Goal: Task Accomplishment & Management: Manage account settings

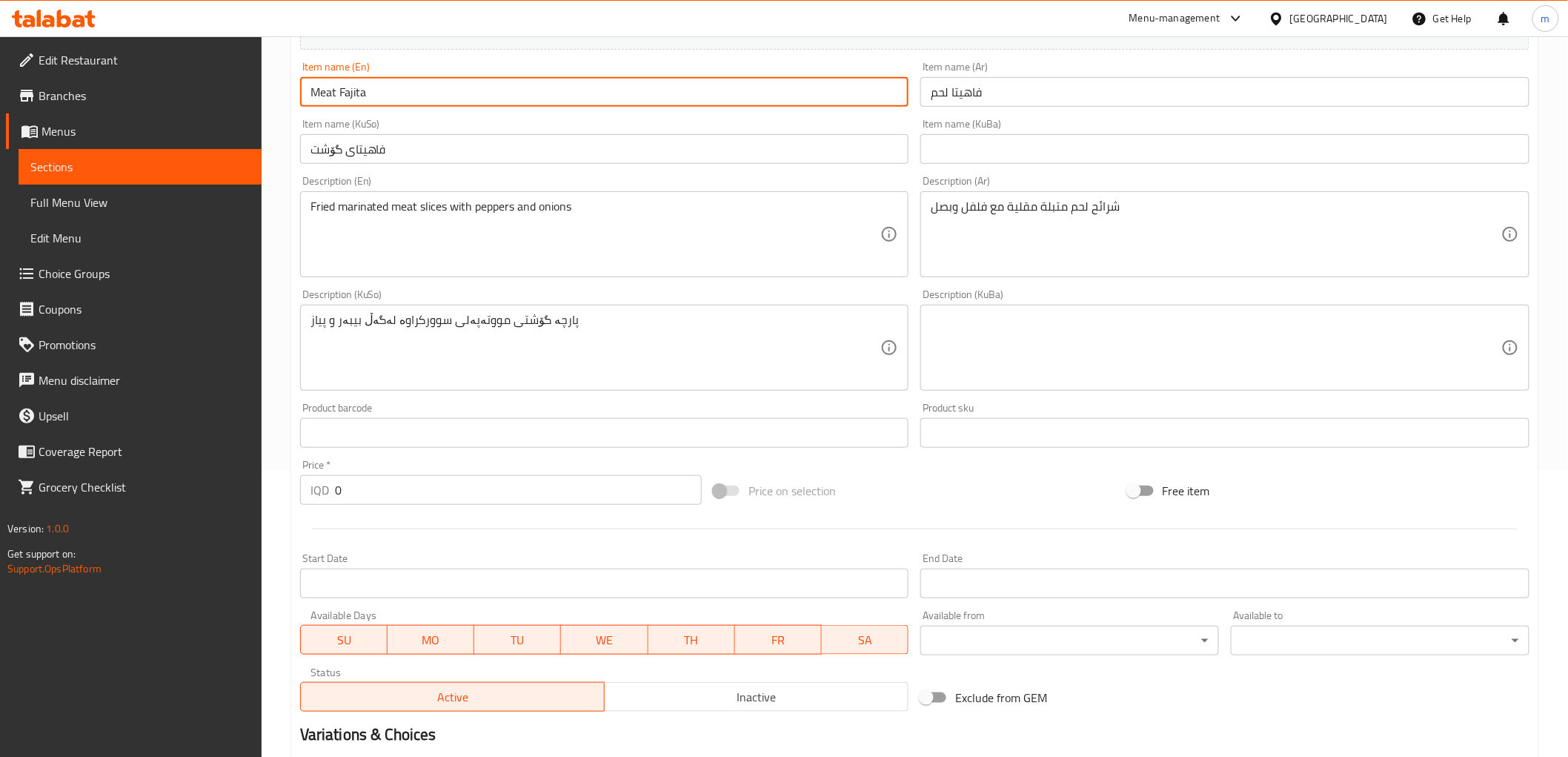
scroll to position [411, 0]
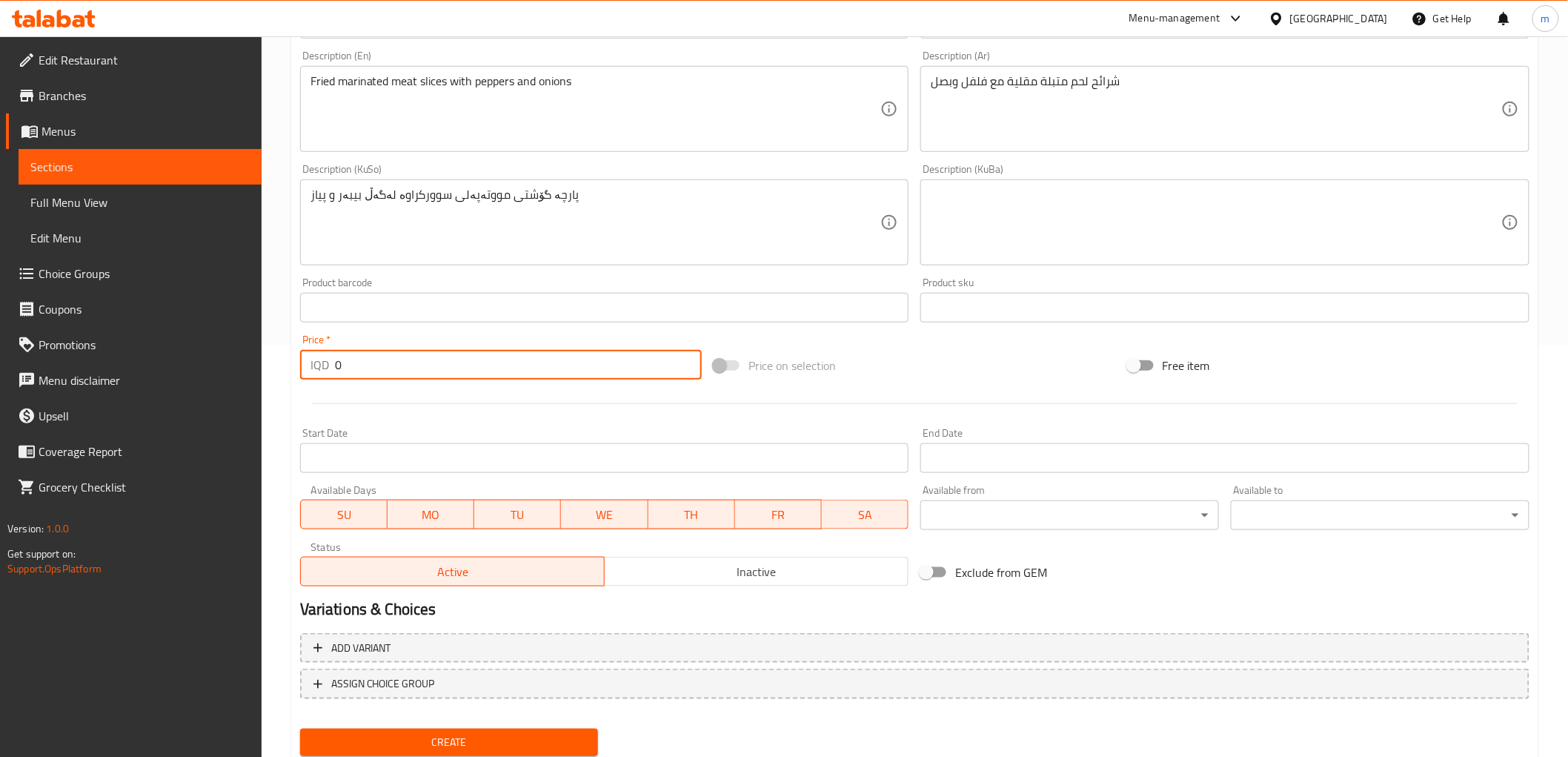
drag, startPoint x: 350, startPoint y: 363, endPoint x: 305, endPoint y: 350, distance: 46.8
click at [306, 350] on div "IQD 0 Price *" at bounding box center [501, 364] width 402 height 29
paste input "2000"
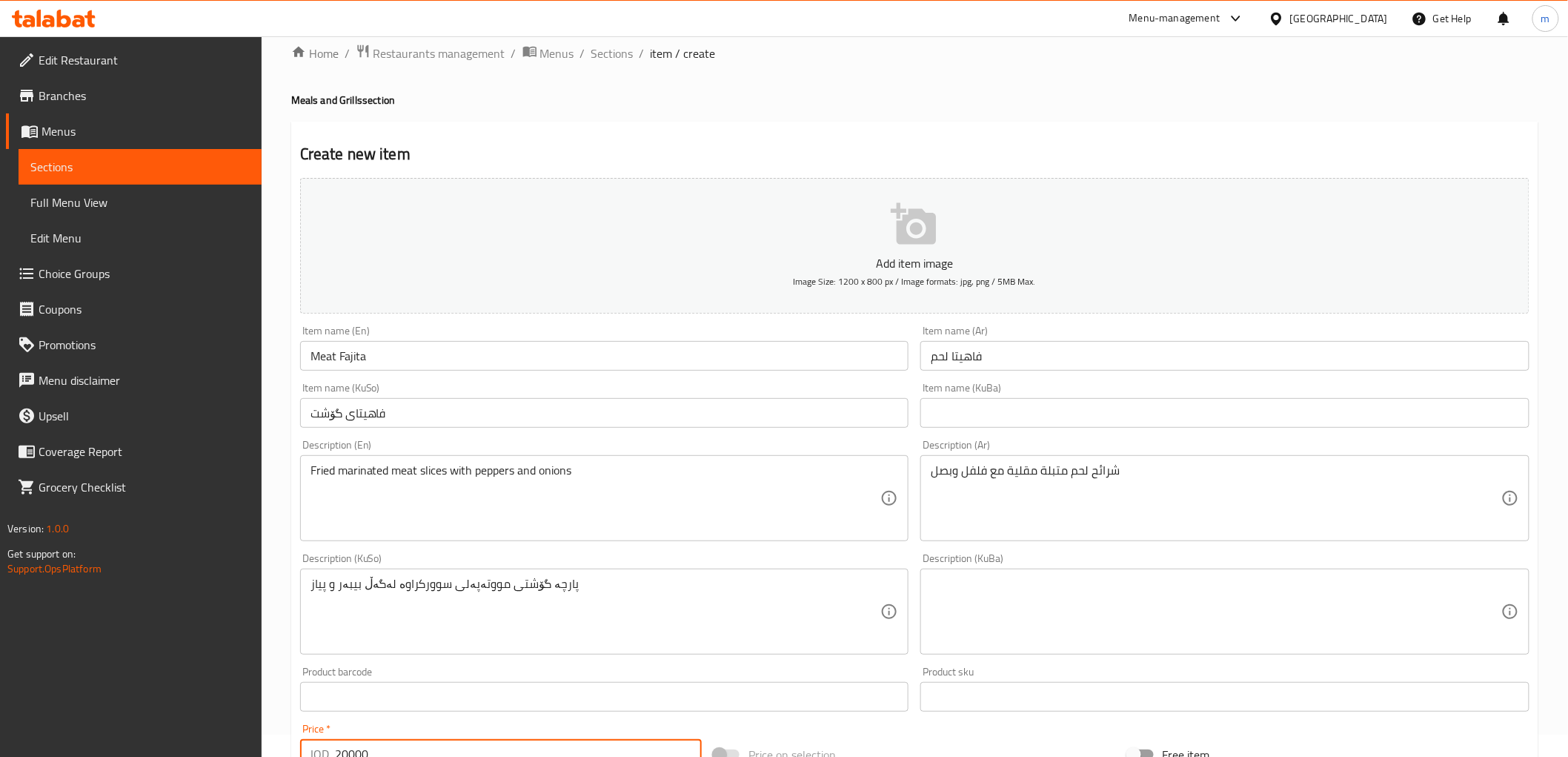
scroll to position [0, 0]
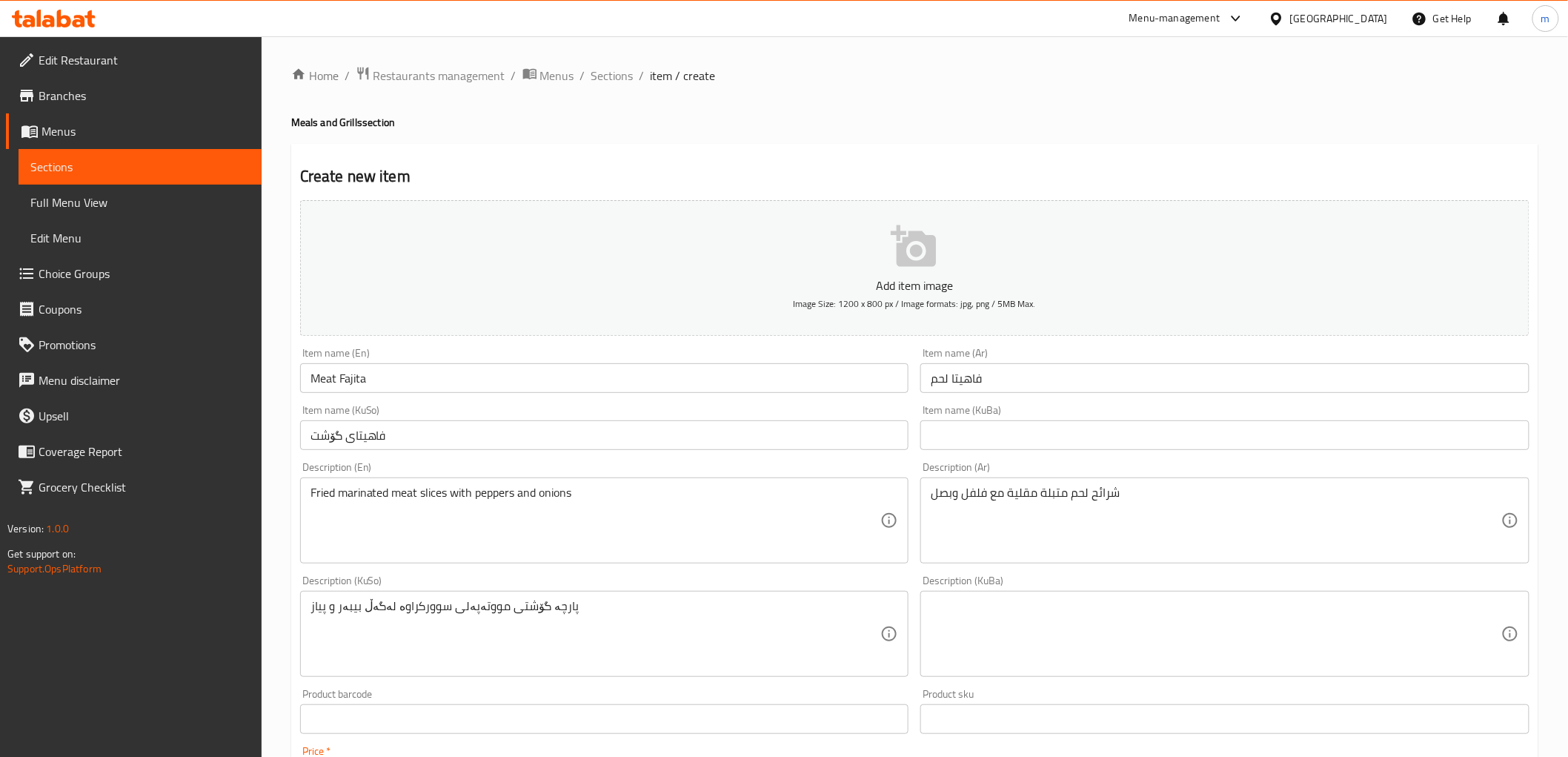
type input "20000"
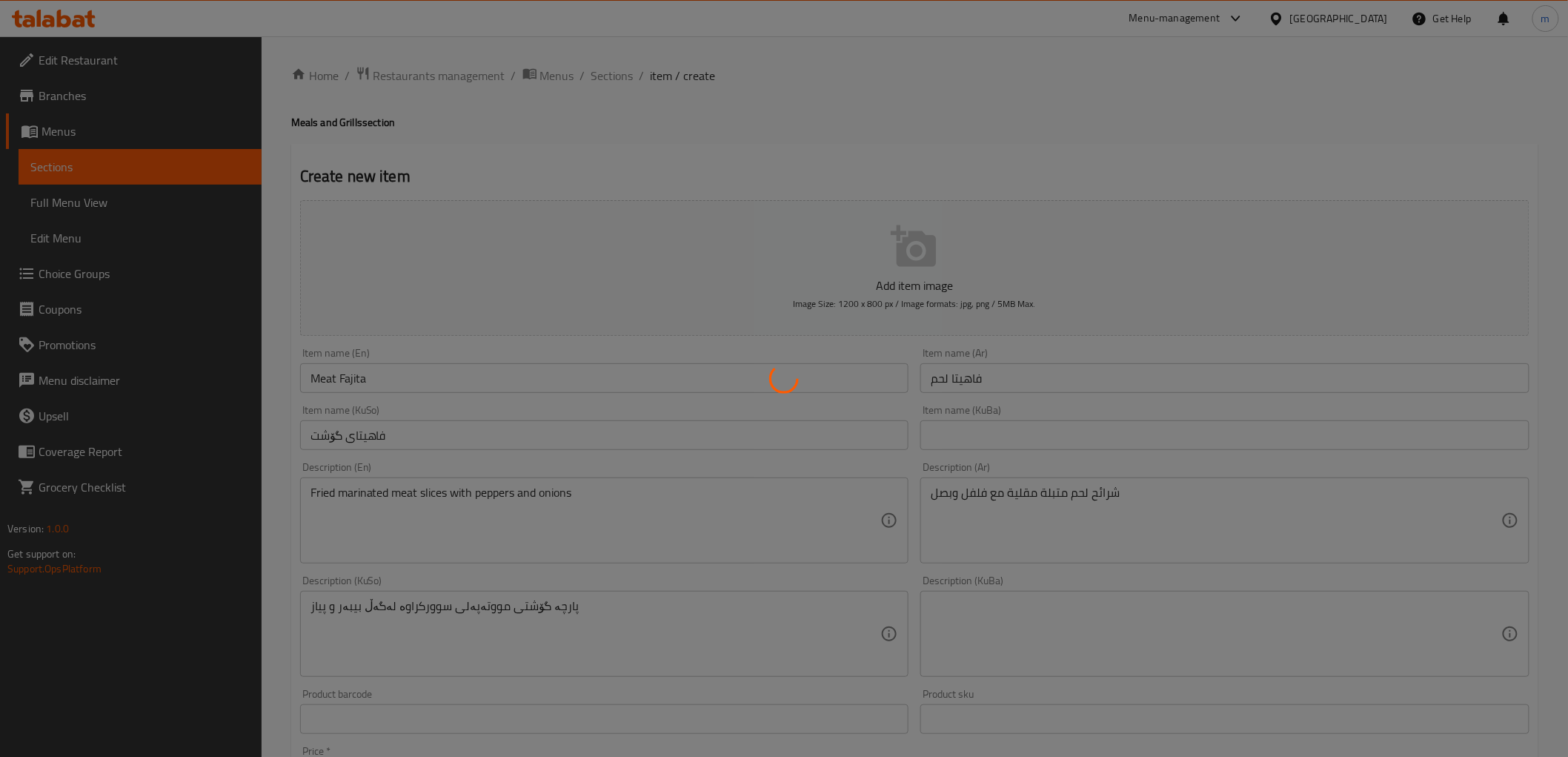
type input "0"
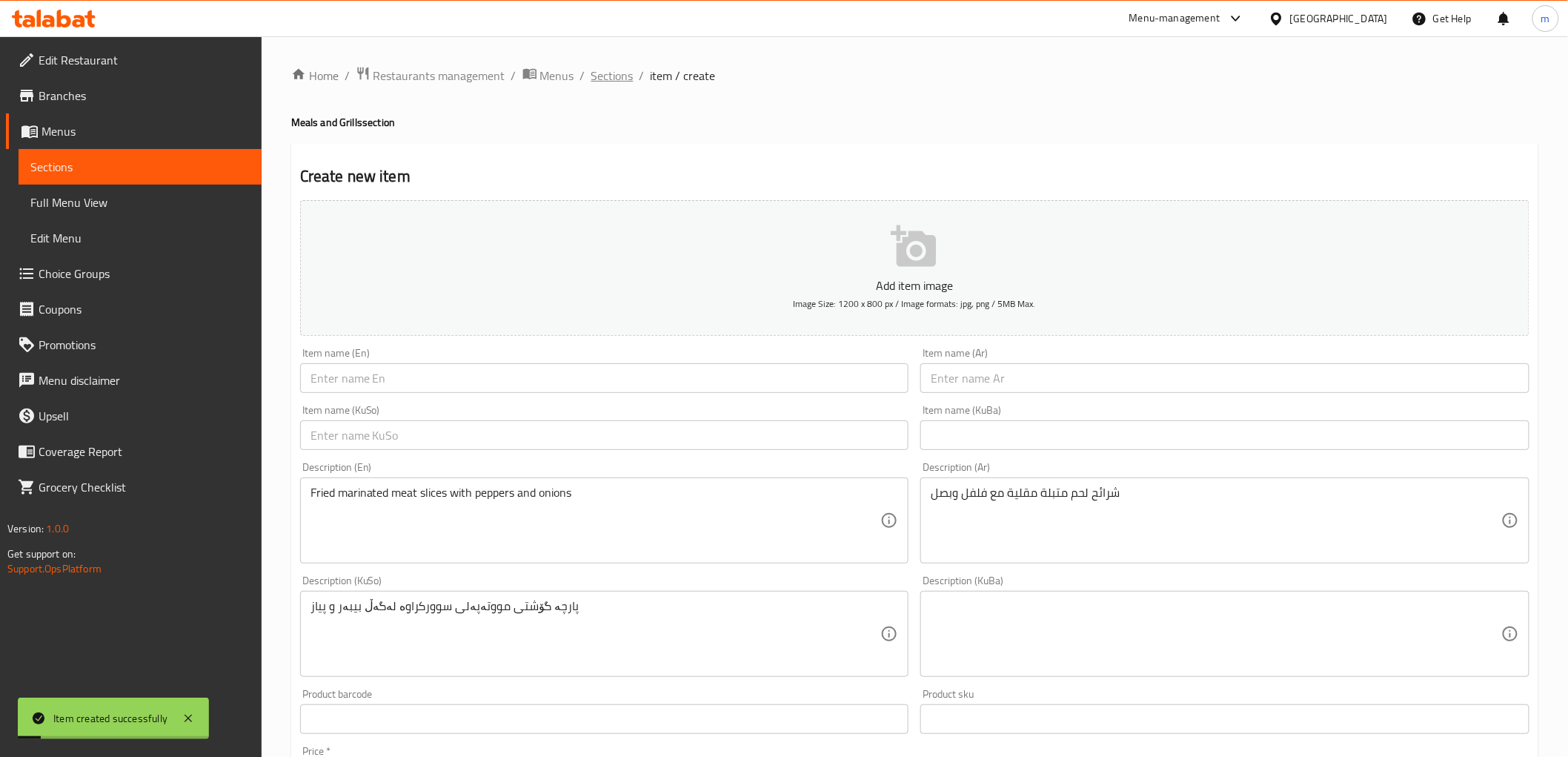
click at [615, 78] on span "Sections" at bounding box center [613, 75] width 42 height 18
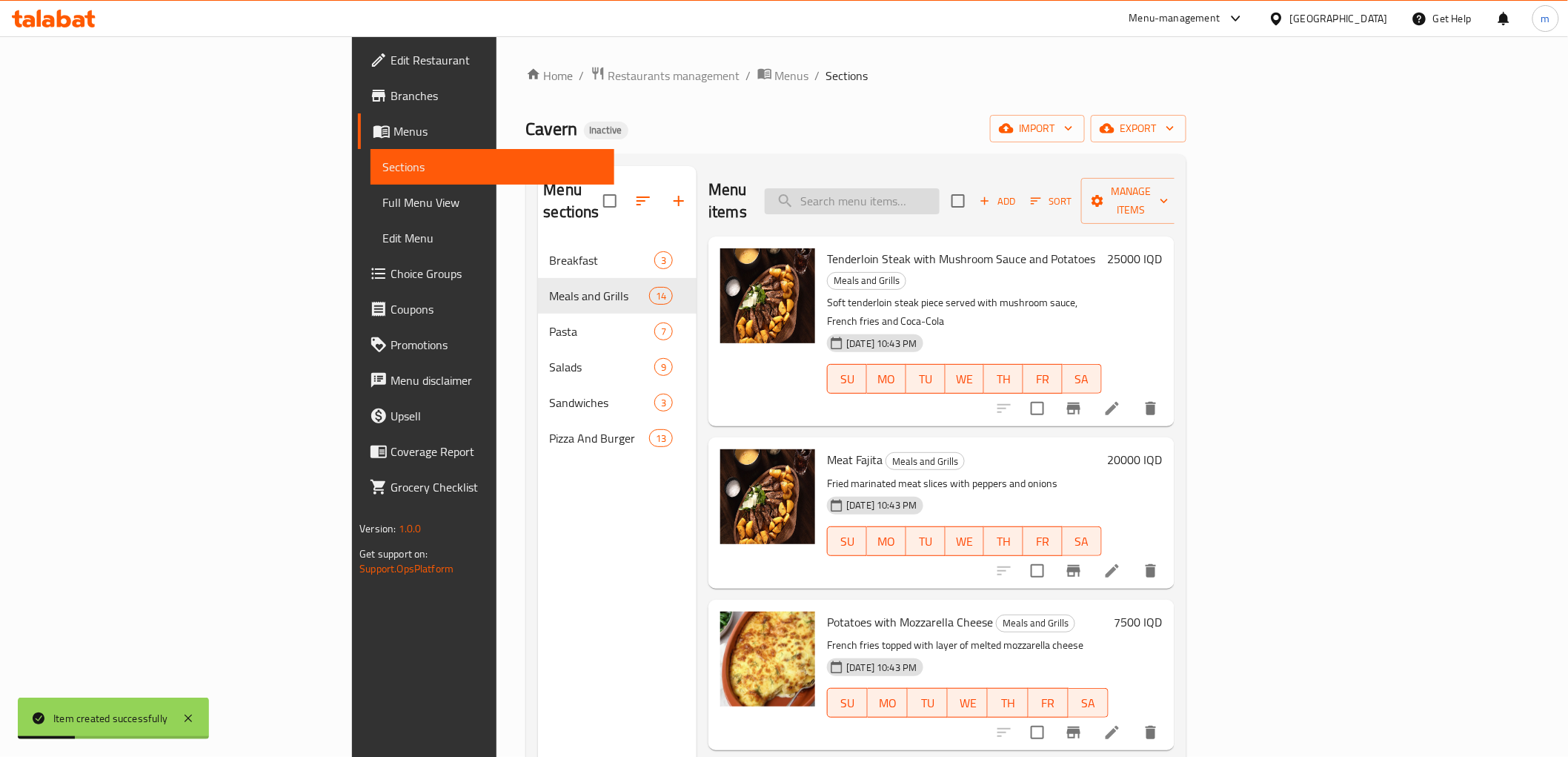
click at [940, 199] on input "search" at bounding box center [852, 200] width 175 height 26
paste input "Meat Fajita"
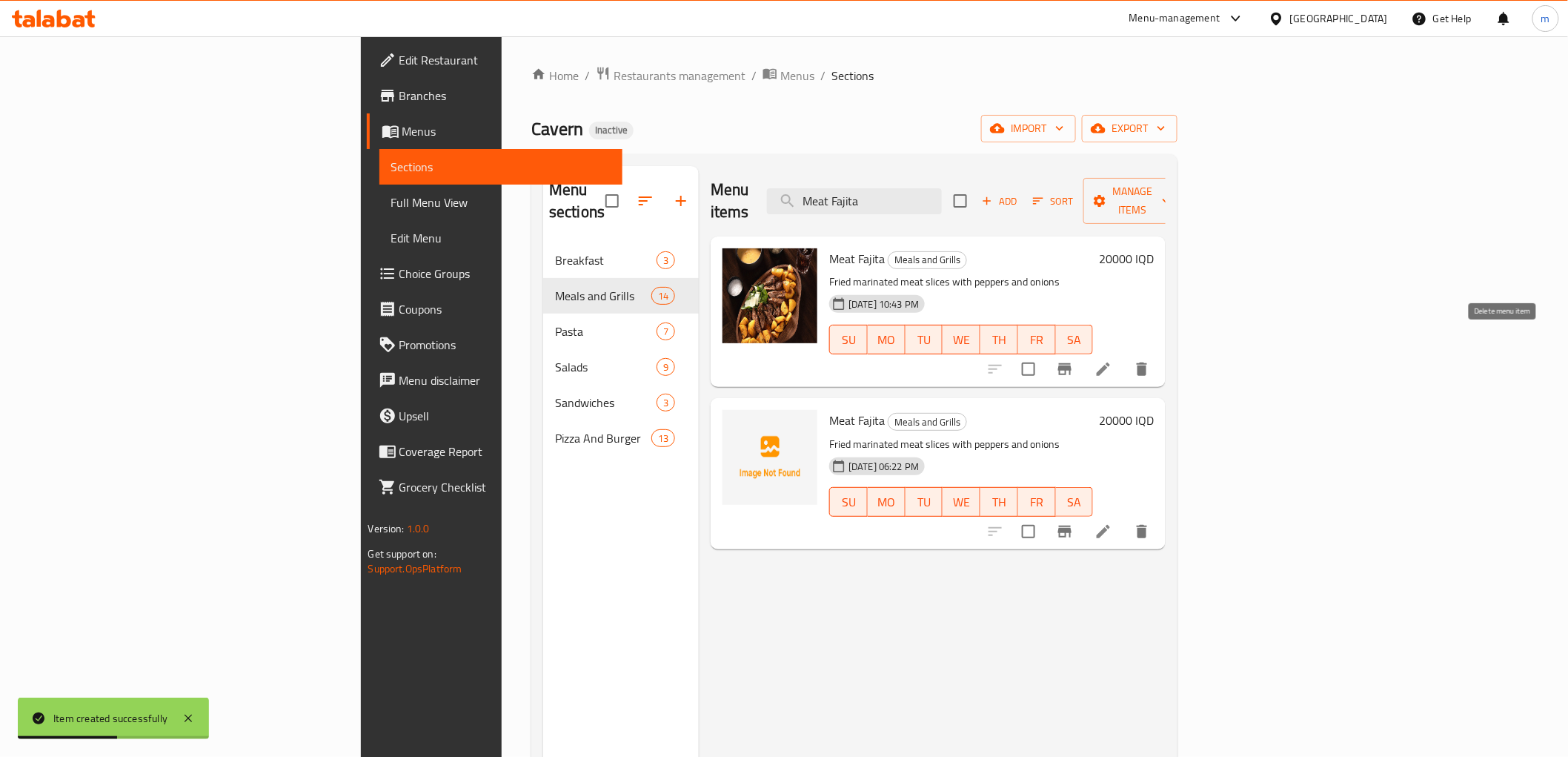
click at [1147, 363] on icon "delete" at bounding box center [1142, 369] width 10 height 13
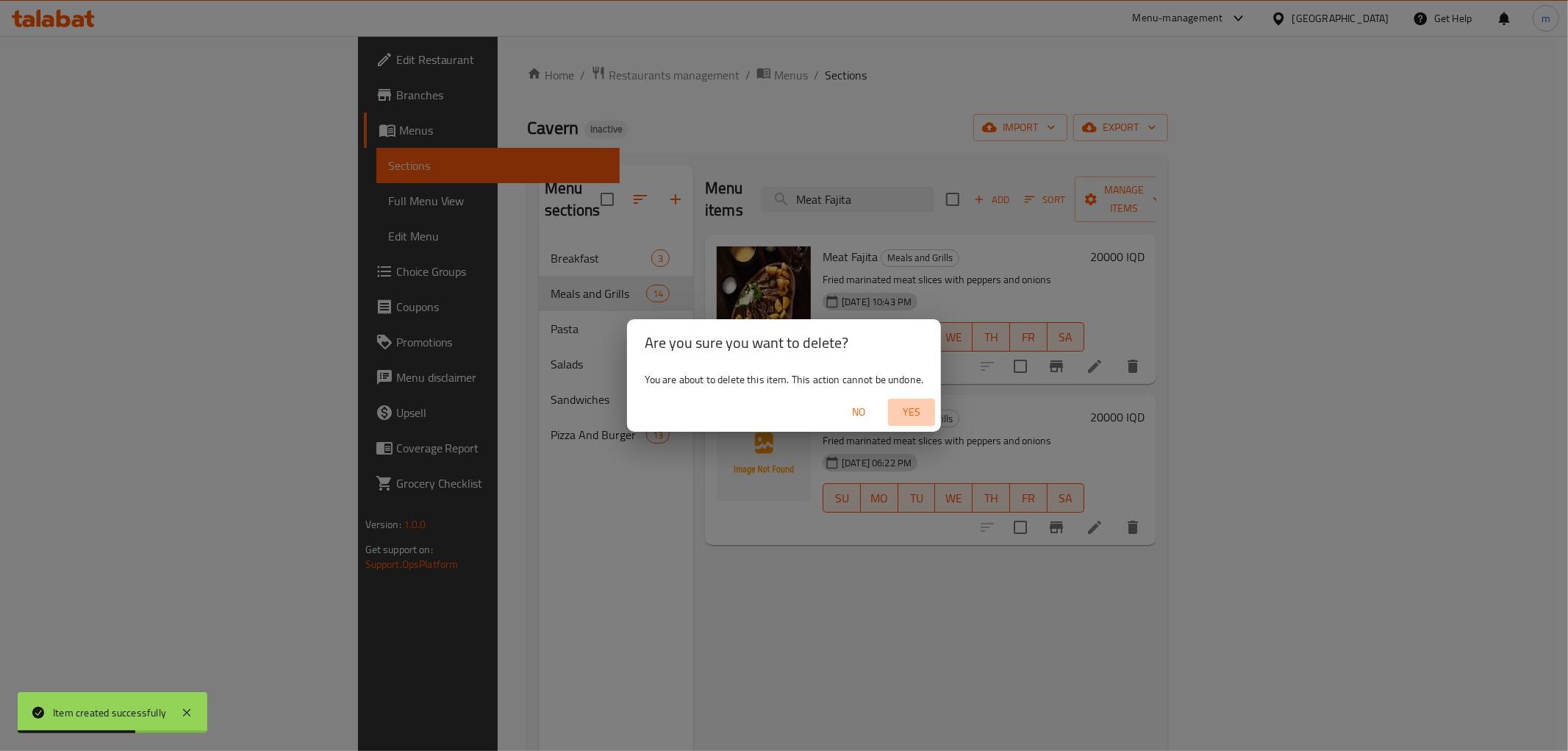
click at [914, 405] on span "Yes" at bounding box center [911, 413] width 35 height 19
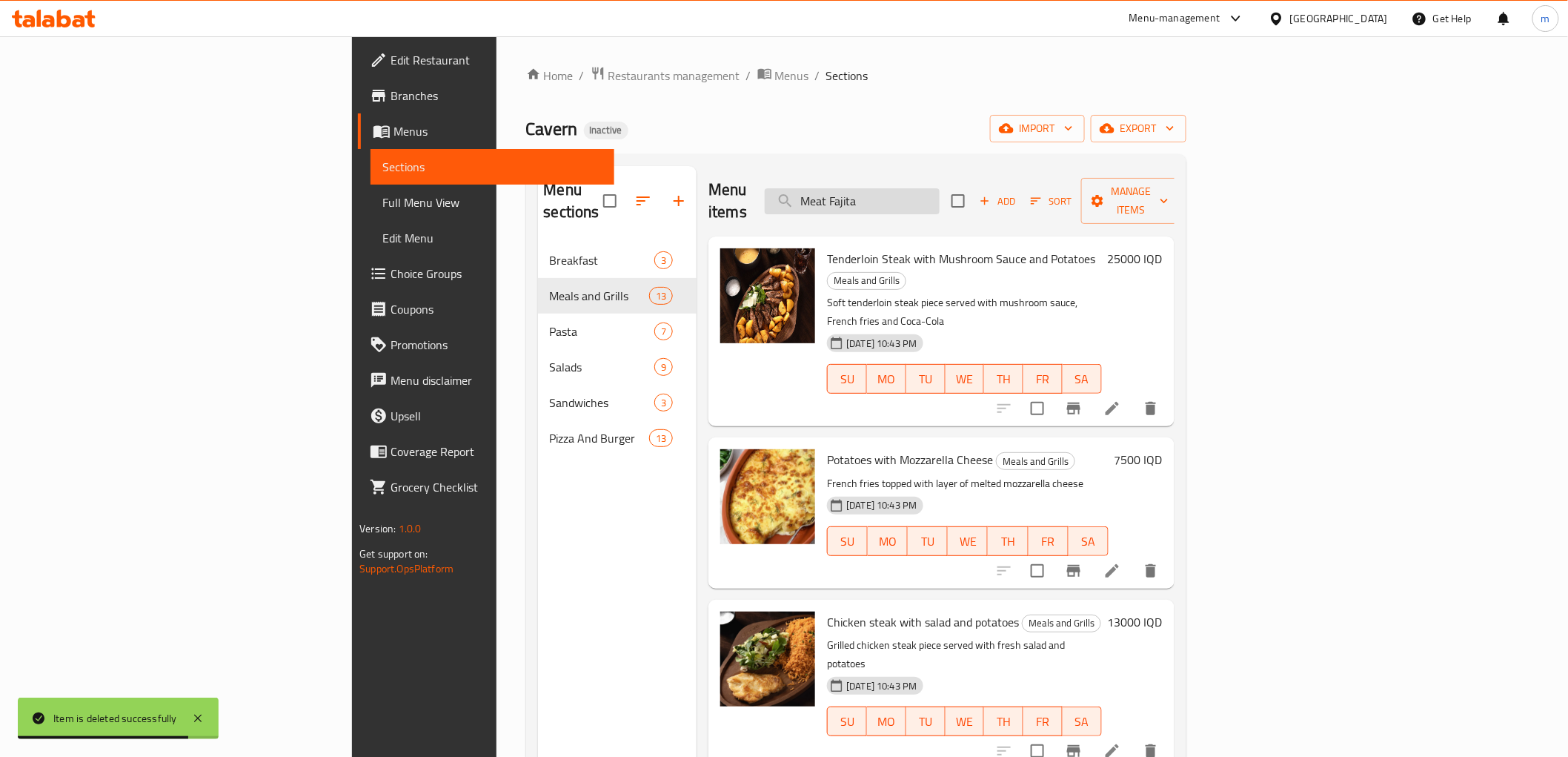
click at [940, 191] on input "Meat Fajita" at bounding box center [852, 200] width 175 height 26
paste input "Potatoes with Mozzarella Cheese"
type input "Potatoes with Mozzarella Cheese"
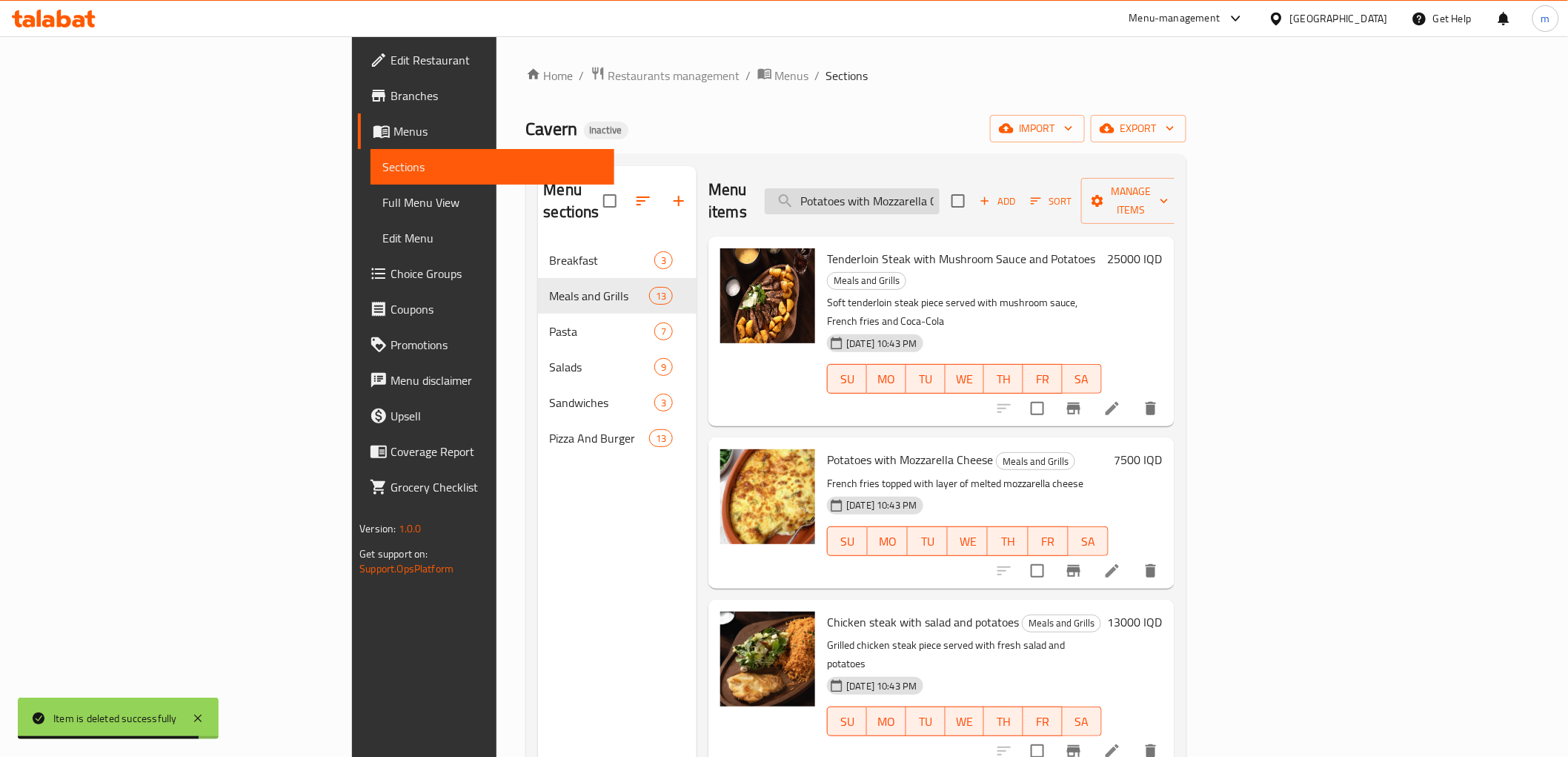
scroll to position [0, 32]
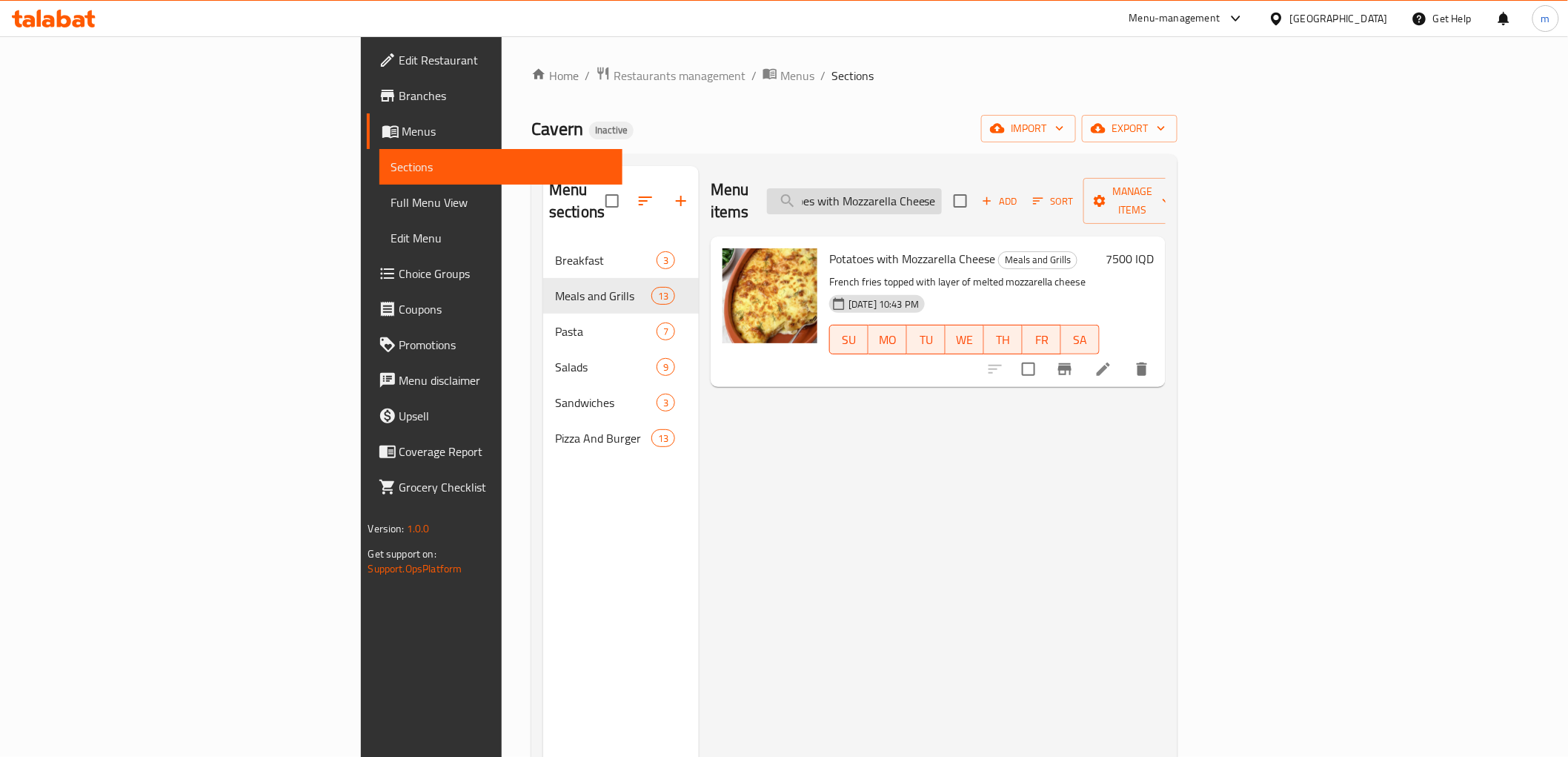
click at [942, 198] on input "Potatoes with Mozzarella Cheese" at bounding box center [855, 200] width 175 height 26
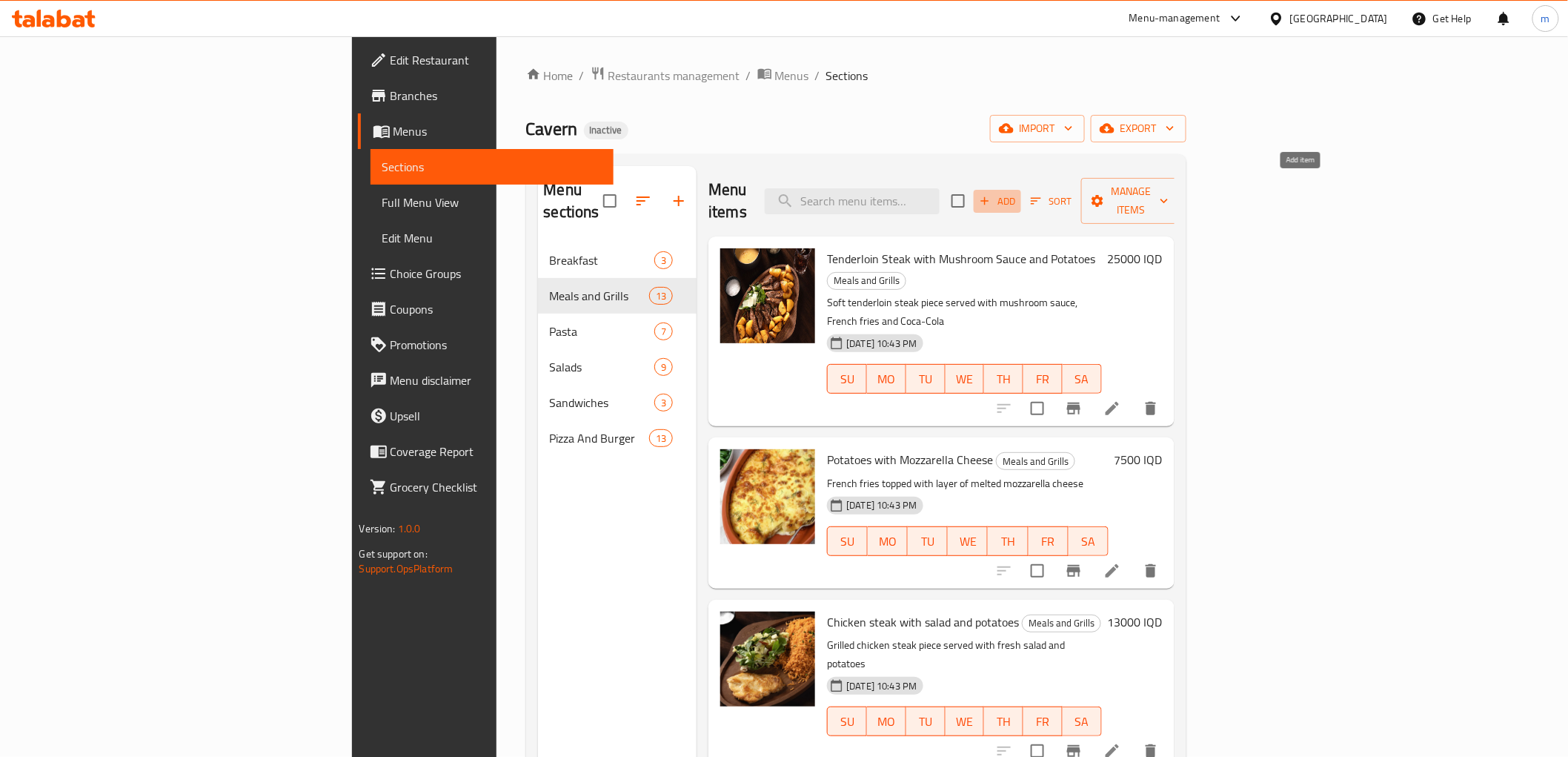
click at [1021, 190] on button "Add" at bounding box center [998, 201] width 47 height 23
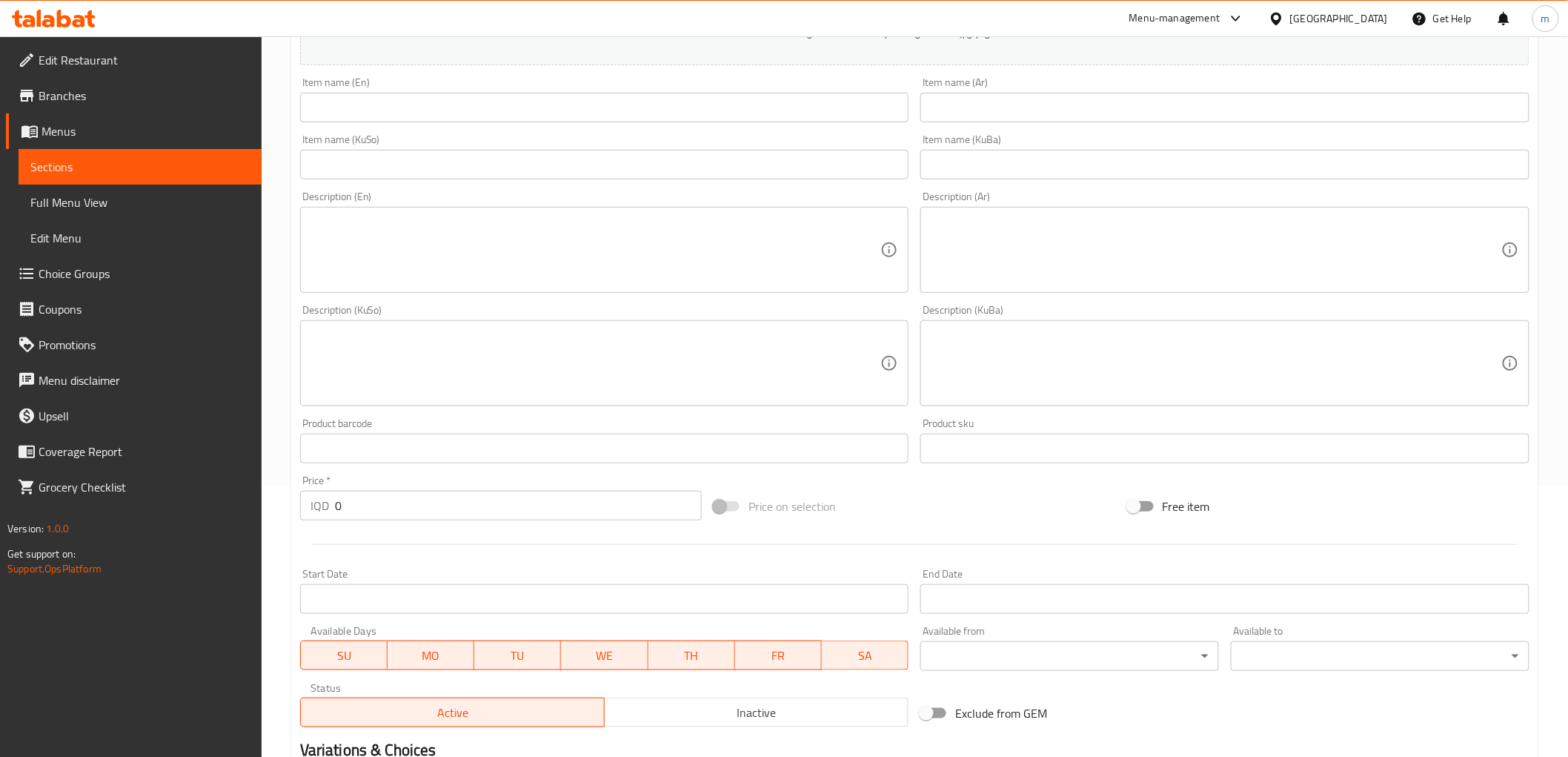
scroll to position [274, 0]
drag, startPoint x: 360, startPoint y: 502, endPoint x: 310, endPoint y: 487, distance: 52.2
click at [319, 491] on div "IQD 0 Price *" at bounding box center [501, 502] width 402 height 29
paste input "750"
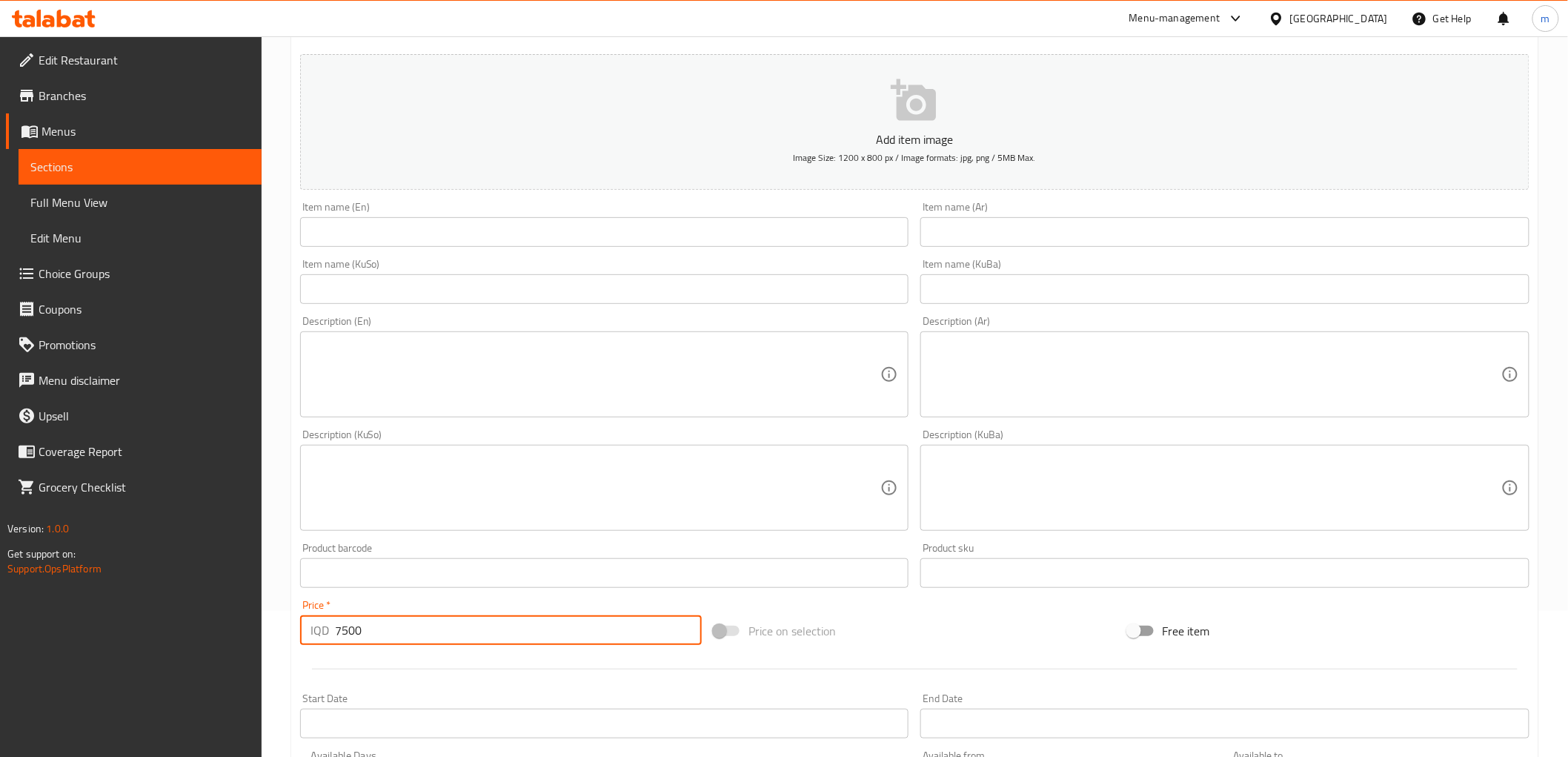
scroll to position [0, 0]
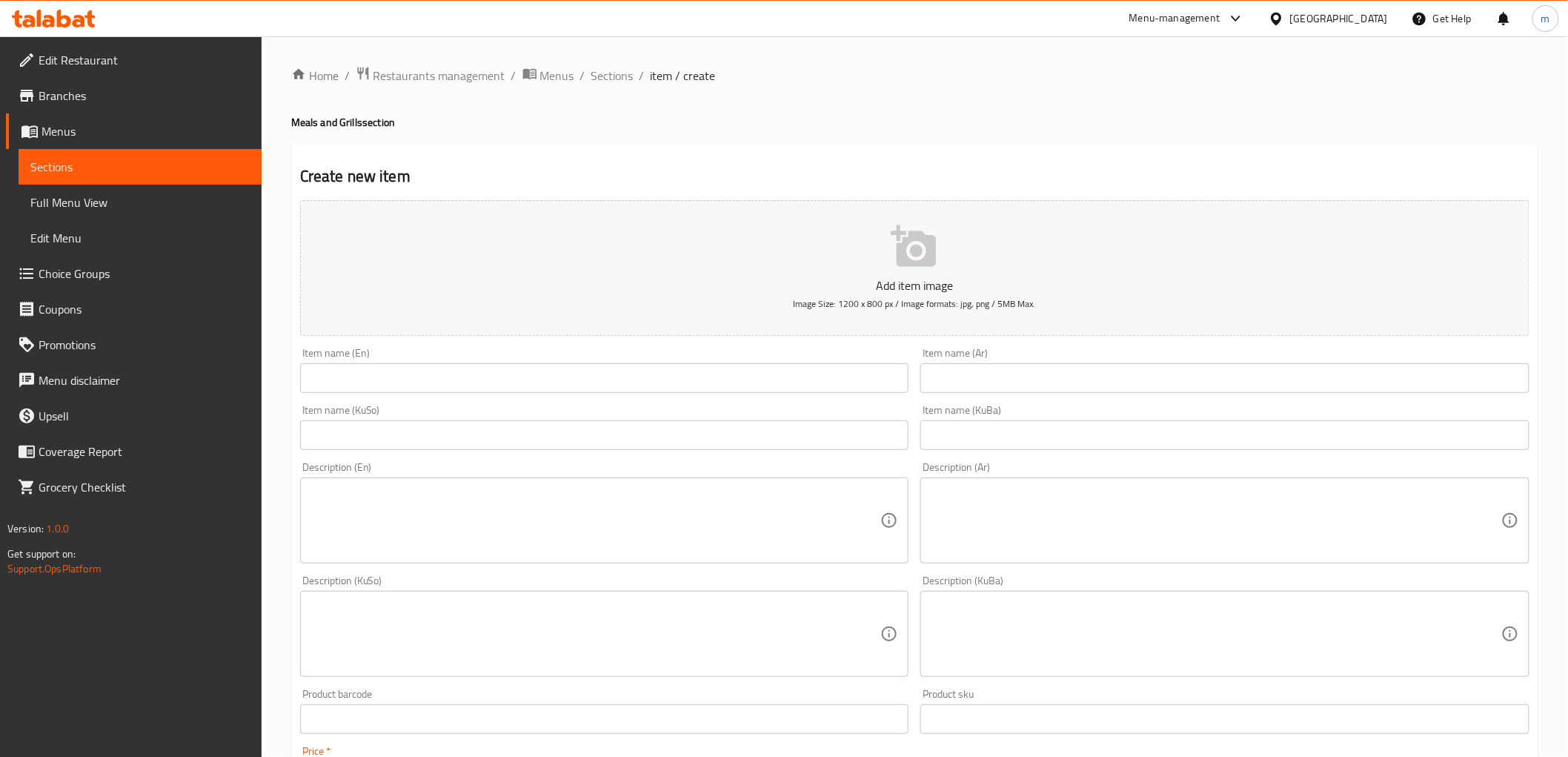
type input "7500"
click at [391, 389] on input "text" at bounding box center [605, 377] width 610 height 29
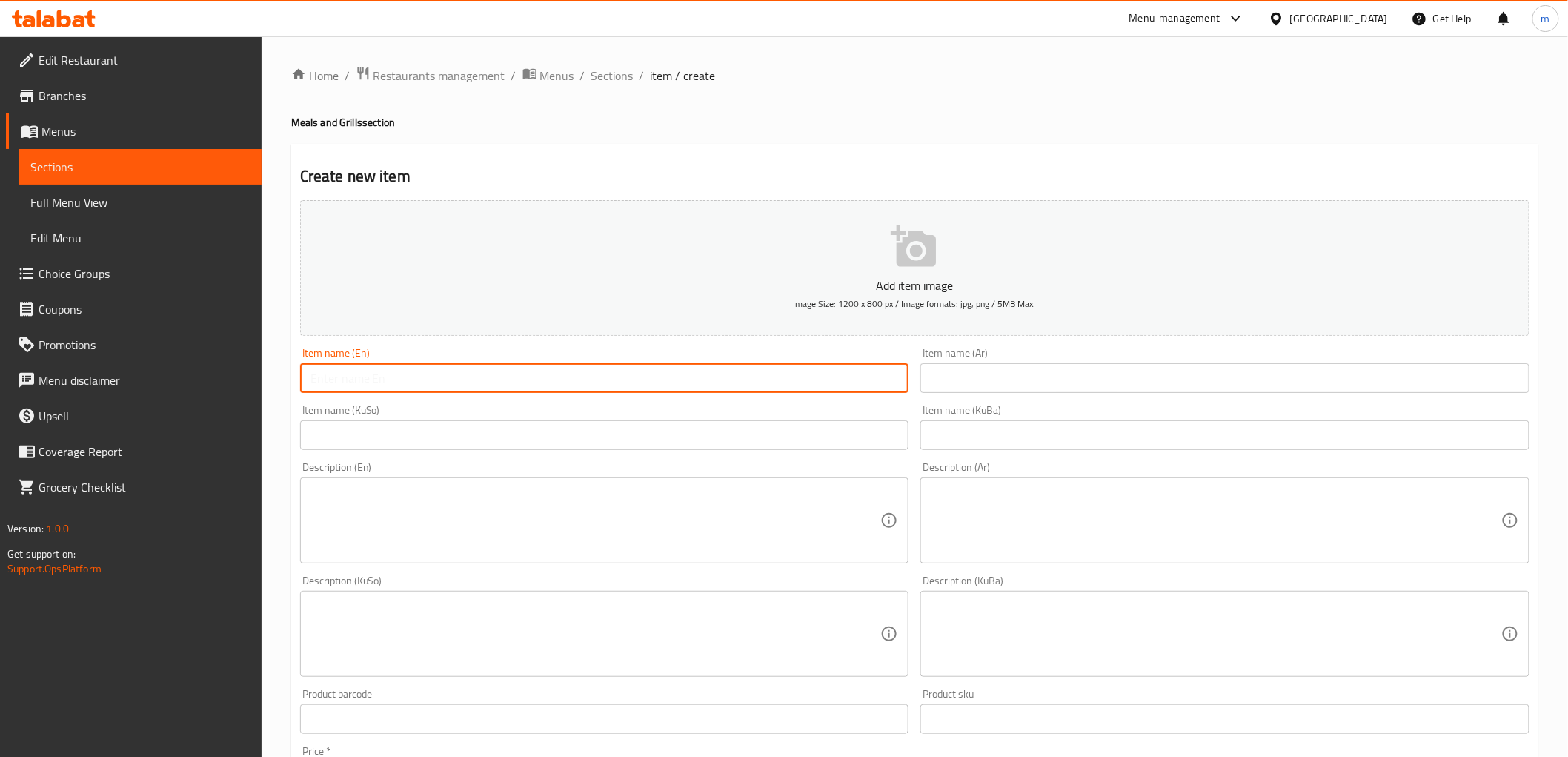
paste input "Potatoes with Mozzarella Cheese"
type input "Potatoes with Mozzarella Cheese"
click at [942, 401] on div "Item name (KuBa) Item name (KuBa)" at bounding box center [1225, 427] width 621 height 57
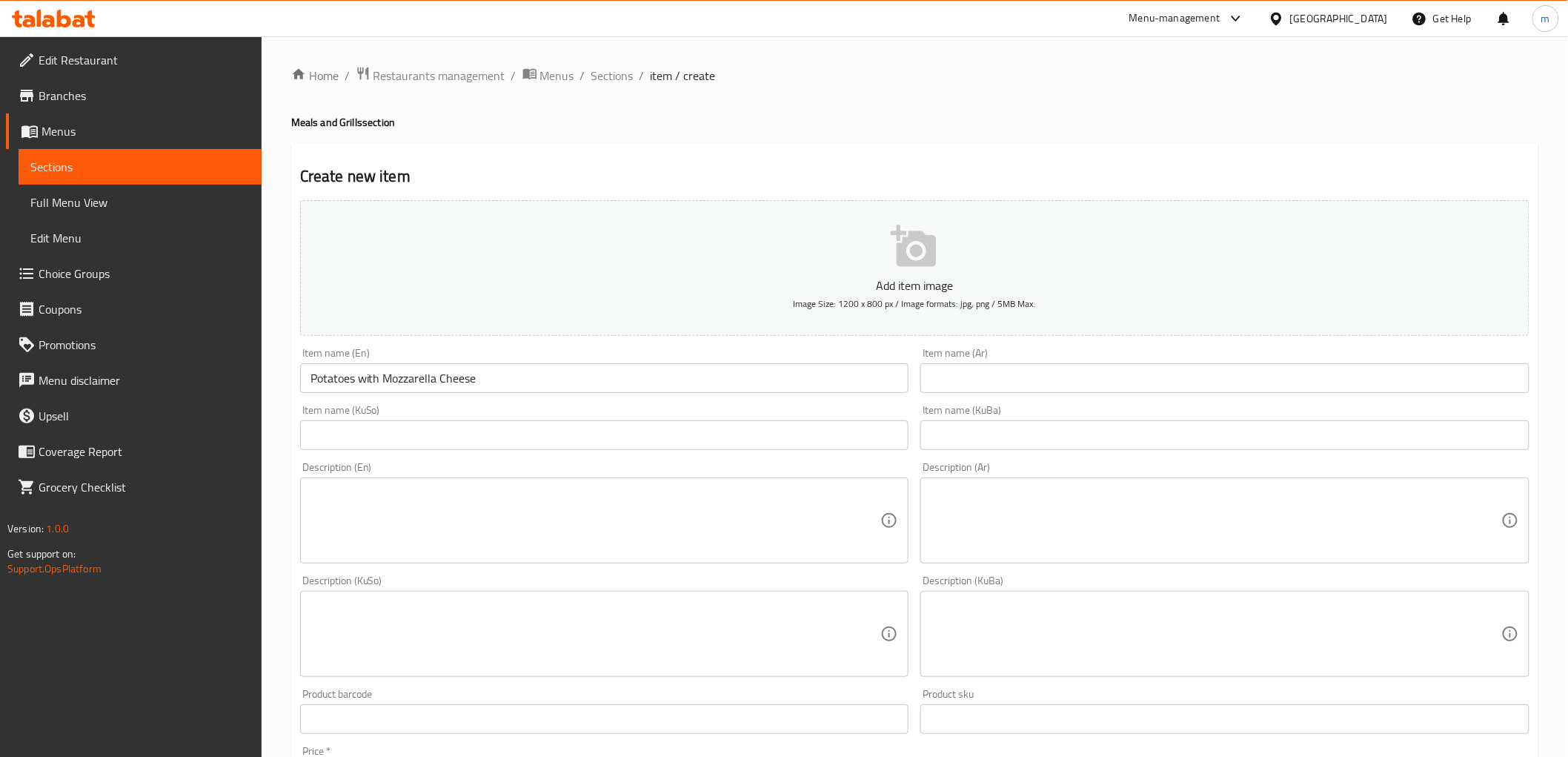
click at [952, 384] on input "text" at bounding box center [1225, 377] width 610 height 29
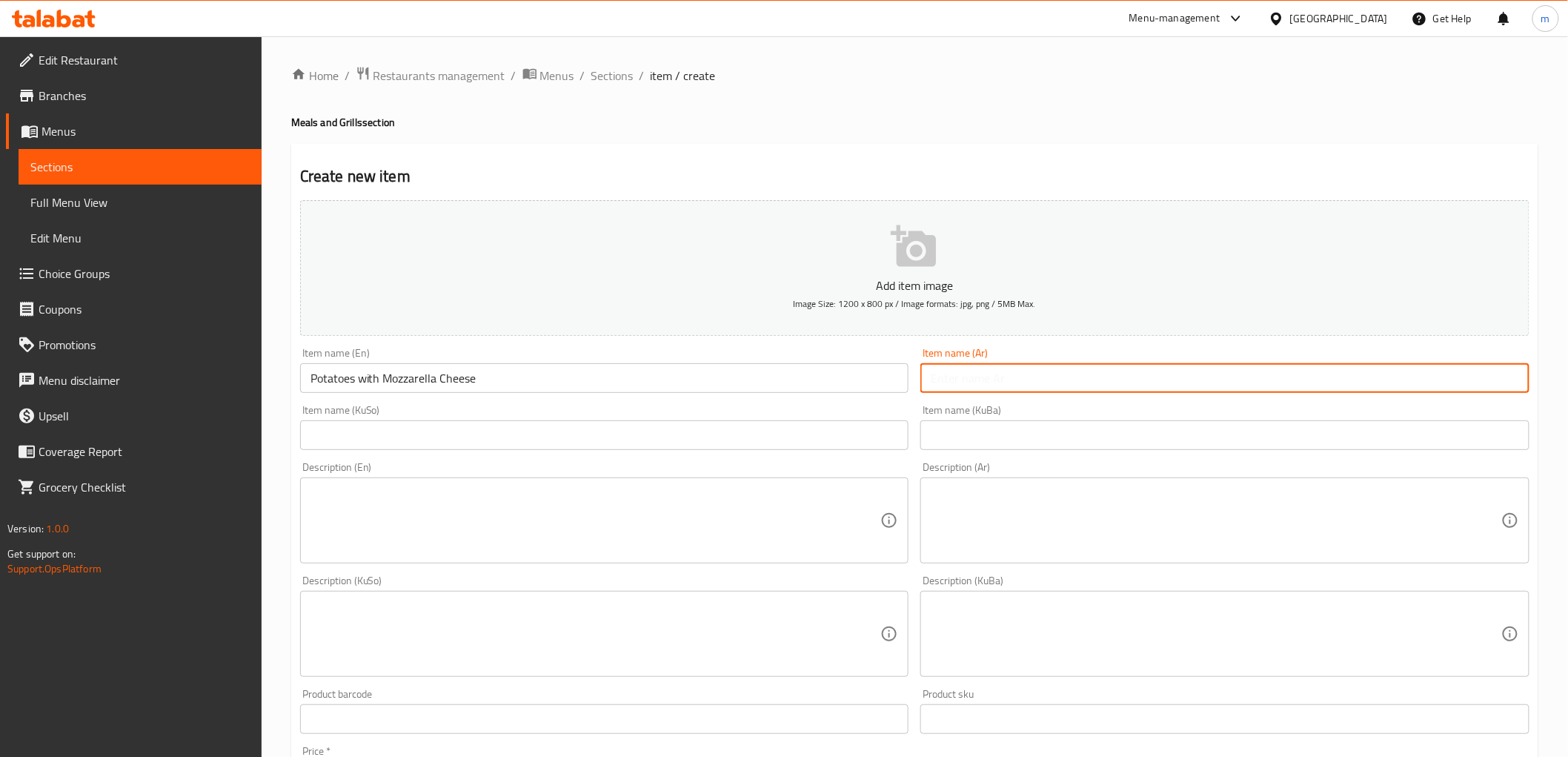
paste input "بطاطا مع جبنة موزاريلا"
type input "بطاطا مع جبنة موزاريلا"
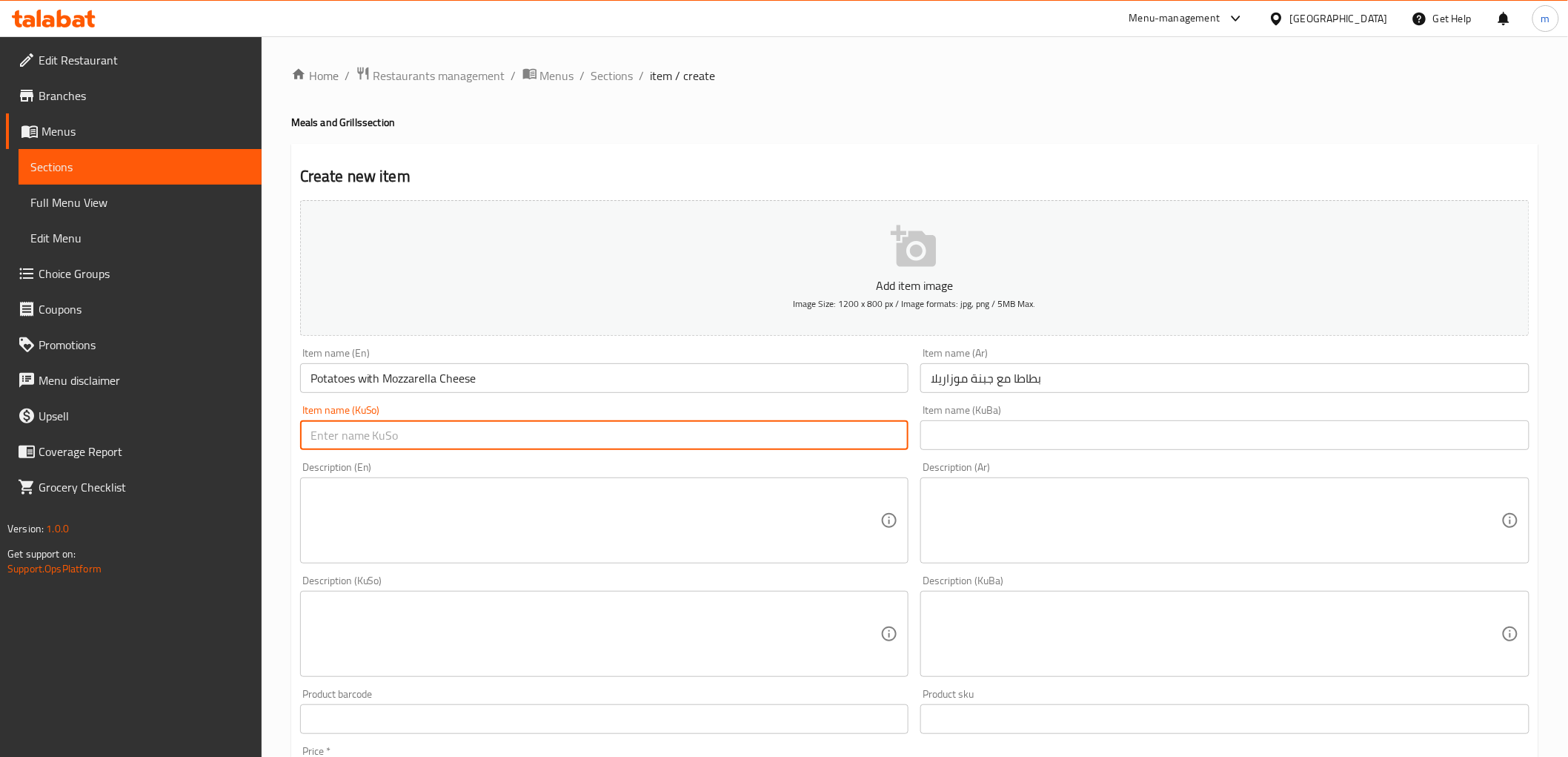
click at [758, 427] on input "text" at bounding box center [605, 435] width 610 height 29
paste input "پەتاتە لەگەڵ پەنیری مۆزارێلا"
type input "پەتاتە لەگەڵ پەنیری مۆزارێلا"
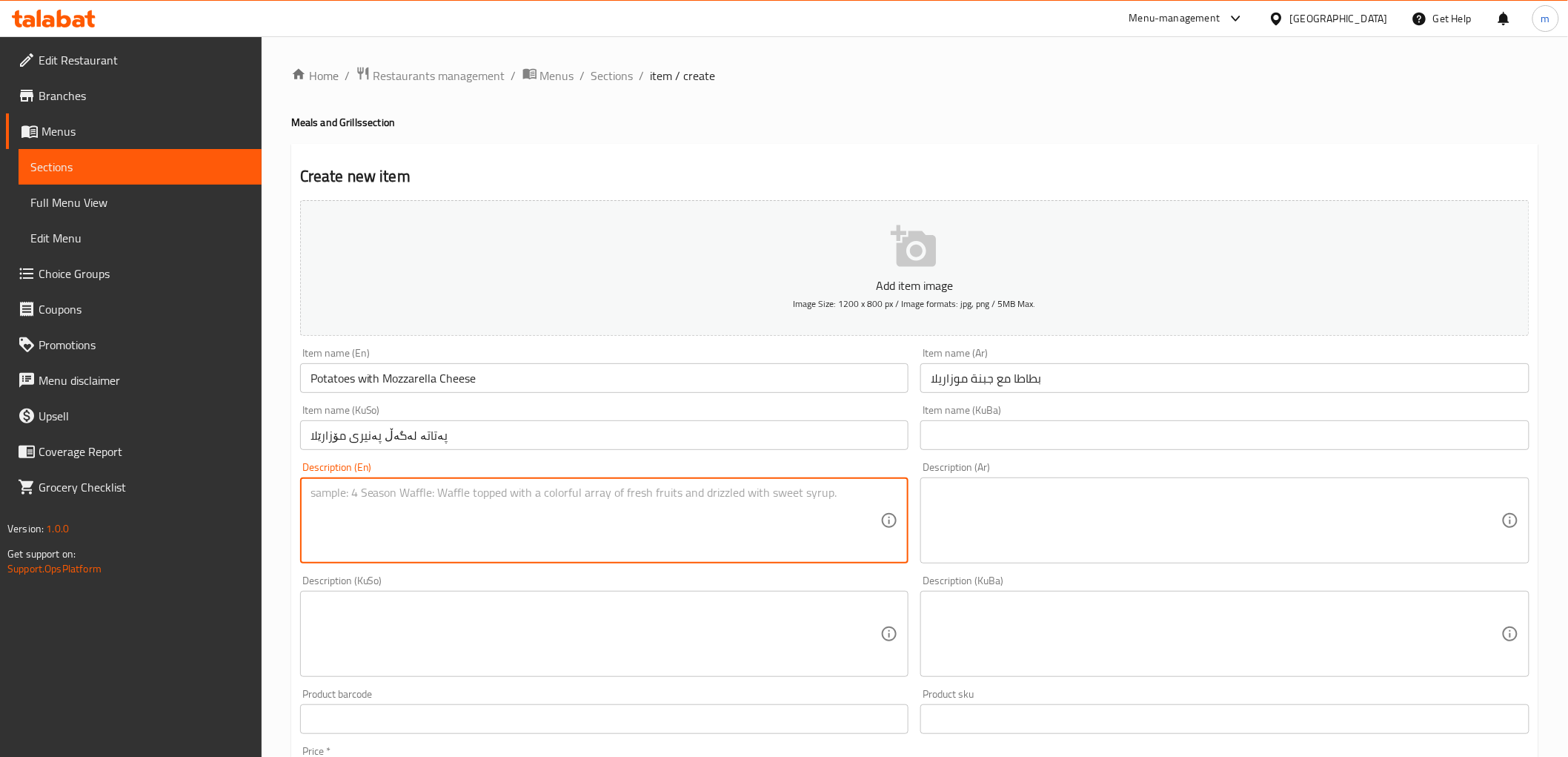
click at [398, 532] on textarea at bounding box center [595, 520] width 571 height 70
paste textarea "French fries topped with layer of melted mozzarella cheese"
type textarea "French fries topped with layer of melted mozzarella cheese"
click at [1129, 567] on div "Description (Ar) Description (Ar)" at bounding box center [1225, 512] width 621 height 113
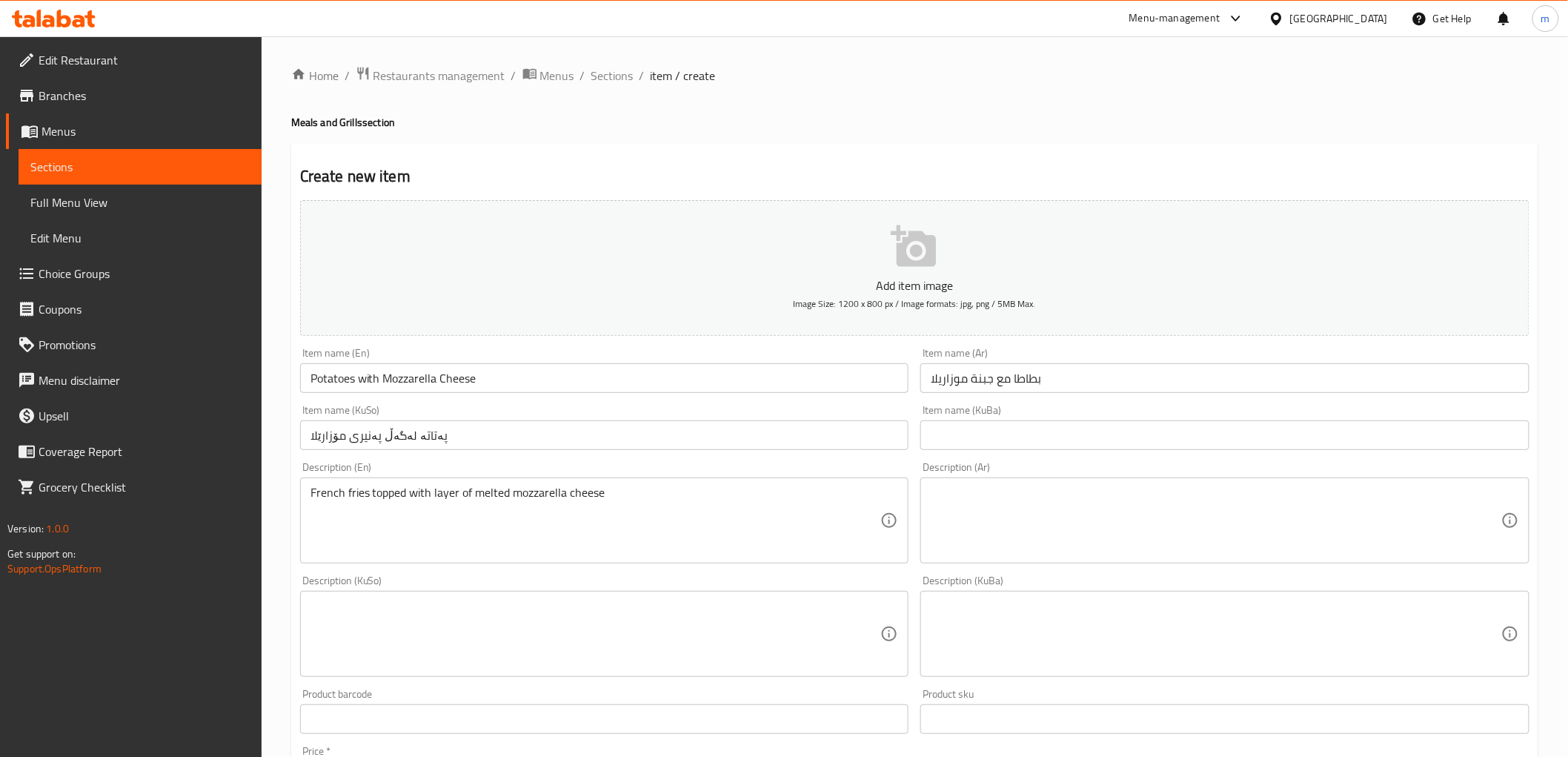
click at [1077, 522] on textarea at bounding box center [1216, 520] width 571 height 70
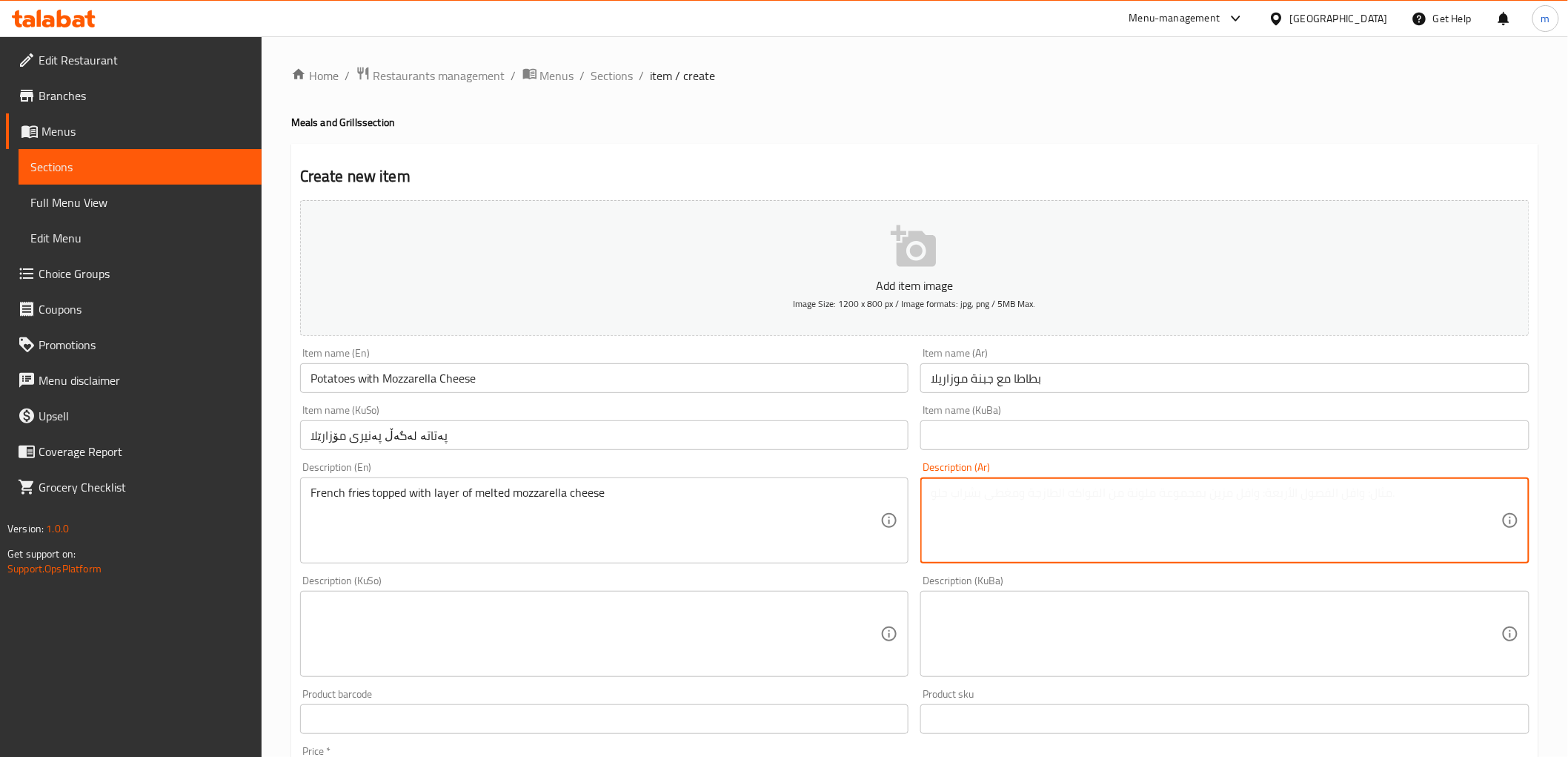
paste textarea "بطاطا مقلية مغطاة بطبقة من جبنة موزاريلا ذائبة"
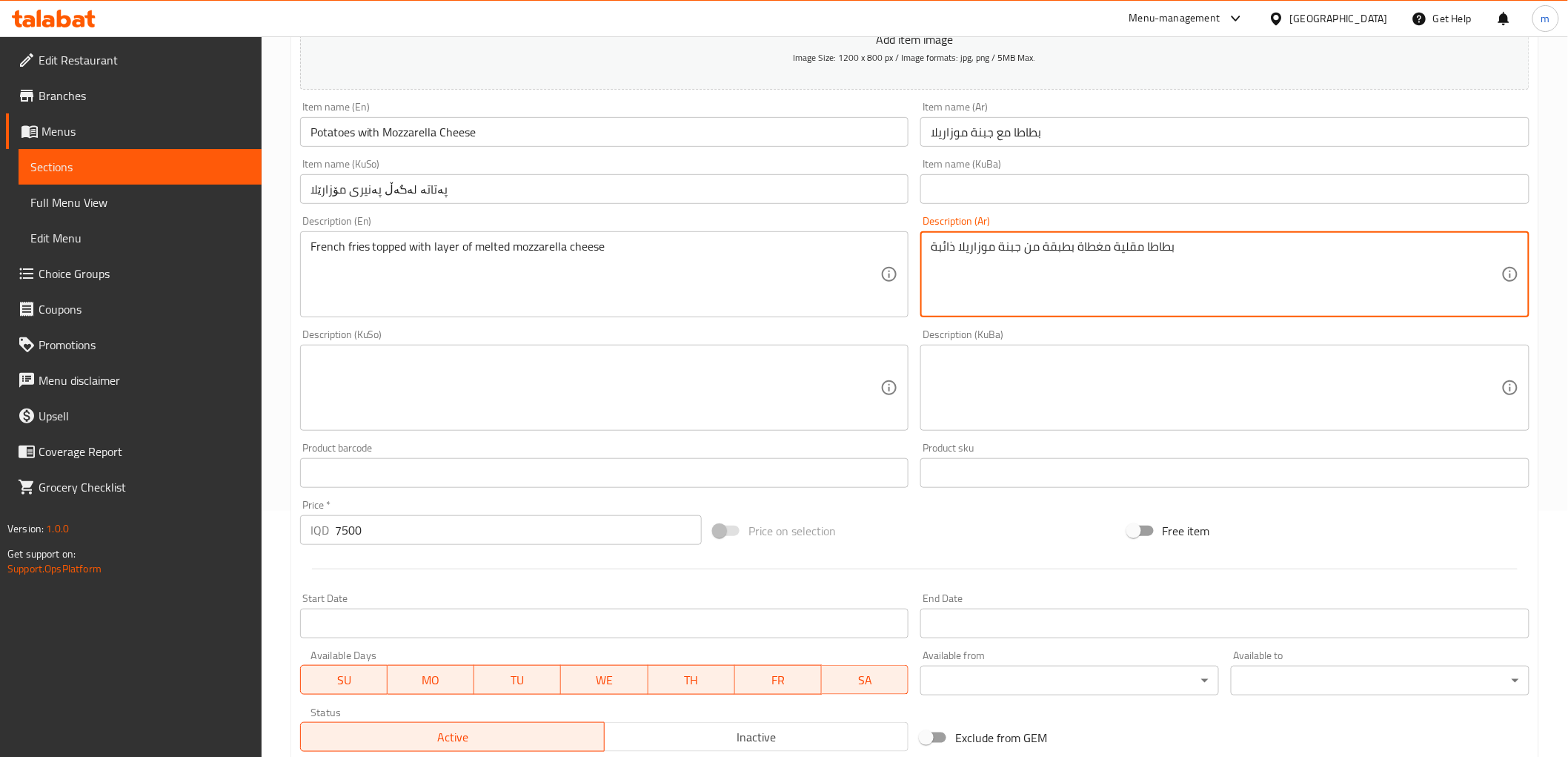
scroll to position [274, 0]
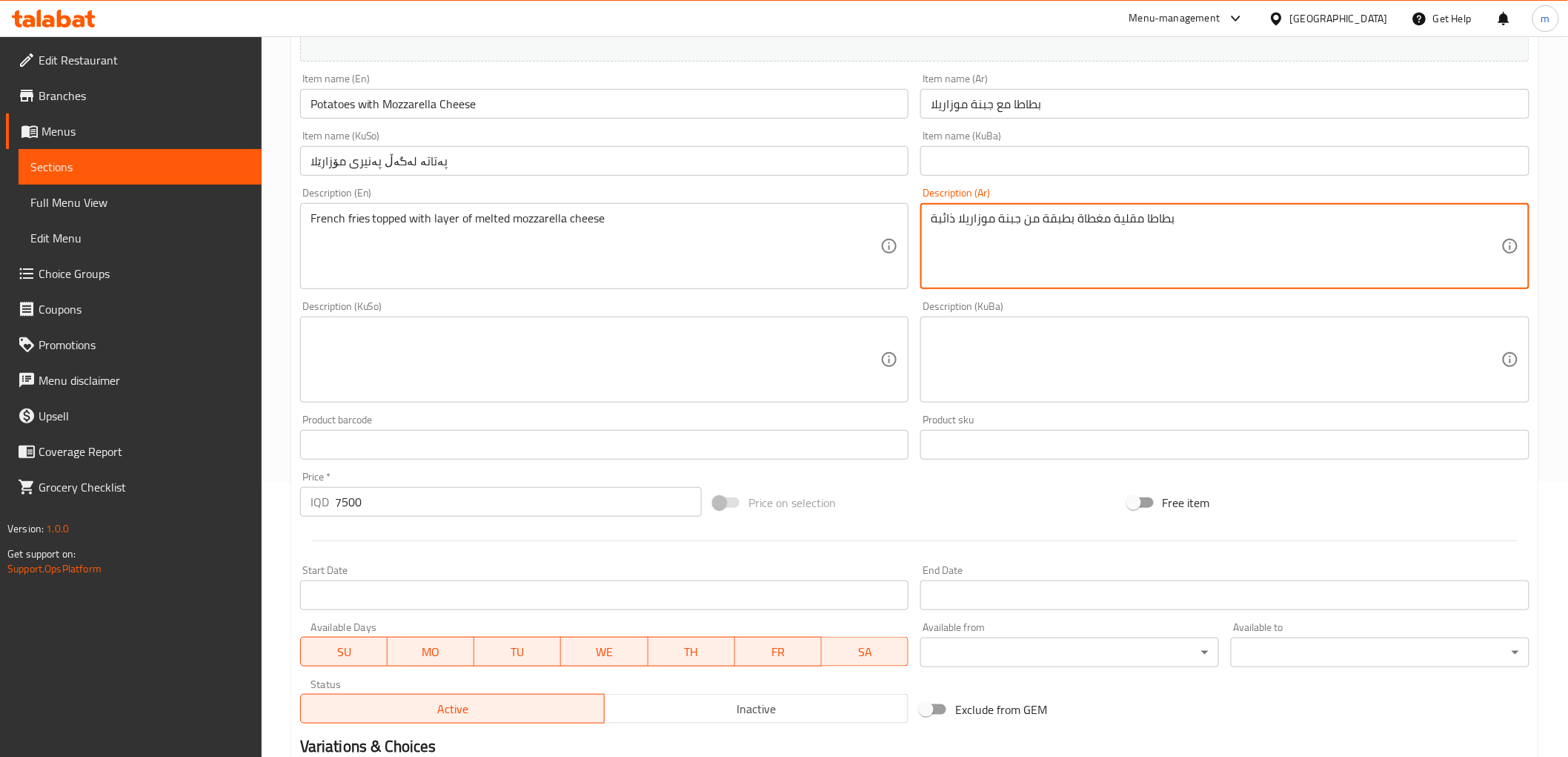
type textarea "بطاطا مقلية مغطاة بطبقة من جبنة موزاريلا ذائبة"
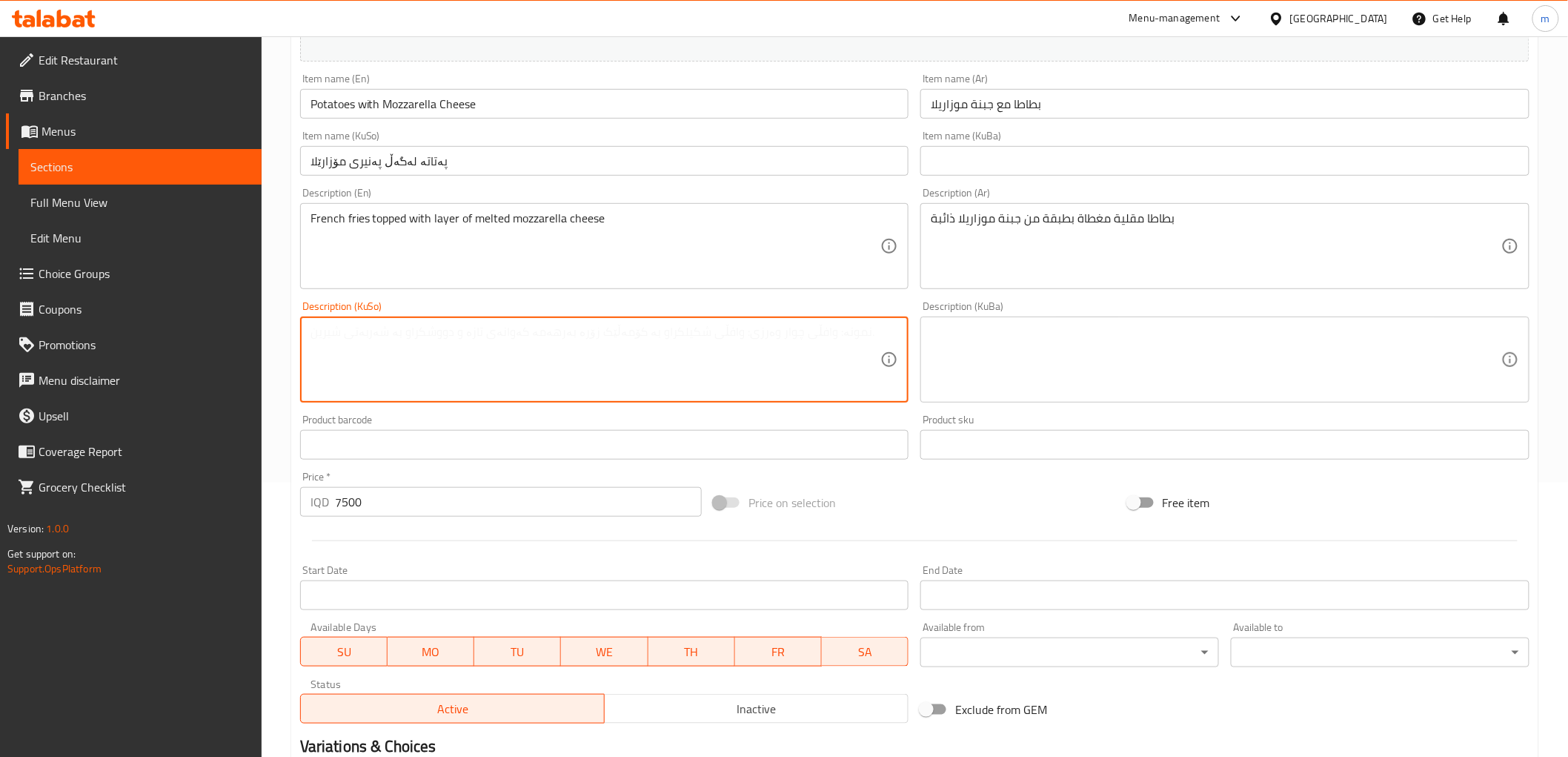
click at [731, 371] on textarea at bounding box center [595, 360] width 571 height 70
paste textarea "فینگەر داپۆشراوە بە قاتێک لە پەنیری مۆزارێلای تواوە"
type textarea "فینگەر داپۆشراوە بە قاتێک لە پەنیری مۆزارێلای تواوە"
click at [416, 485] on div "Price   * IQD 7500 Price *" at bounding box center [501, 494] width 402 height 46
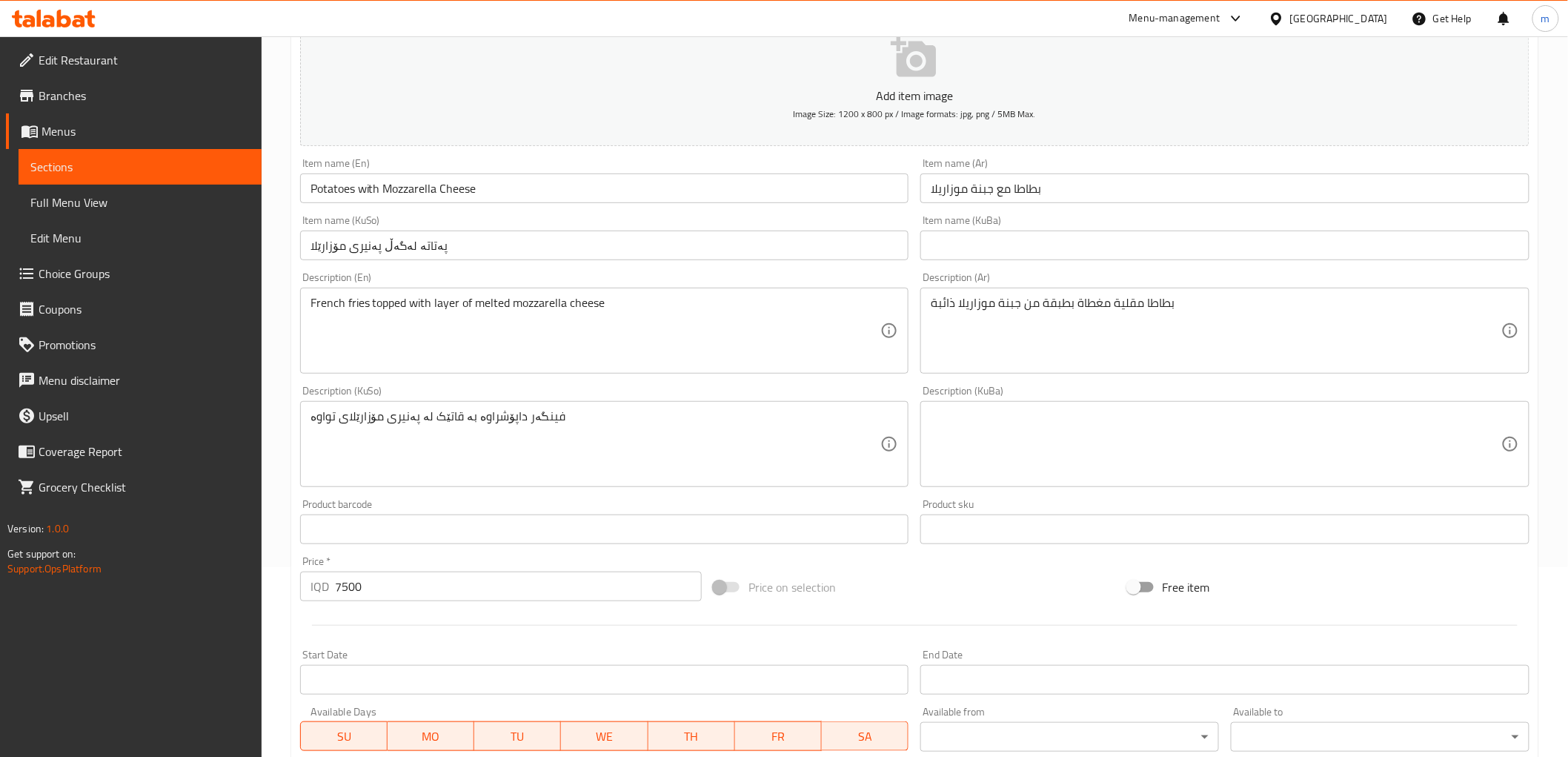
scroll to position [137, 0]
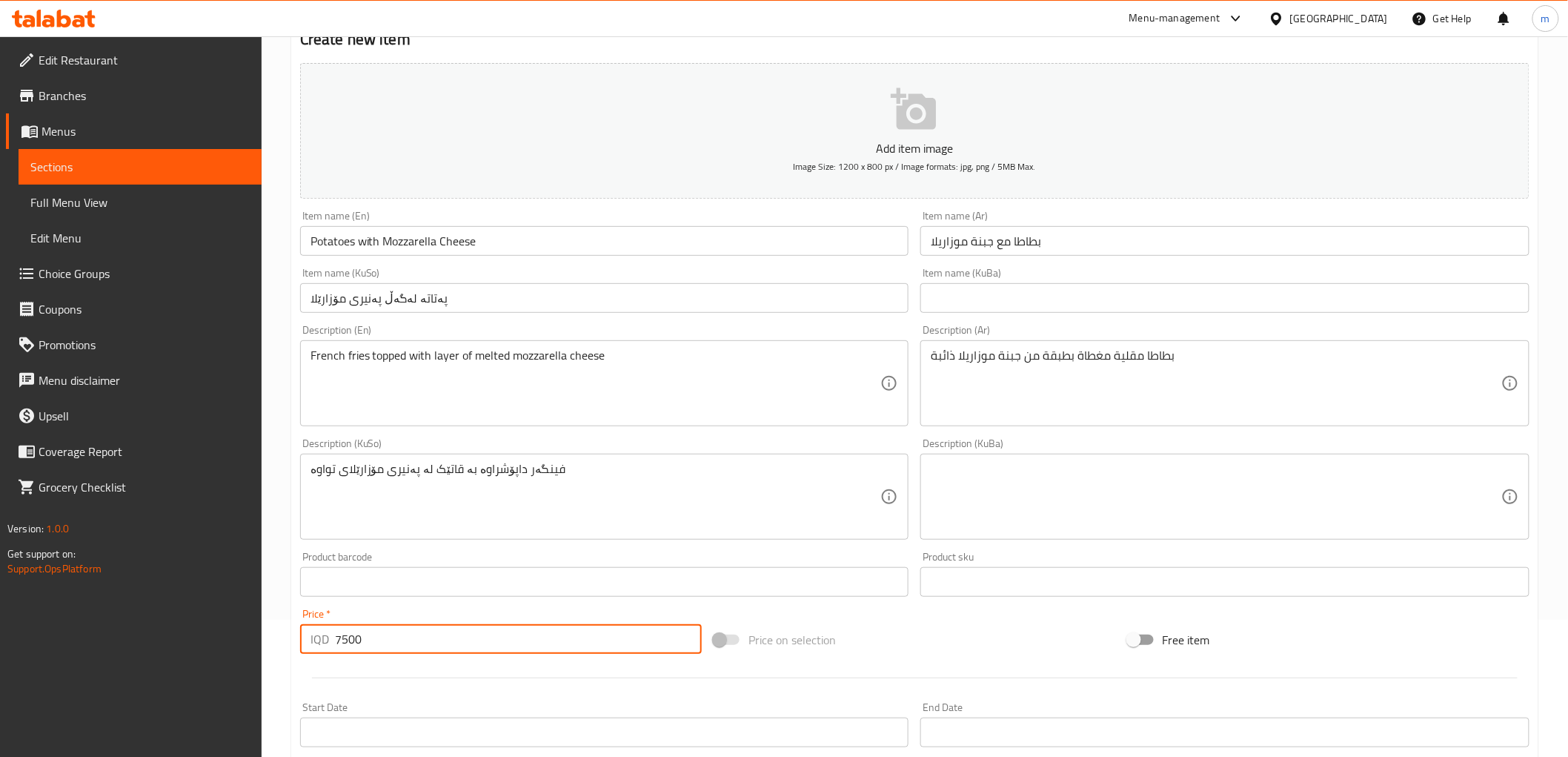
click at [423, 650] on input "7500" at bounding box center [519, 638] width 367 height 29
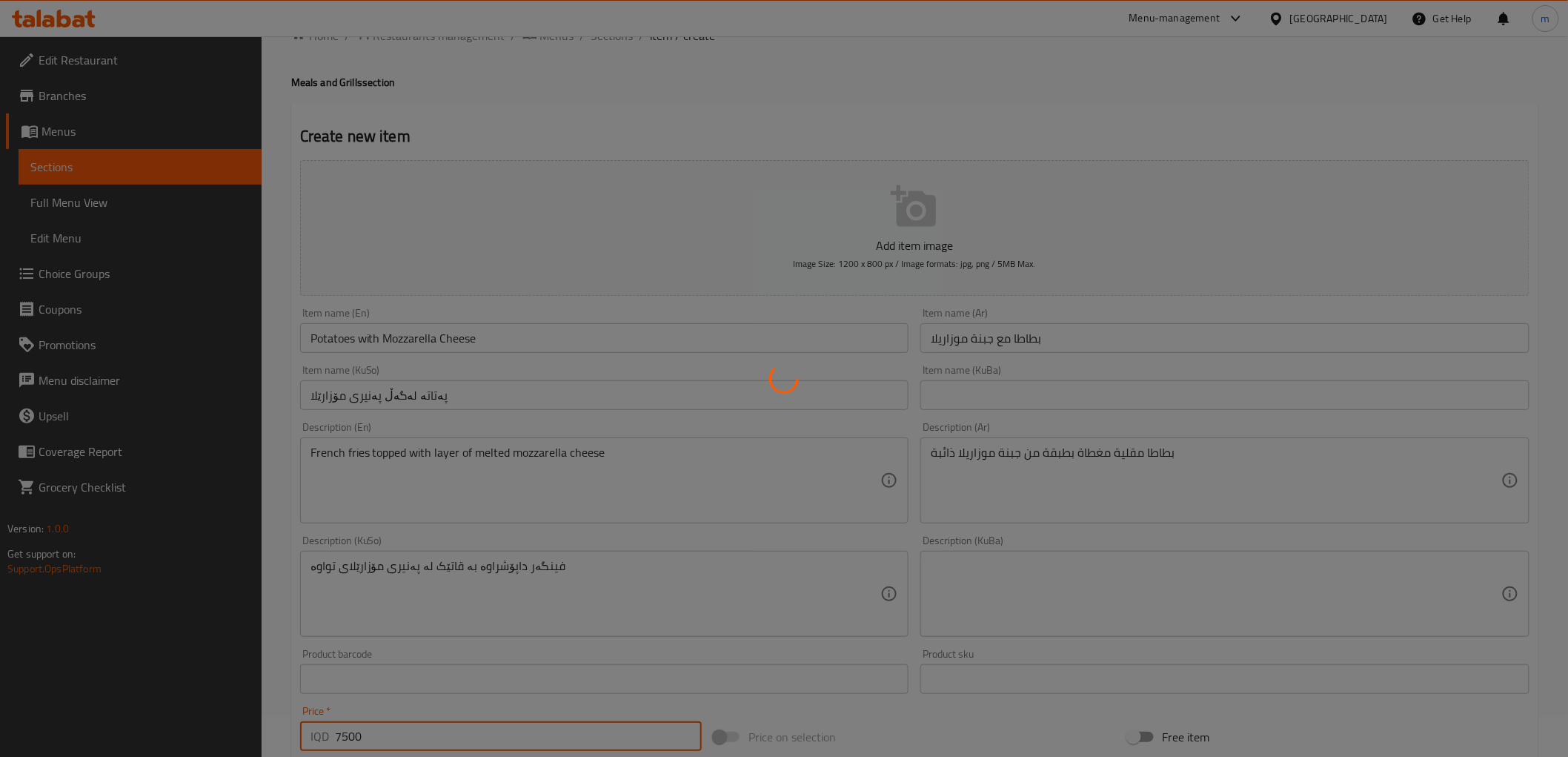
scroll to position [0, 0]
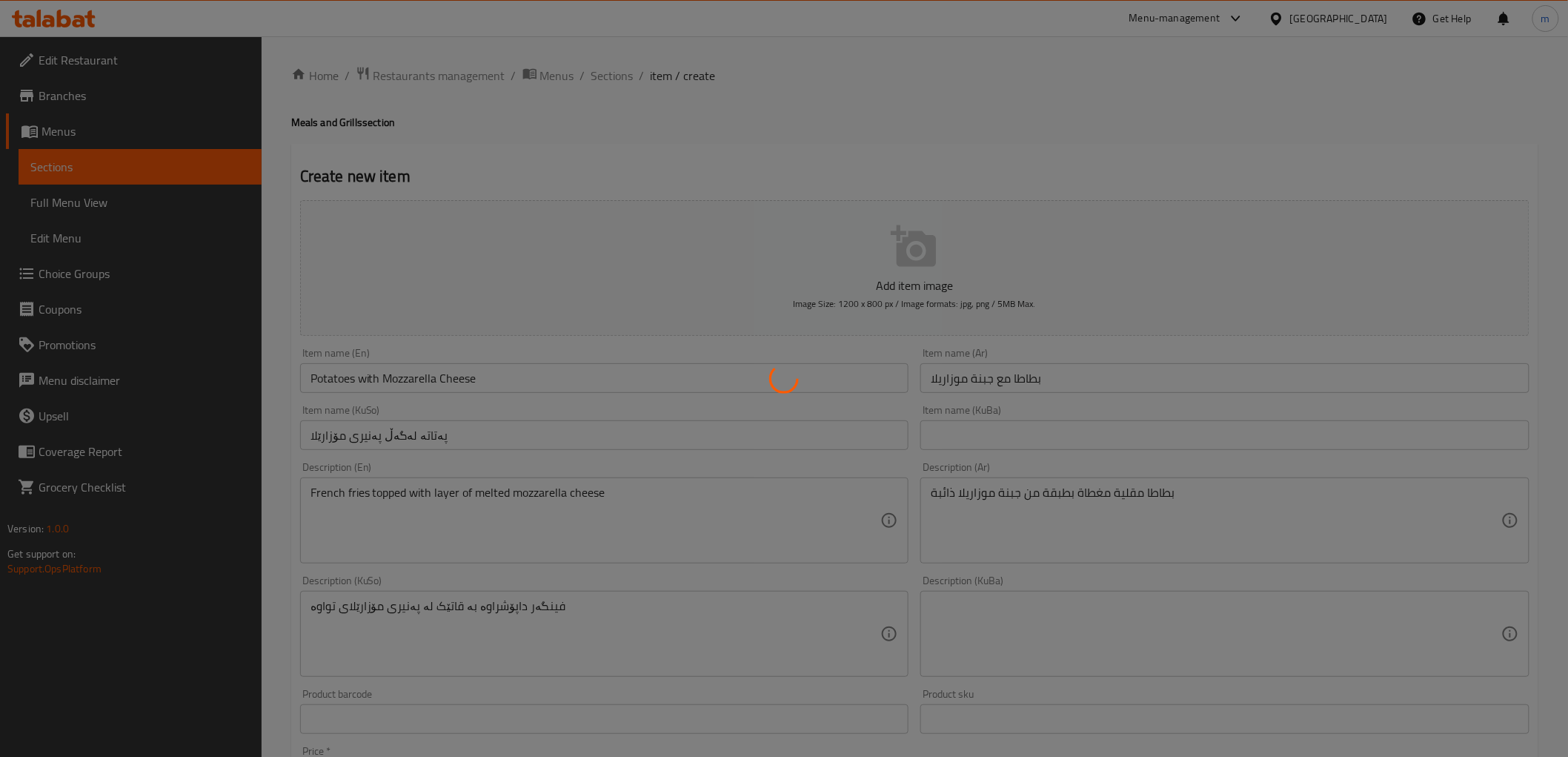
type input "0"
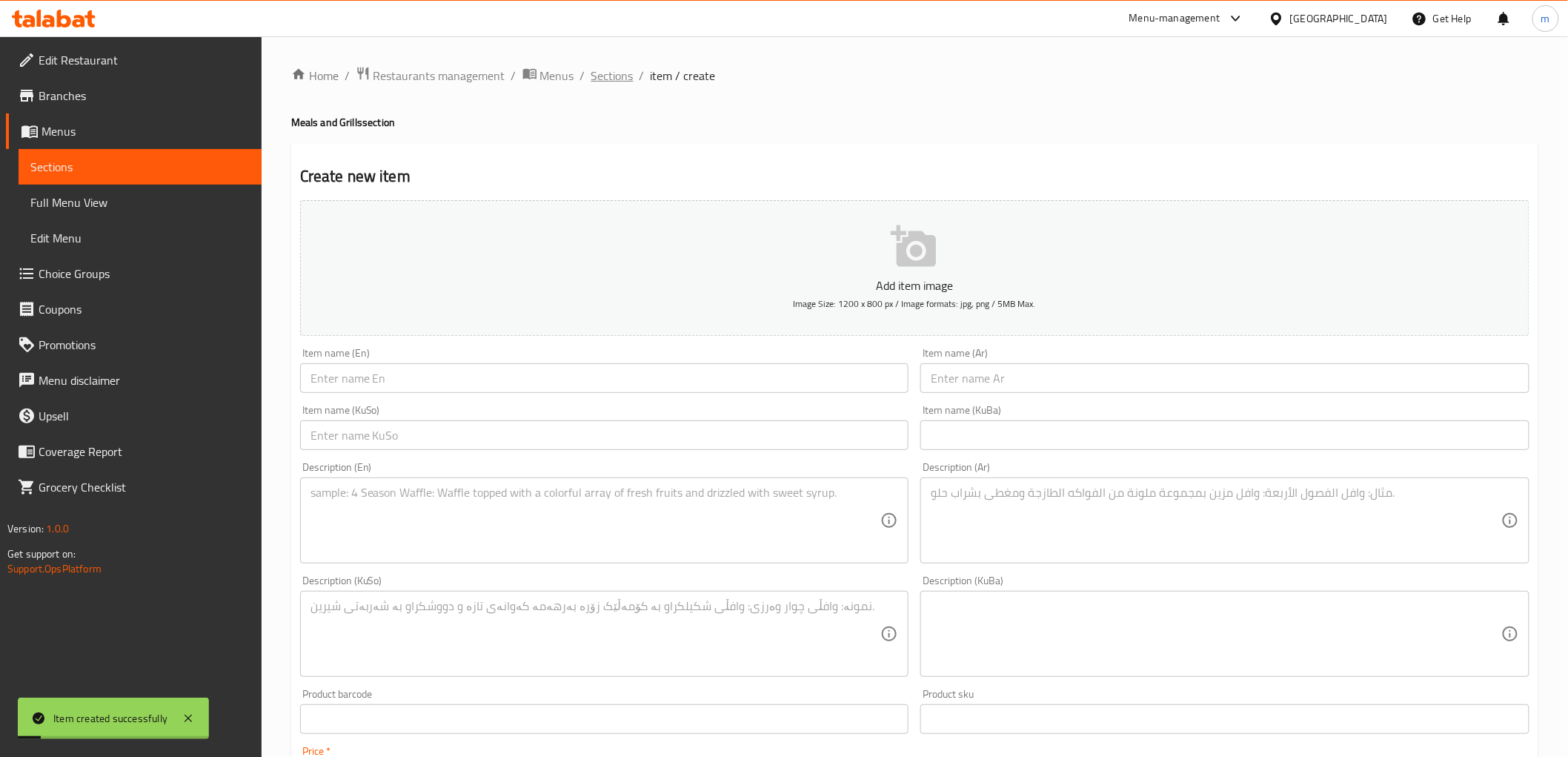
click at [597, 69] on span "Sections" at bounding box center [613, 75] width 42 height 18
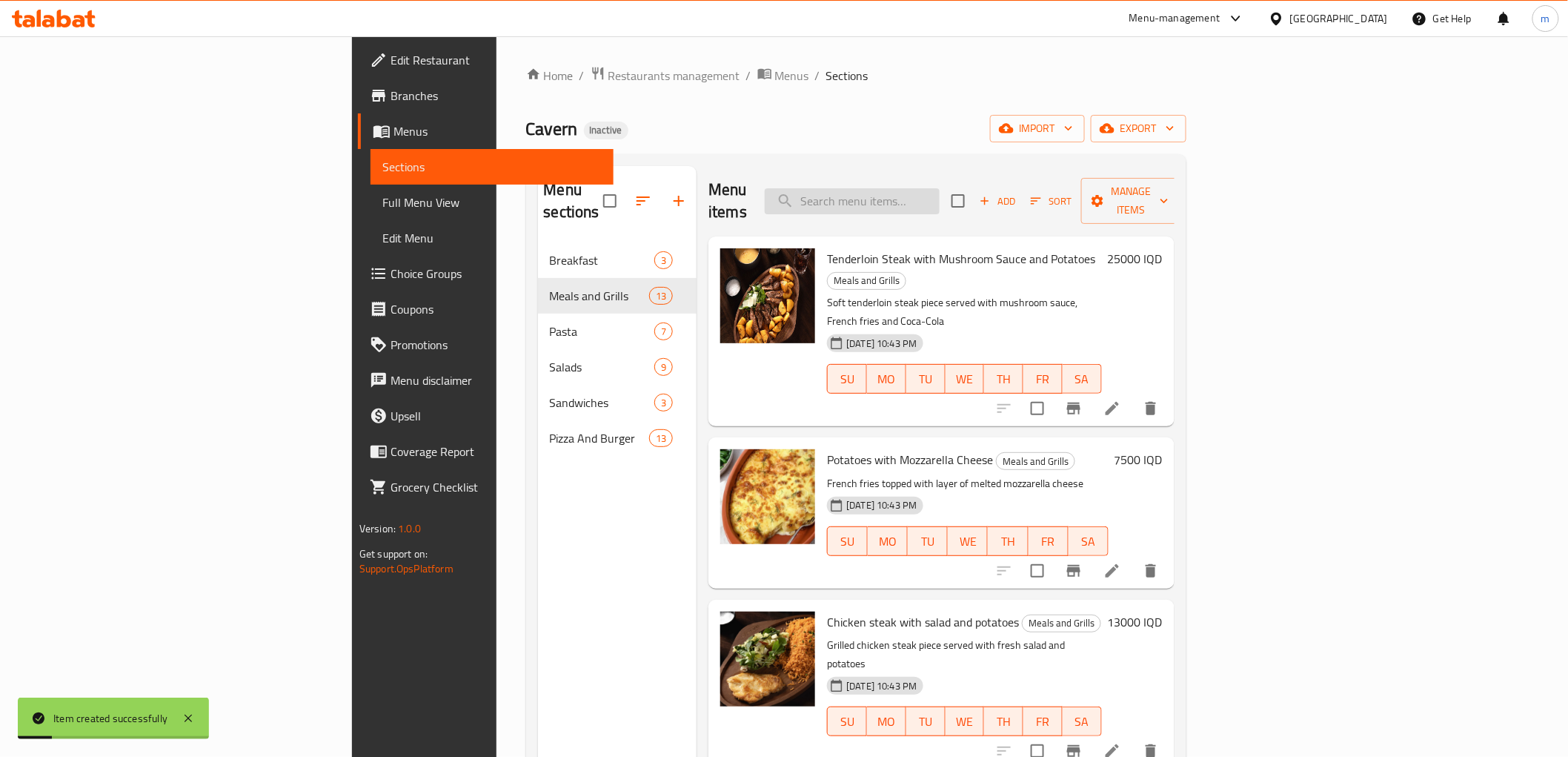
click at [940, 201] on input "search" at bounding box center [852, 200] width 175 height 26
paste input "Potatoes with Mozzarella Cheese"
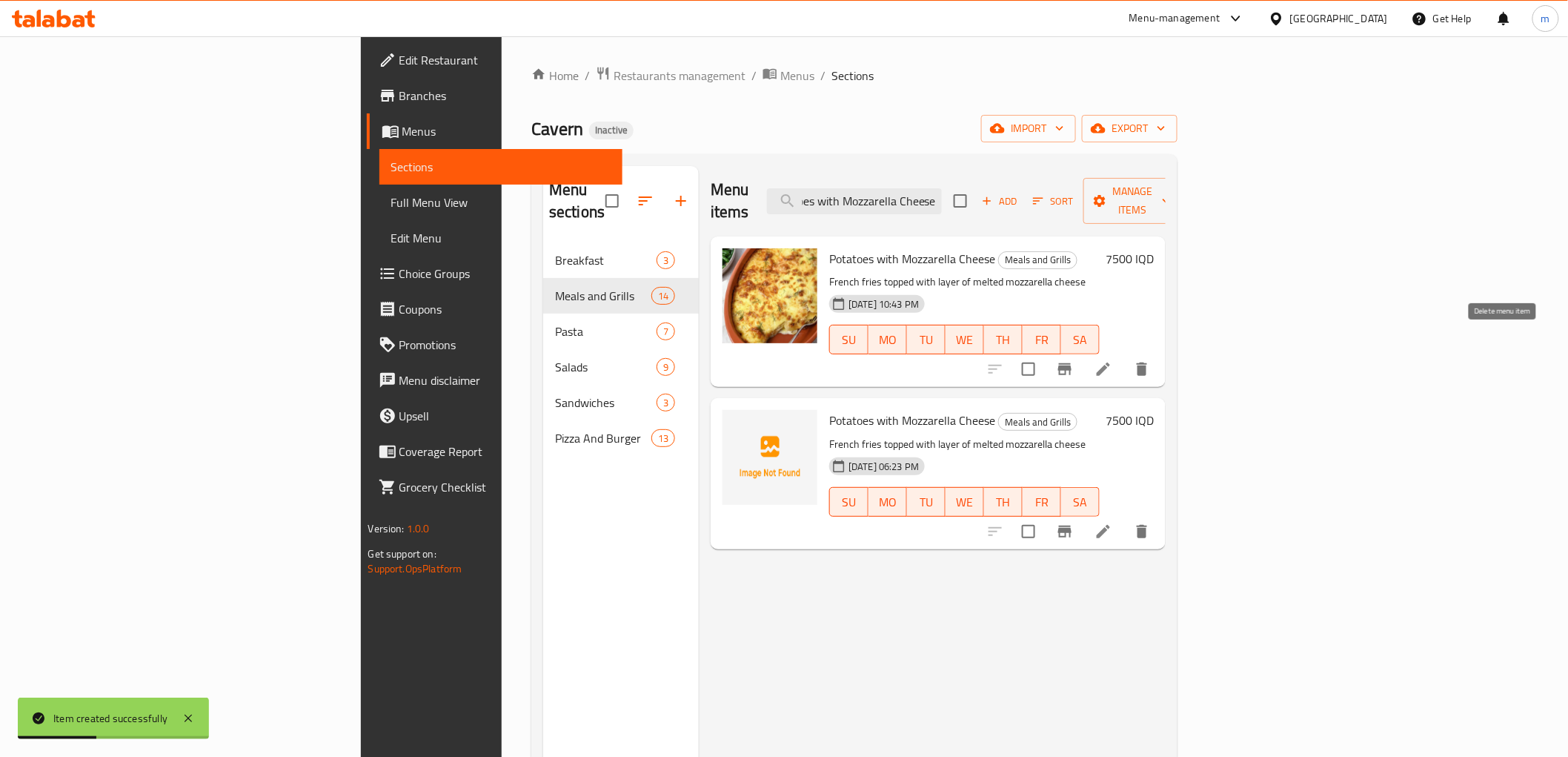
click at [1151, 360] on icon "delete" at bounding box center [1142, 369] width 18 height 18
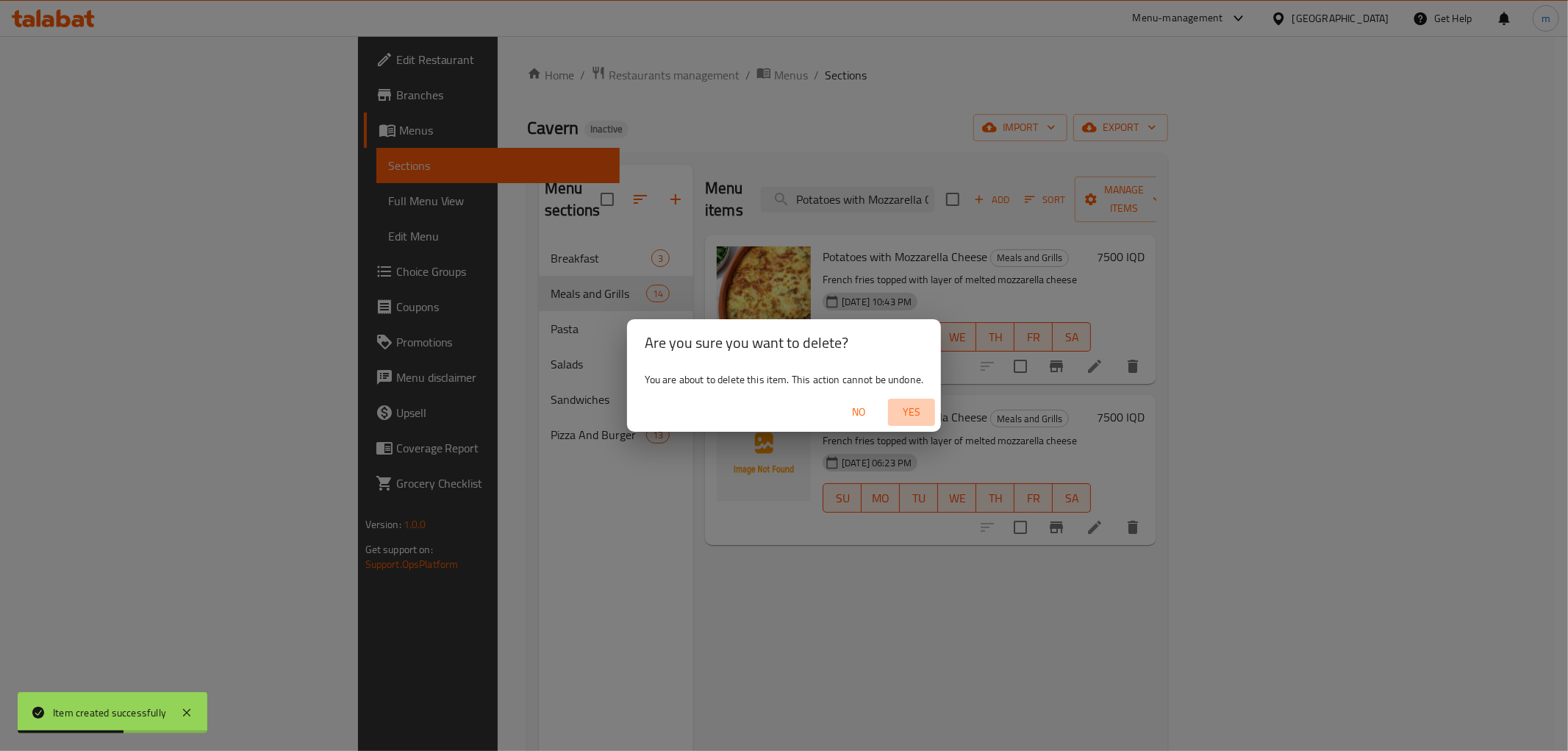
click at [921, 413] on span "Yes" at bounding box center [911, 413] width 35 height 19
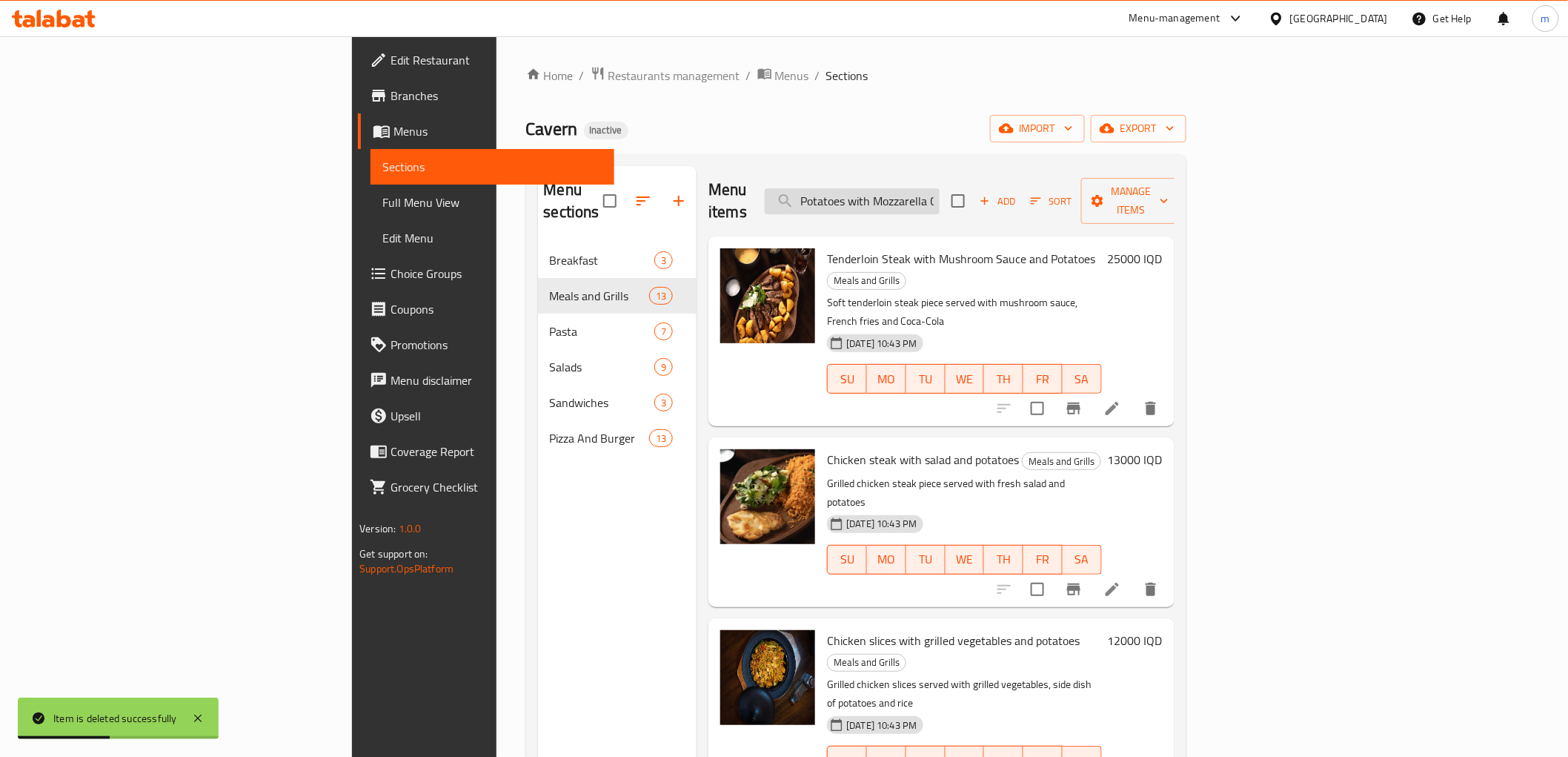
click at [940, 188] on input "Potatoes with Mozzarella Cheese" at bounding box center [852, 200] width 175 height 26
paste input "search"
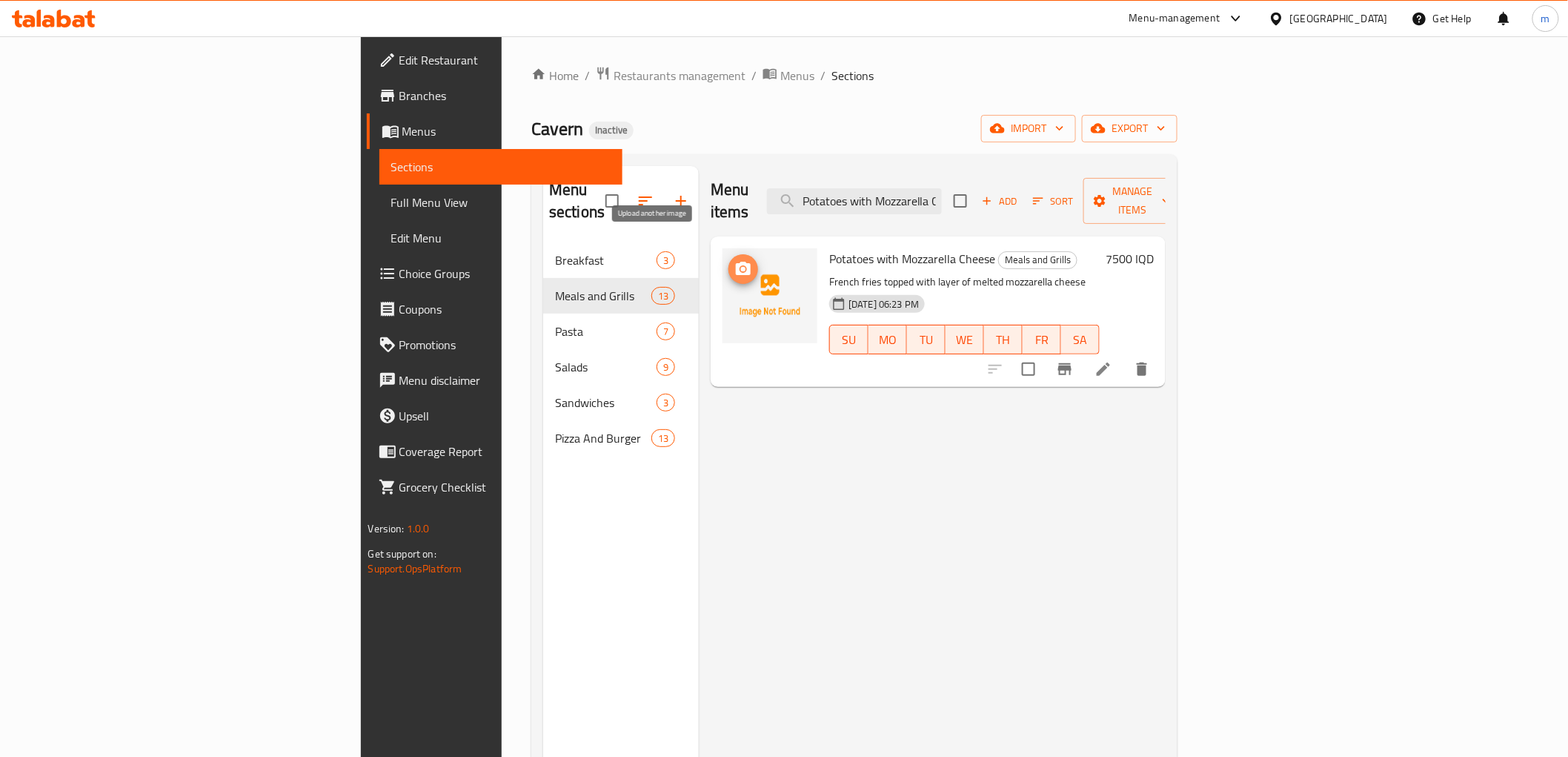
click at [728, 255] on button "upload picture" at bounding box center [743, 269] width 29 height 29
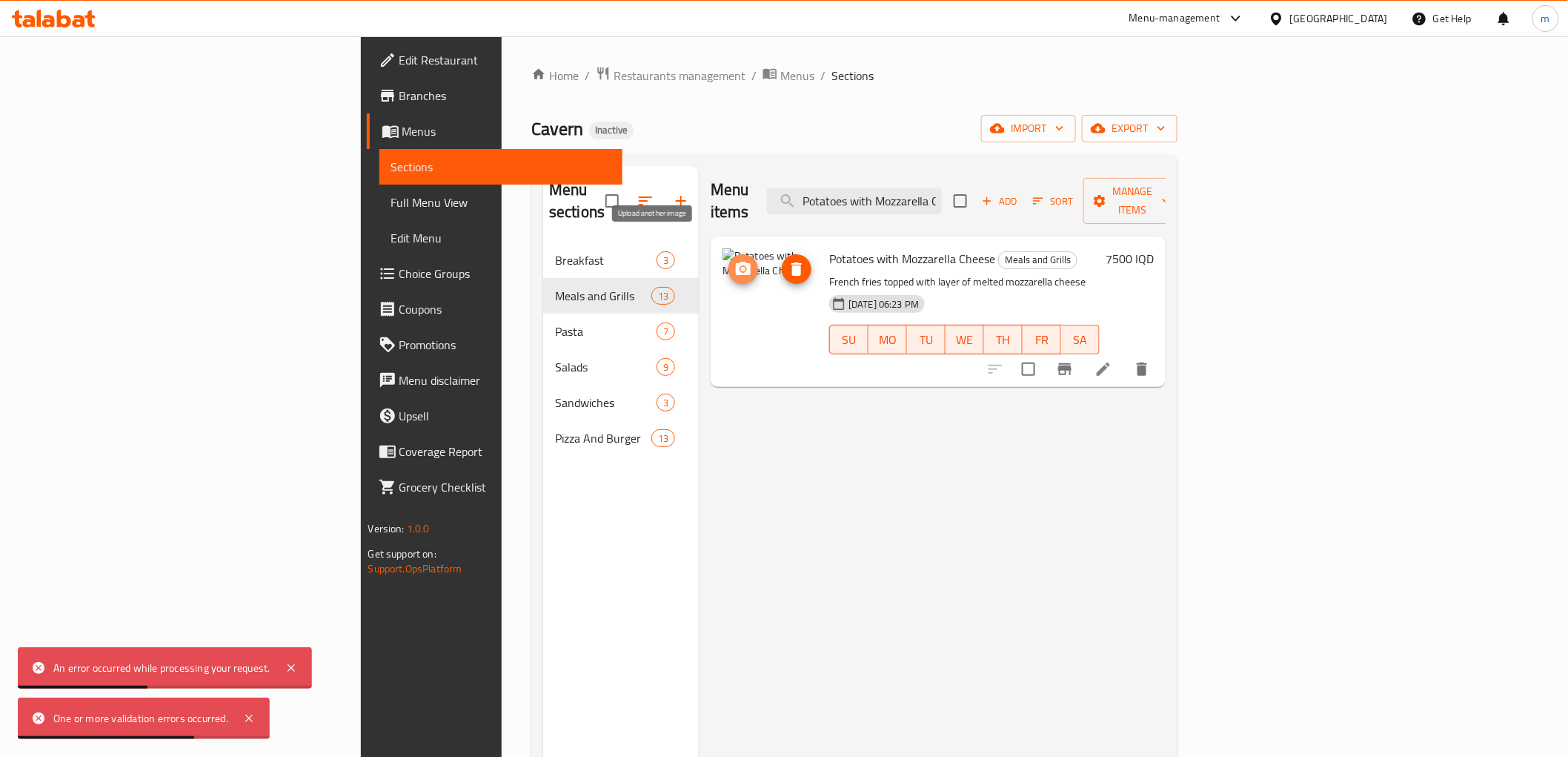
click at [734, 260] on icon "upload picture" at bounding box center [743, 269] width 18 height 18
click at [736, 261] on icon "upload picture" at bounding box center [744, 268] width 15 height 13
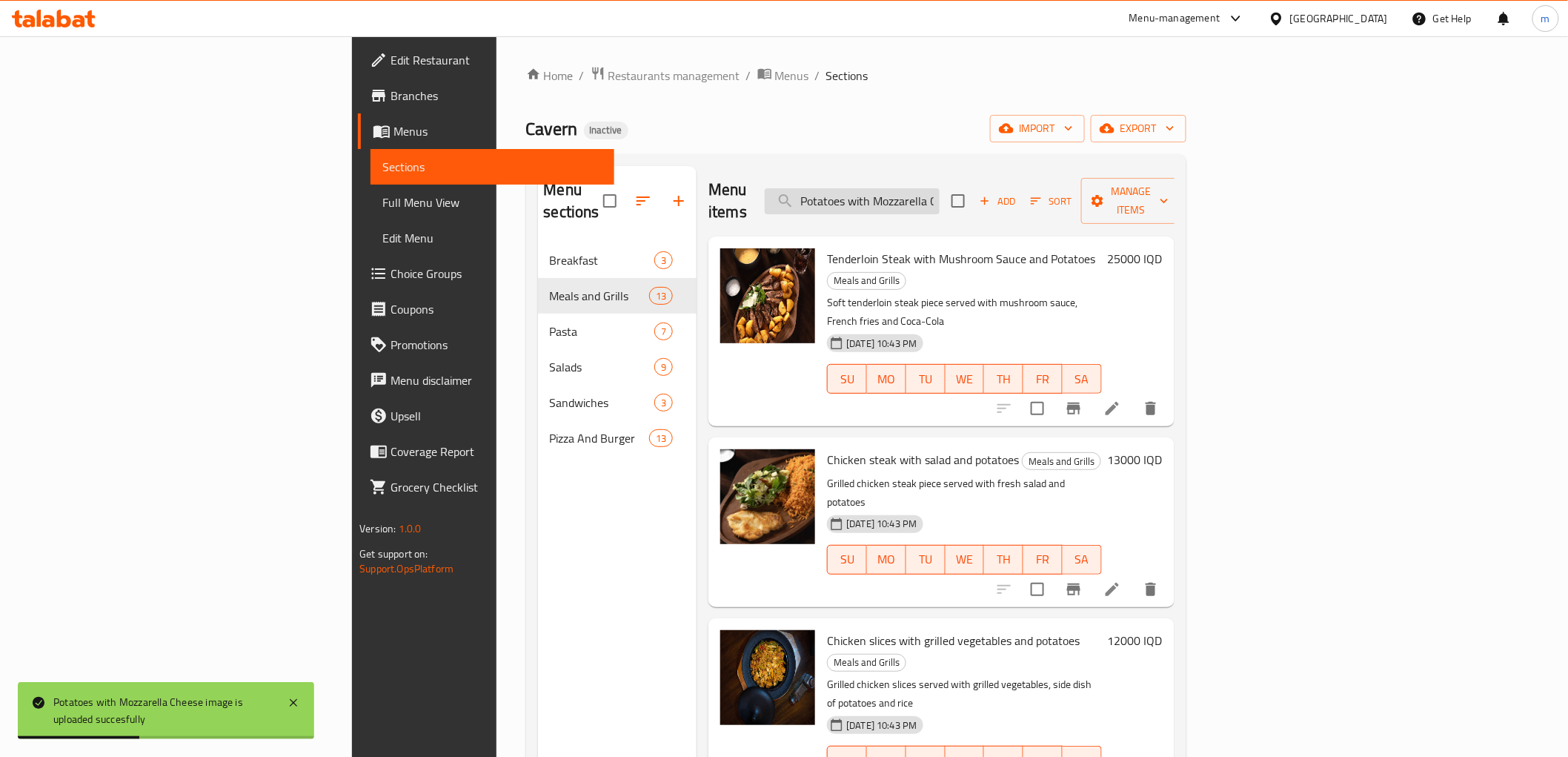
click at [940, 188] on input "Potatoes with Mozzarella Cheese" at bounding box center [852, 200] width 175 height 26
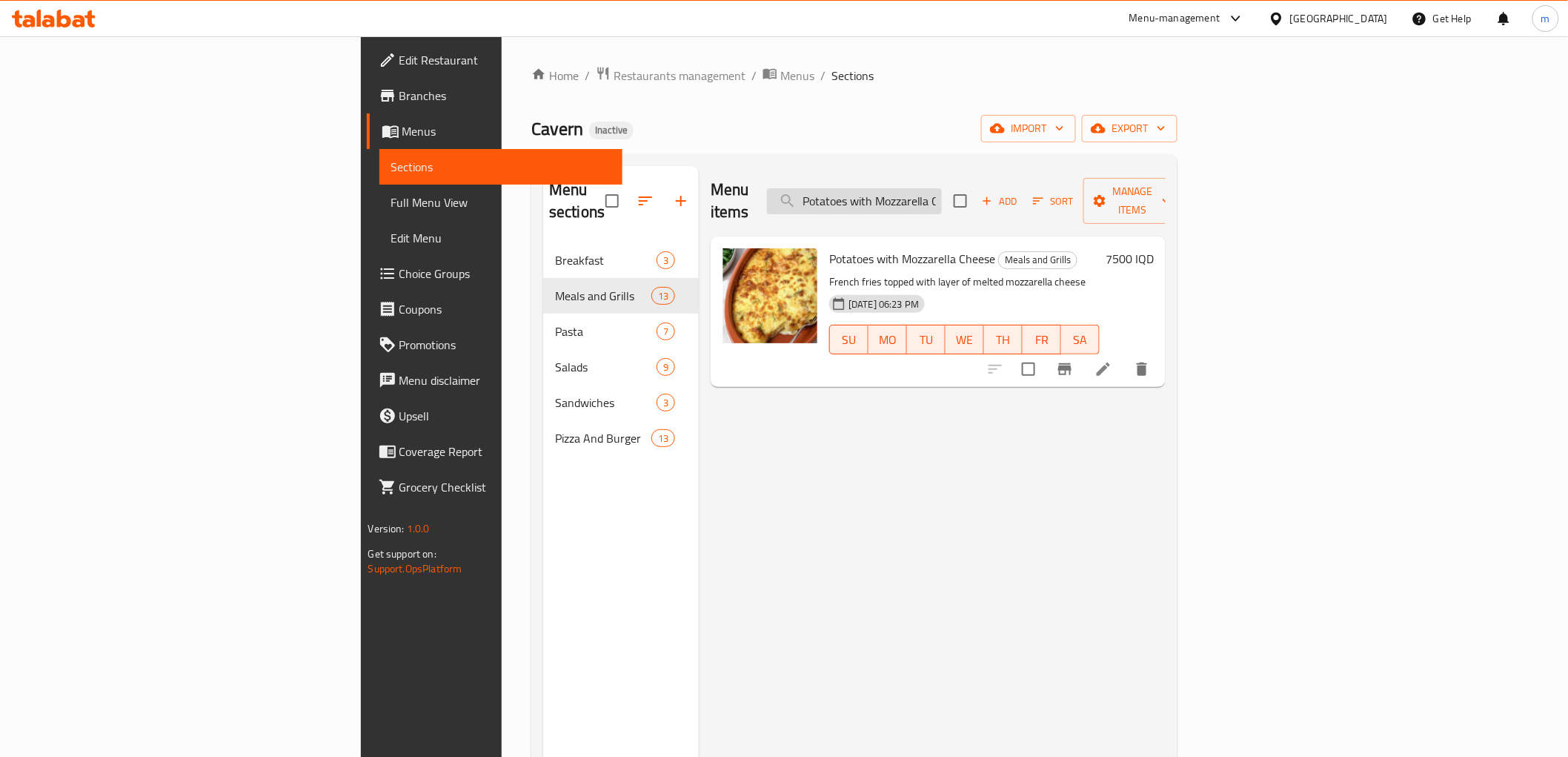
click at [942, 201] on input "Potatoes with Mozzarella Cheese" at bounding box center [855, 200] width 175 height 26
paste input "Chicken steak with salad and potatoes"
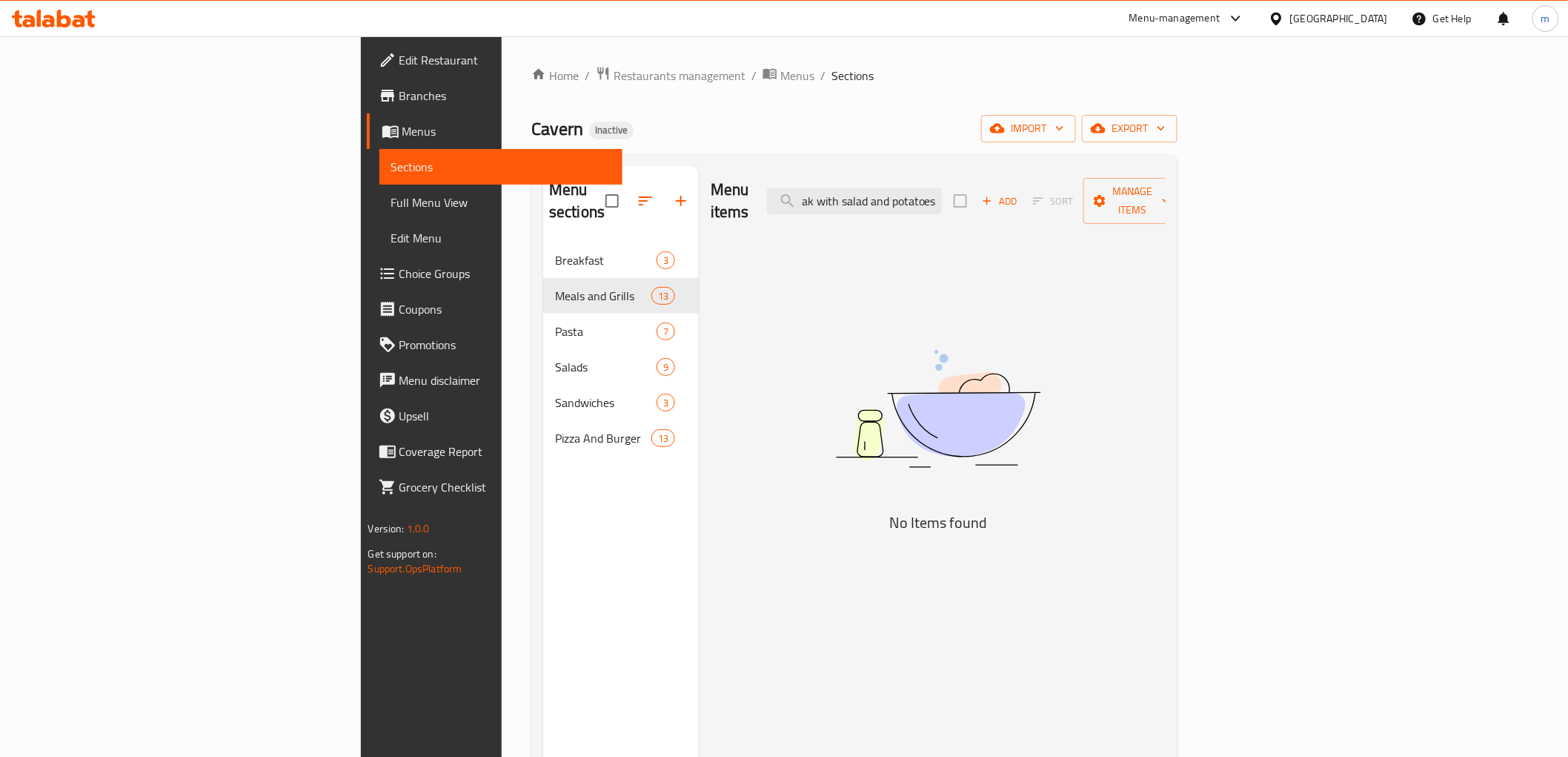
type input "Chicken steak with salad and potatoes"
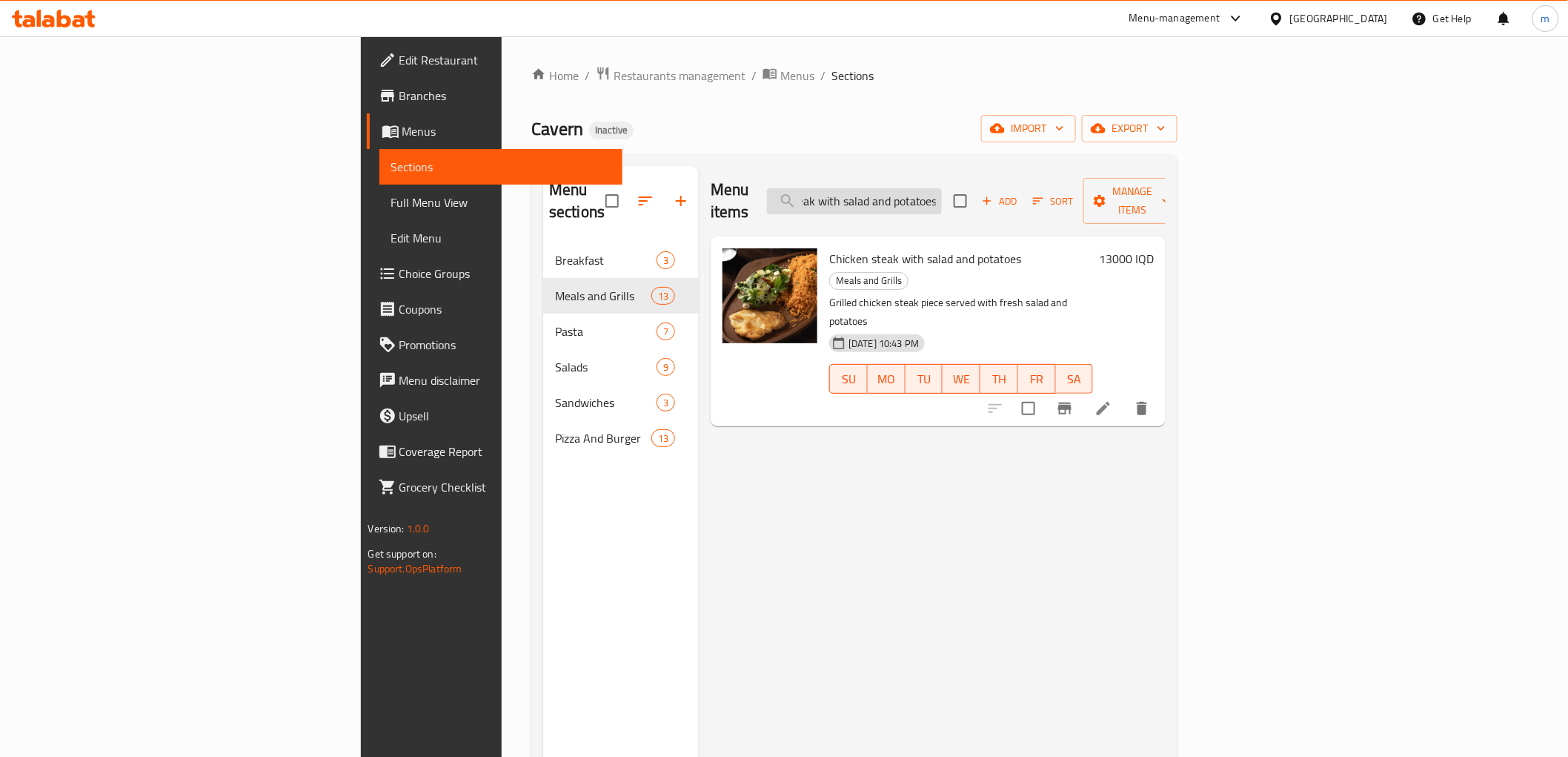
click at [942, 194] on input "Chicken steak with salad and potatoes" at bounding box center [855, 200] width 175 height 26
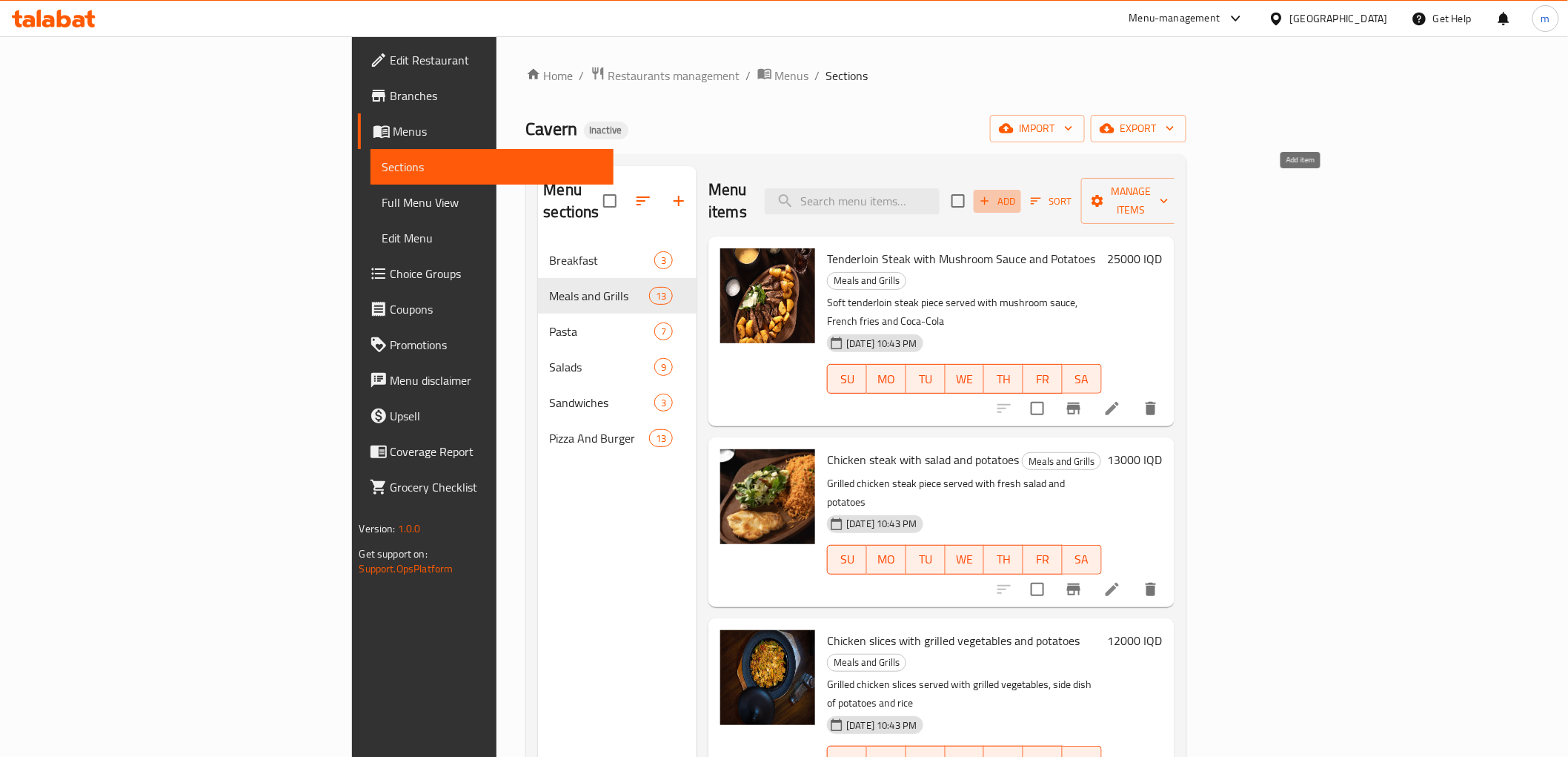
click at [1018, 193] on span "Add" at bounding box center [997, 201] width 40 height 17
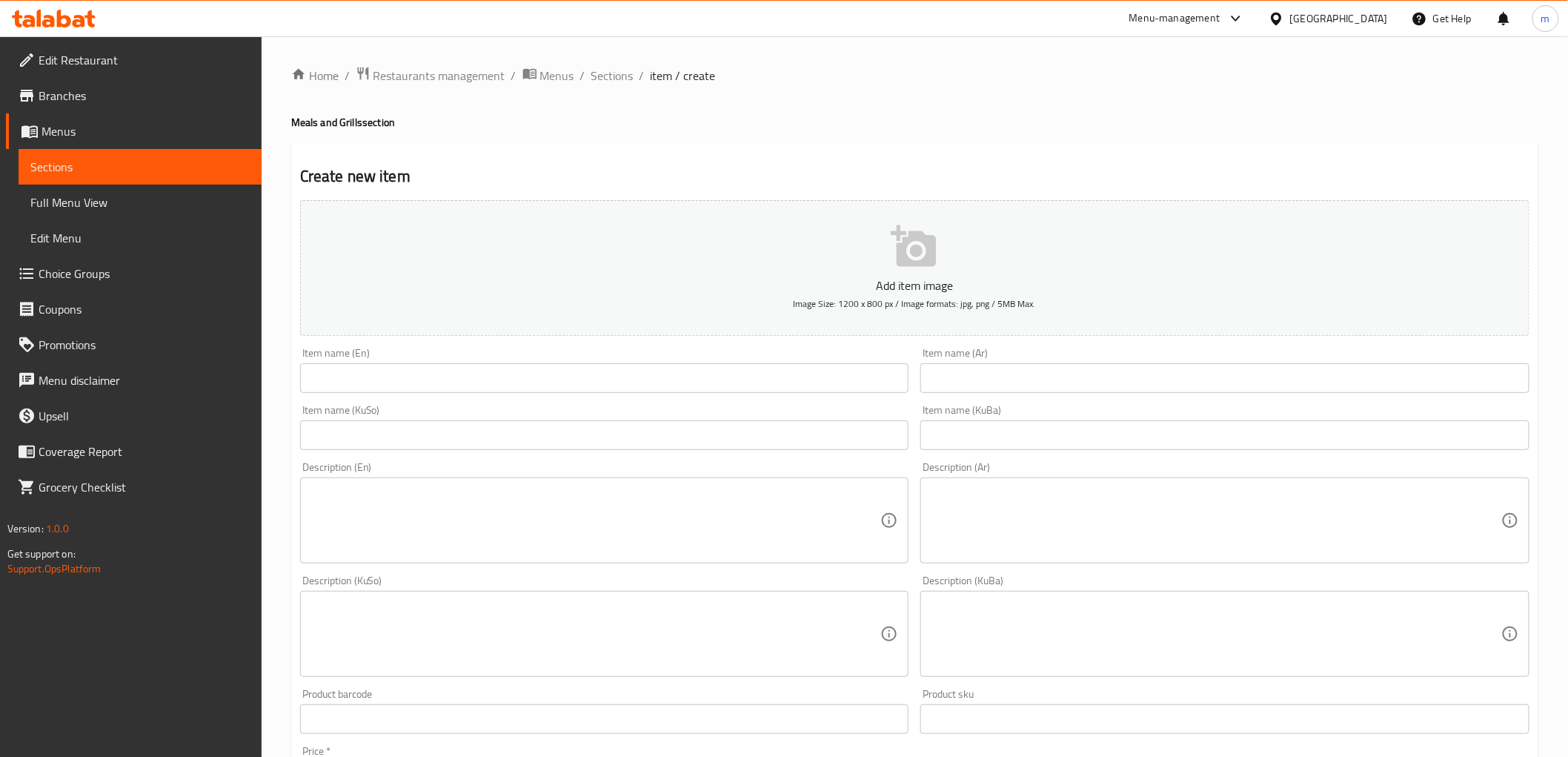
click at [683, 382] on input "text" at bounding box center [605, 377] width 610 height 29
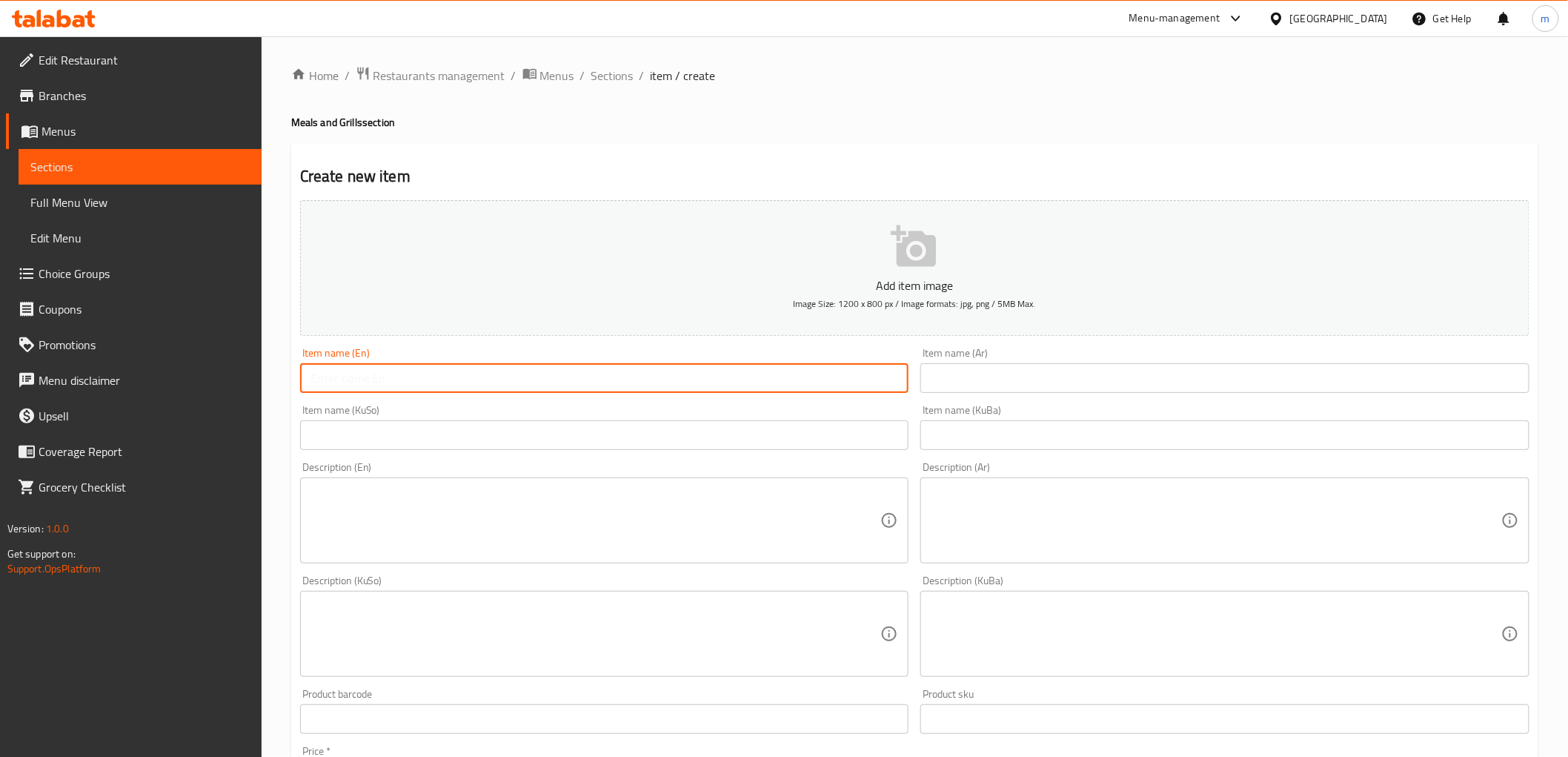
paste input "Chicken steak with salad and potatoes"
type input "Chicken steak with salad and potatoes"
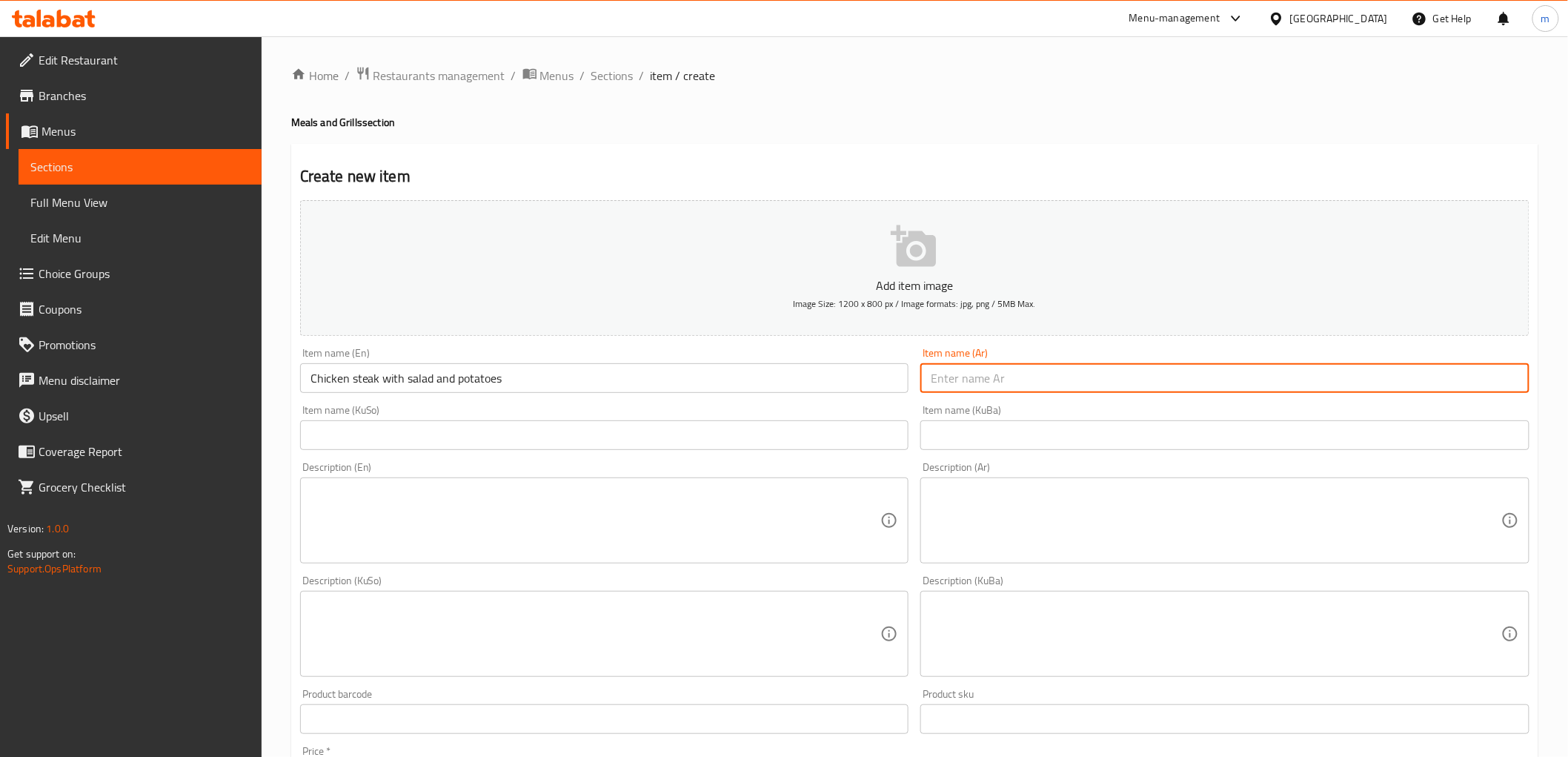
click at [1058, 375] on input "text" at bounding box center [1225, 377] width 610 height 29
paste input "ستێکی مریشک لەگەڵ زەڵاتە و پەتاتە"
type input "ستێکی مریشک لەگەڵ زەڵاتە و پەتاتە"
drag, startPoint x: 829, startPoint y: 397, endPoint x: 825, endPoint y: 412, distance: 15.5
click at [827, 399] on div "Item name (En) Chicken steak with salad and potatoes Item name (En)" at bounding box center [605, 370] width 621 height 57
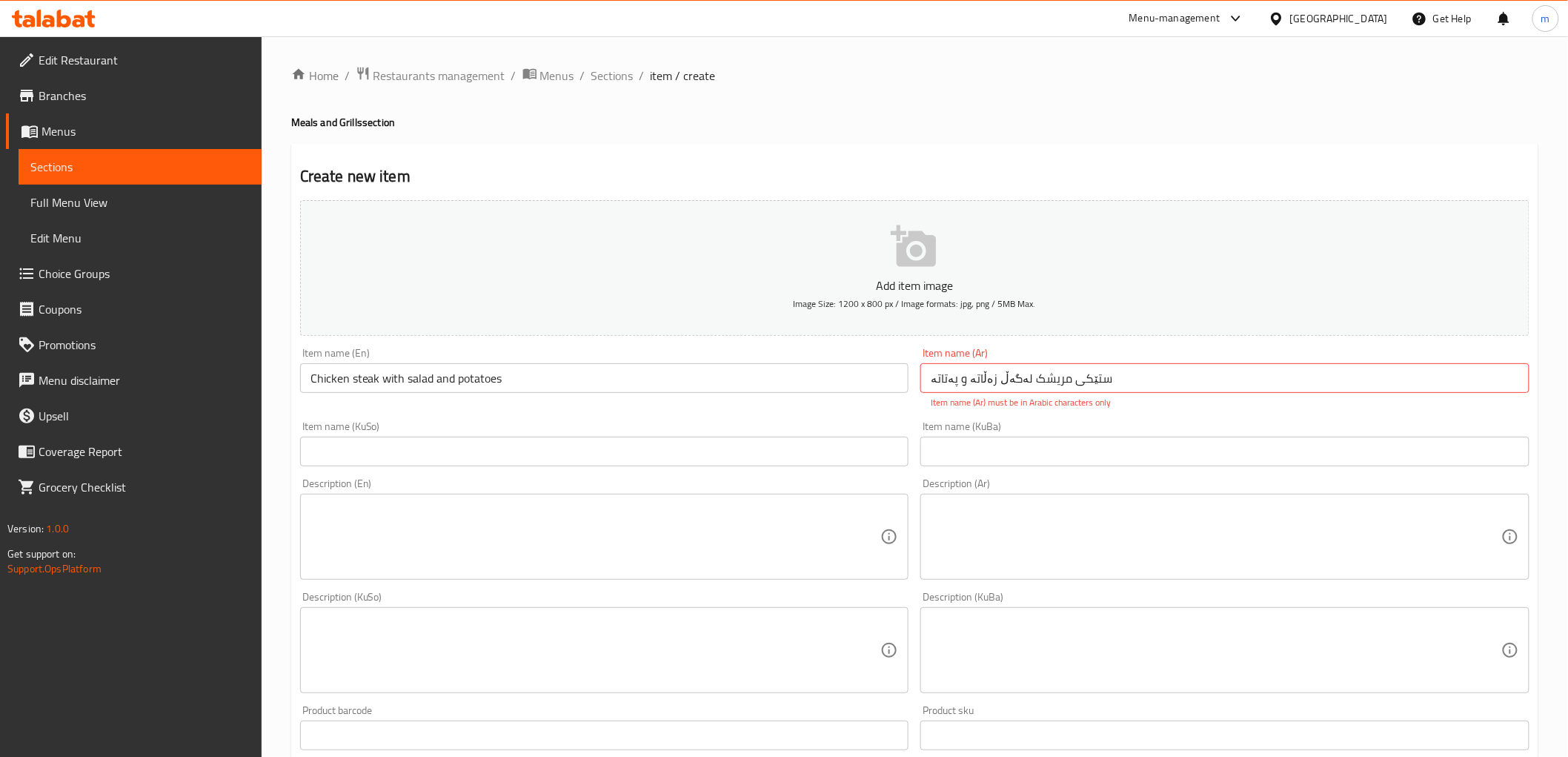
click at [825, 427] on div "Item name (KuSo) Item name (KuSo)" at bounding box center [605, 444] width 610 height 46
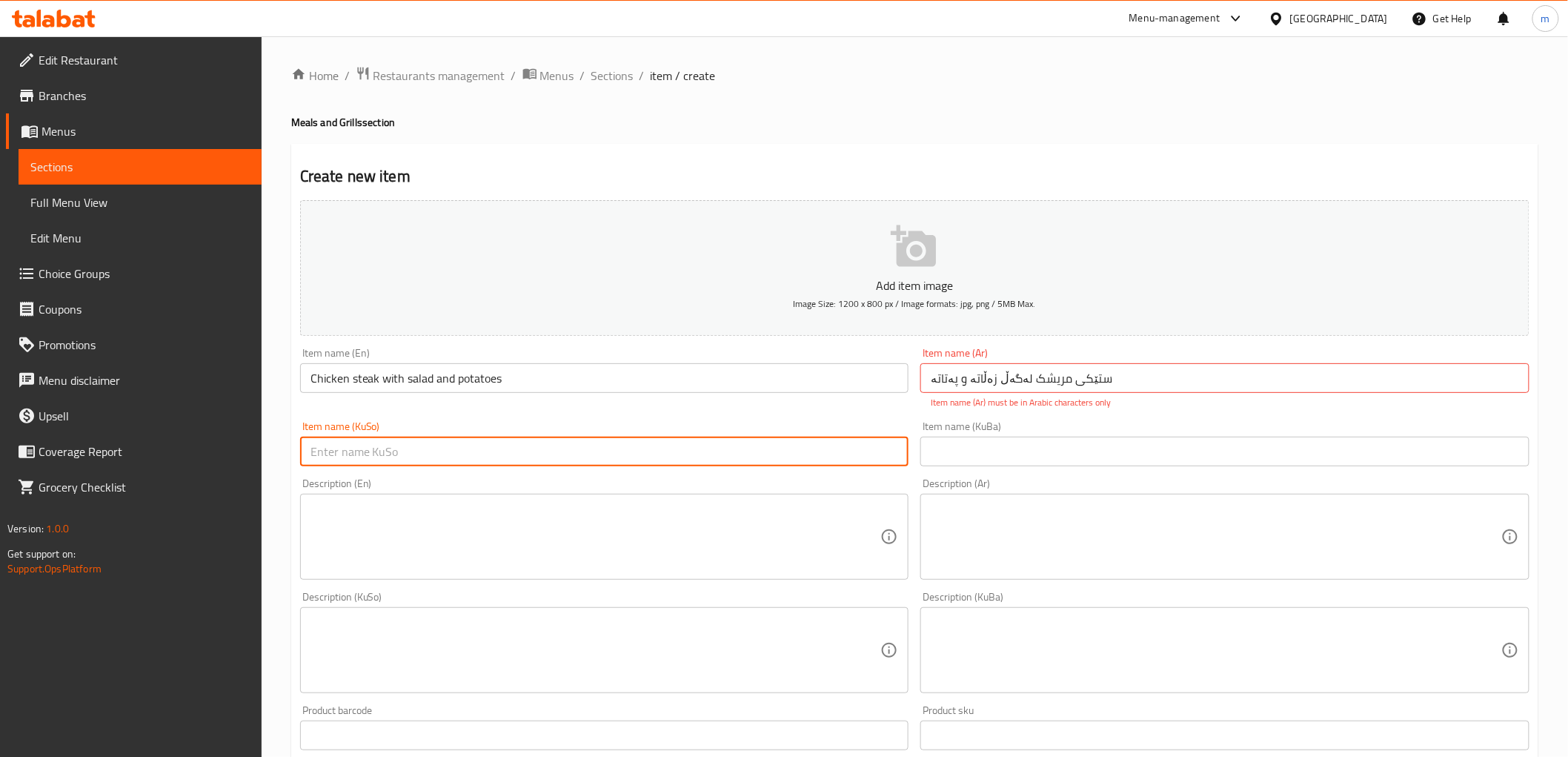
click at [846, 457] on input "text" at bounding box center [605, 451] width 610 height 29
paste input "ستێکی مریشک لەگەڵ زەڵاتە و پەتاتە"
type input "ستێکی مریشک لەگەڵ زەڵاتە و پەتاتە"
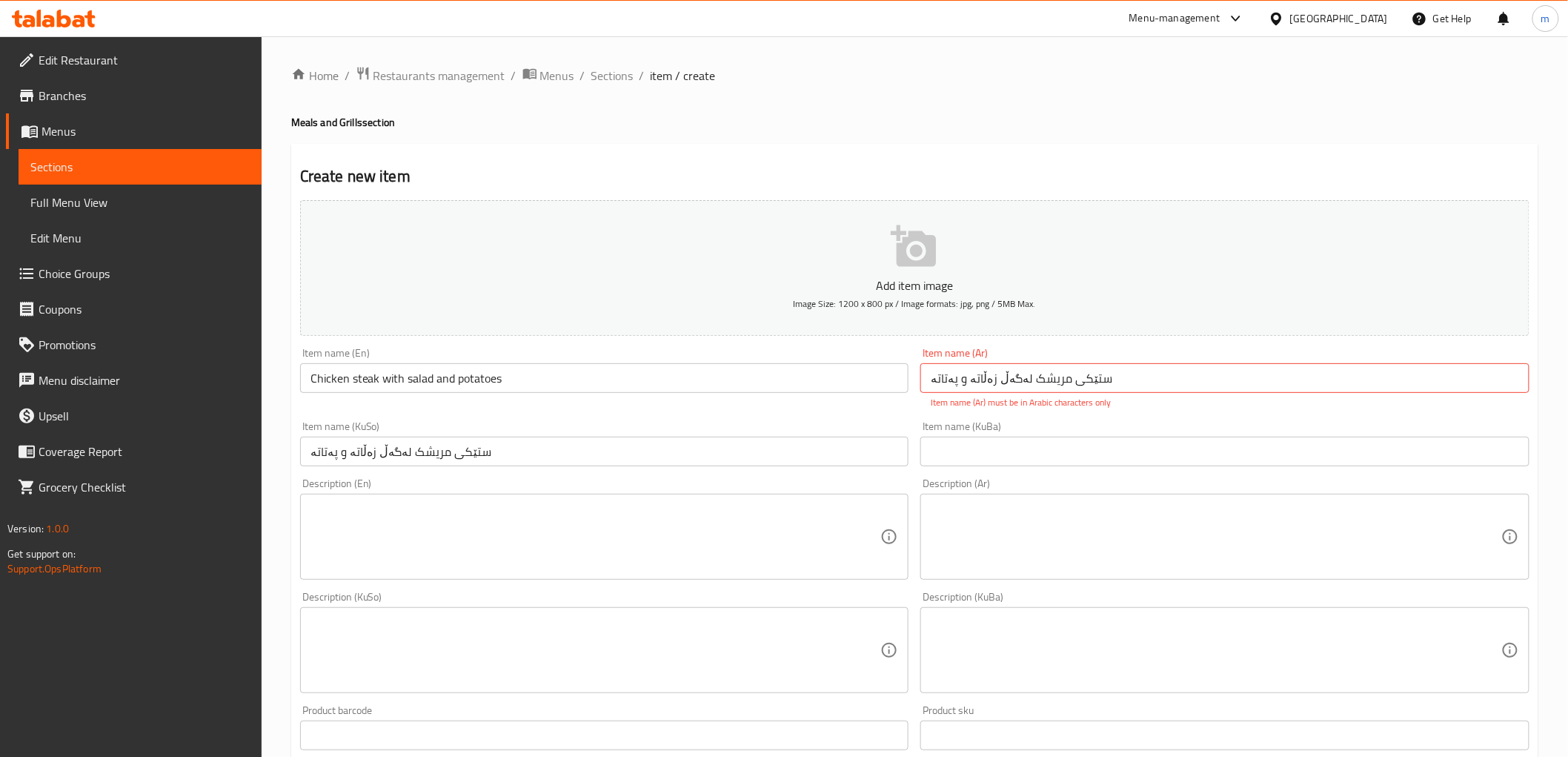
click at [994, 403] on p "Item name (Ar) must be in Arabic characters only" at bounding box center [1225, 403] width 589 height 13
click at [1005, 383] on input "ستێکی مریشک لەگەڵ زەڵاتە و پەتاتە" at bounding box center [1225, 377] width 610 height 29
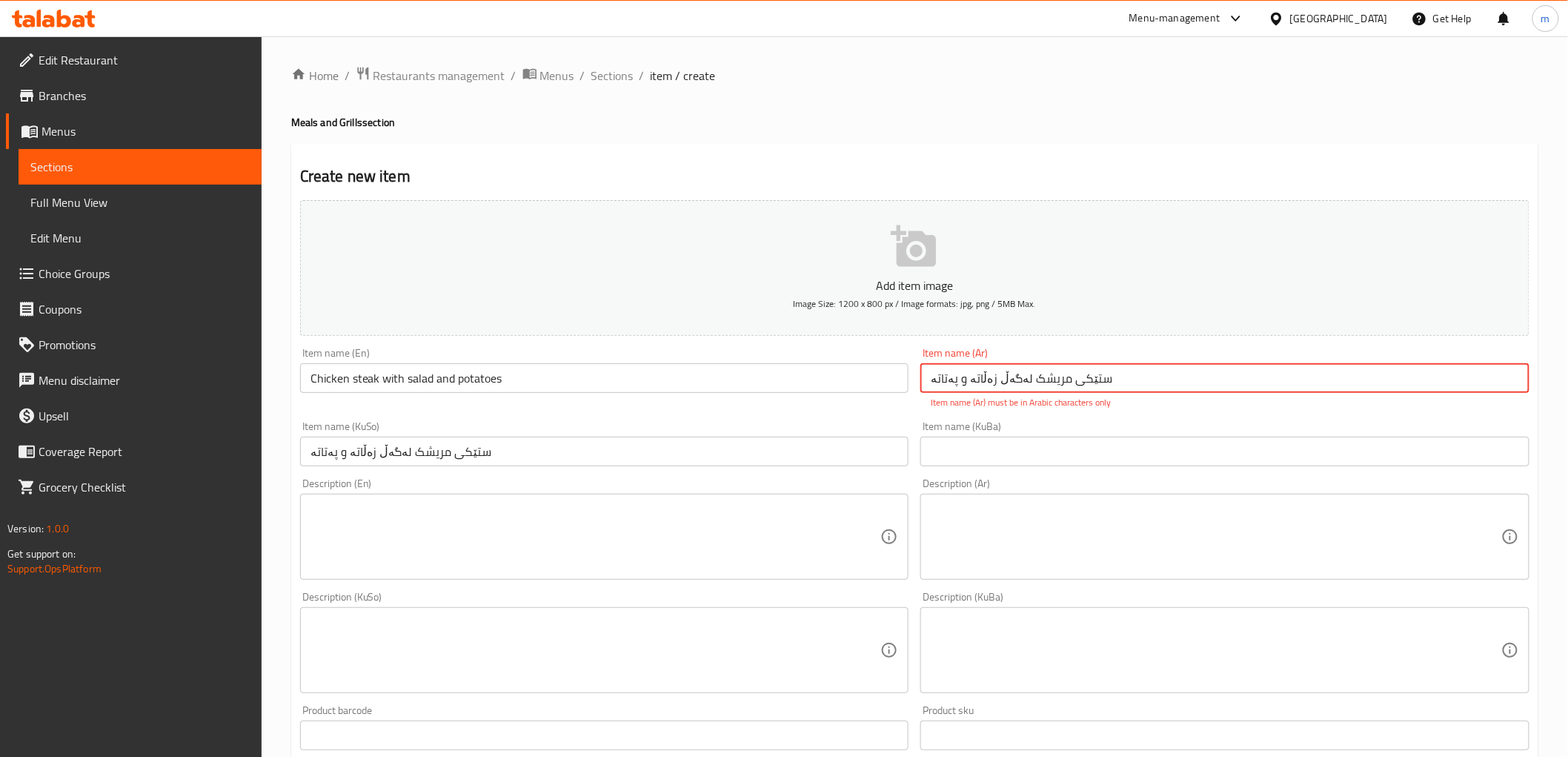
click at [1005, 383] on input "ستێکی مریشک لەگەڵ زەڵاتە و پەتاتە" at bounding box center [1225, 377] width 610 height 29
paste input "يك دجاج مع سلطة وبطاطا"
type input "ستيك دجاج مع سلطة وبطاطا"
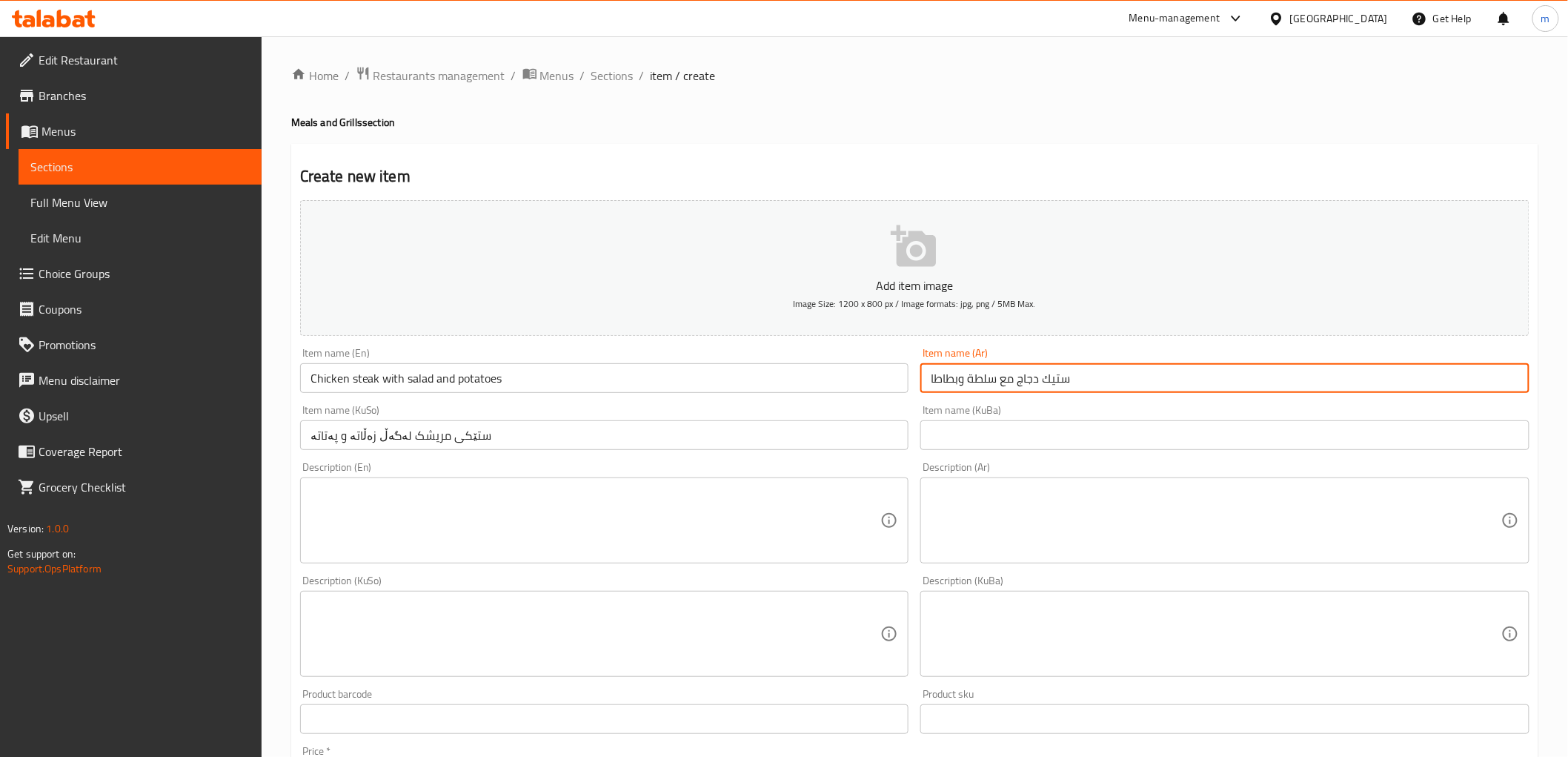
click at [746, 552] on textarea at bounding box center [595, 520] width 571 height 70
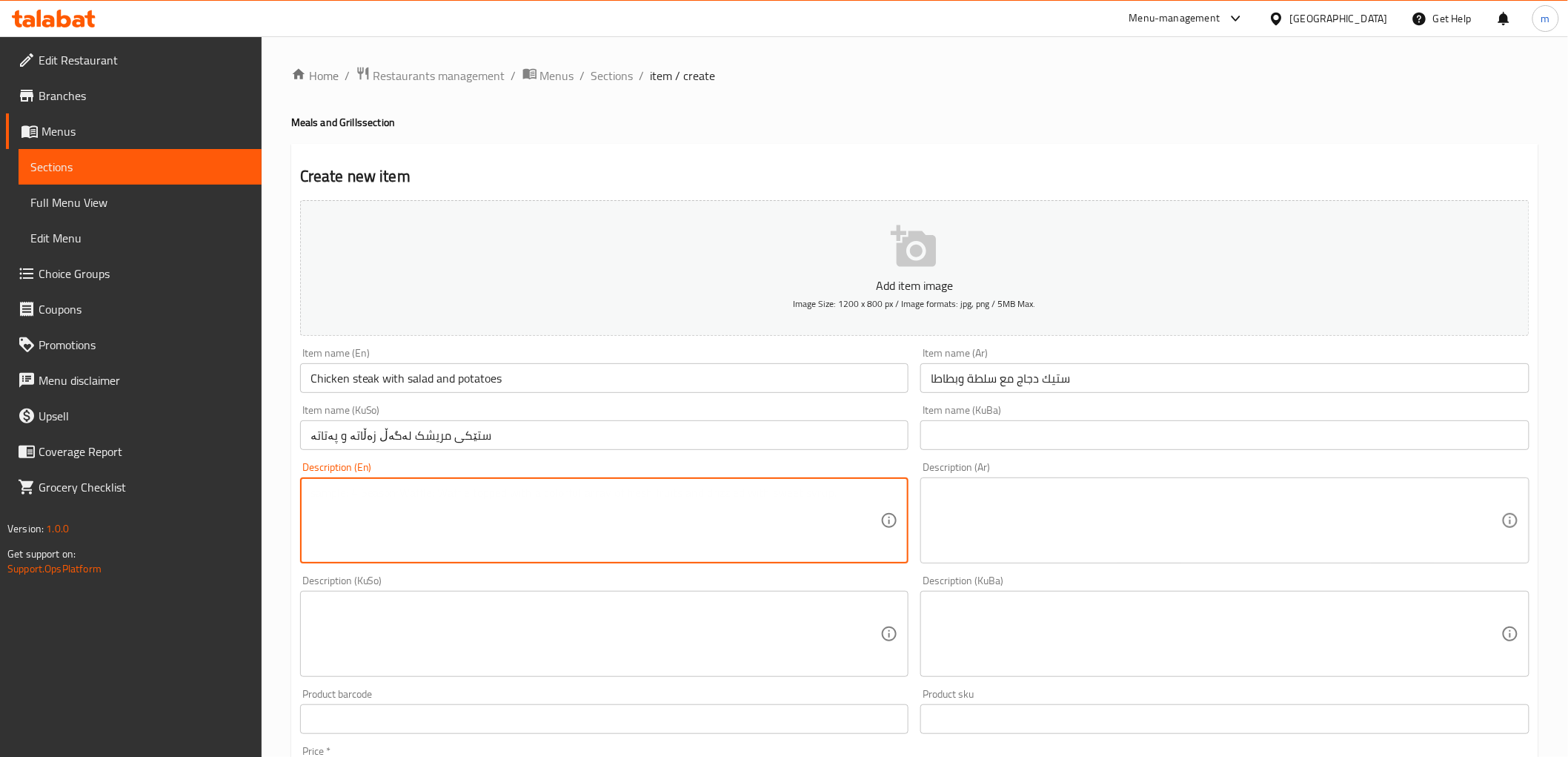
paste textarea "Grilled chicken steak piece served with fresh salad and potatoes"
type textarea "Grilled chicken steak piece served with fresh salad and potatoes"
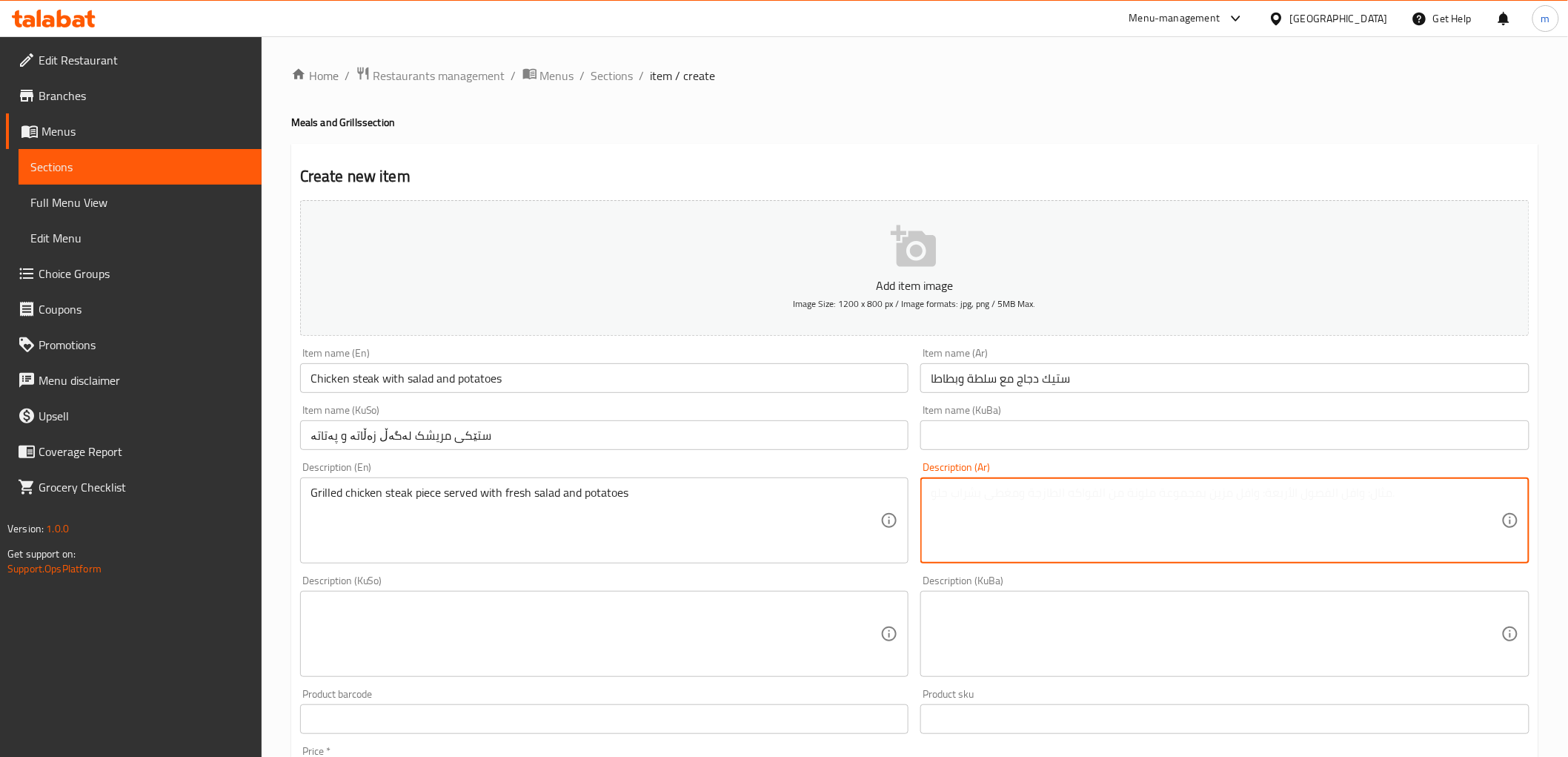
click at [1116, 524] on textarea at bounding box center [1216, 520] width 571 height 70
paste textarea "قطعة ستيك دجاج مشوية تقدم مع سلطة طازجة وبطاطا"
type textarea "قطعة ستيك دجاج مشوية تقدم مع سلطة طازجة وبطاطا"
click at [1024, 602] on textarea at bounding box center [1216, 634] width 571 height 70
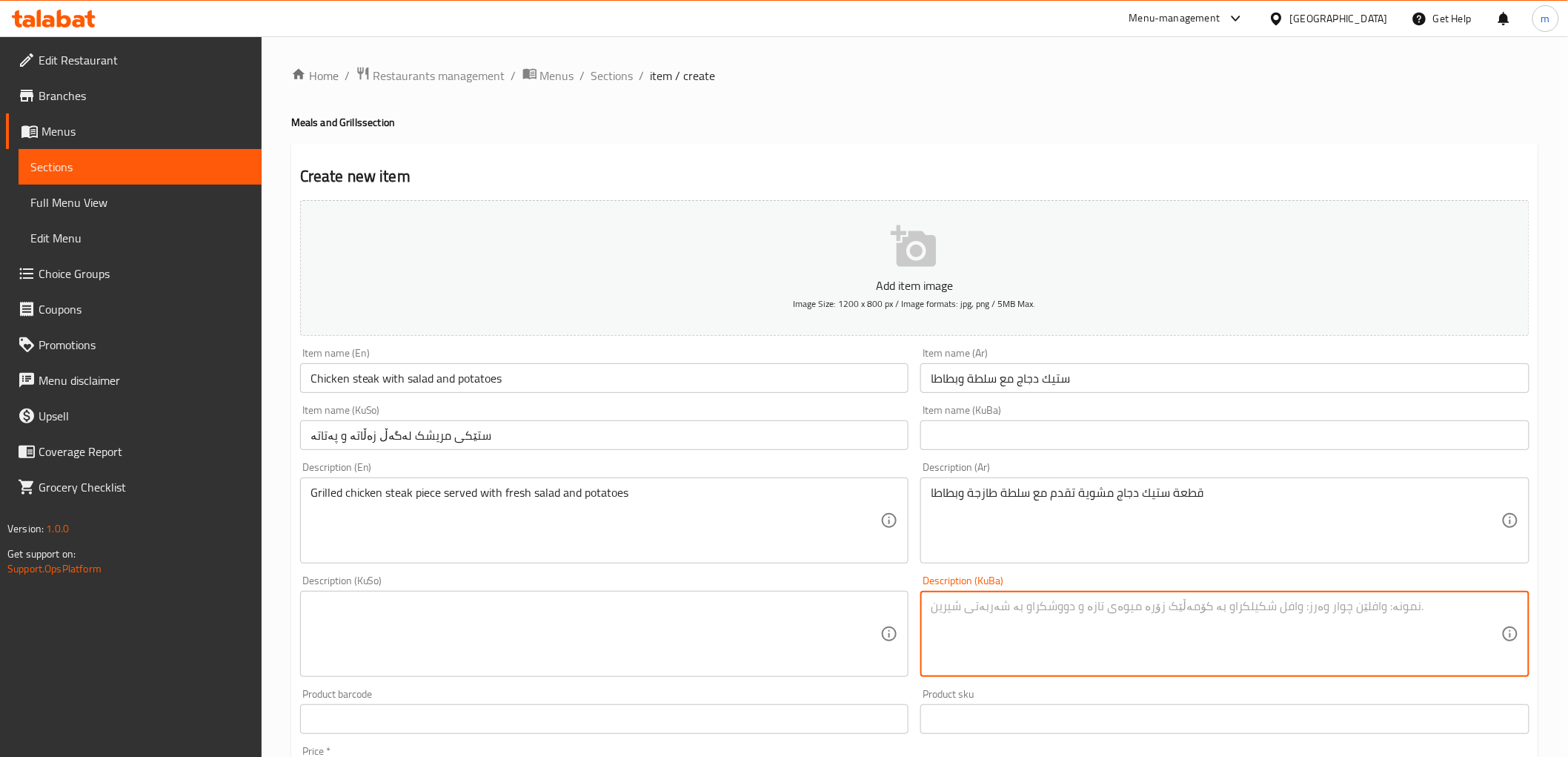
click at [856, 611] on textarea at bounding box center [595, 634] width 571 height 70
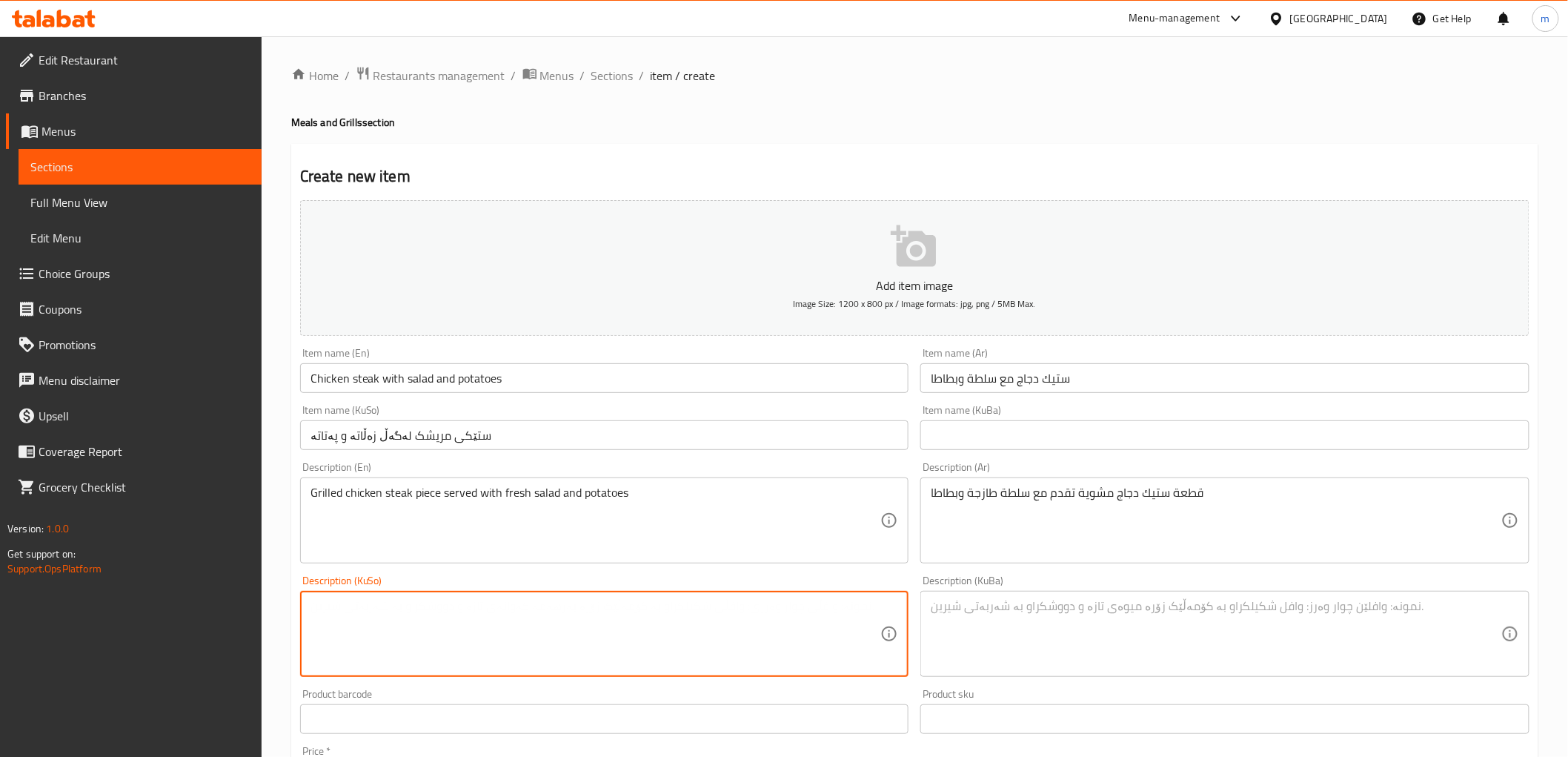
paste textarea "پارچە ستێکی مریشکی برژاو پێشکەش ئەکرێت لەگەڵ زەڵاتەی فرێش و پەتاتە"
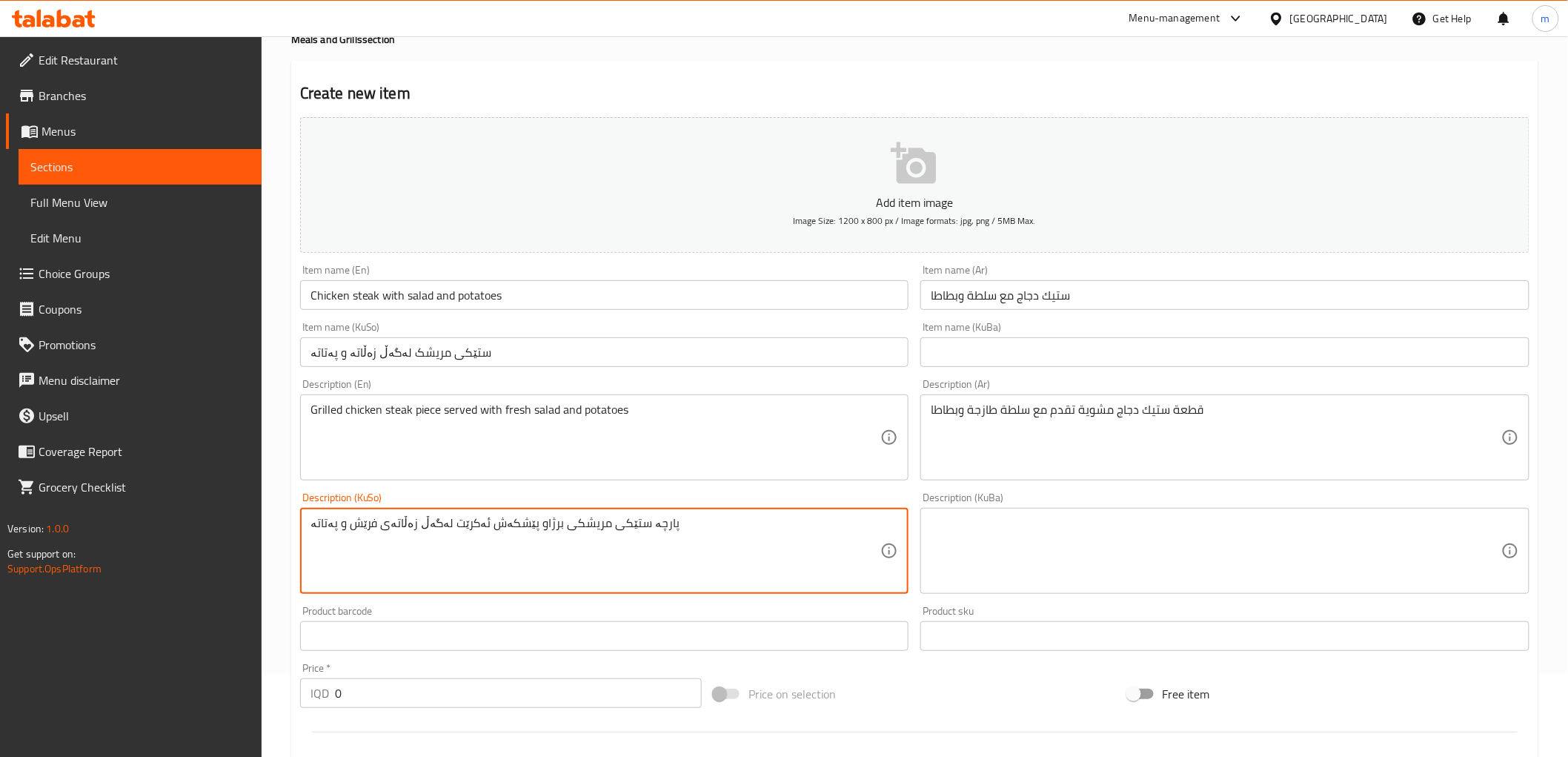
scroll to position [137, 0]
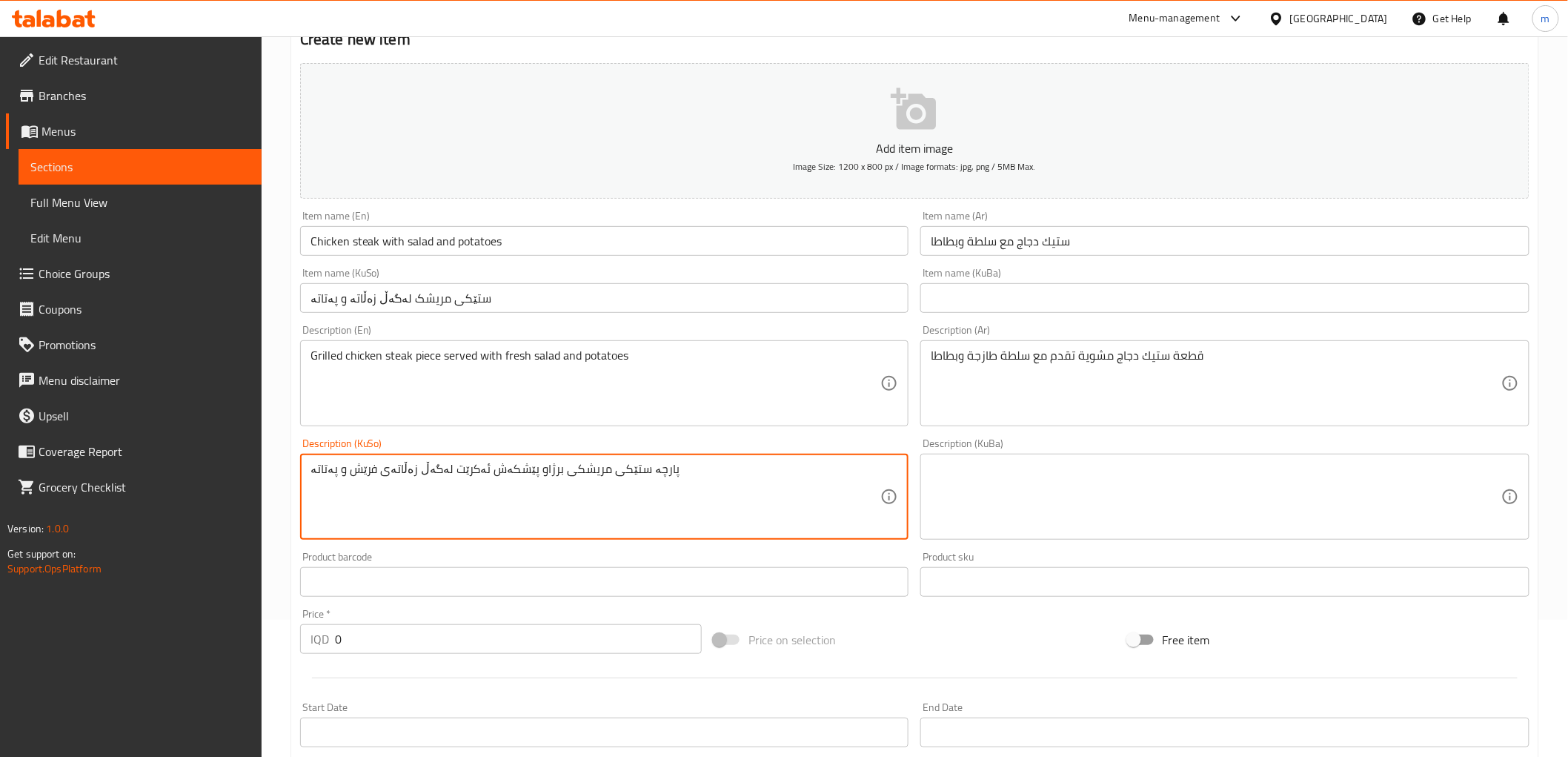
type textarea "پارچە ستێکی مریشکی برژاو پێشکەش ئەکرێت لەگەڵ زەڵاتەی فرێش و پەتاتە"
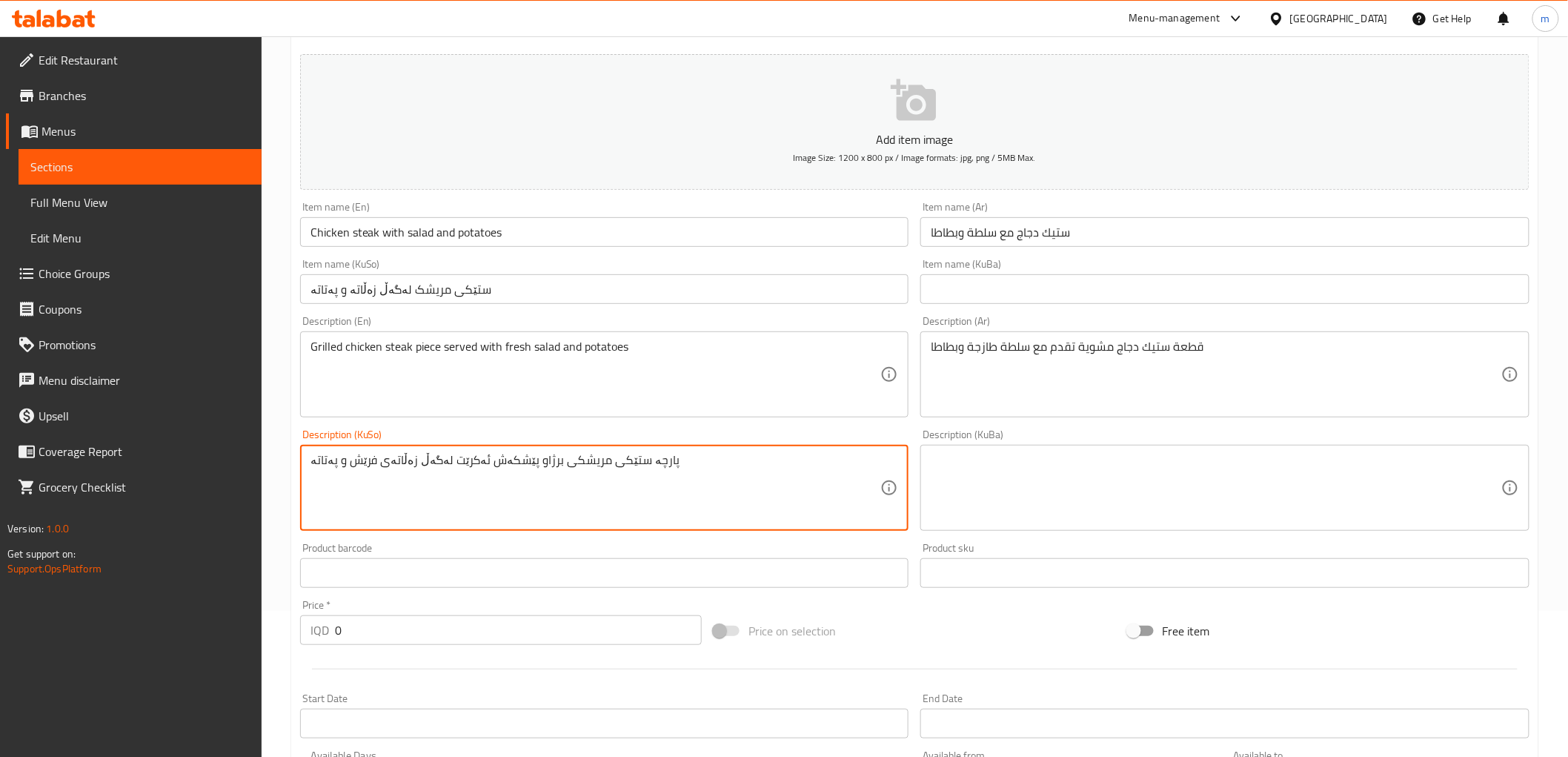
scroll to position [458, 0]
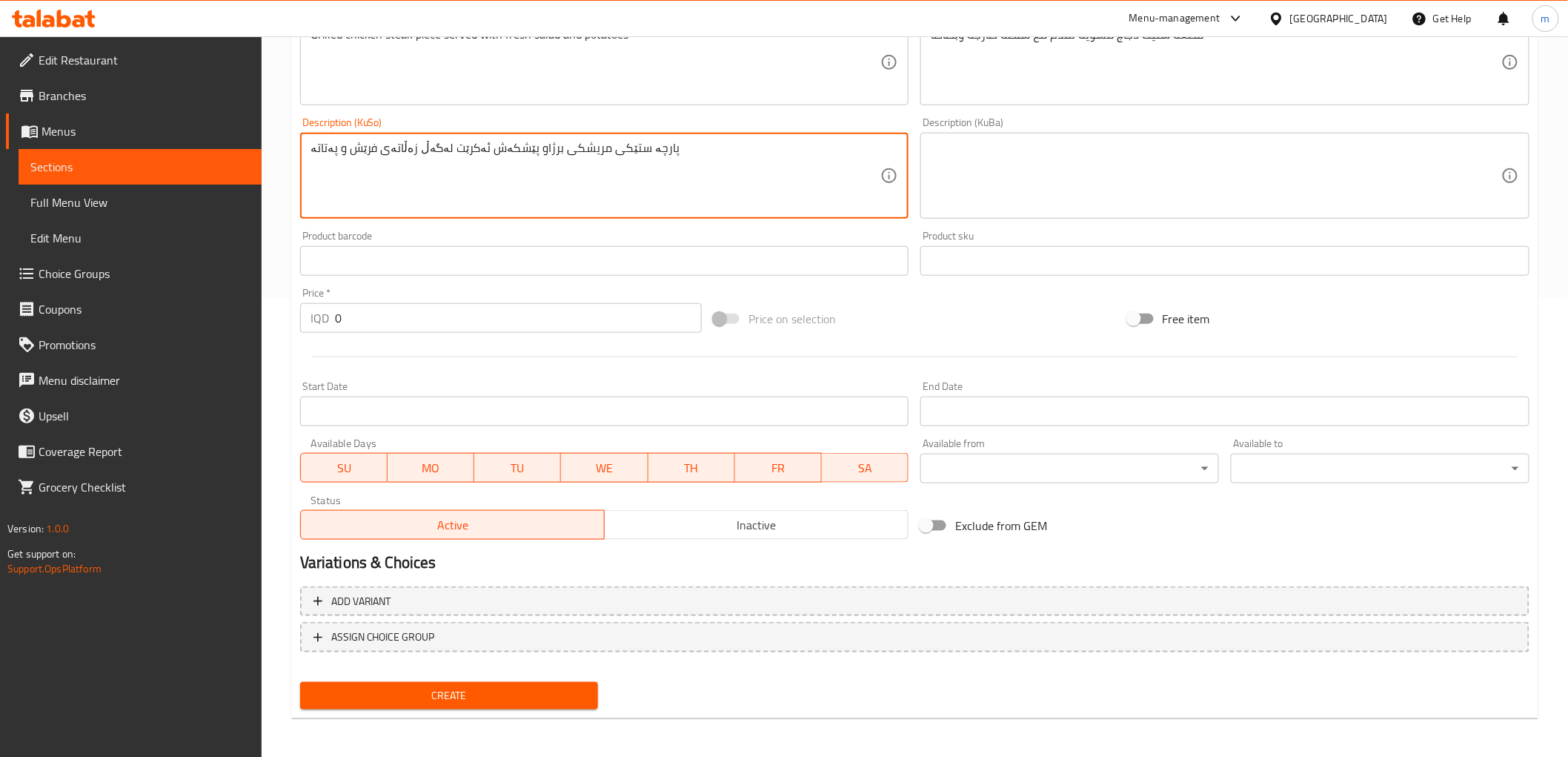
drag, startPoint x: 350, startPoint y: 323, endPoint x: 305, endPoint y: 315, distance: 45.7
click at [315, 317] on div "IQD 0 Price *" at bounding box center [501, 317] width 402 height 29
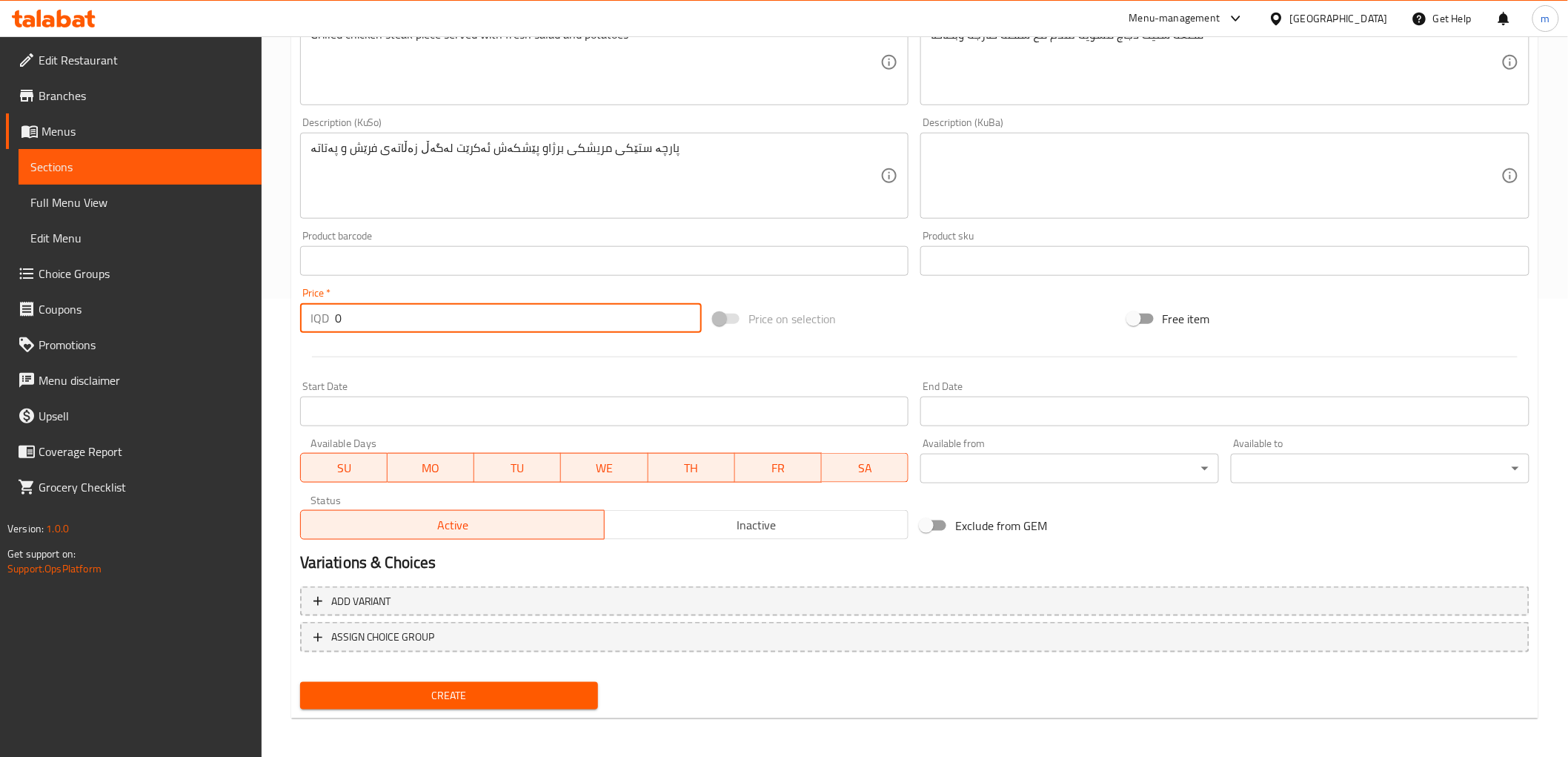
paste input "1300"
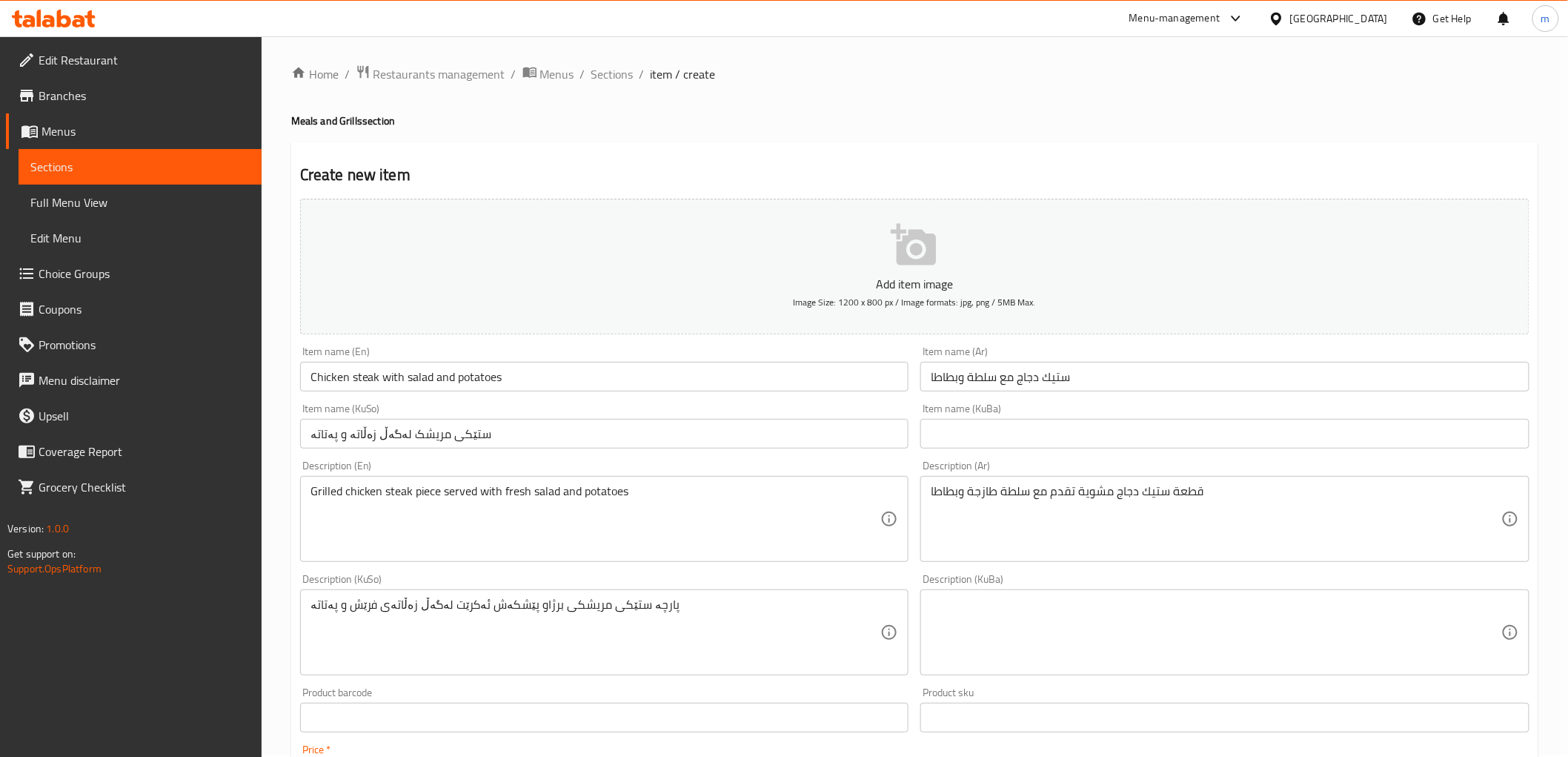
scroll to position [0, 0]
type input "13000"
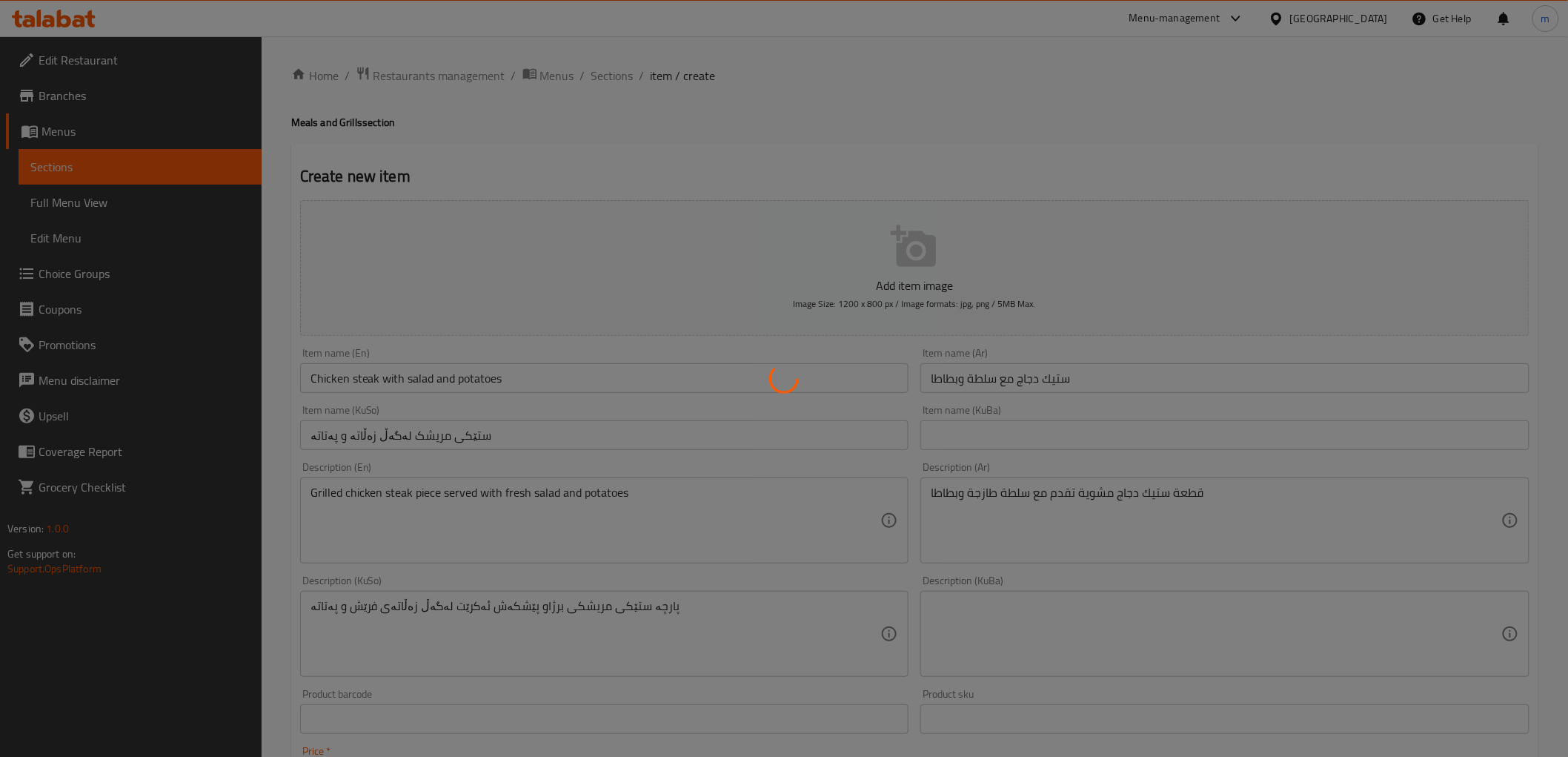
type input "0"
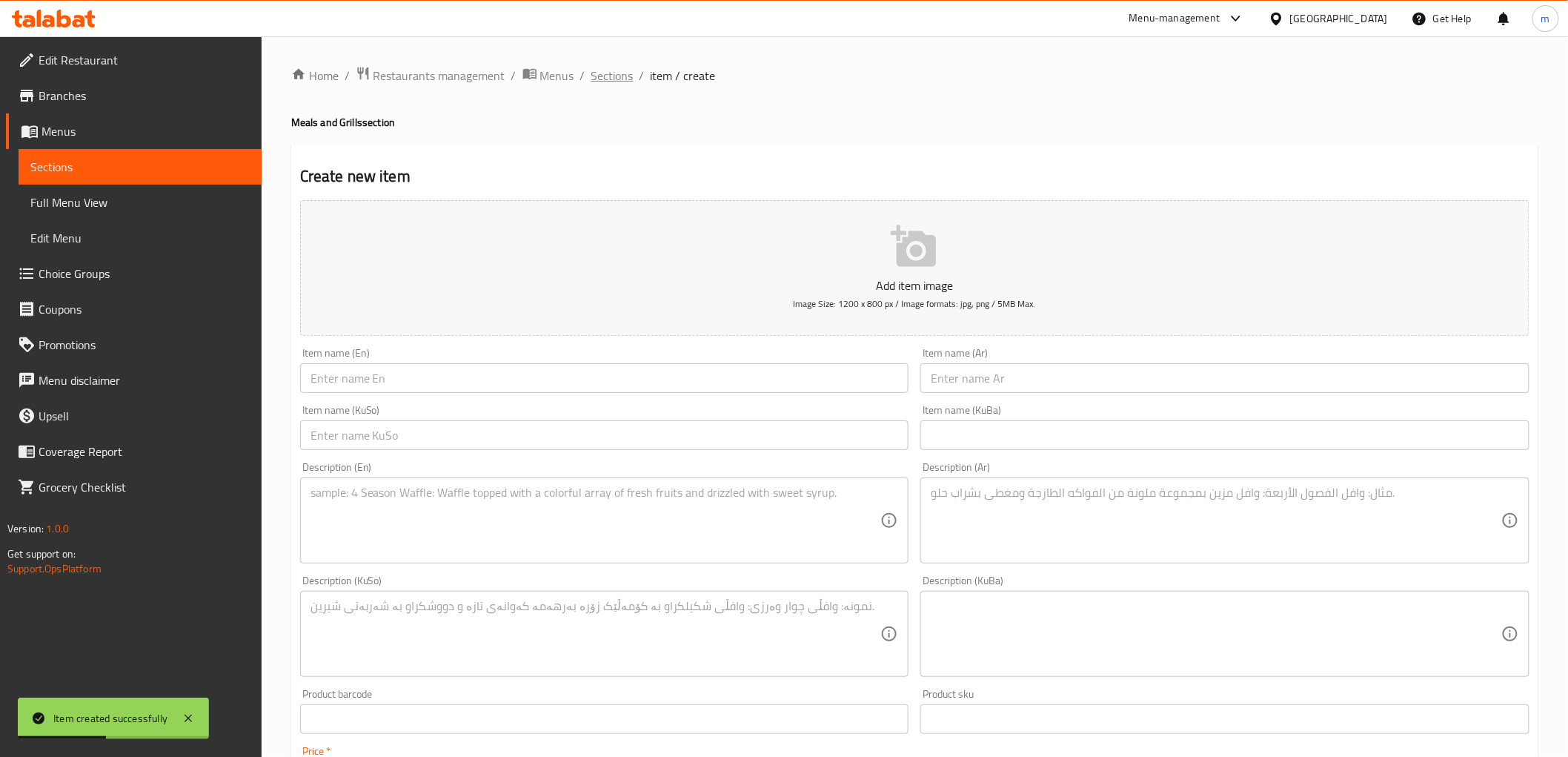
click at [603, 74] on span "Sections" at bounding box center [613, 75] width 42 height 18
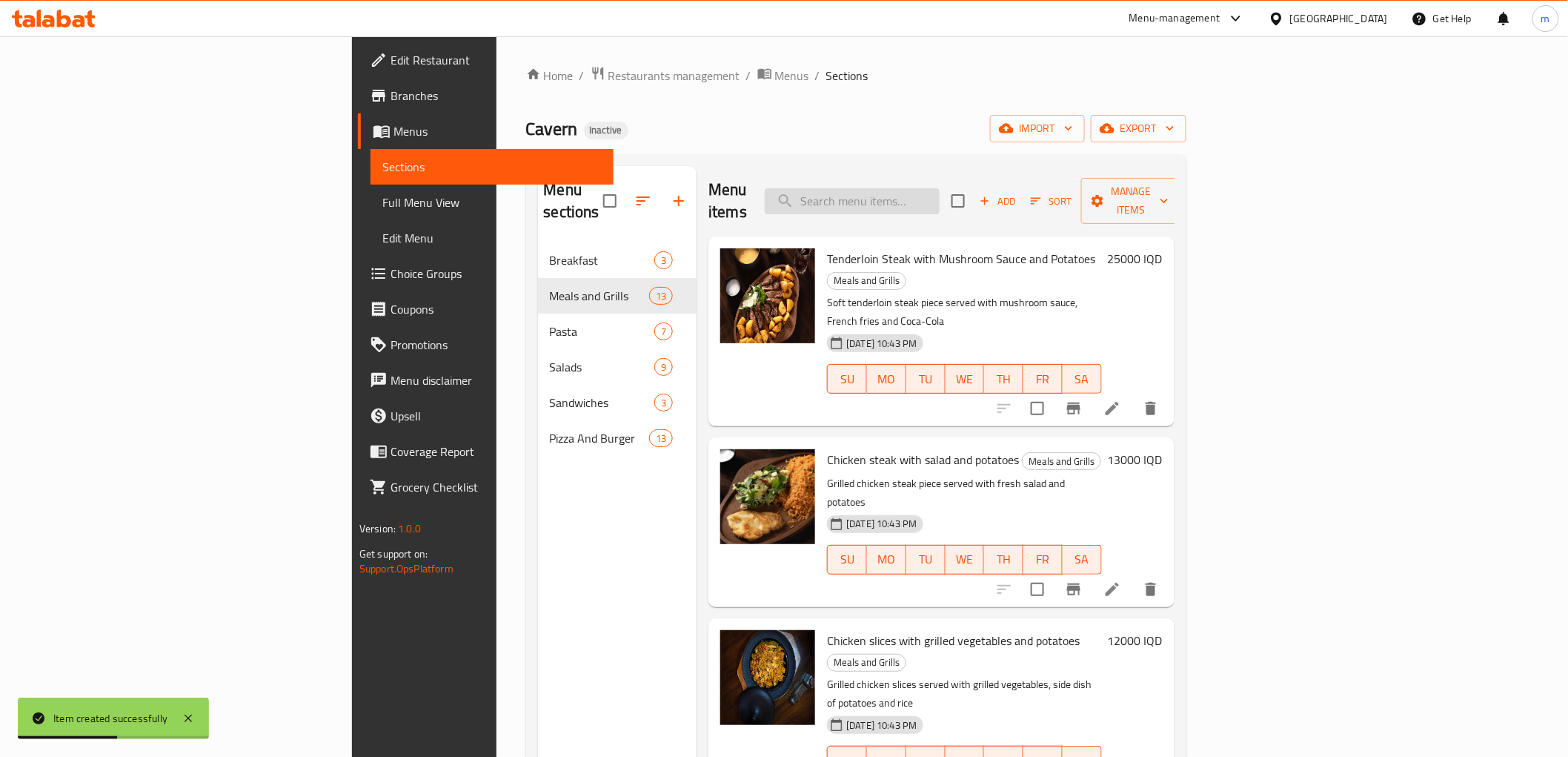
click at [940, 194] on input "search" at bounding box center [852, 200] width 175 height 26
click at [940, 188] on input "search" at bounding box center [852, 200] width 175 height 26
paste input "Chicken steak with salad and potatoes"
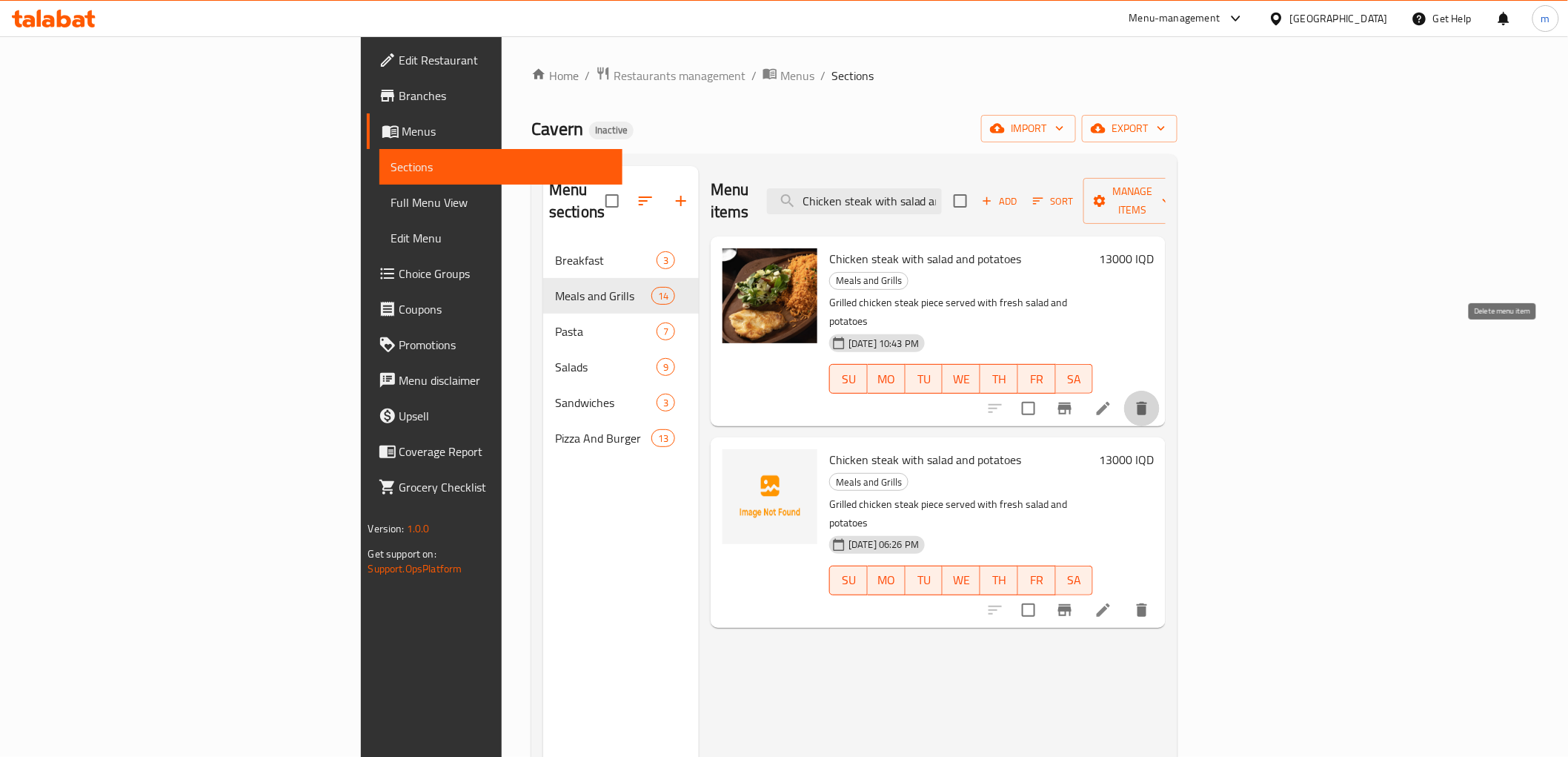
click at [1160, 390] on button "delete" at bounding box center [1142, 407] width 35 height 35
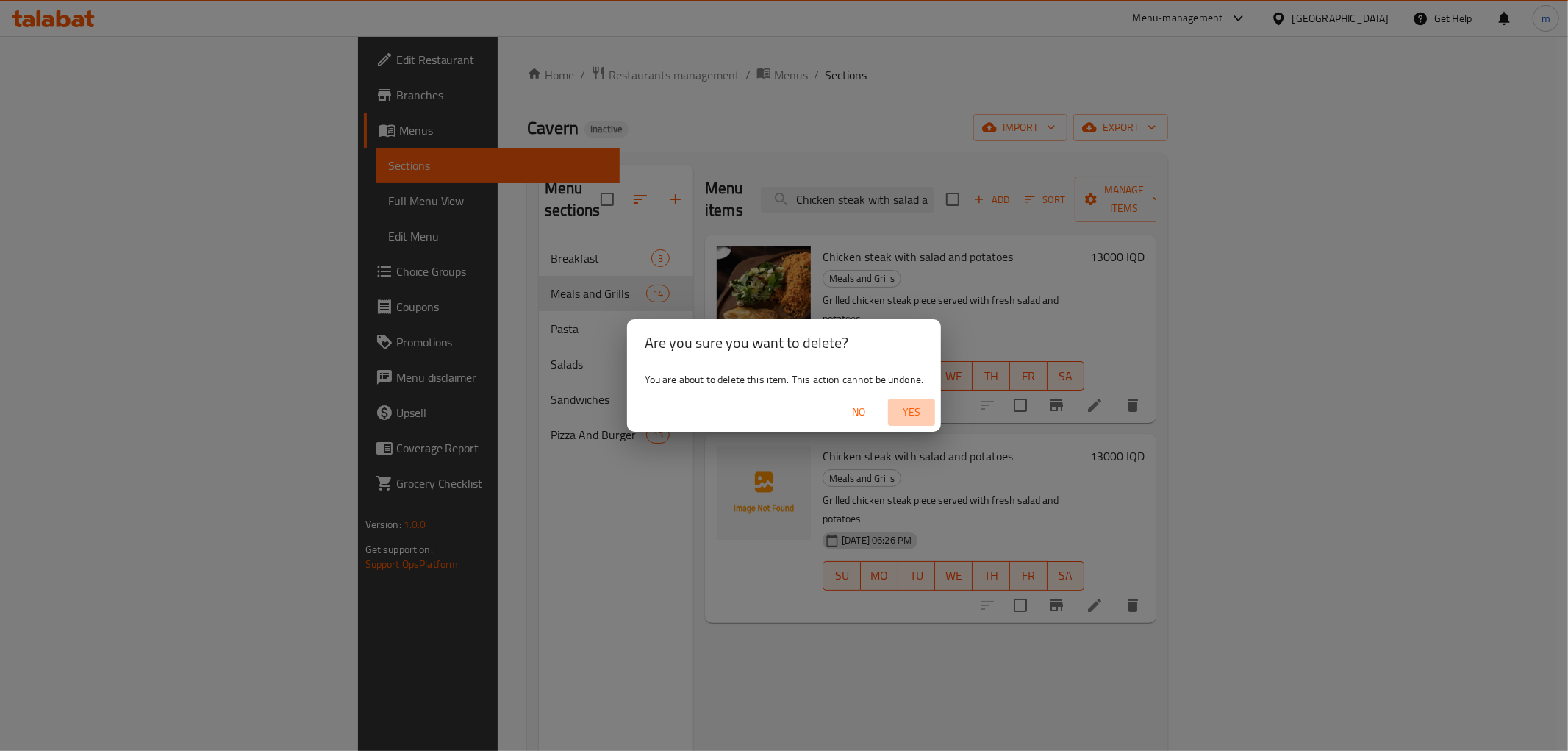
click at [921, 407] on span "Yes" at bounding box center [911, 413] width 35 height 19
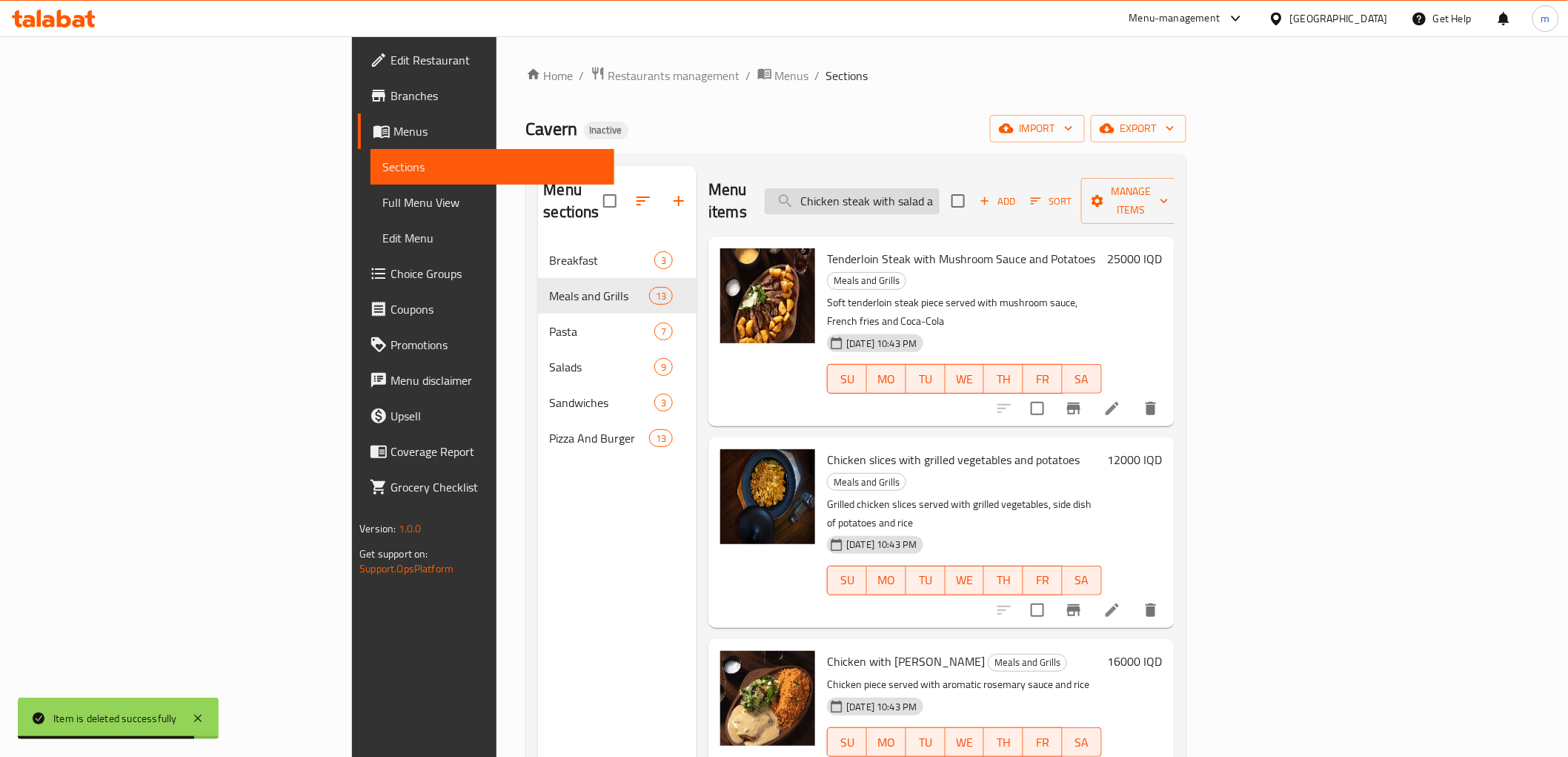
click at [940, 196] on input "Chicken steak with salad and potatoes" at bounding box center [852, 200] width 175 height 26
paste input "with Tomato Sauce"
click at [940, 196] on input "Chicken steak with salad and potatoes" at bounding box center [852, 200] width 175 height 26
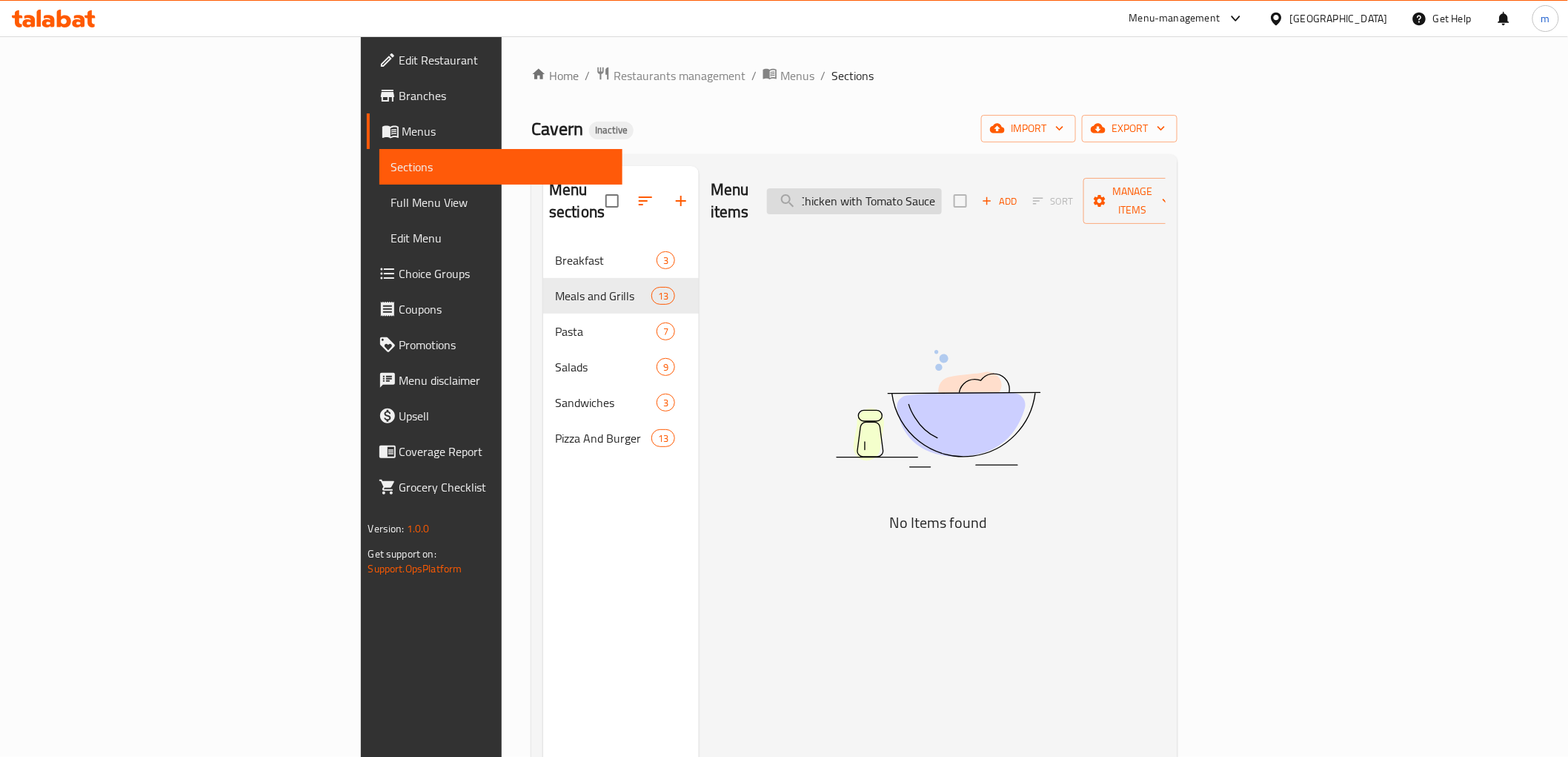
scroll to position [0, 3]
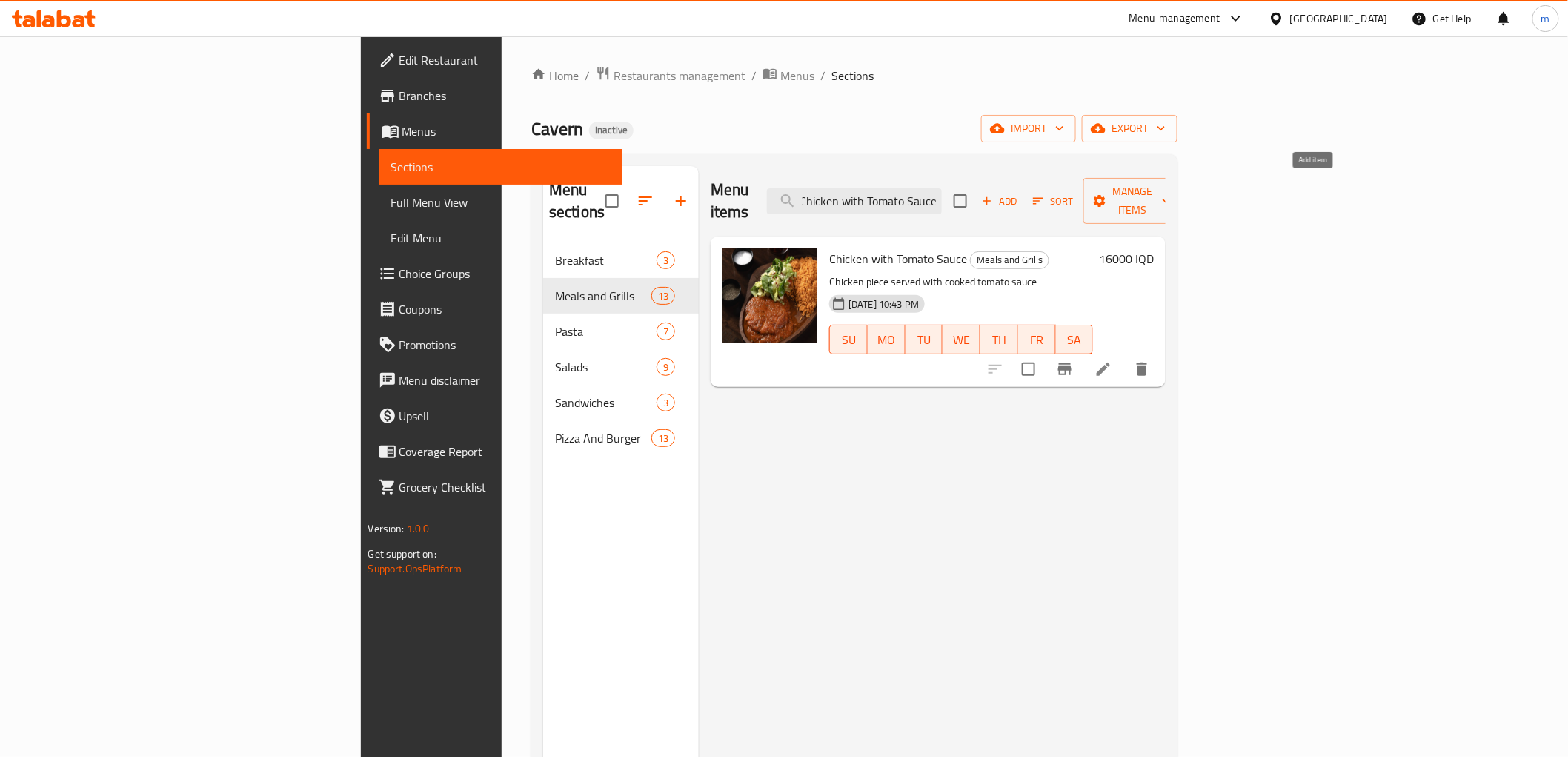
type input "Chicken with Tomato Sauce"
click at [1024, 190] on button "Add" at bounding box center [1000, 201] width 47 height 23
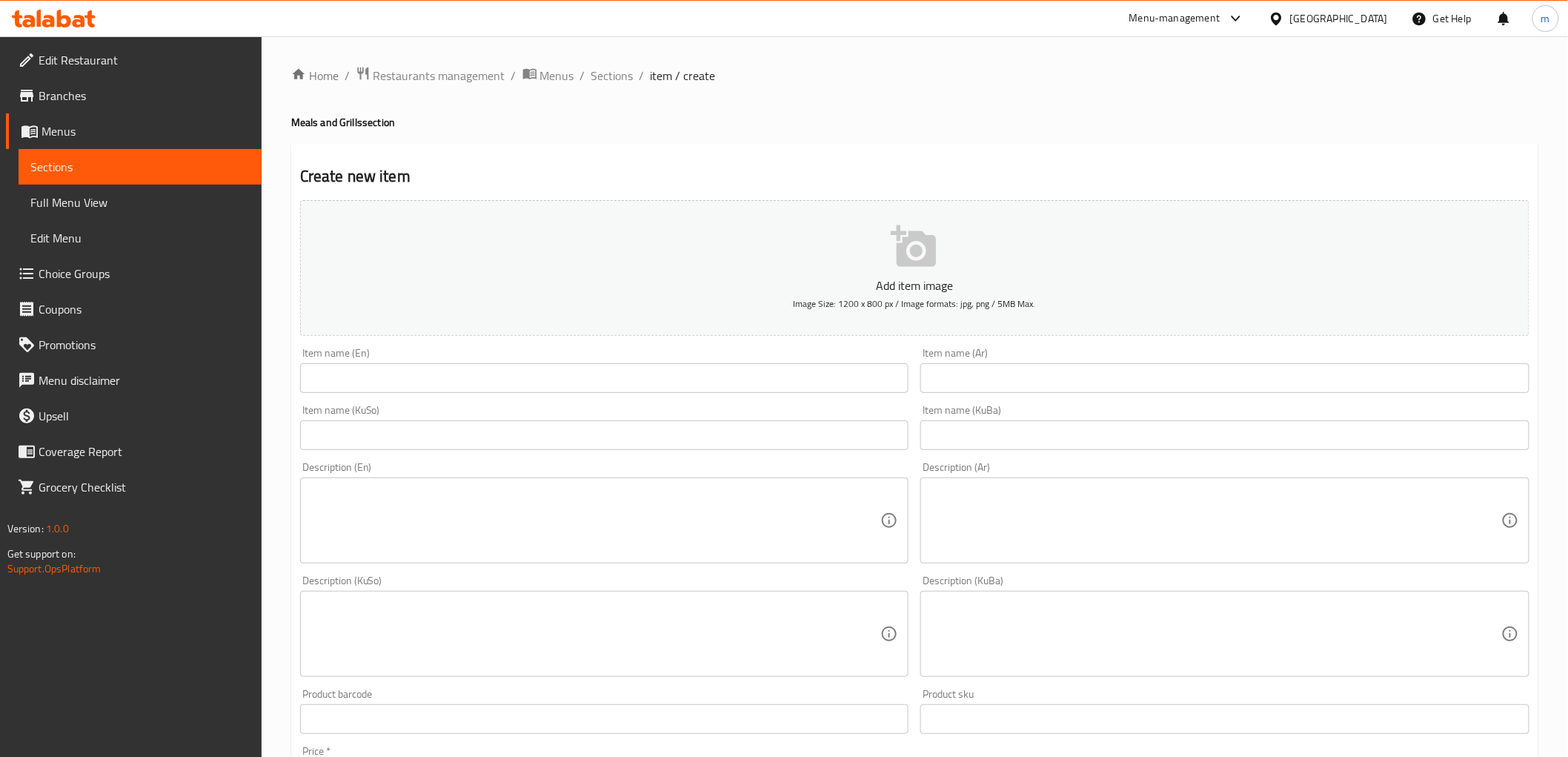
click at [642, 390] on input "text" at bounding box center [605, 377] width 610 height 29
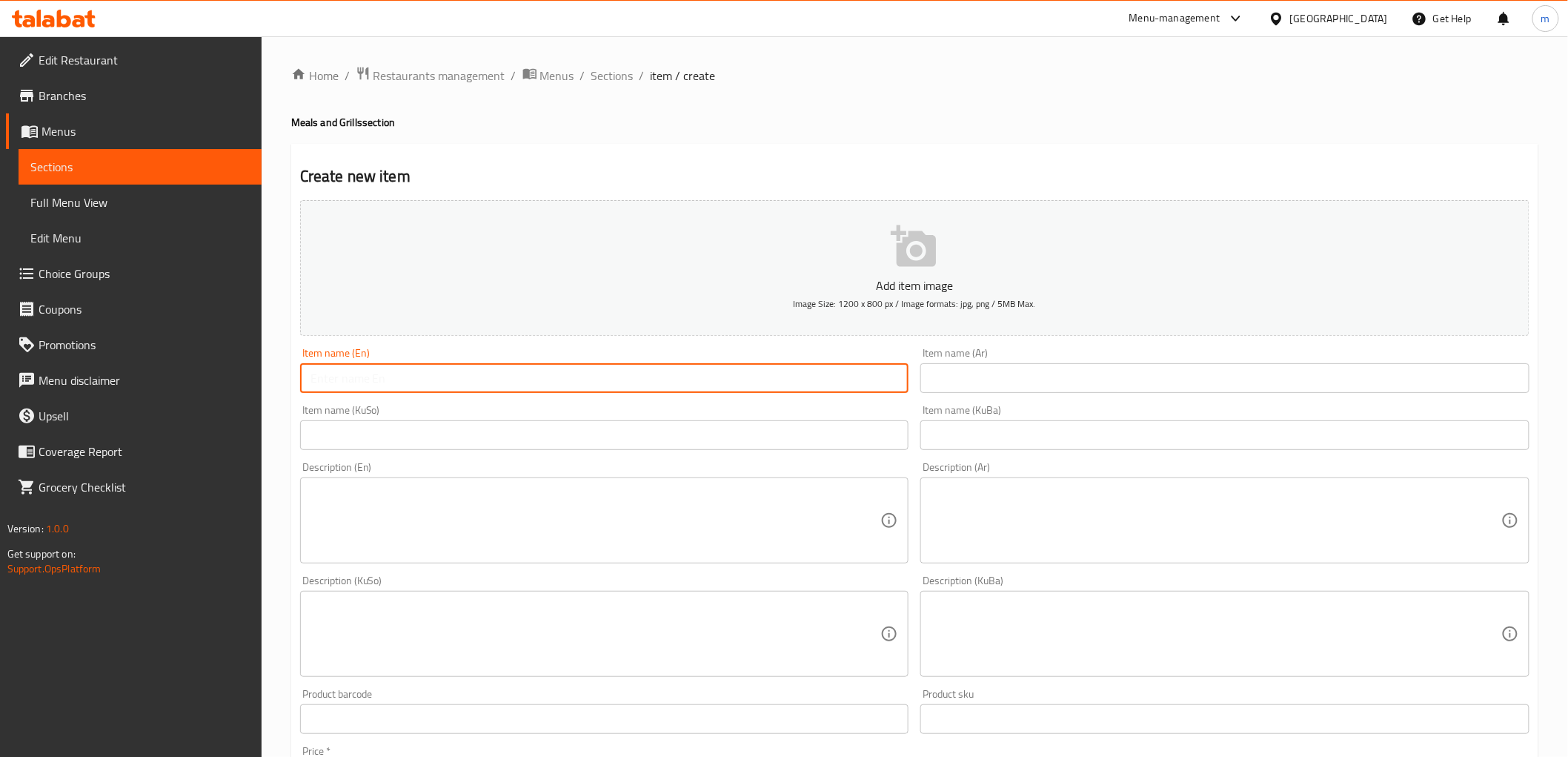
paste input "Chicken with Tomato Sauce"
type input "Chicken with Tomato Sauce"
click at [677, 445] on input "text" at bounding box center [605, 435] width 610 height 29
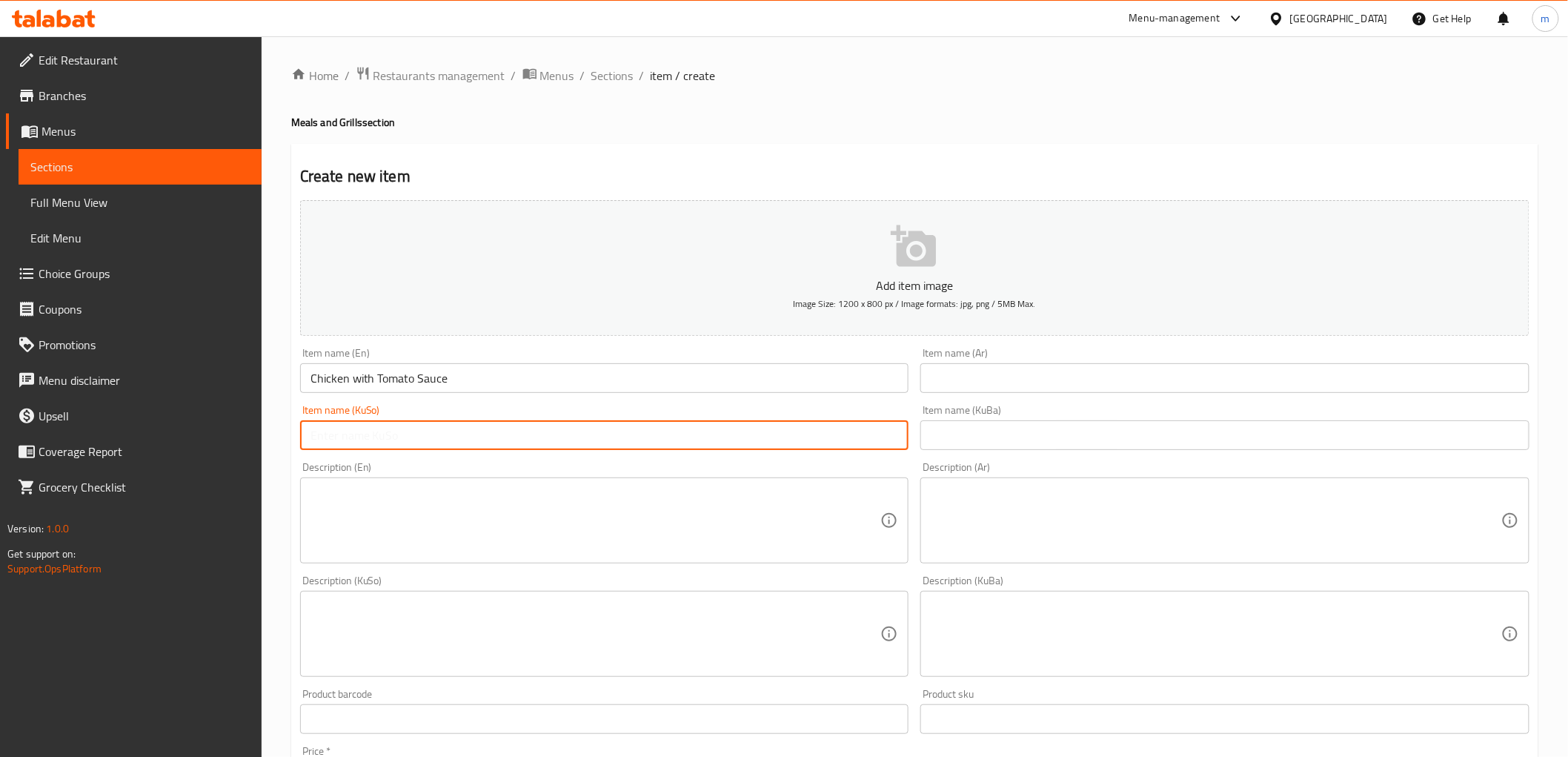
paste input "مریشک لەگەڵ سۆسی تەماتە"
type input "مریشک لەگەڵ سۆسی تەماتە"
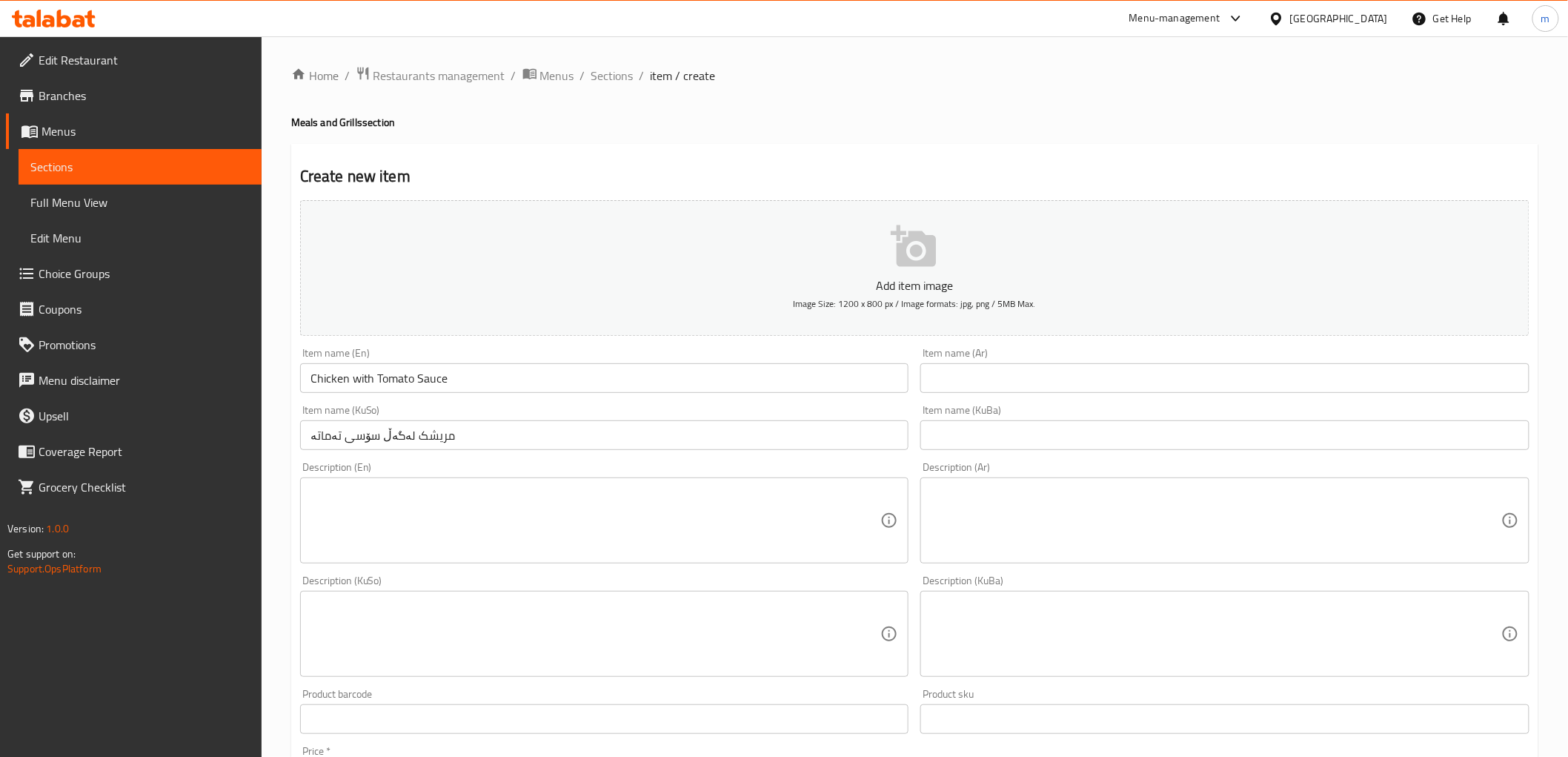
drag, startPoint x: 994, startPoint y: 420, endPoint x: 1008, endPoint y: 389, distance: 34.0
click at [994, 420] on div "Item name (KuBa) Item name (KuBa)" at bounding box center [1225, 427] width 610 height 46
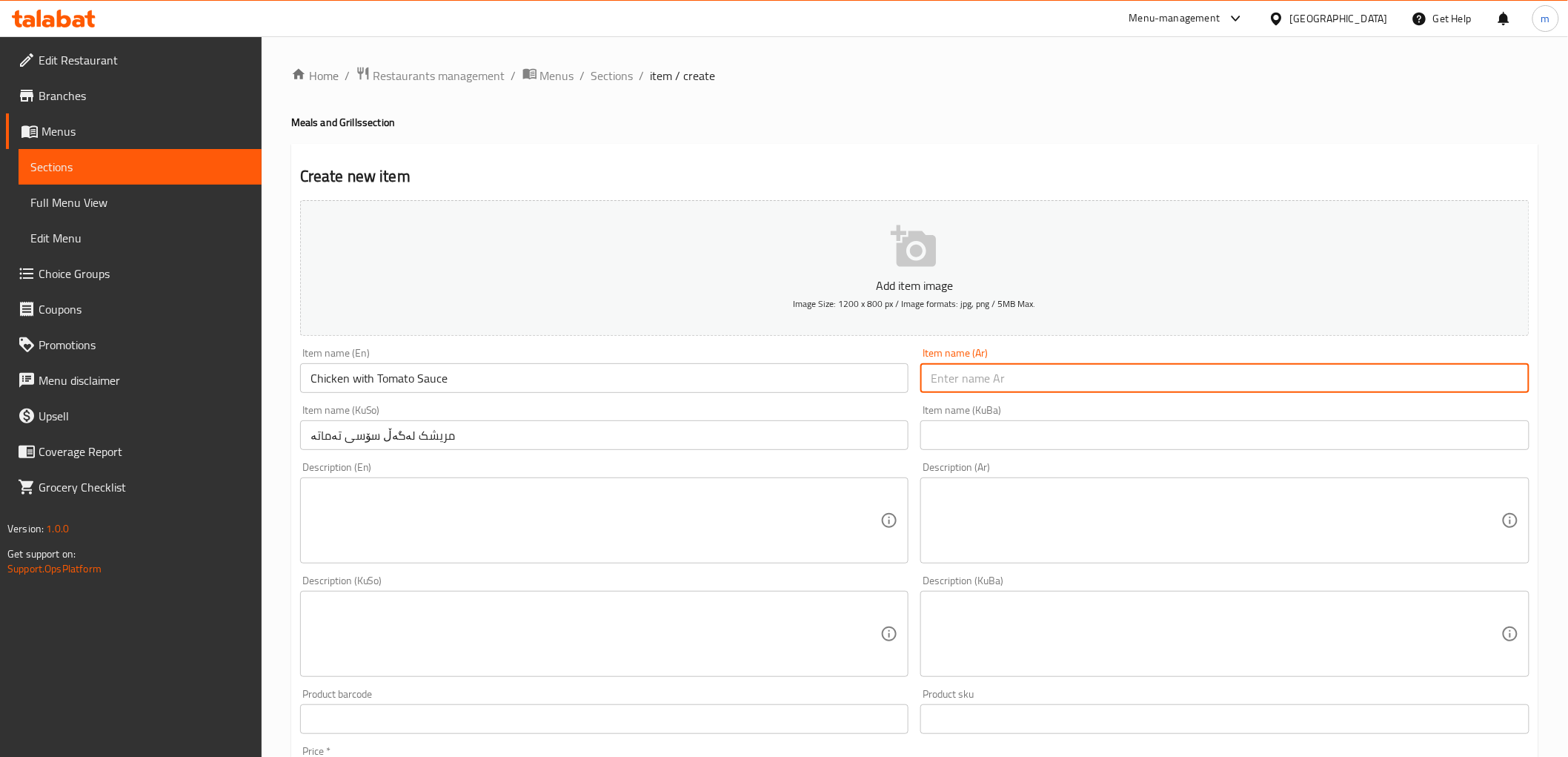
click at [1008, 389] on input "text" at bounding box center [1225, 377] width 610 height 29
paste input "دجاج مع صلصة طماطم"
type input "دجاج مع صلصة طماطم"
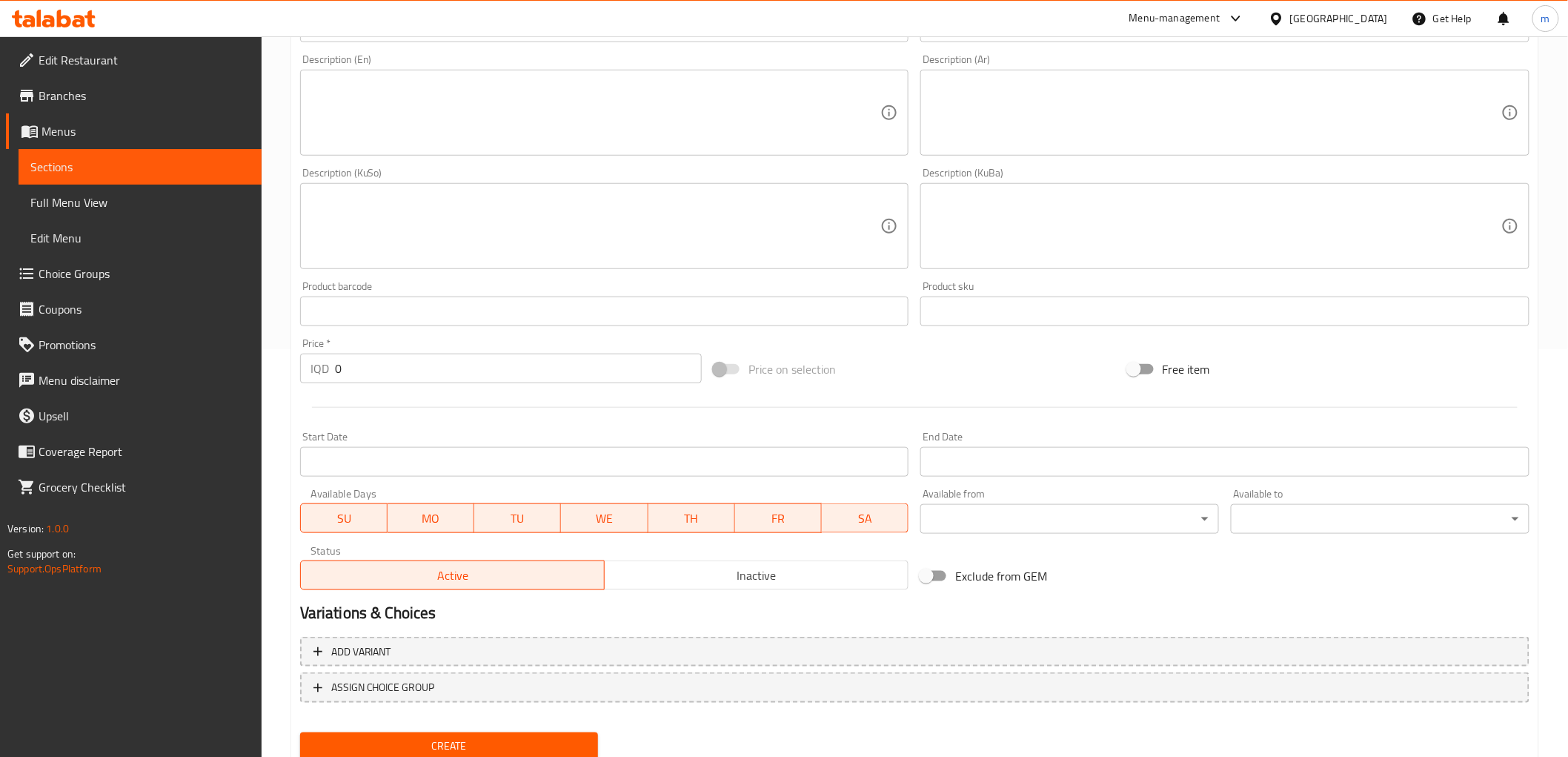
scroll to position [411, 0]
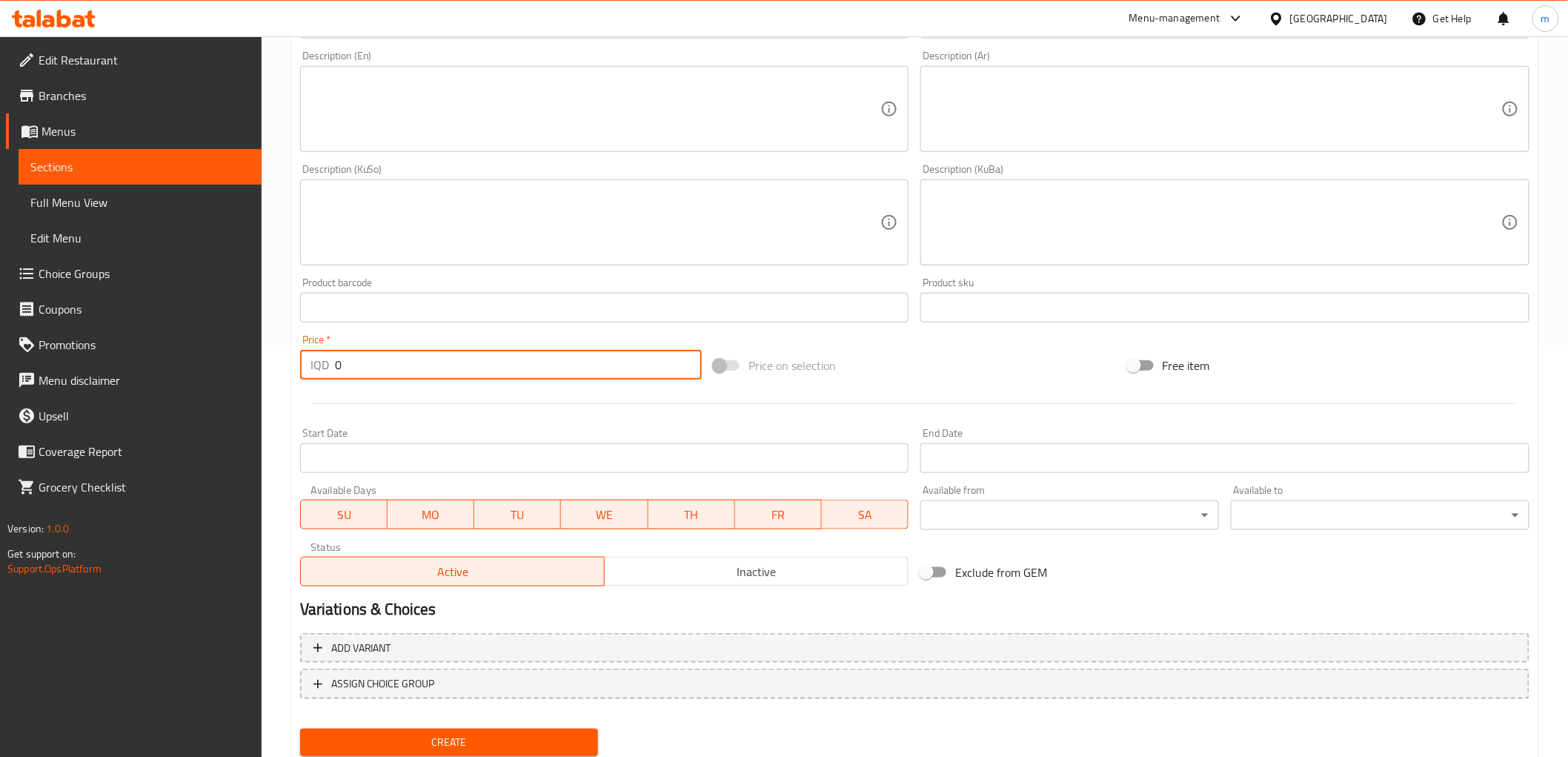
drag, startPoint x: 374, startPoint y: 369, endPoint x: 265, endPoint y: 335, distance: 114.2
click at [282, 343] on div "Home / Restaurants management / Menus / Sections / item / create Meals and Gril…" at bounding box center [915, 216] width 1307 height 1182
paste input "1600"
type input "16000"
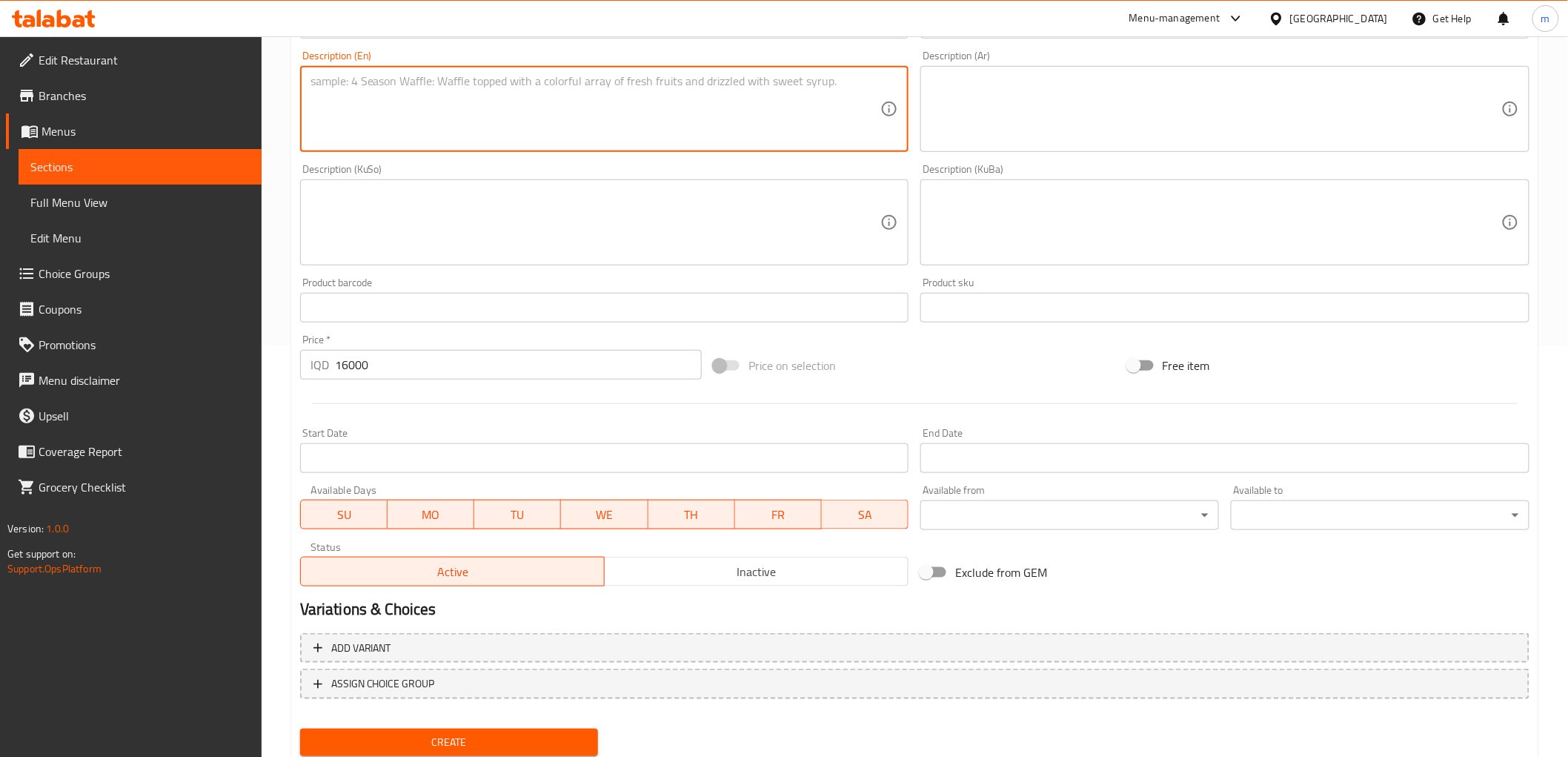
click at [710, 142] on textarea at bounding box center [595, 109] width 571 height 70
paste textarea "Chicken piece served with cooked tomato sauce"
type textarea "Chicken piece served with cooked tomato sauce"
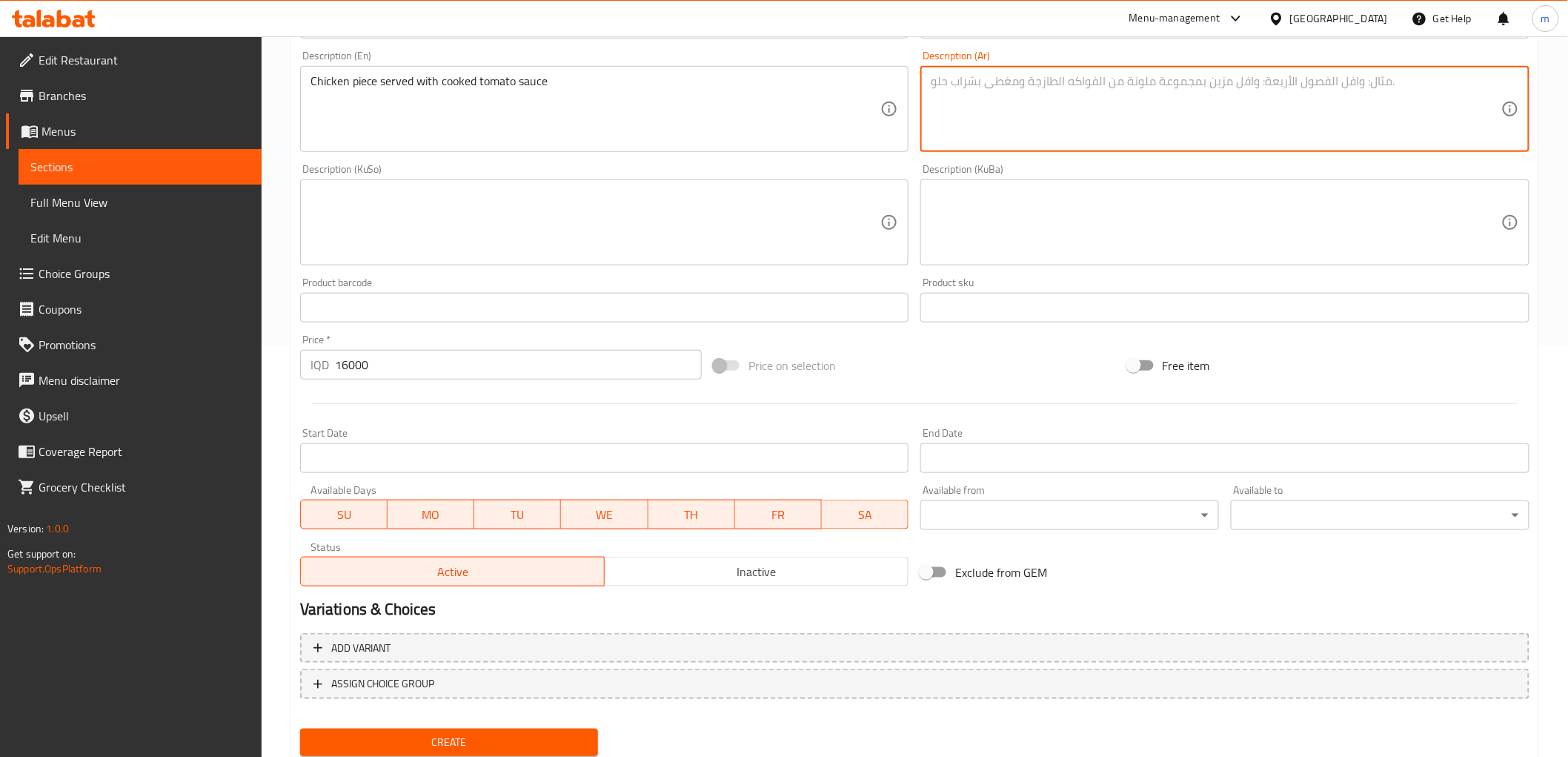
click at [1113, 111] on textarea at bounding box center [1216, 109] width 571 height 70
paste textarea "قطعة دجاج تقدم مع صلصة طماطم مطبوخة"
type textarea "قطعة دجاج تقدم مع صلصة طماطم مطبوخة"
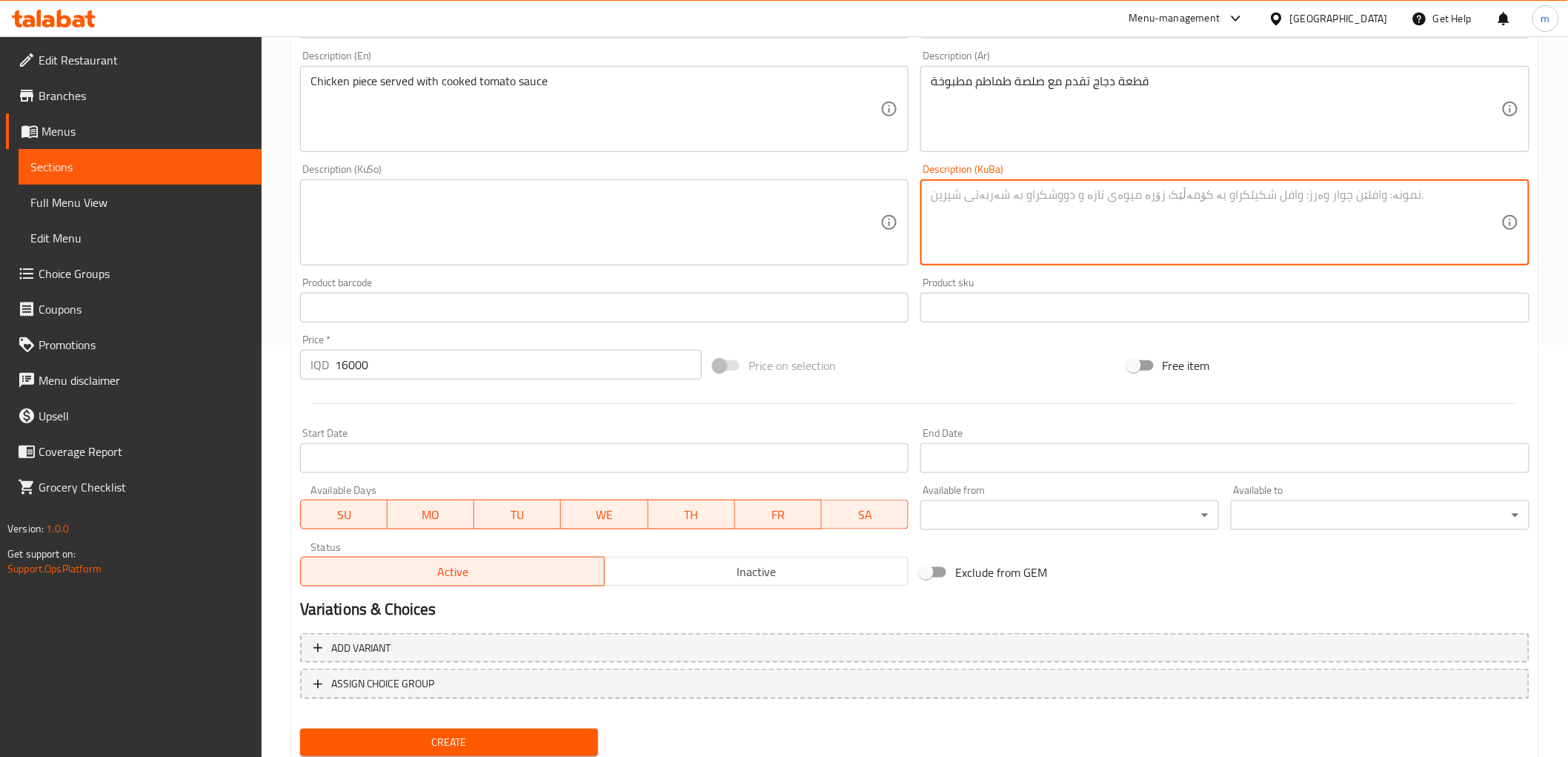
click at [962, 203] on textarea at bounding box center [1216, 222] width 571 height 70
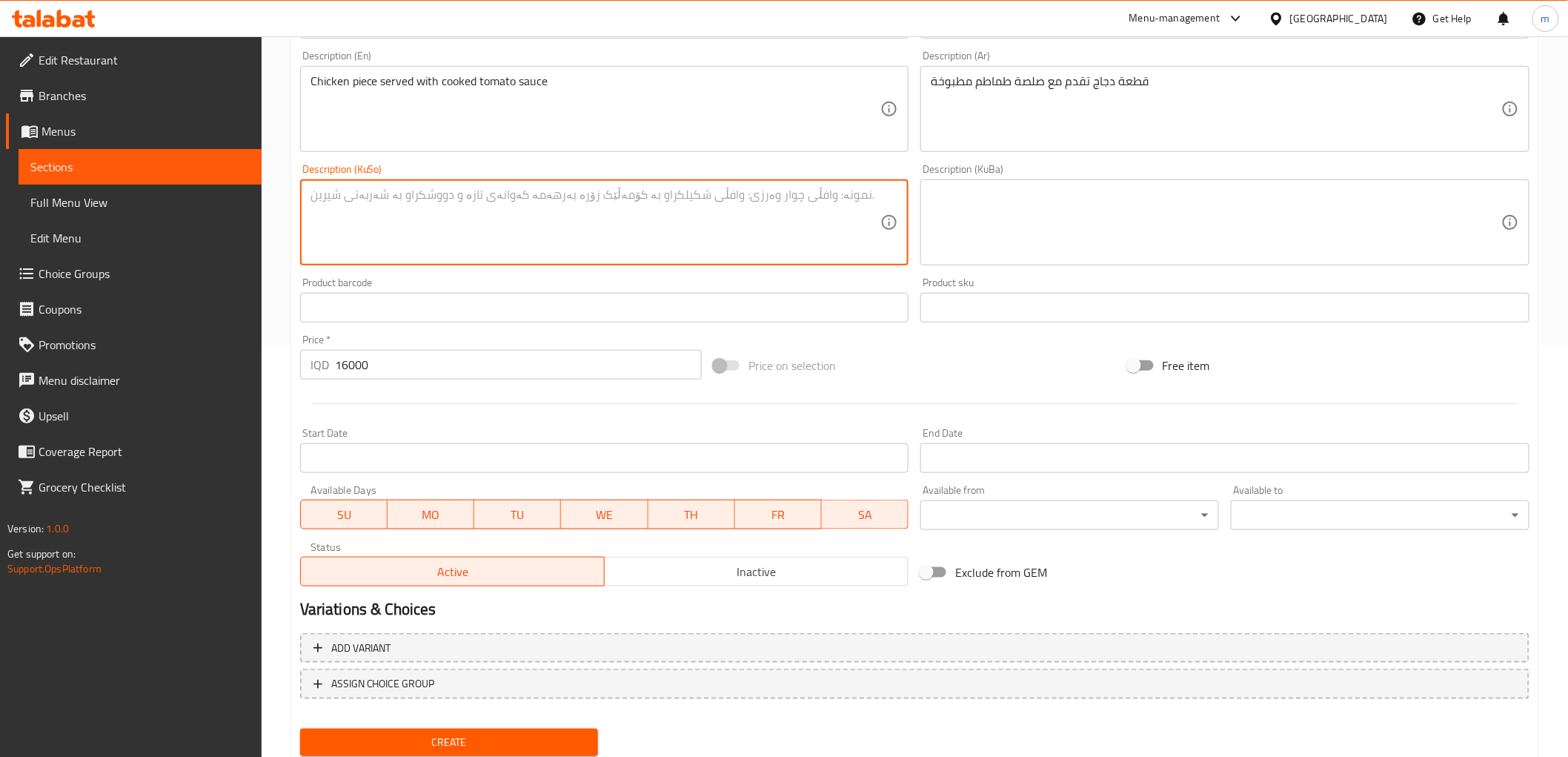
click at [762, 223] on textarea at bounding box center [595, 222] width 571 height 70
paste textarea "پارچە مریشک پێشکەش ئەکرێت لەگەڵ سۆسی تەماتەی لێنراو"
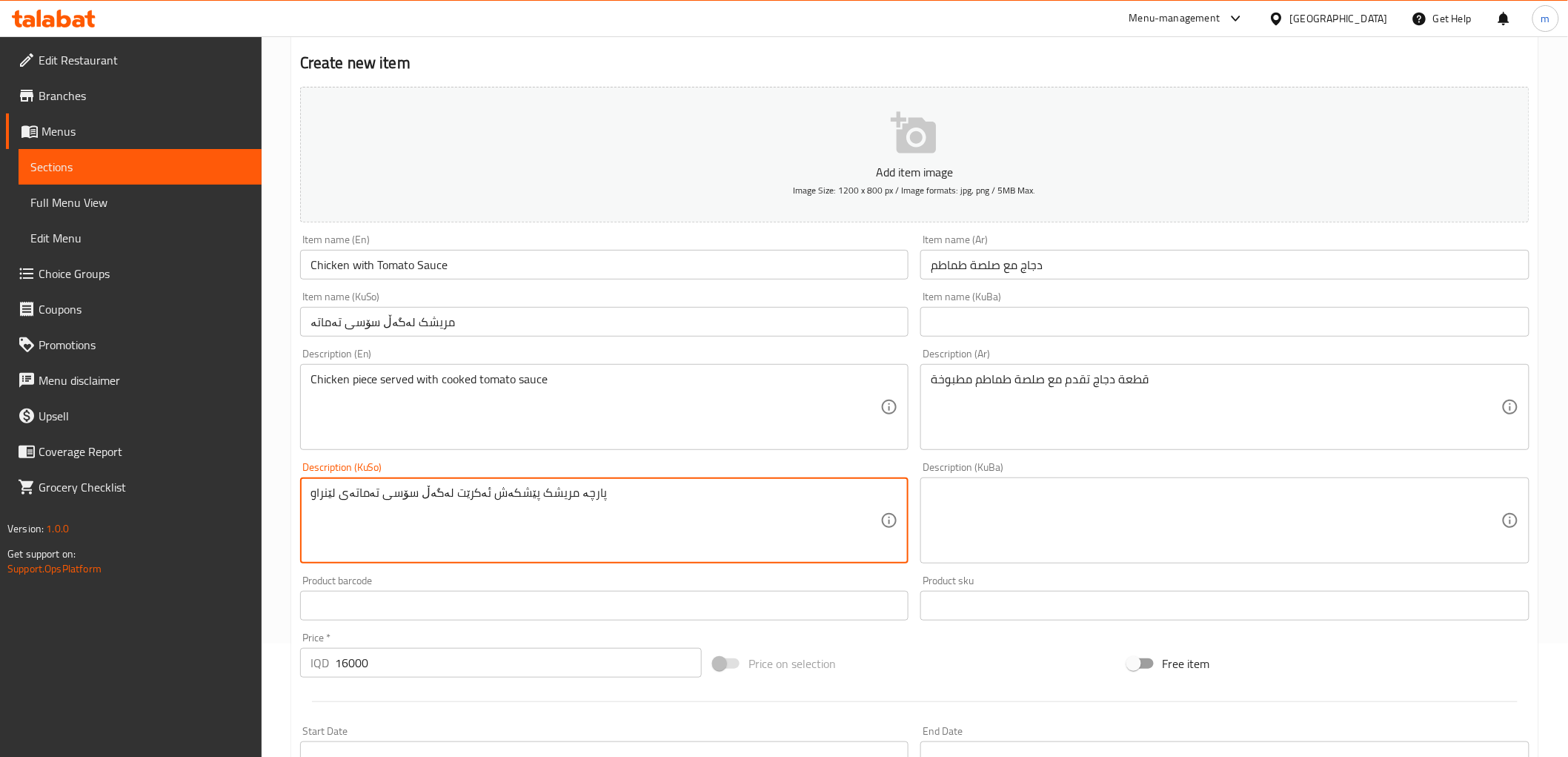
scroll to position [0, 0]
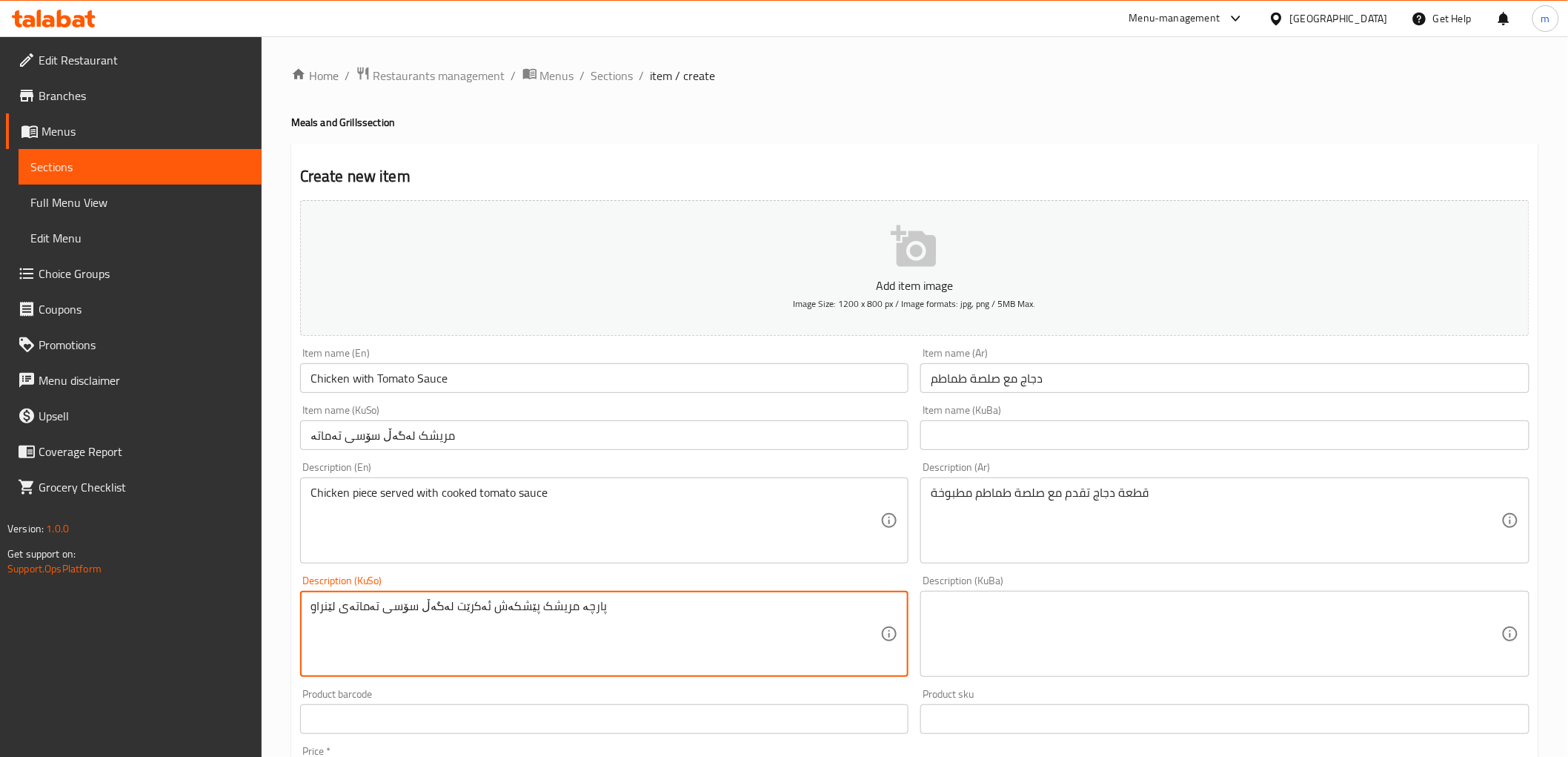
type textarea "پارچە مریشک پێشکەش ئەکرێت لەگەڵ سۆسی تەماتەی لێنراو"
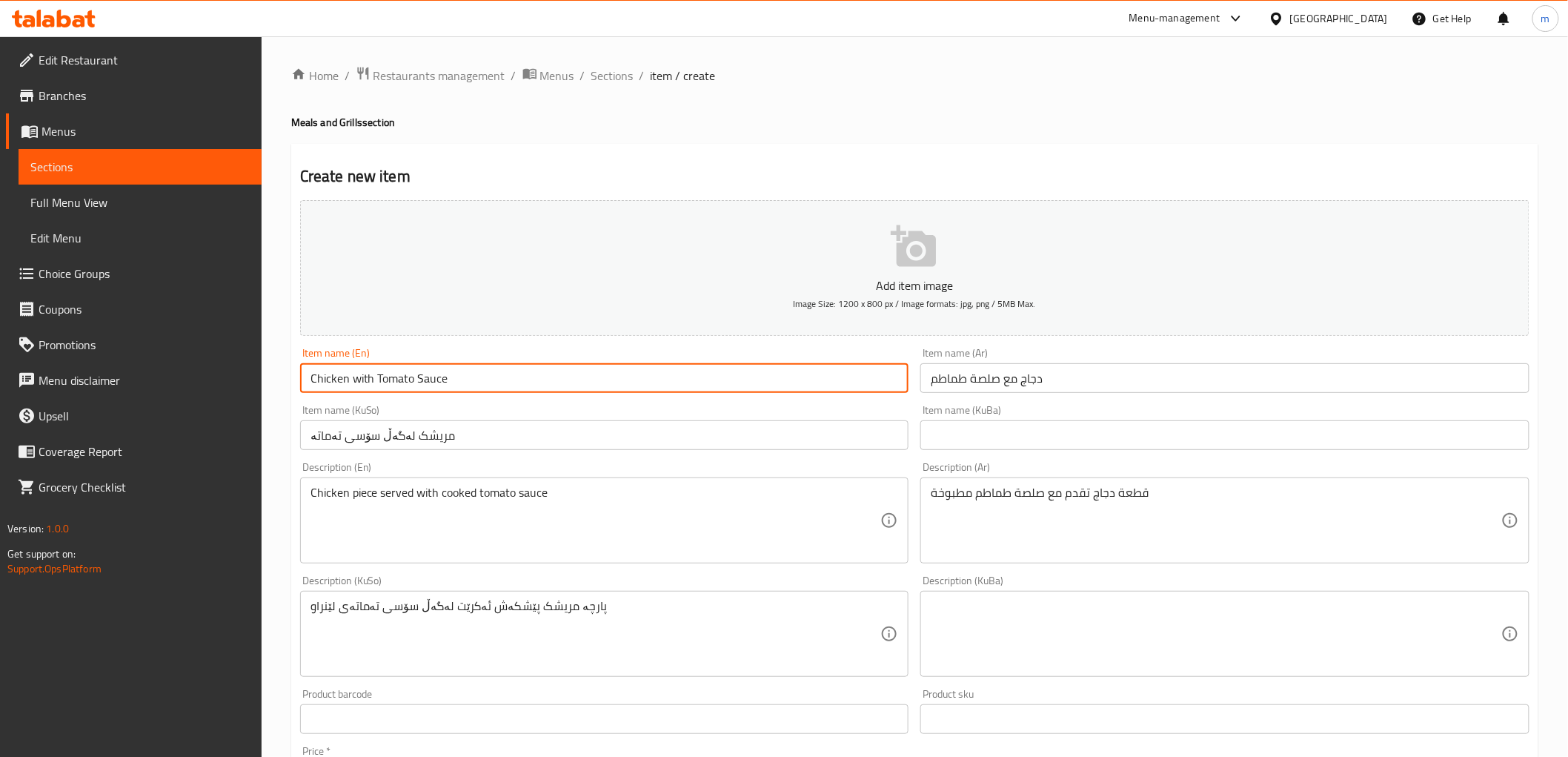
click at [448, 369] on input "Chicken with Tomato Sauce" at bounding box center [605, 377] width 610 height 29
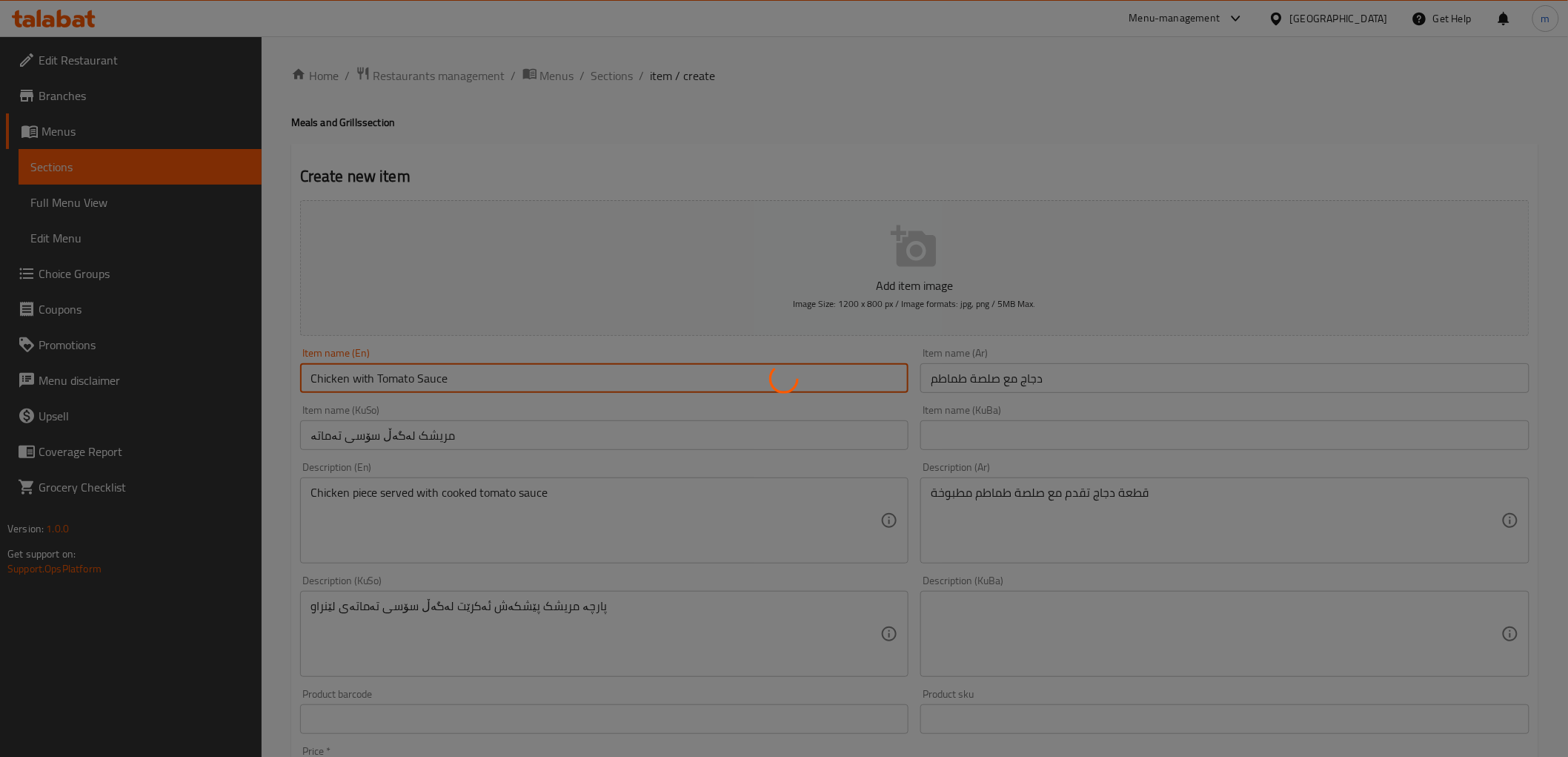
click at [439, 376] on div at bounding box center [784, 378] width 1568 height 757
type input "0"
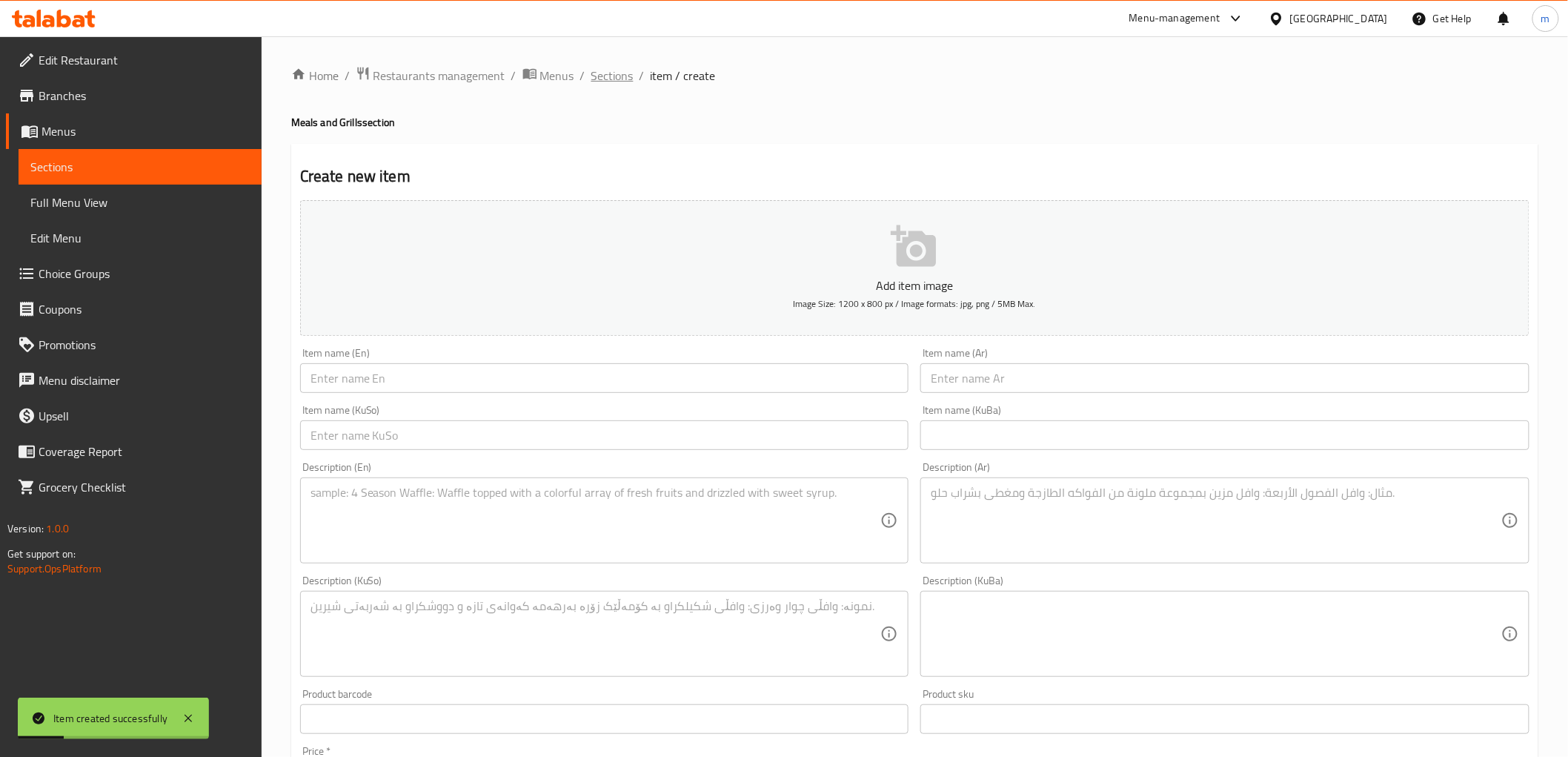
click at [613, 82] on span "Sections" at bounding box center [613, 75] width 42 height 18
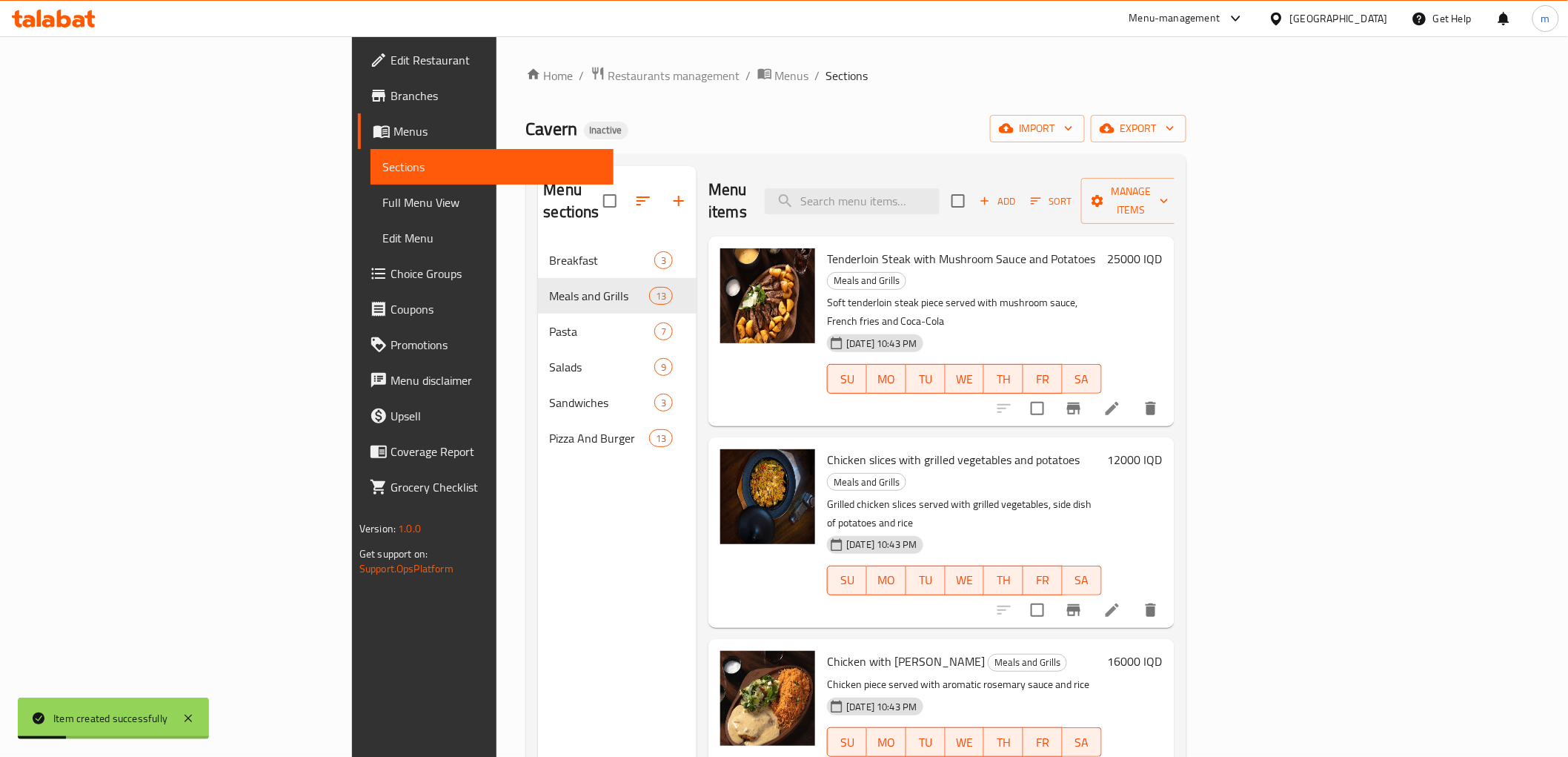
click at [1064, 213] on div "Menu items Add Sort Manage items" at bounding box center [941, 201] width 465 height 70
click at [940, 189] on input "search" at bounding box center [852, 200] width 175 height 26
paste input "rejected due to ectra rice"
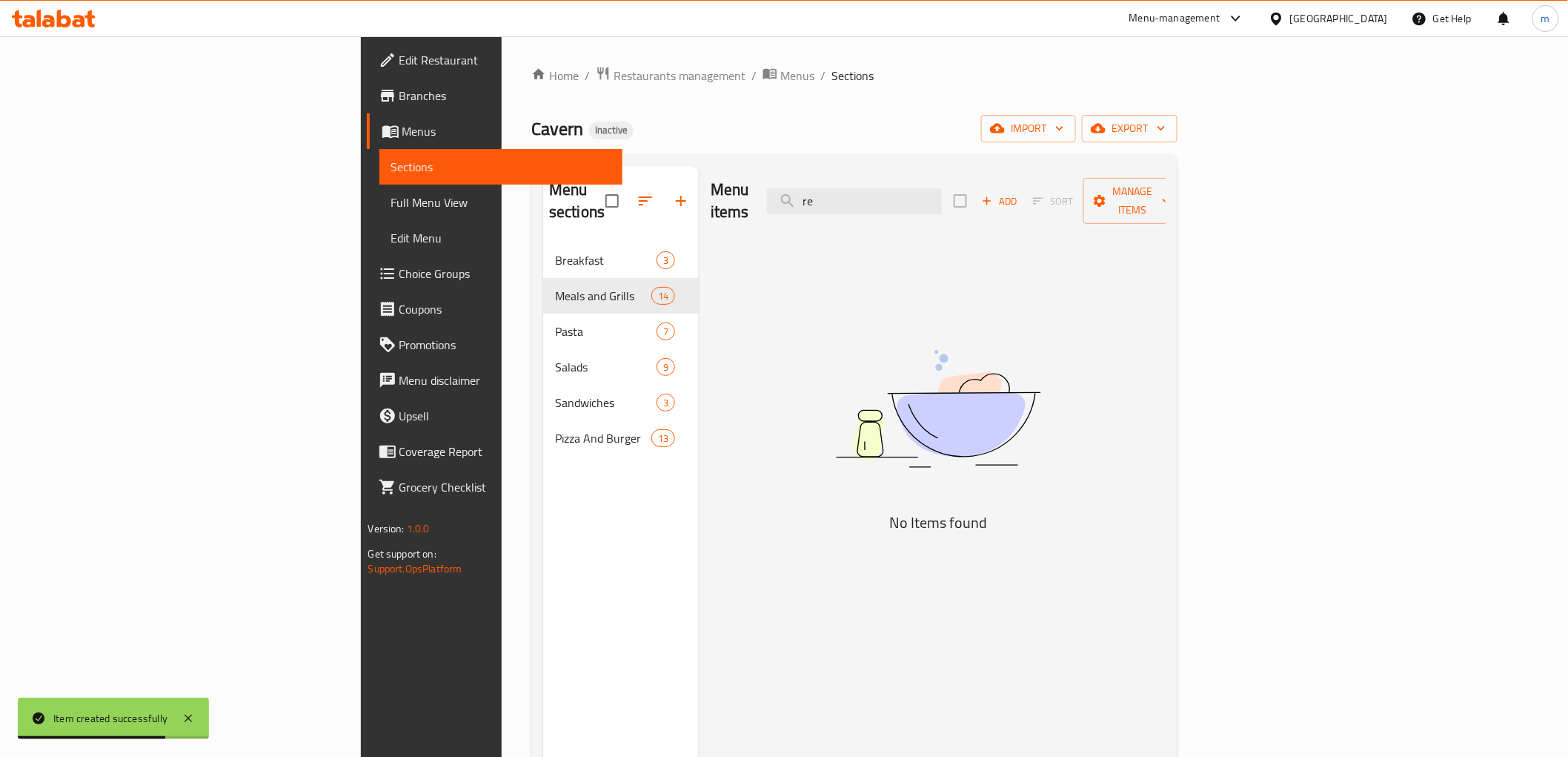
type input "r"
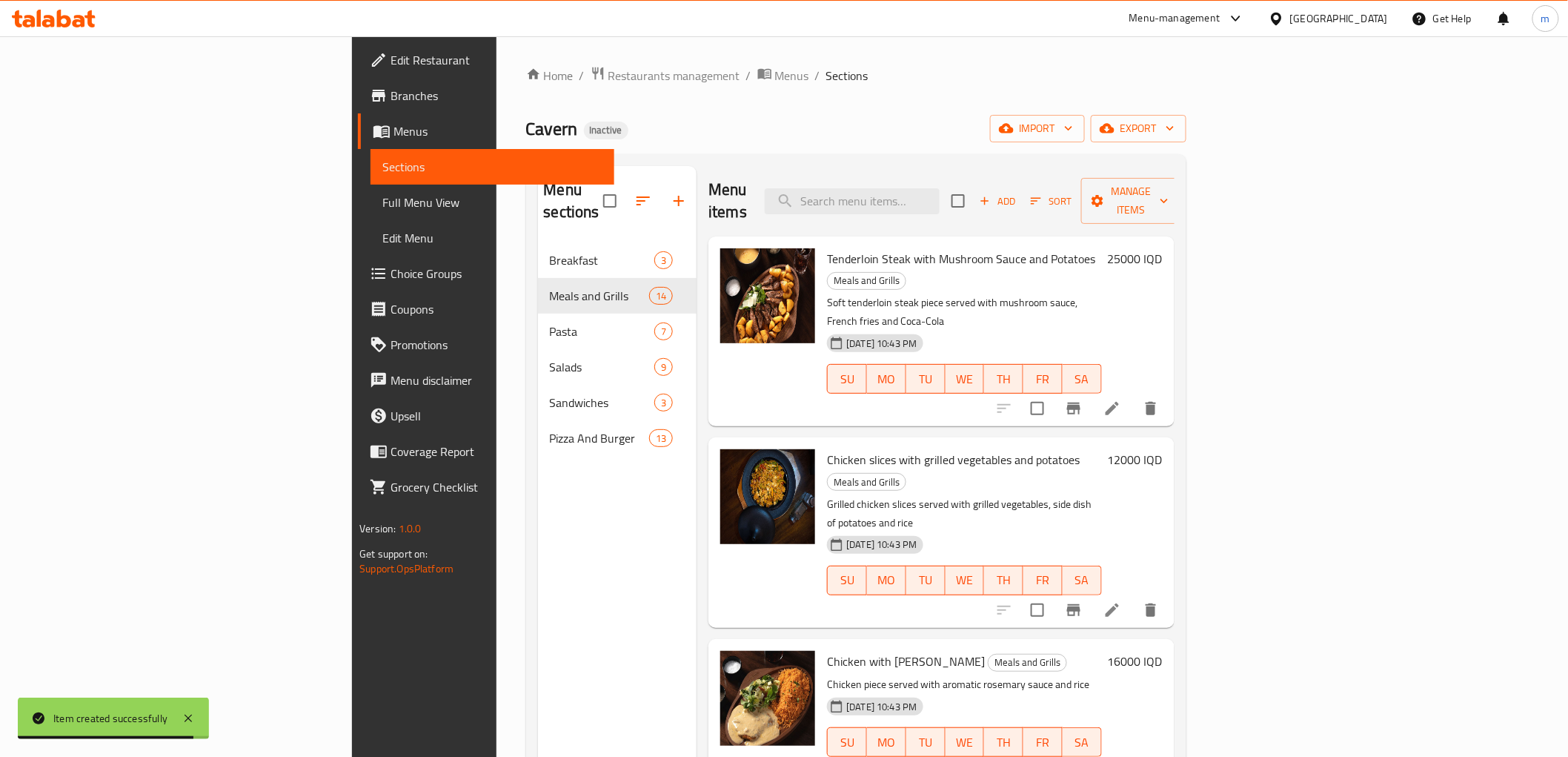
paste input "Chicken with Tomato Sauce"
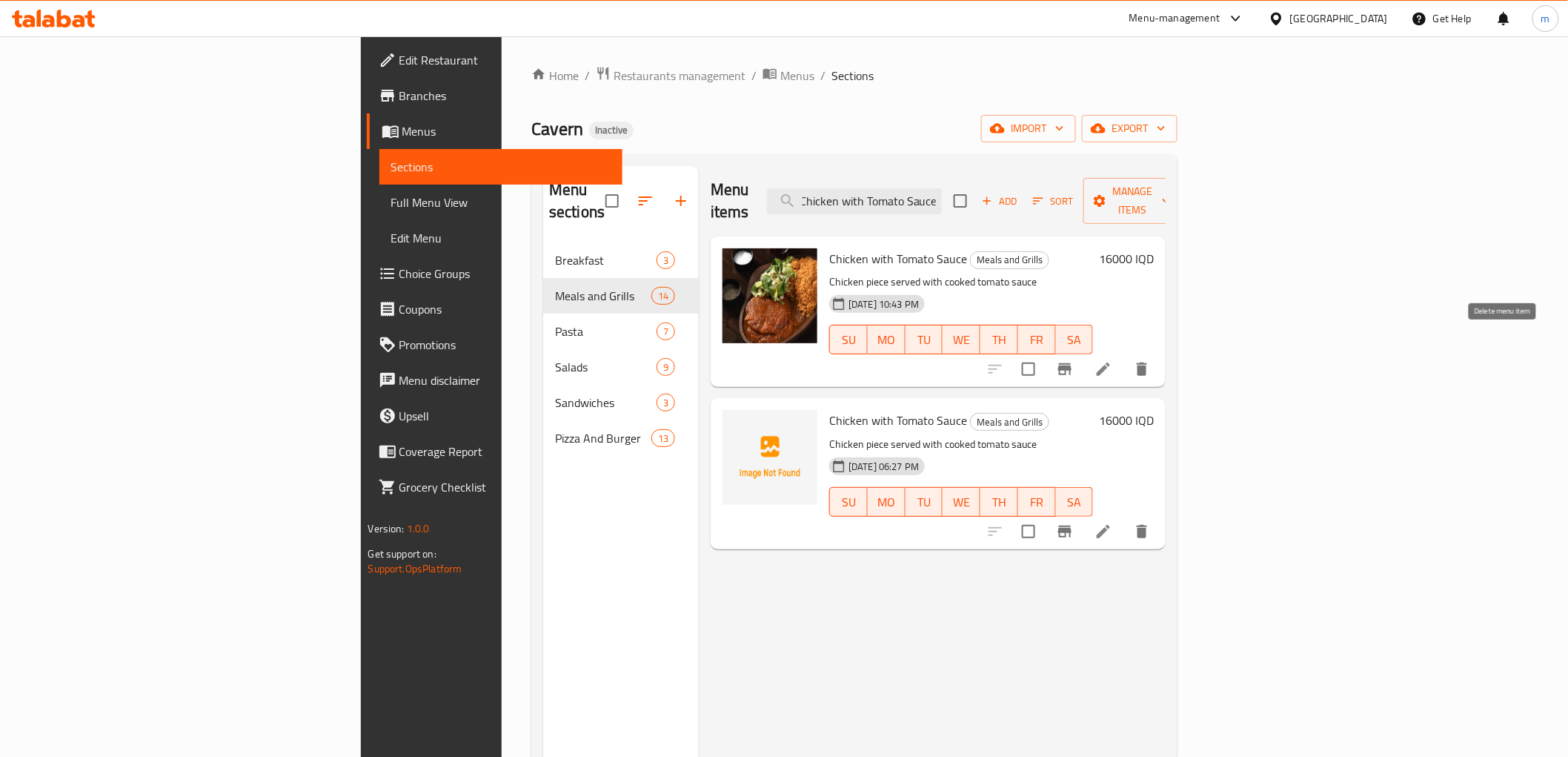
type input "Chicken with Tomato Sauce"
click at [1151, 360] on icon "delete" at bounding box center [1142, 369] width 18 height 18
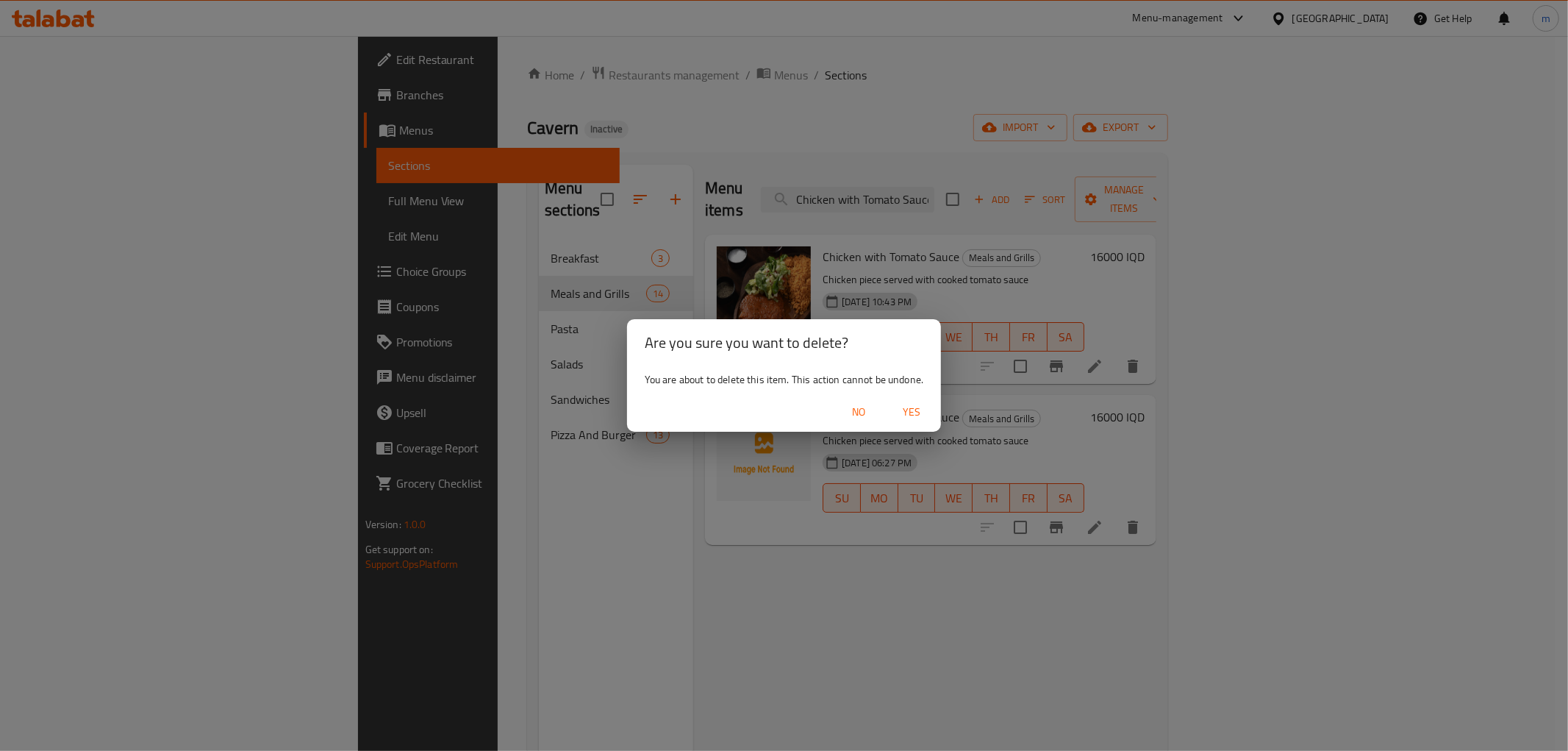
click at [913, 410] on span "Yes" at bounding box center [911, 413] width 35 height 19
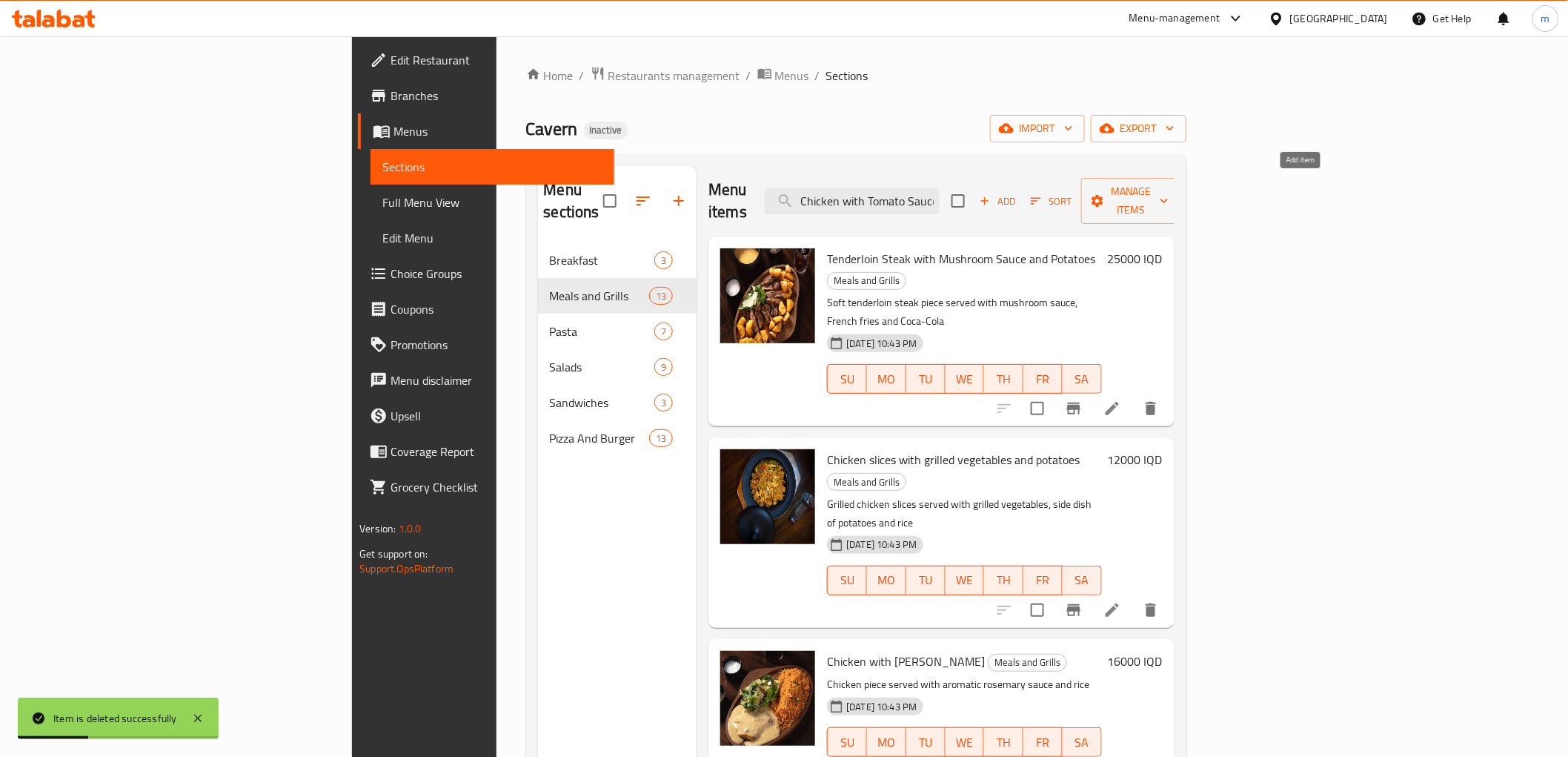
click at [1018, 193] on span "Add" at bounding box center [997, 201] width 40 height 17
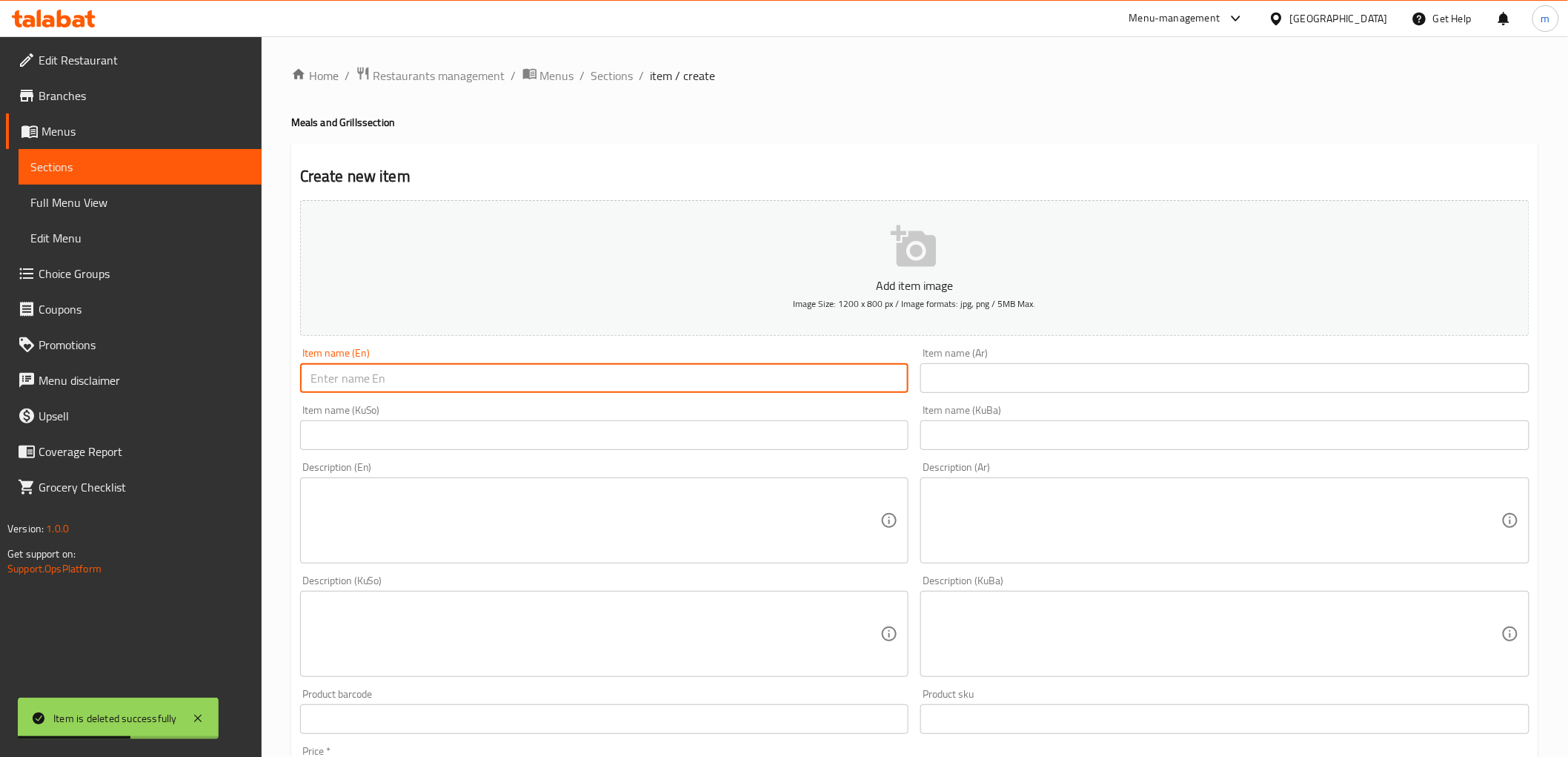
click at [542, 386] on input "text" at bounding box center [605, 377] width 610 height 29
paste input "Lemon Chicken"
type input "Lemon Chicken"
drag, startPoint x: 965, startPoint y: 390, endPoint x: 1005, endPoint y: 391, distance: 40.0
click at [974, 390] on input "text" at bounding box center [1225, 377] width 610 height 29
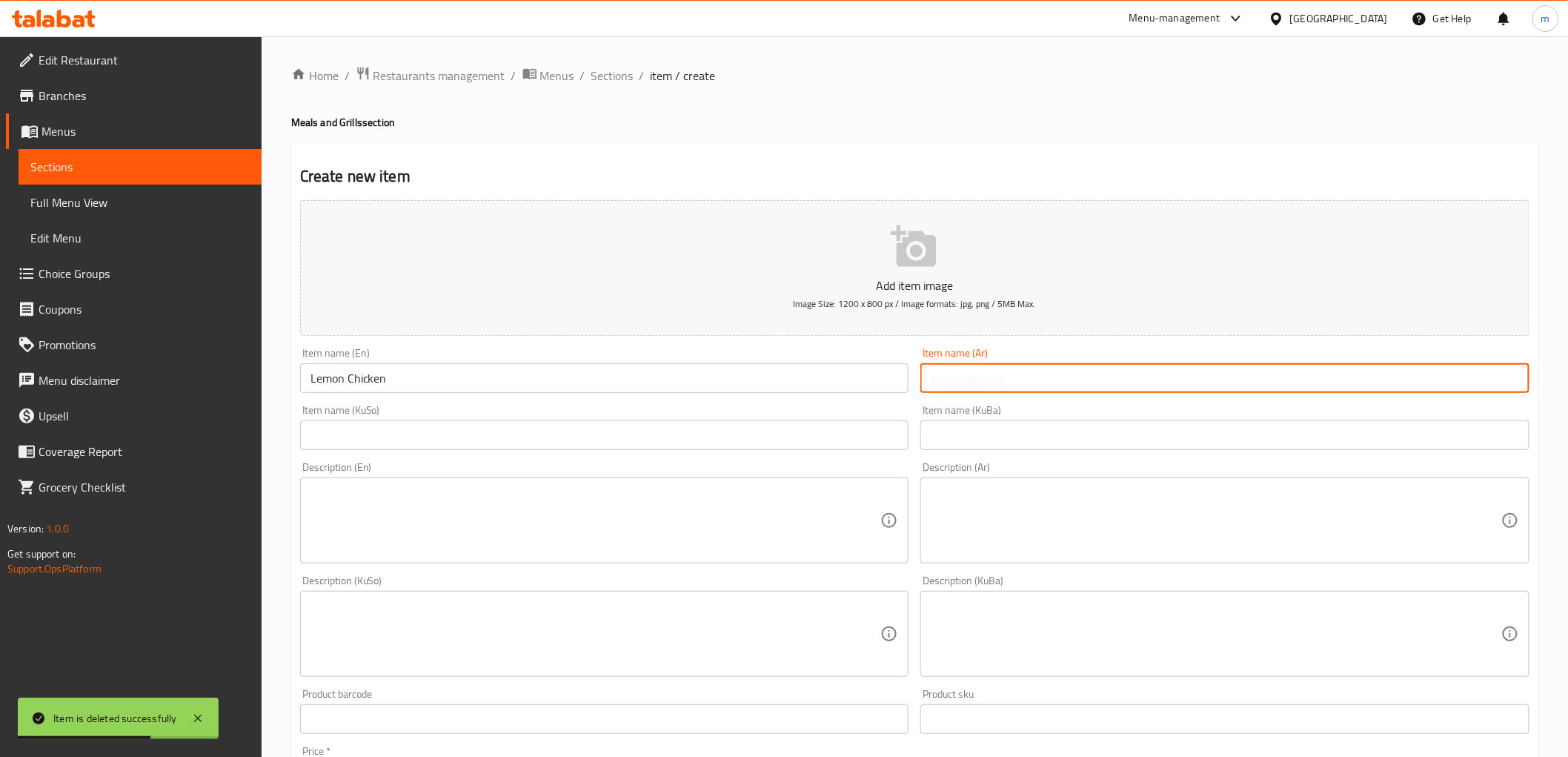
paste input "دجاج ليمون"
type input "دجاج ليمون"
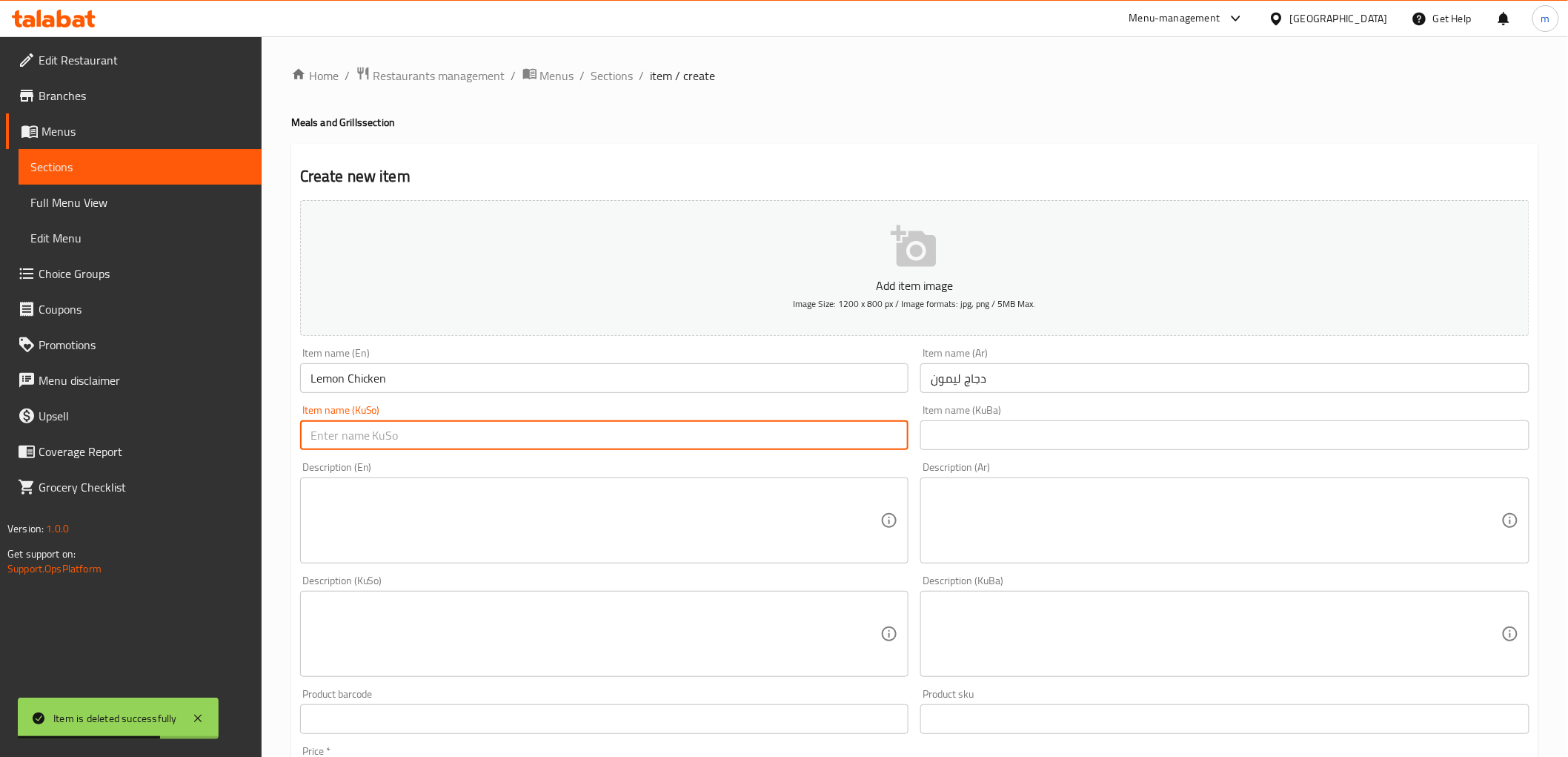
click at [817, 440] on input "text" at bounding box center [605, 435] width 610 height 29
paste input "مریشکی لیمۆ"
type input "مریشکی لیمۆ"
click at [420, 528] on textarea at bounding box center [595, 520] width 571 height 70
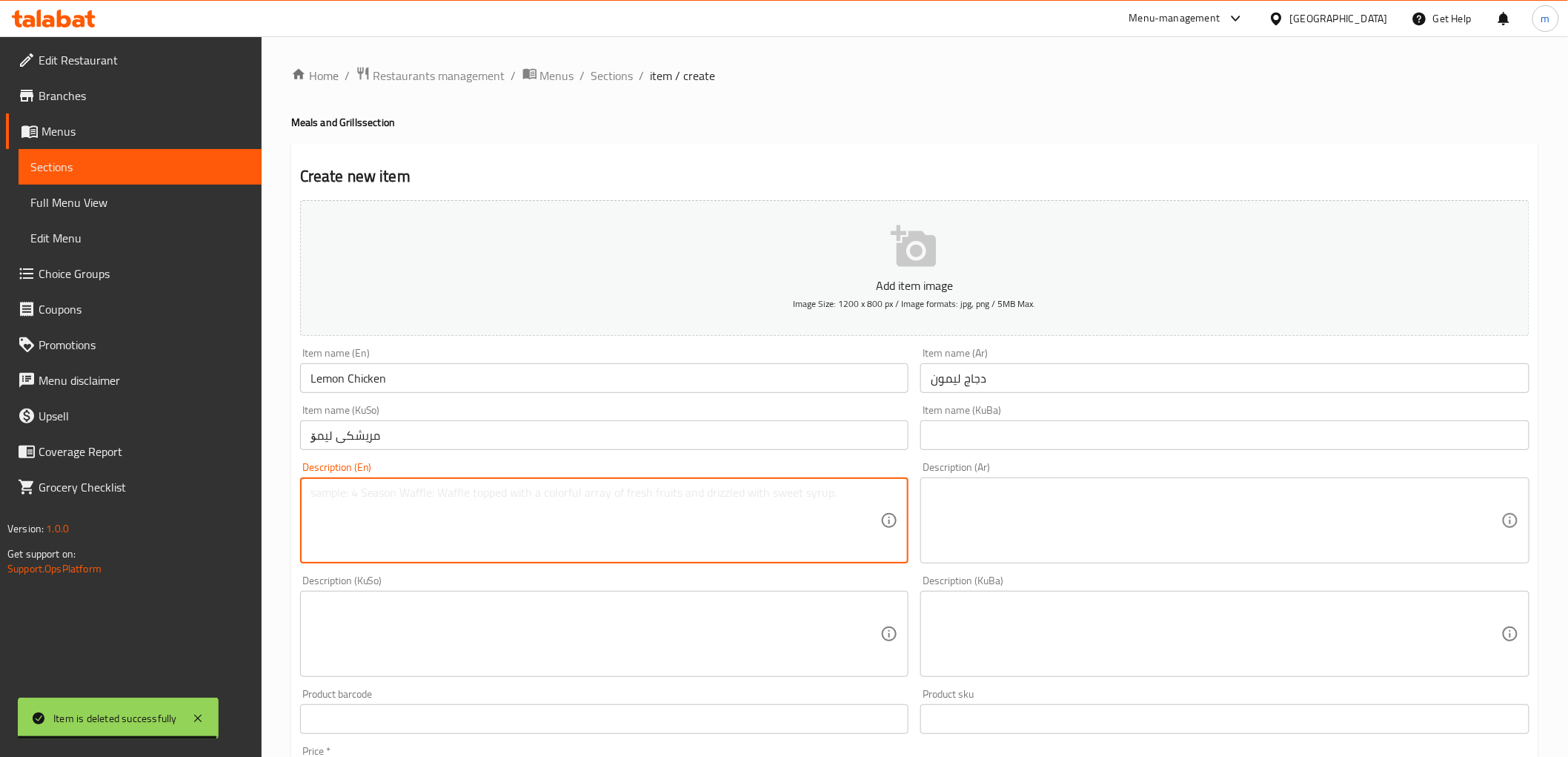
paste textarea "Chicken piece marinated with lemon served with fresh lemon sauce"
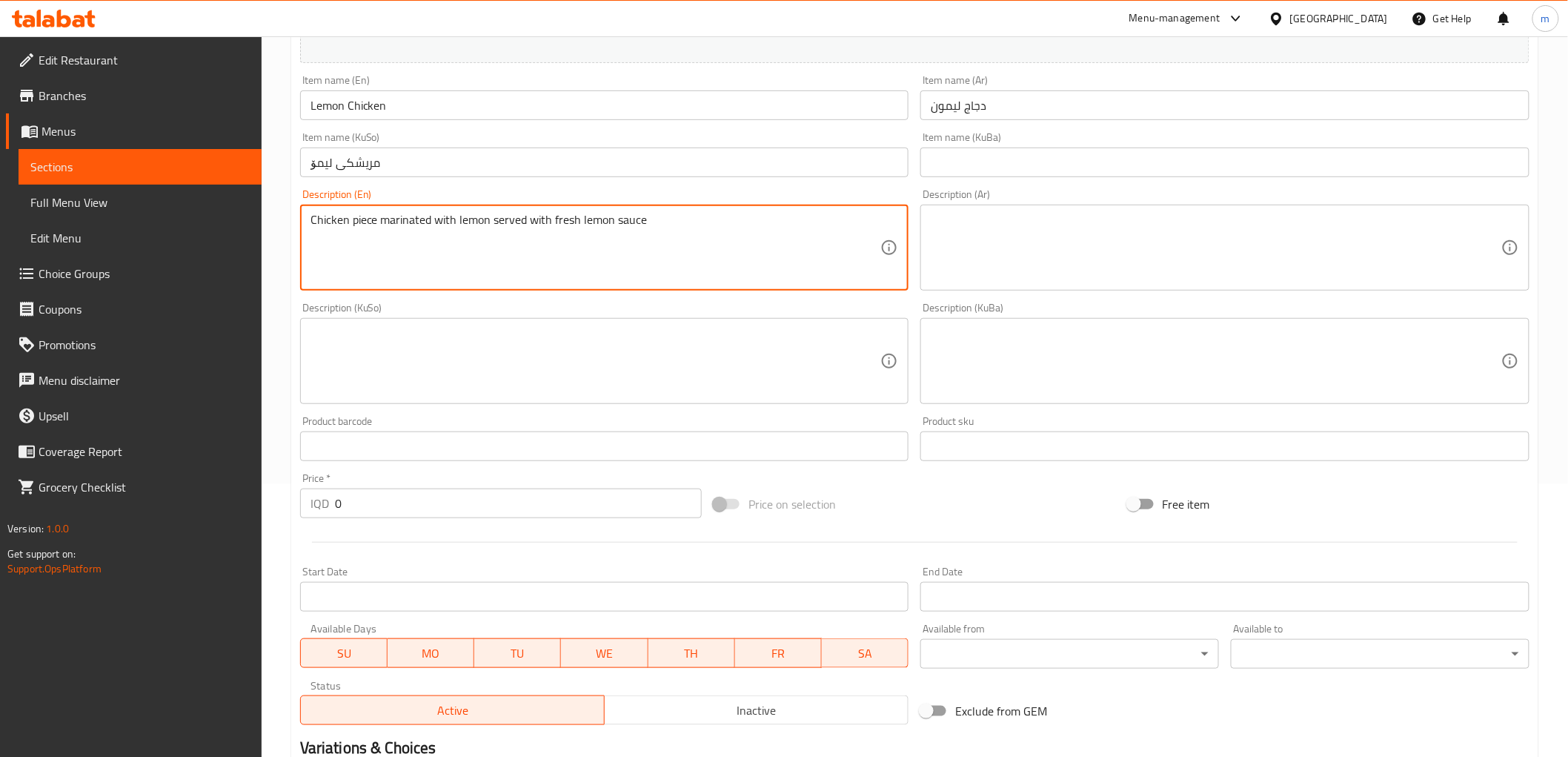
scroll to position [274, 0]
type textarea "Chicken piece marinated with lemon served with fresh lemon sauce"
click at [1035, 267] on textarea at bounding box center [1216, 246] width 571 height 70
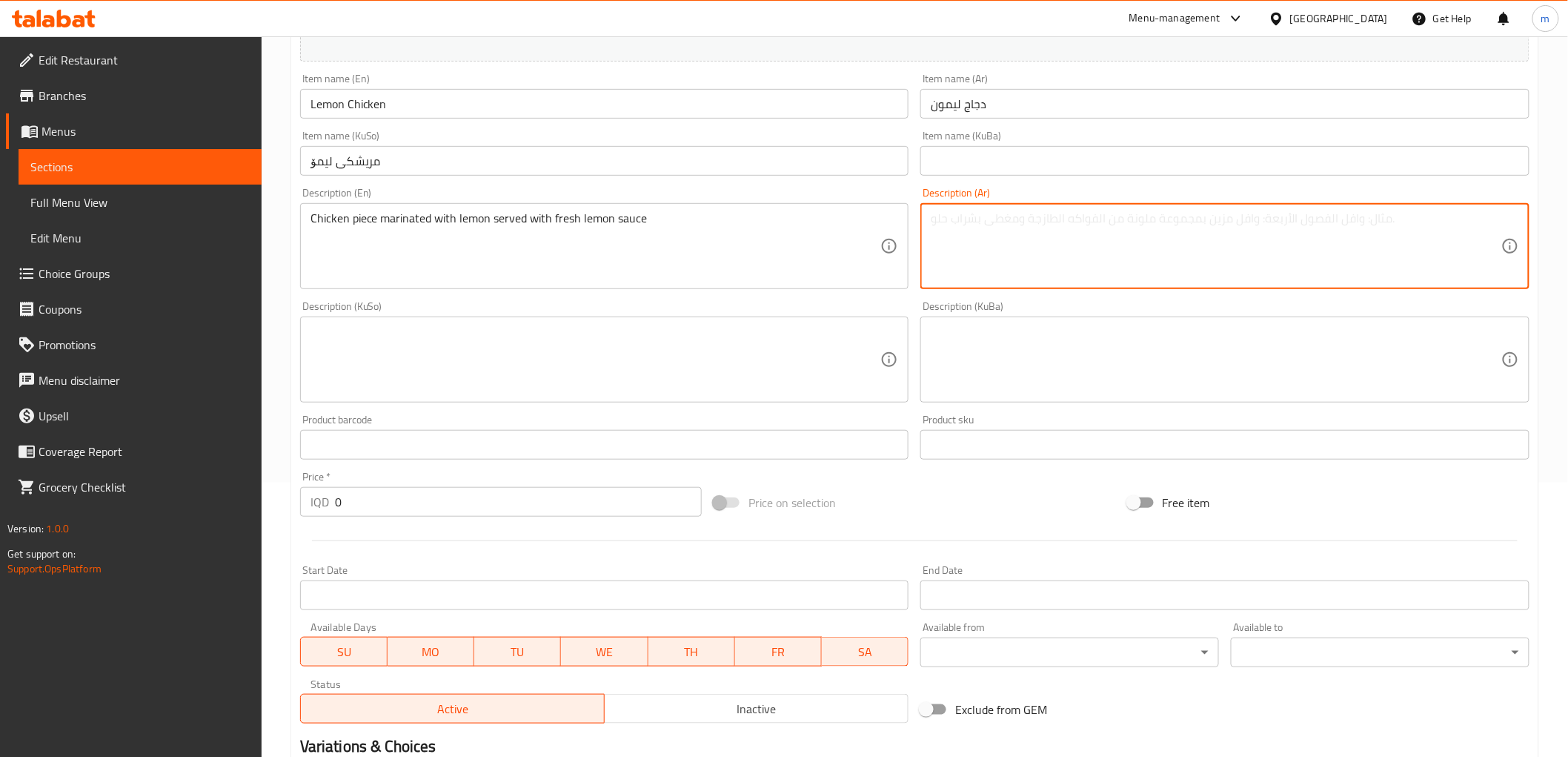
paste textarea "قطعة دجاج متبلة بالليمون تقدم مع صلصة ليمونية منعشة"
type textarea "قطعة دجاج متبلة بالليمون تقدم مع صلصة ليمونية منعشة"
click at [759, 365] on textarea at bounding box center [595, 360] width 571 height 70
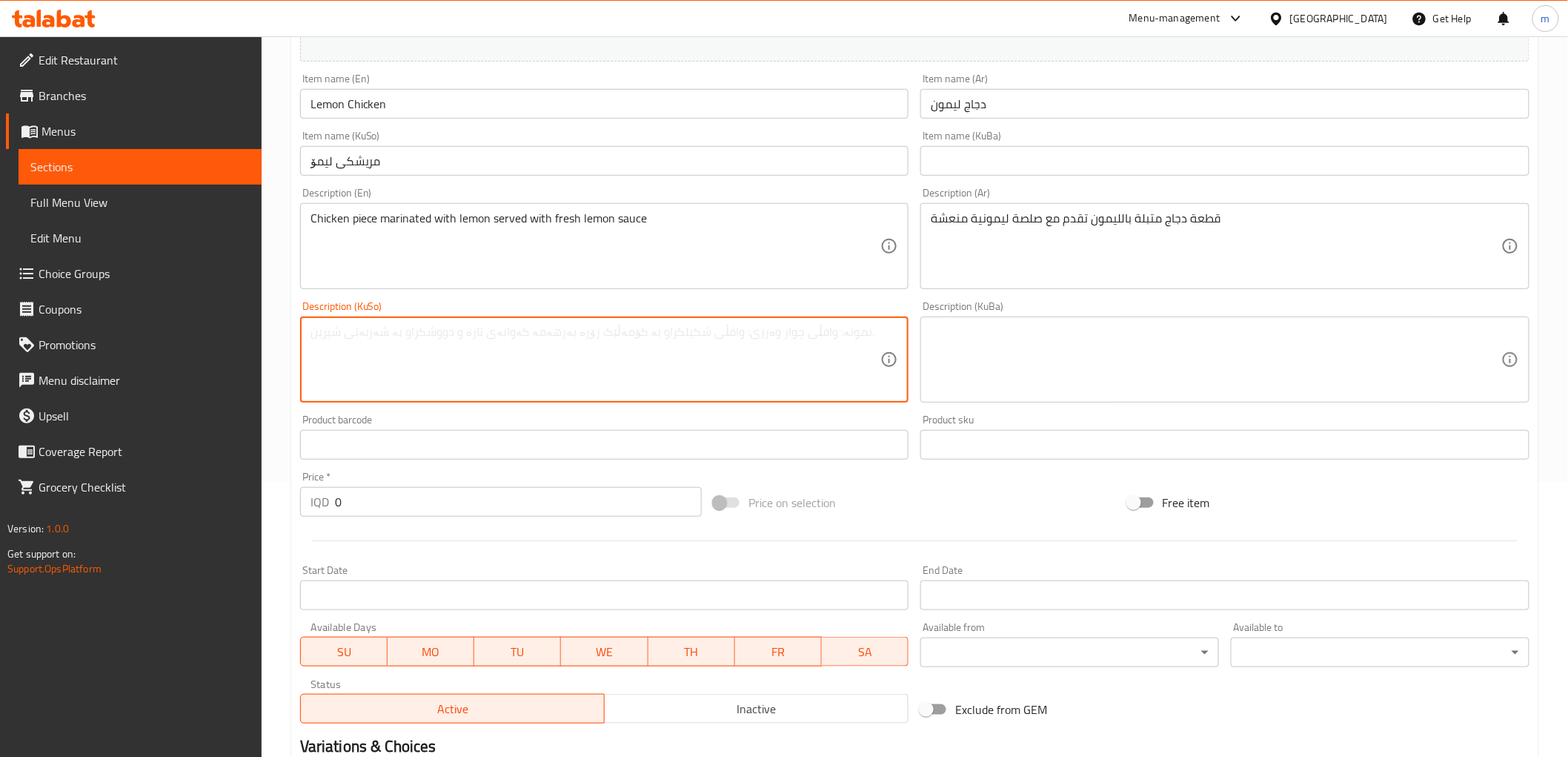
paste textarea "پارچە مریشکی مووتەپەل بە لیمۆ پێشکەش ئەکرێت لەگەل سۆسی لیمۆی فرێش"
type textarea "پارچە مریشکی مووتەپەل بە لیمۆ پێشکەش ئەکرێت لەگەل سۆسی لیمۆی فرێش"
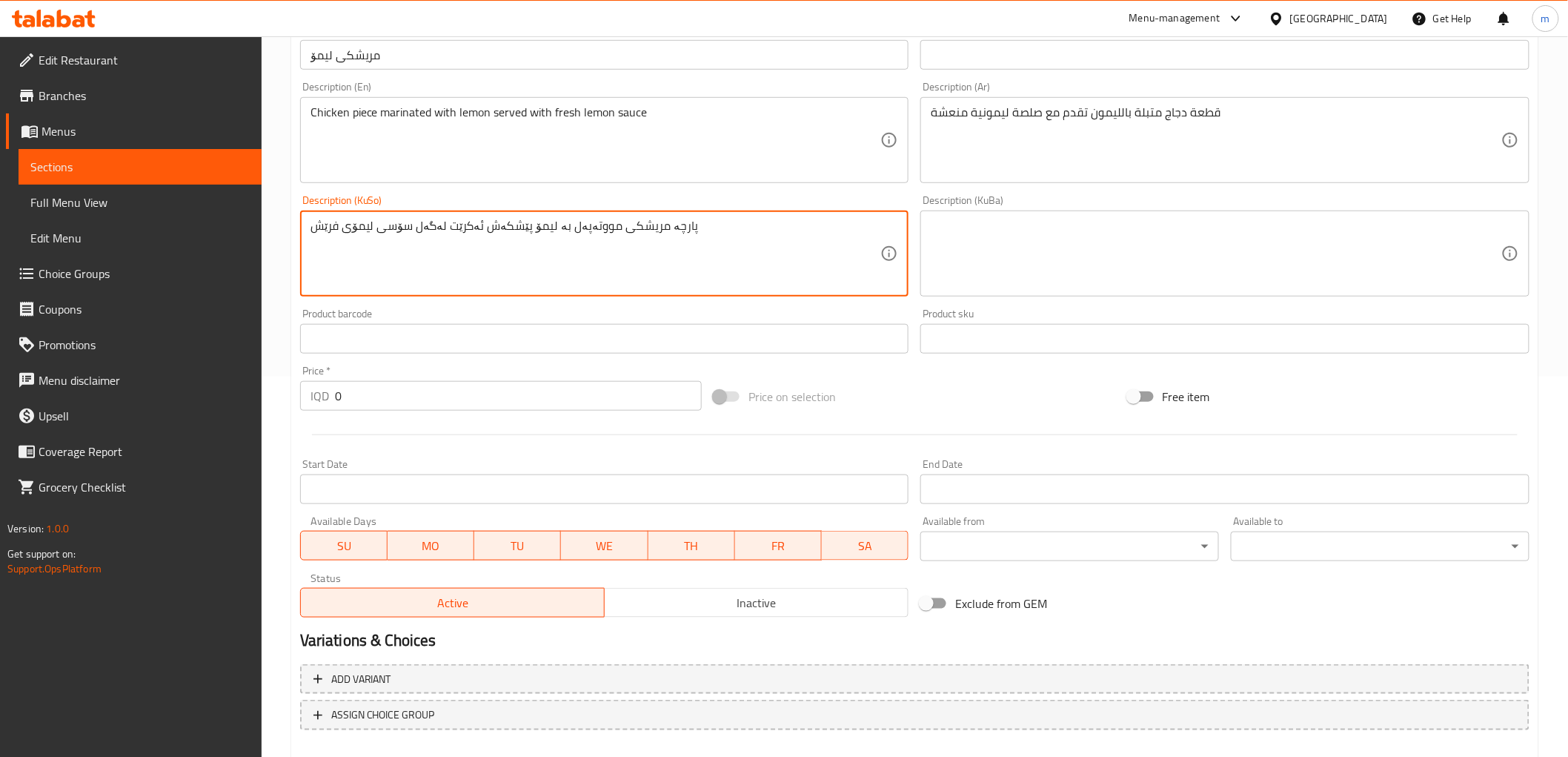
scroll to position [458, 0]
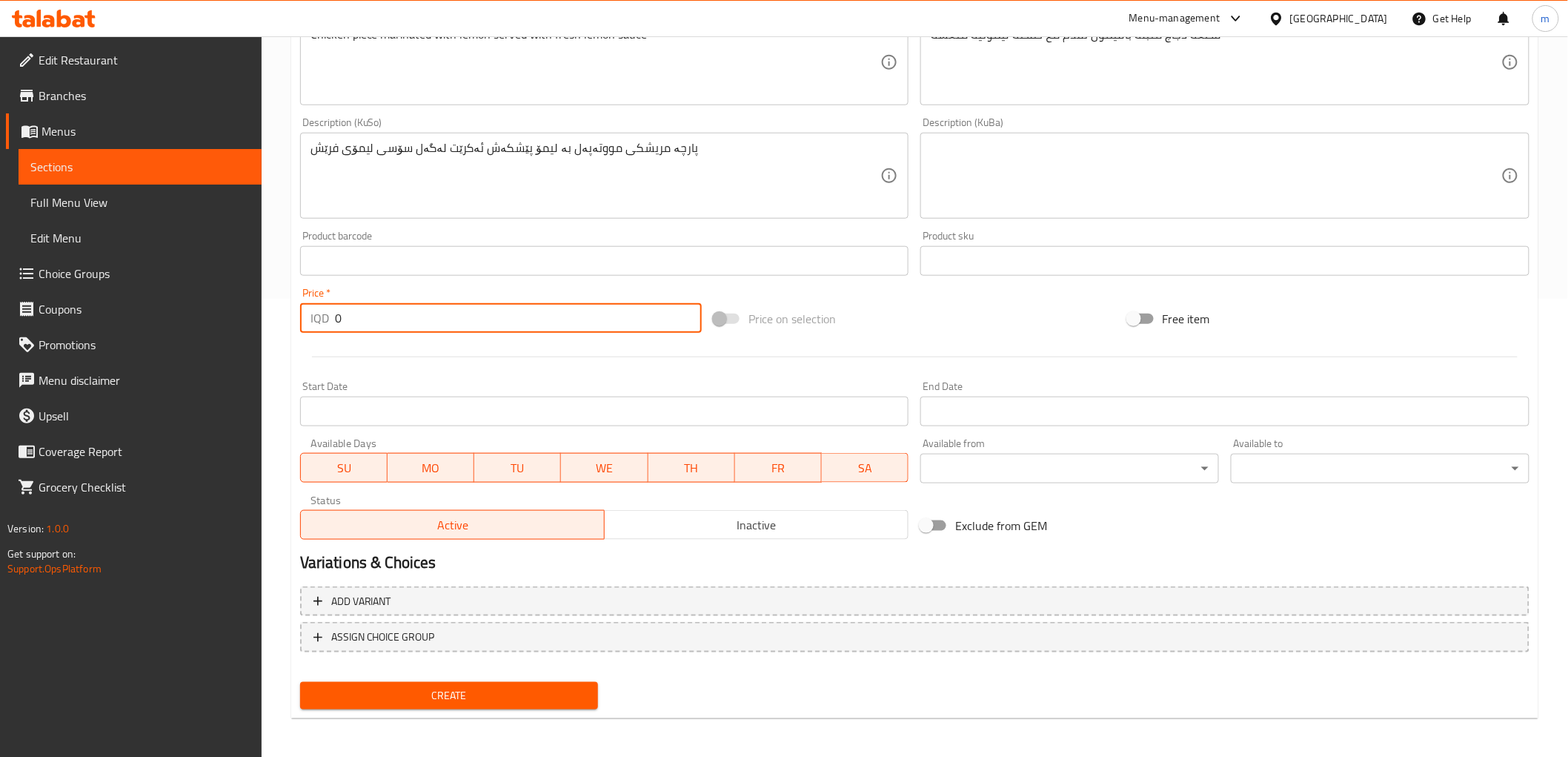
paste input "1600"
drag, startPoint x: 373, startPoint y: 309, endPoint x: 323, endPoint y: 300, distance: 50.8
click at [325, 300] on div "Price   * IQD 0 Price *" at bounding box center [501, 311] width 402 height 46
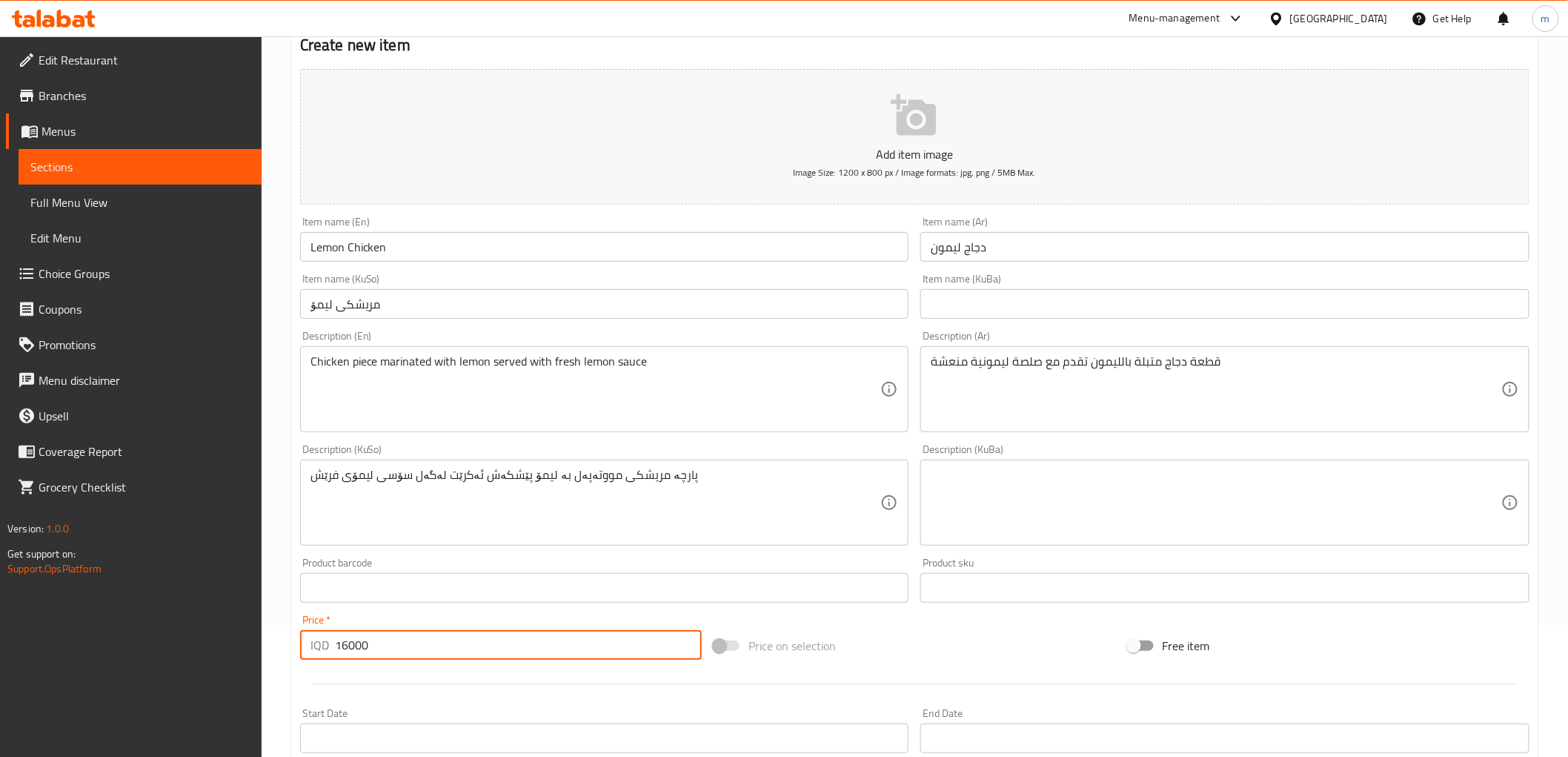
scroll to position [0, 0]
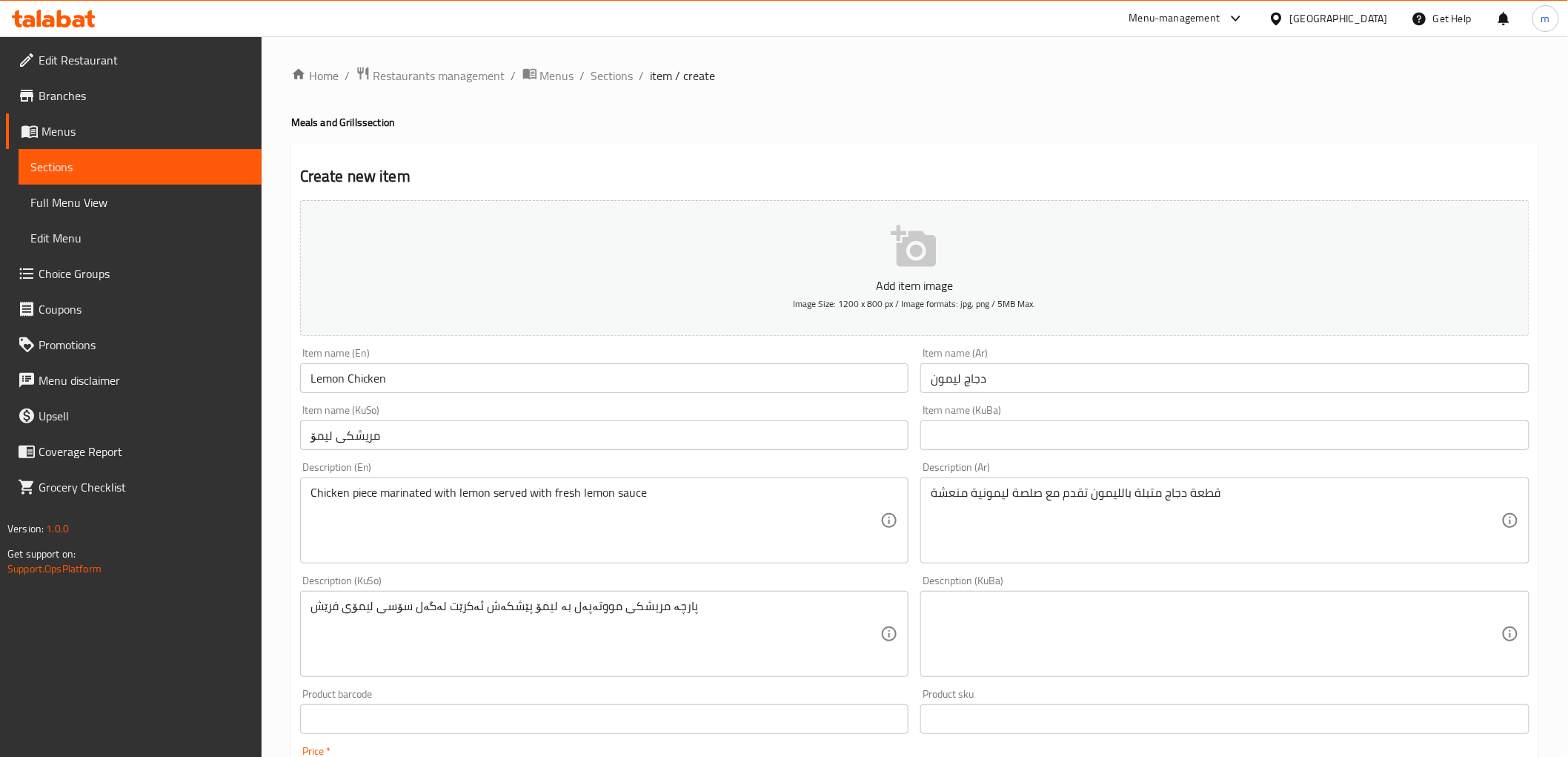
type input "16000"
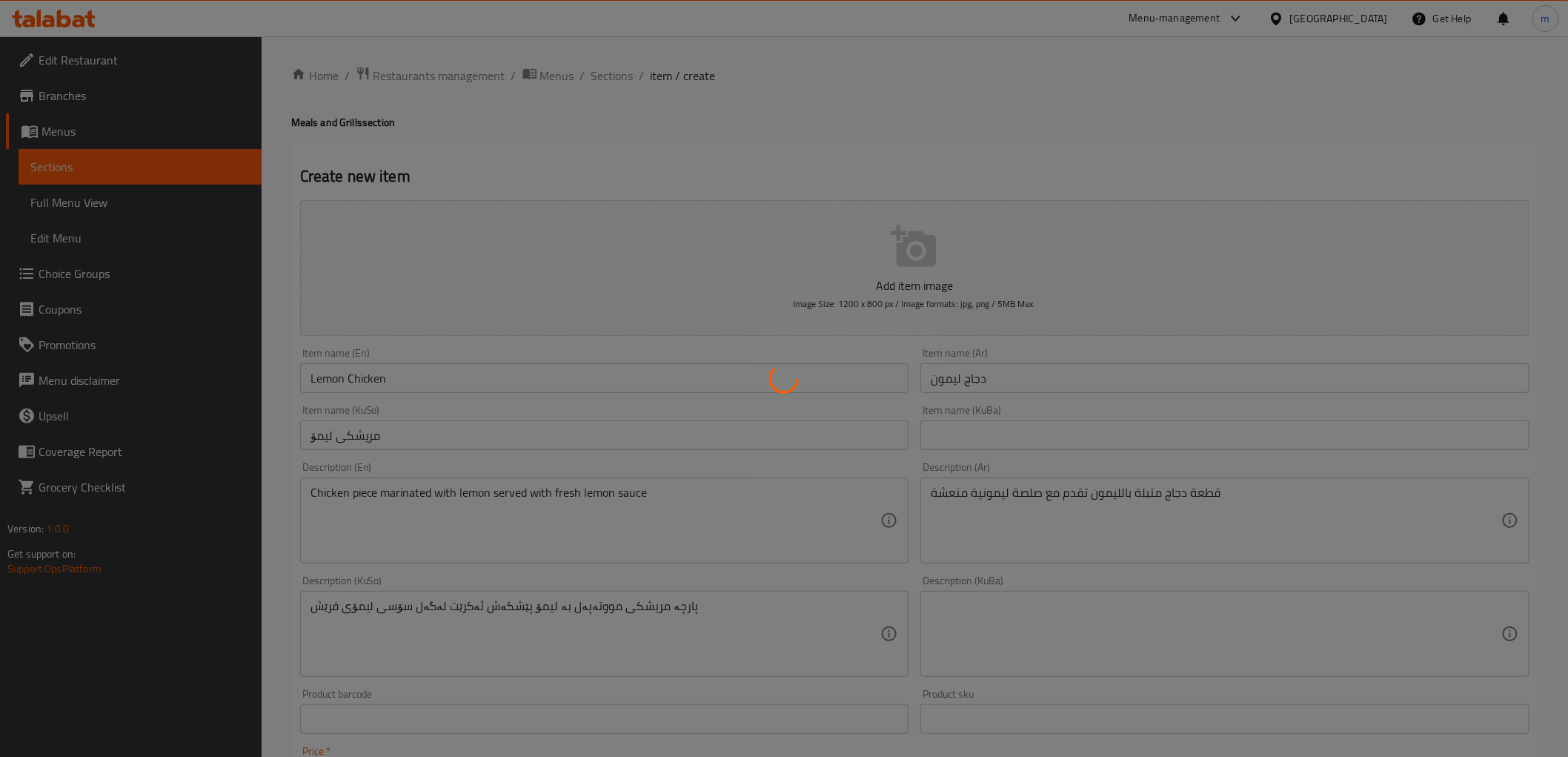
type input "0"
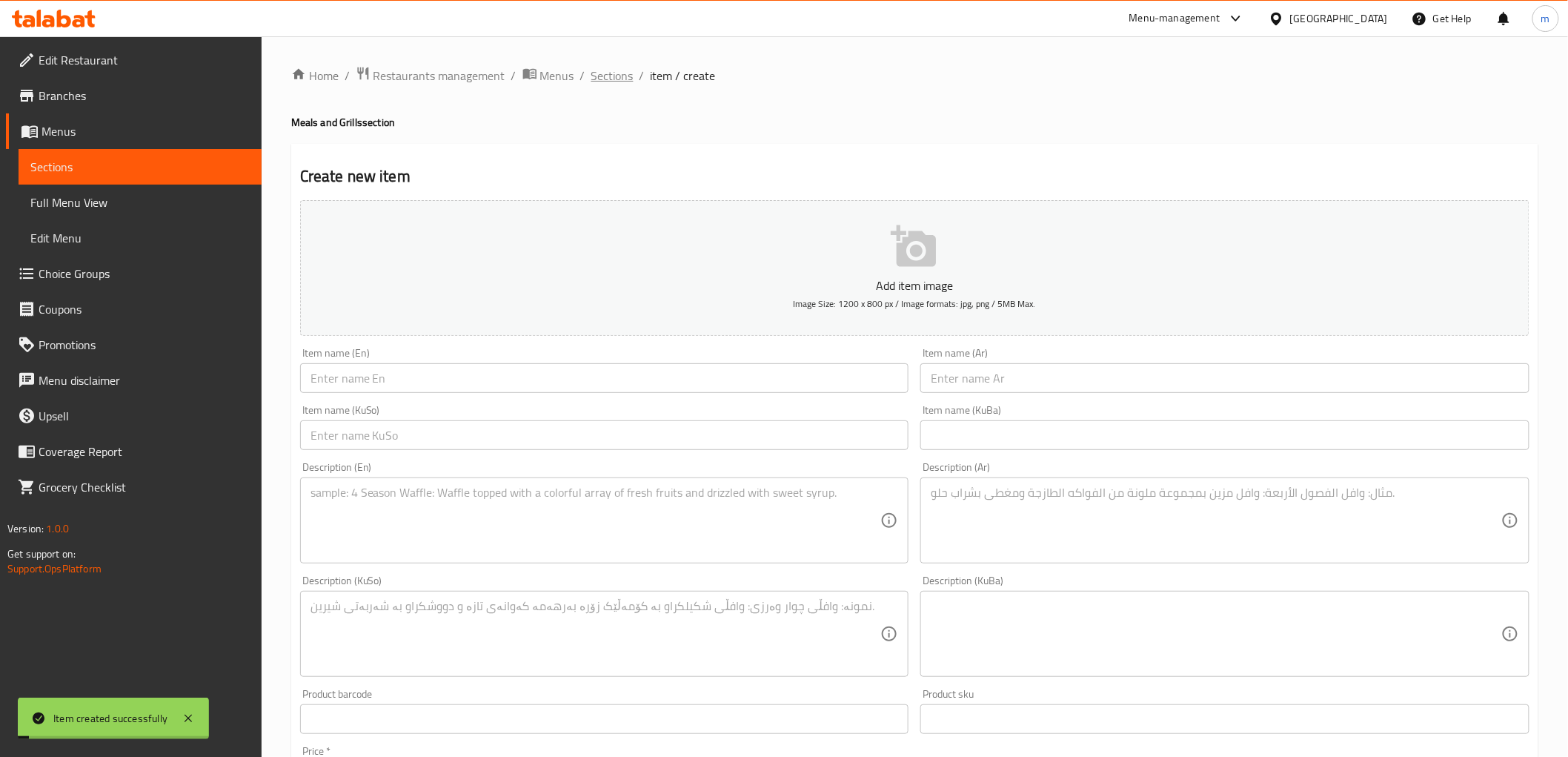
click at [604, 77] on span "Sections" at bounding box center [613, 75] width 42 height 18
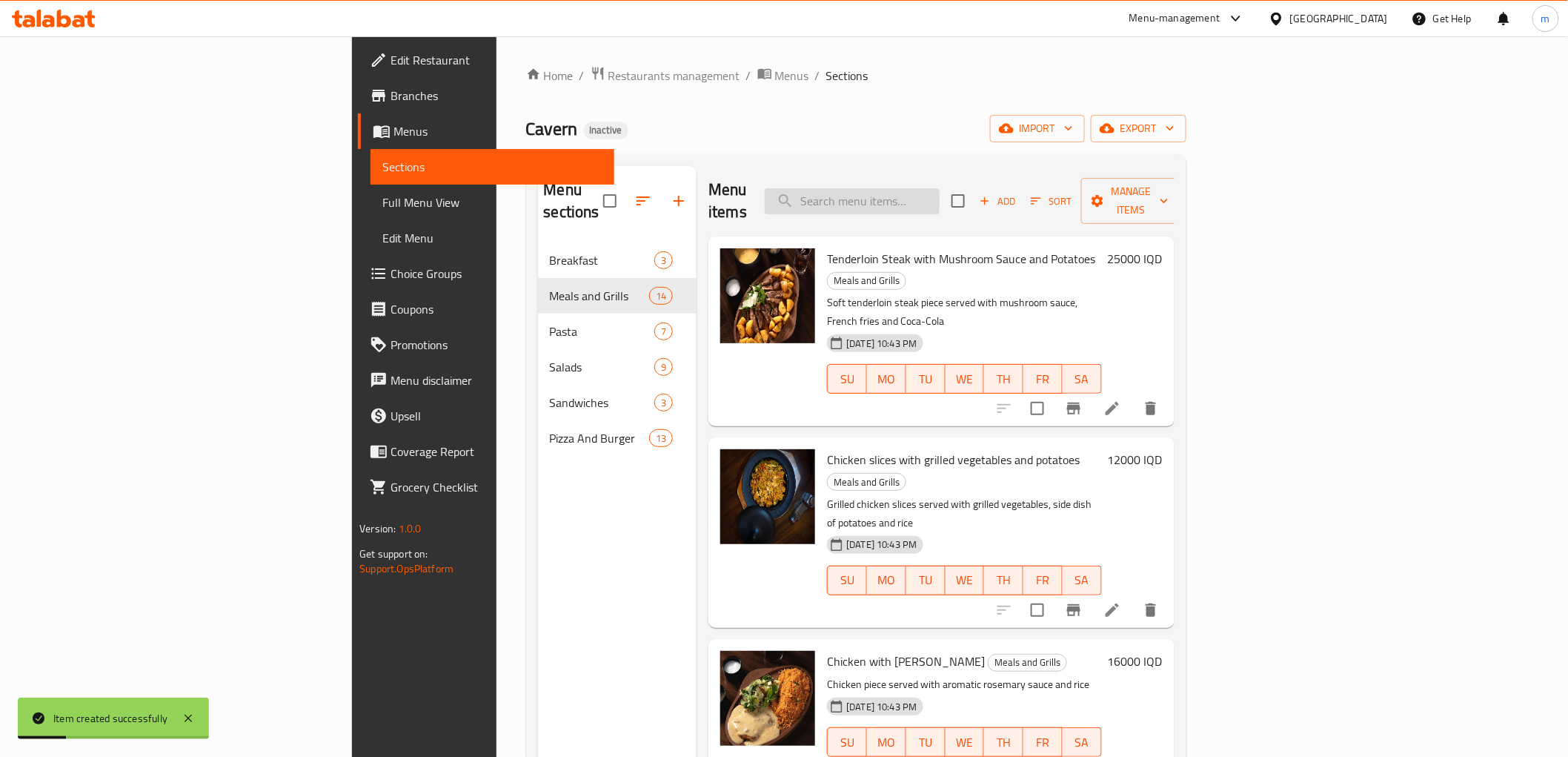
click at [940, 188] on input "search" at bounding box center [852, 200] width 175 height 26
paste input "Lemon Chicken"
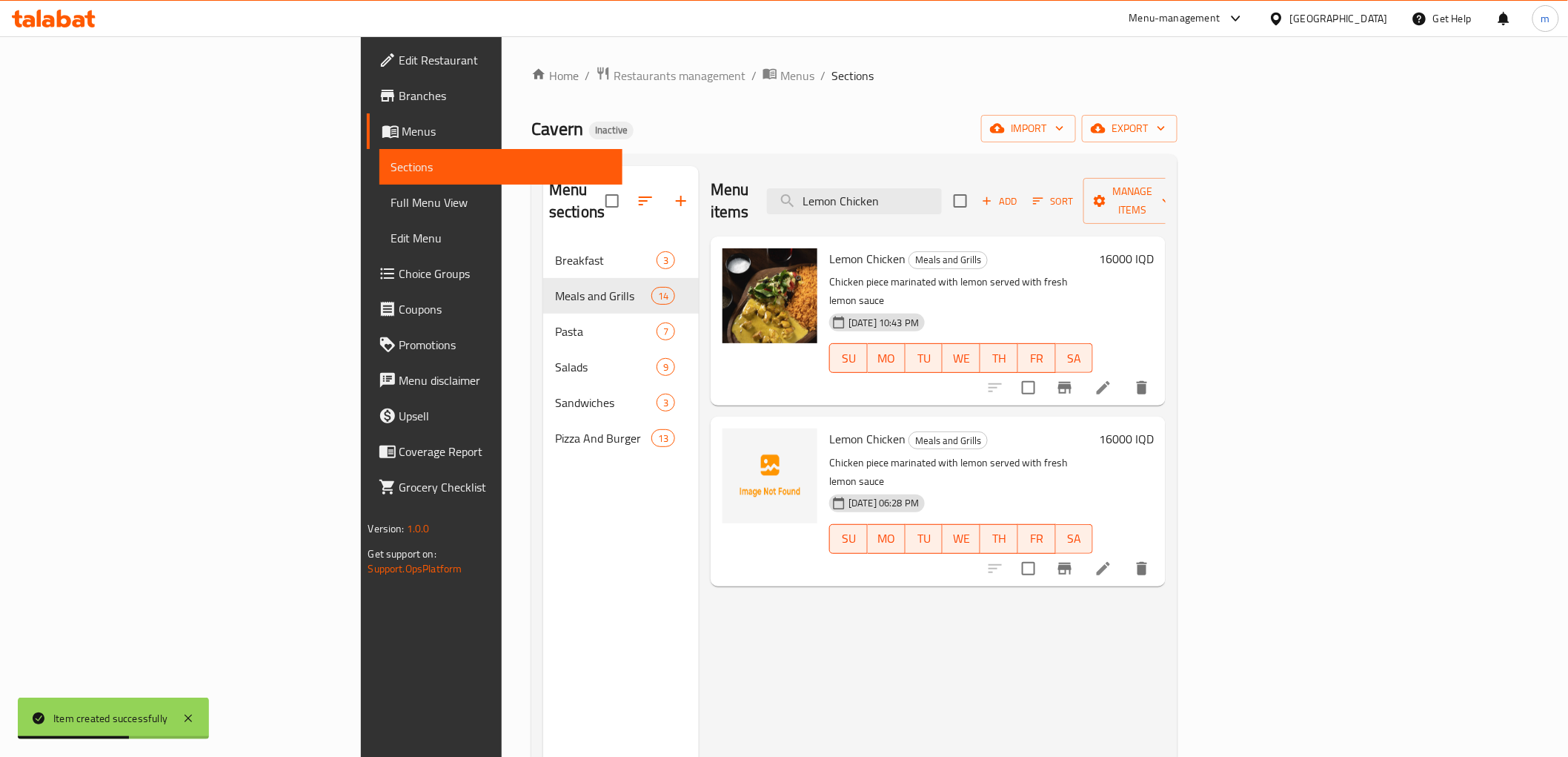
click at [1151, 379] on icon "delete" at bounding box center [1142, 388] width 18 height 18
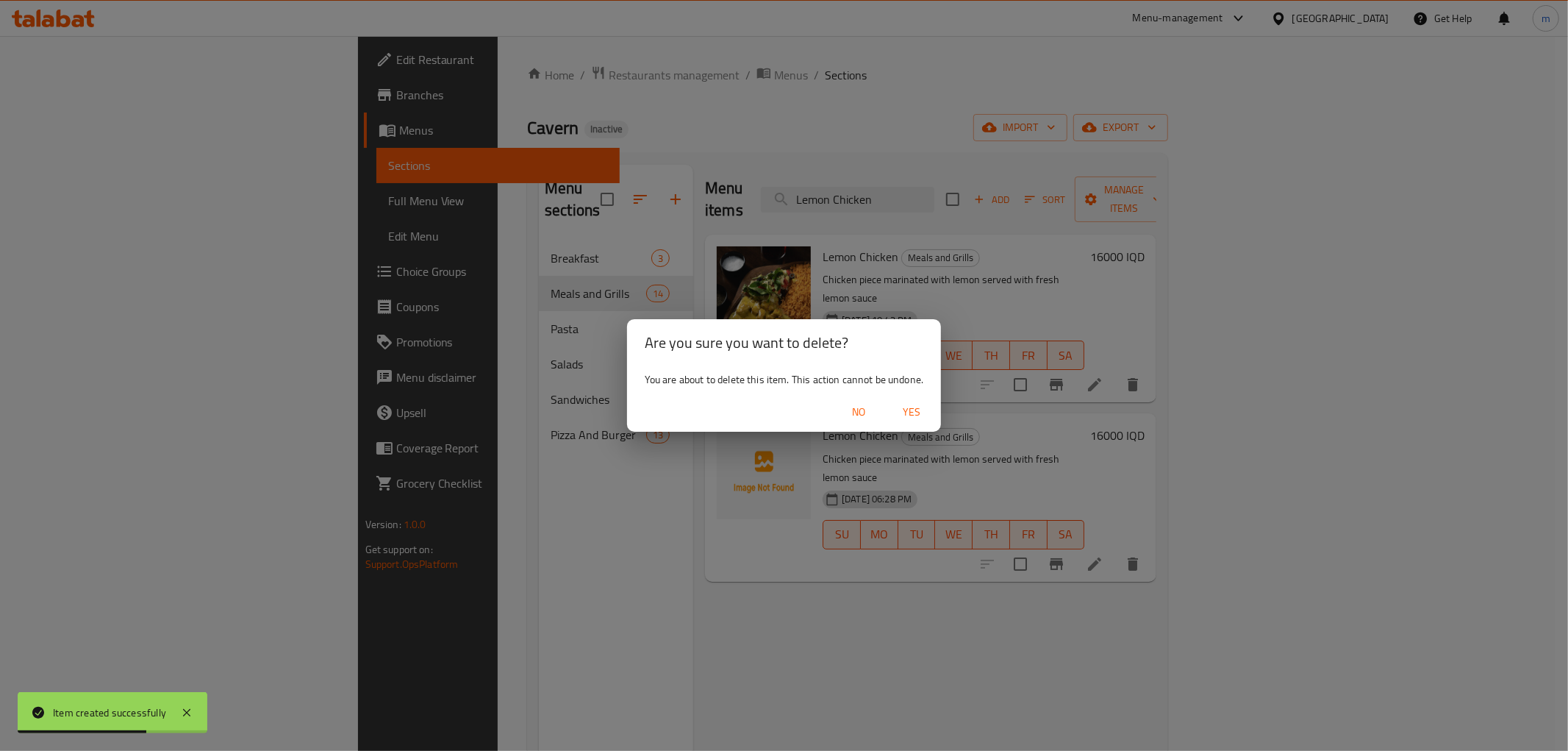
click at [912, 406] on span "Yes" at bounding box center [911, 413] width 35 height 19
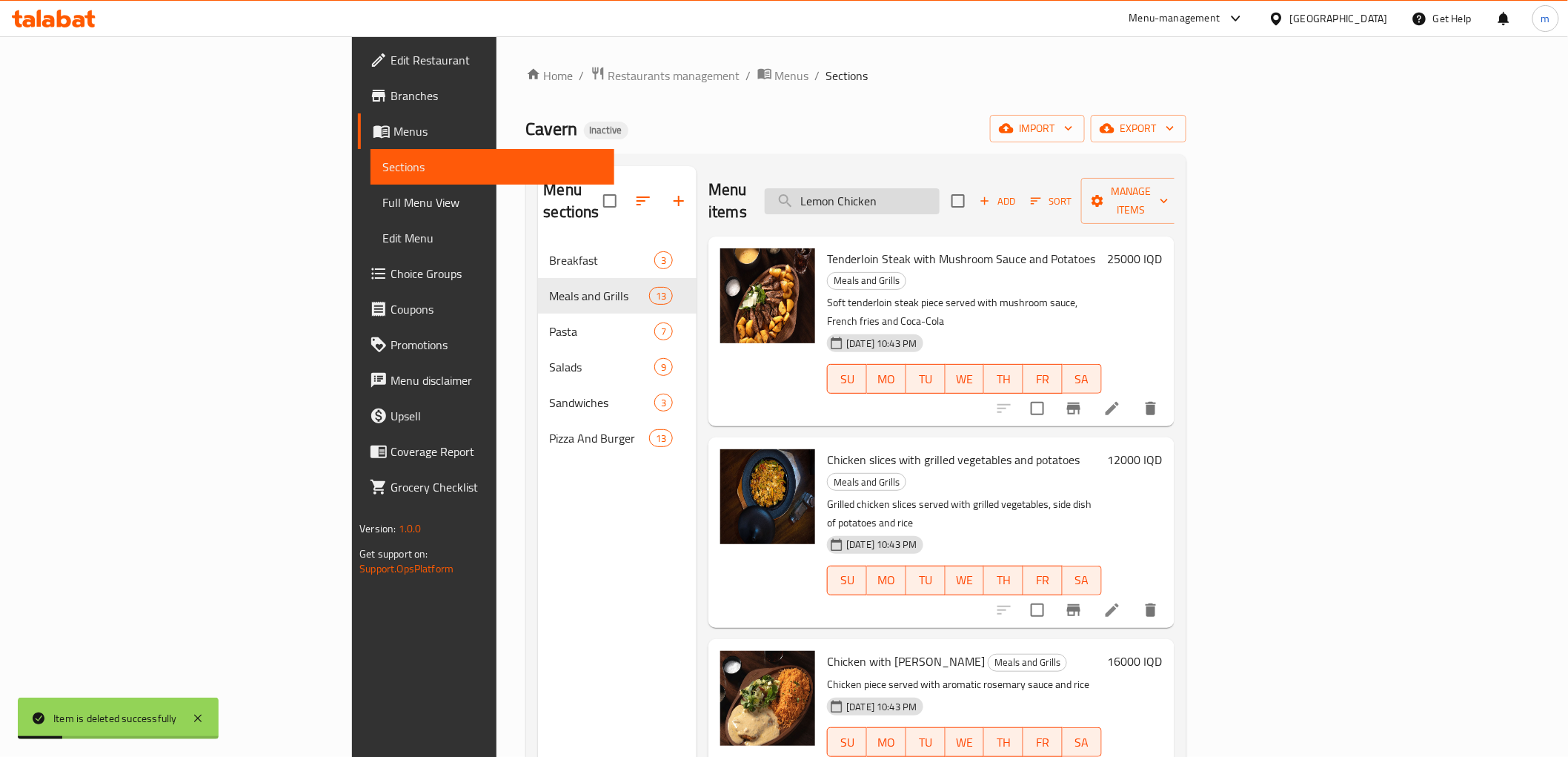
click at [940, 188] on input "Lemon Chicken" at bounding box center [852, 200] width 175 height 26
type input "Lemon Chicken"
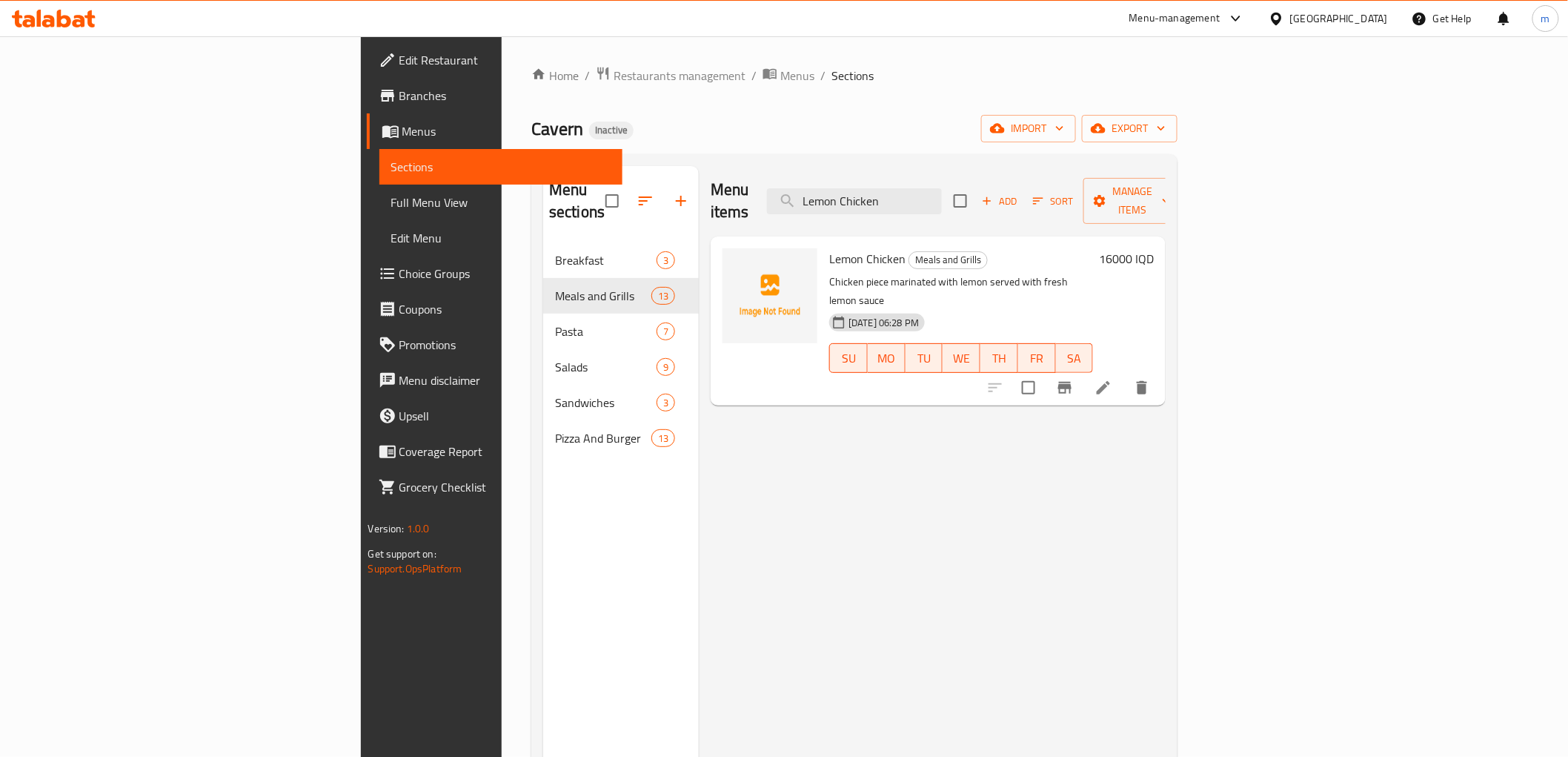
click at [1024, 199] on button "Add" at bounding box center [1000, 201] width 47 height 23
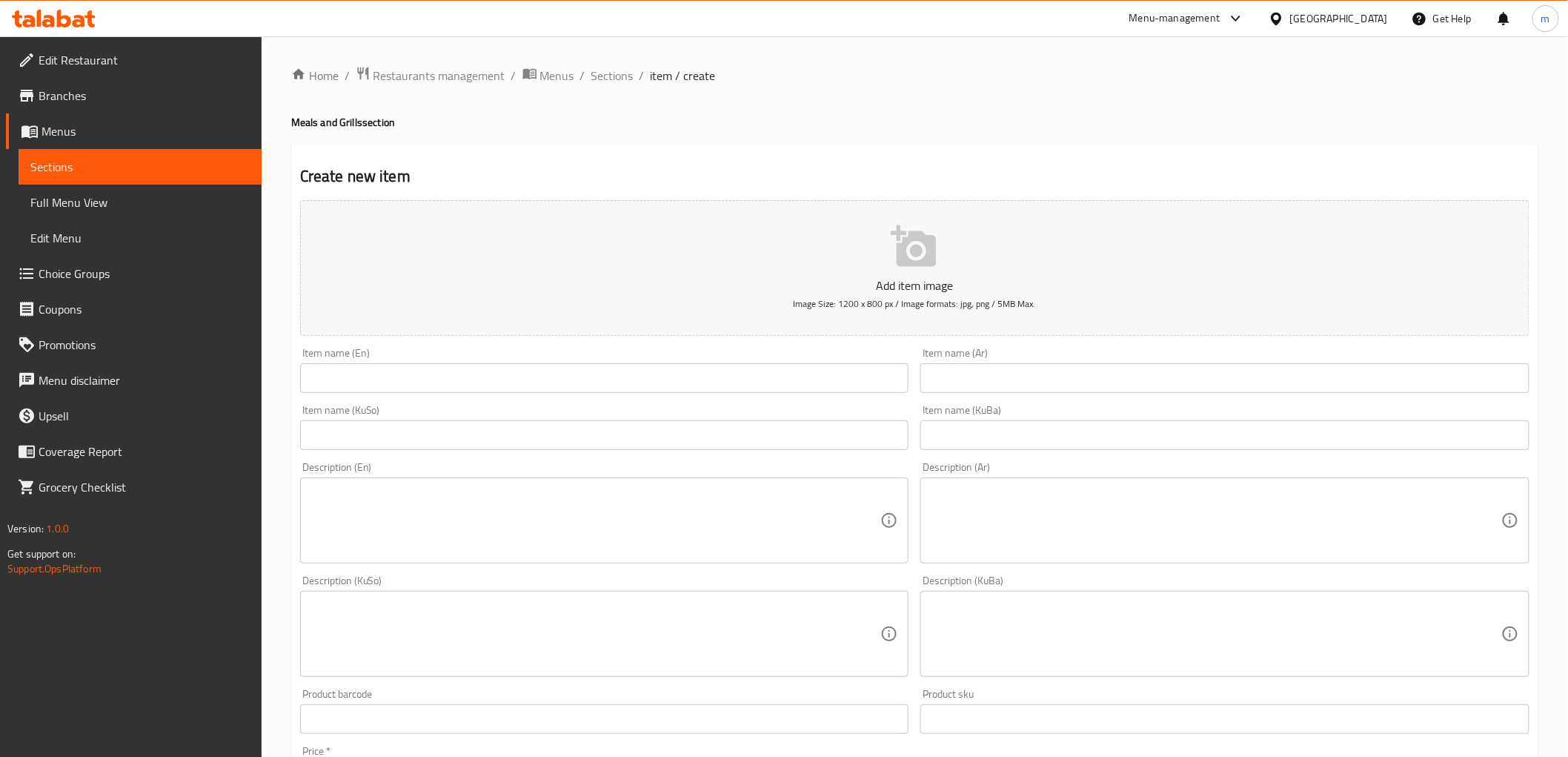
click at [639, 376] on input "text" at bounding box center [605, 377] width 610 height 29
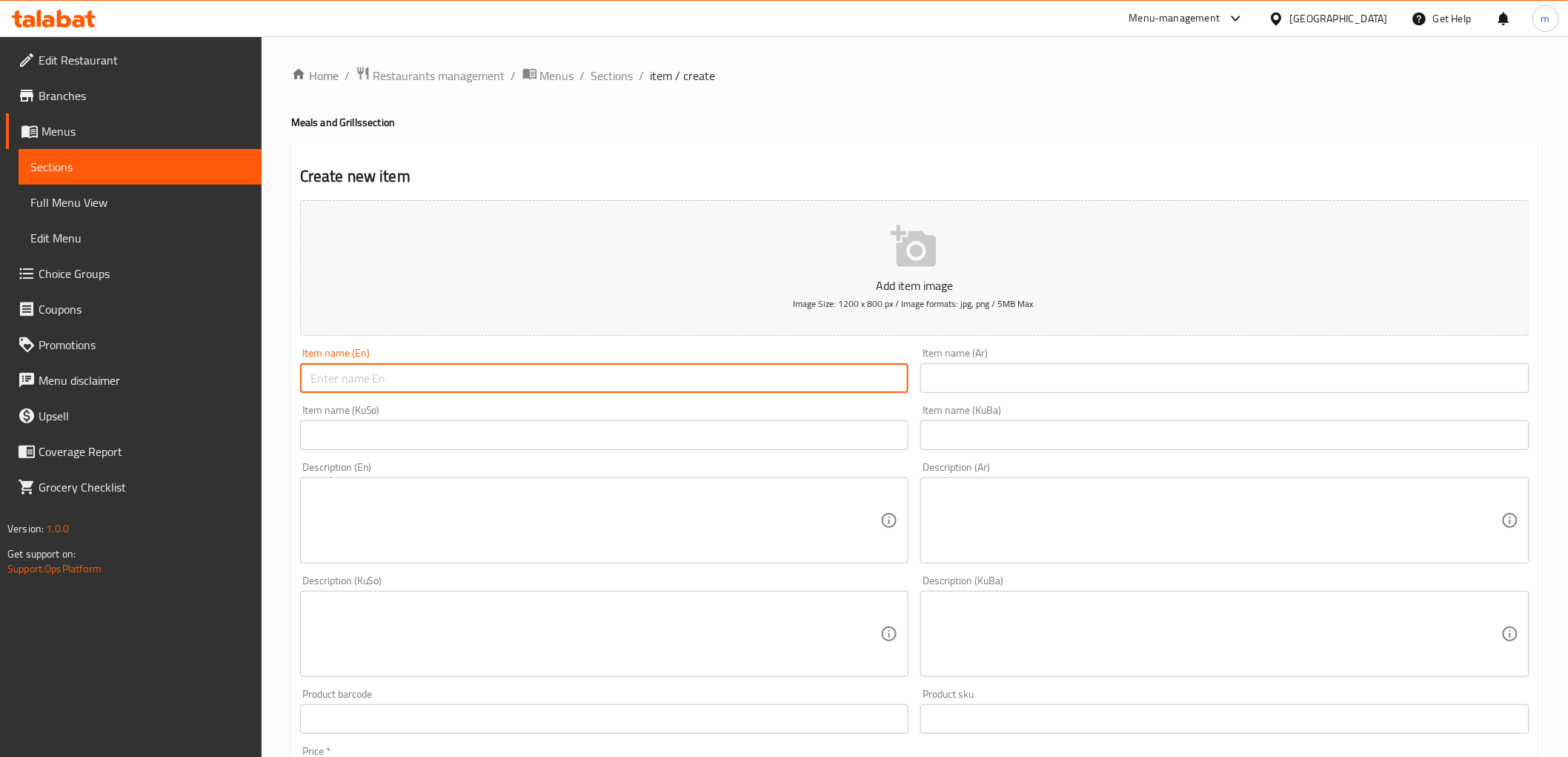
paste input "Chicken Slices with Curry Sauce"
type input "Chicken Slices with Curry Sauce"
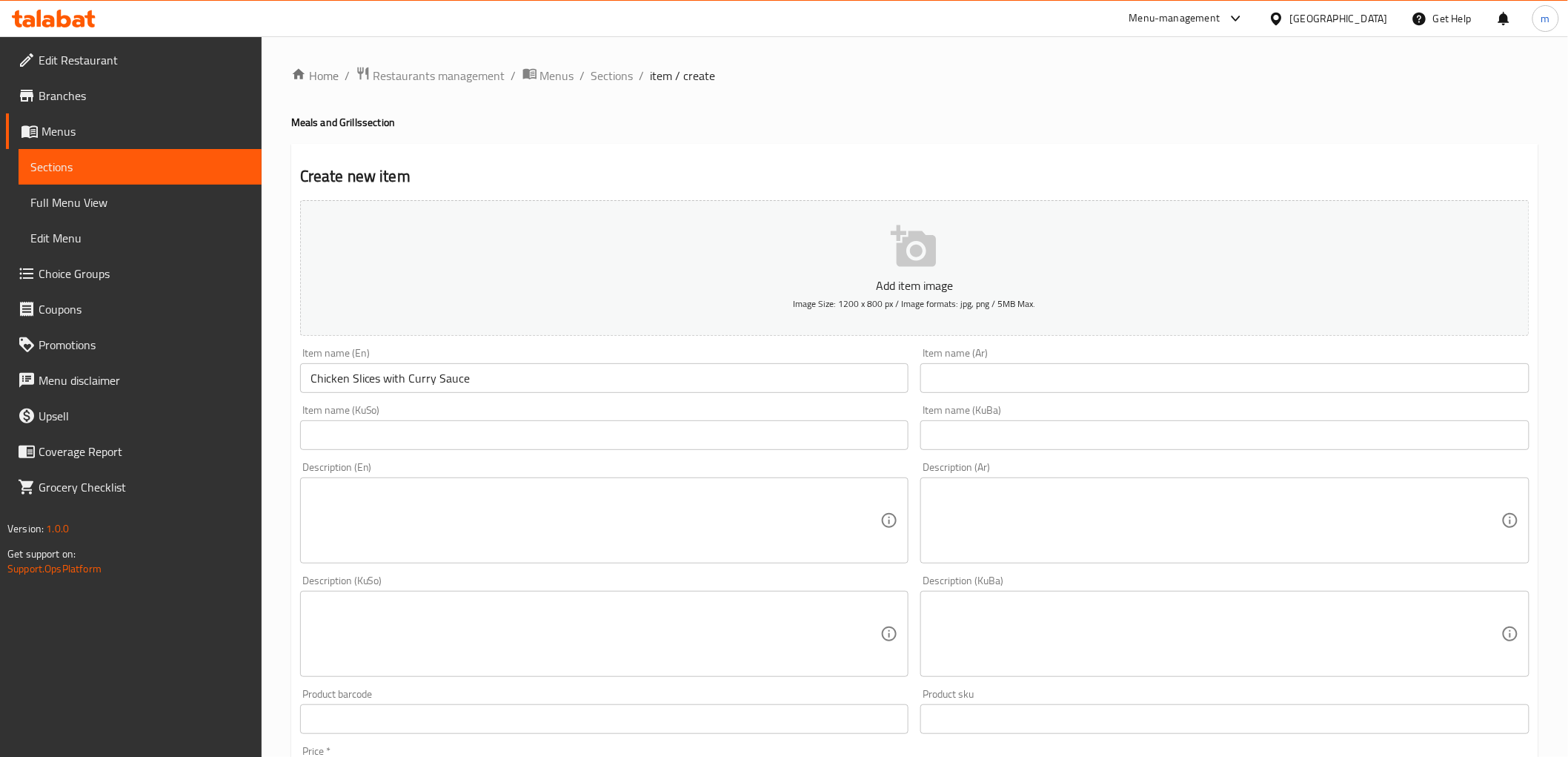
click at [1058, 395] on div "Item name (Ar) Item name (Ar)" at bounding box center [1225, 370] width 621 height 57
click at [1038, 369] on input "text" at bounding box center [1225, 377] width 610 height 29
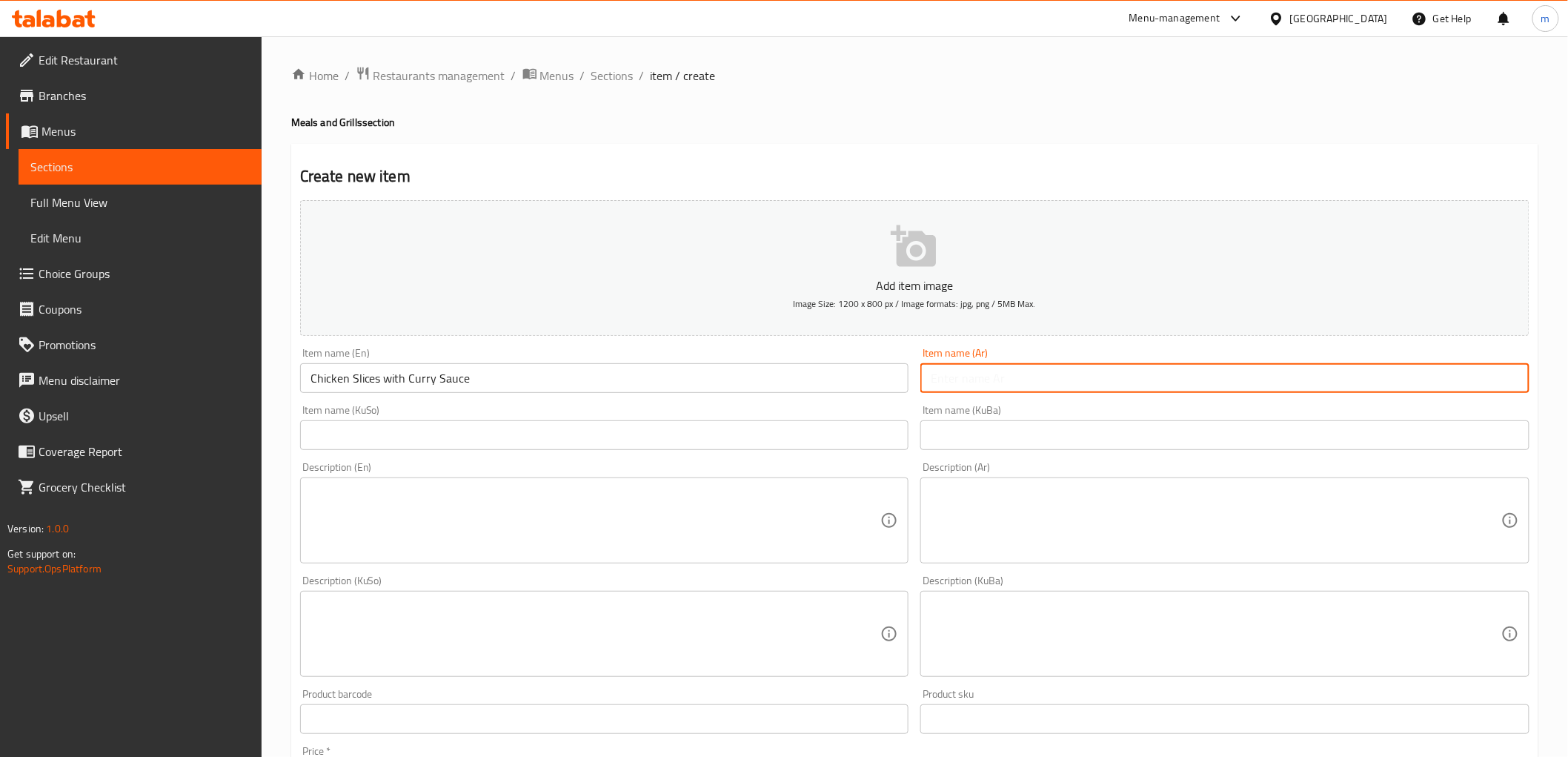
paste input "شرائح دجاج مع صلصة كاري"
type input "شرائح دجاج مع صلصة كاري"
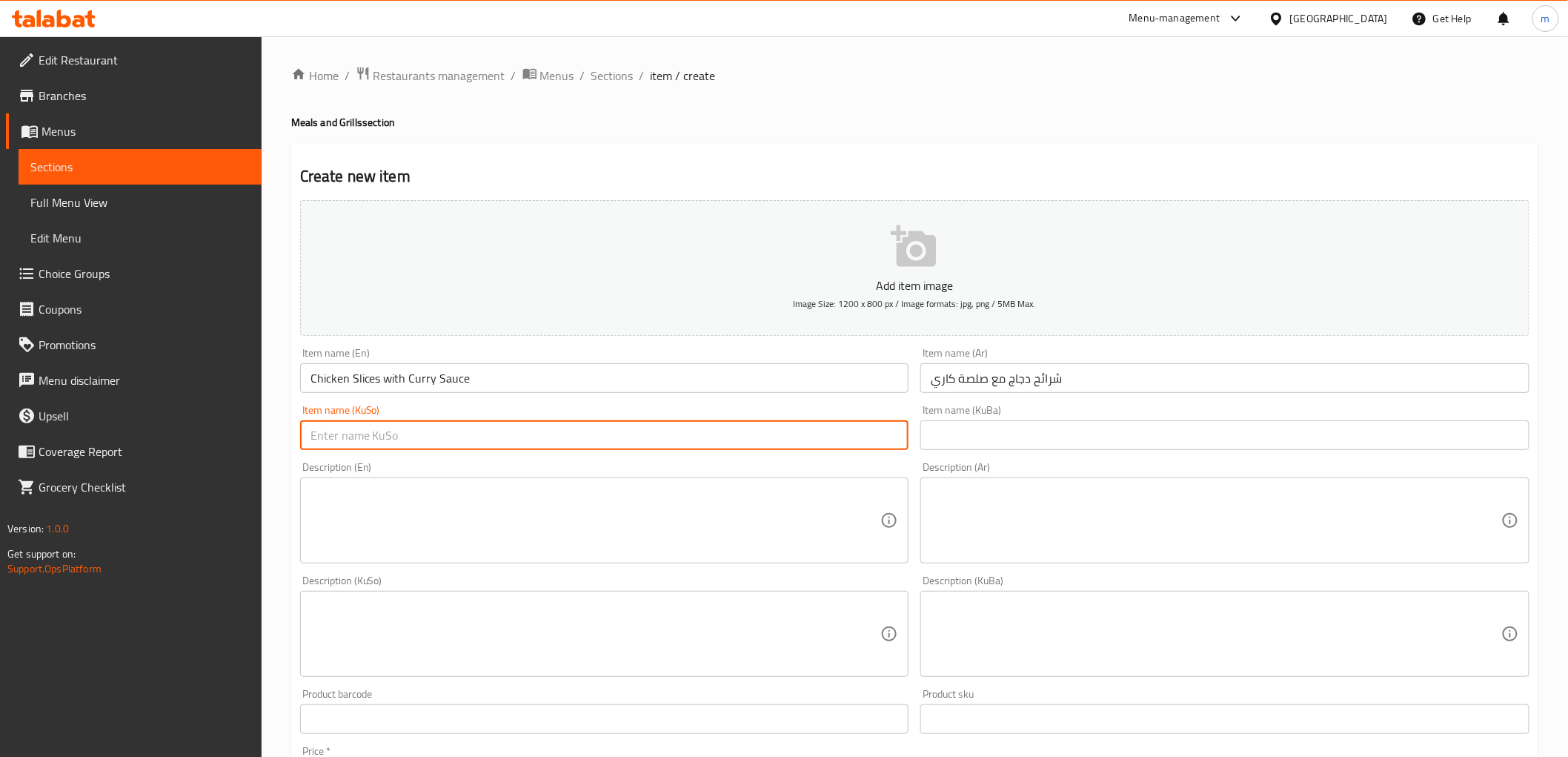
click at [873, 447] on input "text" at bounding box center [605, 435] width 610 height 29
paste input "پارچە مریشک لەگەڵ سۆسی کاری"
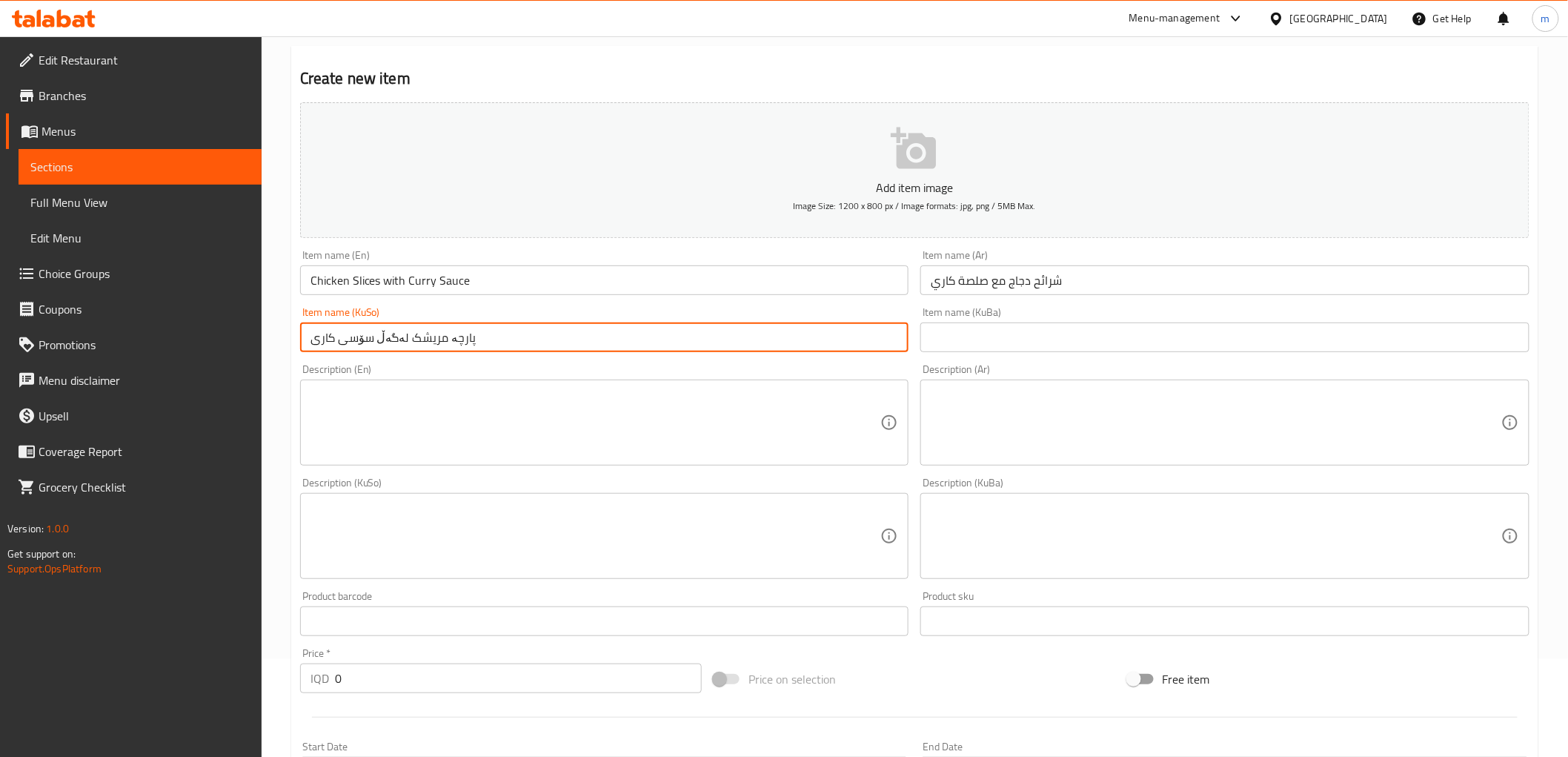
scroll to position [137, 0]
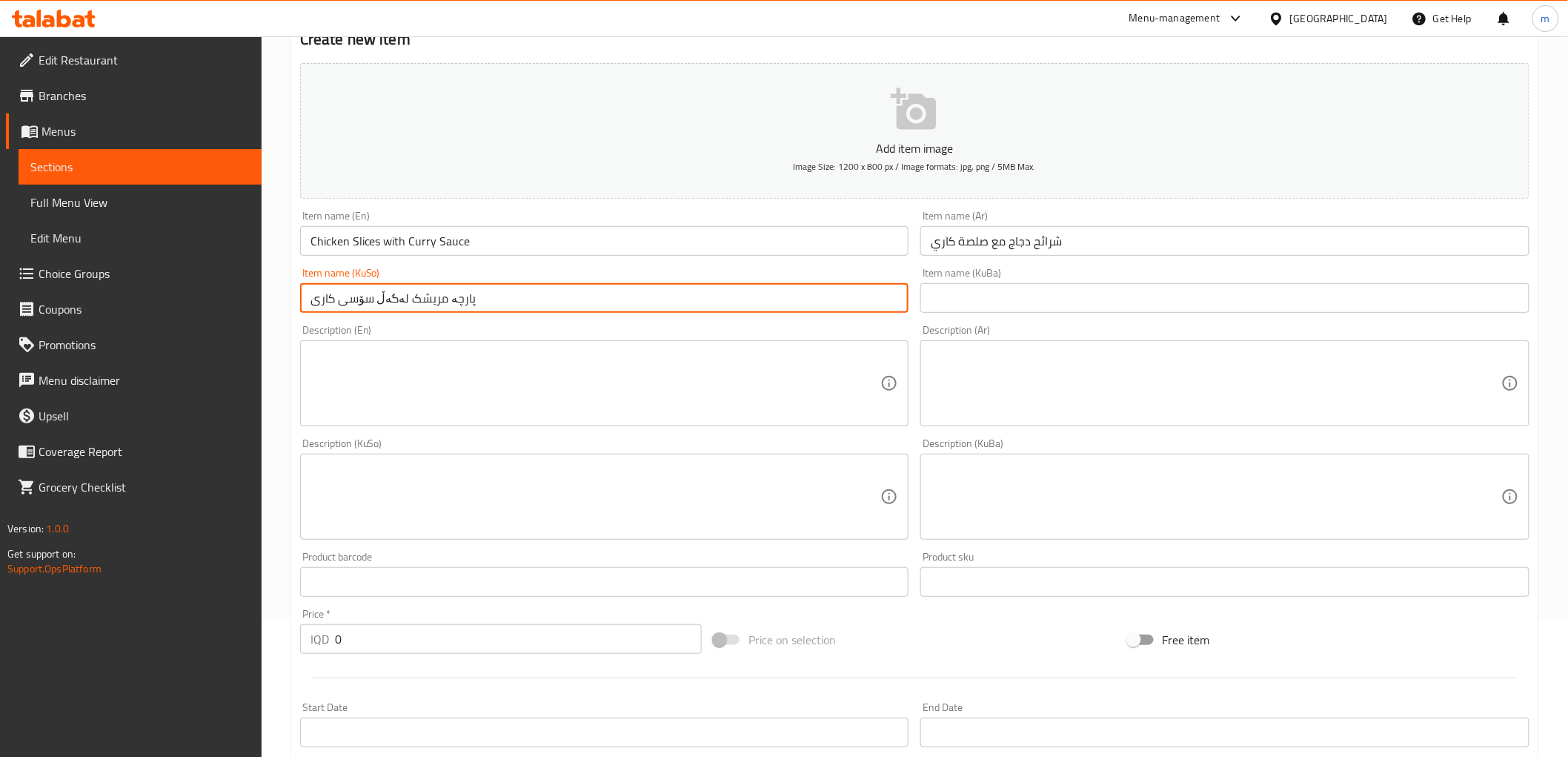
type input "پارچە مریشک لەگەڵ سۆسی کاری"
click at [502, 352] on textarea at bounding box center [595, 384] width 571 height 70
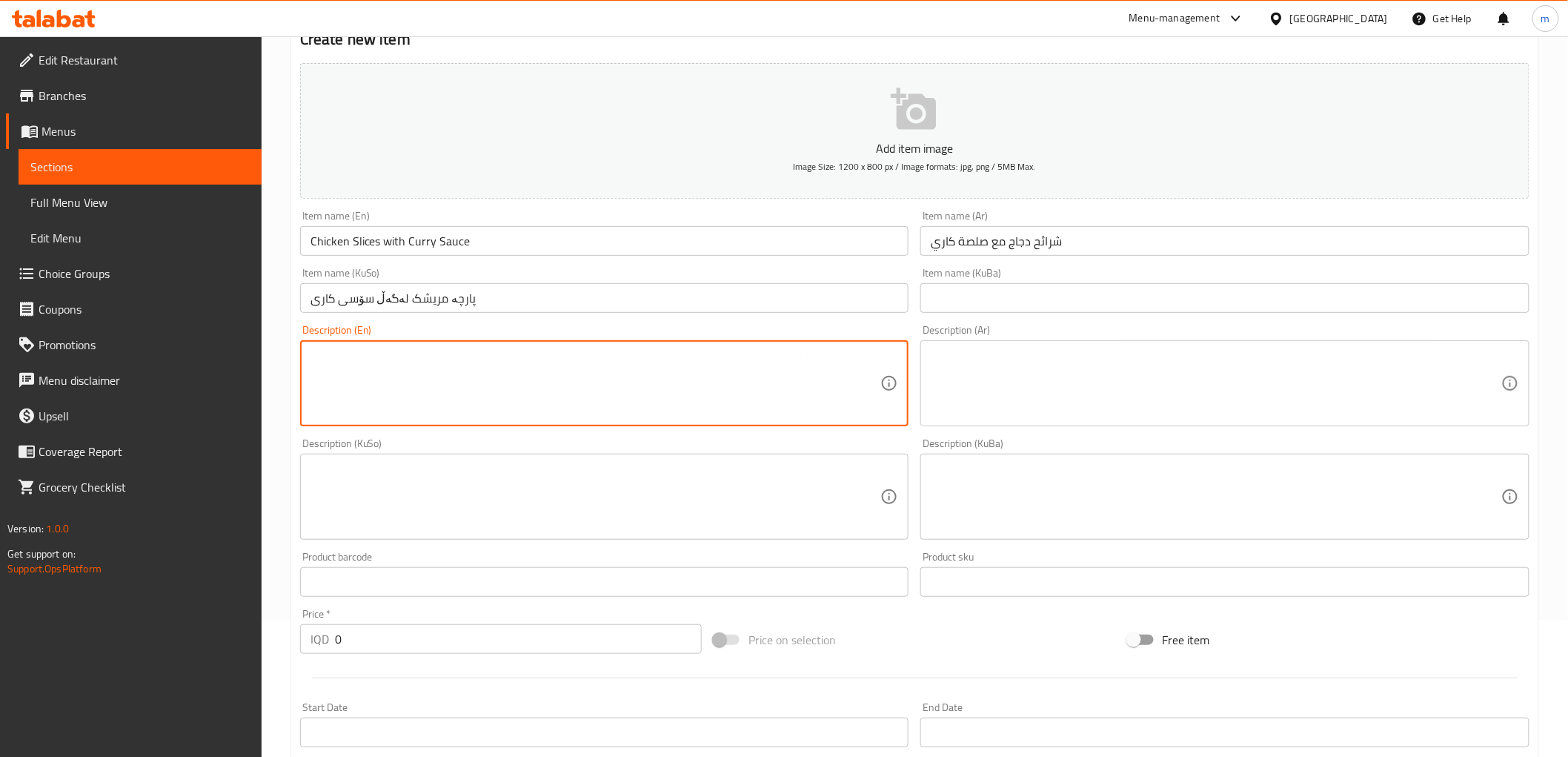
paste textarea "Chicken slices cooked in curry sauce rich with spices"
type textarea "Chicken slices cooked in curry sauce rich with spices"
click at [933, 427] on div "Description (Ar) Description (Ar)" at bounding box center [1225, 375] width 621 height 113
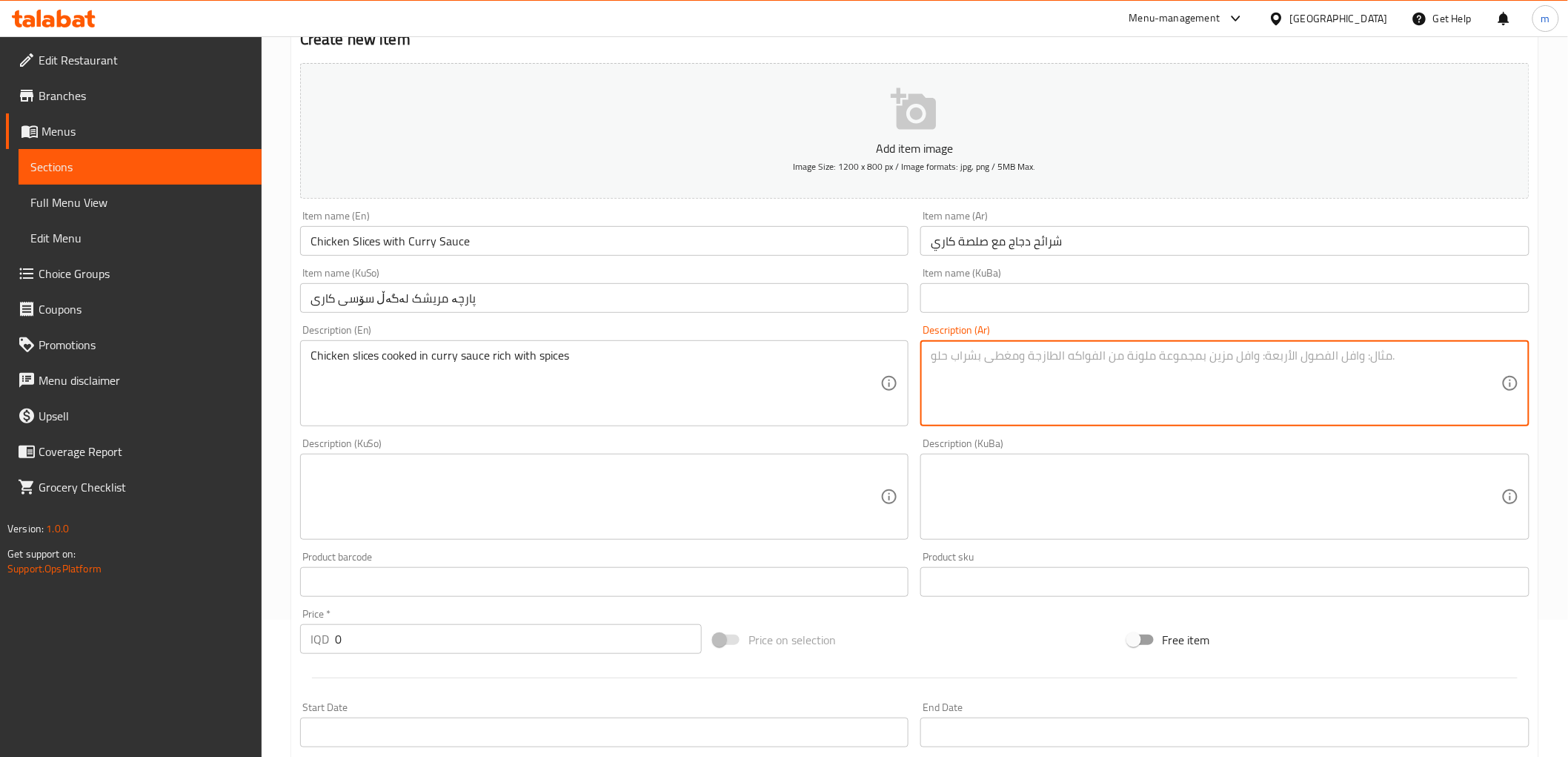
click at [981, 393] on textarea at bounding box center [1216, 384] width 571 height 70
paste textarea "شرائح دجاج مطبوخة في صلصة كاري غنية بالتوابل"
type textarea "شرائح دجاج مطبوخة في صلصة كاري غنية بالتوابل"
click at [721, 517] on textarea at bounding box center [595, 497] width 571 height 70
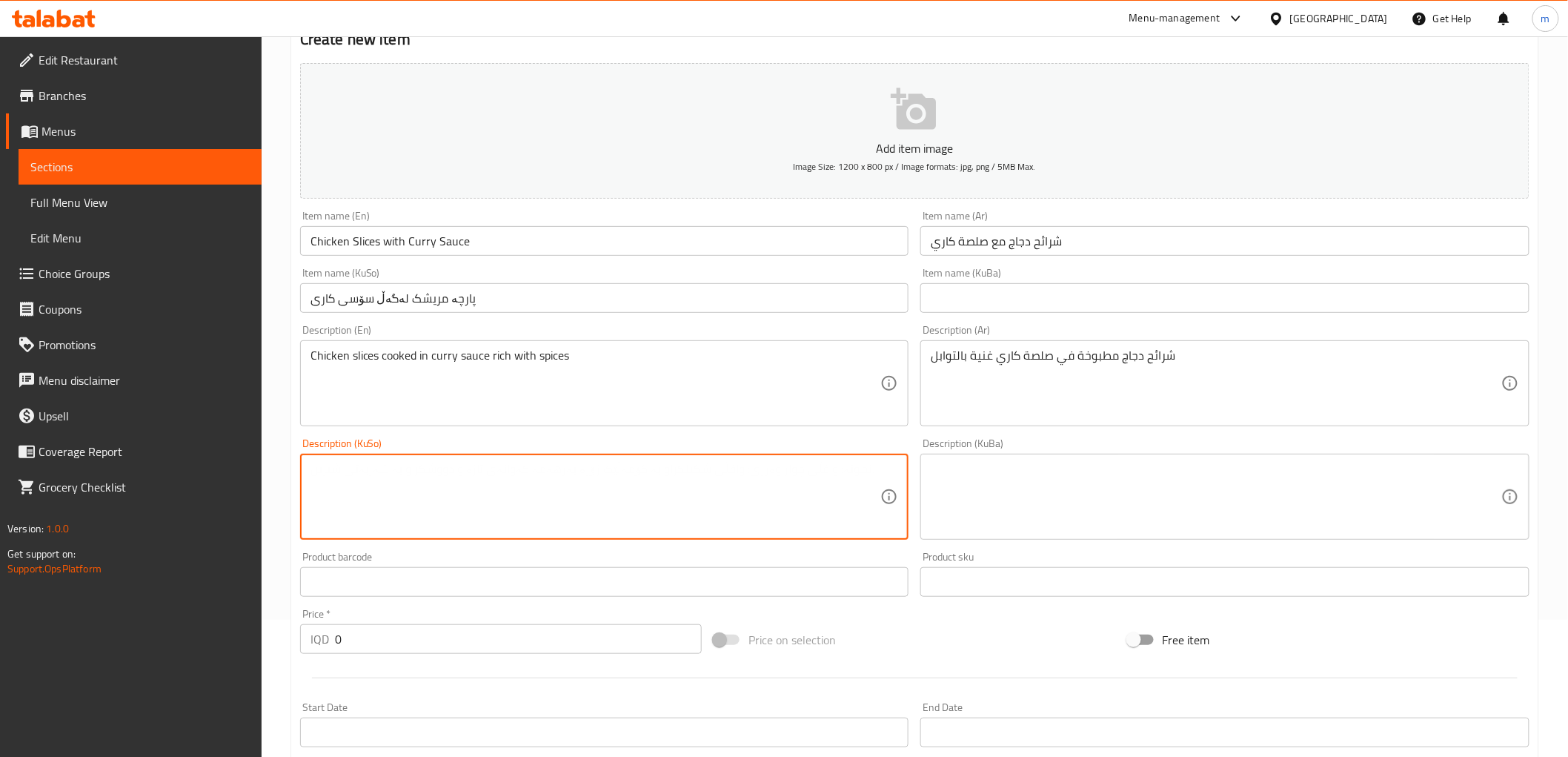
paste textarea "پارچە مریشک لەگەڵ سۆسی کاری"
click at [743, 495] on textarea "پارچە مریشک لەگەڵ سۆسی کاری" at bounding box center [595, 497] width 571 height 70
paste textarea "پارچە مریشکی کوڵاو لەناو سۆسی کاری دەوڵەمەند بە بەهارات"
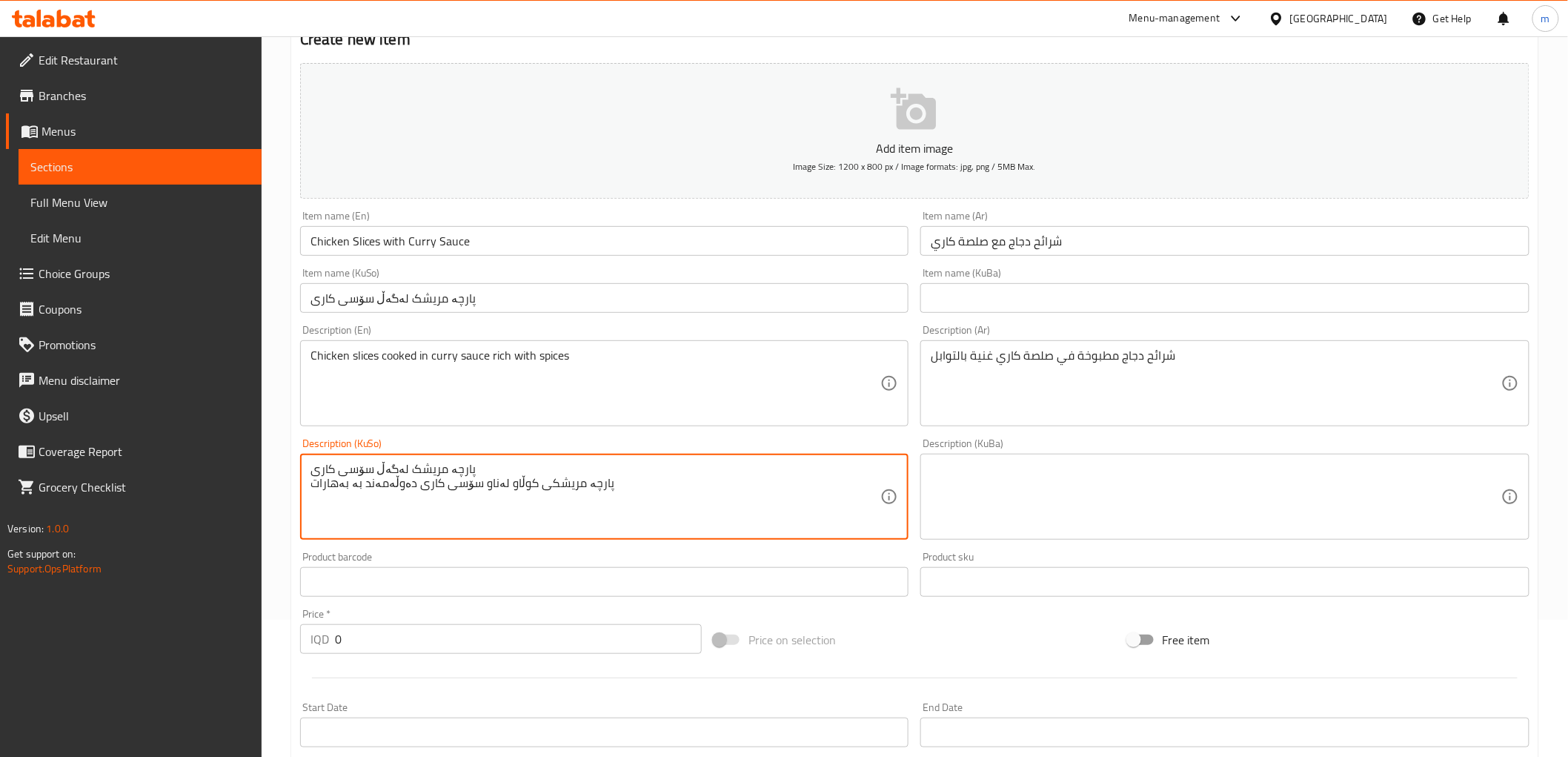
click at [743, 495] on textarea "پارچە مریشک لەگەڵ سۆسی کاری پارچە مریشکی کوڵاو لەناو سۆسی کاری دەوڵەمەند بە بەه…" at bounding box center [595, 497] width 571 height 70
paste textarea
type textarea "پارچە مریشک لەگەڵ سۆسی کاری پارچە مریشکی کوڵاو لەناو سۆسی کاری دەوڵەمەند بە بەه…"
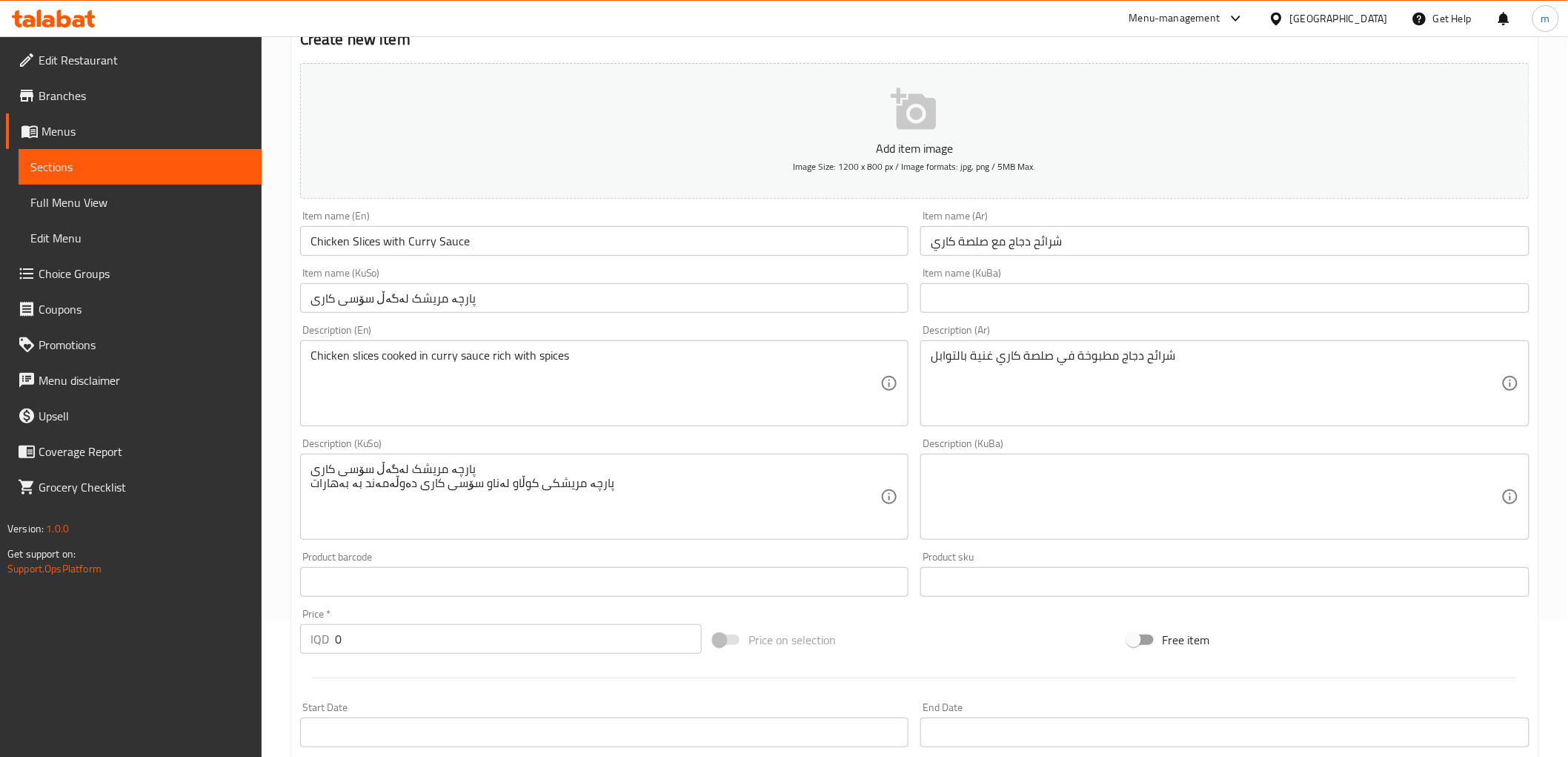
click at [610, 313] on div "Item name (KuSo) پارچە مریشک لەگەڵ سۆسی کاری Item name (KuSo)" at bounding box center [605, 290] width 621 height 57
click at [545, 238] on input "Chicken Slices with Curry Sauce" at bounding box center [605, 240] width 610 height 29
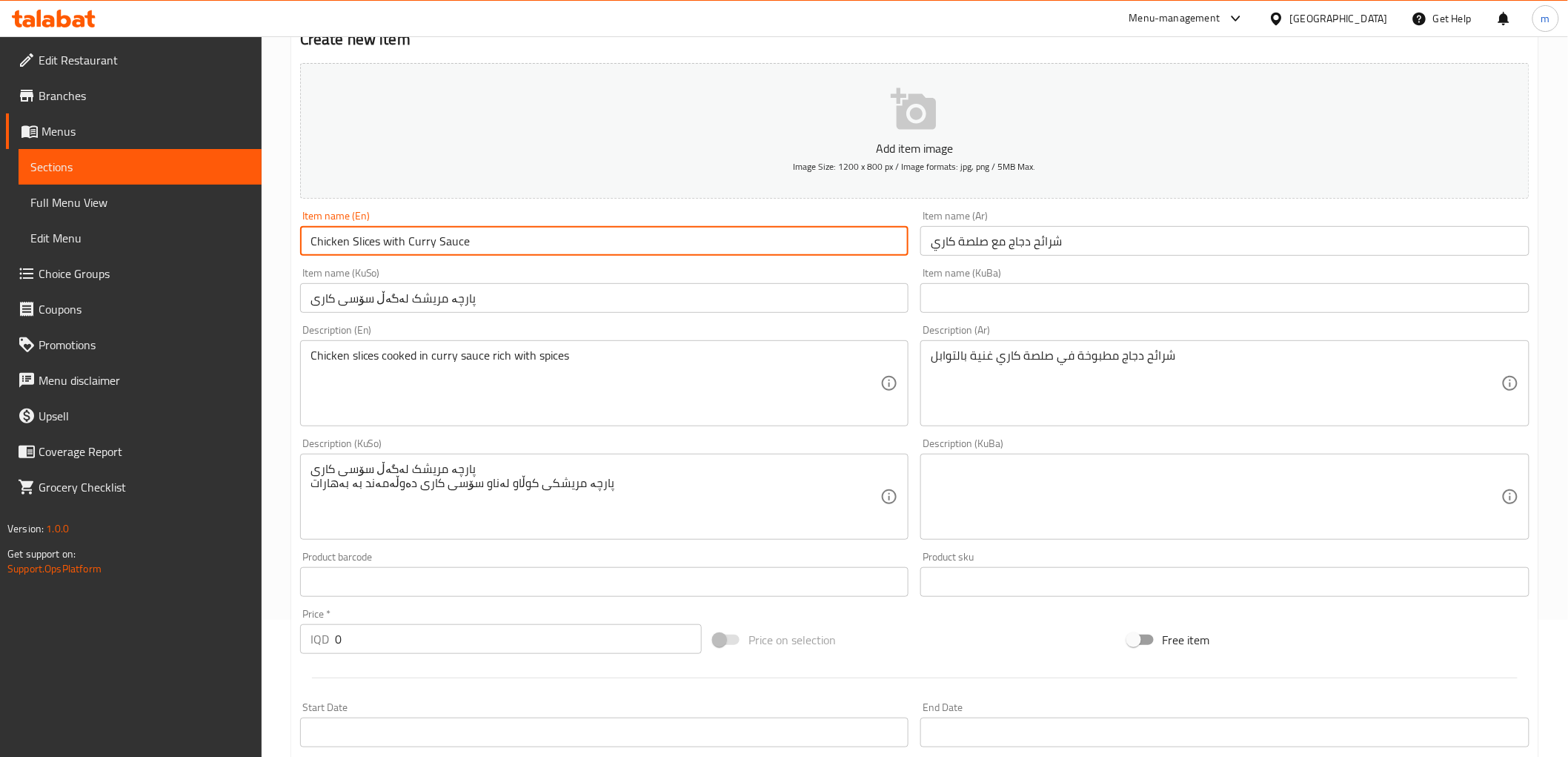
click at [545, 238] on input "Chicken Slices with Curry Sauce" at bounding box center [605, 240] width 610 height 29
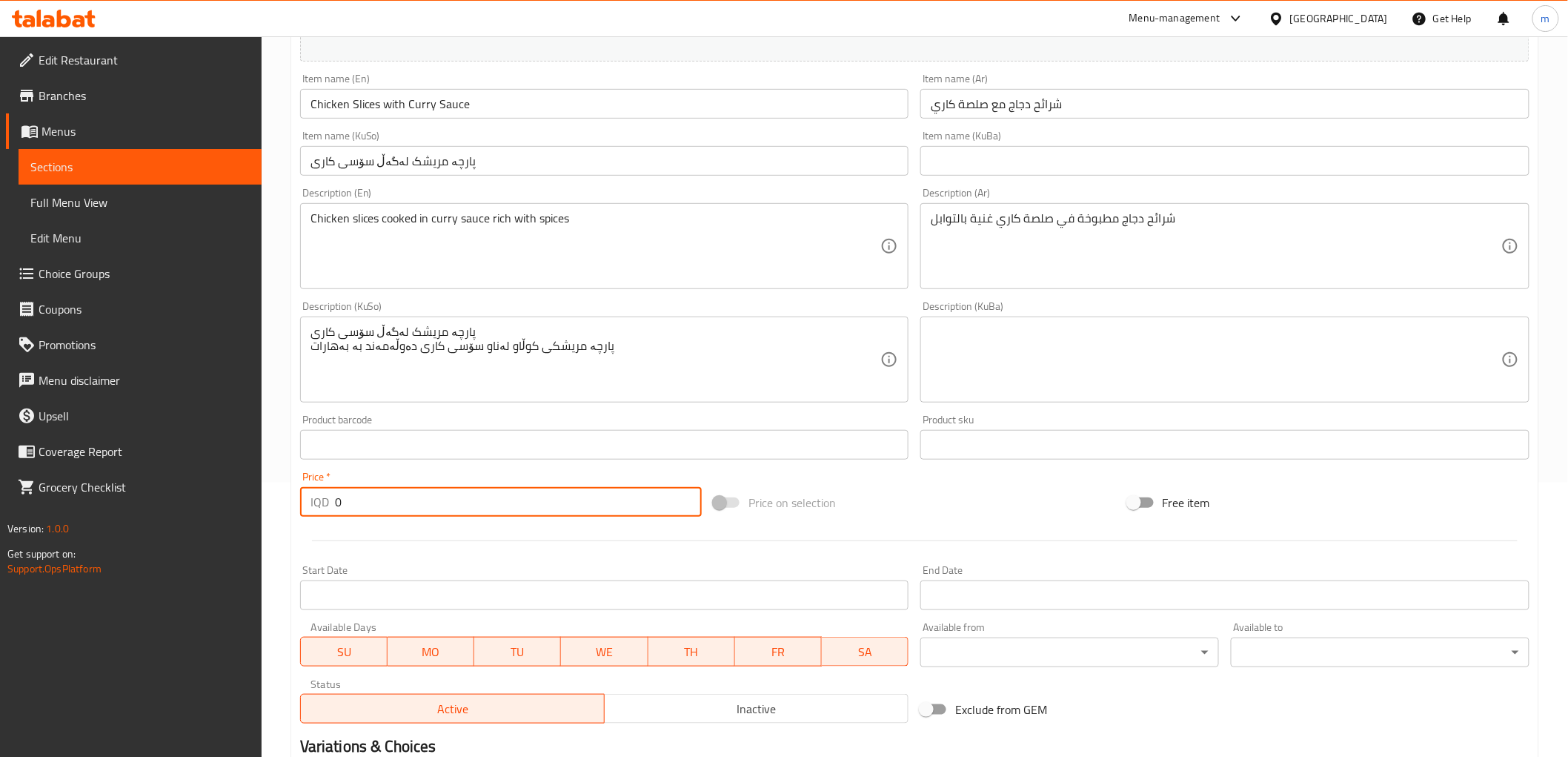
drag, startPoint x: 351, startPoint y: 500, endPoint x: 306, endPoint y: 488, distance: 46.6
click at [307, 489] on div "IQD 0 Price *" at bounding box center [501, 502] width 402 height 29
paste input "1600"
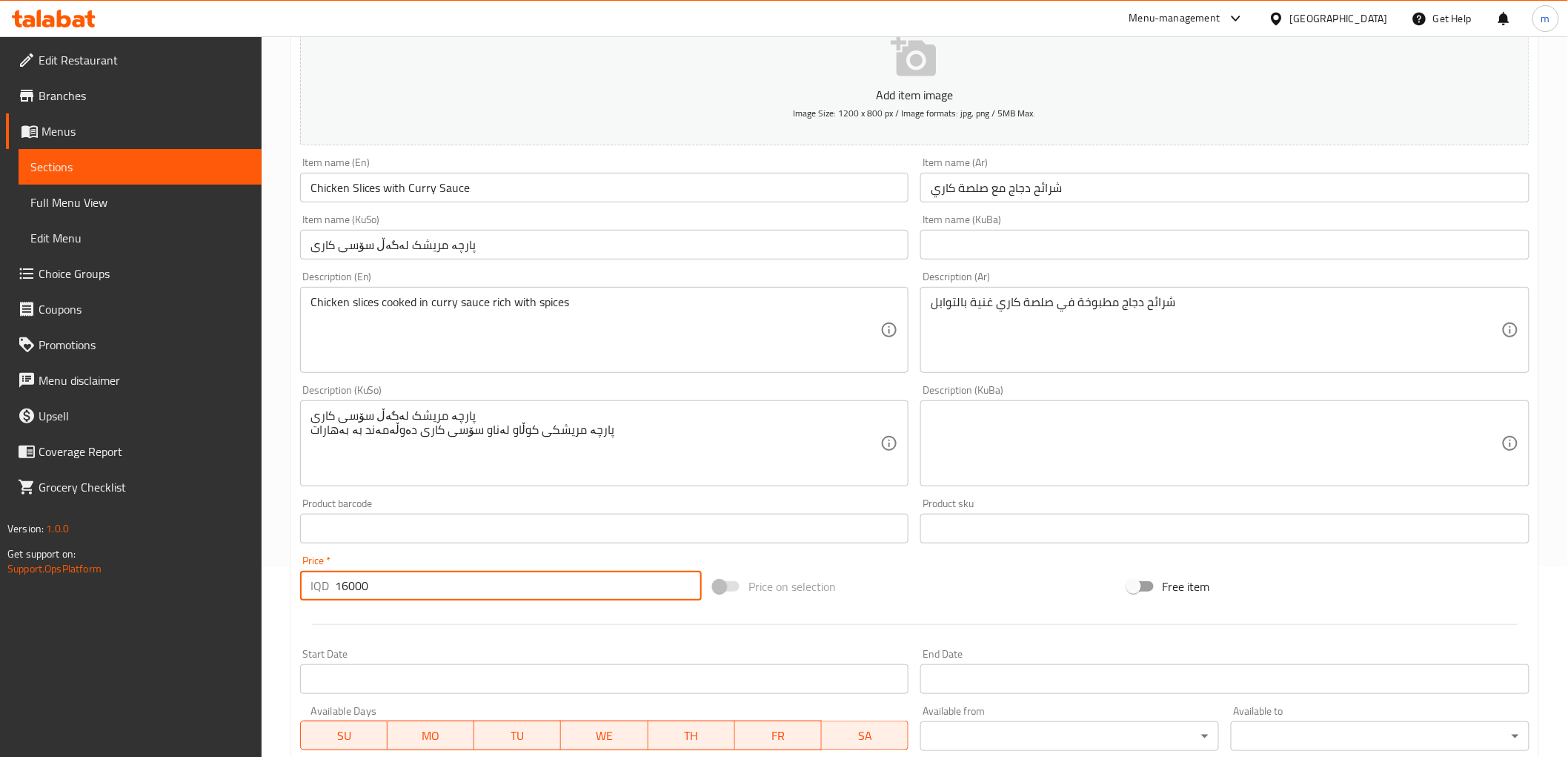
scroll to position [0, 0]
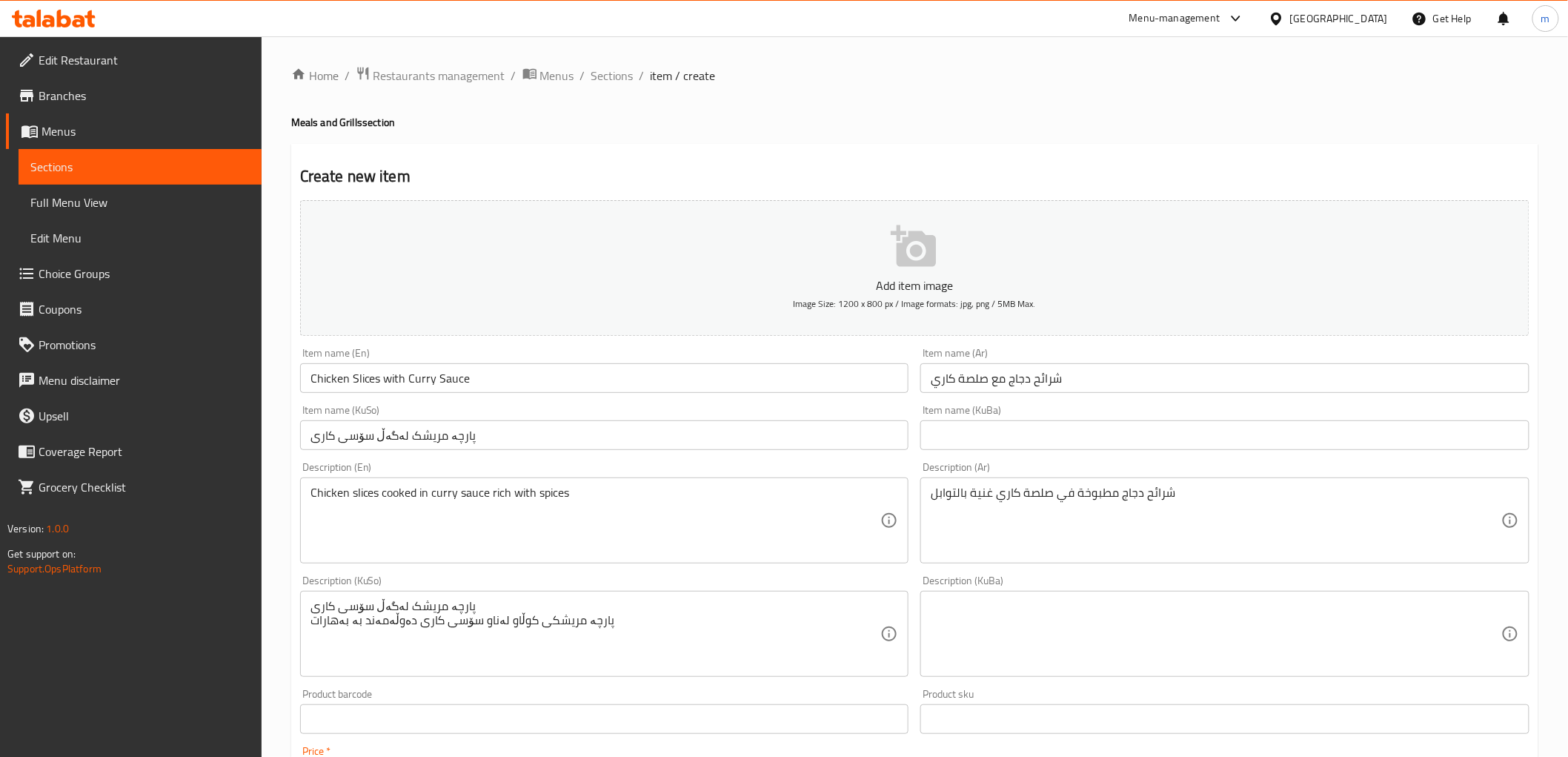
type input "16000"
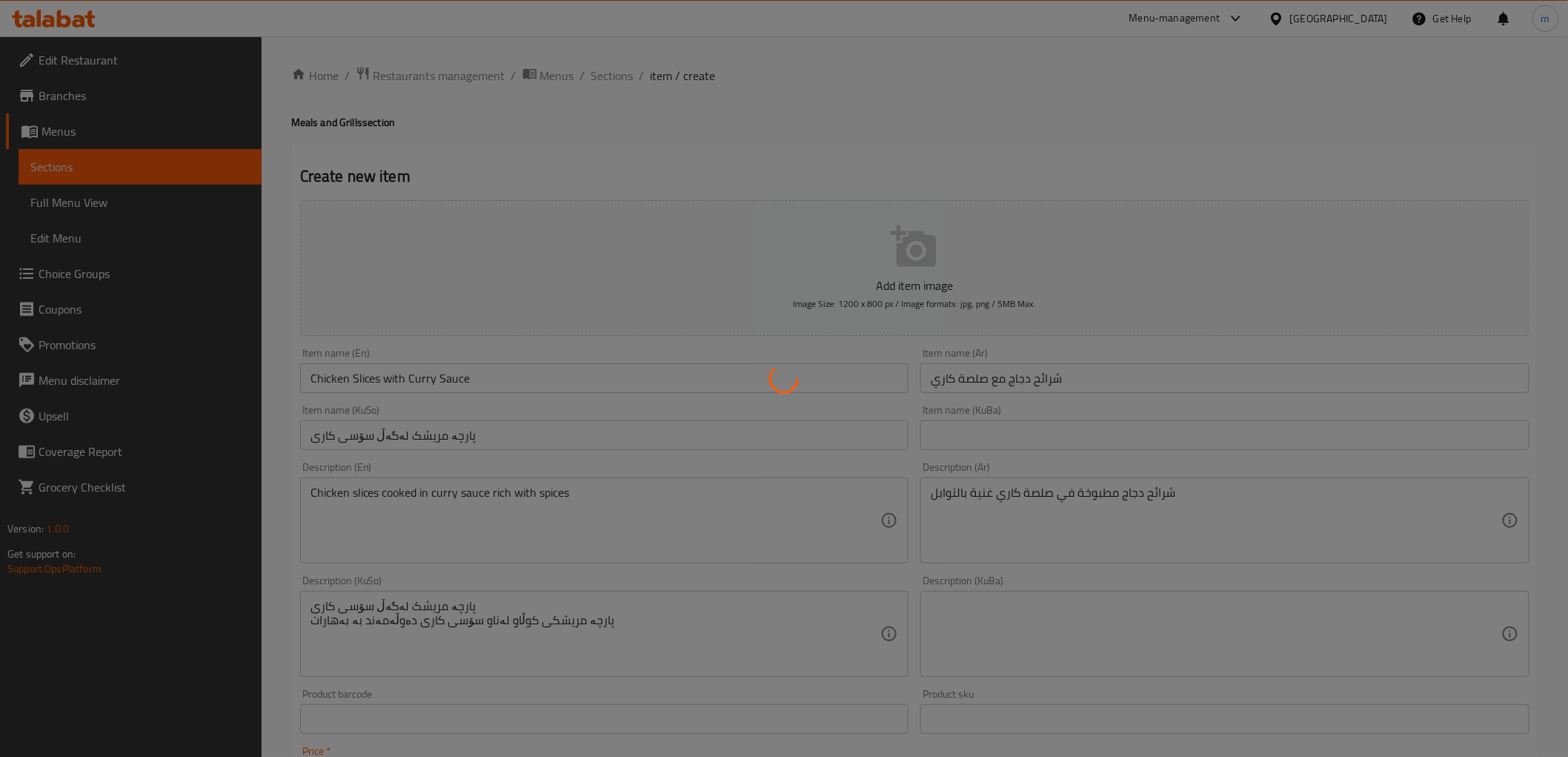
type input "0"
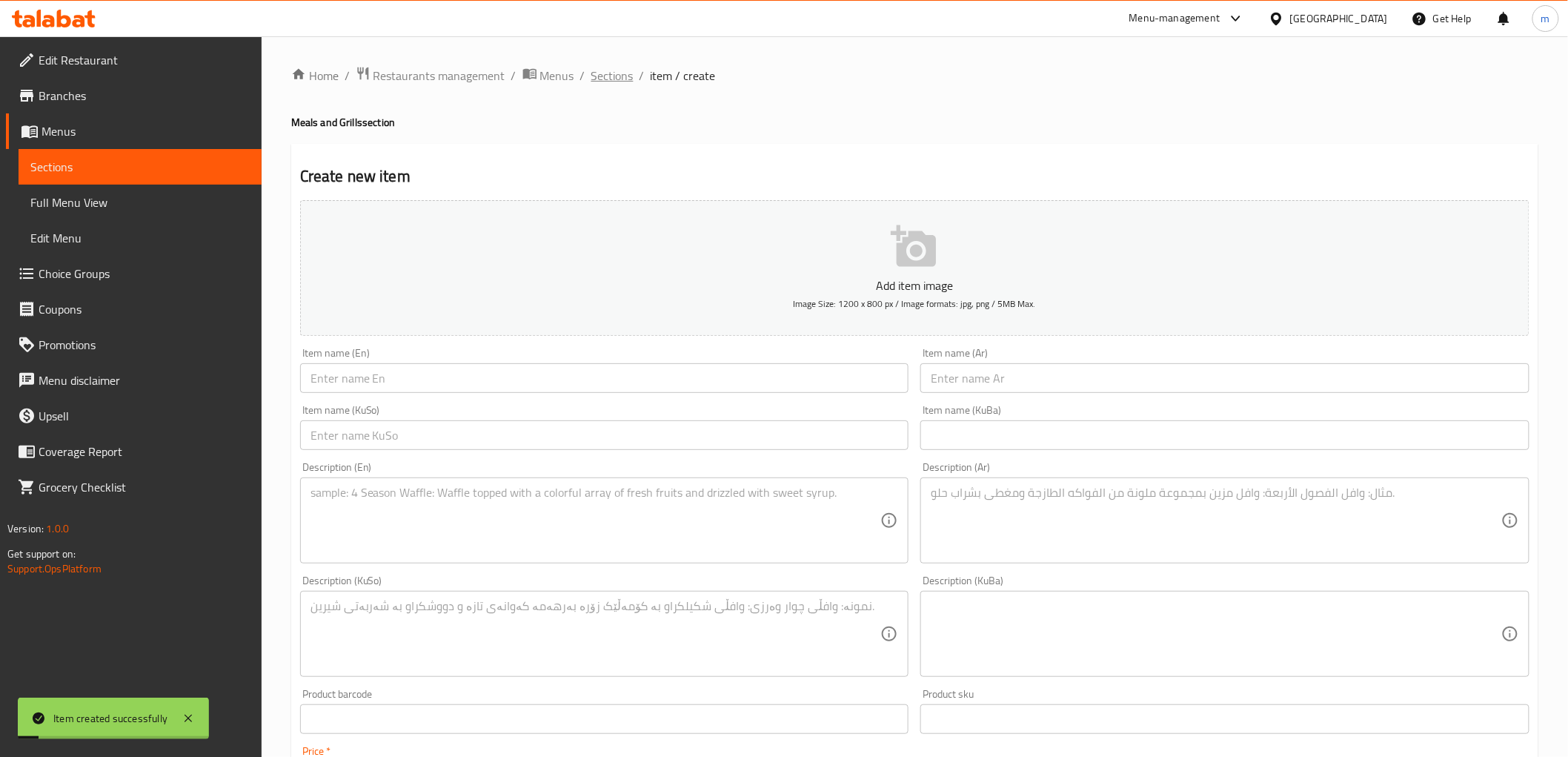
click at [615, 82] on span "Sections" at bounding box center [613, 75] width 42 height 18
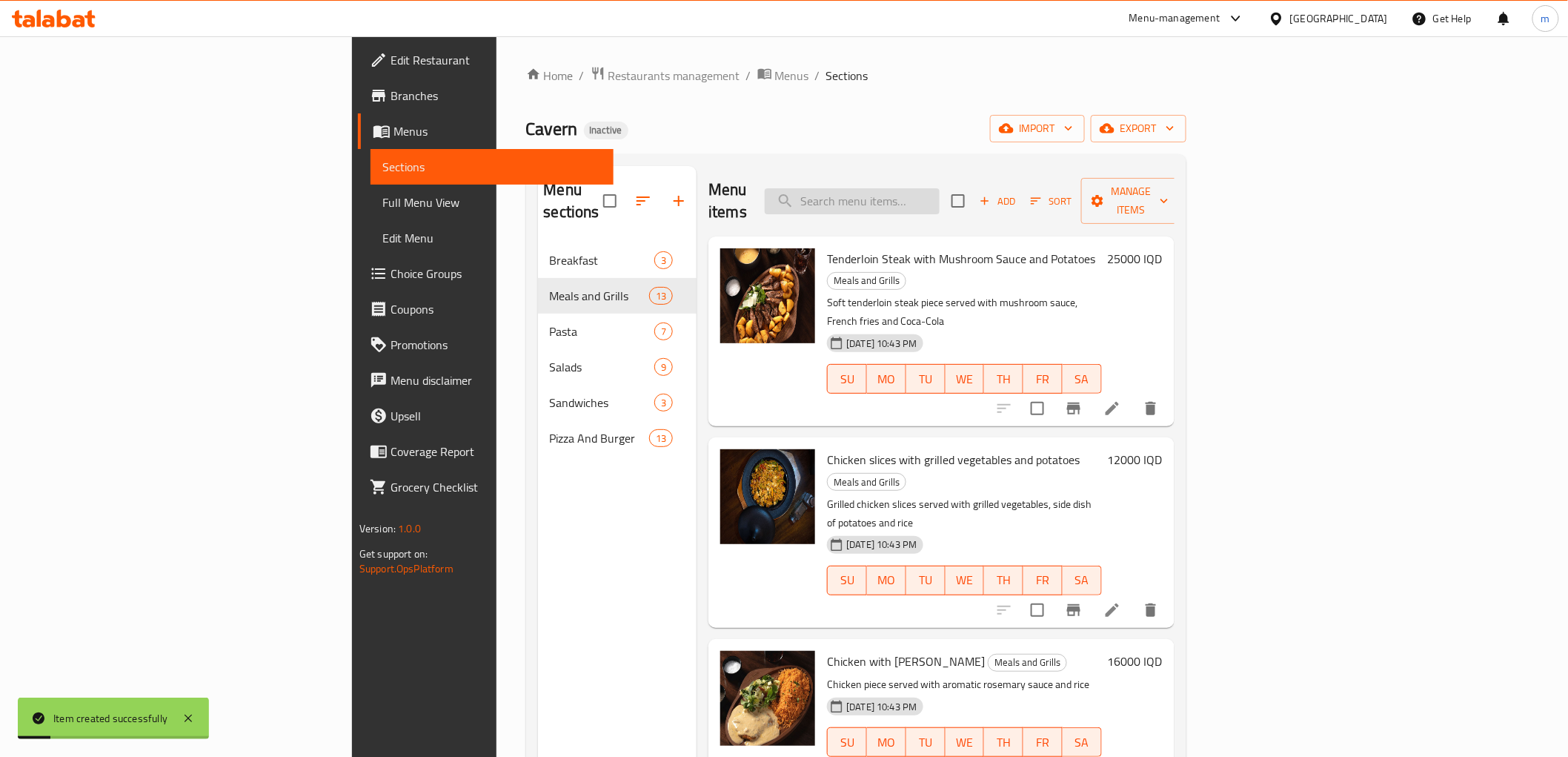
click at [940, 189] on input "search" at bounding box center [852, 200] width 175 height 26
paste input "IQD16000"
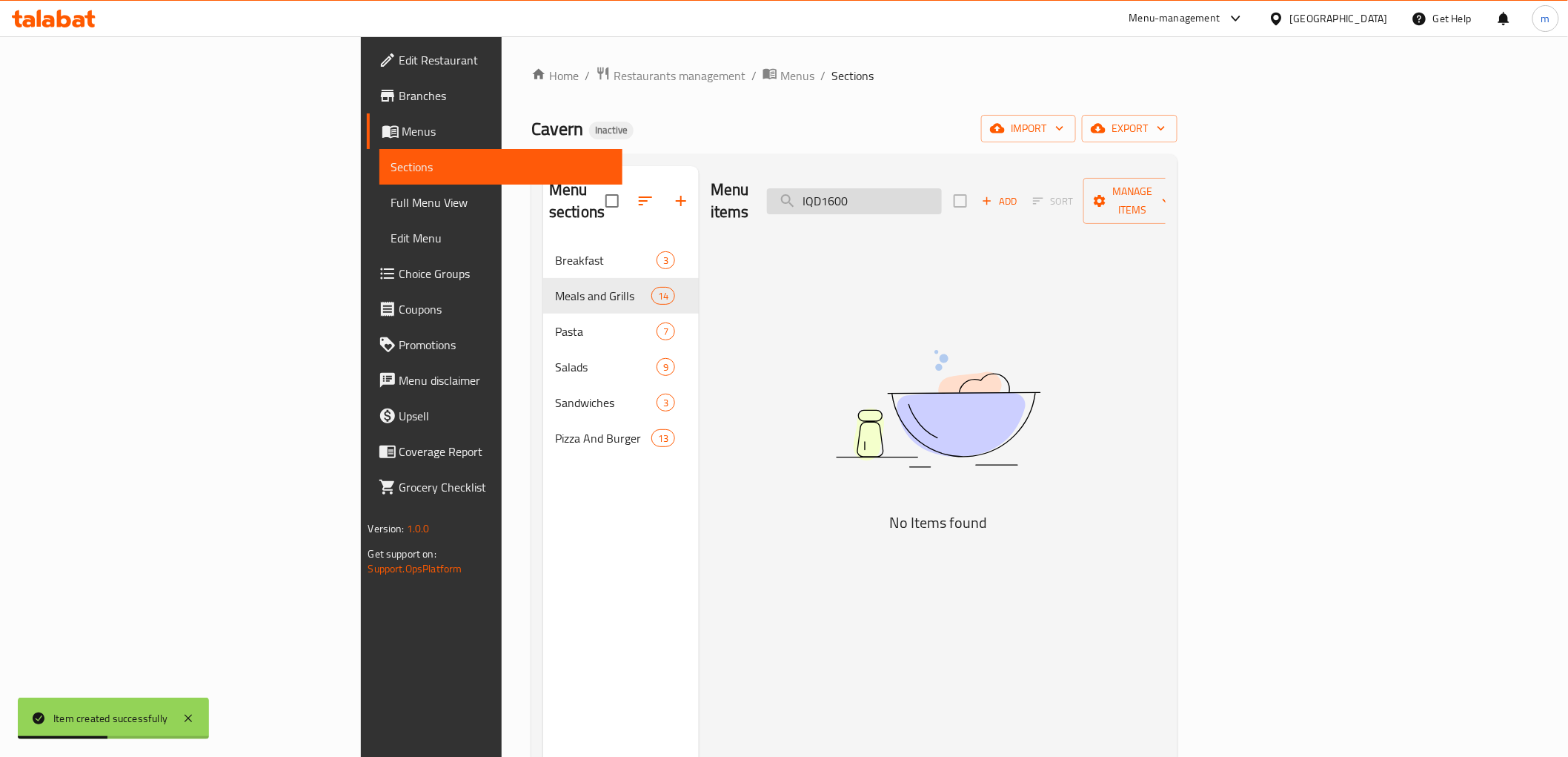
click at [942, 198] on input "IQD1600" at bounding box center [855, 200] width 175 height 26
paste input "Chicken Slices with Curry Sauce"
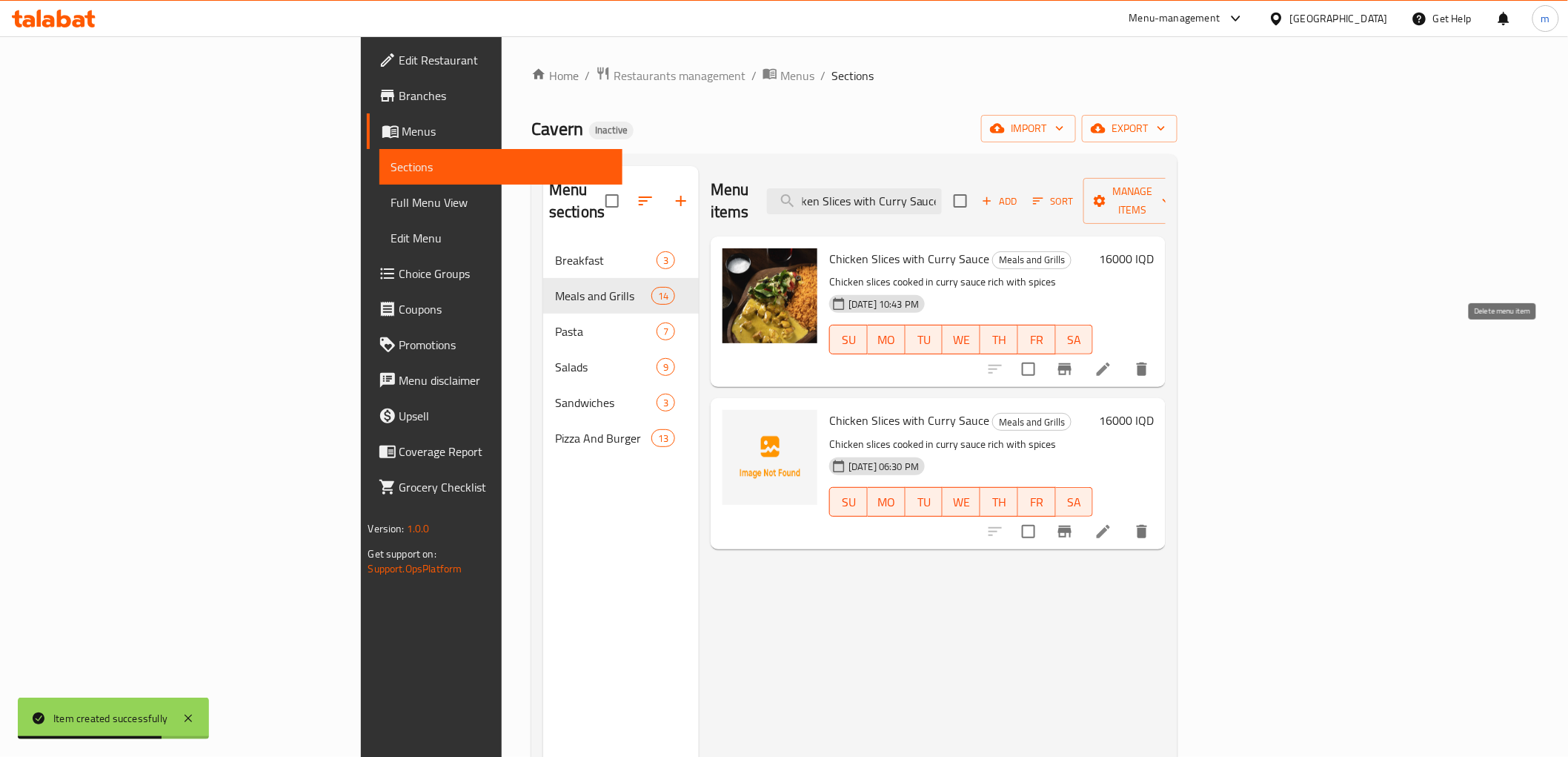
click at [1151, 360] on icon "delete" at bounding box center [1142, 369] width 18 height 18
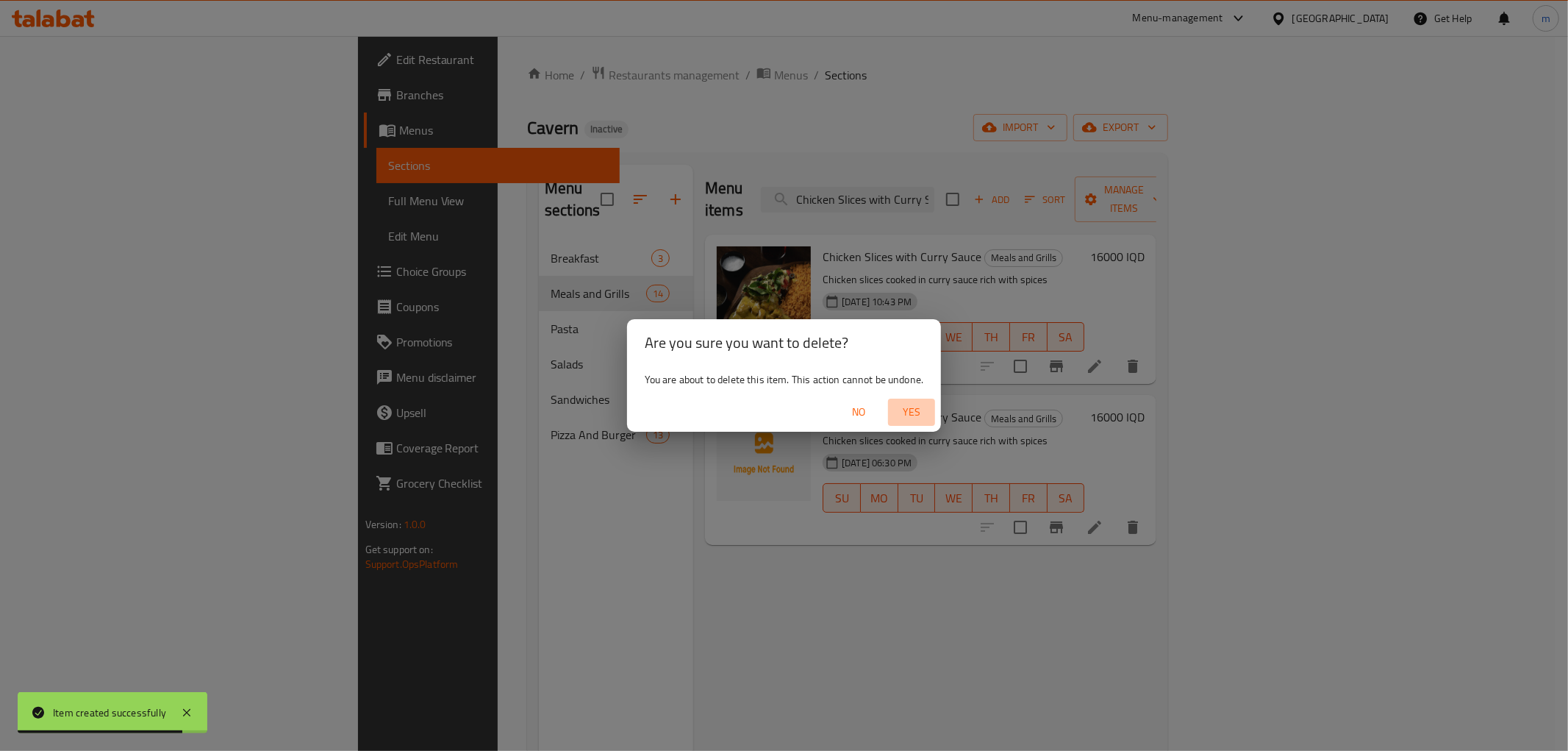
click at [913, 407] on span "Yes" at bounding box center [911, 413] width 35 height 19
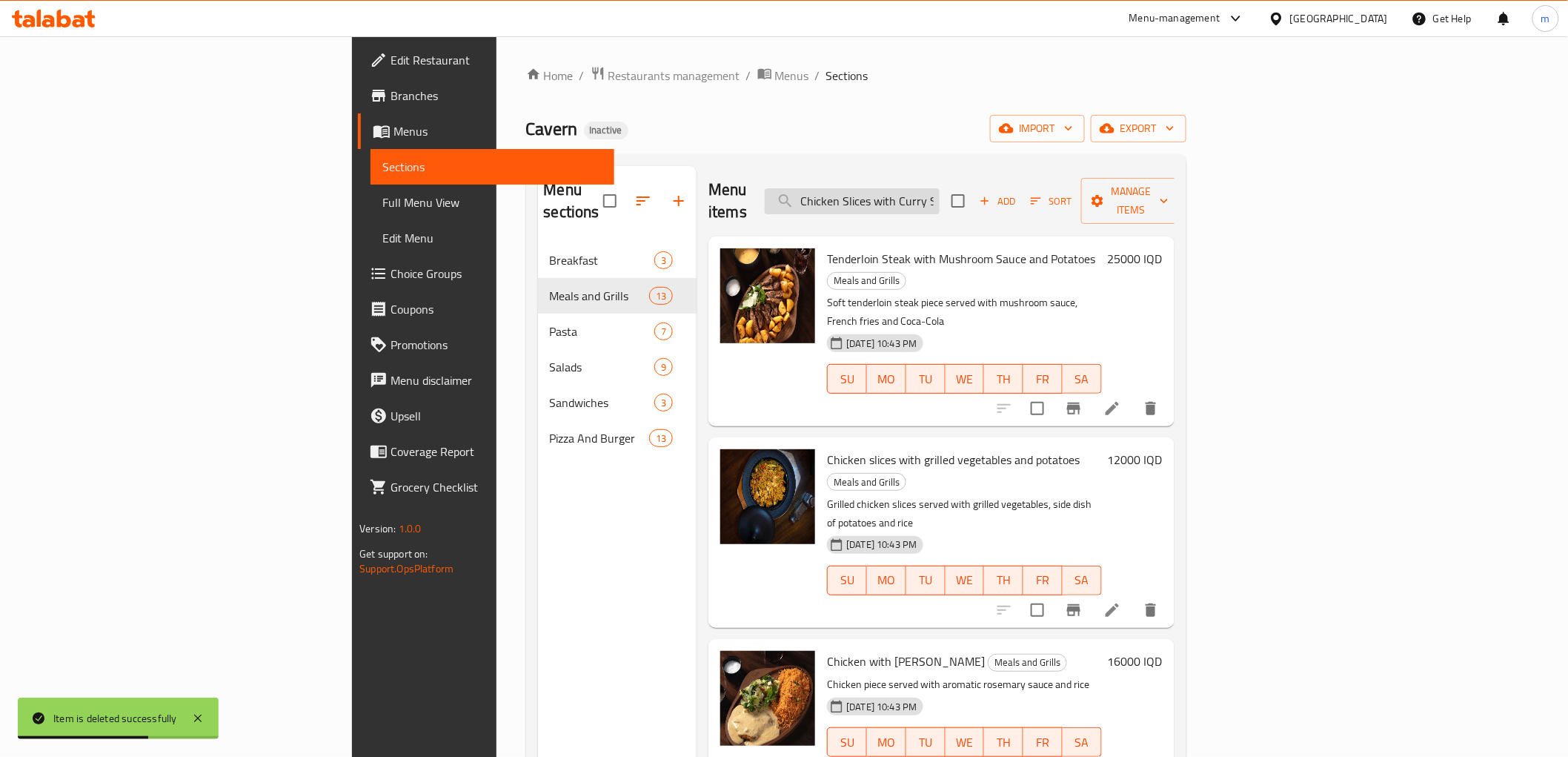
click at [940, 188] on input "Chicken Slices with Curry Sauce" at bounding box center [852, 200] width 175 height 26
type input "Chicken Slices with Curry Sauce"
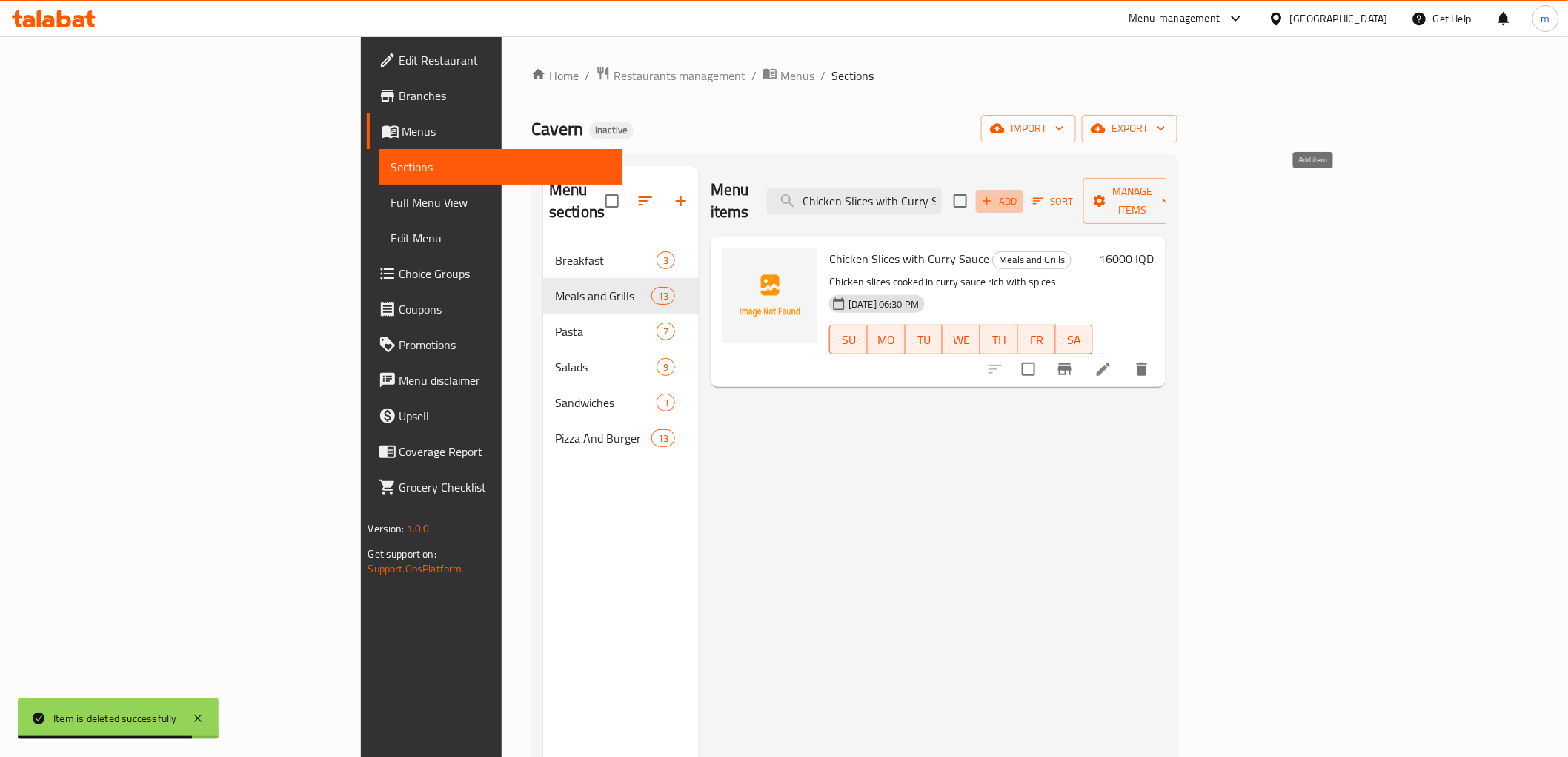
click at [992, 198] on icon "button" at bounding box center [988, 201] width 9 height 9
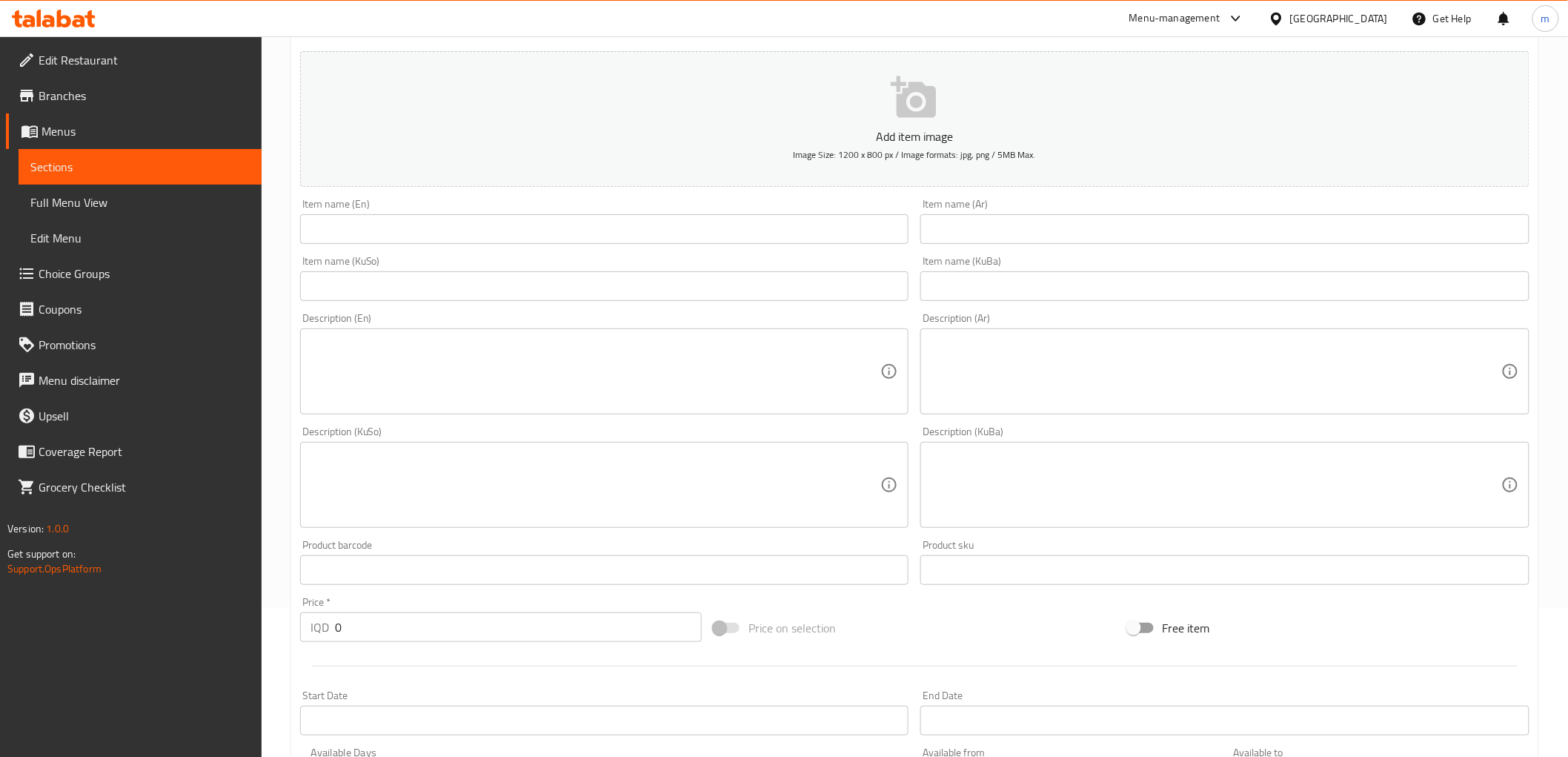
scroll to position [274, 0]
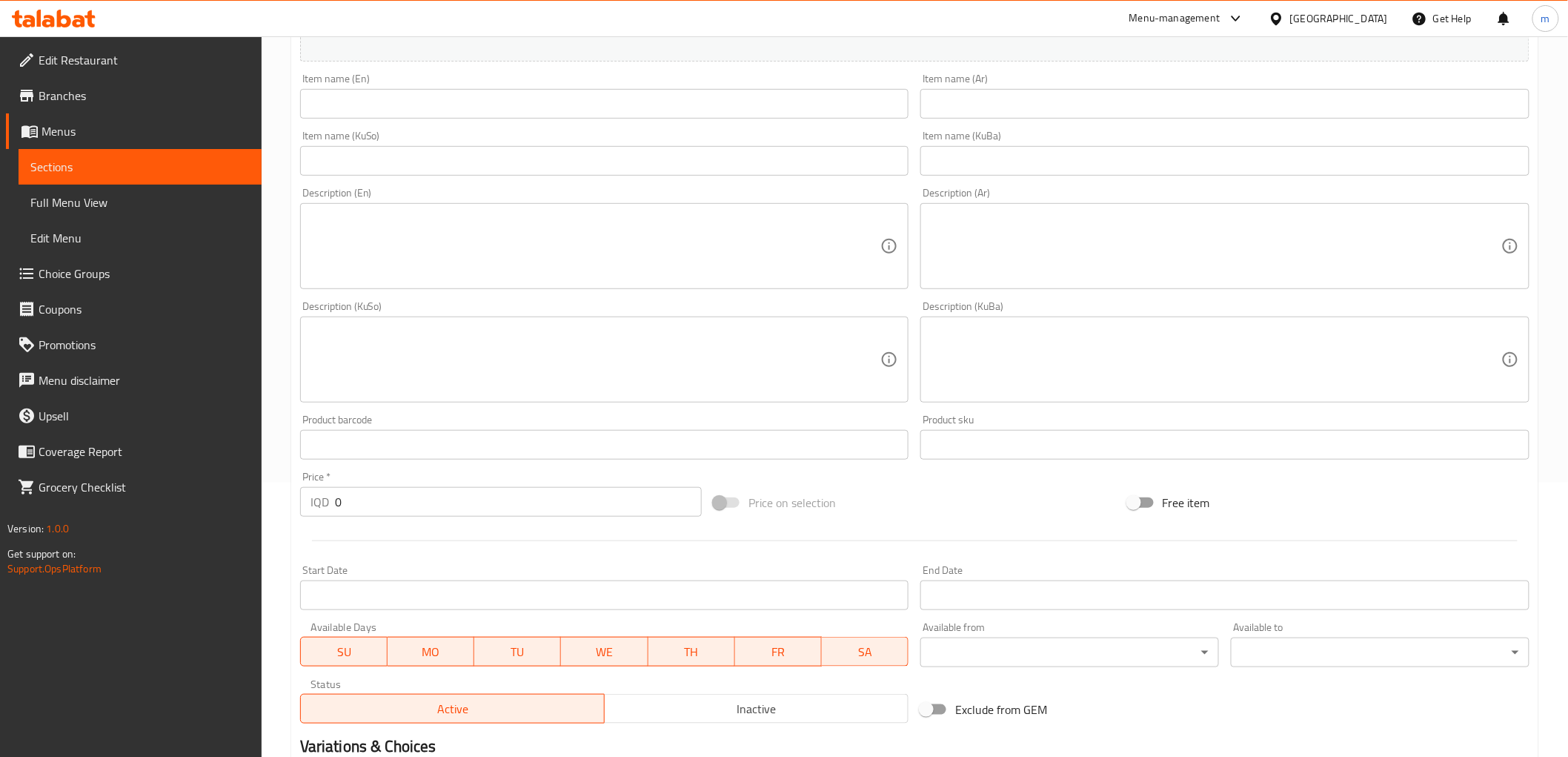
drag, startPoint x: 352, startPoint y: 493, endPoint x: 274, endPoint y: 464, distance: 83.2
click at [297, 481] on div "Price   * IQD 0 Price *" at bounding box center [501, 494] width 413 height 57
paste input "1600"
type input "16000"
click at [631, 113] on input "text" at bounding box center [605, 104] width 610 height 29
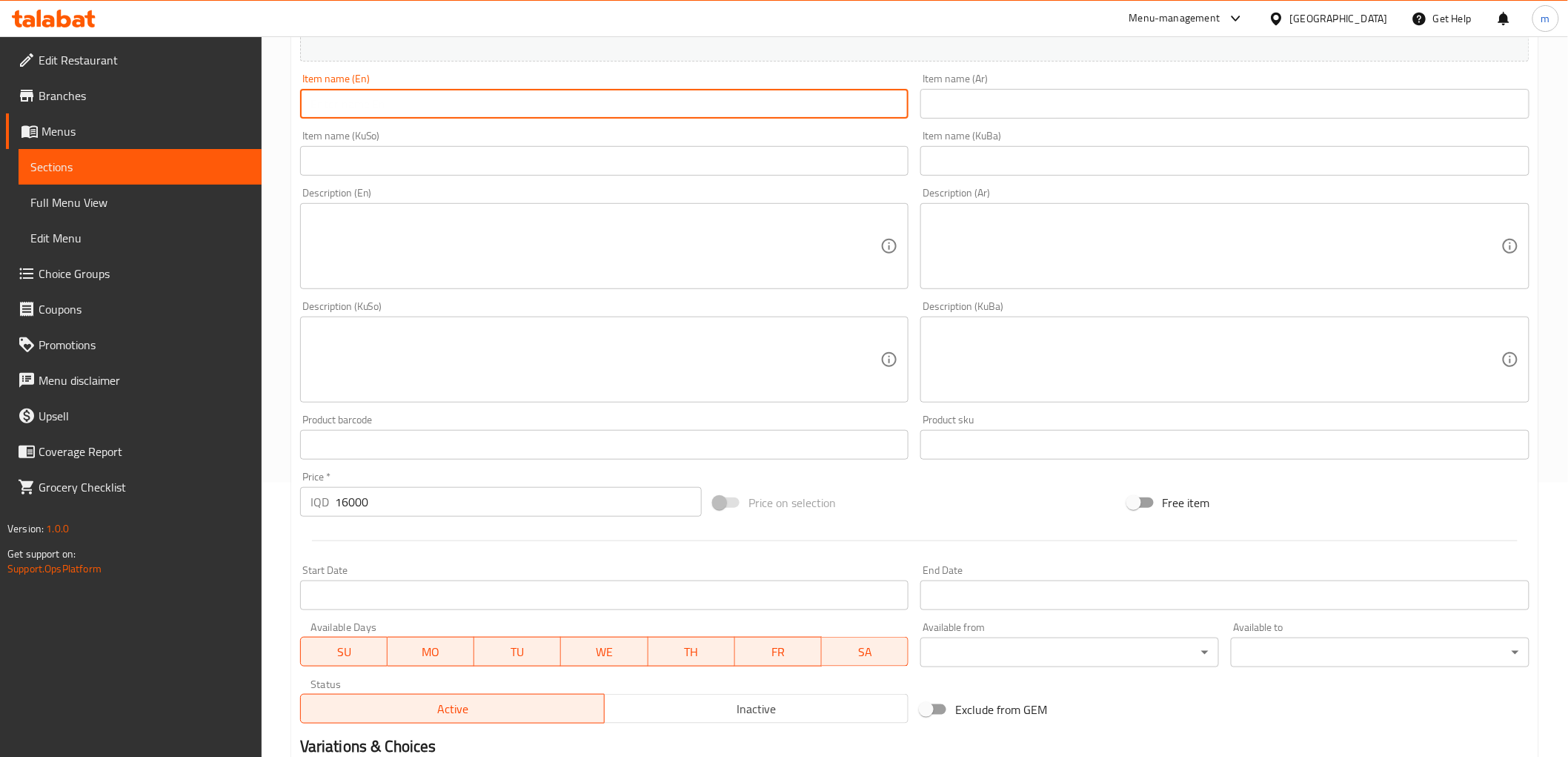
paste input "Grilled Chicken Breast with French Fries"
type input "Grilled Chicken Breast with French Fries"
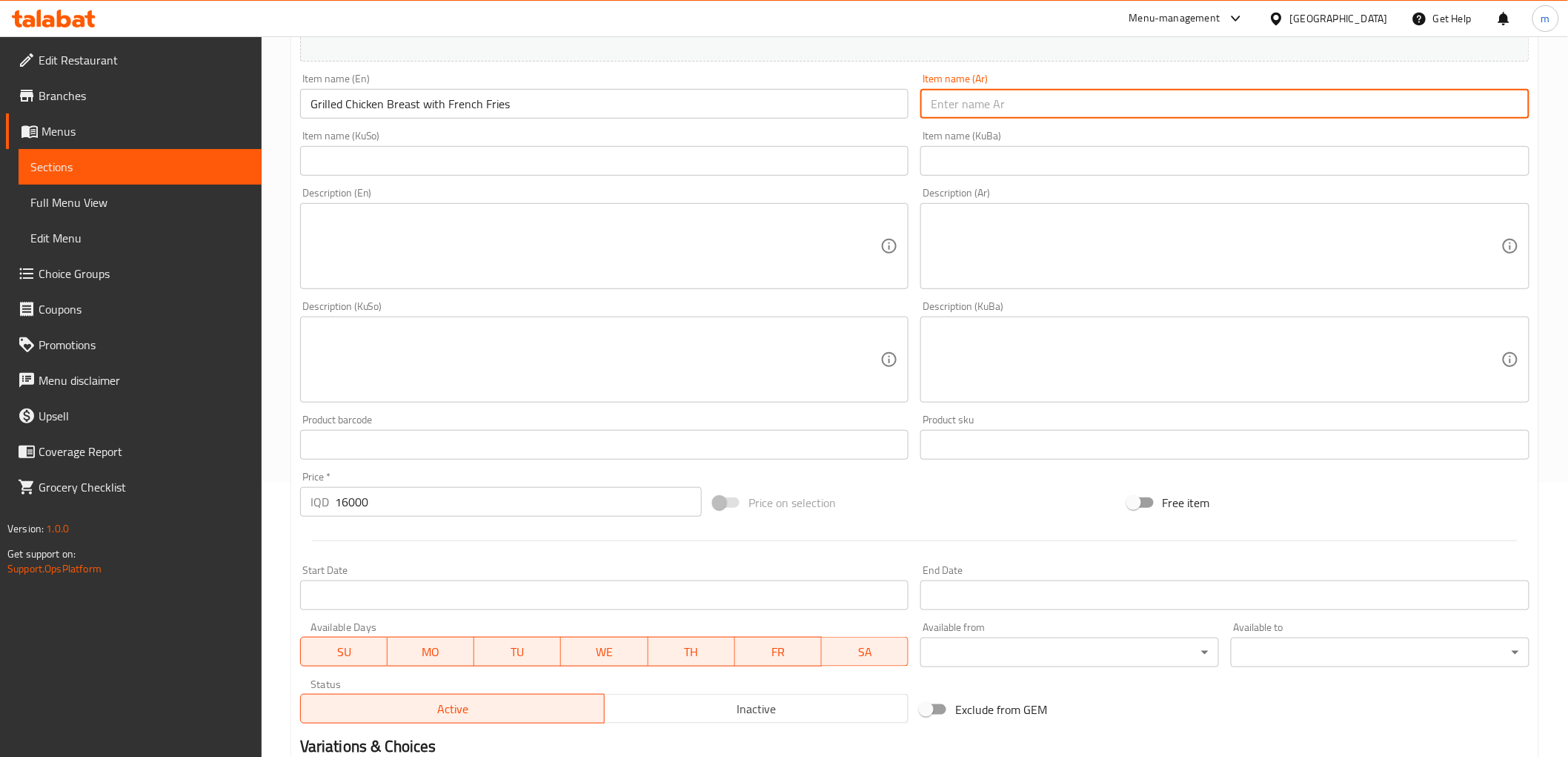
click at [1056, 117] on input "text" at bounding box center [1225, 104] width 610 height 29
paste input "صدر دجاج مشوي مع بطاطا مقلية"
type input "صدر دجاج مشوي مع بطاطا مقلية"
click at [754, 154] on input "text" at bounding box center [605, 161] width 610 height 29
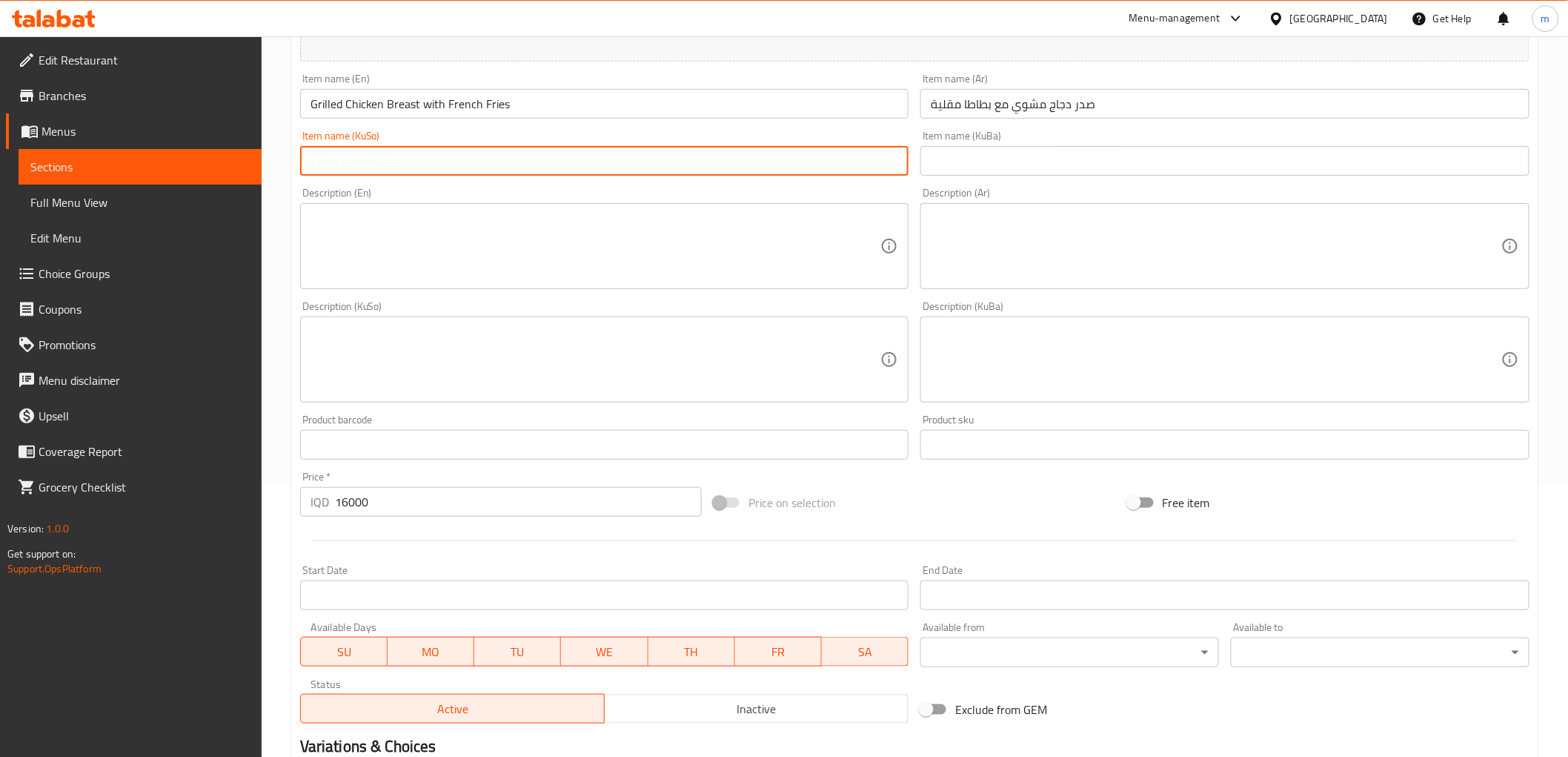
paste input "سینگی مریشکی برژاو لەگەڵ فینگەر"
paste input "Grilled Chicken Breast with French Fries"
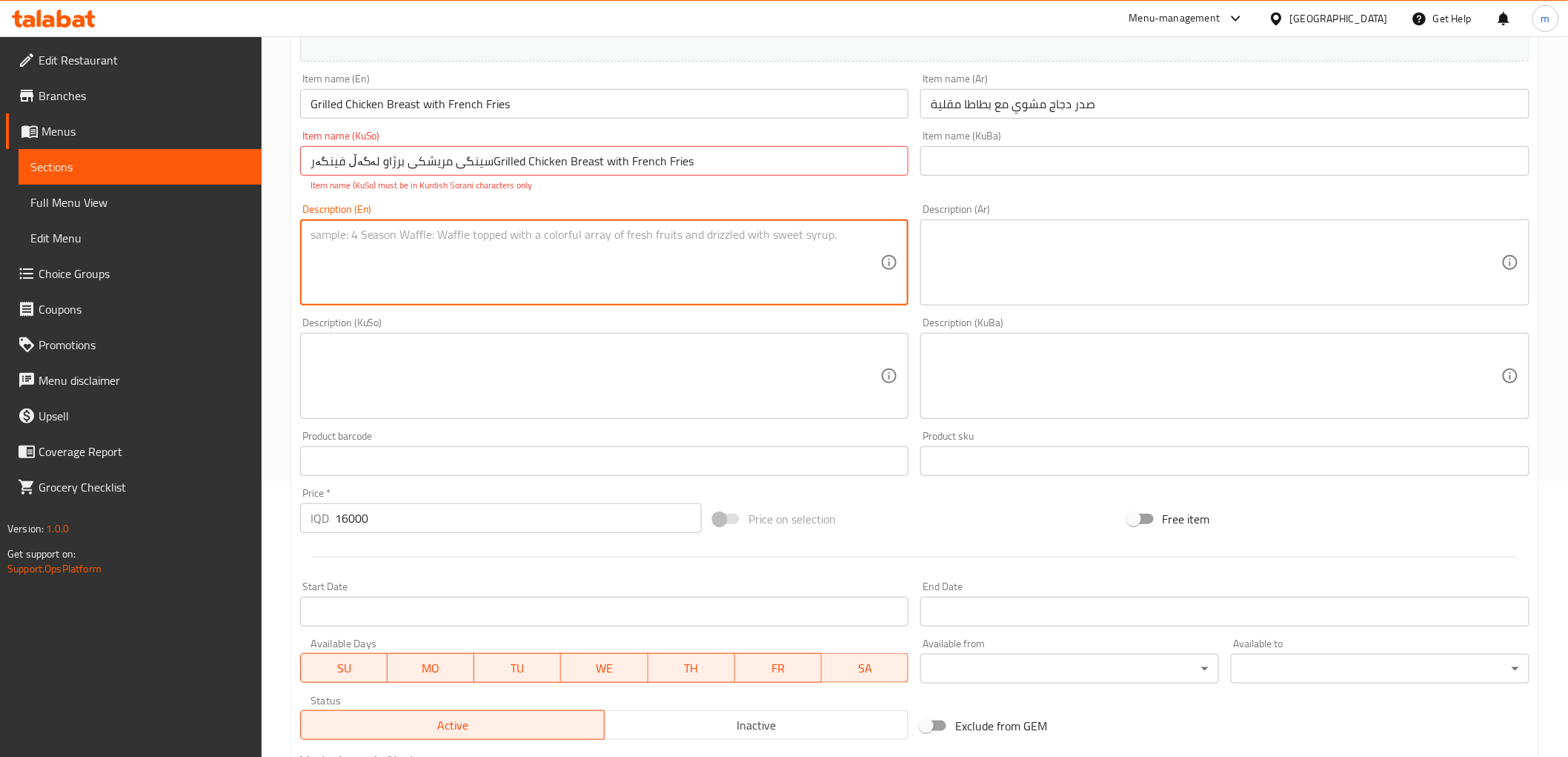
click at [460, 241] on textarea at bounding box center [595, 263] width 571 height 70
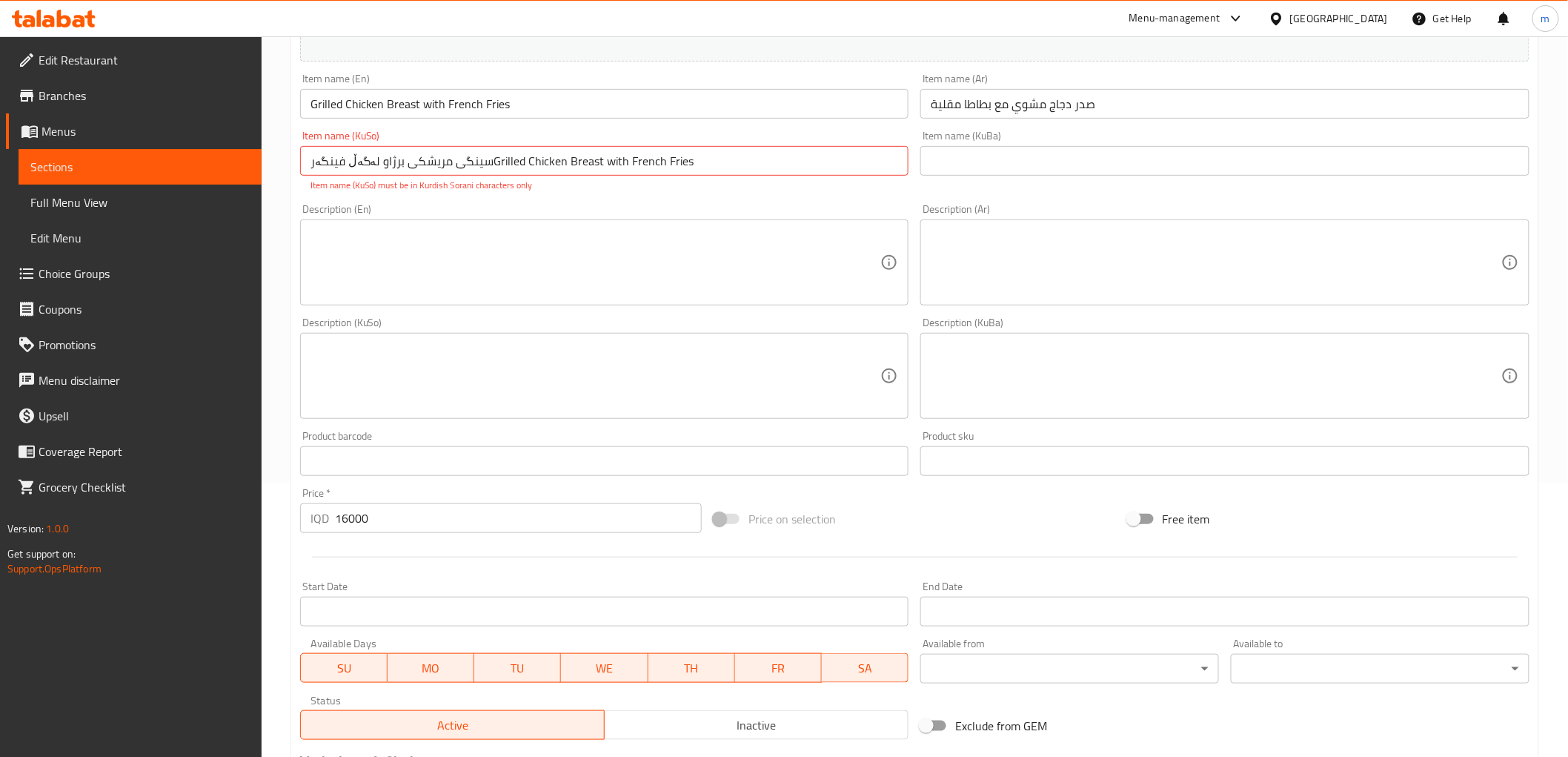
click at [730, 201] on div "Description (En) Description (En)" at bounding box center [605, 254] width 621 height 113
type input "سینگی مریشکی برژاو لەگەڵ فینگەر"
click at [639, 240] on textarea at bounding box center [595, 263] width 571 height 70
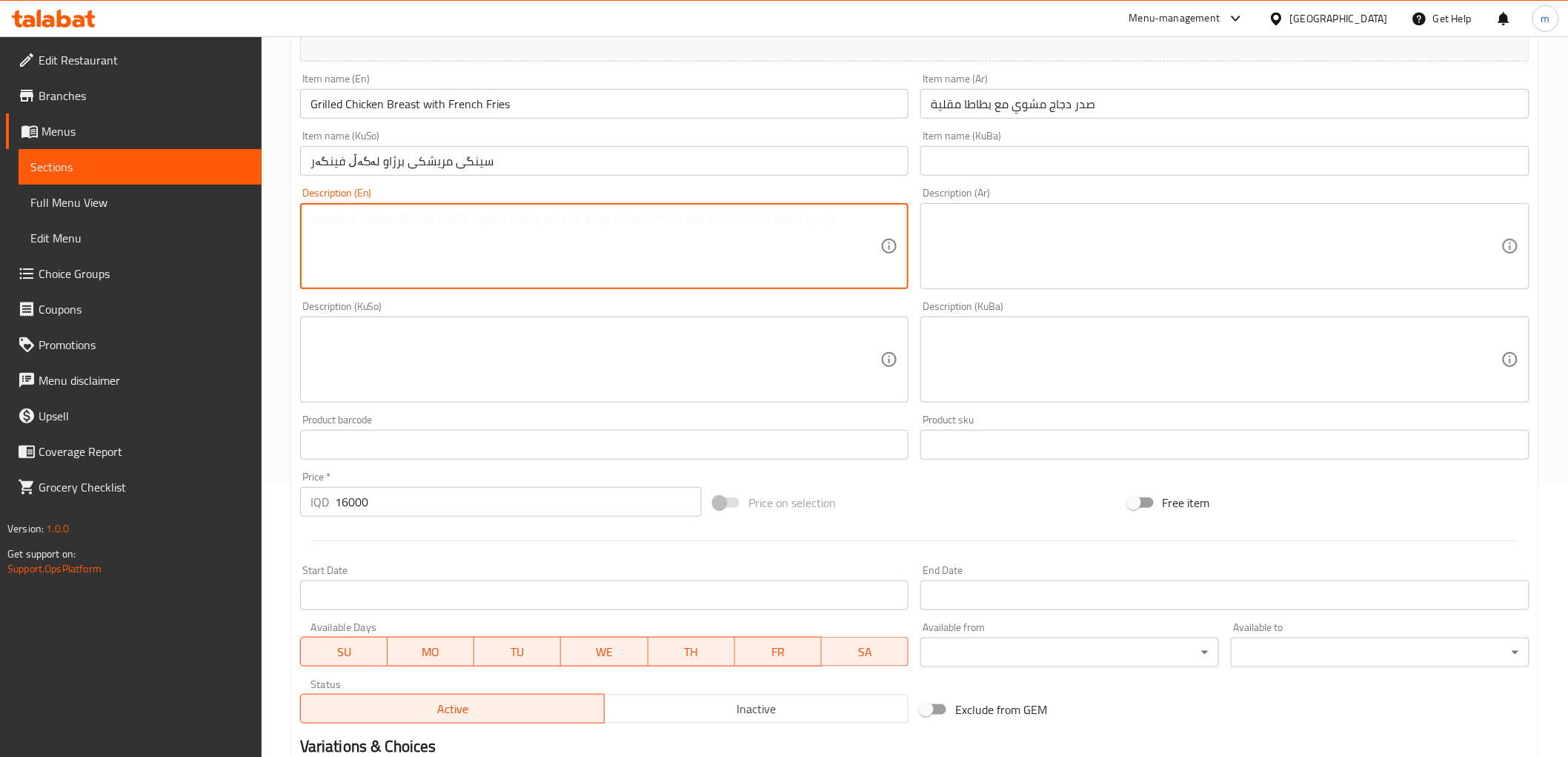
paste textarea "Grilled Chicken Breast with French Fries"
type textarea "Grilled Chicken Breast with French Fries"
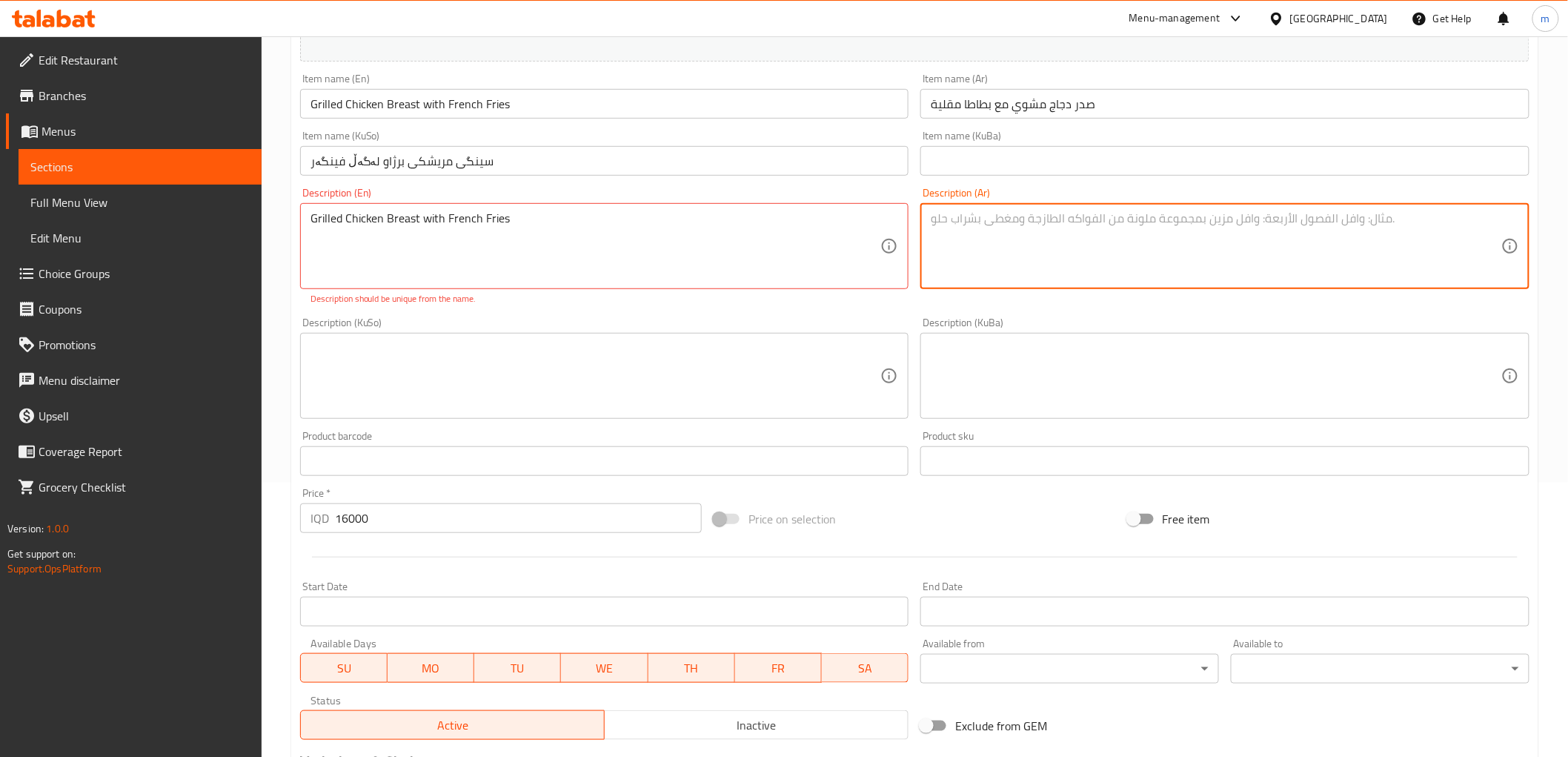
click at [1062, 238] on textarea at bounding box center [1216, 246] width 571 height 70
paste textarea "صدر دجاج مشوي مع بطاطا مقلية"
type textarea "صدر دجاج مشوي مع بطاطا مقلية"
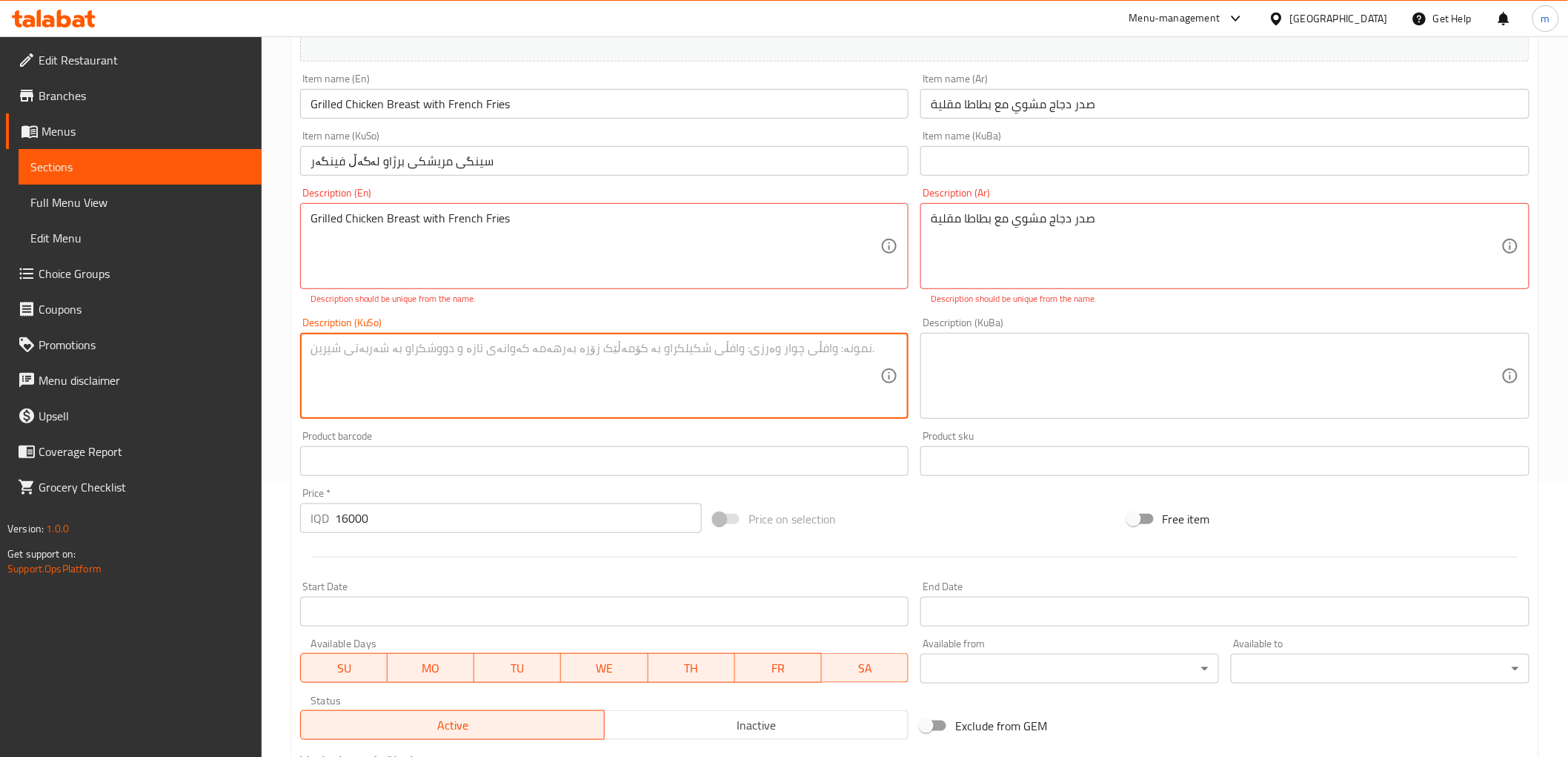
click at [828, 354] on textarea at bounding box center [595, 376] width 571 height 70
paste textarea "سینگی مریشکی برژاو لەگەڵ فینگەر"
type textarea "سینگی مریشکی برژاو لەگەڵ فینگەر"
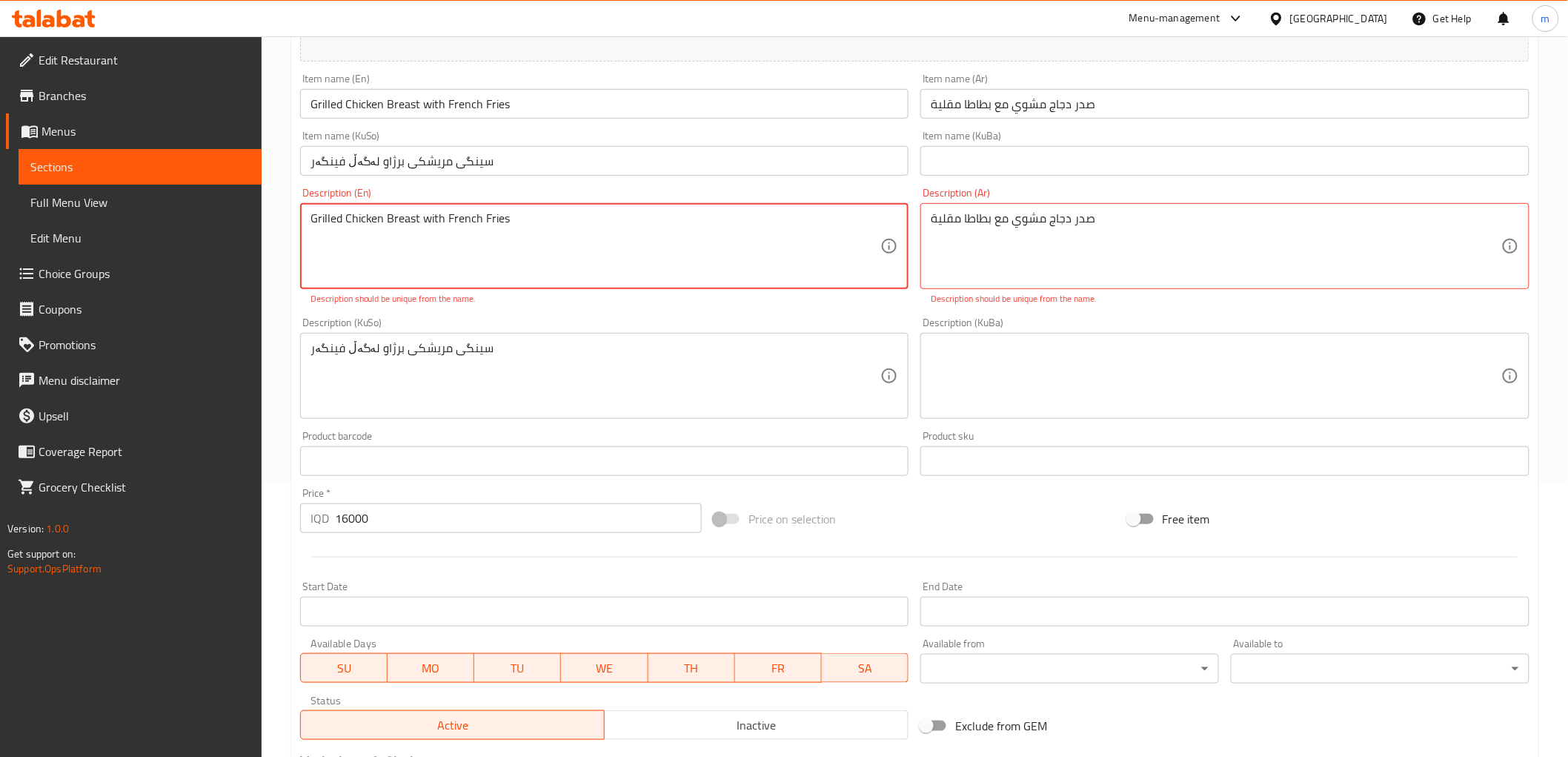
click at [579, 247] on textarea "Grilled Chicken Breast with French Fries" at bounding box center [595, 246] width 571 height 70
paste textarea "Perfectly grilled chicken breast served with French fries"
type textarea "Perfectly grilled chicken breast served with French fries"
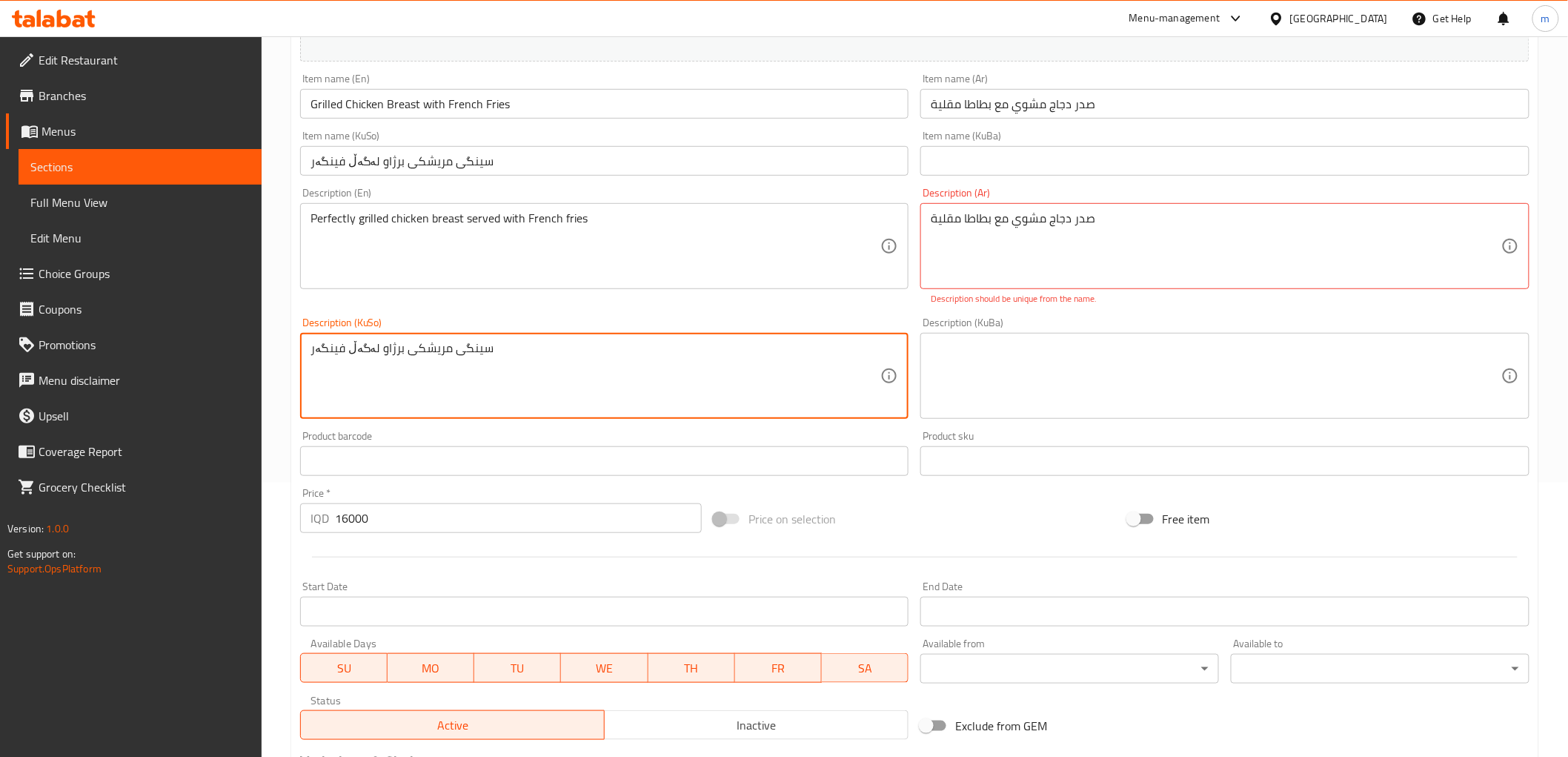
click at [1026, 282] on div "صدر دجاج مشوي مع بطاطا مقلية Description (Ar)" at bounding box center [1225, 246] width 610 height 86
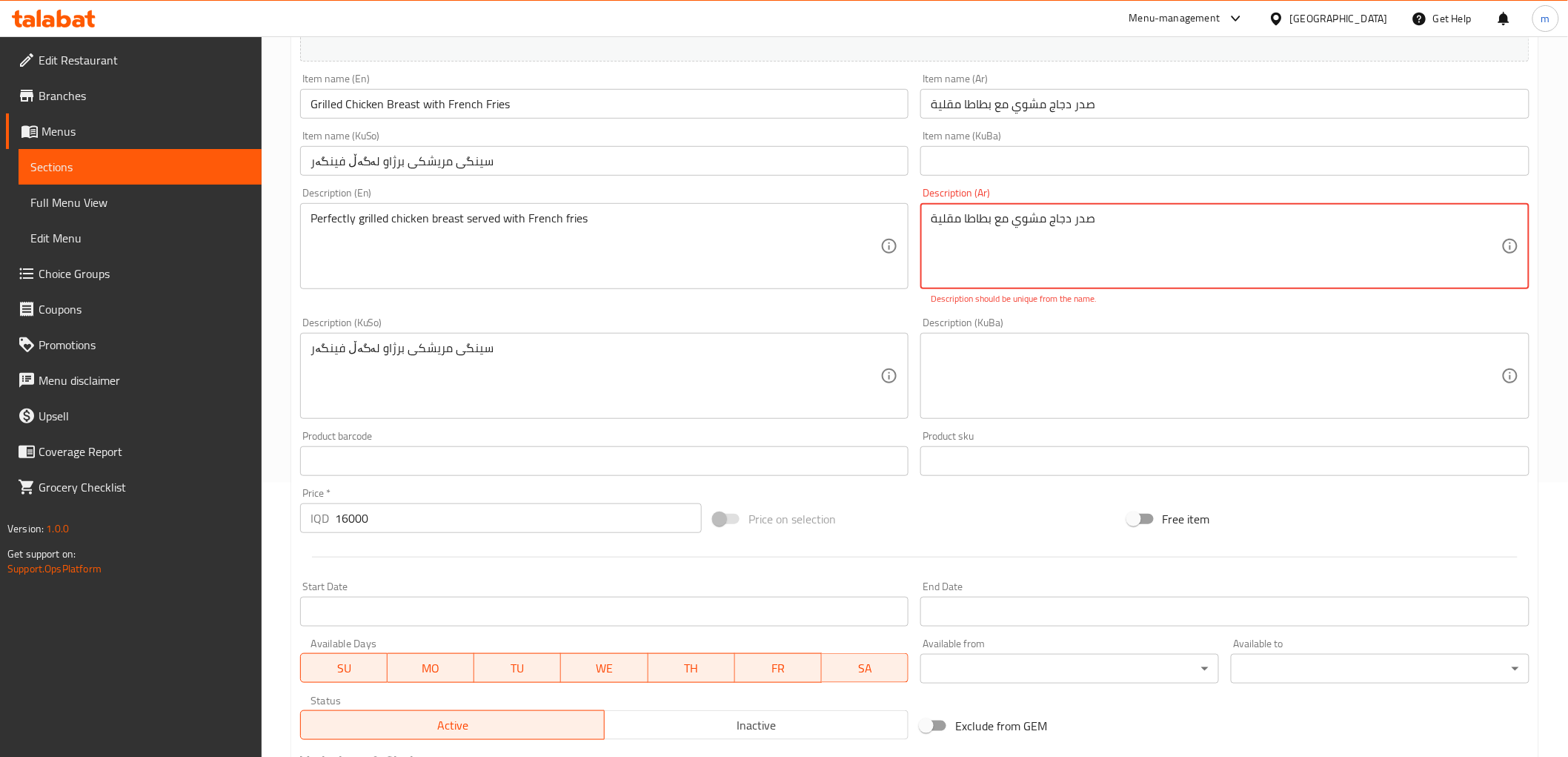
click at [1044, 280] on textarea "صدر دجاج مشوي مع بطاطا مقلية" at bounding box center [1216, 246] width 571 height 70
paste textarea "صدر دجاج مشوي بشكل مثالي يقدم مع بطاطا مقلية"
paste textarea
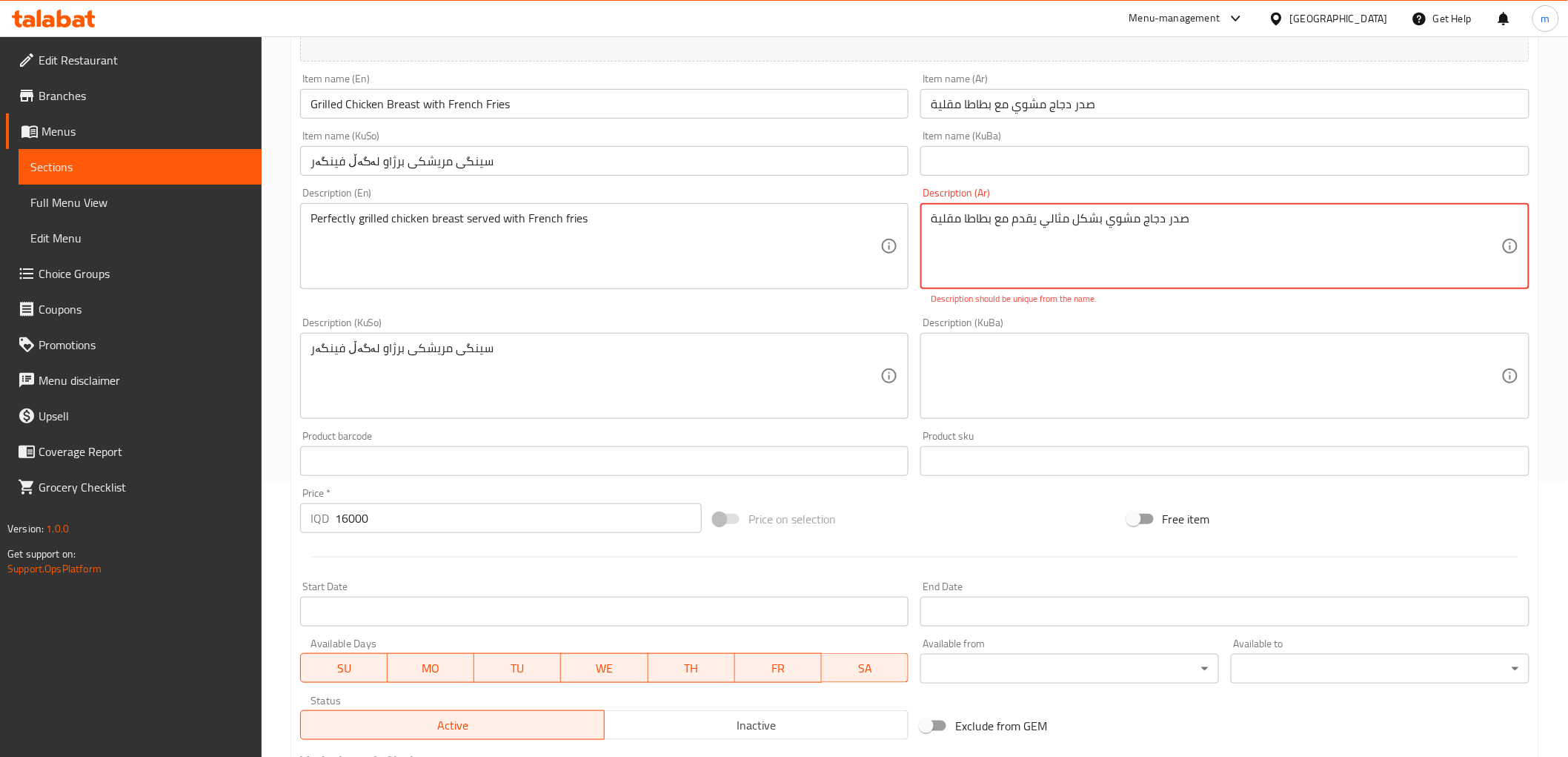
type textarea "صدر دجاج مشوي بشكل مثالي يقدم مع بطاطا مقلية"
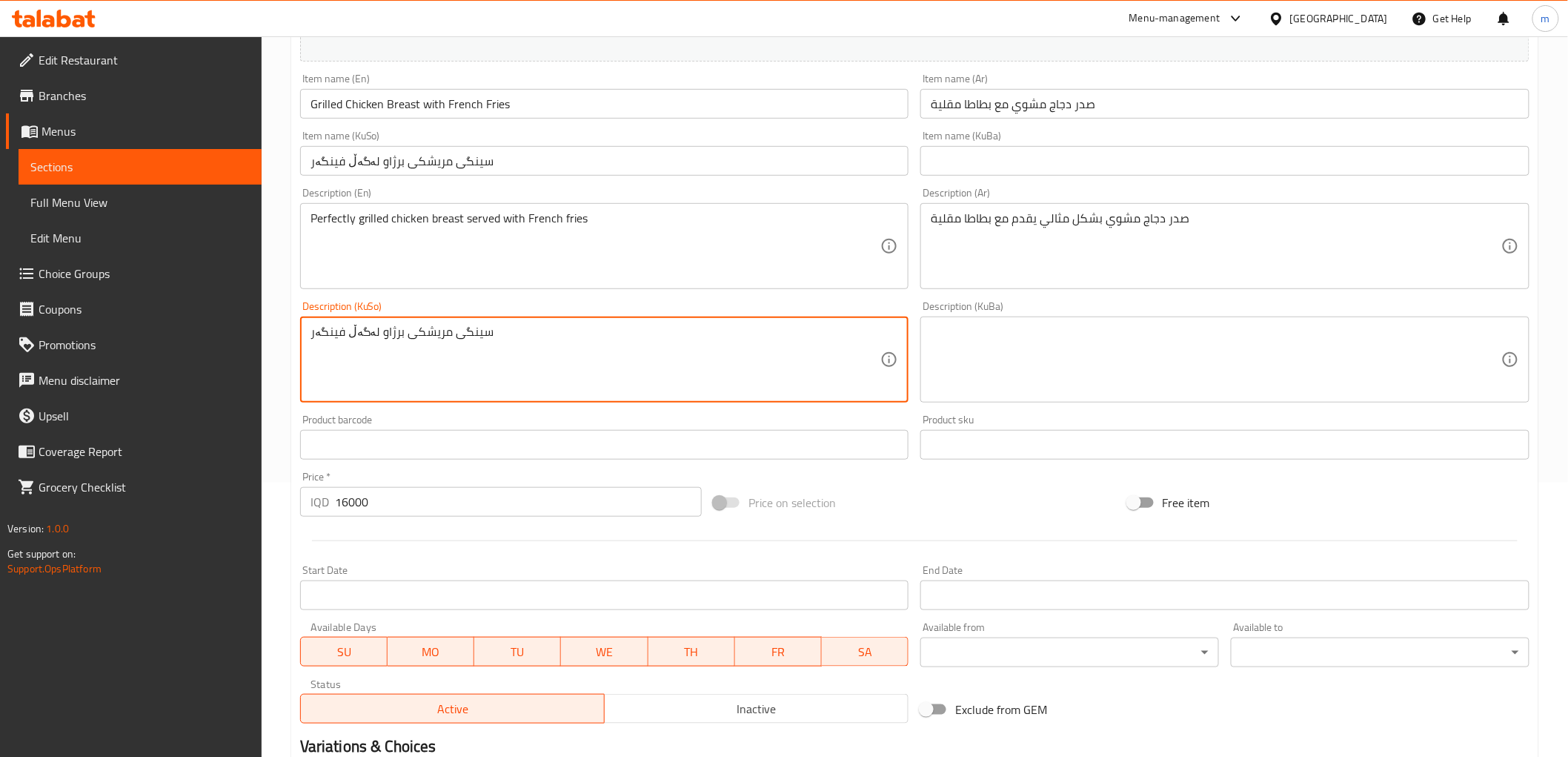
click at [713, 379] on textarea "سینگی مریشکی برژاو لەگەڵ فینگەر" at bounding box center [595, 360] width 571 height 70
paste textarea "سینگی مریشکی برژاو بە شێوەی تەواو پێشکەش ئەکرێت لەگەڵ فینگەر"
paste textarea
type textarea "سینگی مریشکی برژاو بە شێوەی تەواو پێشکەش ئەکرێت لەگەڵ فینگەر"
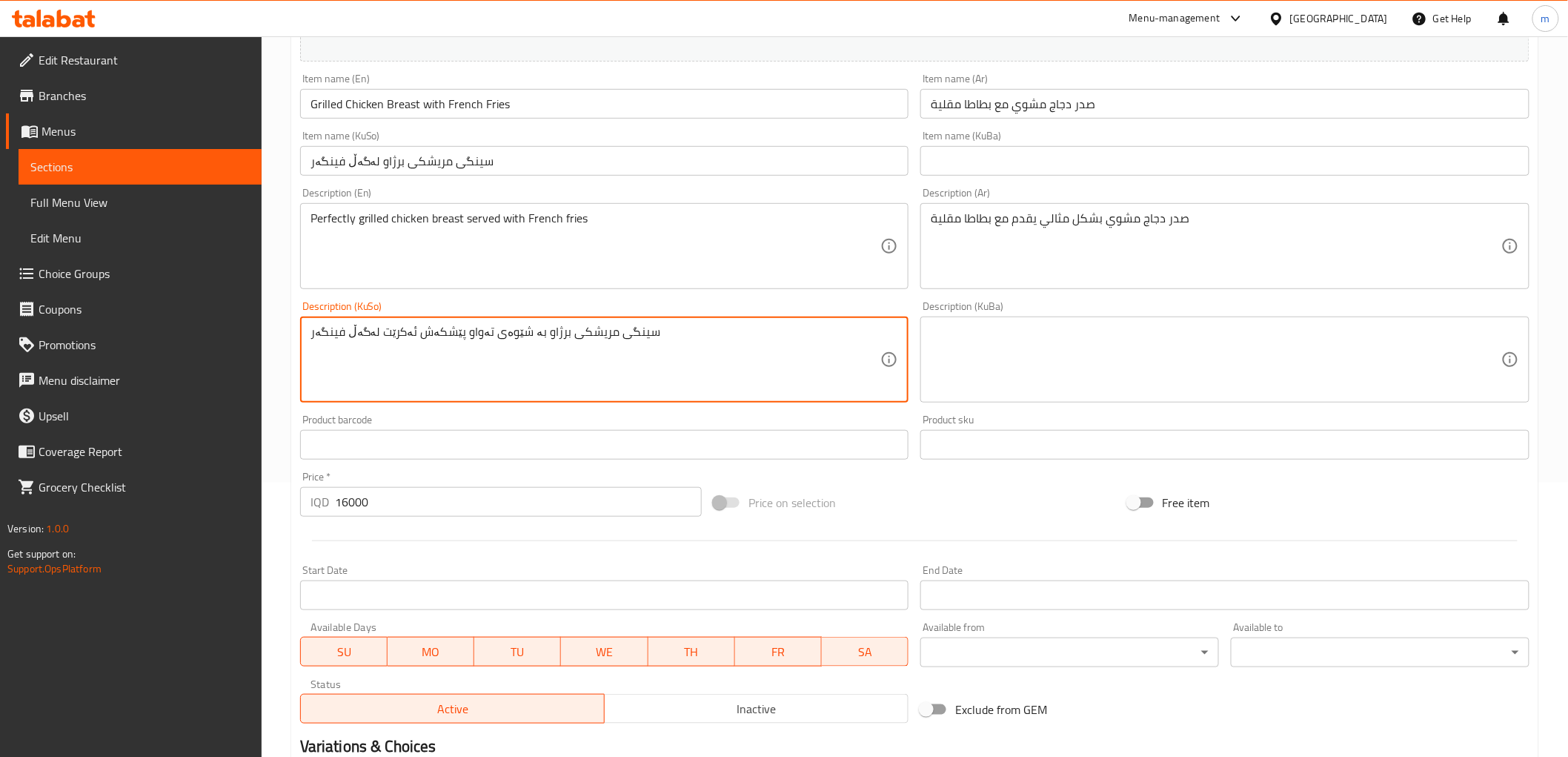
click at [532, 138] on div "Item name (KuSo) سینگی مریشکی برژاو لەگەڵ فینگەر Item name (KuSo)" at bounding box center [605, 153] width 610 height 46
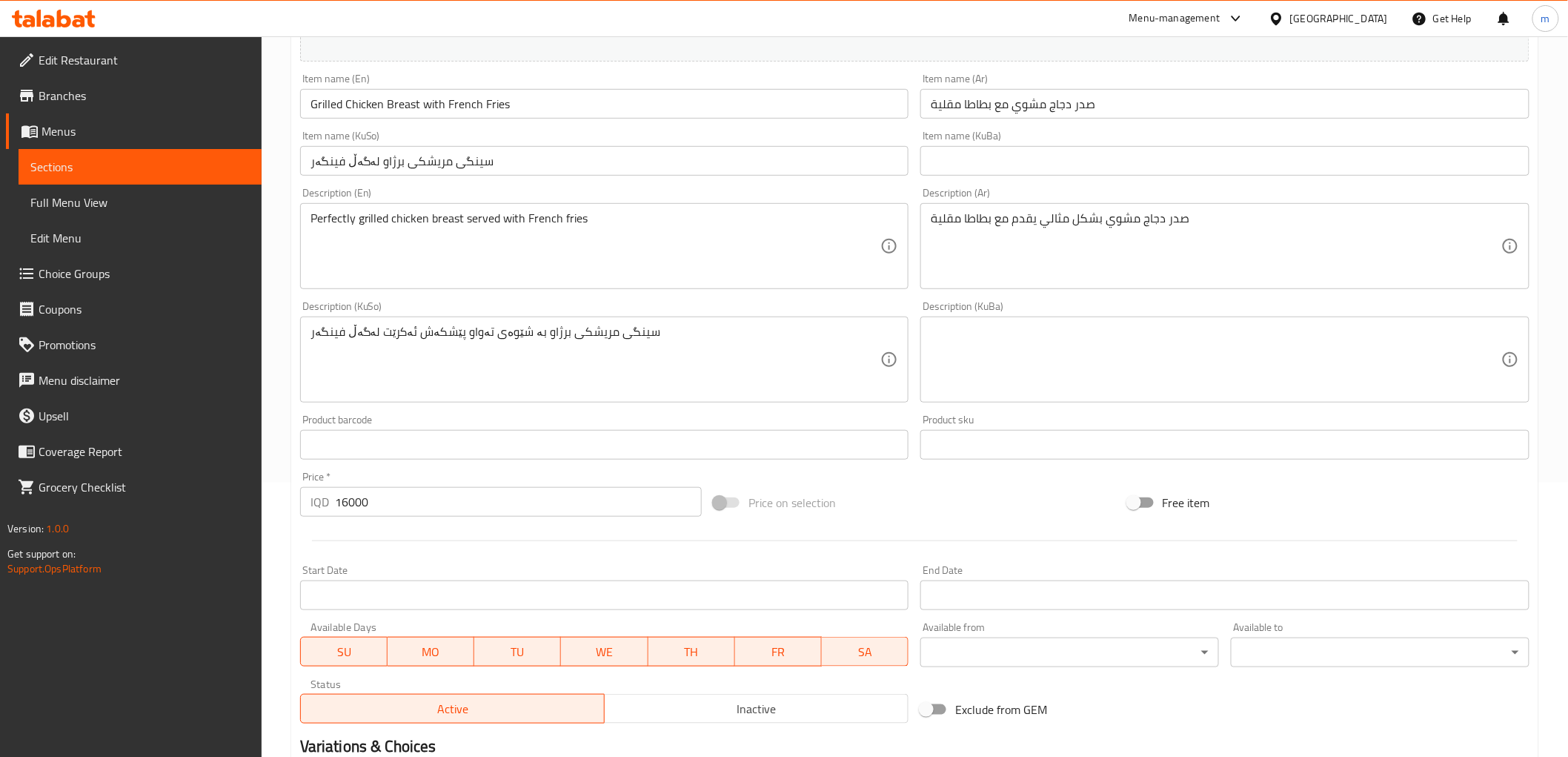
click at [538, 168] on input "سینگی مریشکی برژاو لەگەڵ فینگەر" at bounding box center [605, 161] width 610 height 29
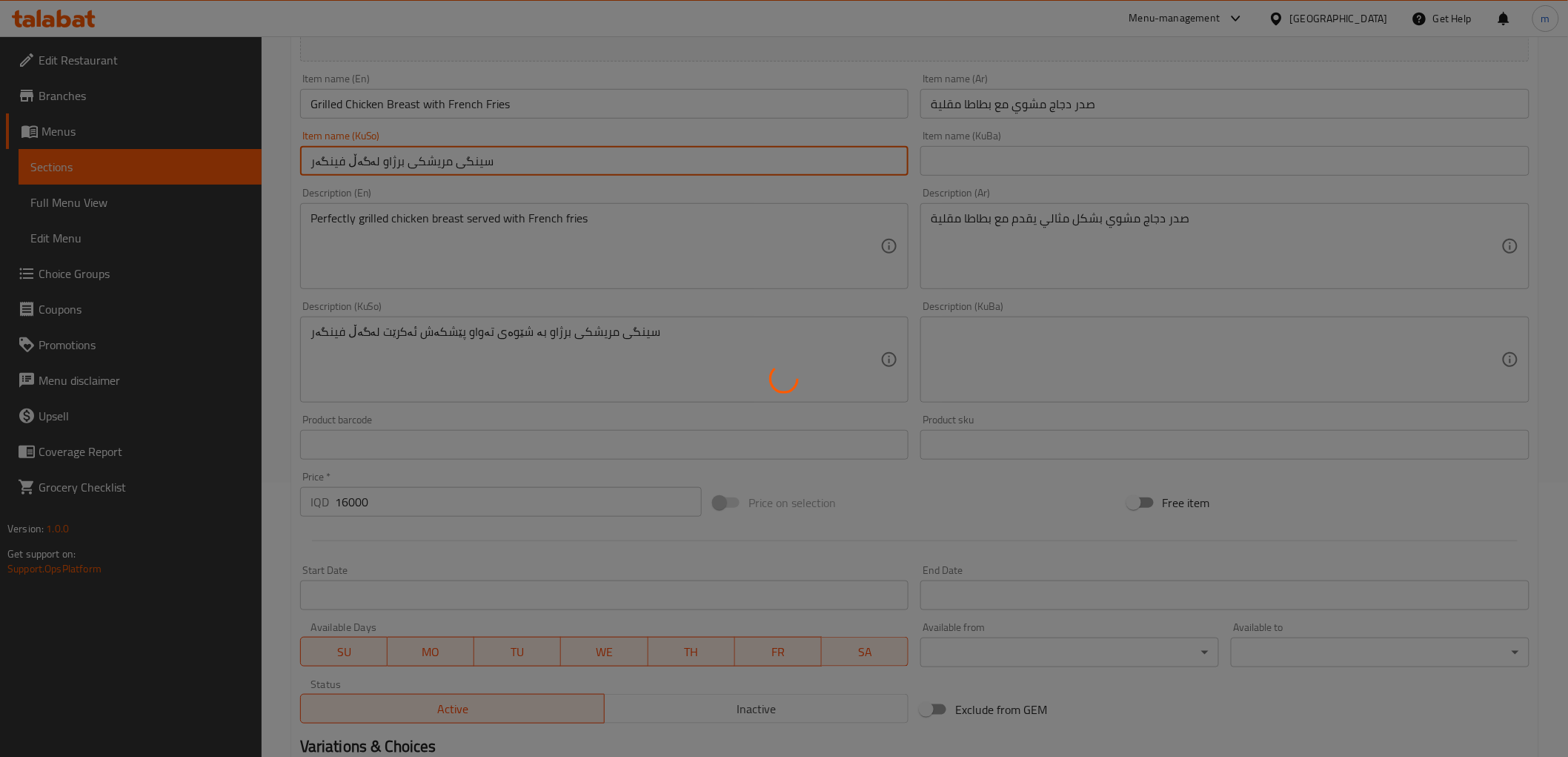
scroll to position [0, 0]
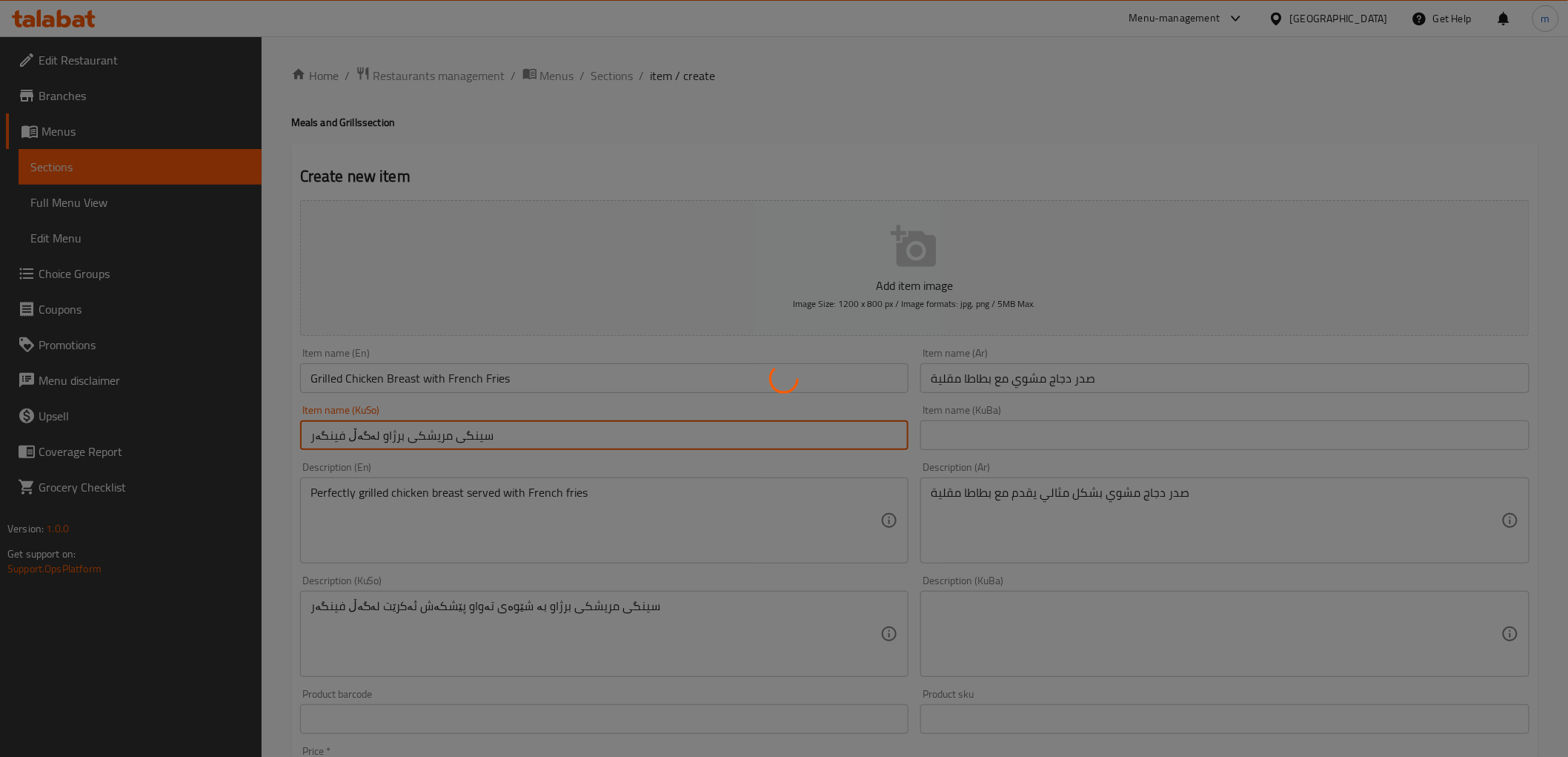
type input "0"
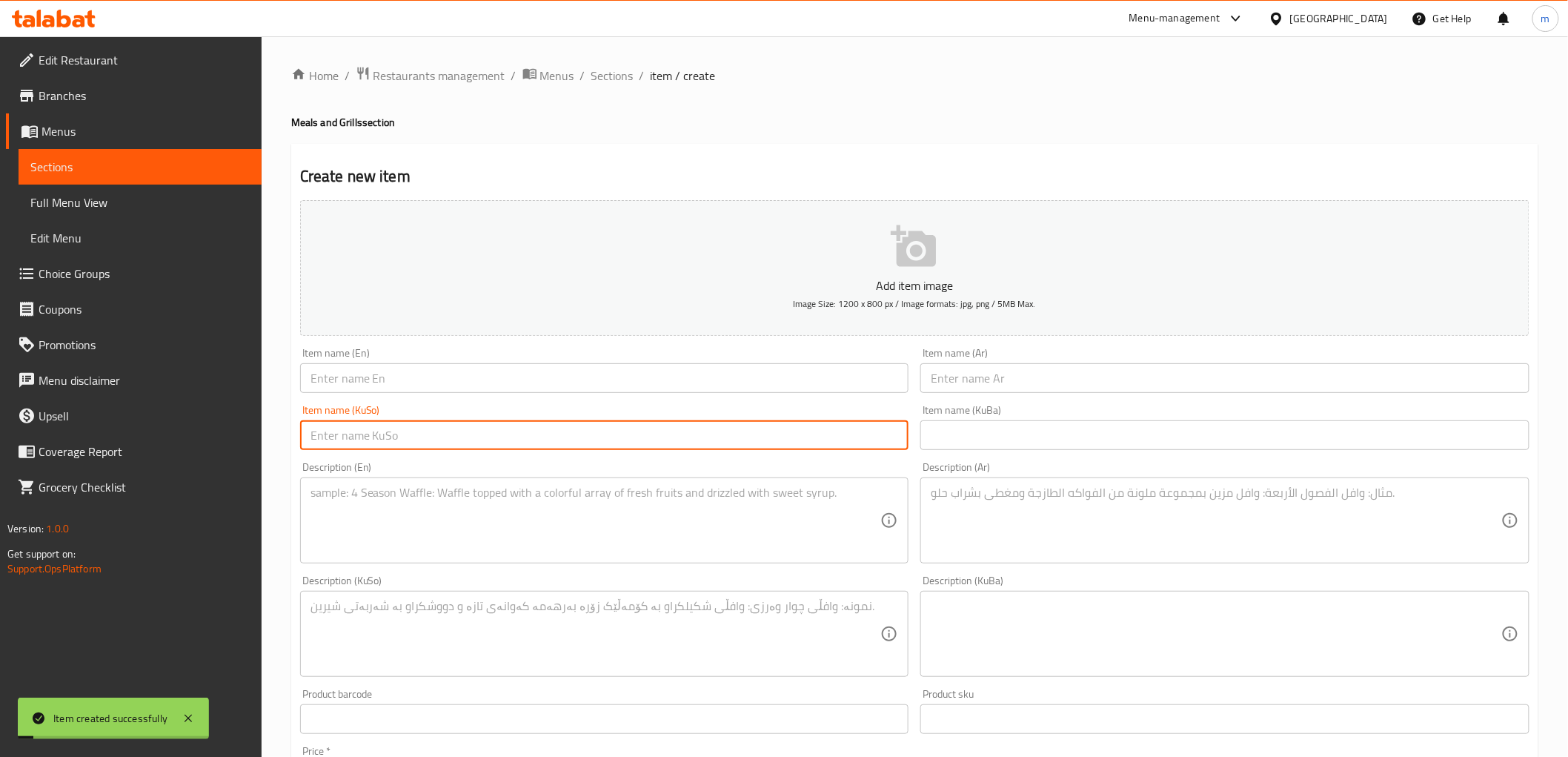
click at [626, 72] on span "Sections" at bounding box center [613, 75] width 42 height 18
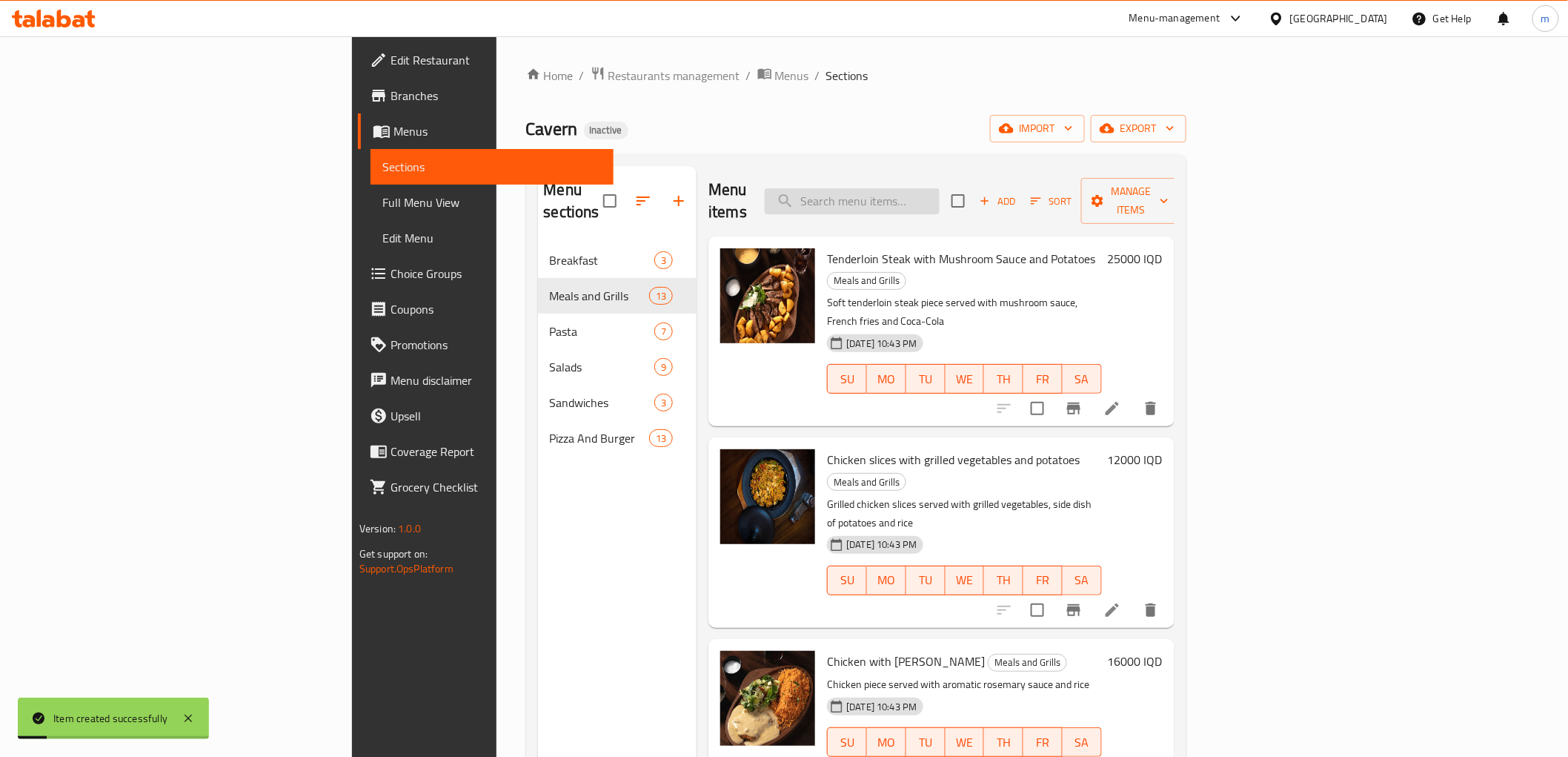
click at [940, 188] on input "search" at bounding box center [852, 200] width 175 height 26
paste input "Grilled Chicken Breast with French Fries"
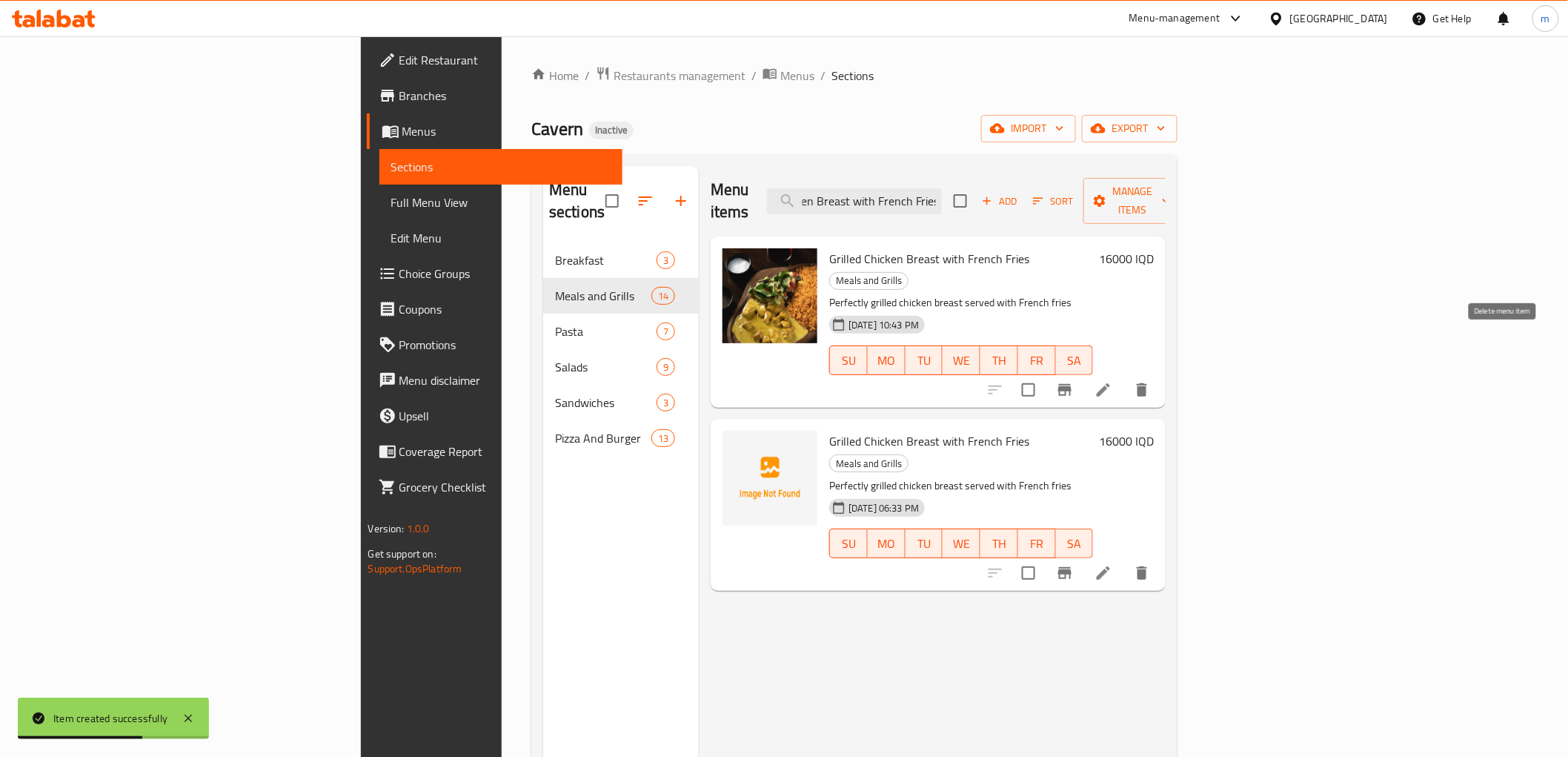
click at [1147, 383] on icon "delete" at bounding box center [1142, 389] width 10 height 13
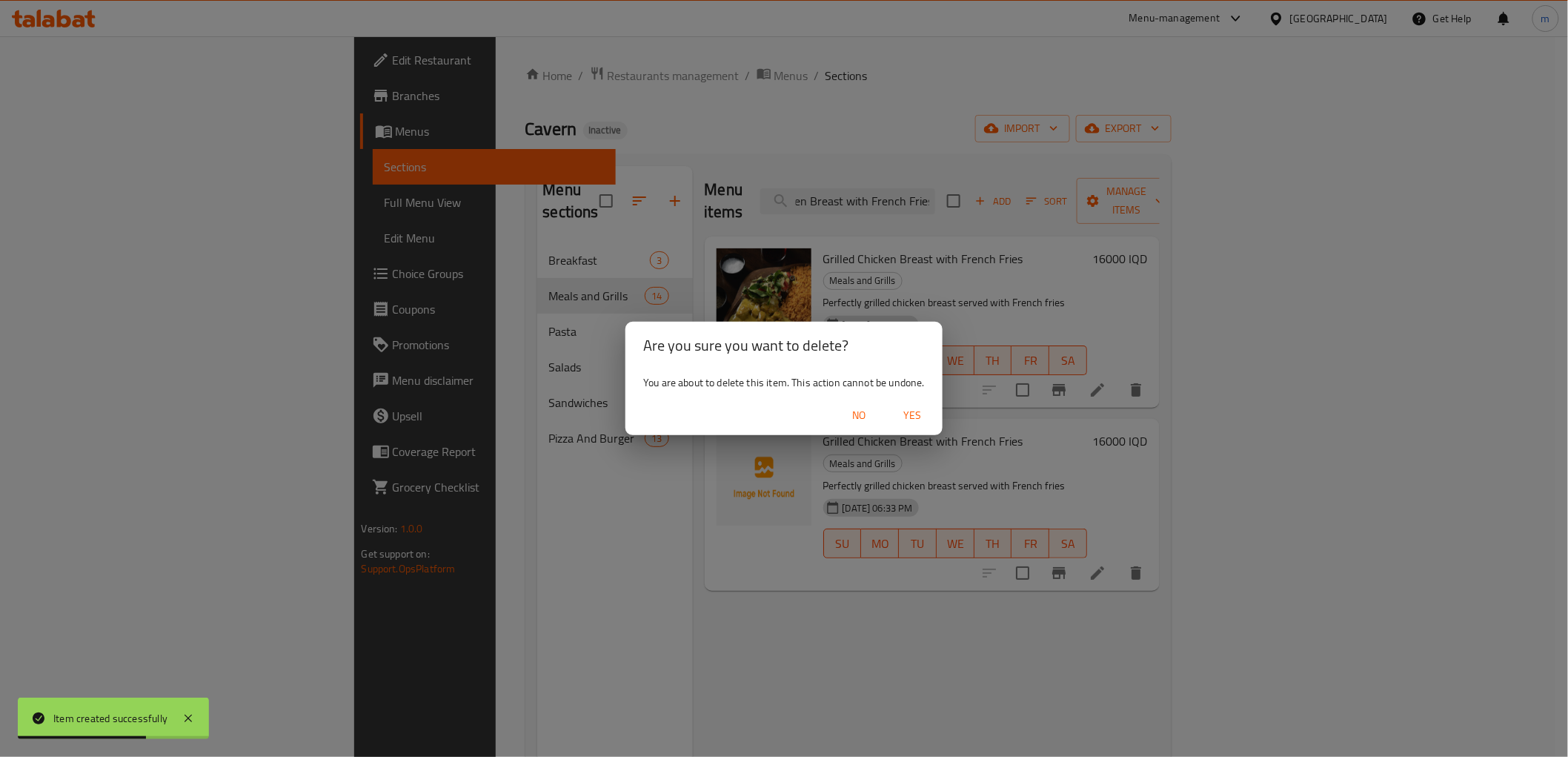
scroll to position [0, 0]
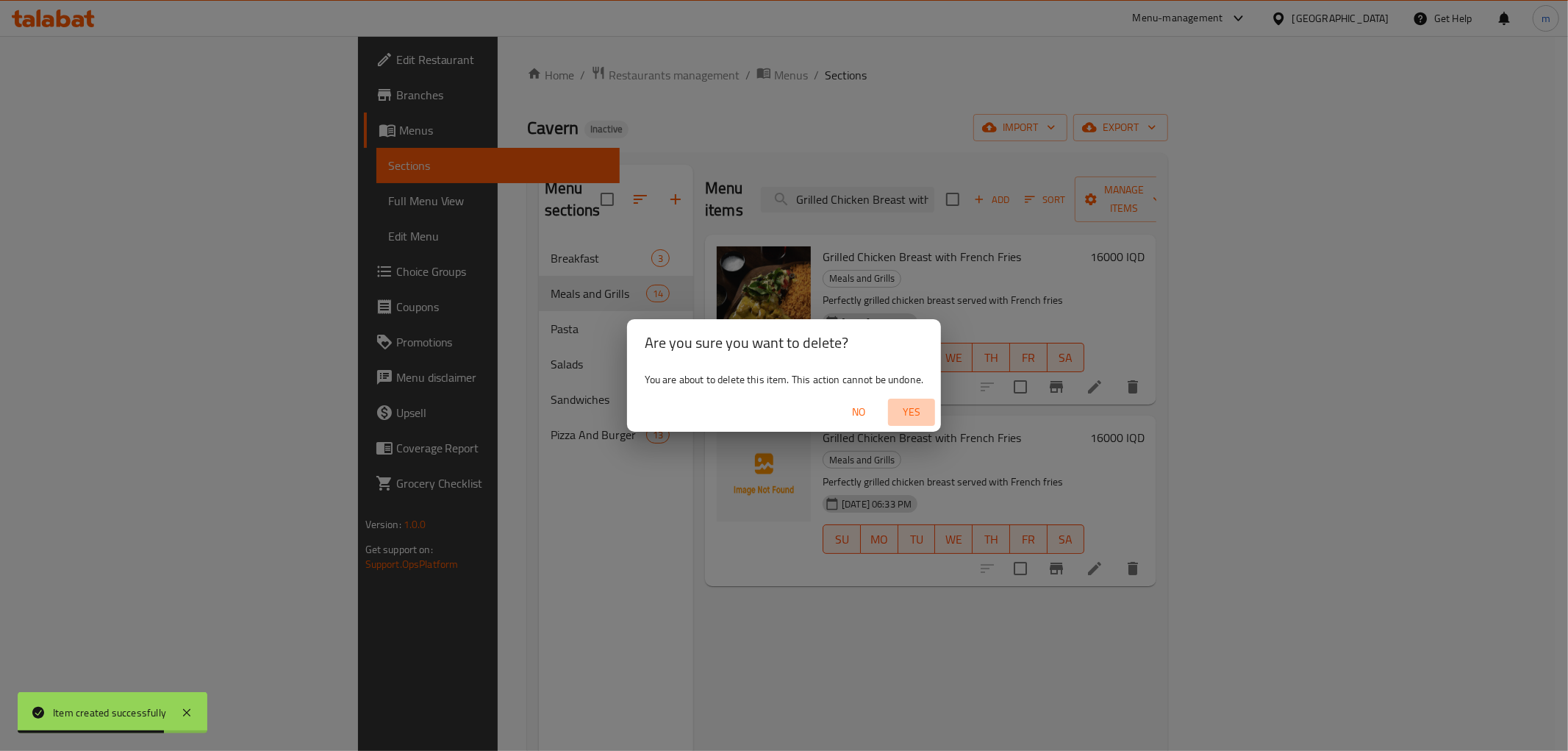
click at [913, 407] on span "Yes" at bounding box center [911, 413] width 35 height 19
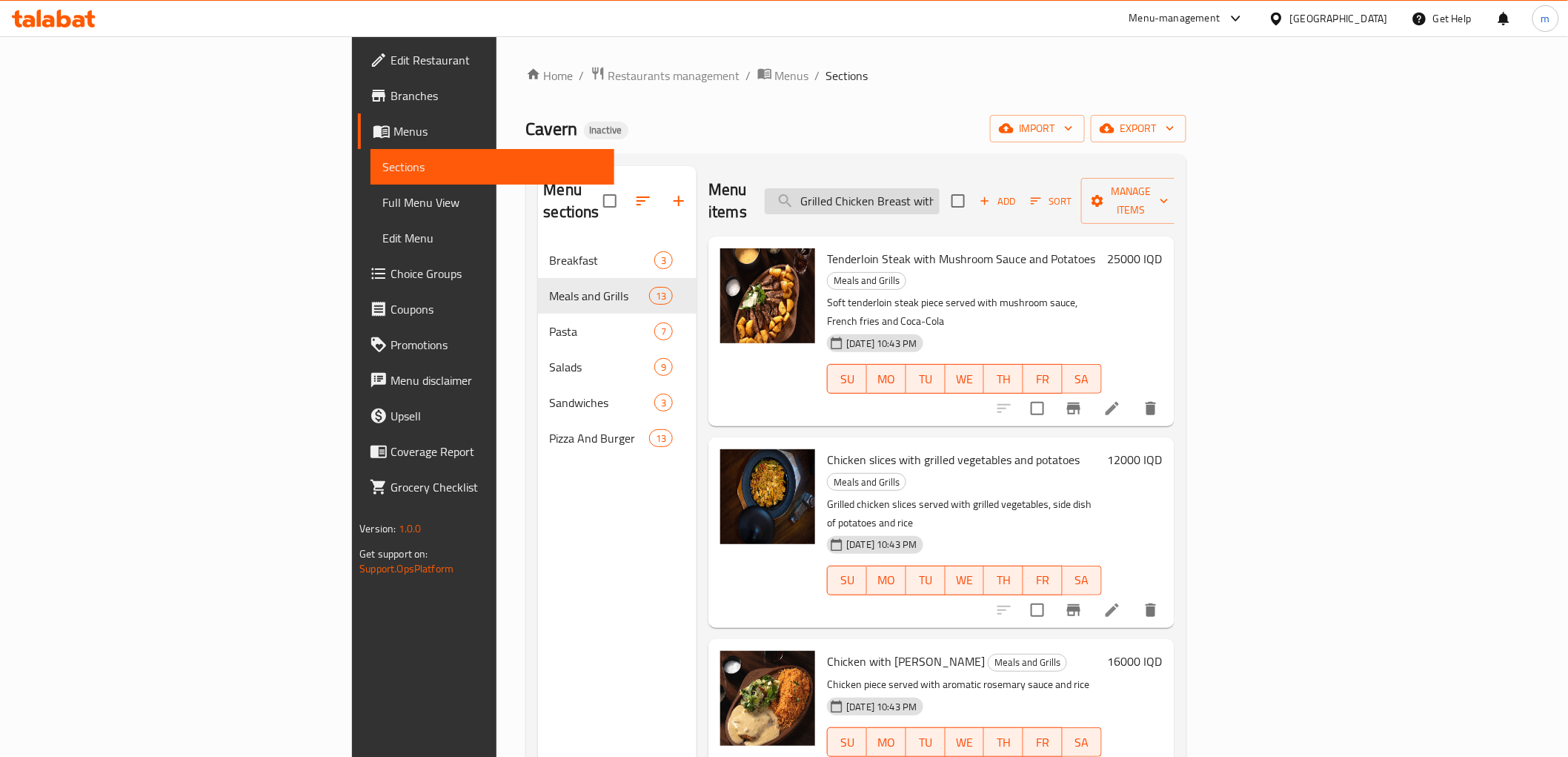
click at [940, 202] on input "Grilled Chicken Breast with French Fries" at bounding box center [852, 200] width 175 height 26
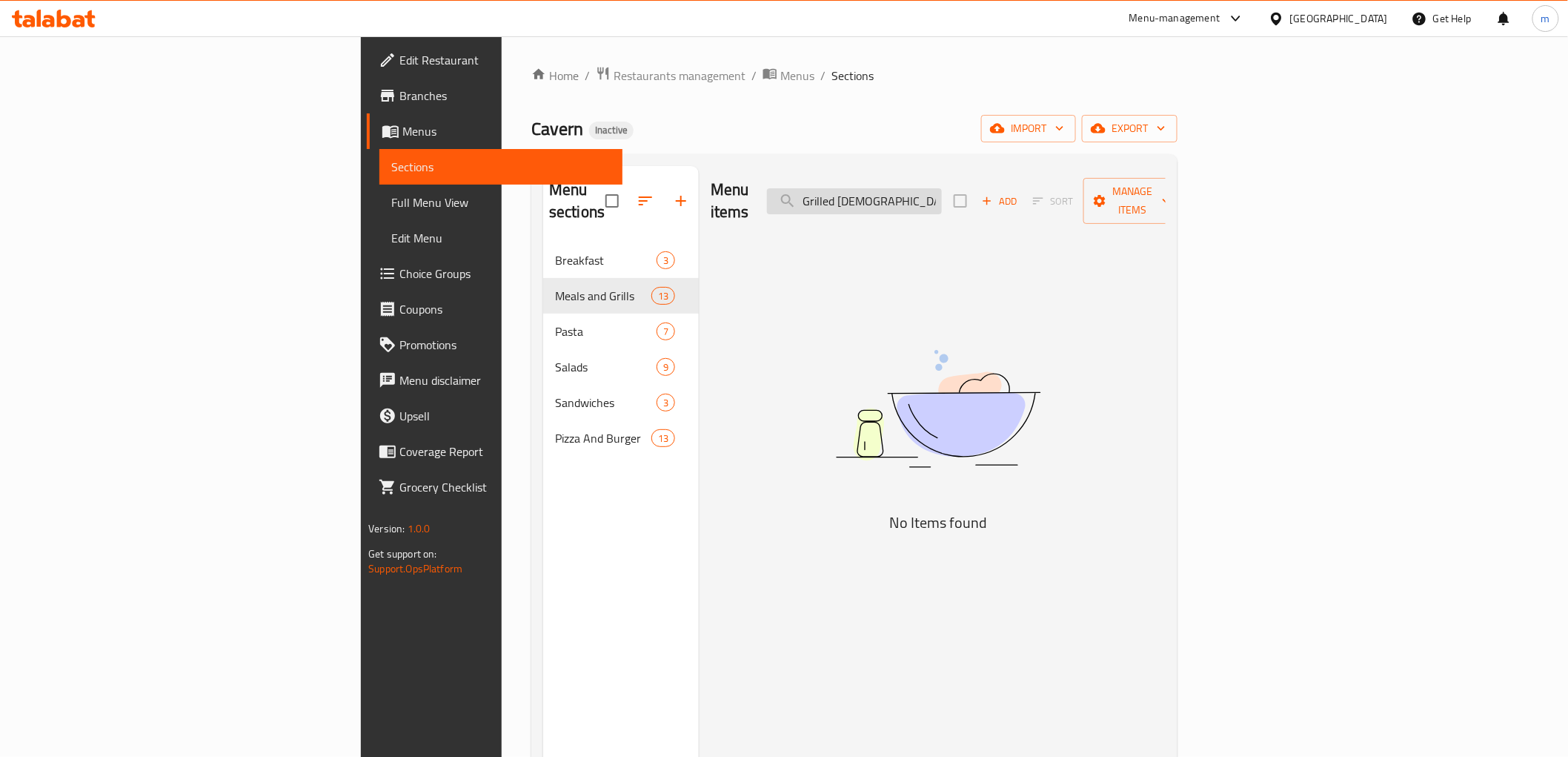
type input "Grilled Chicken Breast with French Fries"
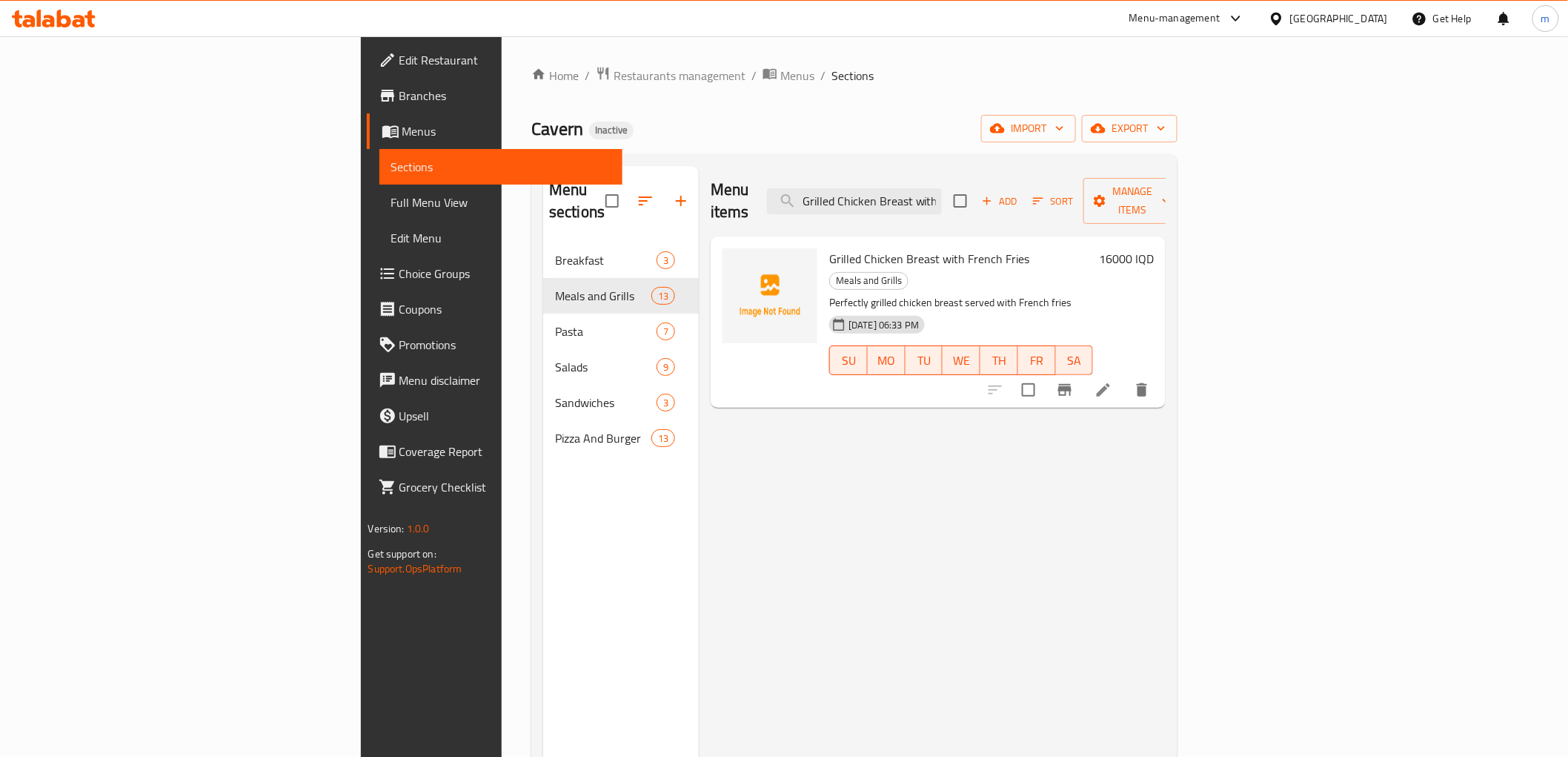
click at [959, 204] on div "Menu items Grilled Chicken Breast with French Fries Add Sort Manage items" at bounding box center [937, 201] width 455 height 70
click at [1020, 193] on span "Add" at bounding box center [1000, 201] width 40 height 17
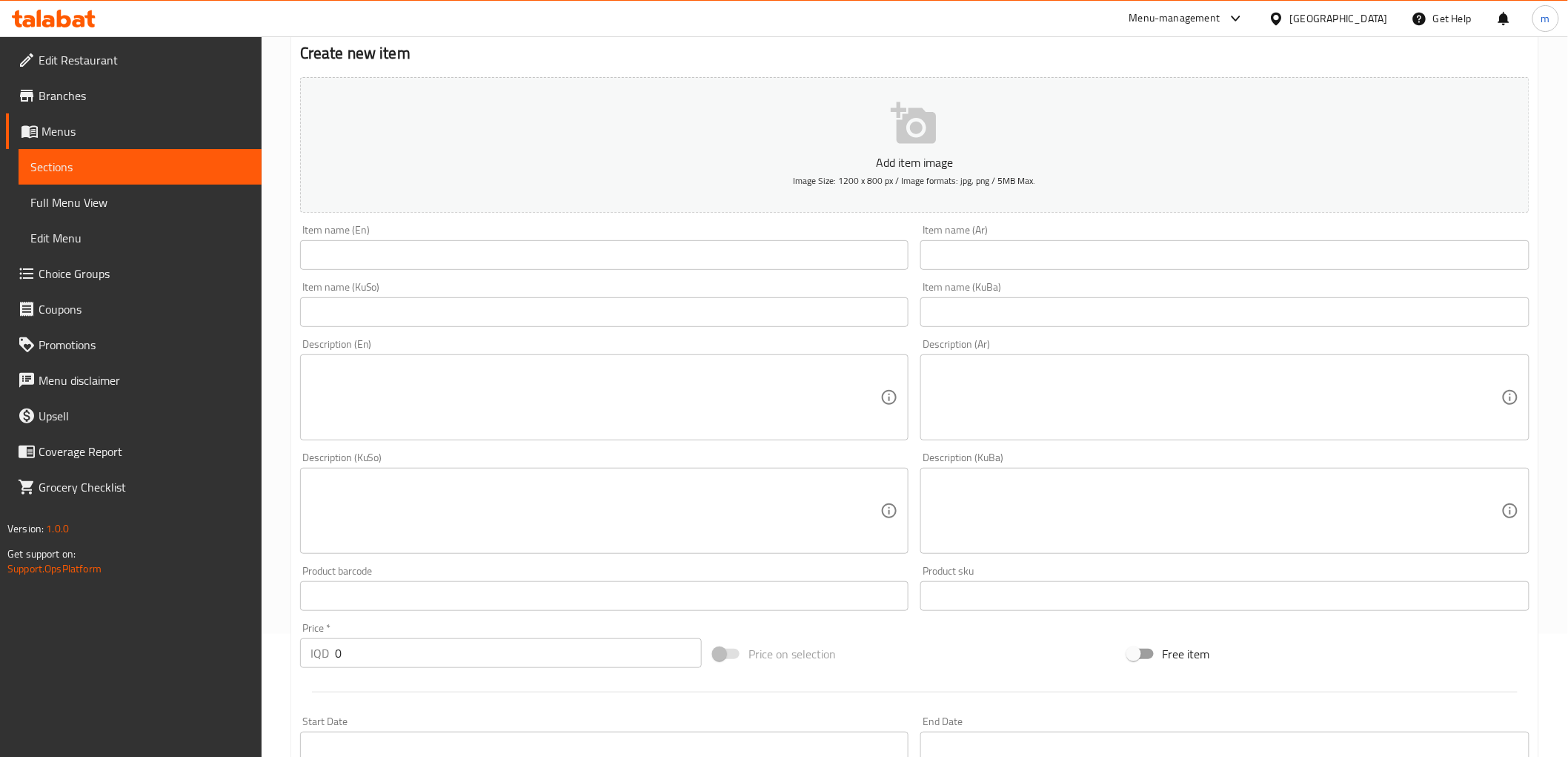
scroll to position [274, 0]
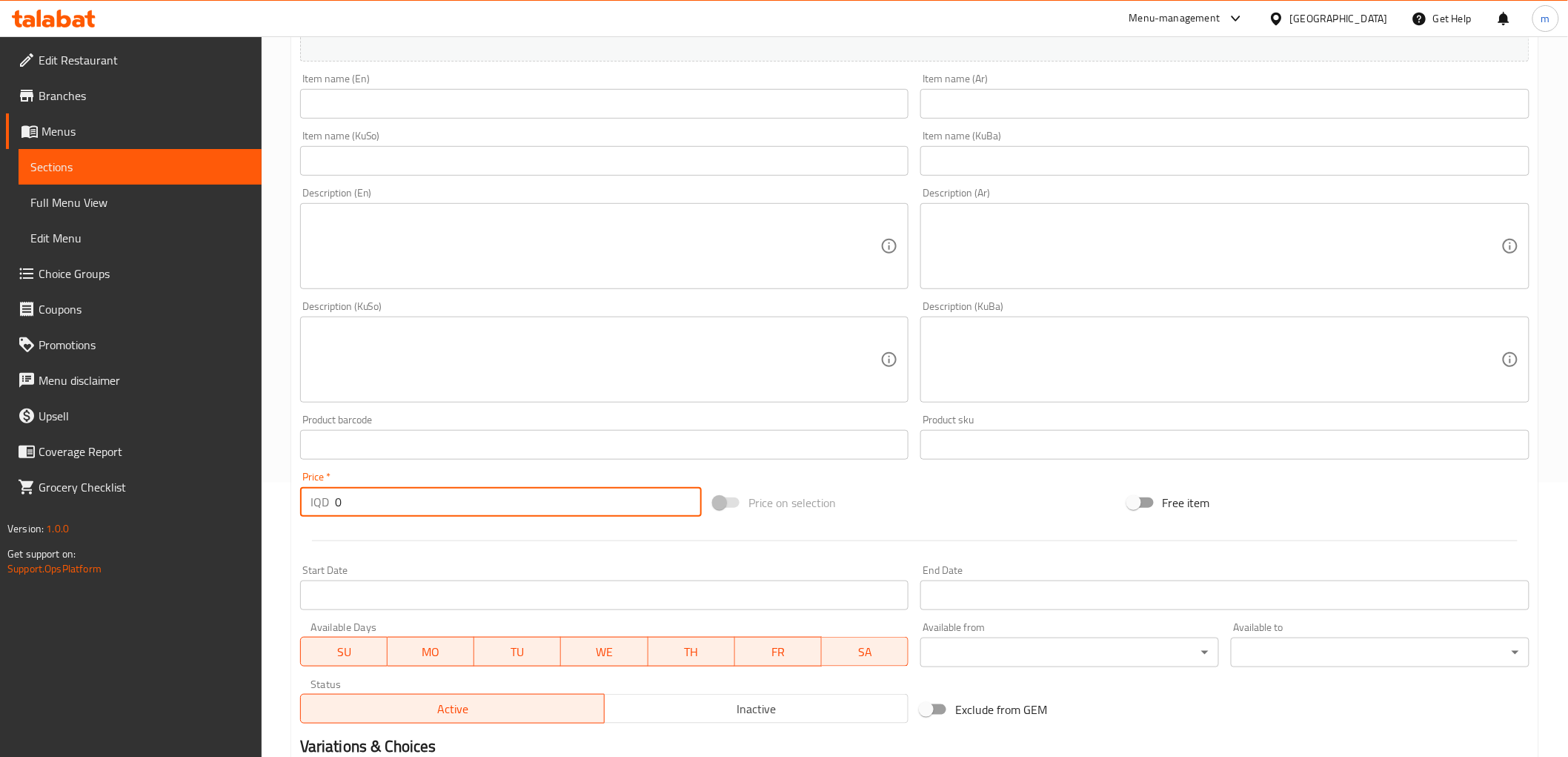
drag, startPoint x: 370, startPoint y: 510, endPoint x: 292, endPoint y: 411, distance: 126.0
click at [306, 489] on div "IQD 0 Price *" at bounding box center [501, 502] width 402 height 29
paste input "1600"
type input "16000"
click at [613, 83] on div "Item name (En) Item name (En)" at bounding box center [605, 96] width 610 height 46
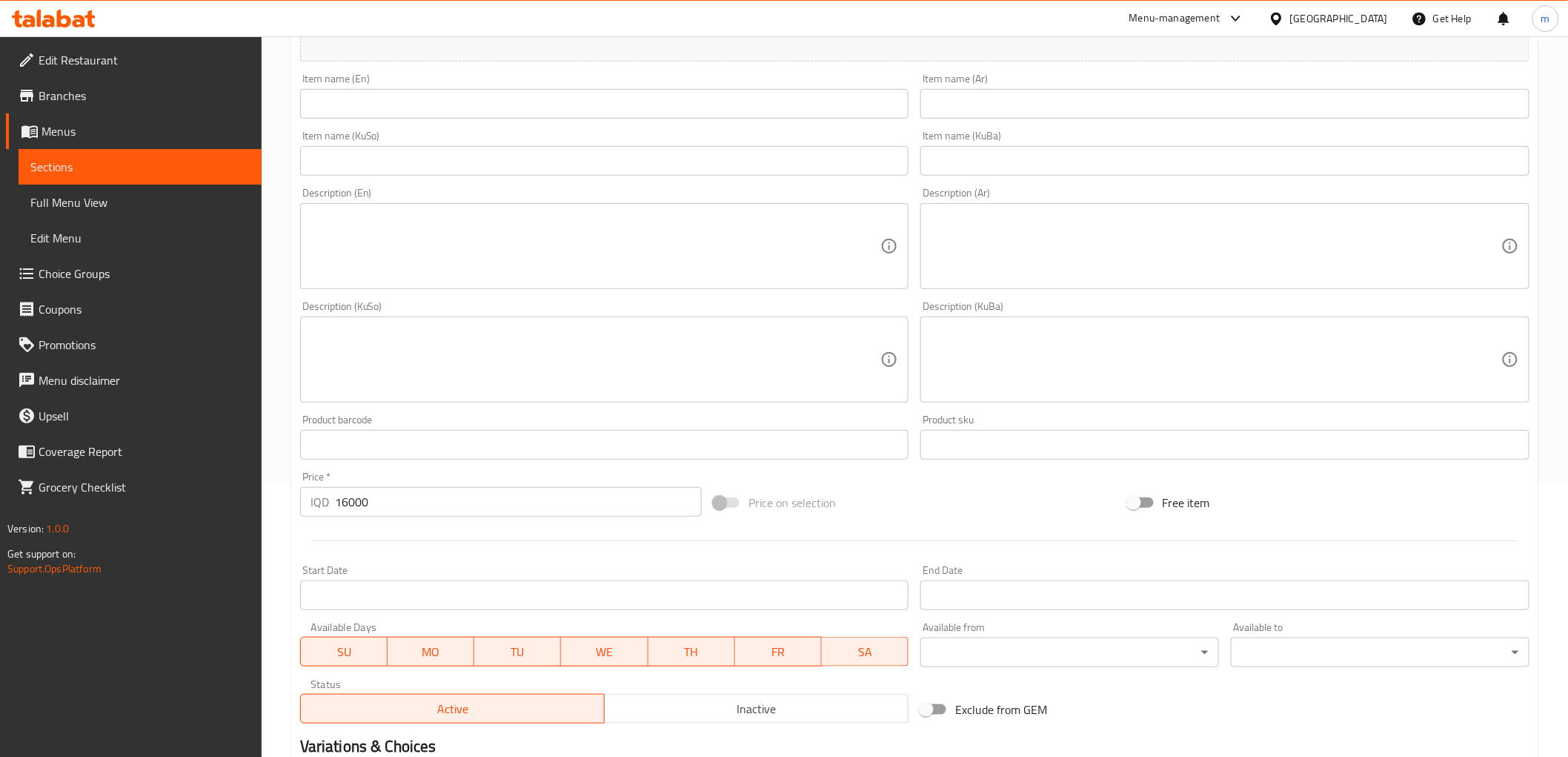
click at [623, 96] on input "text" at bounding box center [605, 104] width 610 height 29
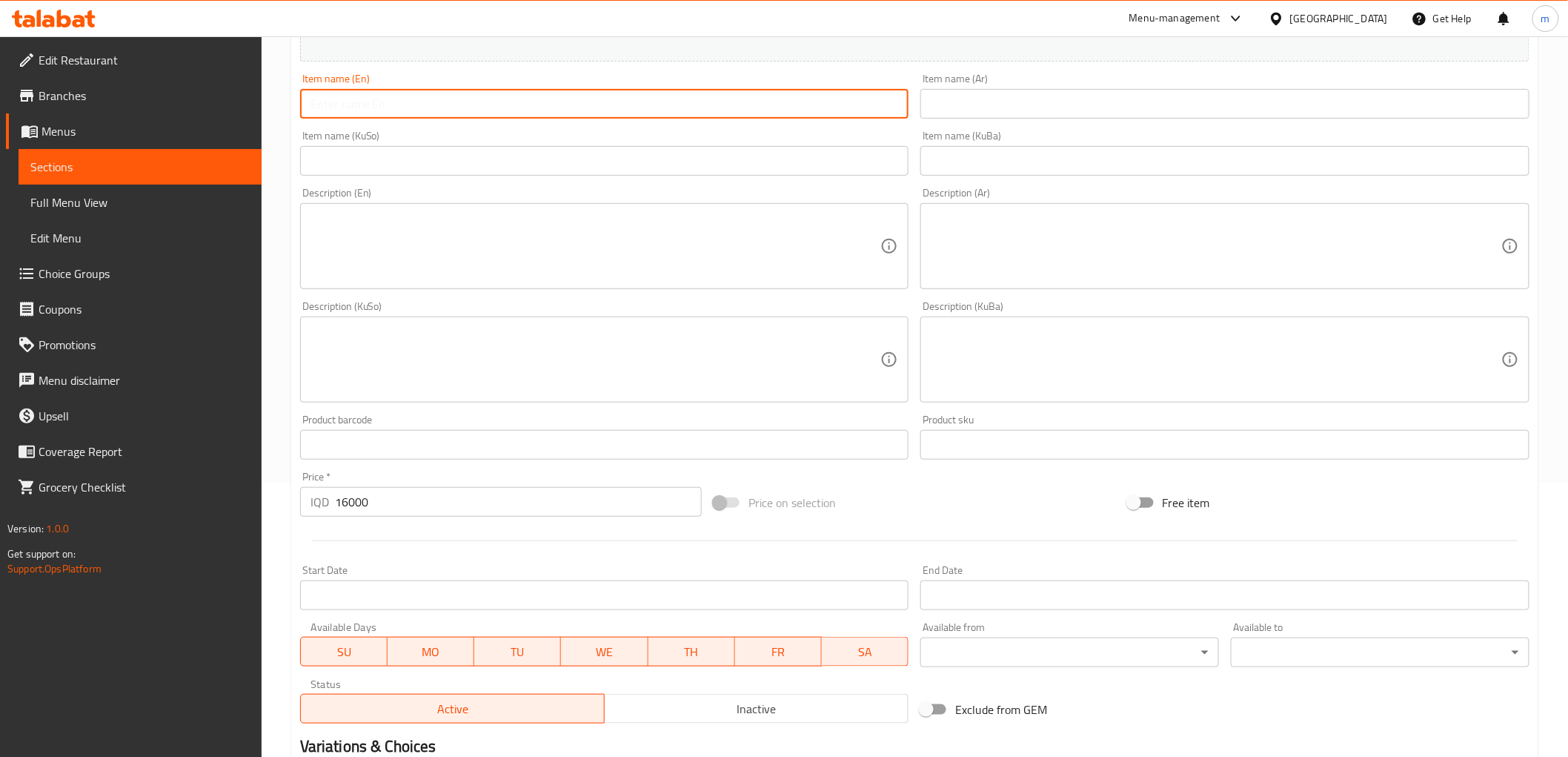
paste input "Chicken With Mushroom Sauce"
type input "Chicken With Mushroom Sauce"
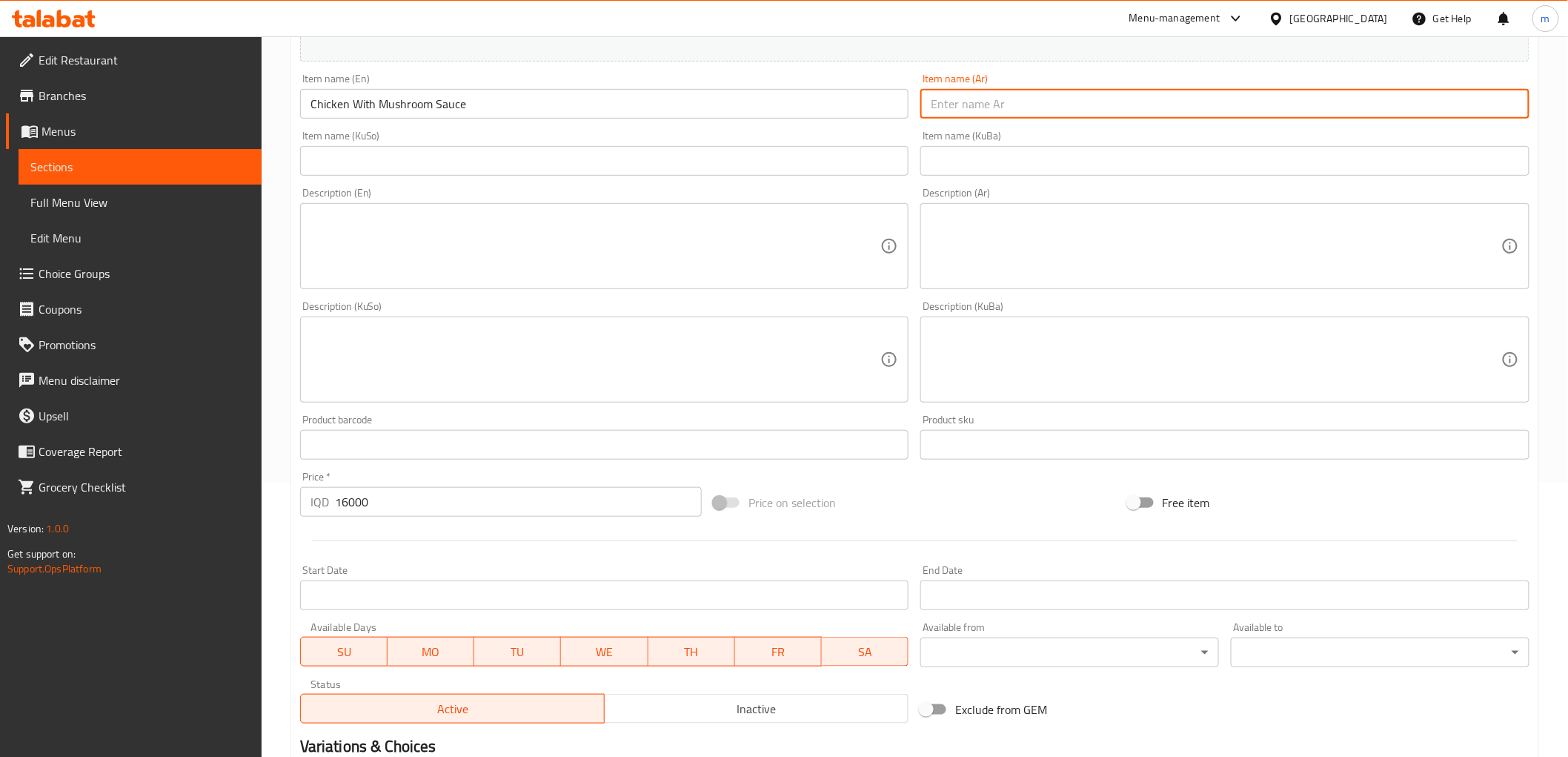
click at [944, 112] on input "text" at bounding box center [1225, 104] width 610 height 29
paste input "دجاج مع صلصة فطر"
type input "دجاج مع صلصة فطر"
click at [871, 163] on input "text" at bounding box center [605, 161] width 610 height 29
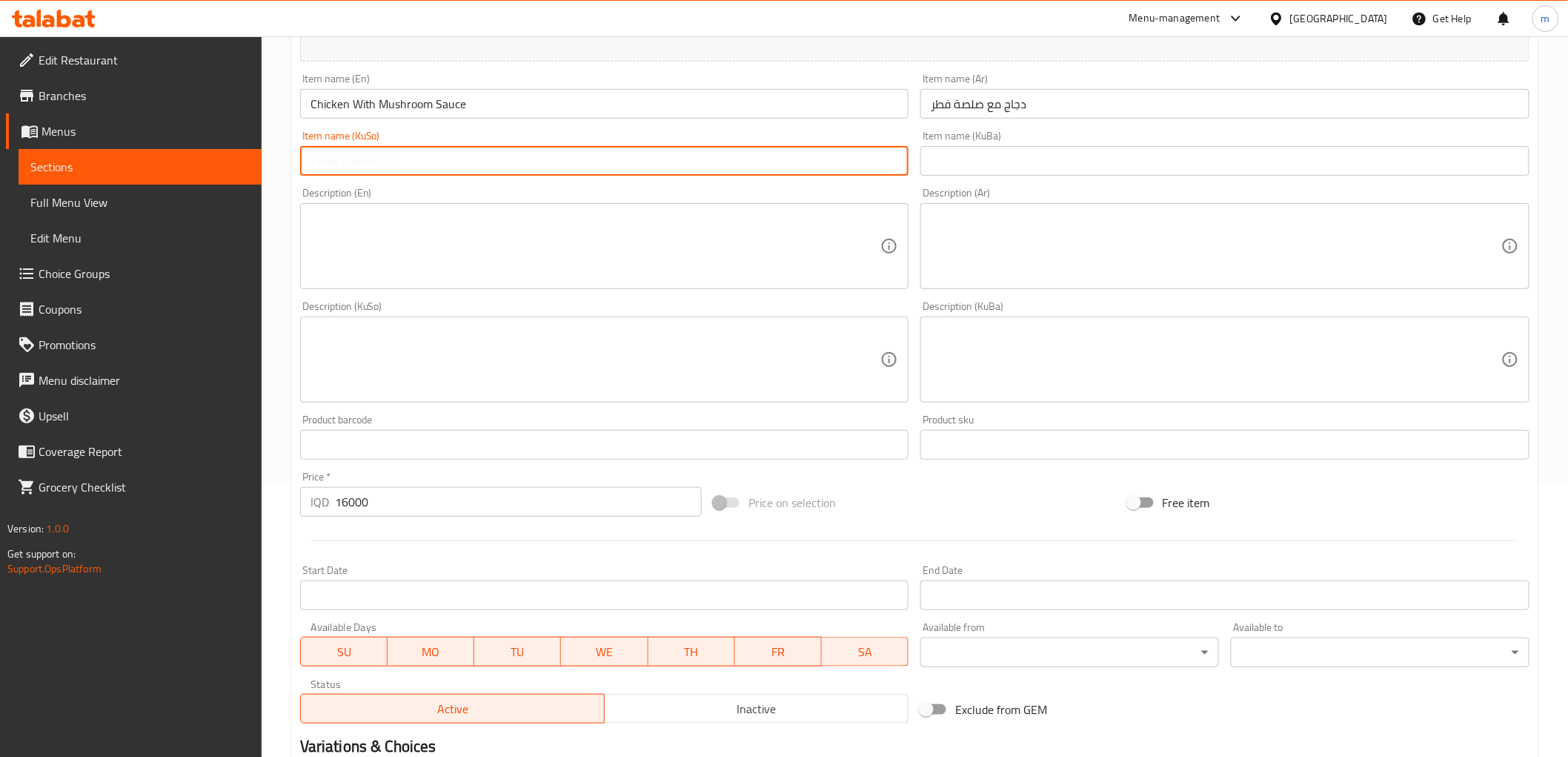
paste input "مریشک لەگەڵ سۆسی قارچک"
type input "مریشک لەگەڵ سۆسی قارچک"
click at [390, 224] on textarea at bounding box center [595, 246] width 571 height 70
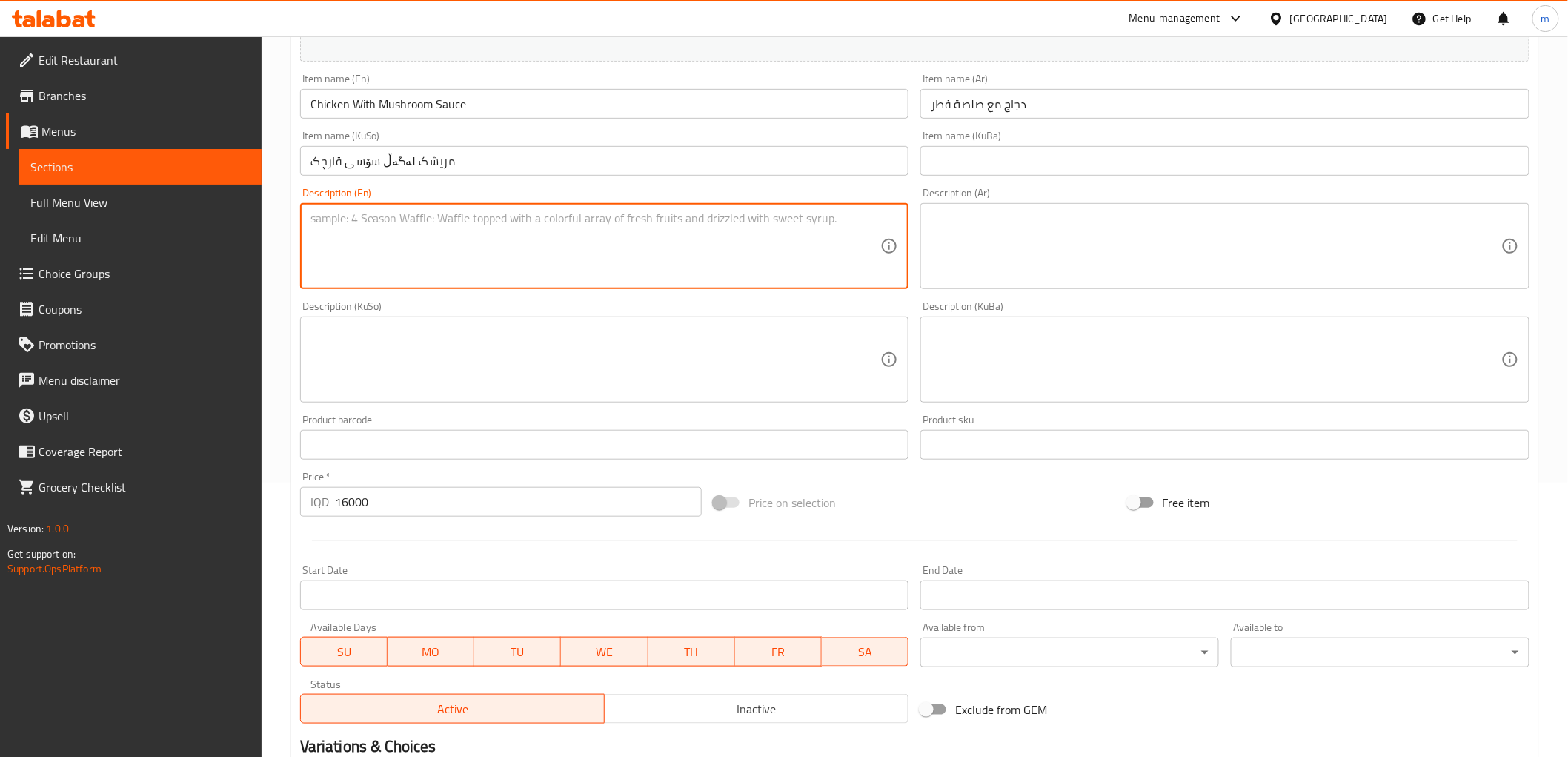
click at [390, 224] on textarea at bounding box center [595, 246] width 571 height 70
paste textarea "Grilled chicken piece served topped with creamy mushroom sauce."
type textarea "Grilled chicken piece served topped with creamy mushroom sauce."
click at [996, 267] on textarea at bounding box center [1216, 246] width 571 height 70
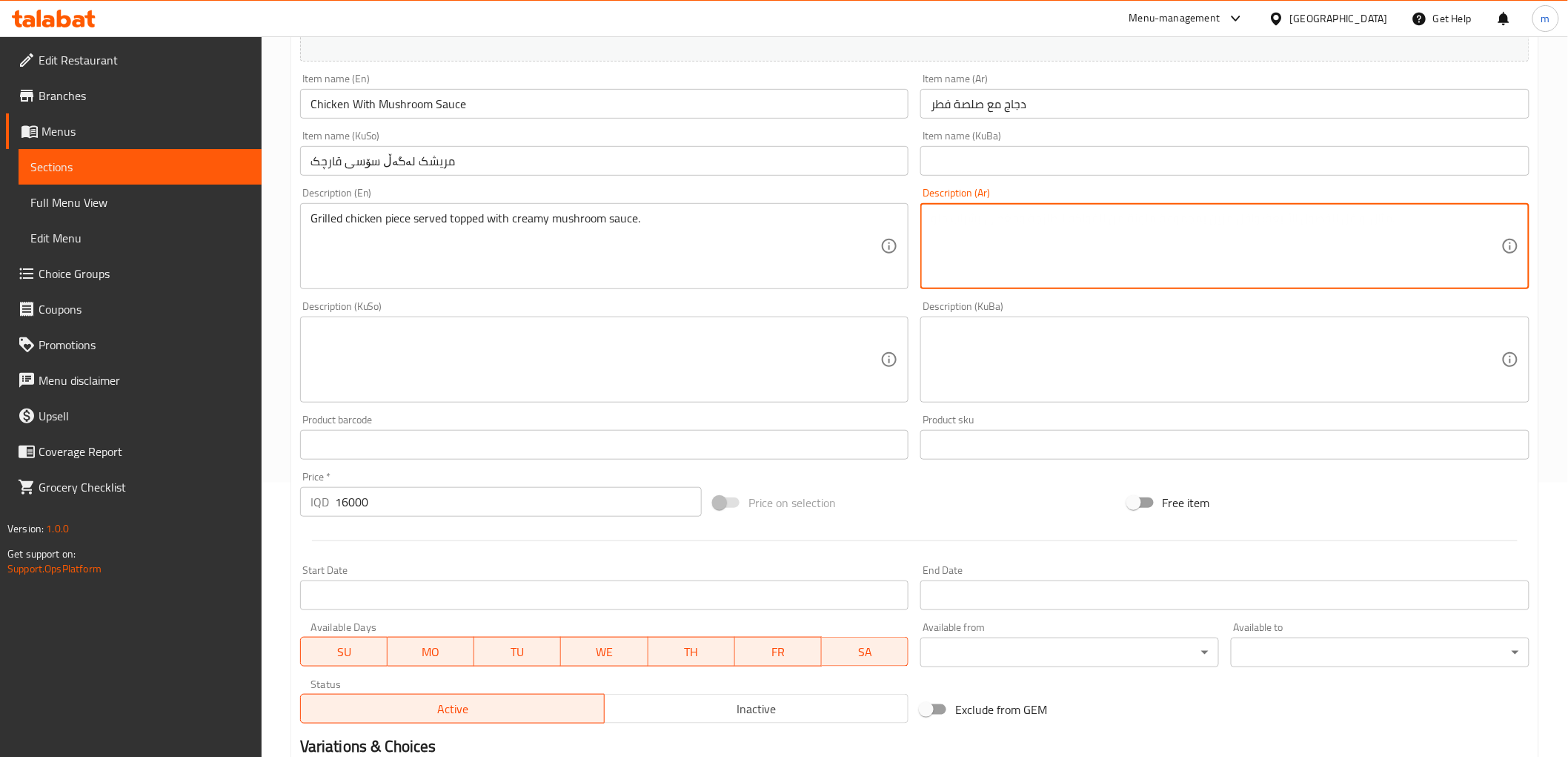
paste textarea "قطعة دجاج مشوية تقدم مغطاة بصلصة فطر كريمة."
type textarea "قطعة دجاج مشوية تقدم مغطاة بصلصة فطر كريمة."
click at [753, 357] on textarea at bounding box center [595, 360] width 571 height 70
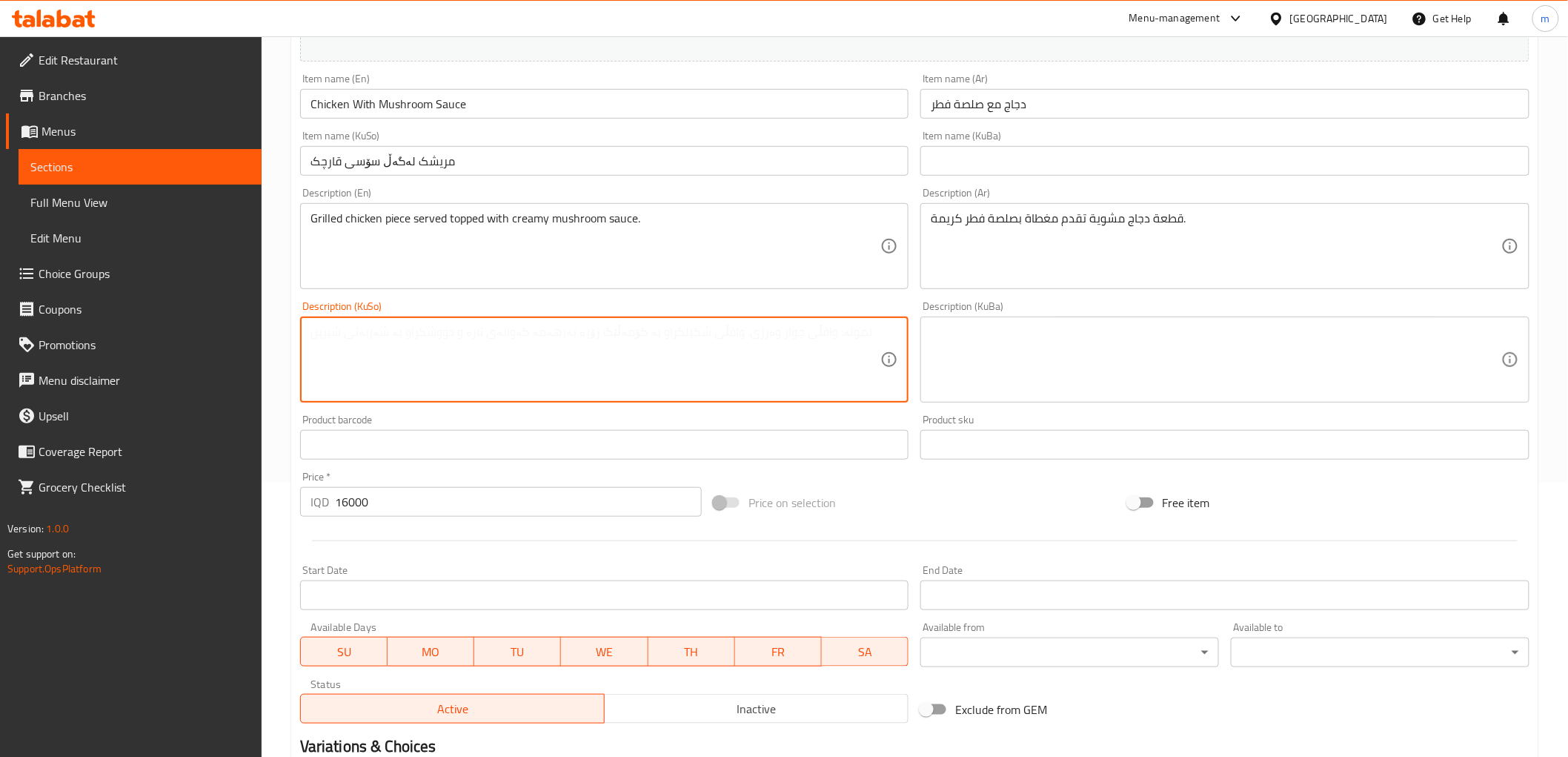
paste textarea "پارچە مریشکی برژاو پێشکەش دەکرێت داپۆشراوە بە سۆسی کرێمی قارچک"
type textarea "پارچە مریشکی برژاو پێشکەش دەکرێت داپۆشراوە بە سۆسی کرێمی قارچک"
click at [413, 498] on input "16000" at bounding box center [519, 502] width 367 height 29
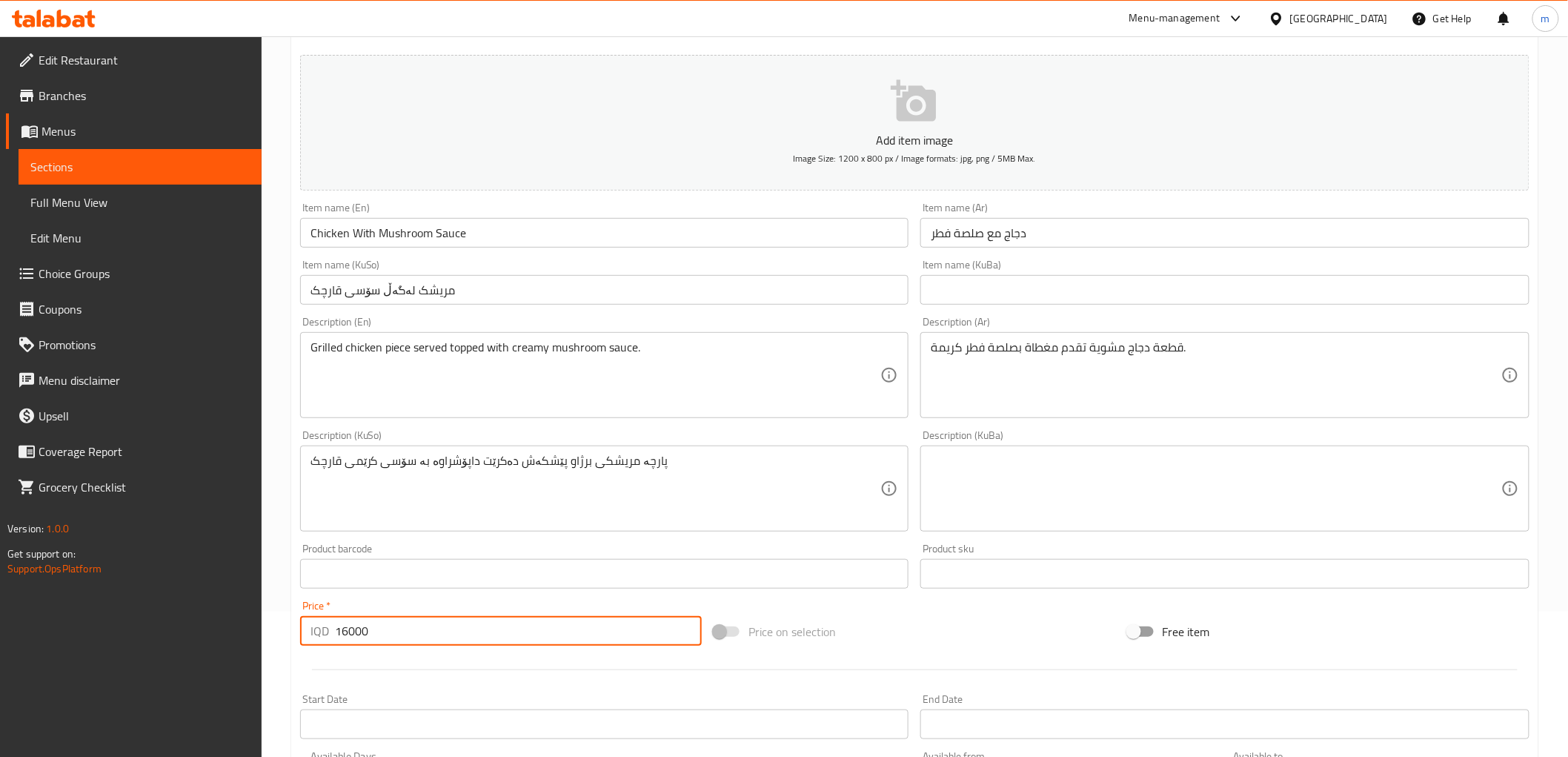
scroll to position [0, 0]
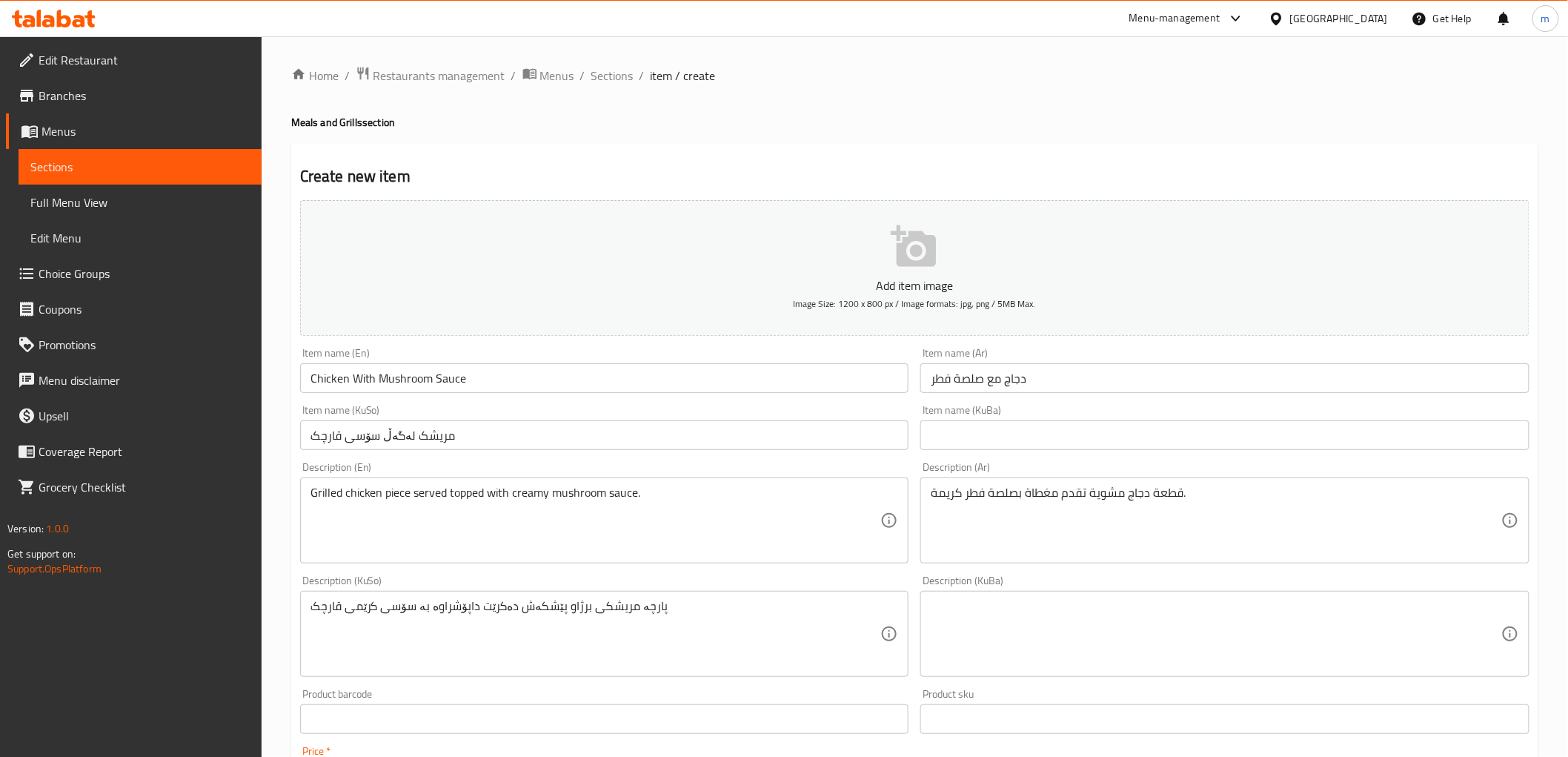
click at [448, 366] on input "Chicken With Mushroom Sauce" at bounding box center [605, 377] width 610 height 29
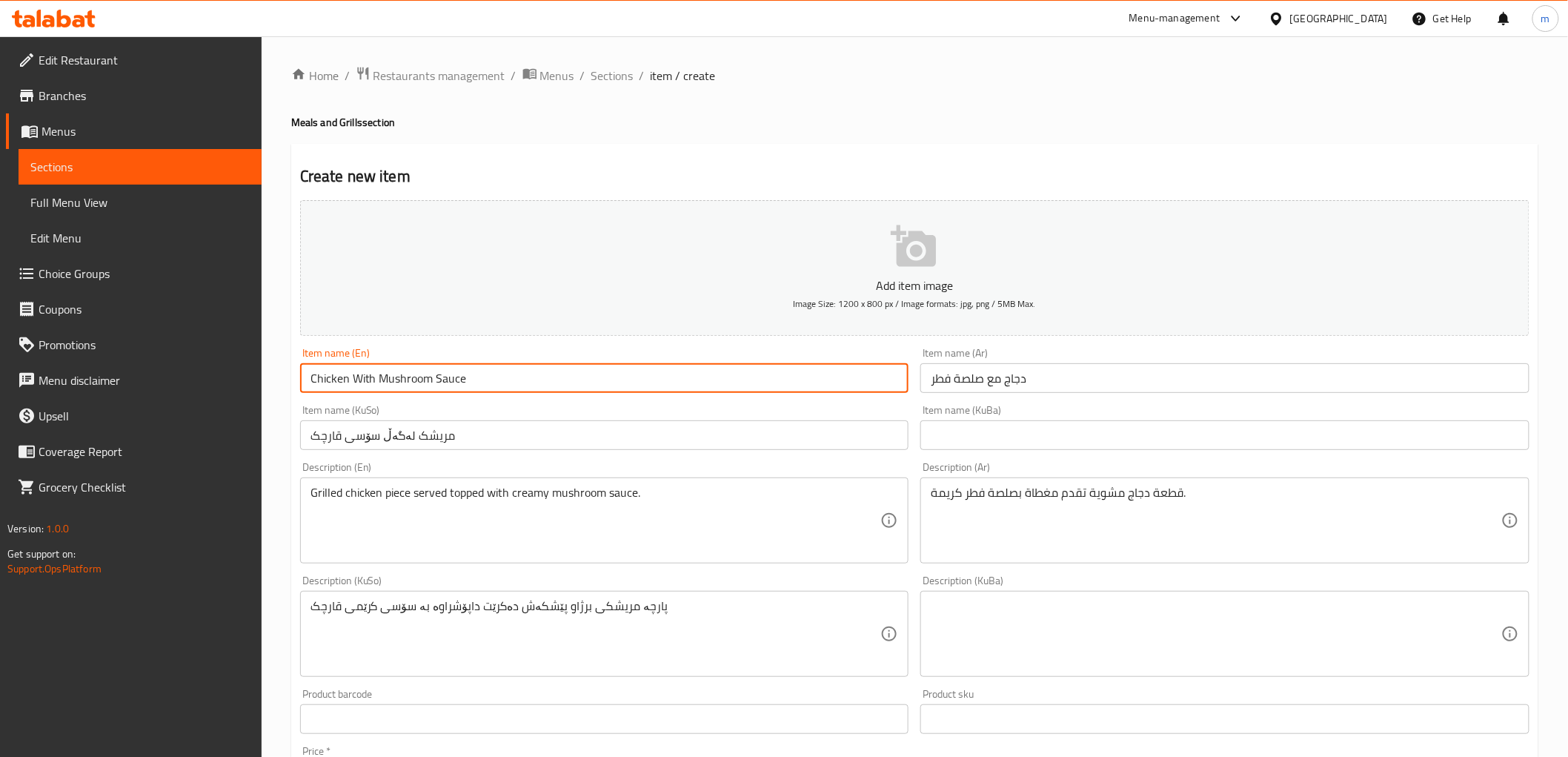
click at [448, 366] on input "Chicken With Mushroom Sauce" at bounding box center [605, 377] width 610 height 29
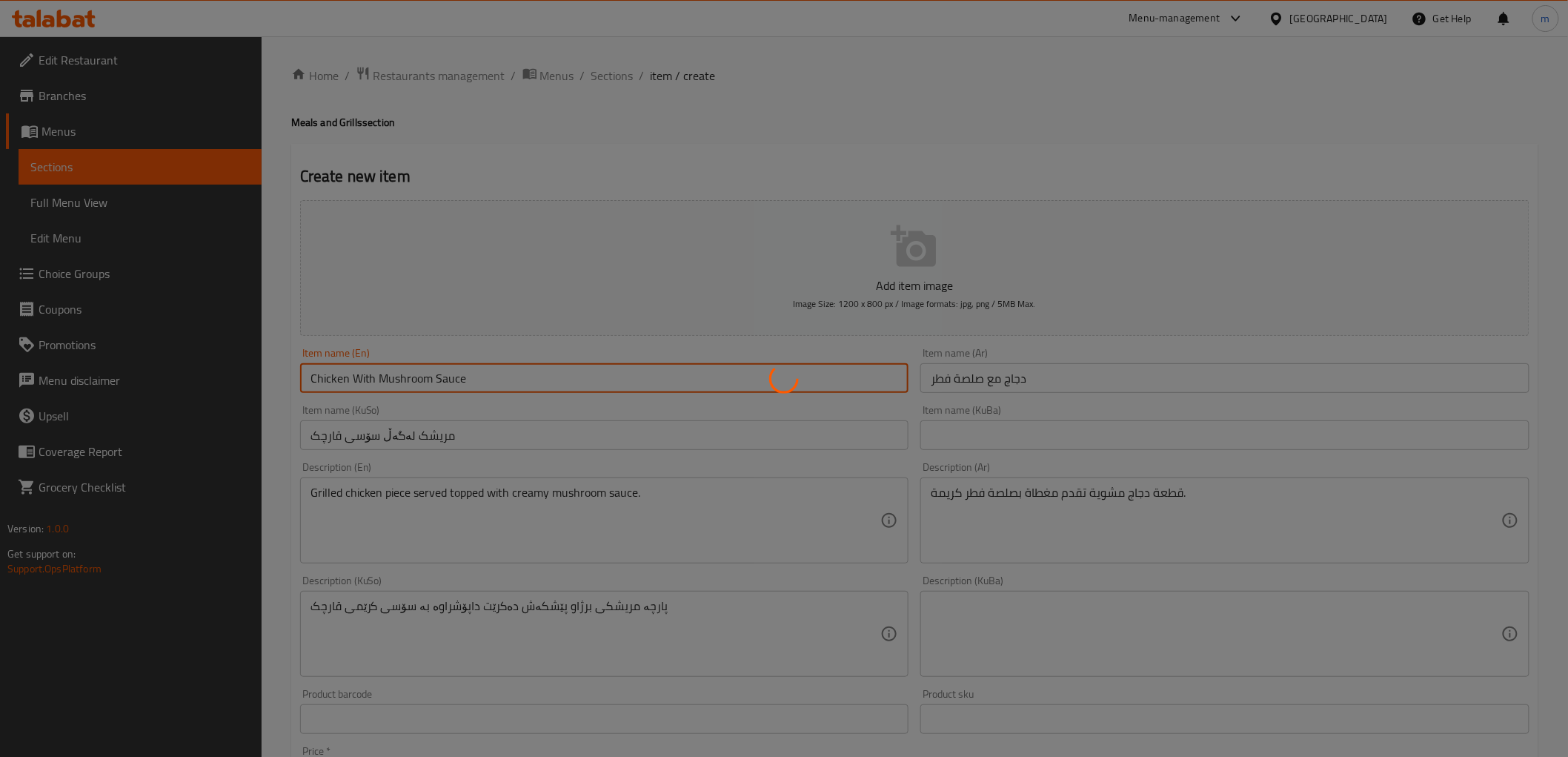
type input "0"
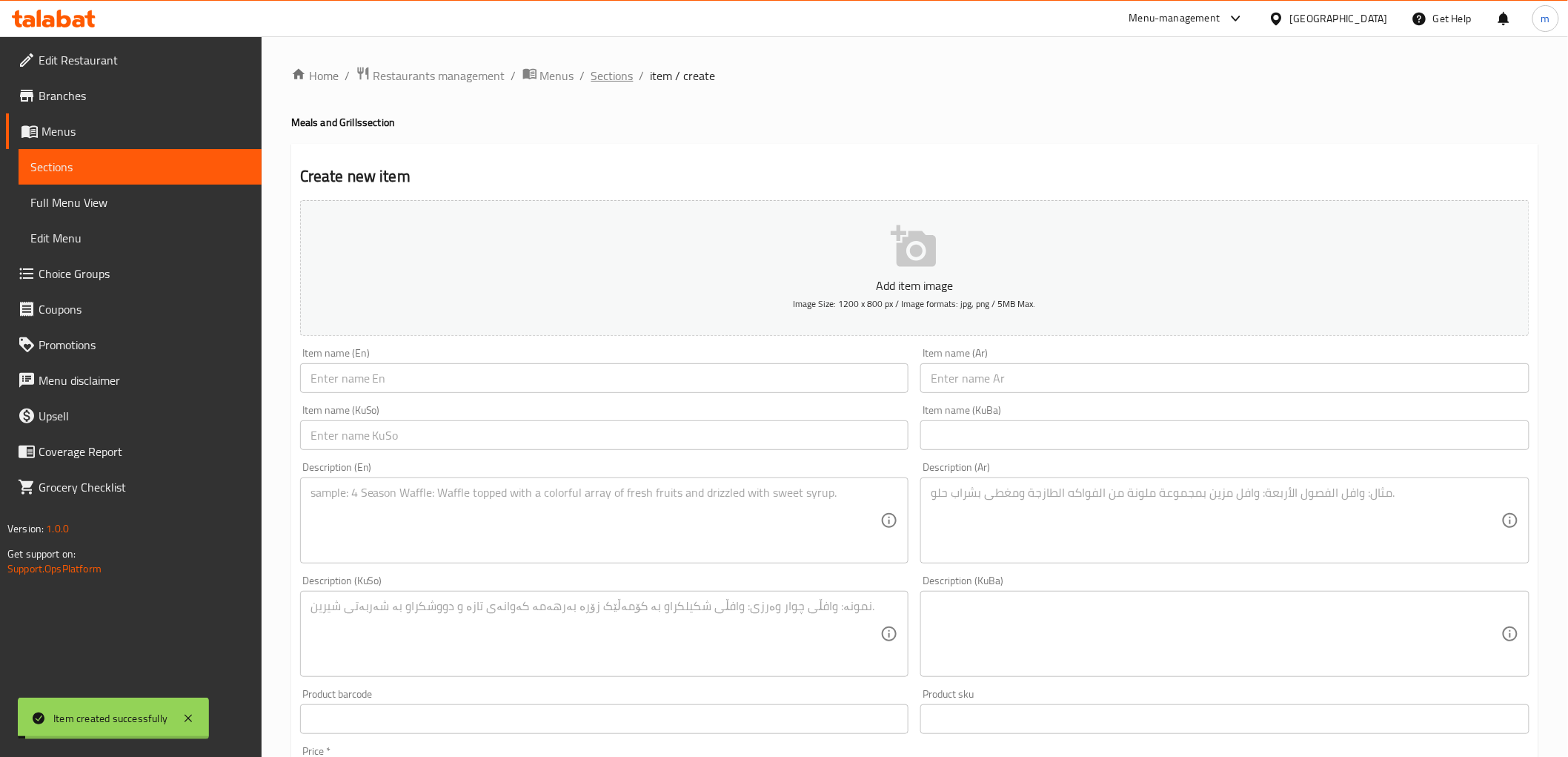
click at [617, 72] on span "Sections" at bounding box center [613, 75] width 42 height 18
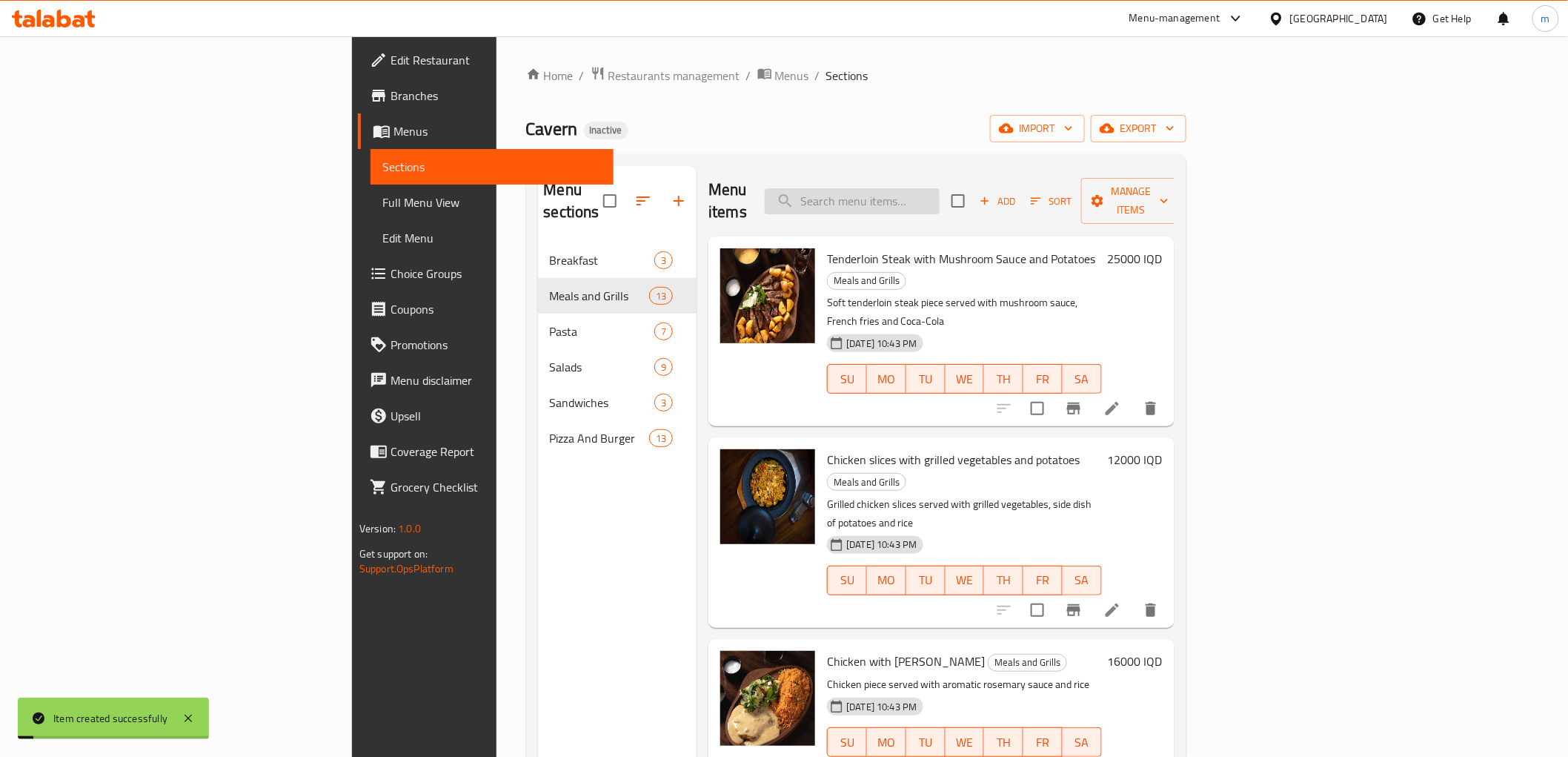
click at [940, 188] on input "search" at bounding box center [852, 200] width 175 height 26
paste input "Chicken With Mushroom Sauce"
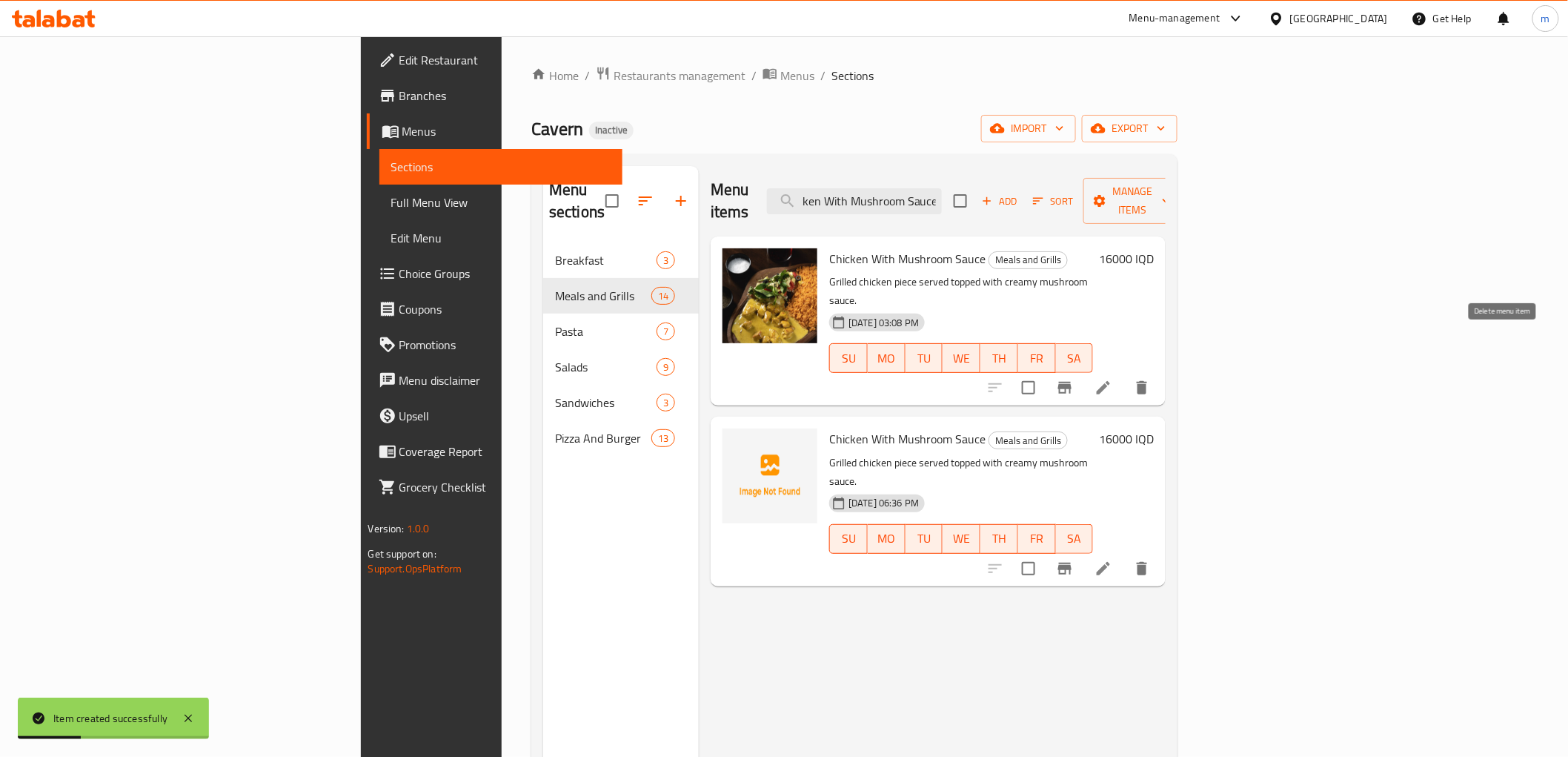
click at [1151, 379] on icon "delete" at bounding box center [1142, 388] width 18 height 18
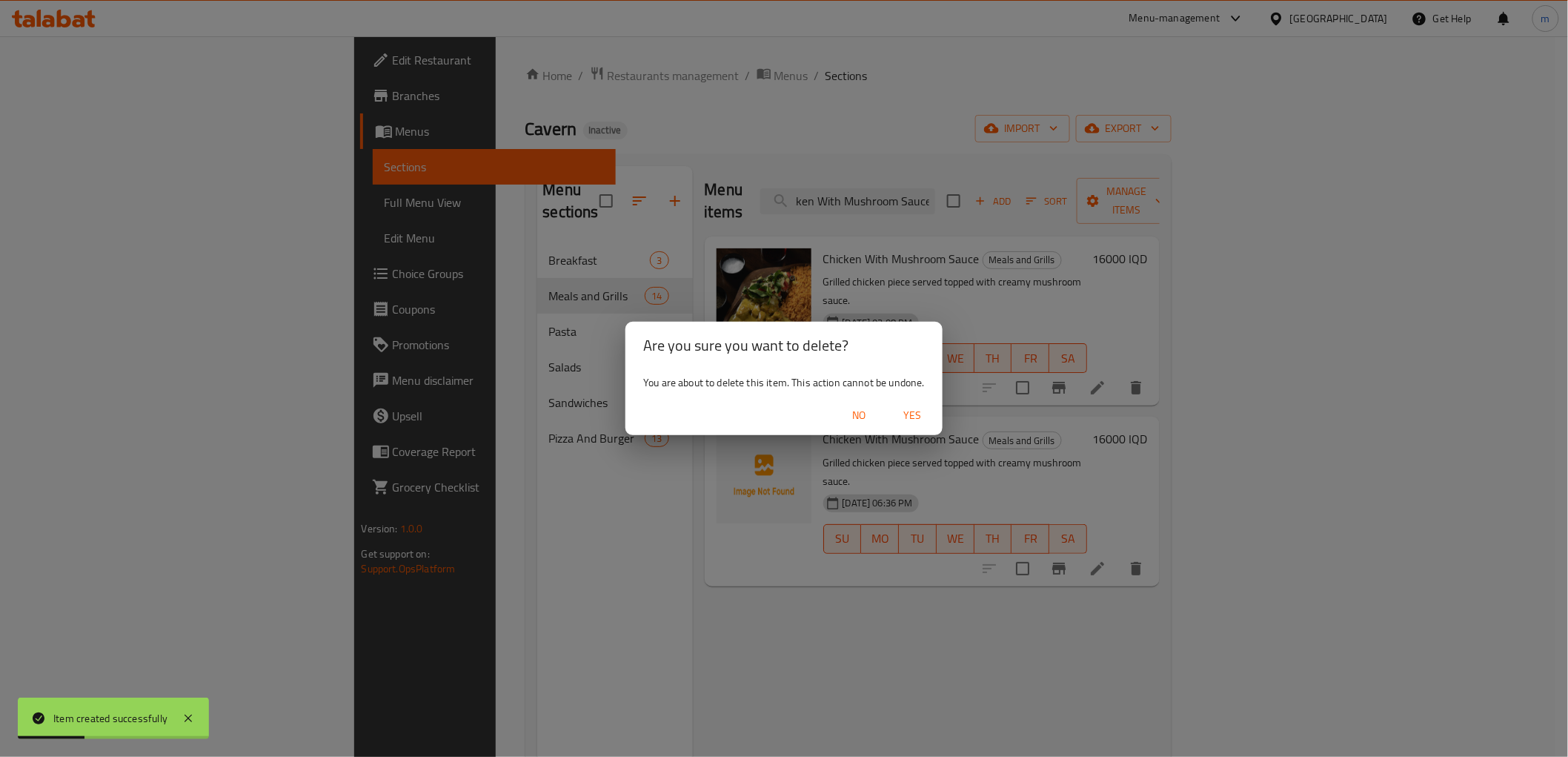
scroll to position [0, 0]
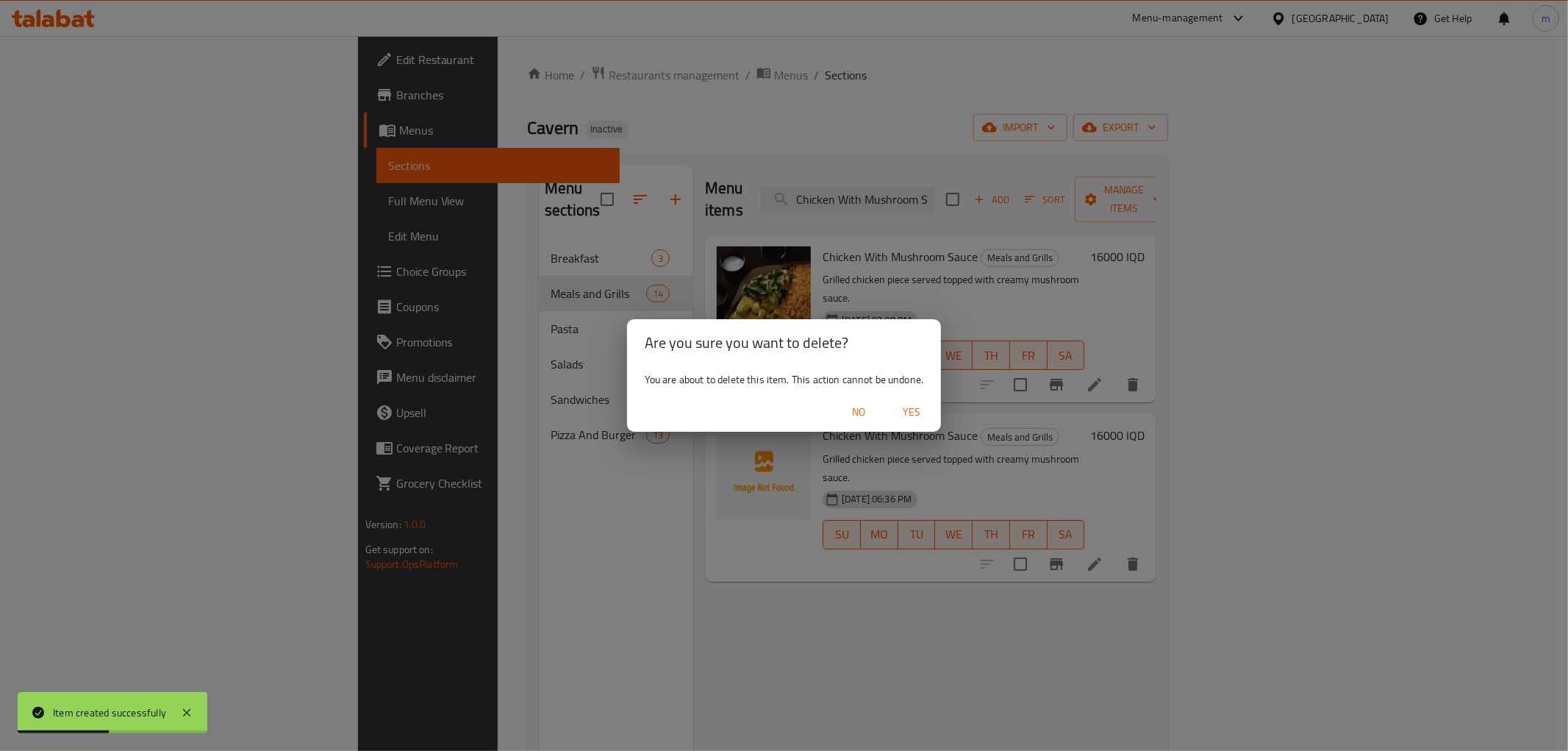
click at [910, 412] on span "Yes" at bounding box center [911, 413] width 35 height 19
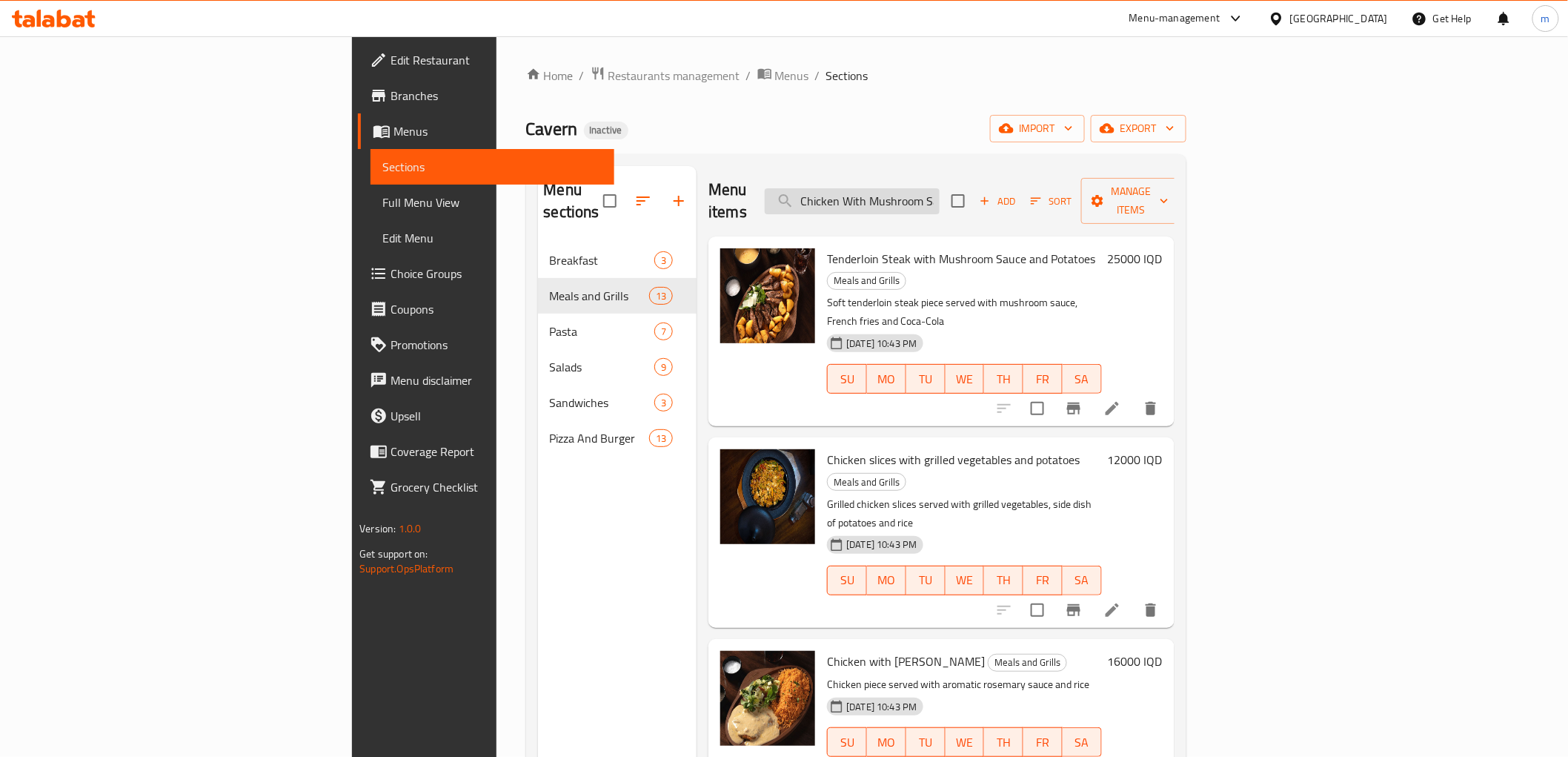
click at [931, 191] on input "Chicken With Mushroom Sauce" at bounding box center [852, 200] width 175 height 26
paste input "search"
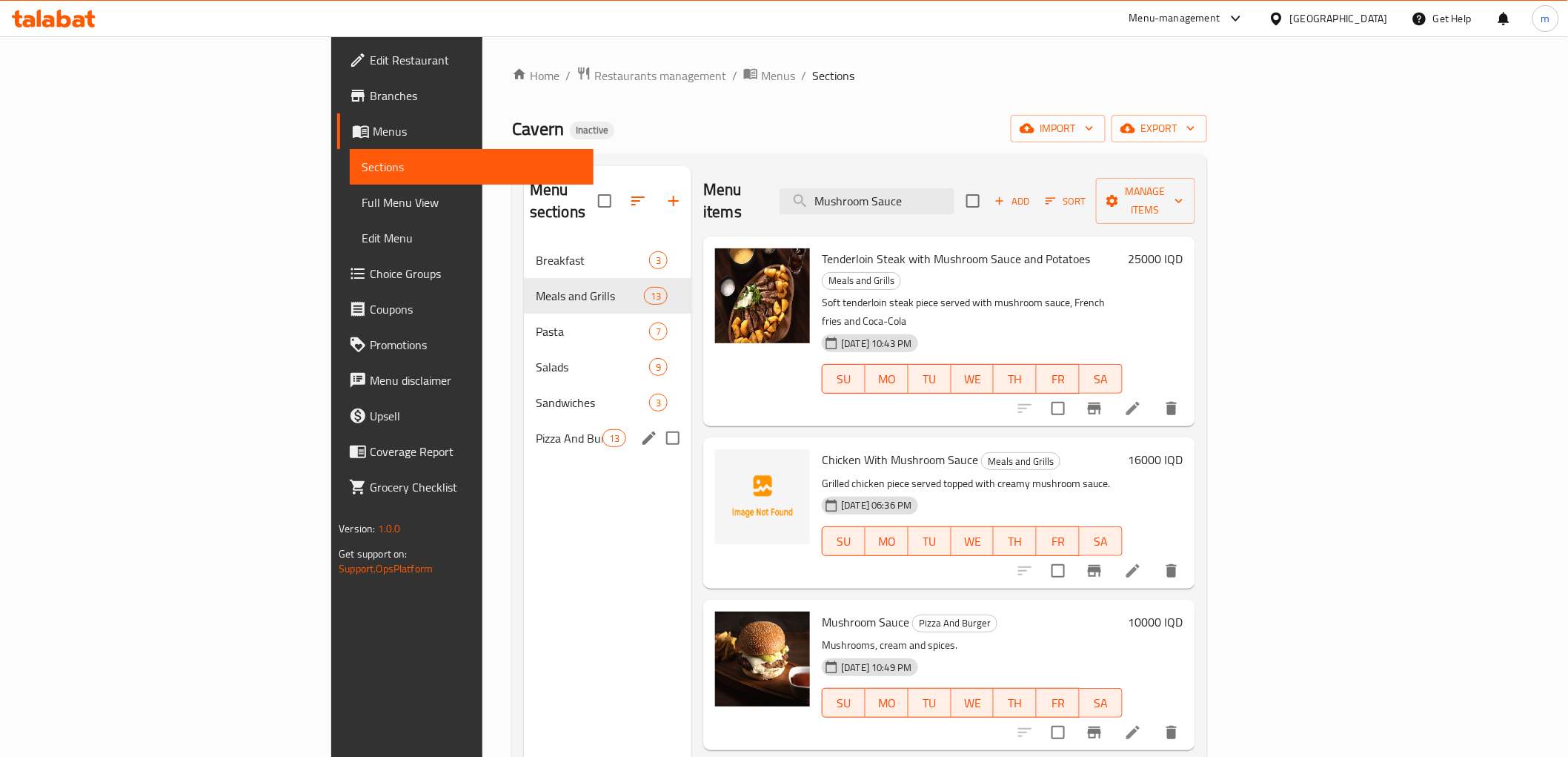
type input "Mushroom Sauce"
click at [524, 421] on div "Pizza And Burger 13" at bounding box center [608, 438] width 167 height 35
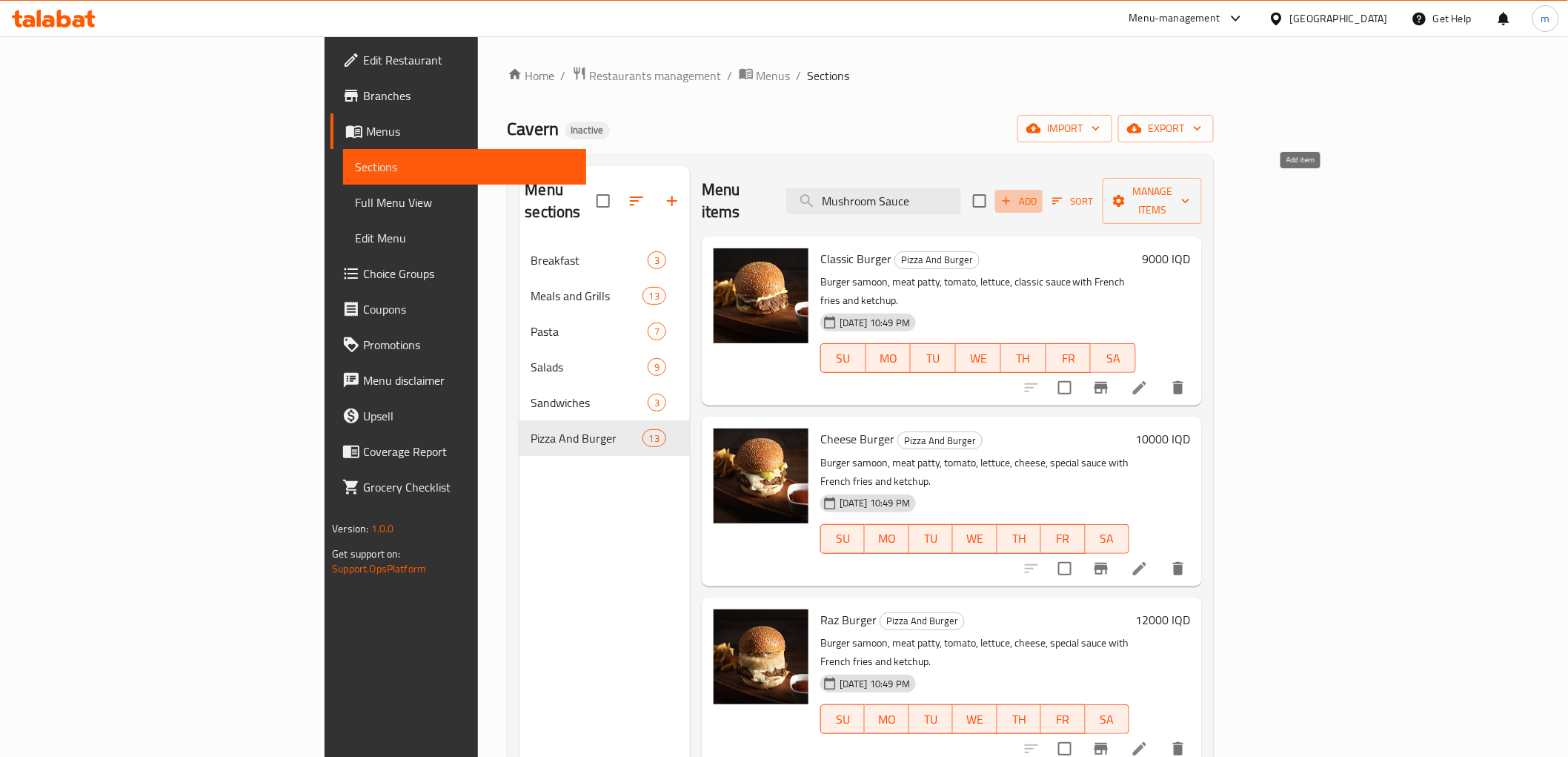
click at [1039, 193] on span "Add" at bounding box center [1019, 201] width 40 height 17
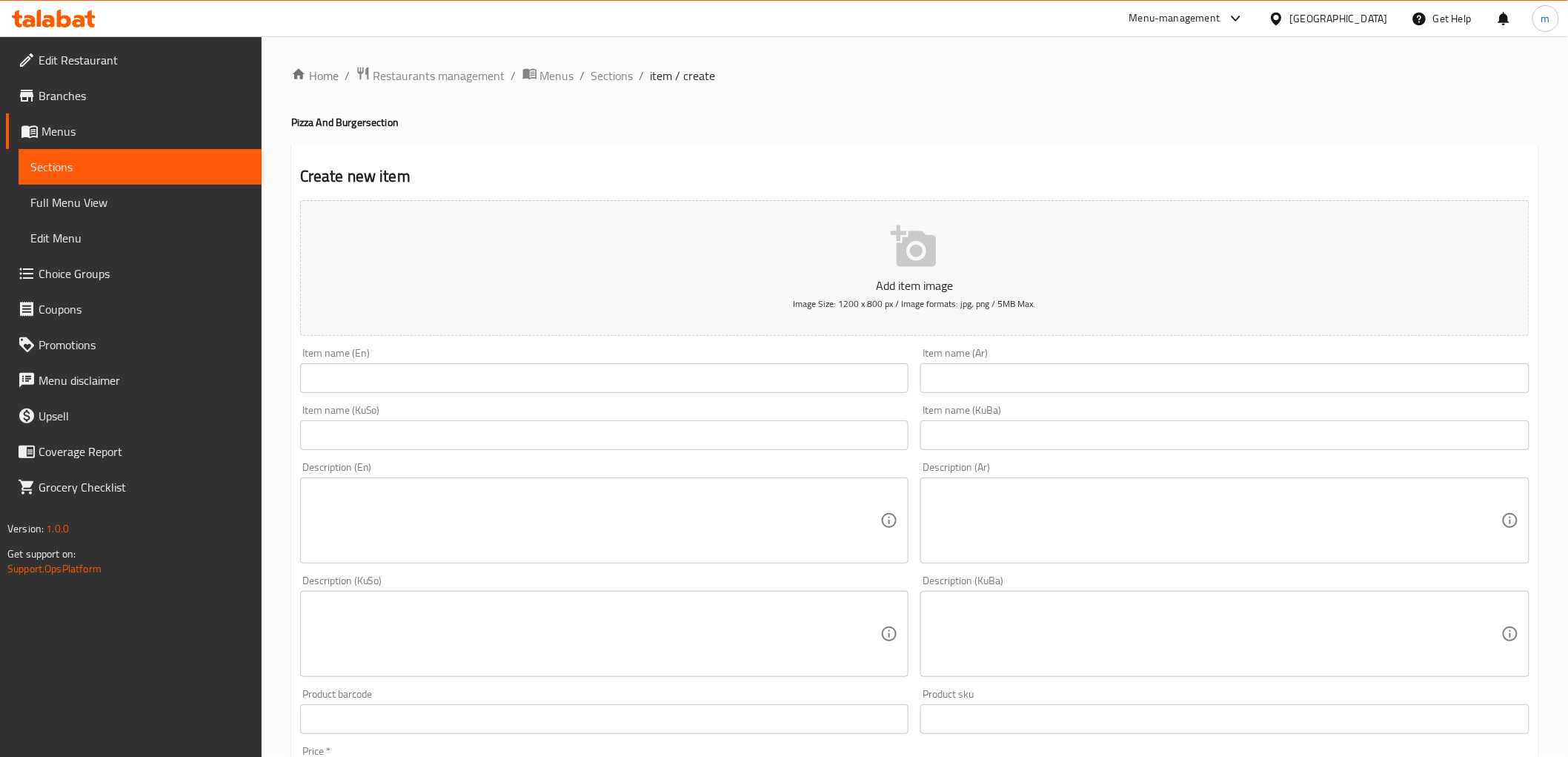
drag, startPoint x: 698, startPoint y: 371, endPoint x: 705, endPoint y: 381, distance: 12.2
click at [698, 371] on input "text" at bounding box center [605, 377] width 610 height 29
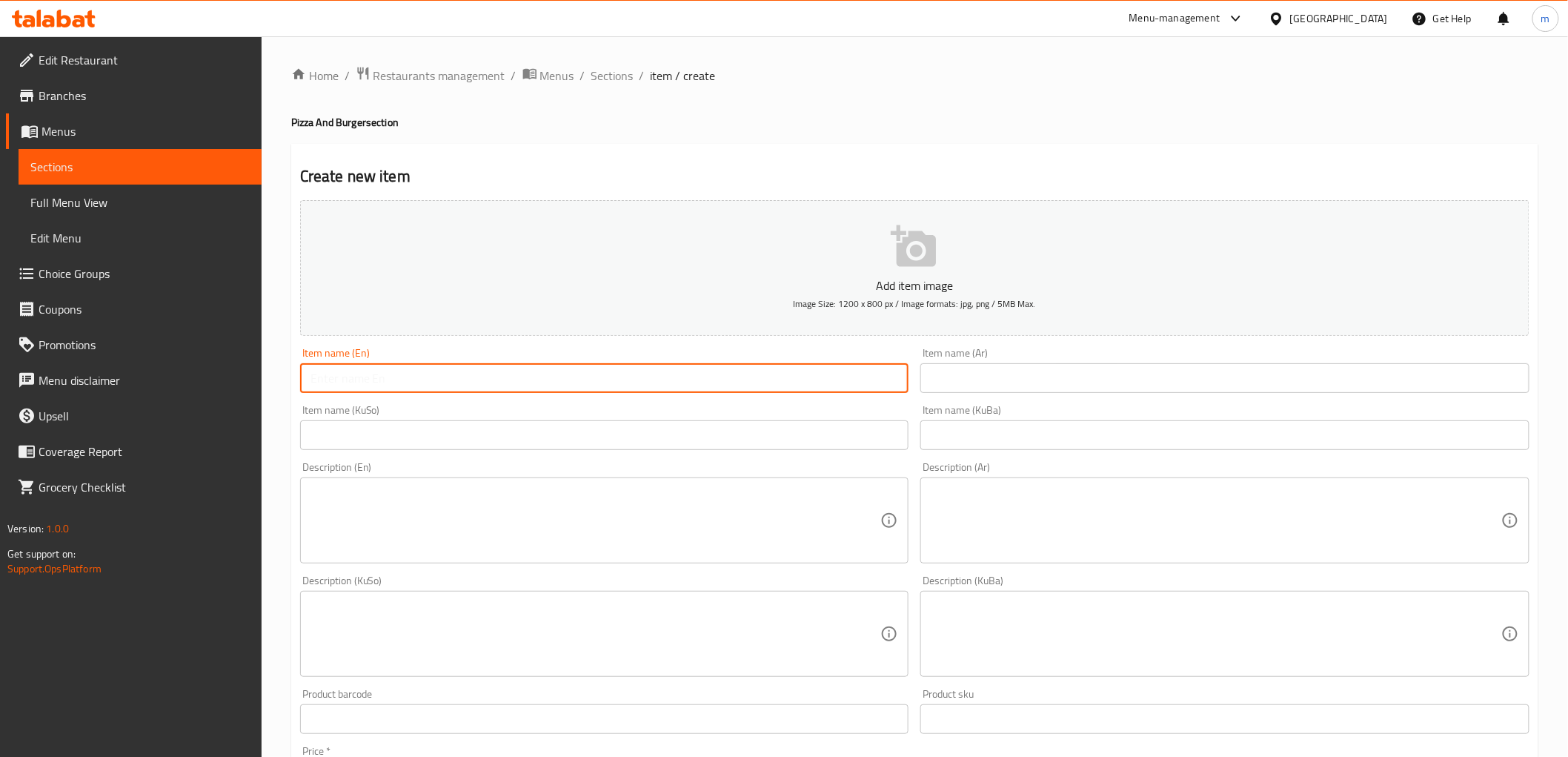
paste input "Mushroom Sauce"
type input "Mushroom Sauce"
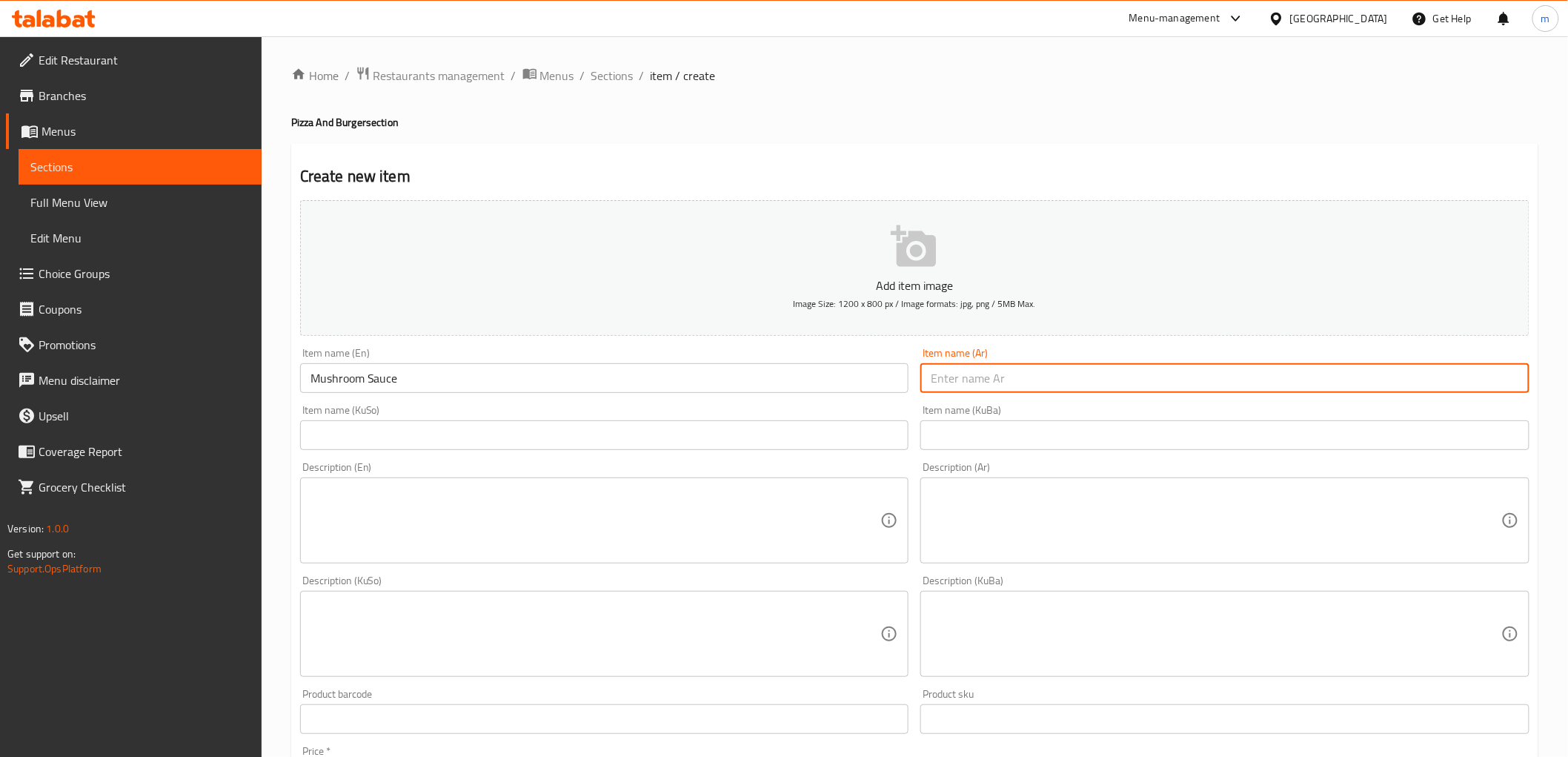
click at [1049, 383] on input "text" at bounding box center [1225, 377] width 610 height 29
paste input "صلصة مشروم"
type input "صلصة مشروم"
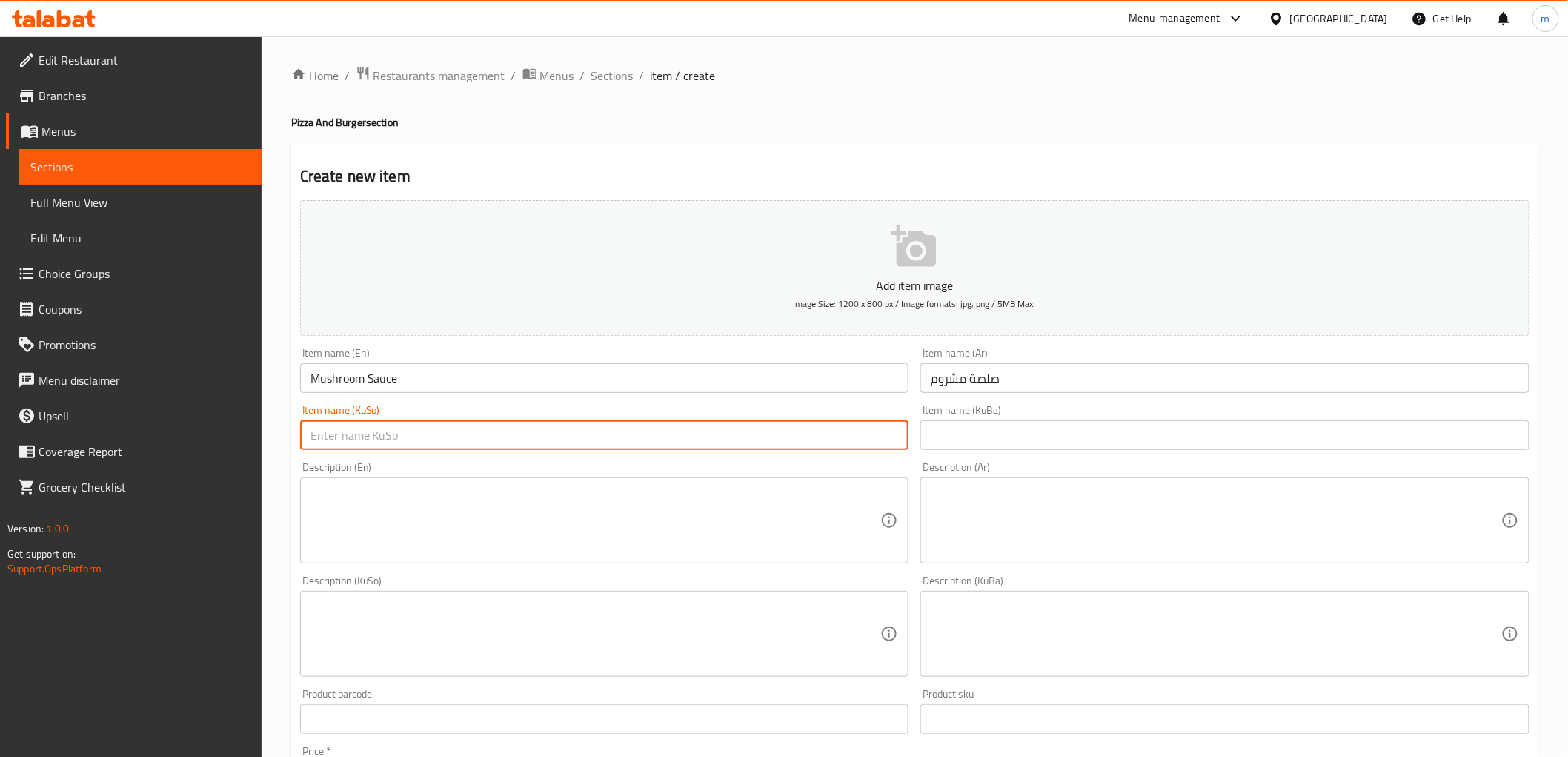
click at [832, 431] on input "text" at bounding box center [605, 435] width 610 height 29
paste input "سۆسی قارچک"
type input "سۆسی قارچک"
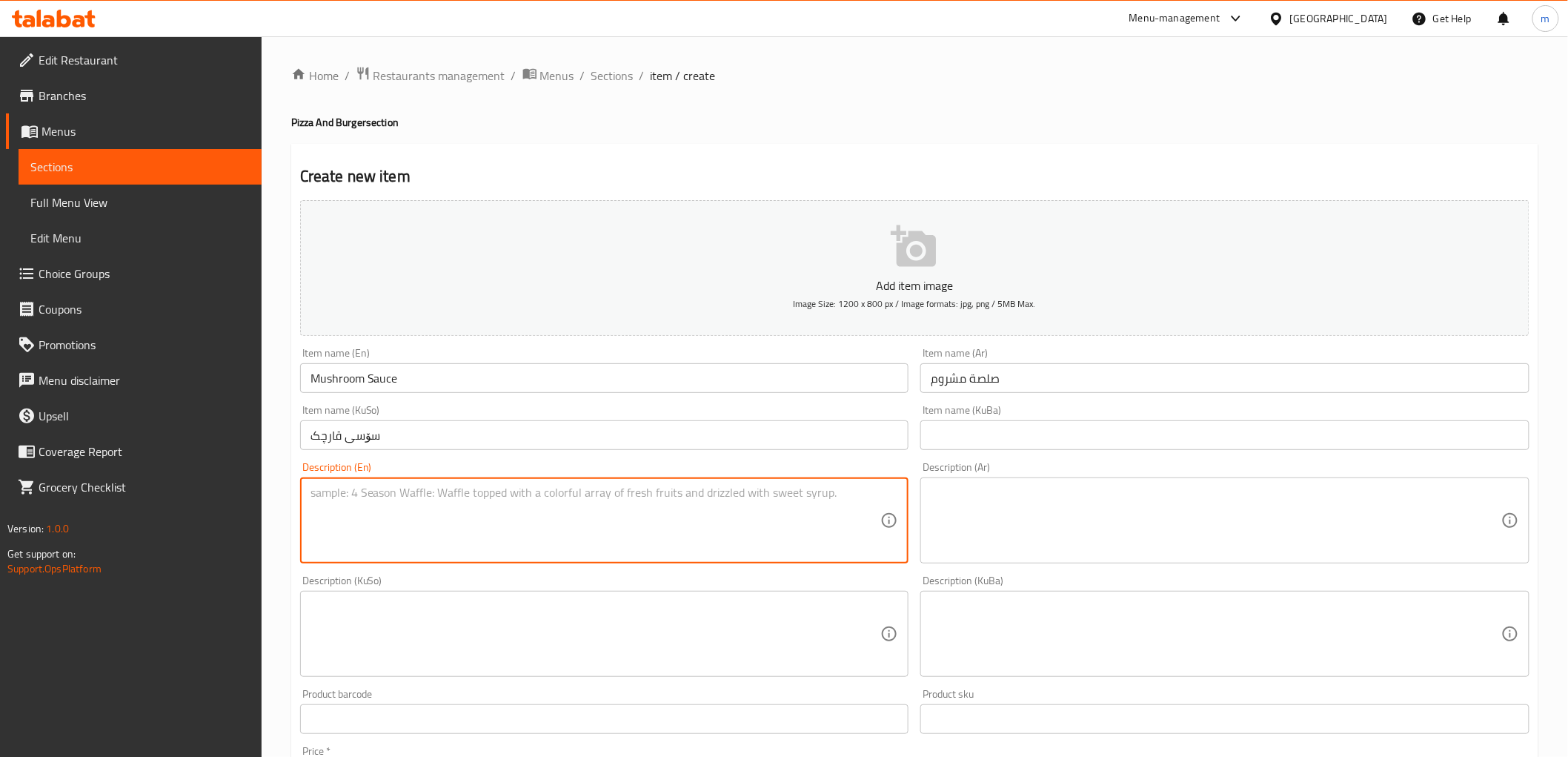
click at [434, 539] on textarea at bounding box center [595, 520] width 571 height 70
paste textarea "Mushrooms, cream and spices."
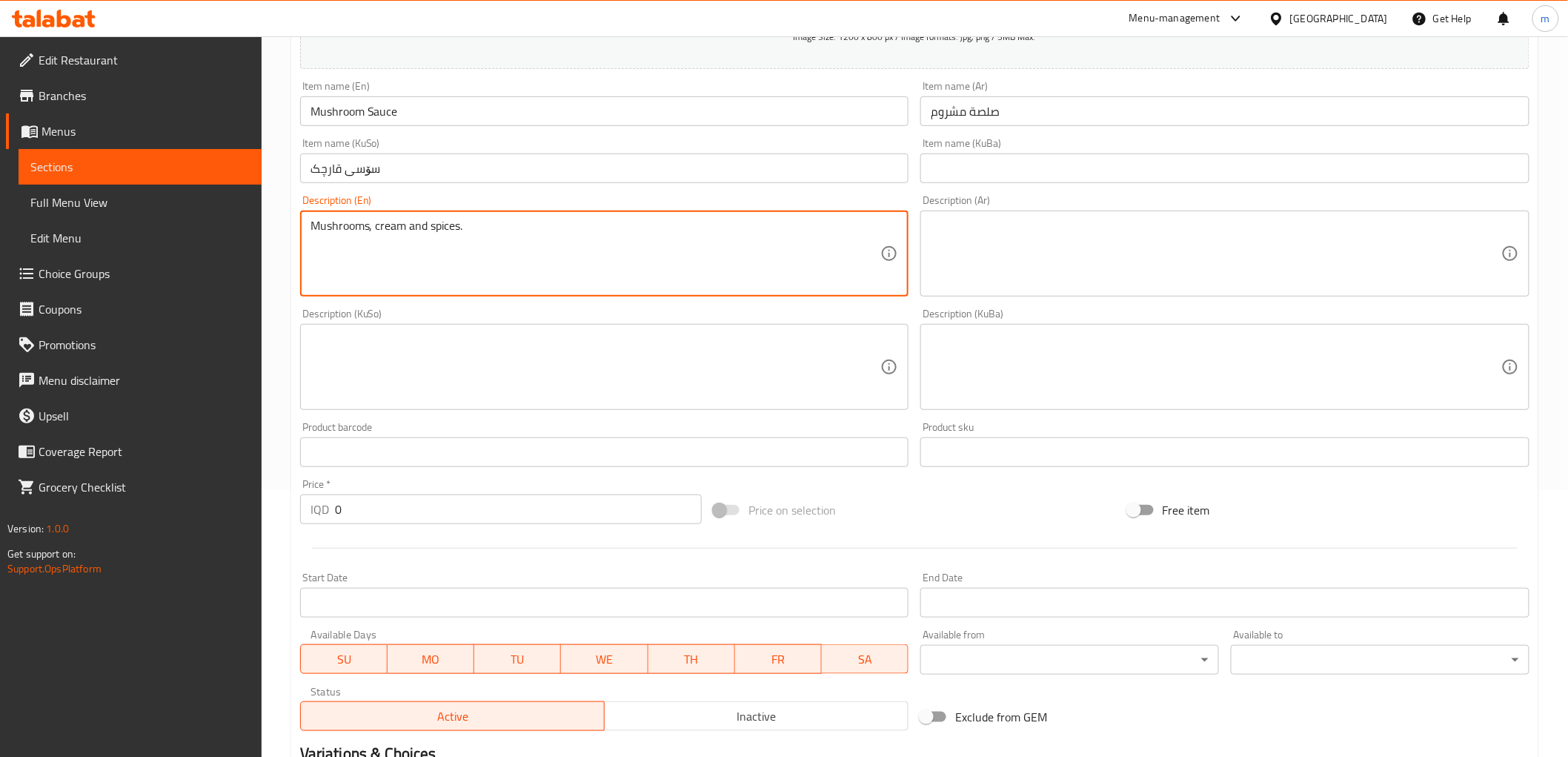
scroll to position [274, 0]
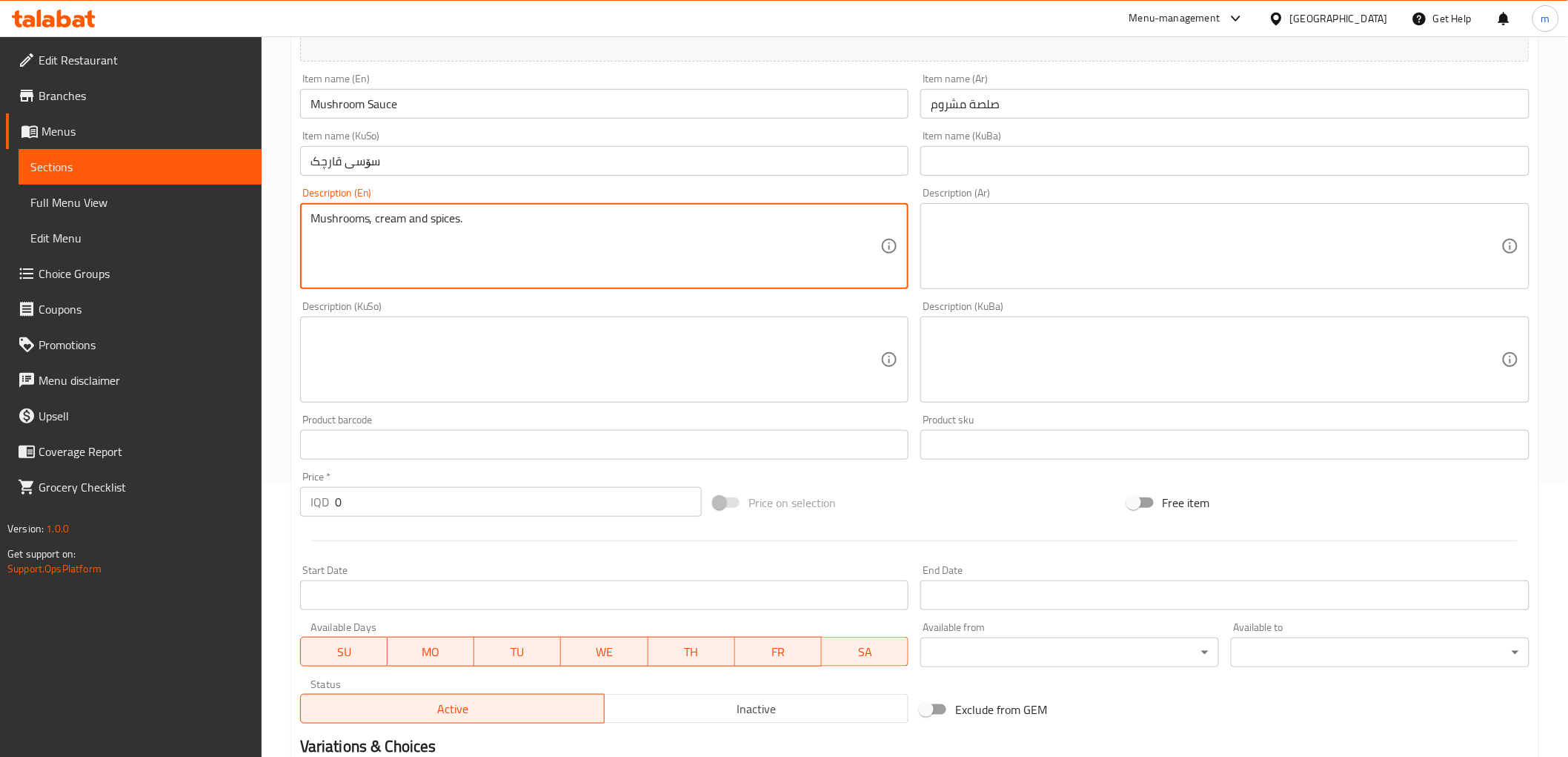
type textarea "Mushrooms, cream and spices."
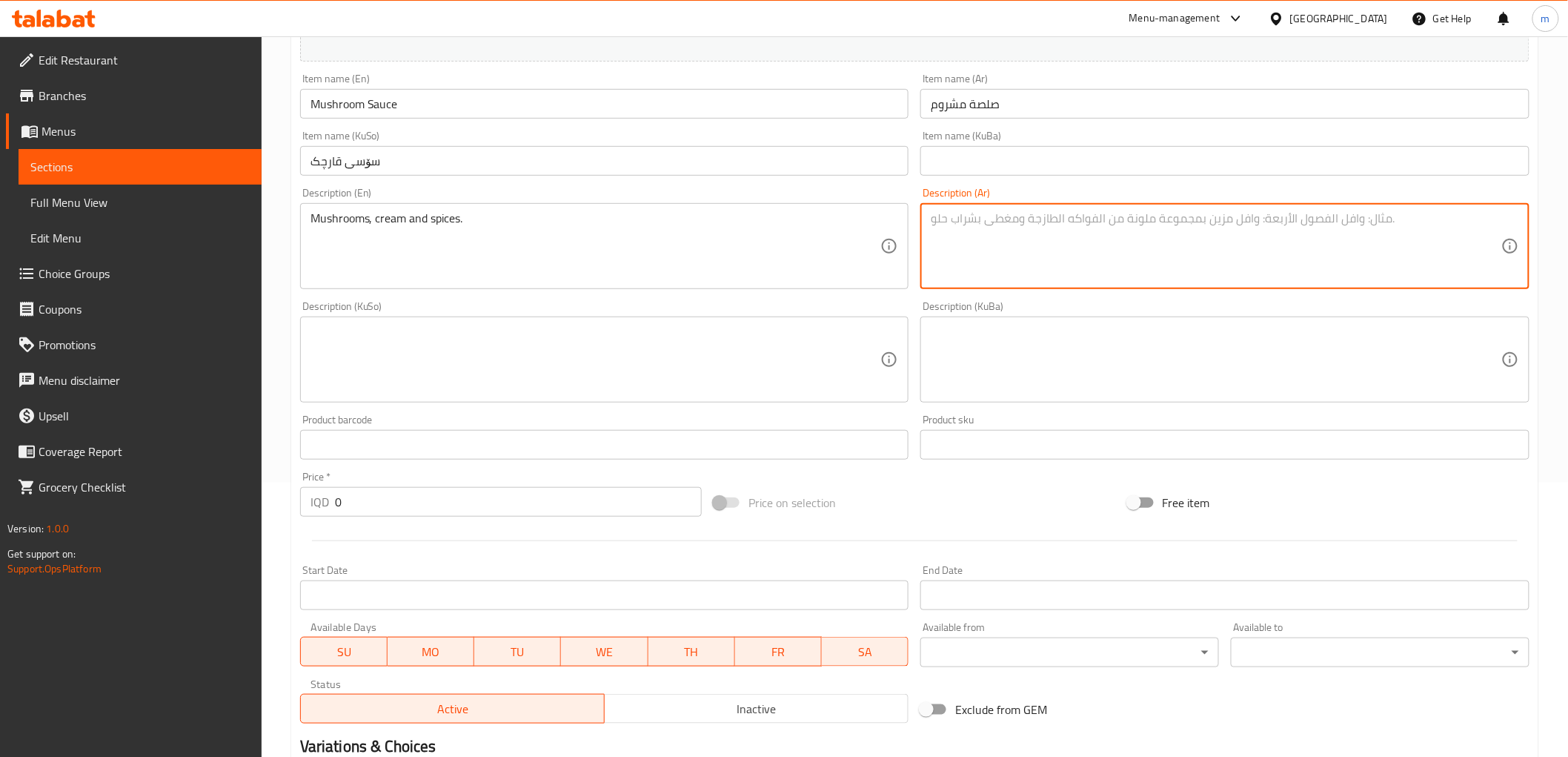
click at [1030, 270] on textarea at bounding box center [1216, 246] width 571 height 70
paste textarea "فطر، كريمة وتوابل."
type textarea "فطر، كريمة وتوابل."
click at [724, 369] on textarea at bounding box center [595, 360] width 571 height 70
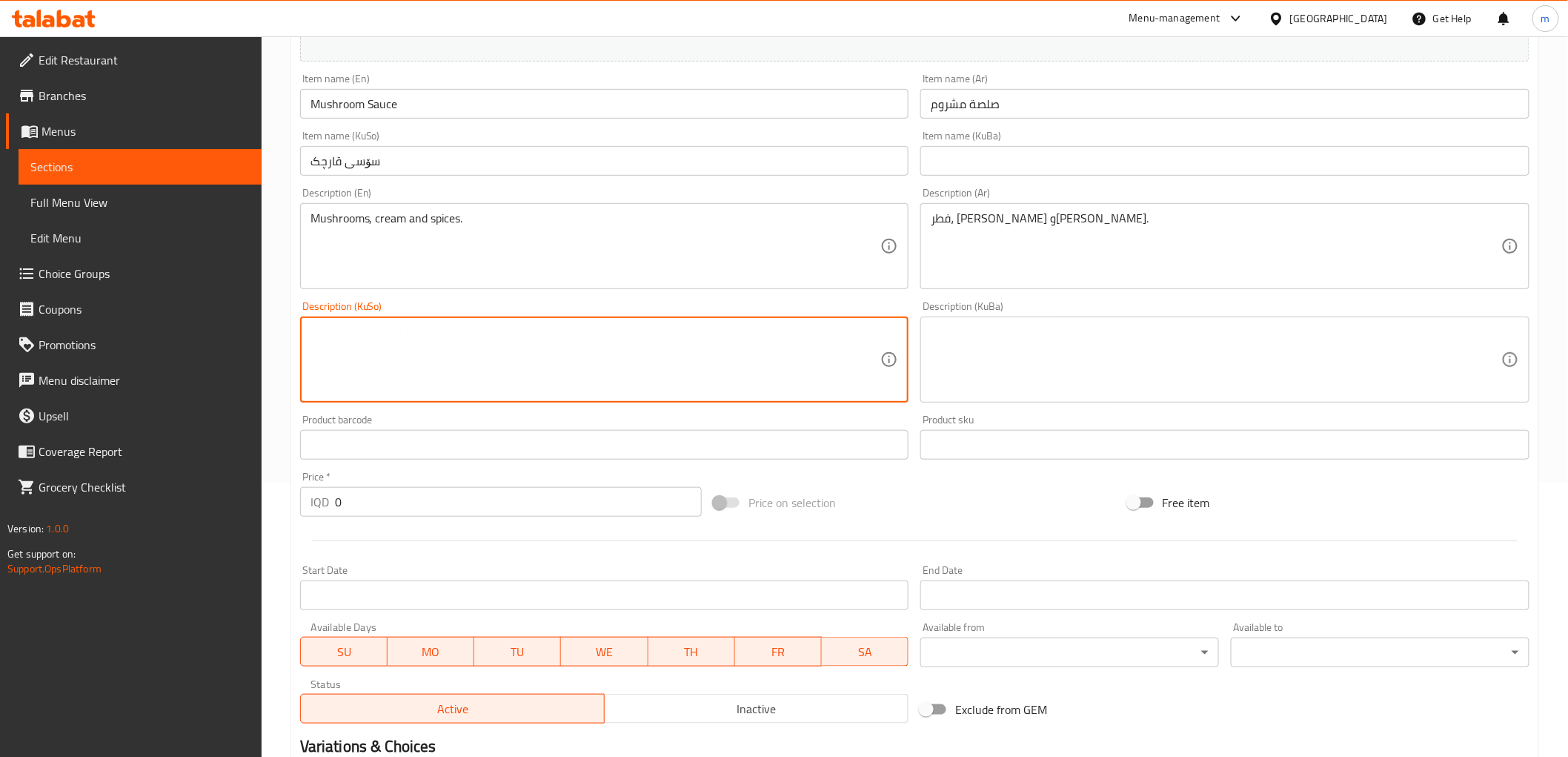
paste textarea "قارچک، کرێم و بەهارات."
type textarea "قارچک، کرێم و بەهارات."
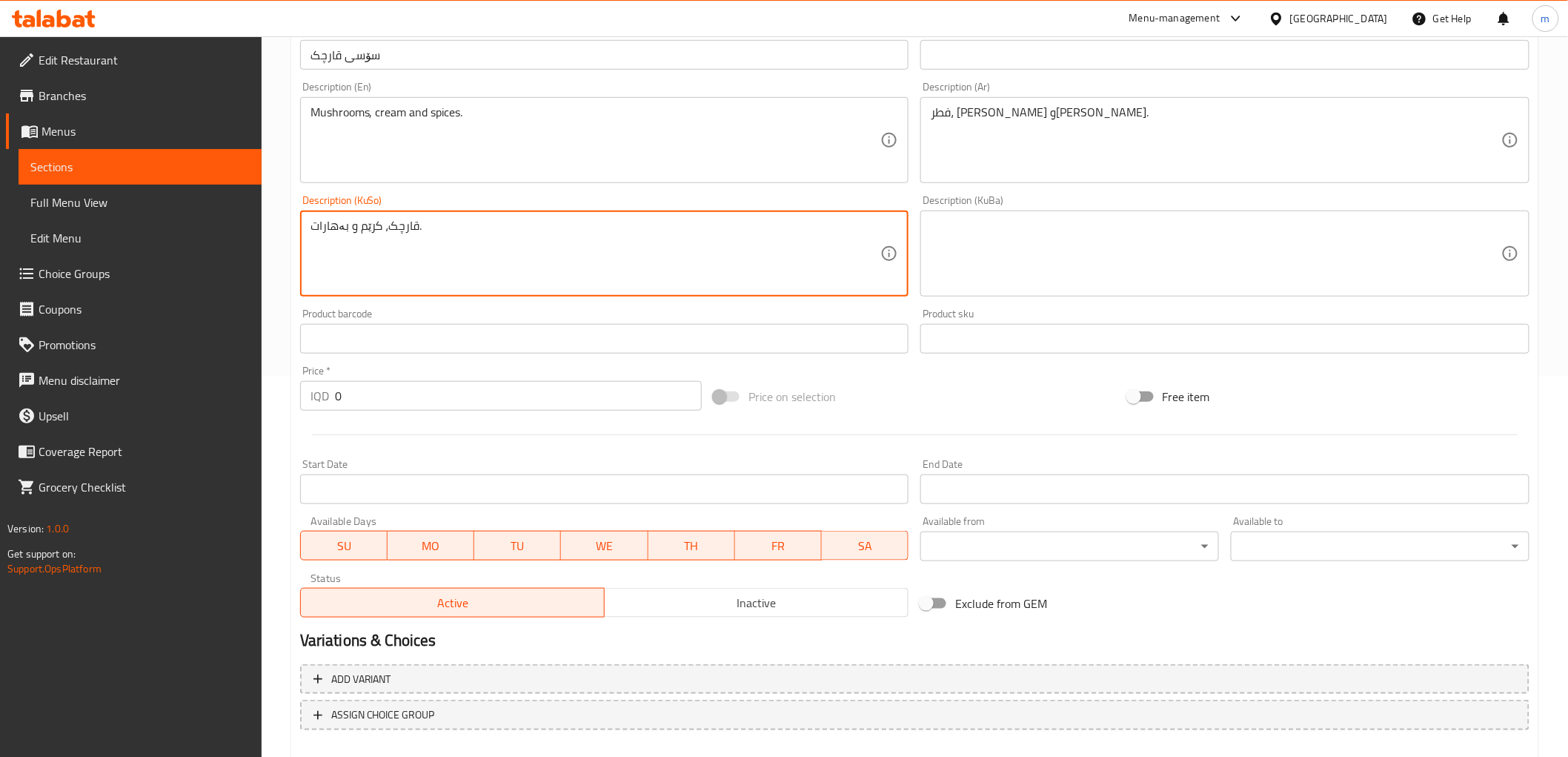
scroll to position [458, 0]
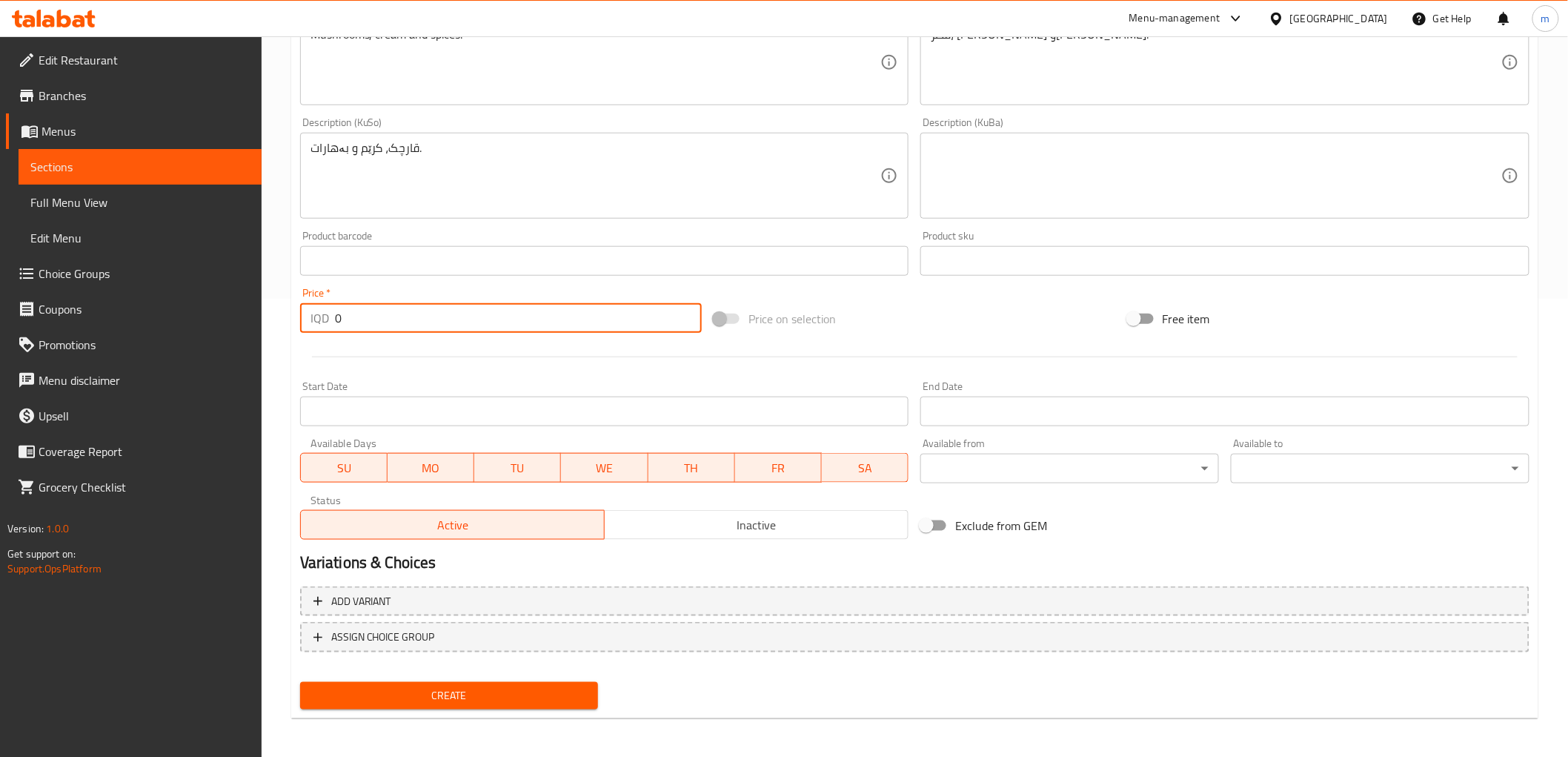
drag, startPoint x: 353, startPoint y: 315, endPoint x: 324, endPoint y: 310, distance: 29.4
click at [338, 315] on input "0" at bounding box center [519, 317] width 367 height 29
paste input "10000"
click at [398, 310] on input "010000" at bounding box center [519, 317] width 367 height 29
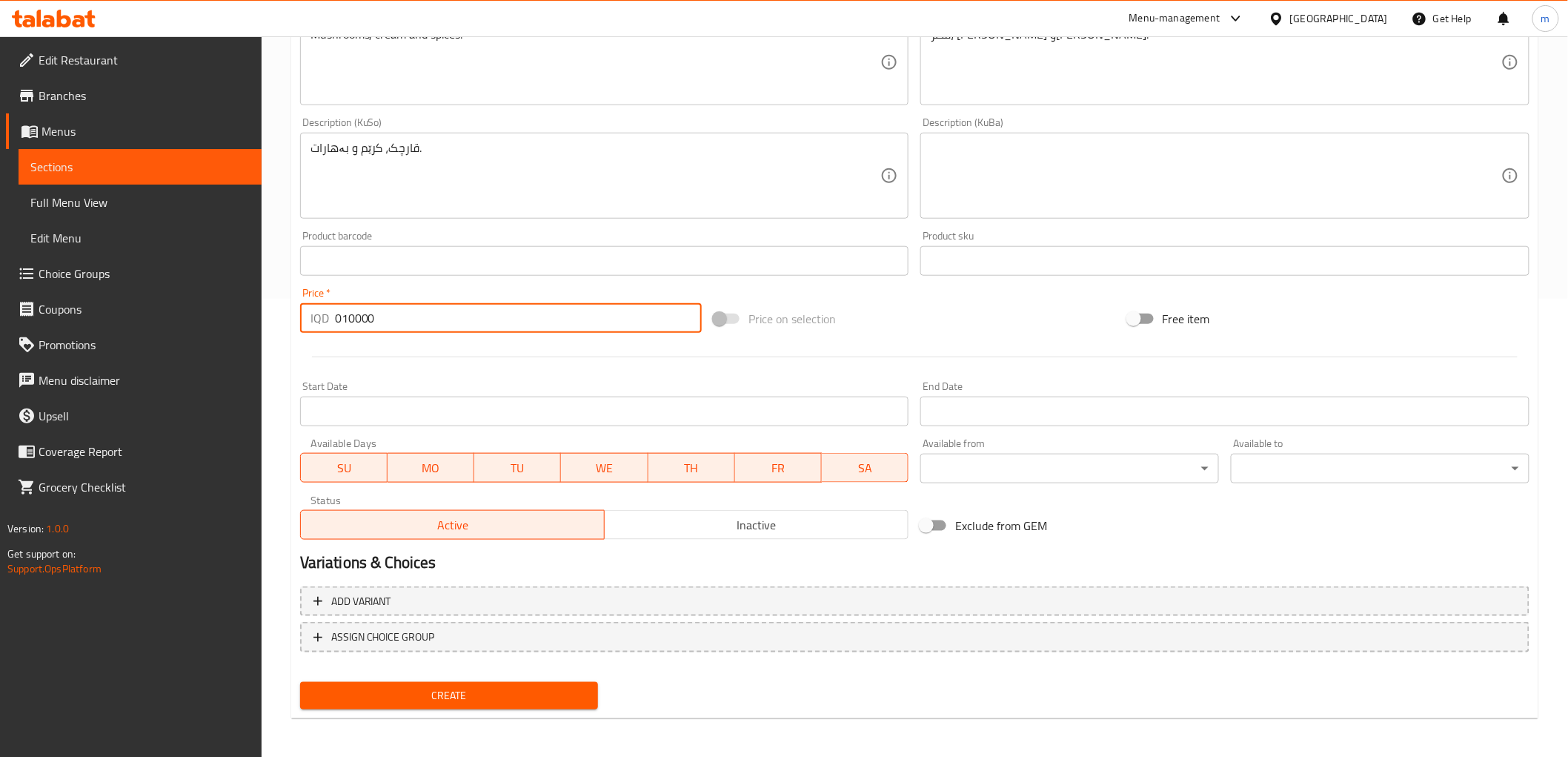
paste input "10000"
click at [347, 312] on input "01000010000" at bounding box center [519, 317] width 367 height 29
click at [349, 312] on input "01000010000" at bounding box center [519, 317] width 367 height 29
paste input "number"
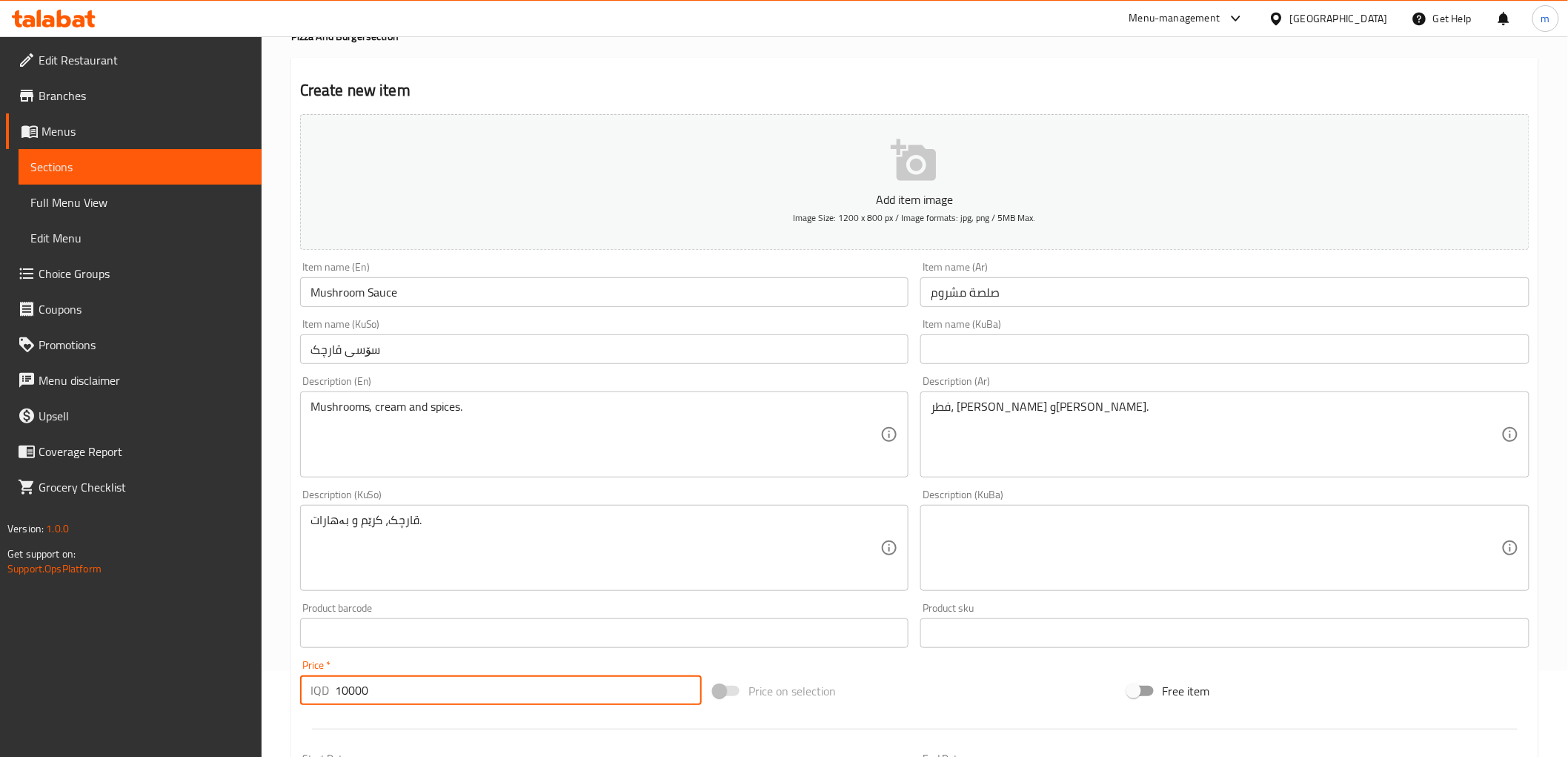
scroll to position [47, 0]
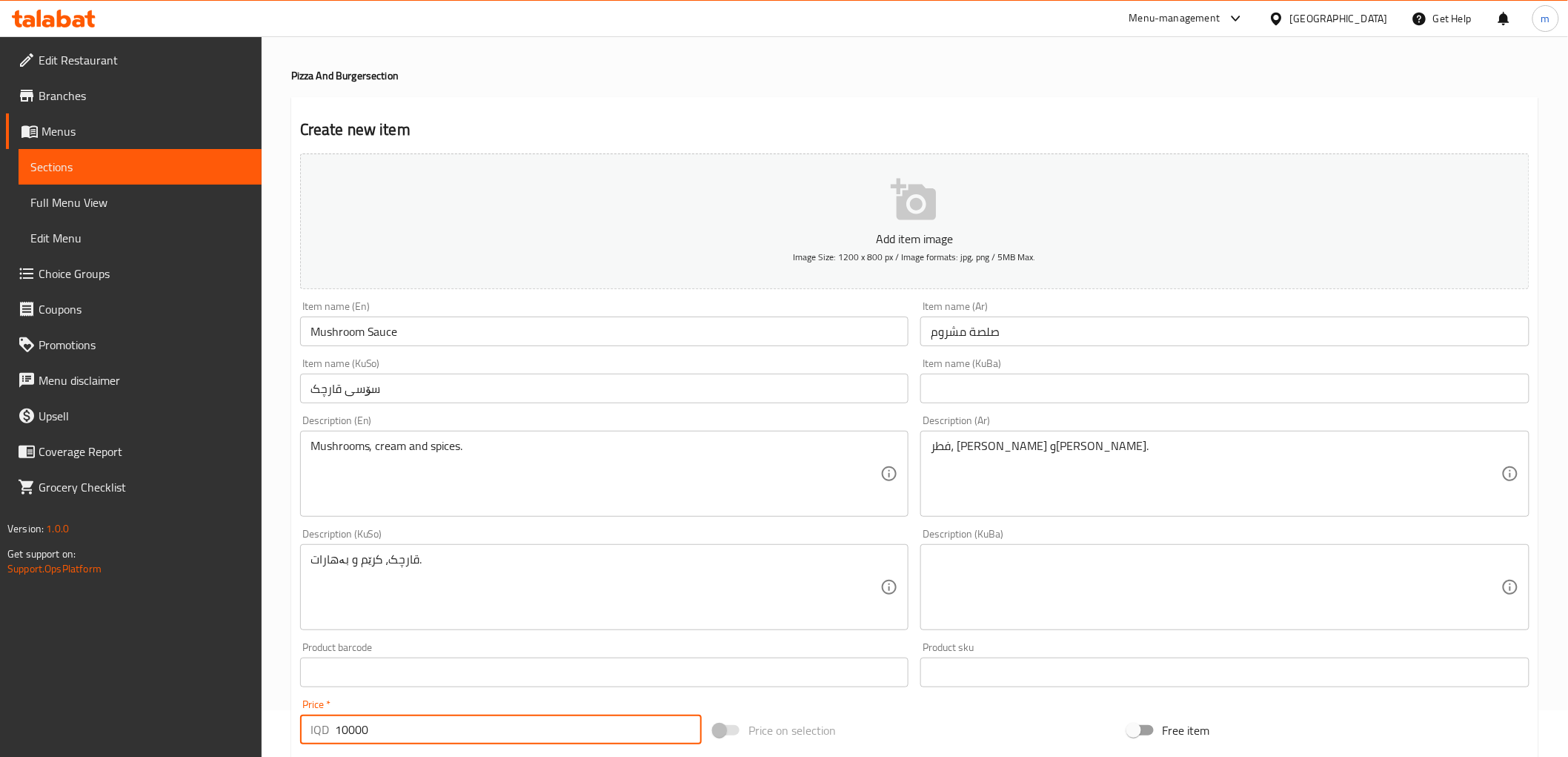
type input "10000"
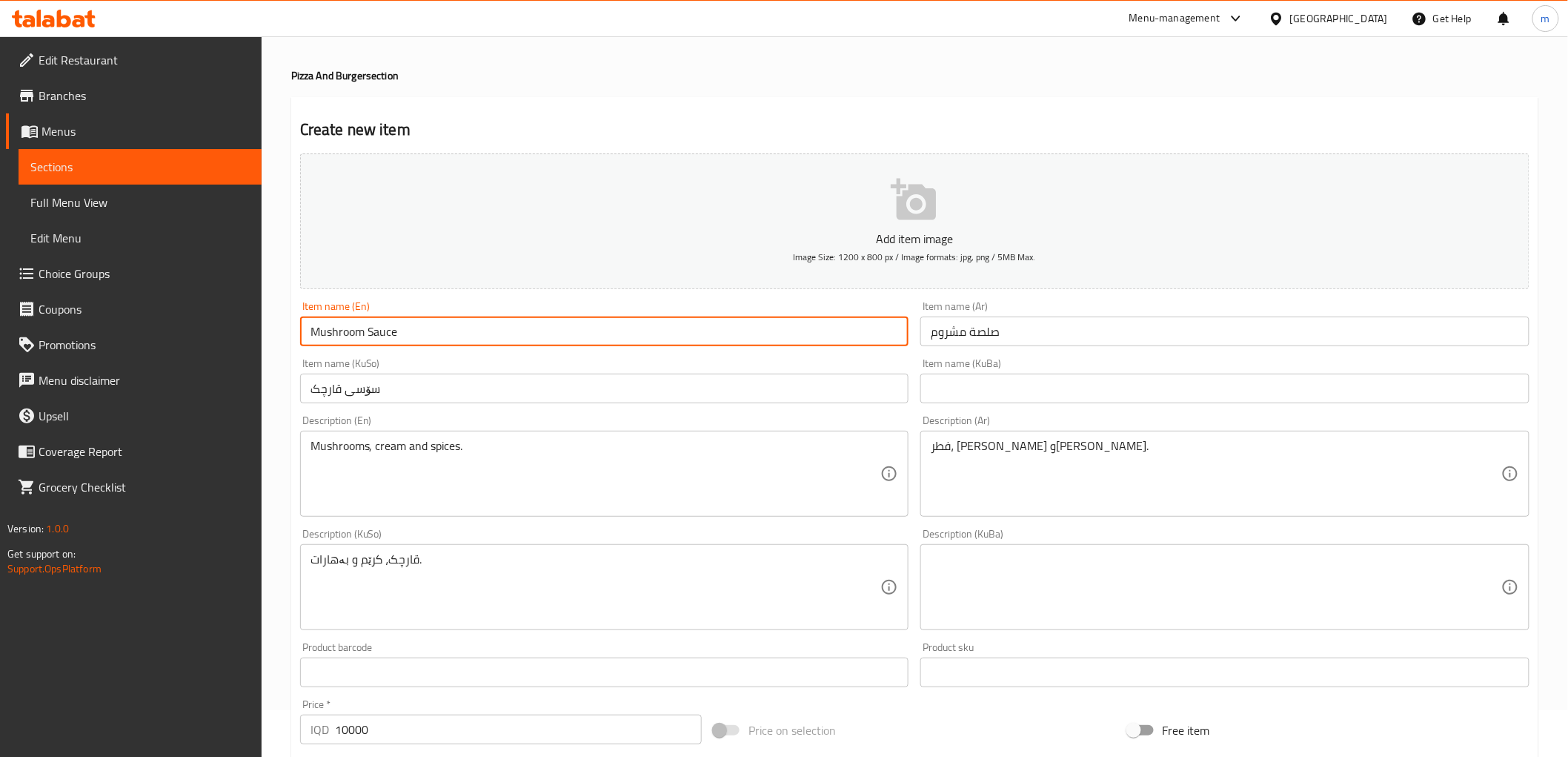
click at [434, 323] on input "Mushroom Sauce" at bounding box center [605, 331] width 610 height 29
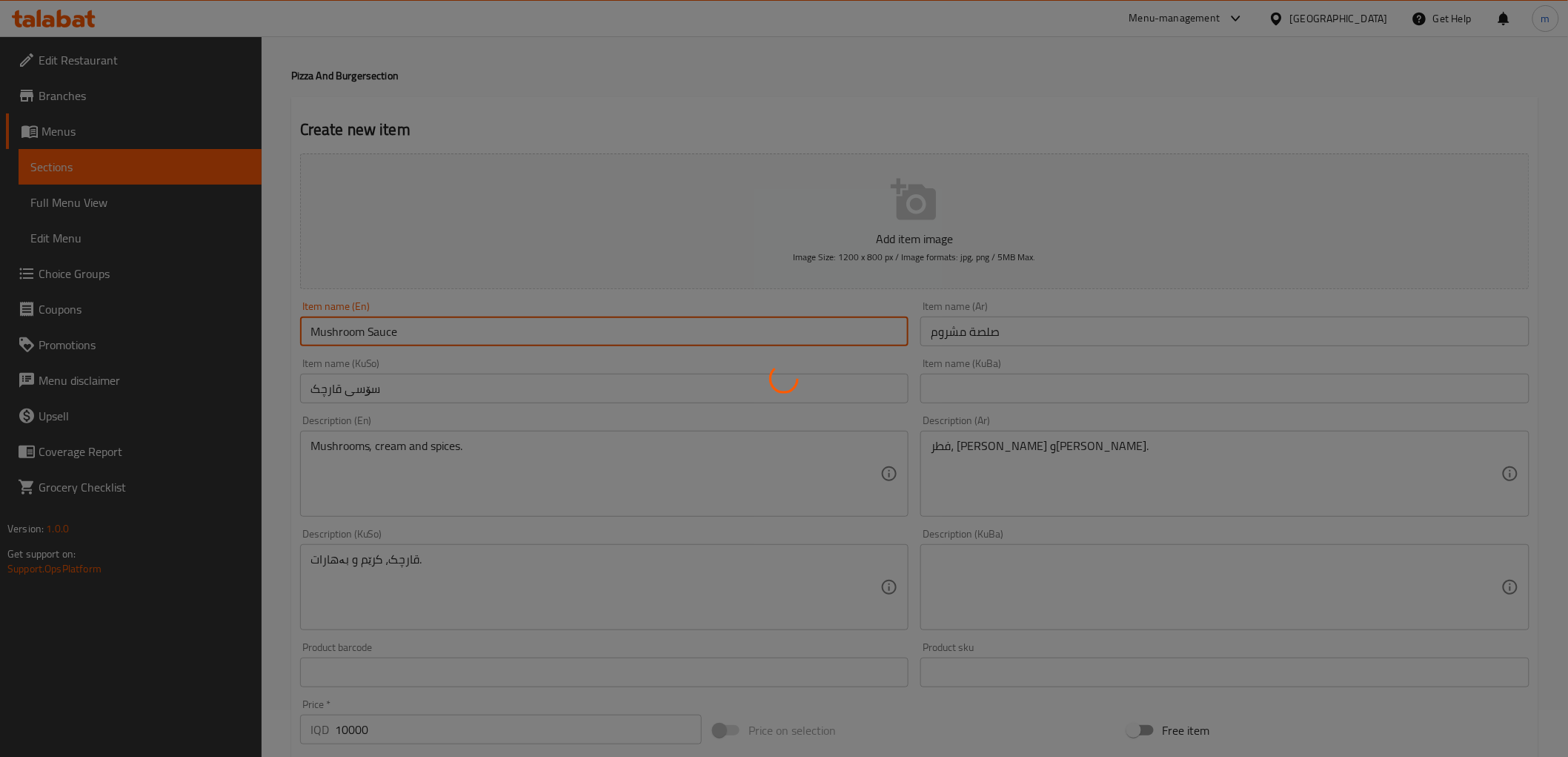
type input "0"
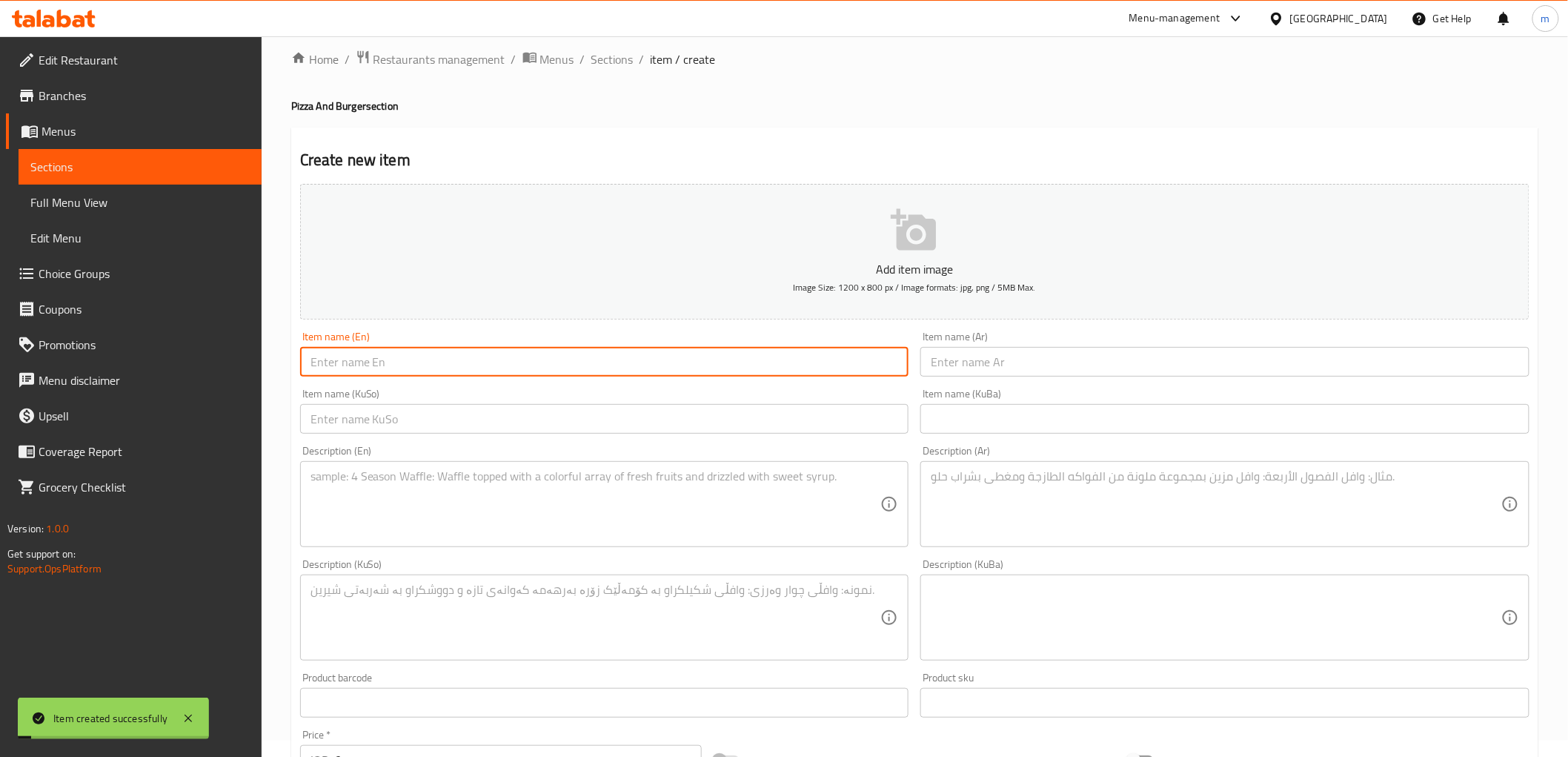
scroll to position [0, 0]
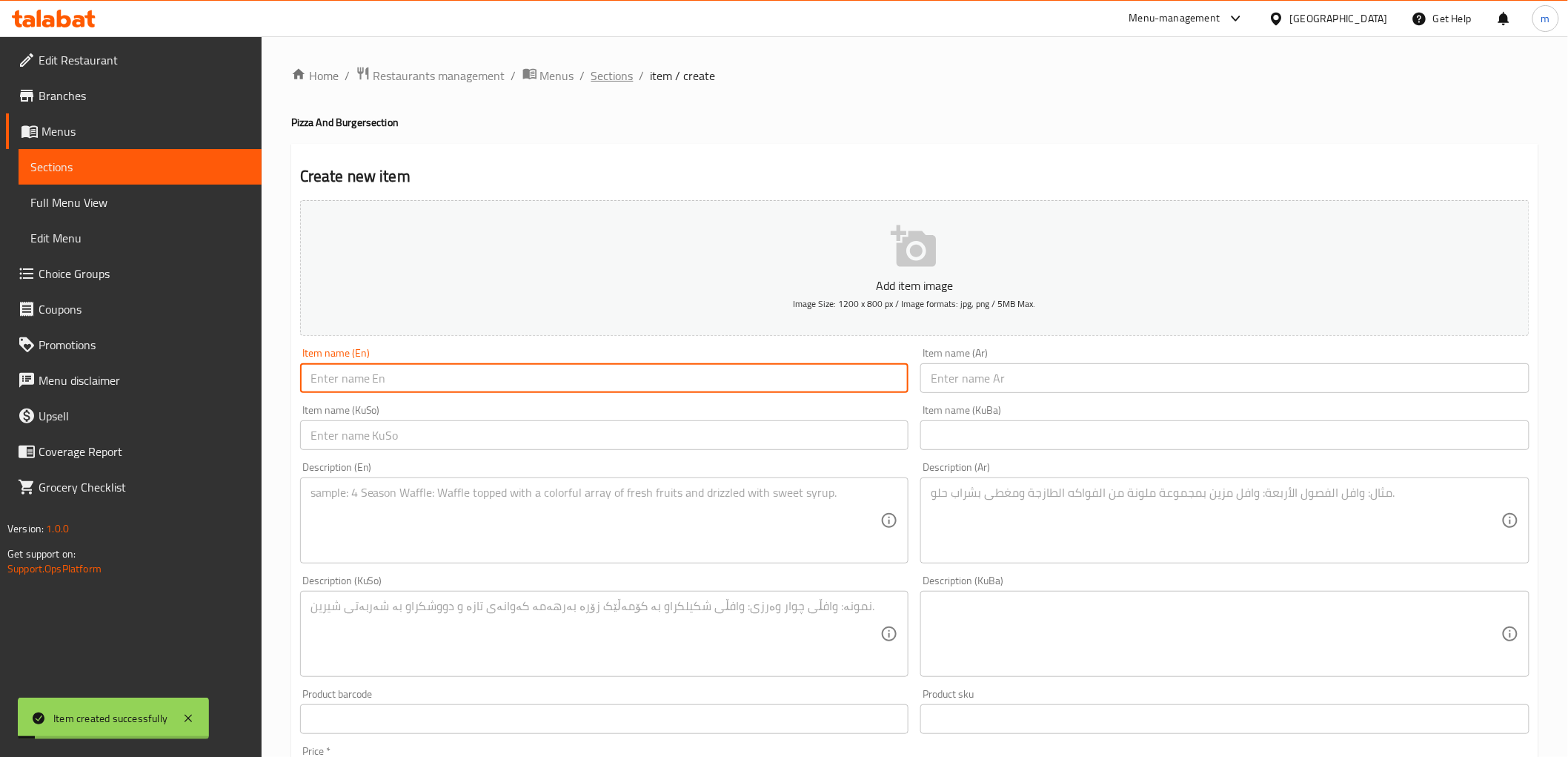
click at [618, 72] on span "Sections" at bounding box center [613, 75] width 42 height 18
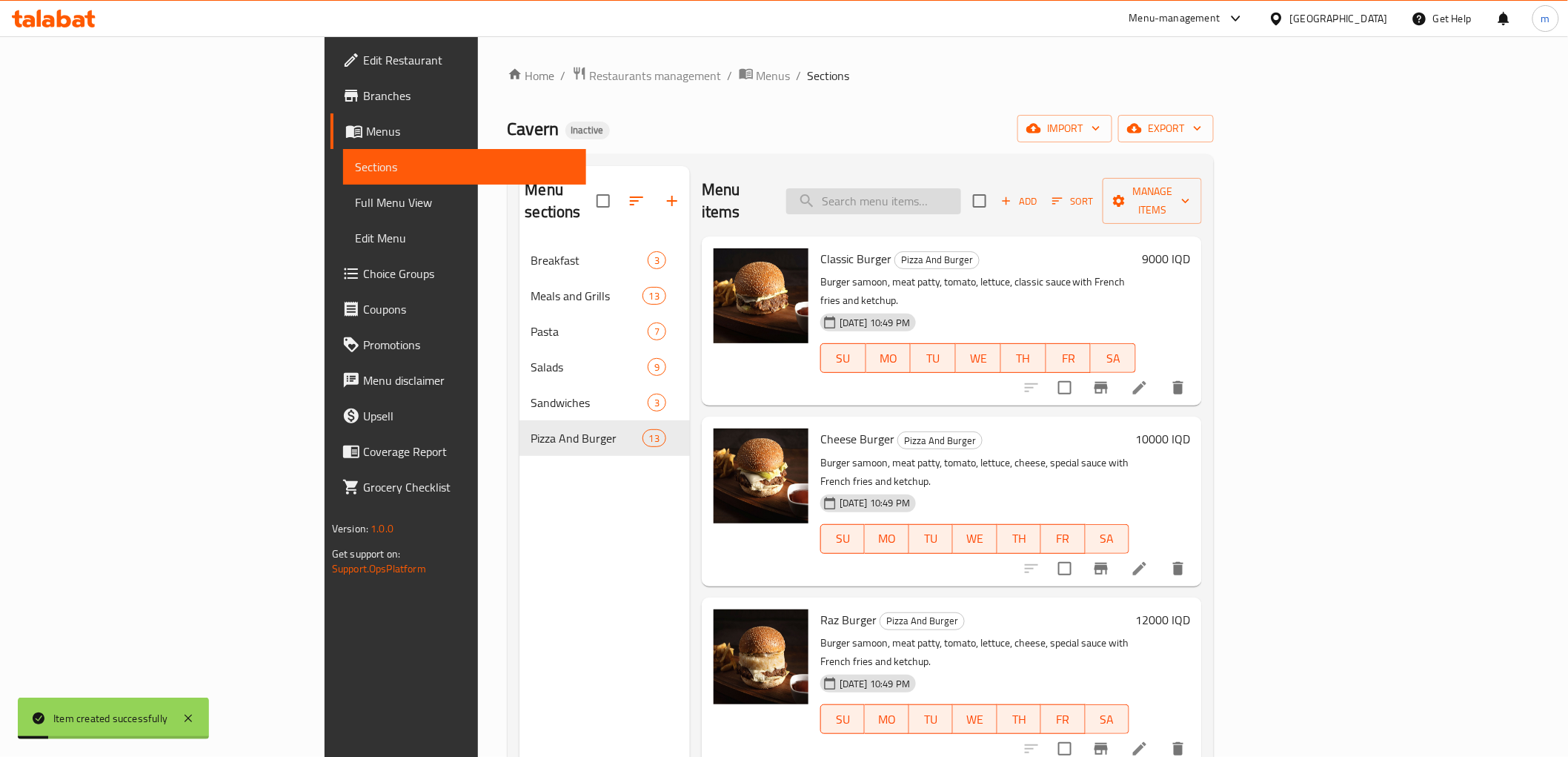
click at [961, 188] on input "search" at bounding box center [874, 200] width 175 height 26
paste input "Mushroom Sauce"
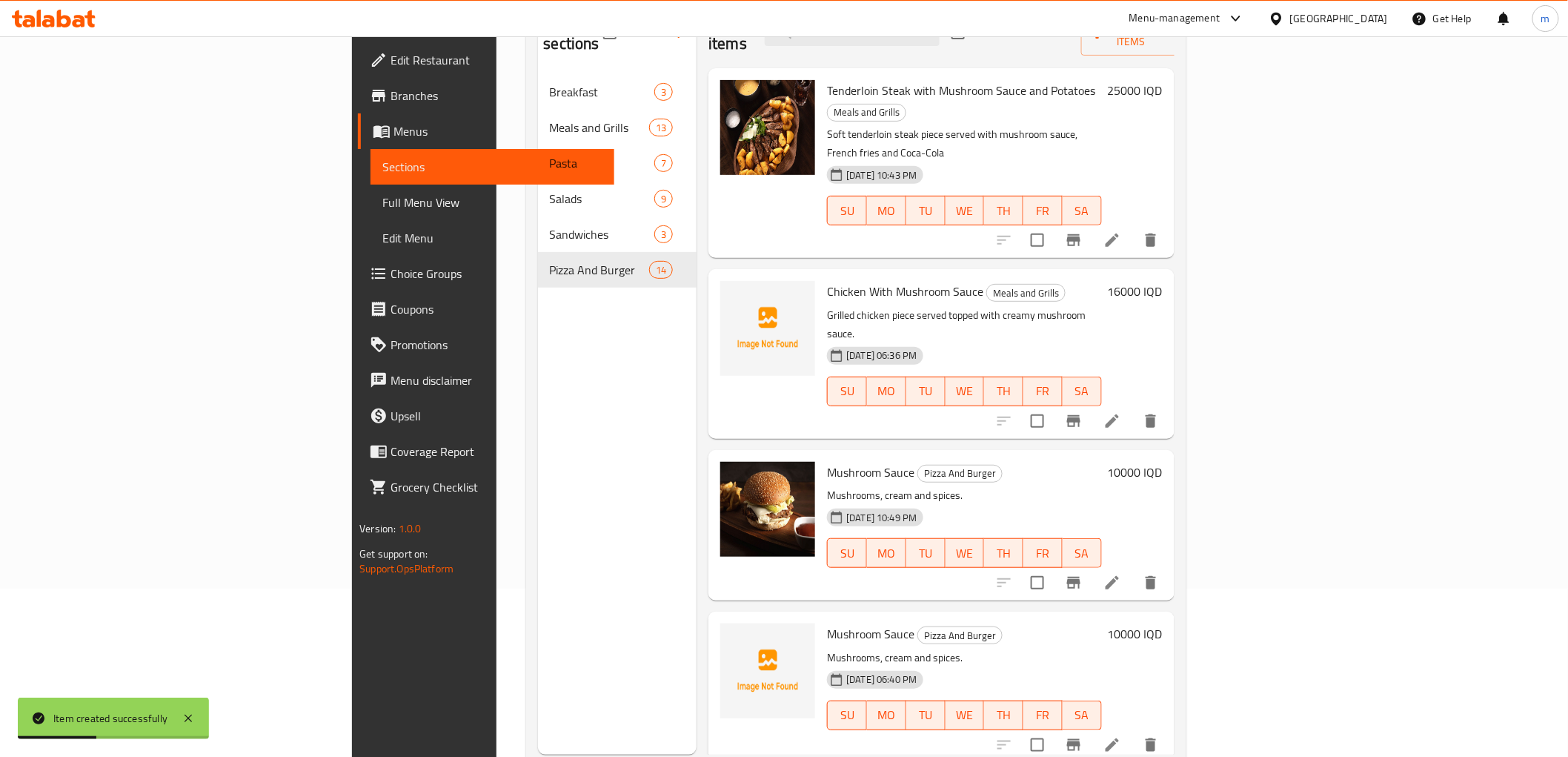
scroll to position [208, 0]
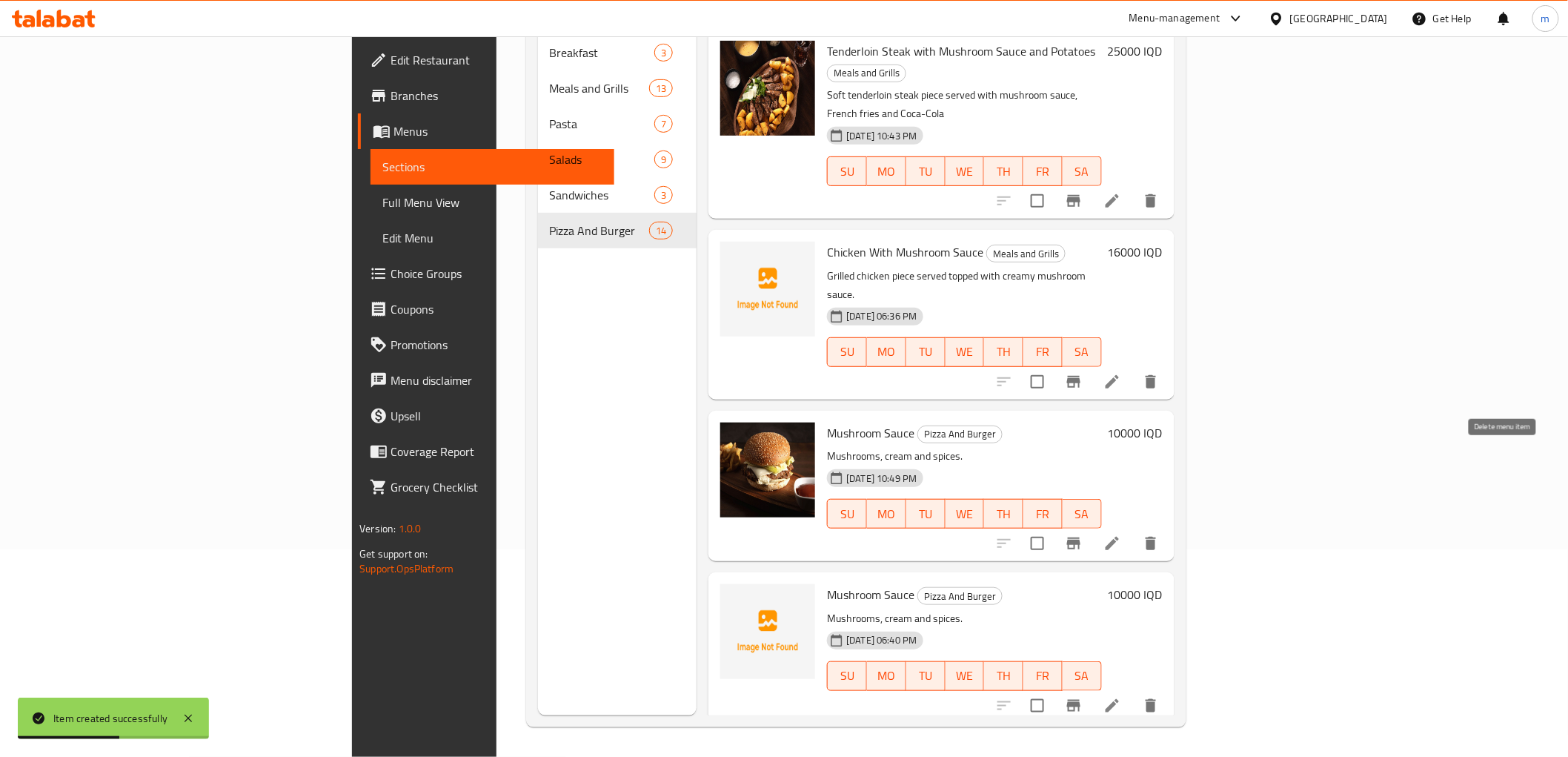
click at [1156, 537] on icon "delete" at bounding box center [1151, 543] width 10 height 13
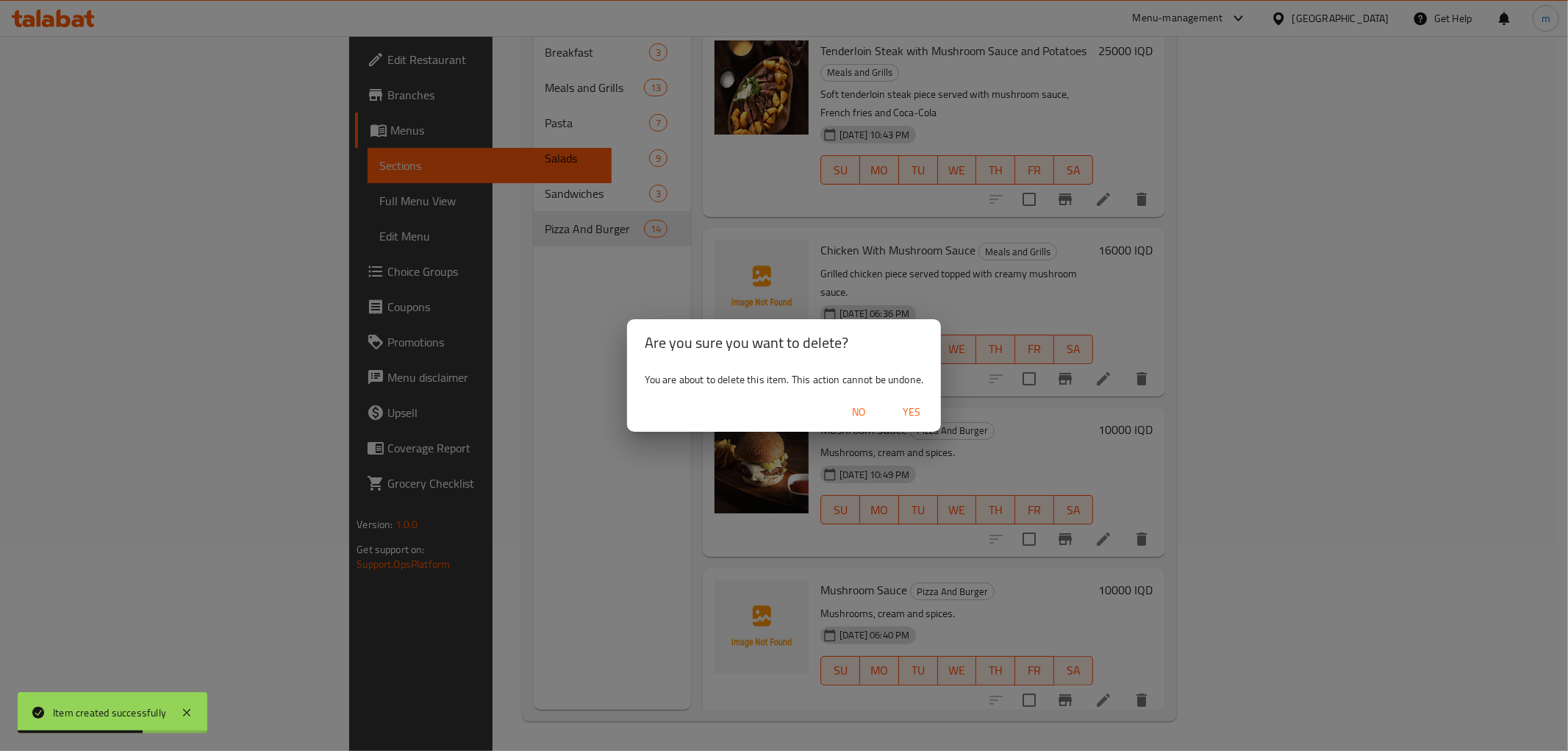
click at [921, 409] on span "Yes" at bounding box center [911, 413] width 35 height 19
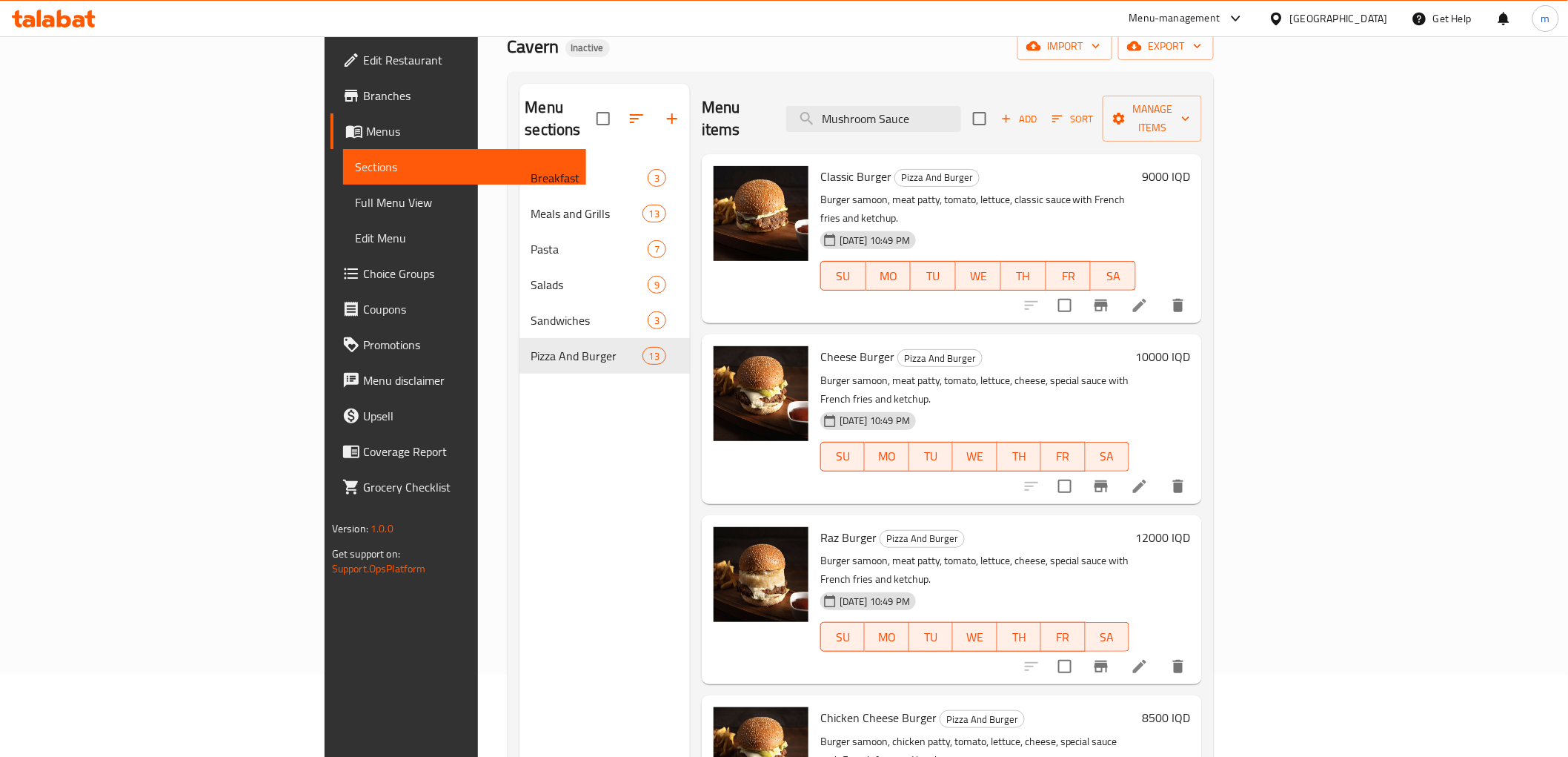
scroll to position [0, 0]
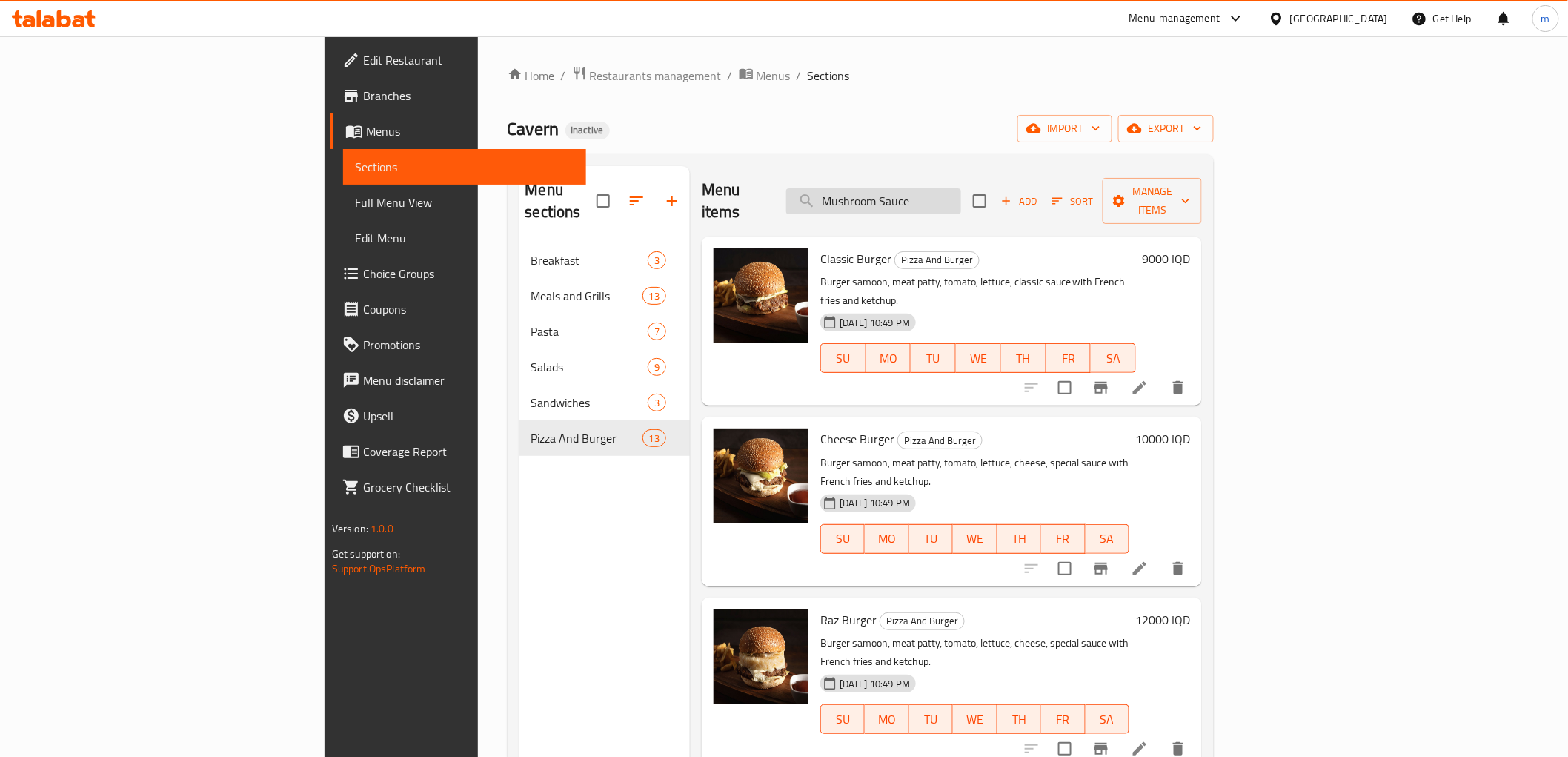
click at [961, 189] on input "Mushroom Sauce" at bounding box center [874, 200] width 175 height 26
click at [961, 199] on input "Mushroom Sauce" at bounding box center [874, 200] width 175 height 26
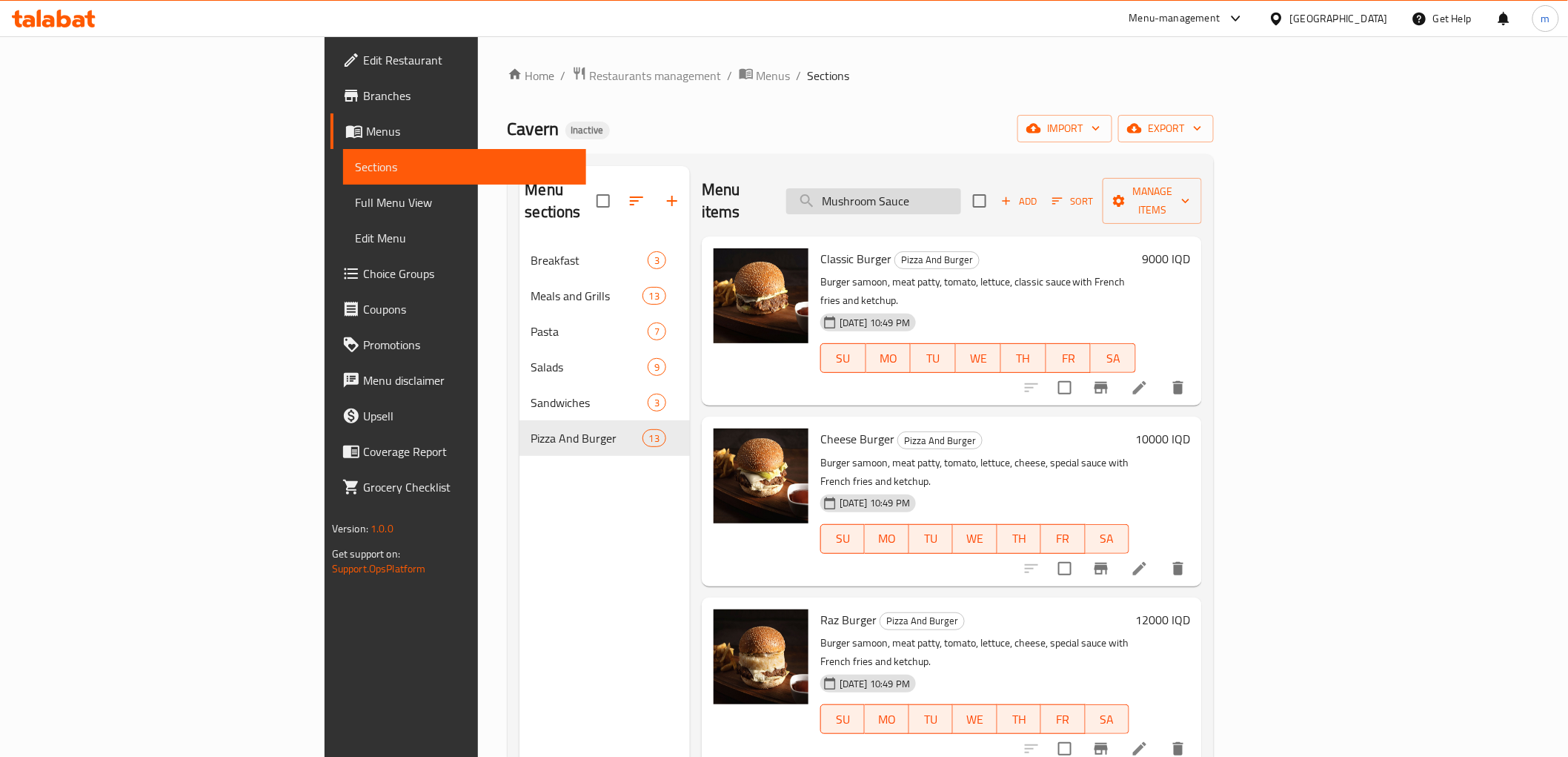
paste input "wedges"
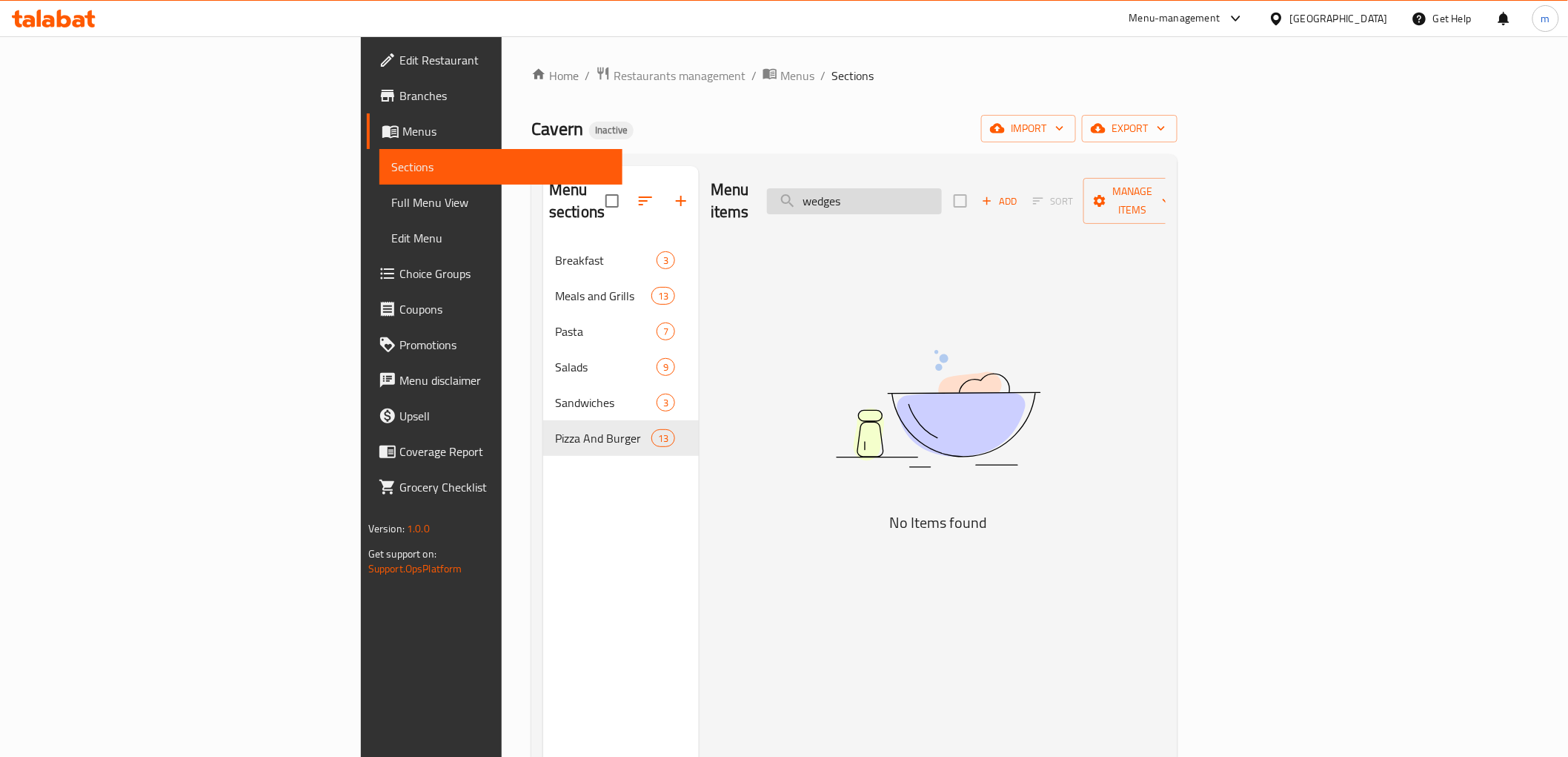
click at [942, 188] on input "wedges" at bounding box center [855, 200] width 175 height 26
paste input "Meat Sandwich"
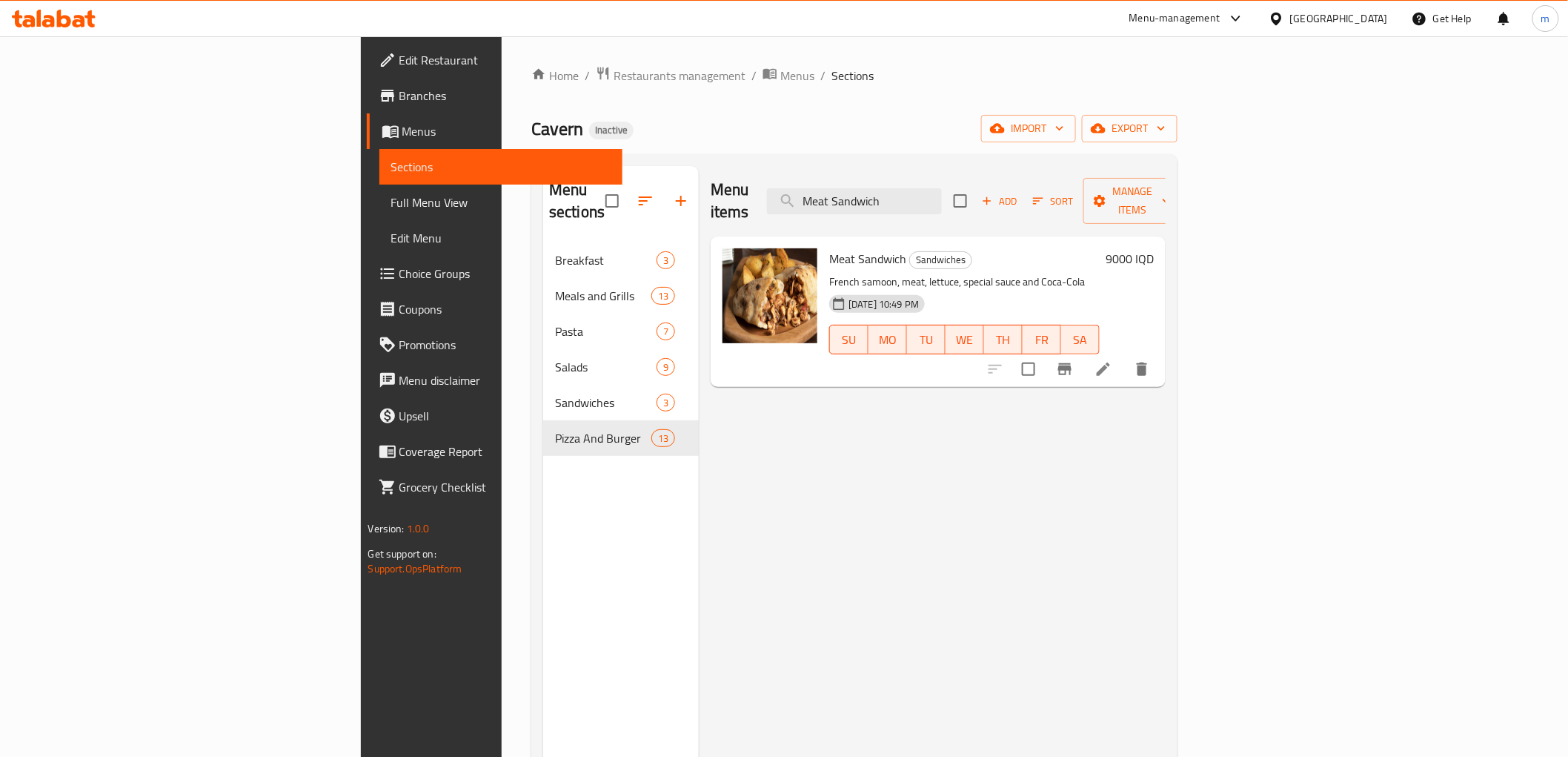
type input "Meat Sandwich"
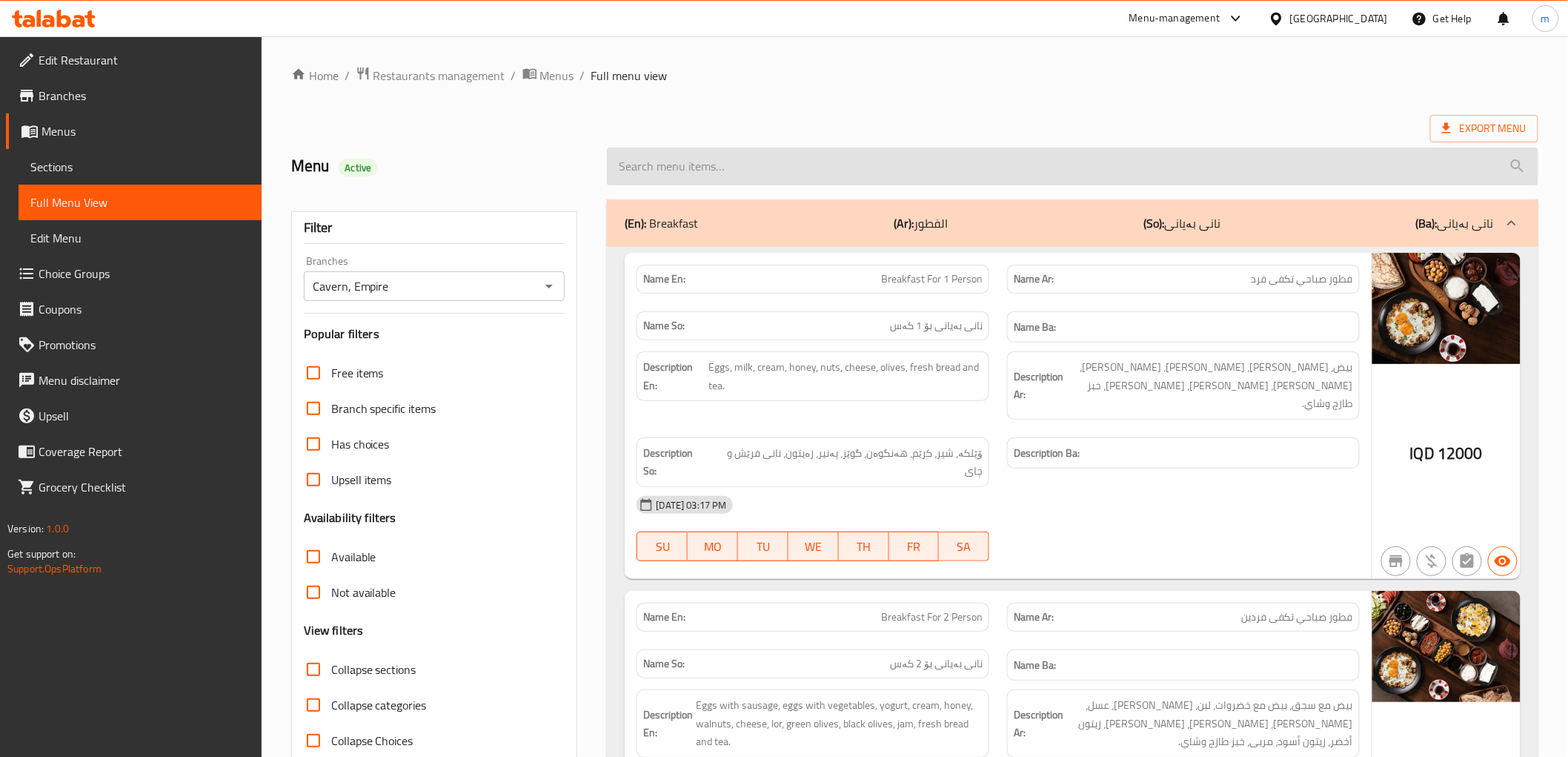
click at [745, 161] on input "search" at bounding box center [1072, 166] width 931 height 38
paste input "Fajita"
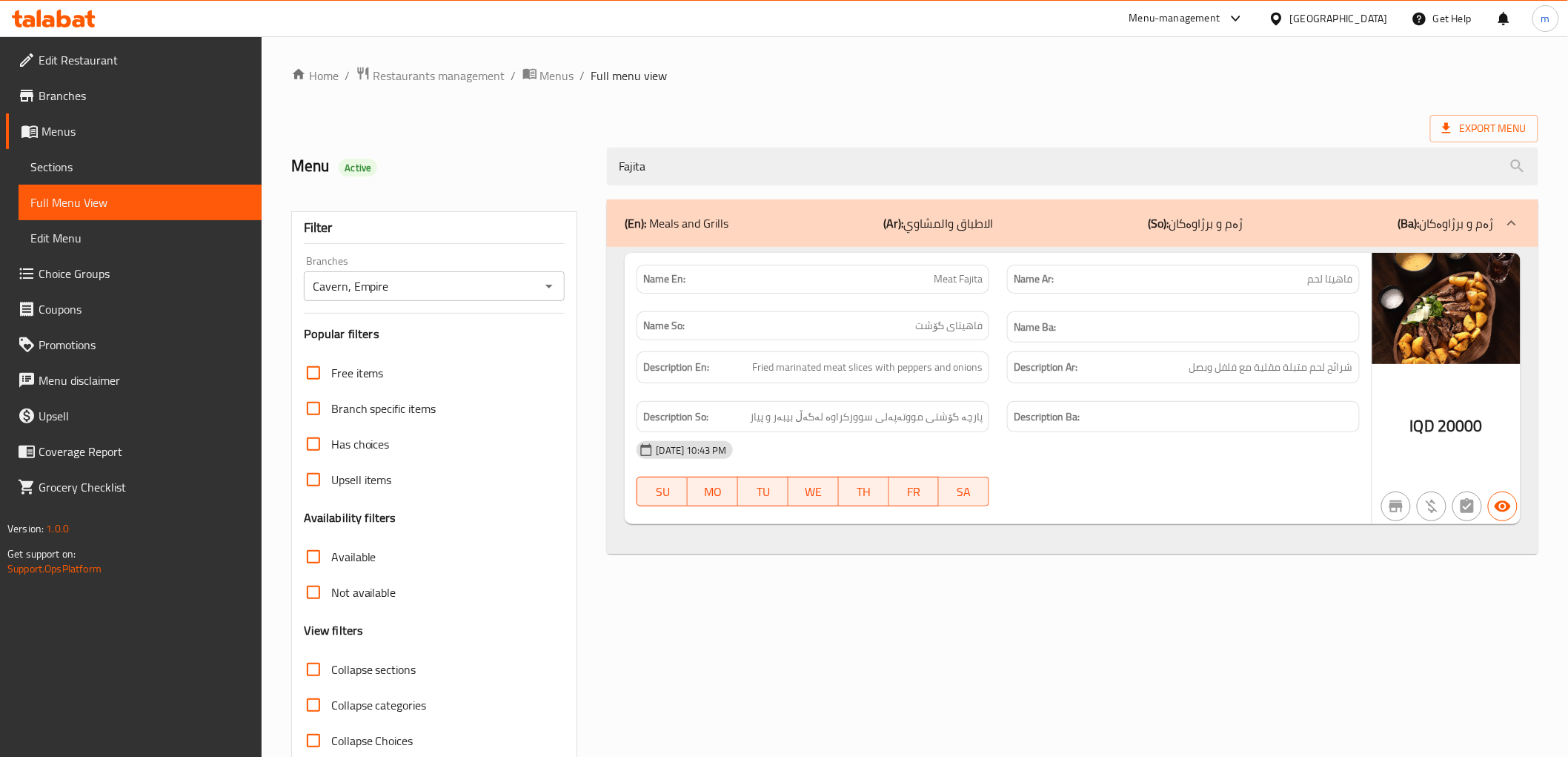
click at [1470, 427] on span "20000" at bounding box center [1461, 426] width 46 height 28
copy div "IQD 20000"
click at [962, 293] on div "Name En: Meat Fajita" at bounding box center [812, 279] width 352 height 28
click at [962, 282] on span "Meat Fajita" at bounding box center [958, 279] width 49 height 15
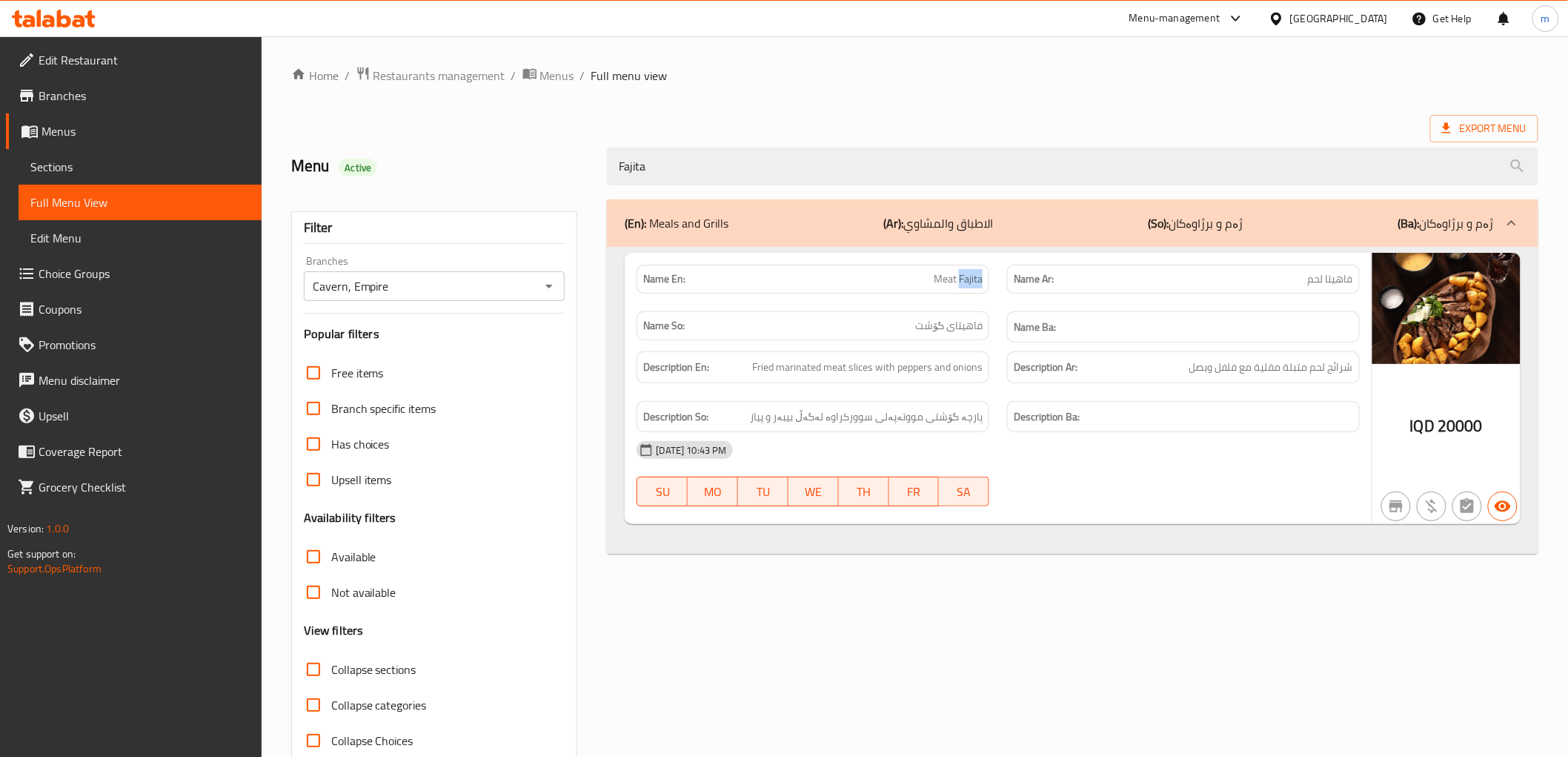
click at [962, 282] on span "Meat Fajita" at bounding box center [958, 279] width 49 height 15
click at [960, 282] on span "Meat Fajita" at bounding box center [958, 279] width 49 height 15
copy span "Meat Fajita"
click at [862, 145] on div "Fajita" at bounding box center [1072, 166] width 949 height 56
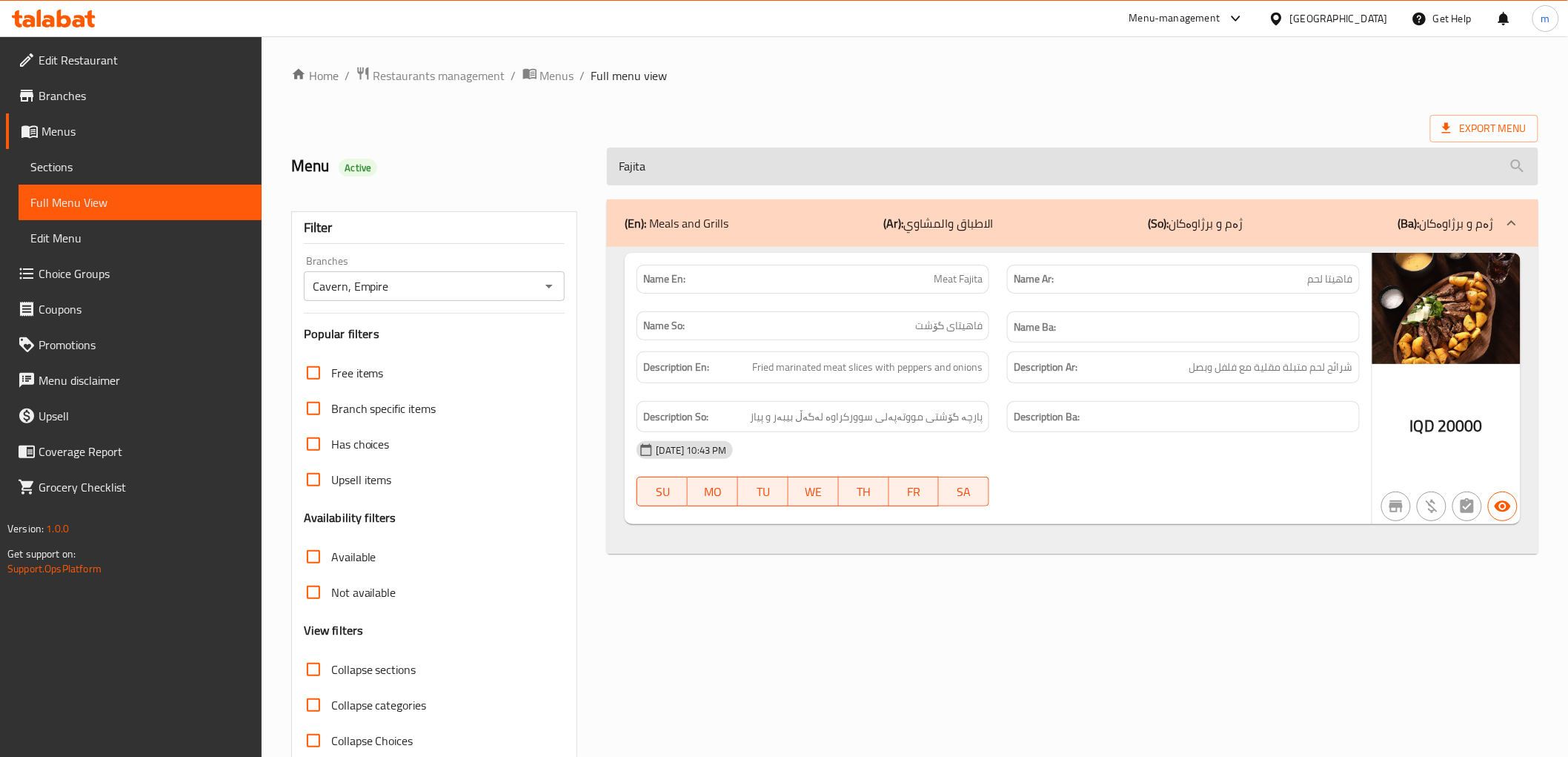
click at [866, 165] on input "Fajita" at bounding box center [1072, 166] width 931 height 38
paste input "Potatoes with Mozzarella Cheese"
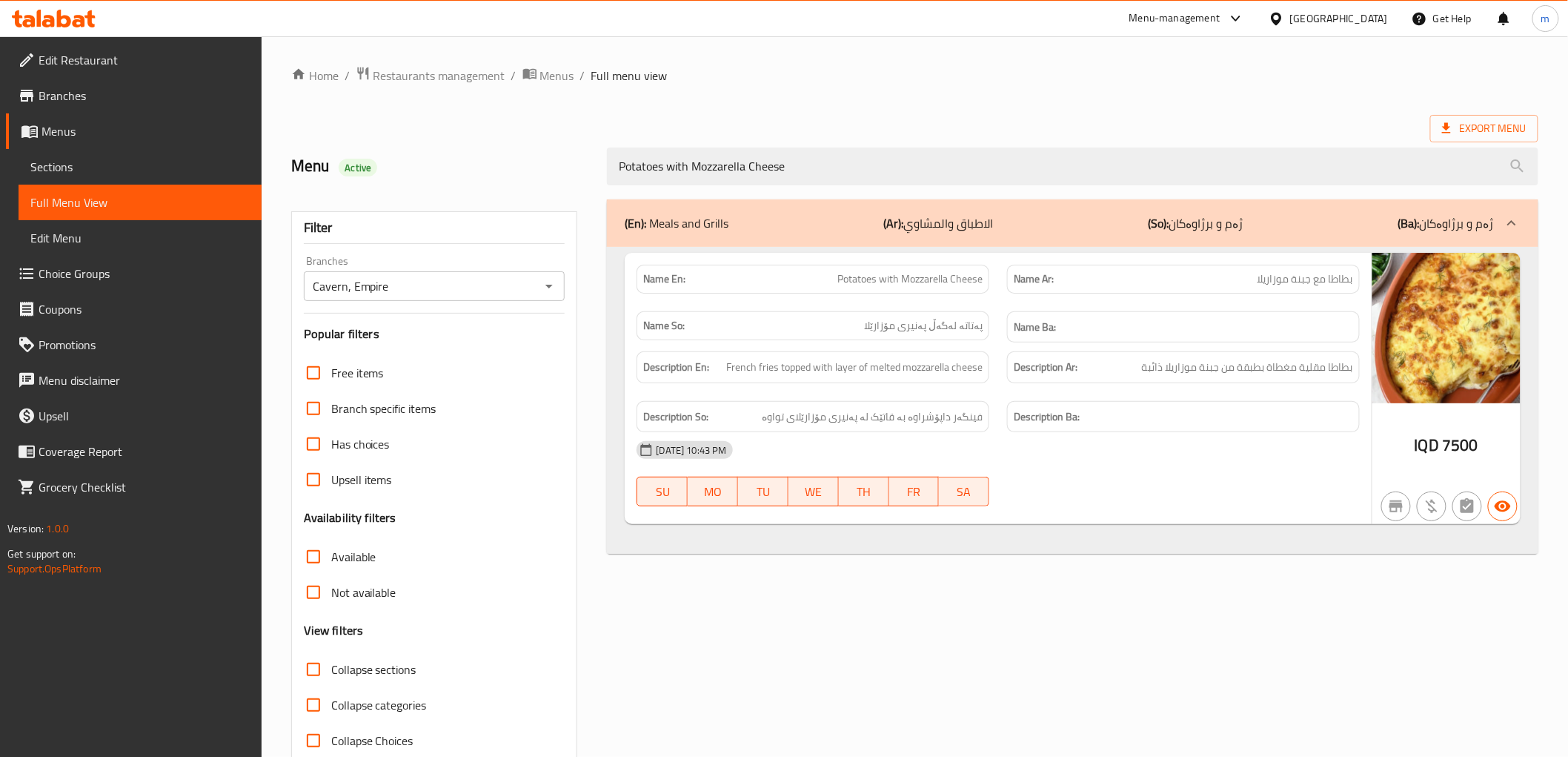
click at [899, 279] on span "Potatoes with Mozzarella Cheese" at bounding box center [910, 279] width 145 height 15
copy span "Potatoes with Mozzarella Cheese"
click at [913, 404] on div "Description So: فینگەر داپۆشراوە بە قاتێک لە پەنیری مۆزارێلای تواوە" at bounding box center [812, 417] width 352 height 32
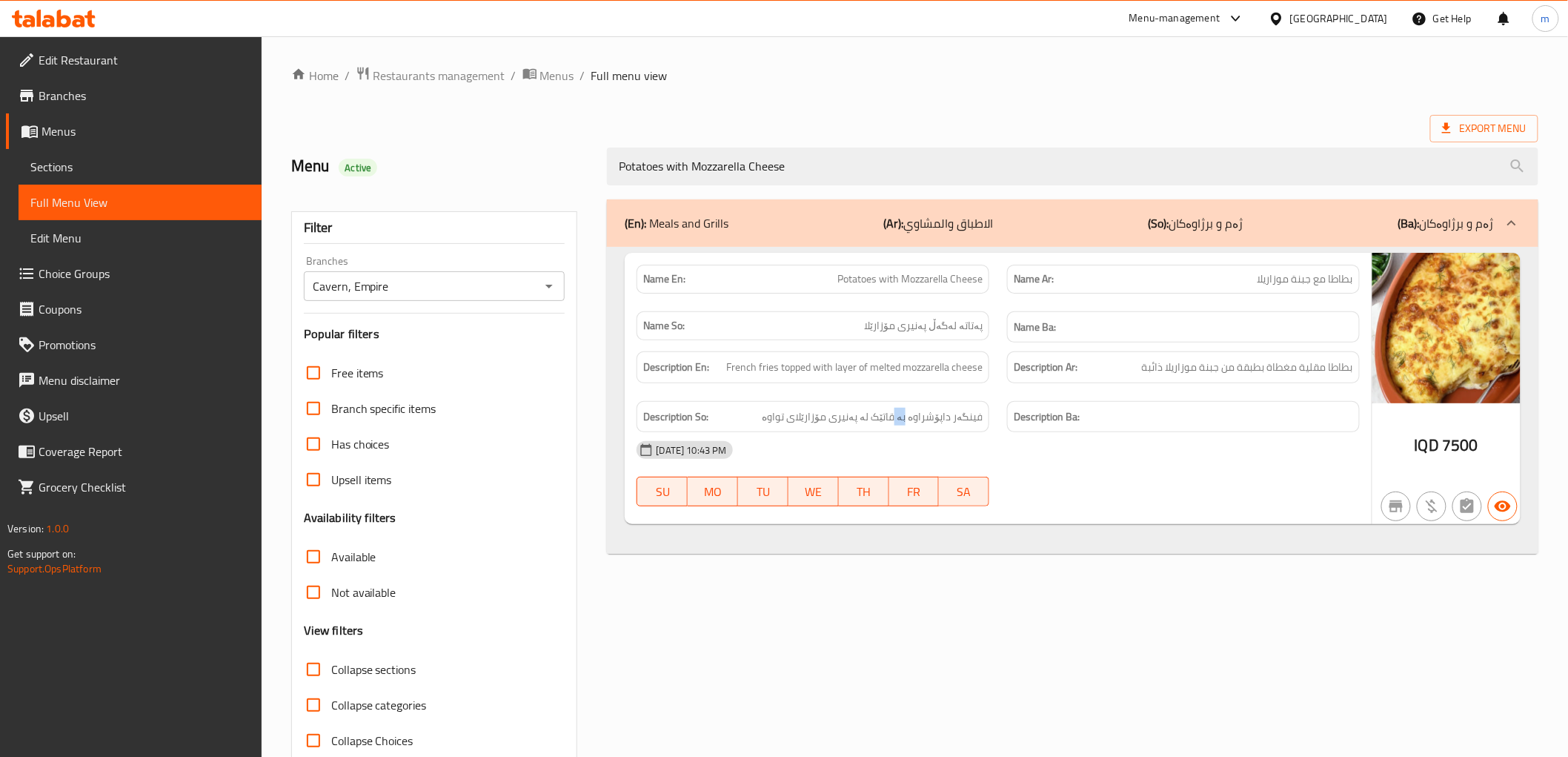
click at [913, 404] on div "Description So: فینگەر داپۆشراوە بە قاتێک لە پەنیری مۆزارێلای تواوە" at bounding box center [812, 417] width 352 height 32
copy span "فینگەر داپۆشراوە بە قاتێک لە پەنیری مۆزارێلای تواوە"
click at [1165, 373] on span "بطاطا مقلية مغطاة بطبقة من جبنة موزاريلا ذائبة" at bounding box center [1248, 368] width 211 height 19
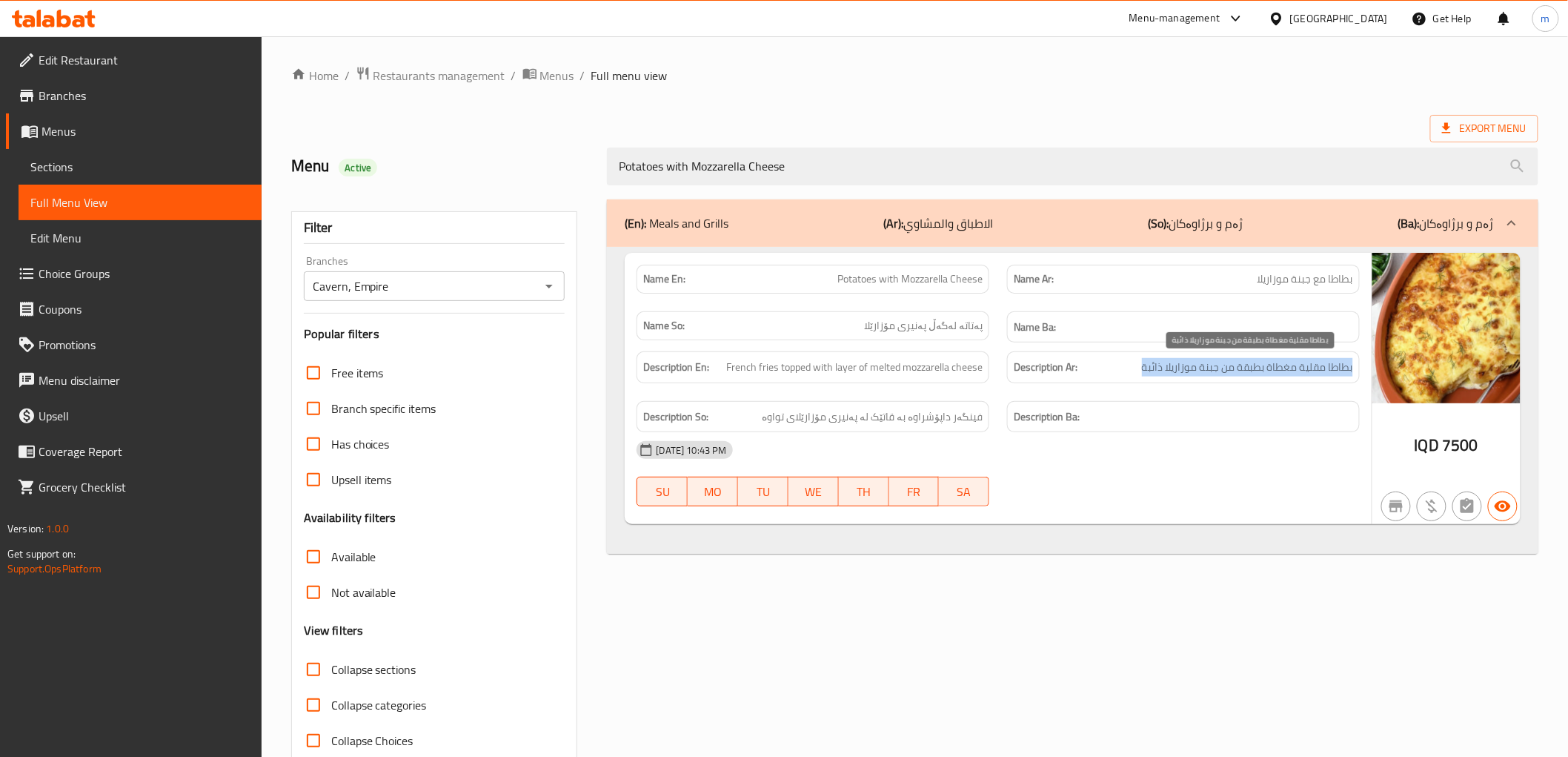
click at [1165, 373] on span "بطاطا مقلية مغطاة بطبقة من جبنة موزاريلا ذائبة" at bounding box center [1248, 368] width 211 height 19
copy span "بطاطا مقلية مغطاة بطبقة من جبنة موزاريلا ذائبة"
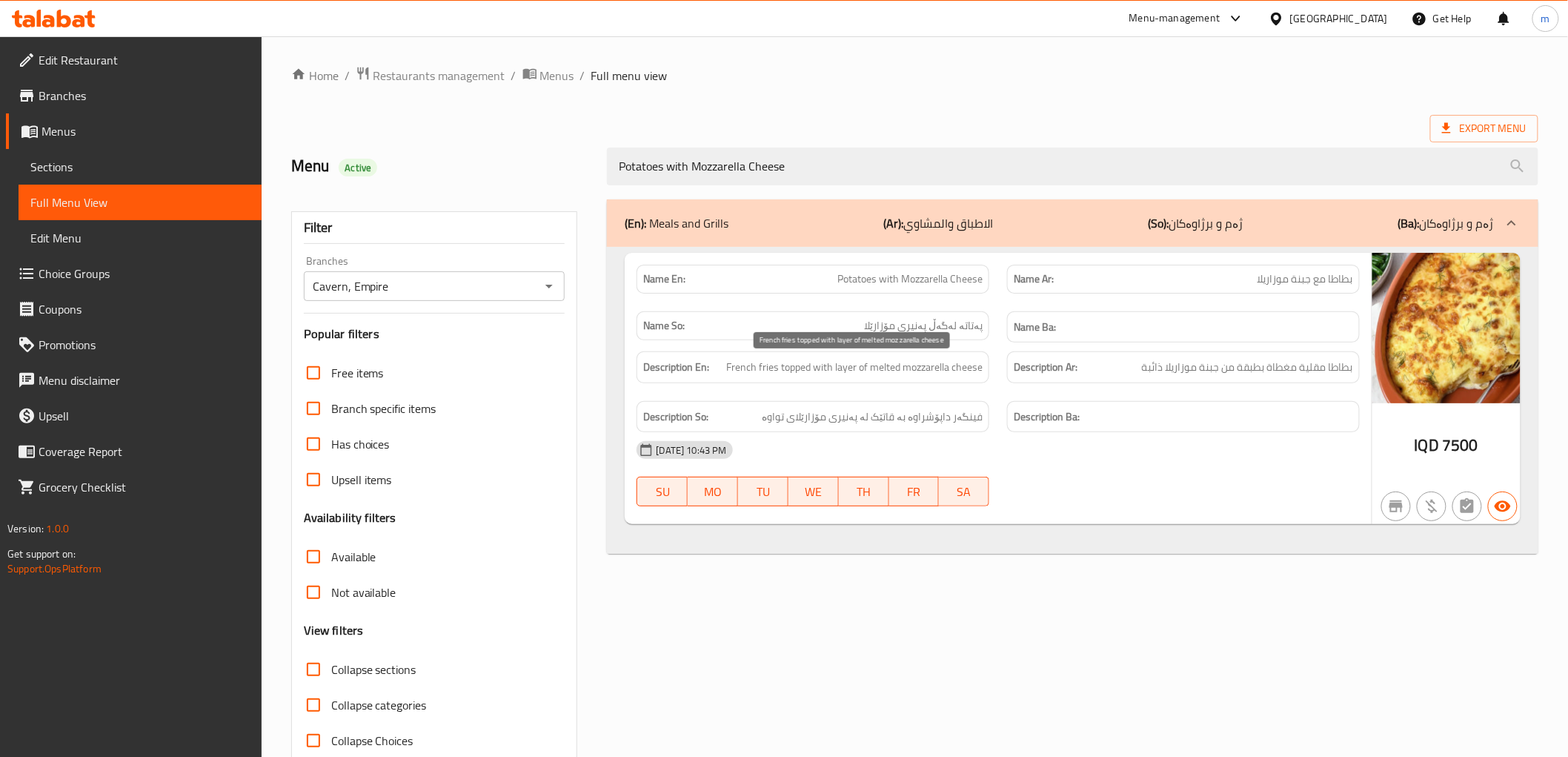
click at [923, 367] on span "French fries topped with layer of melted mozzarella cheese" at bounding box center [855, 368] width 256 height 19
copy span "French fries topped with layer of melted mozzarella cheese"
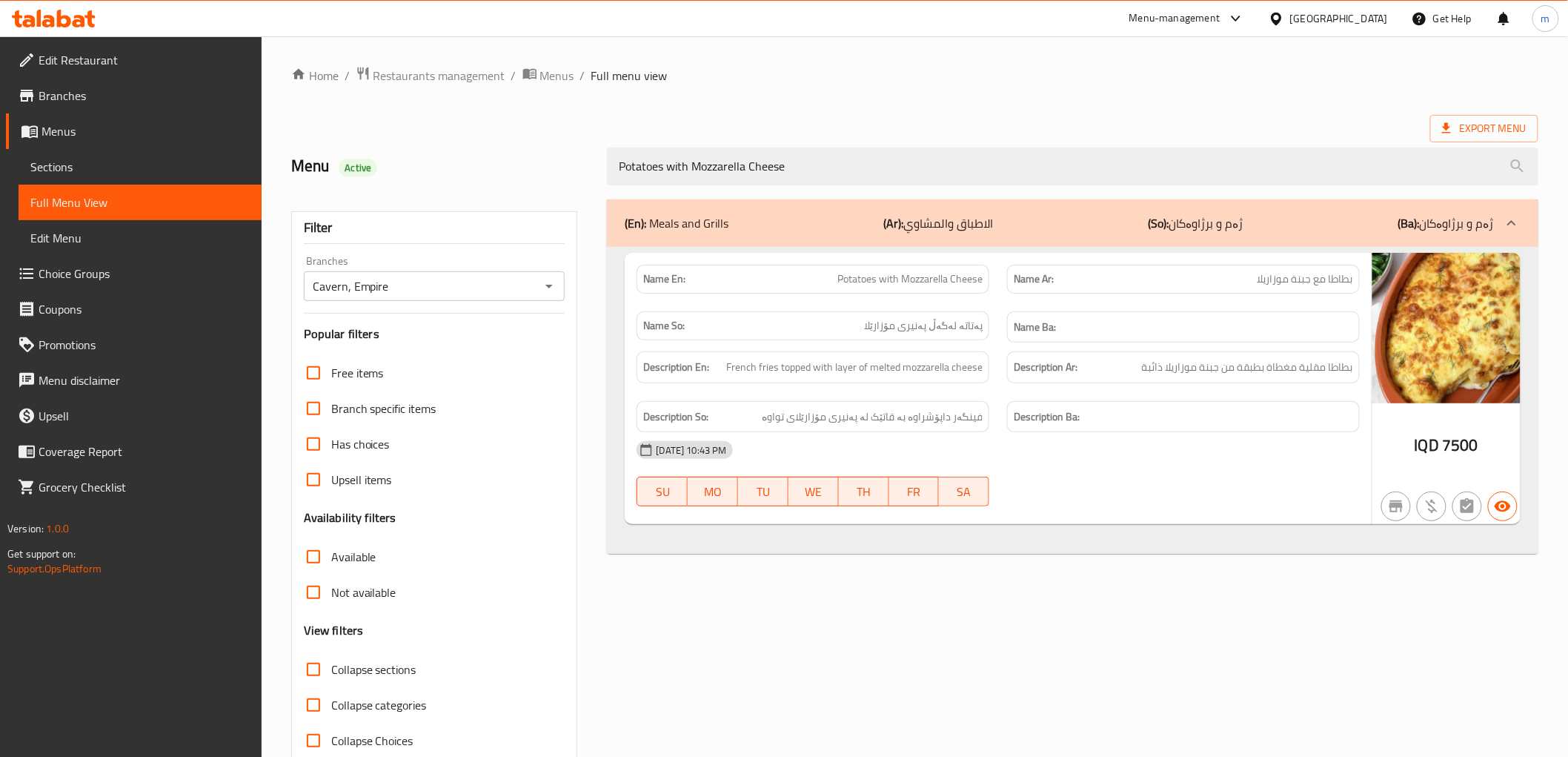
click at [949, 325] on span "پەتاتە لەگەڵ پەنیری مۆزارێلا" at bounding box center [923, 326] width 119 height 15
copy span "پەتاتە لەگەڵ پەنیری مۆزارێلا"
click at [1269, 278] on span "بطاطا مع جبنة موزاريلا" at bounding box center [1305, 279] width 96 height 15
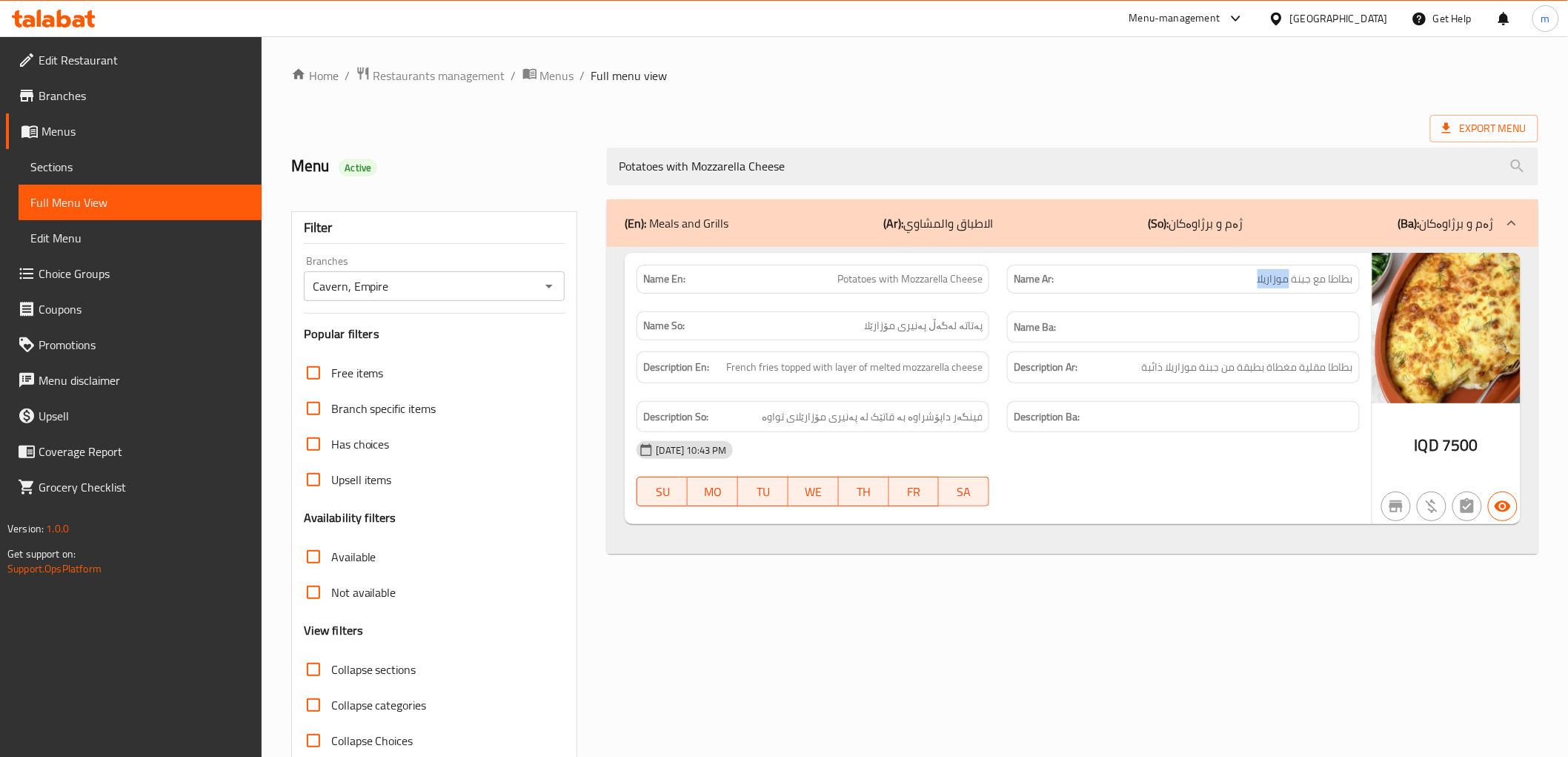
click at [1269, 278] on span "بطاطا مع جبنة موزاريلا" at bounding box center [1305, 279] width 96 height 15
copy span "بطاطا مع جبنة موزاريلا"
click at [916, 272] on span "Potatoes with Mozzarella Cheese" at bounding box center [910, 279] width 145 height 15
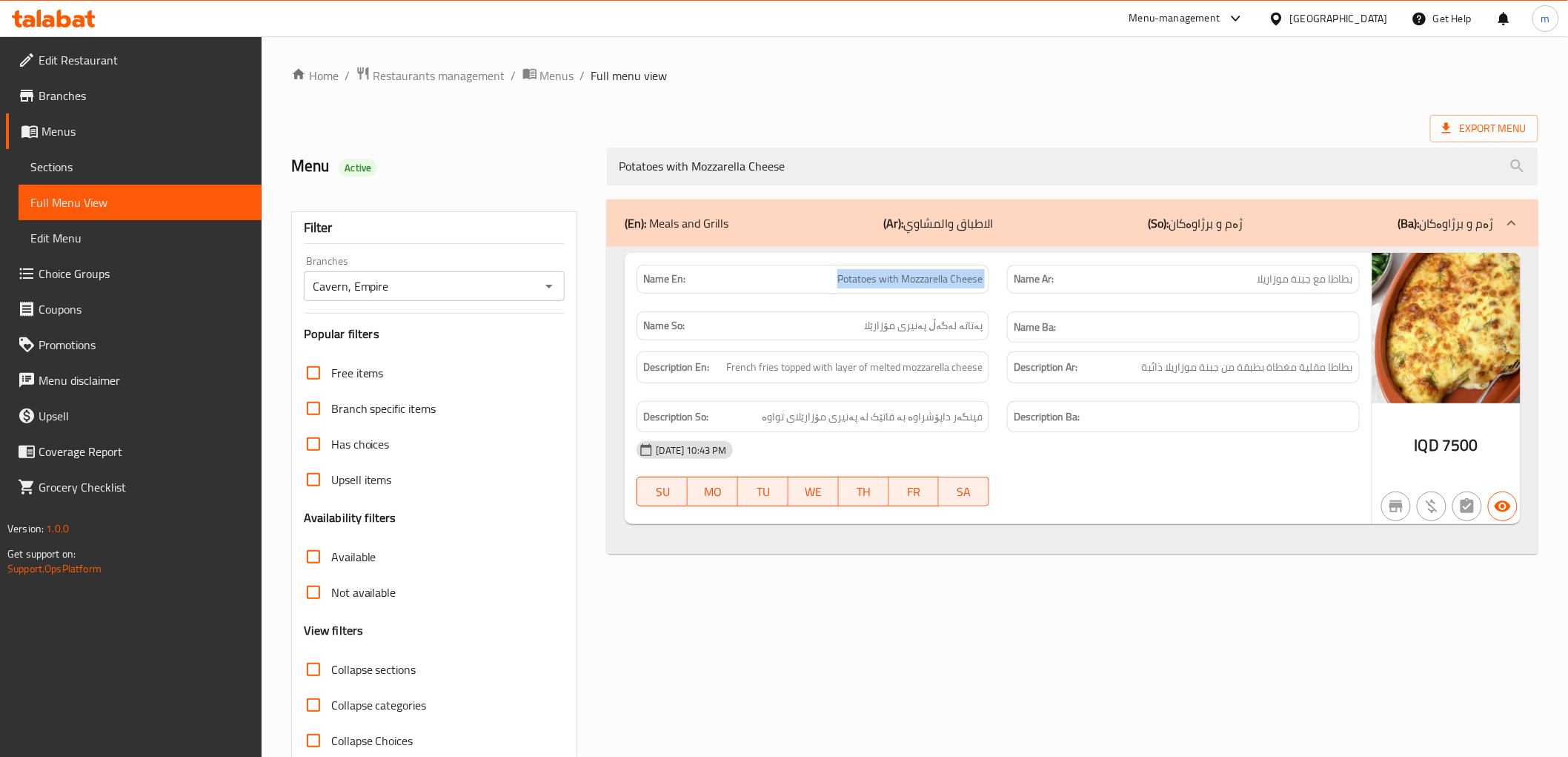
click at [916, 272] on span "Potatoes with Mozzarella Cheese" at bounding box center [910, 279] width 145 height 15
copy span "Potatoes with Mozzarella Cheese"
click at [1457, 444] on span "7500" at bounding box center [1461, 445] width 36 height 28
copy div "IQD 7500"
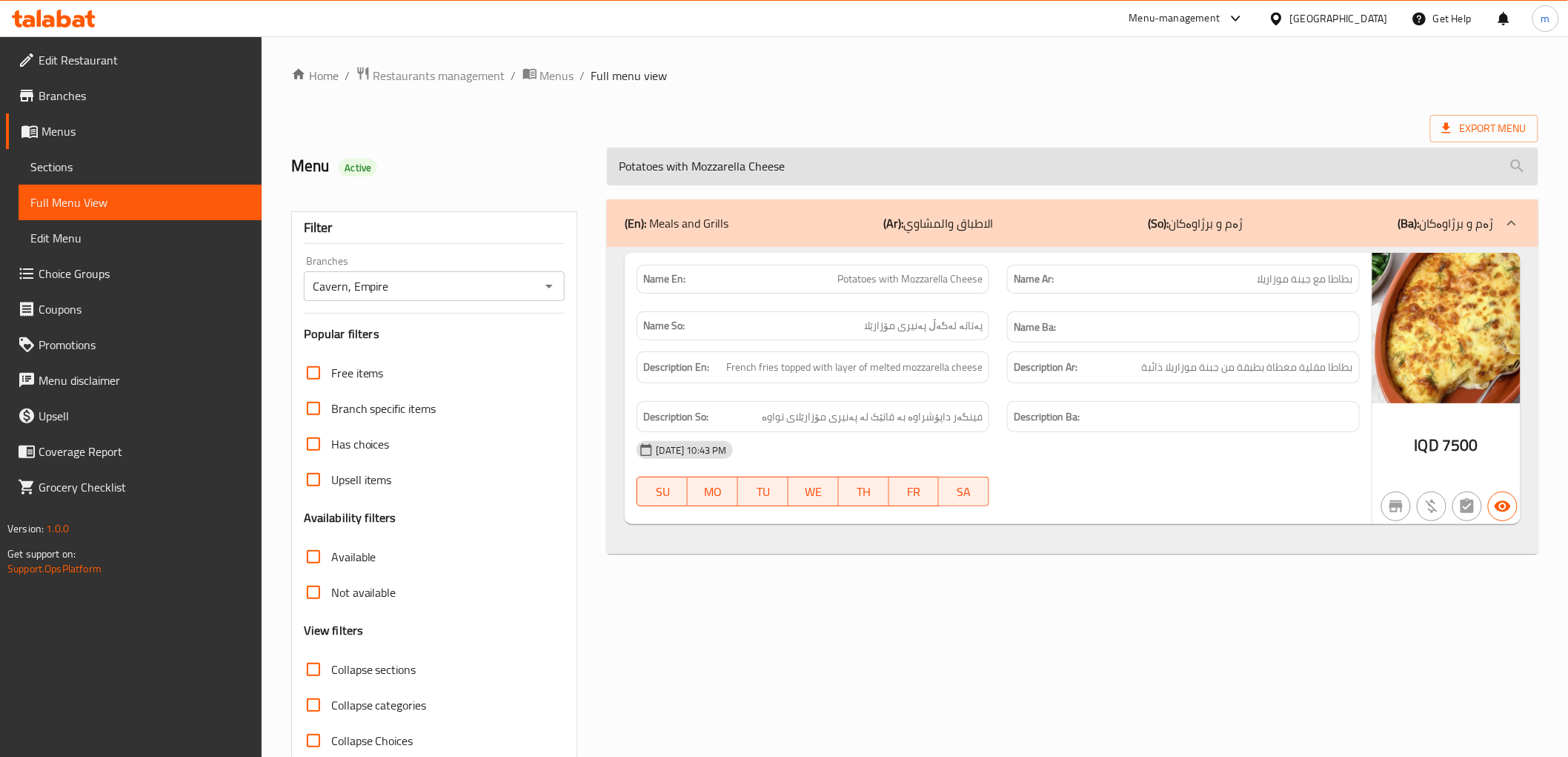
click at [753, 167] on input "Potatoes with Mozzarella Cheese" at bounding box center [1072, 166] width 931 height 38
paste input "Chicken steak with salad and potatoes"
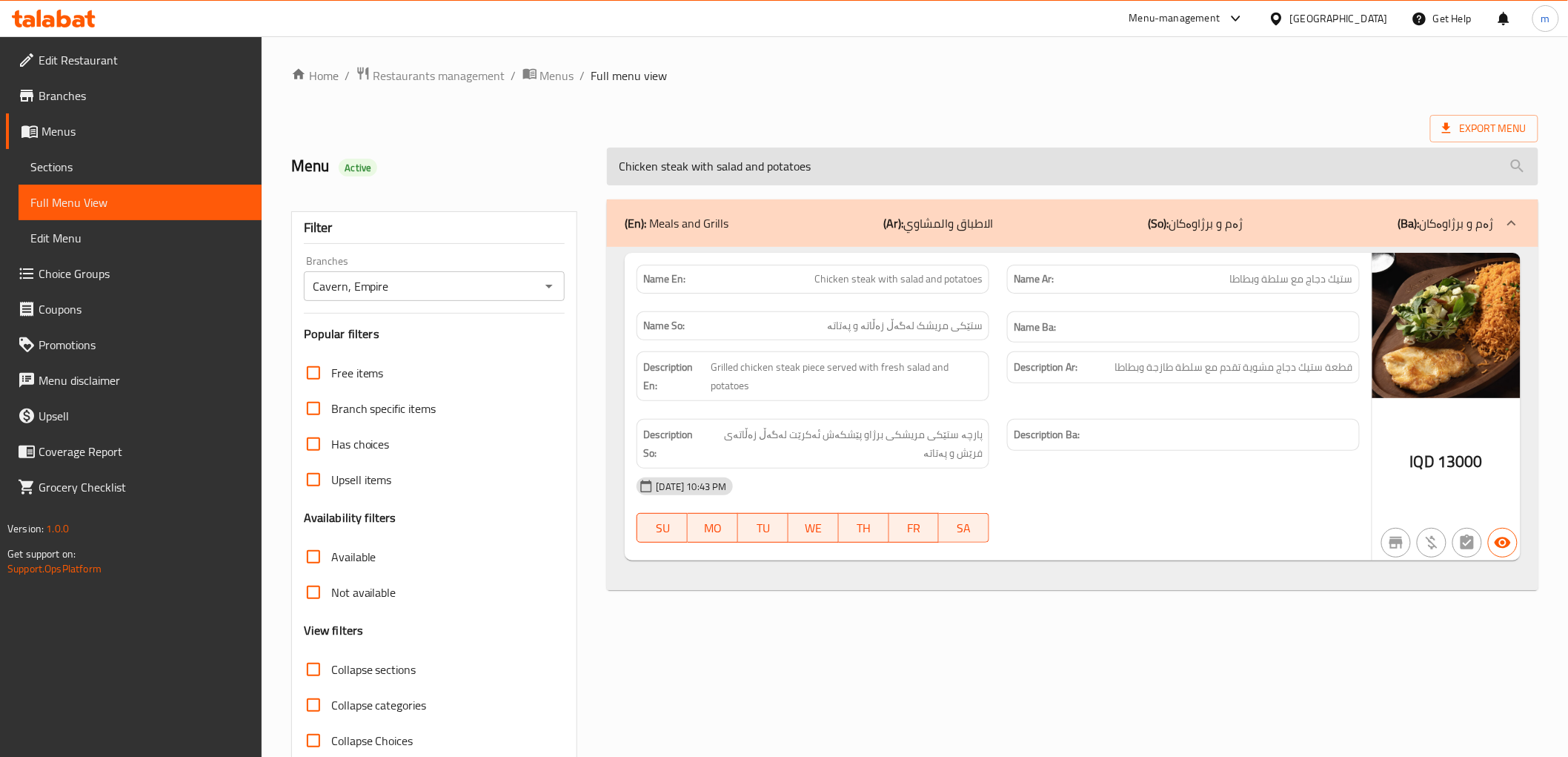
click at [737, 166] on input "Chicken steak with salad and potatoes" at bounding box center [1072, 166] width 931 height 38
paste input "Potatoes with Mozzarella Cheese"
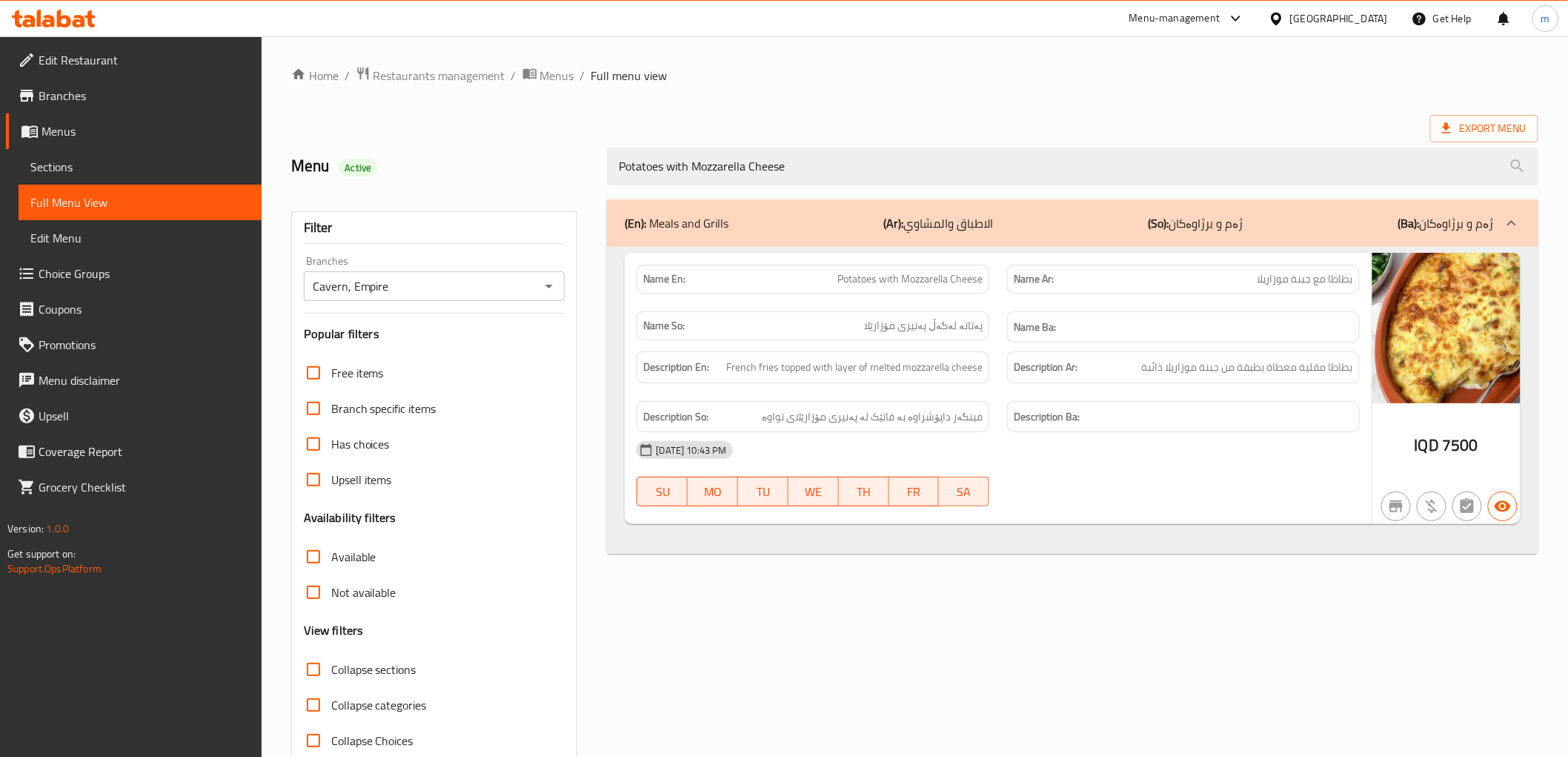
click at [620, 141] on div "Potatoes with Mozzarella Cheese" at bounding box center [1072, 166] width 949 height 56
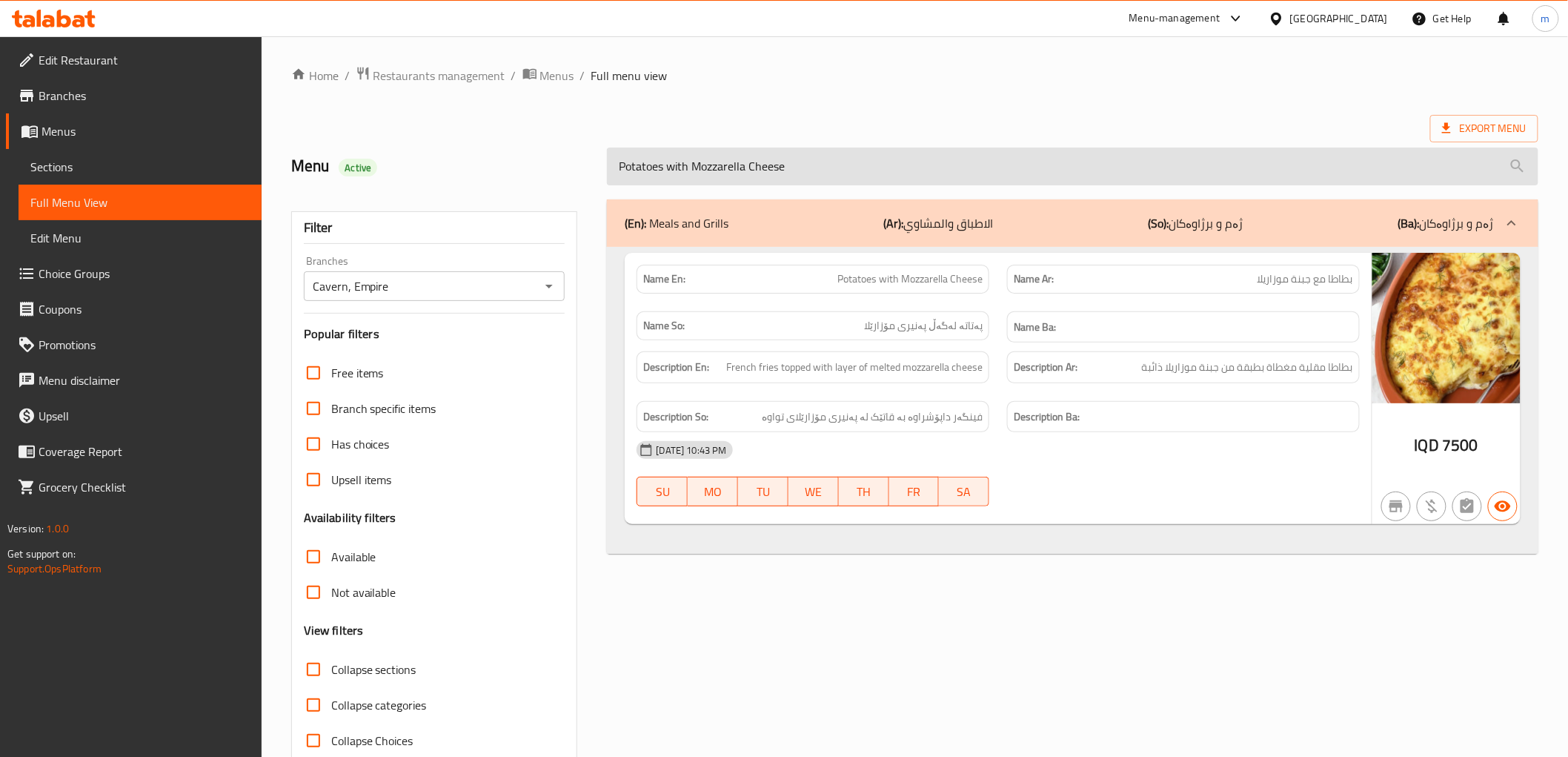
click at [693, 174] on input "Potatoes with Mozzarella Cheese" at bounding box center [1072, 166] width 931 height 38
paste input "Chicken steak with salad and potatoes"
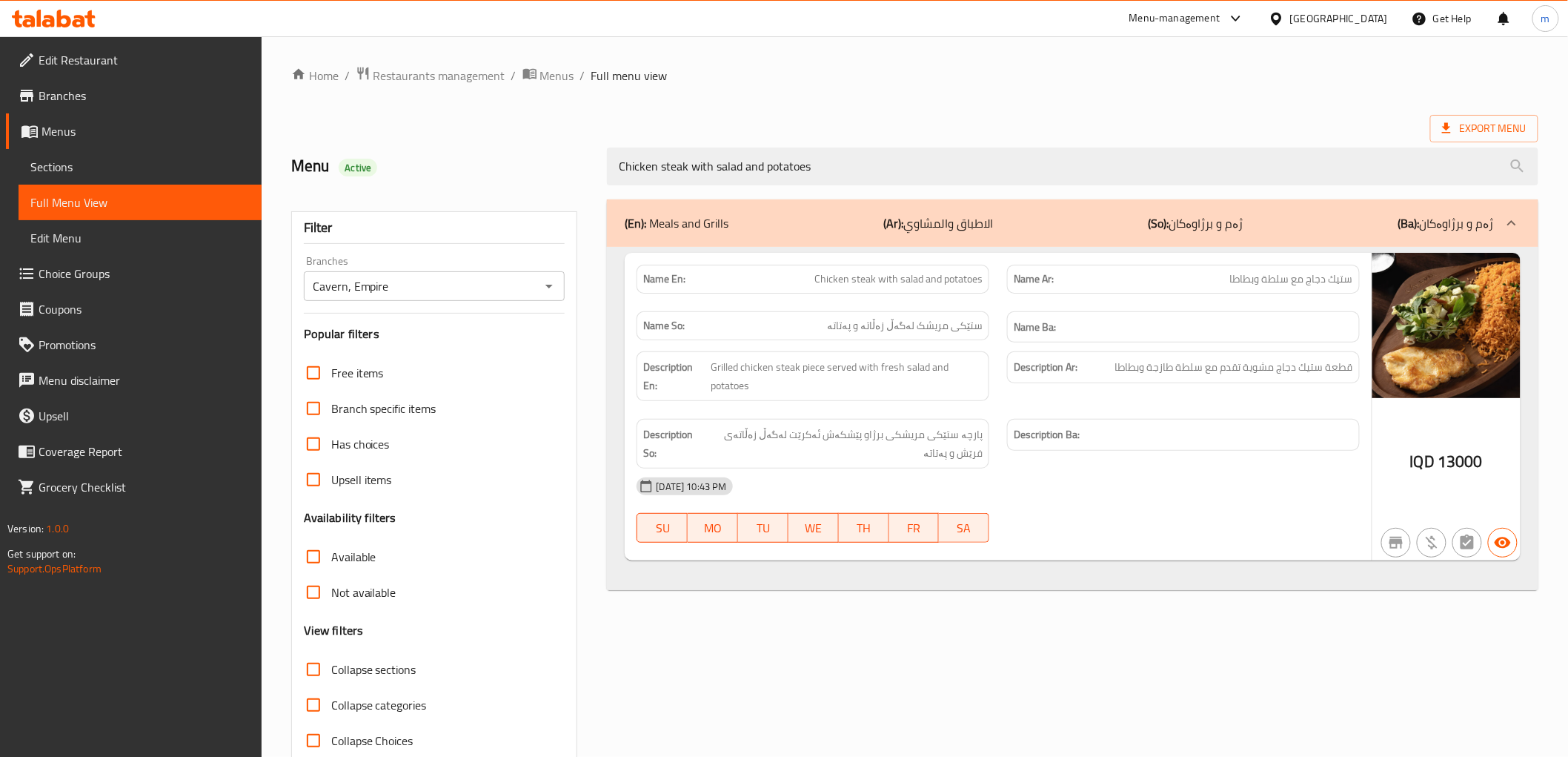
click at [1256, 277] on span "ستيك دجاج مع سلطة وبطاطا" at bounding box center [1293, 279] width 123 height 15
click at [928, 324] on span "ستێکی مریشک لەگەڵ زەڵاتە و پەتاتە" at bounding box center [905, 326] width 156 height 15
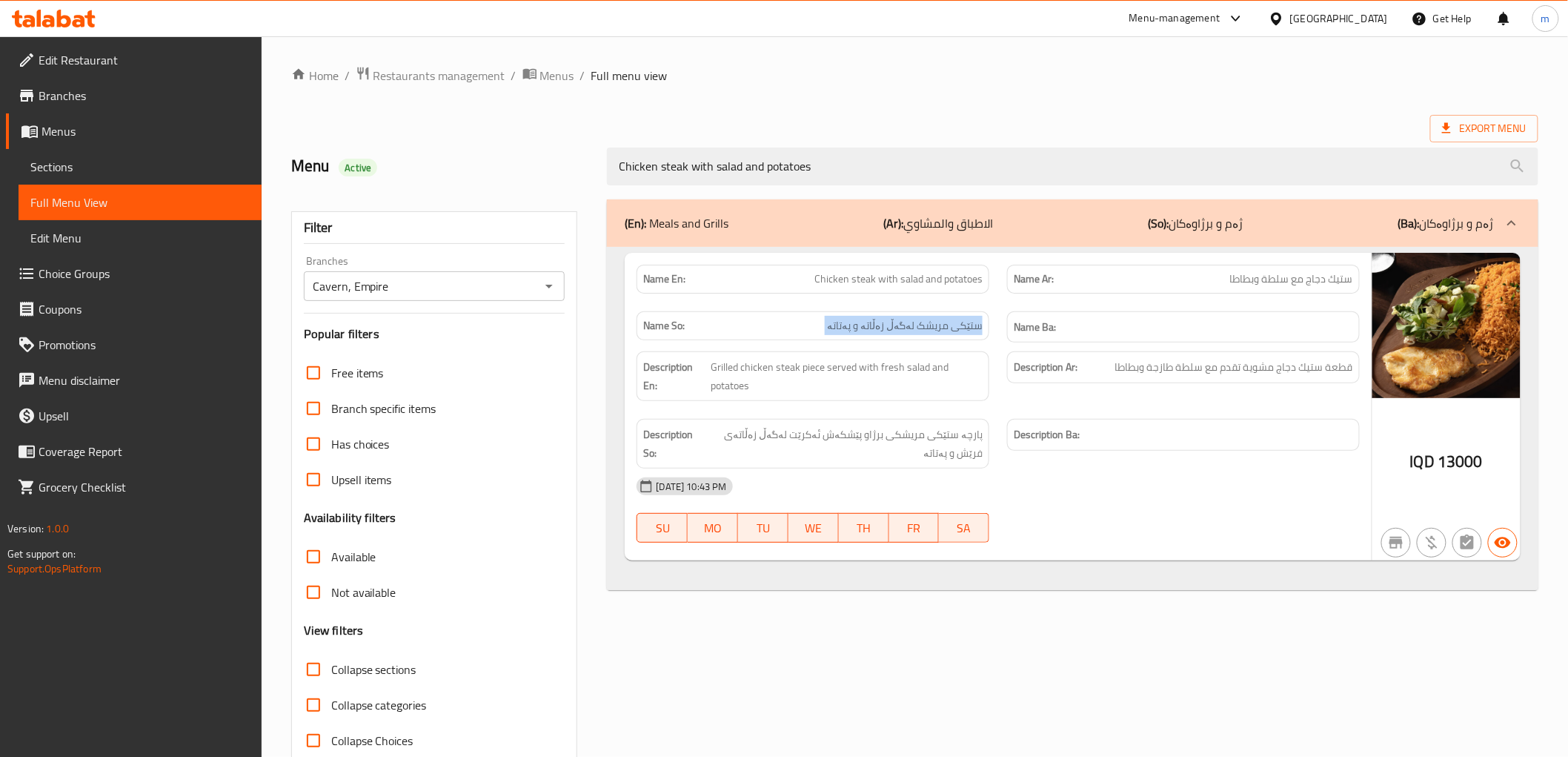
click at [928, 324] on span "ستێکی مریشک لەگەڵ زەڵاتە و پەتاتە" at bounding box center [905, 326] width 156 height 15
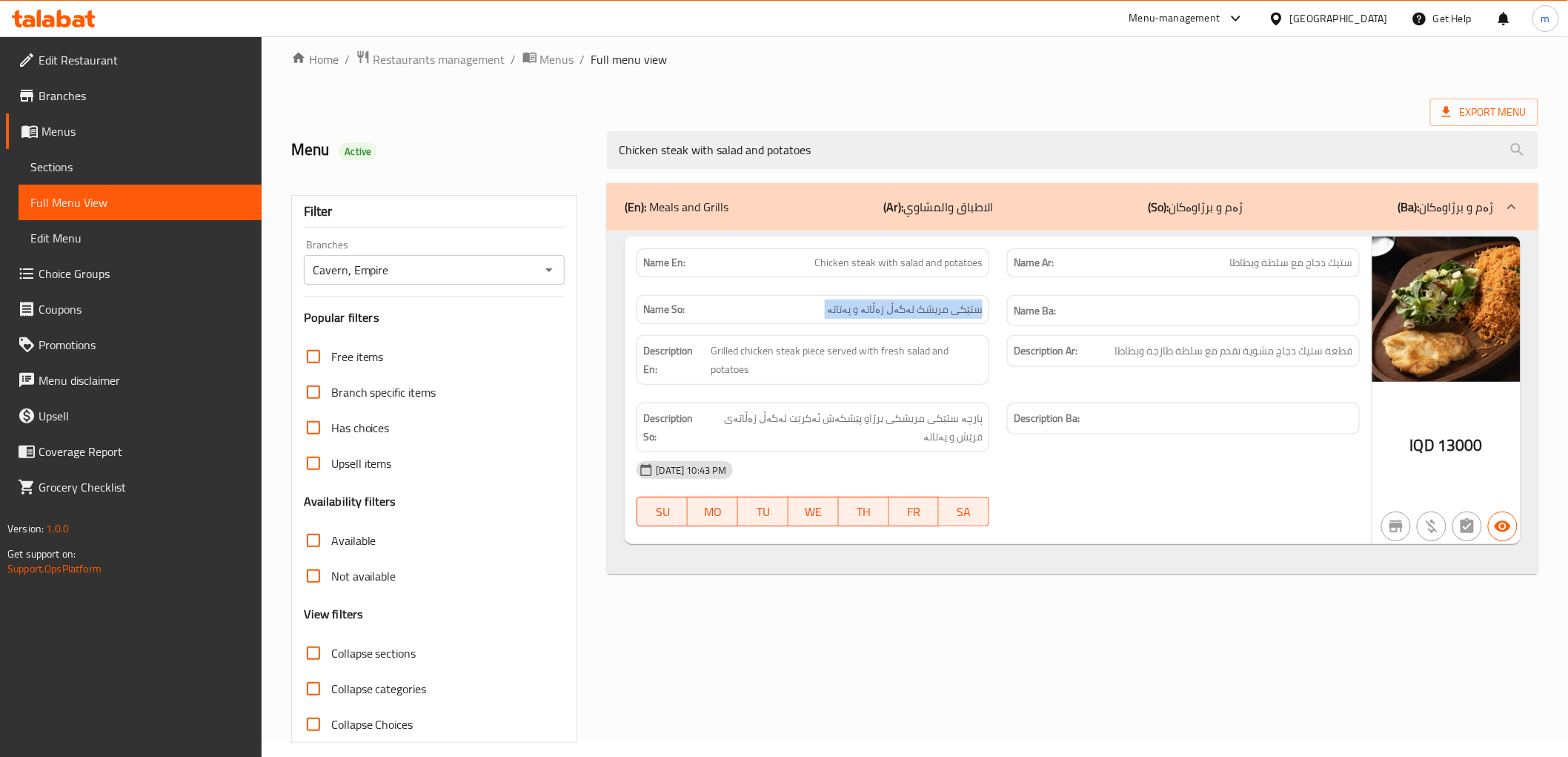
scroll to position [32, 0]
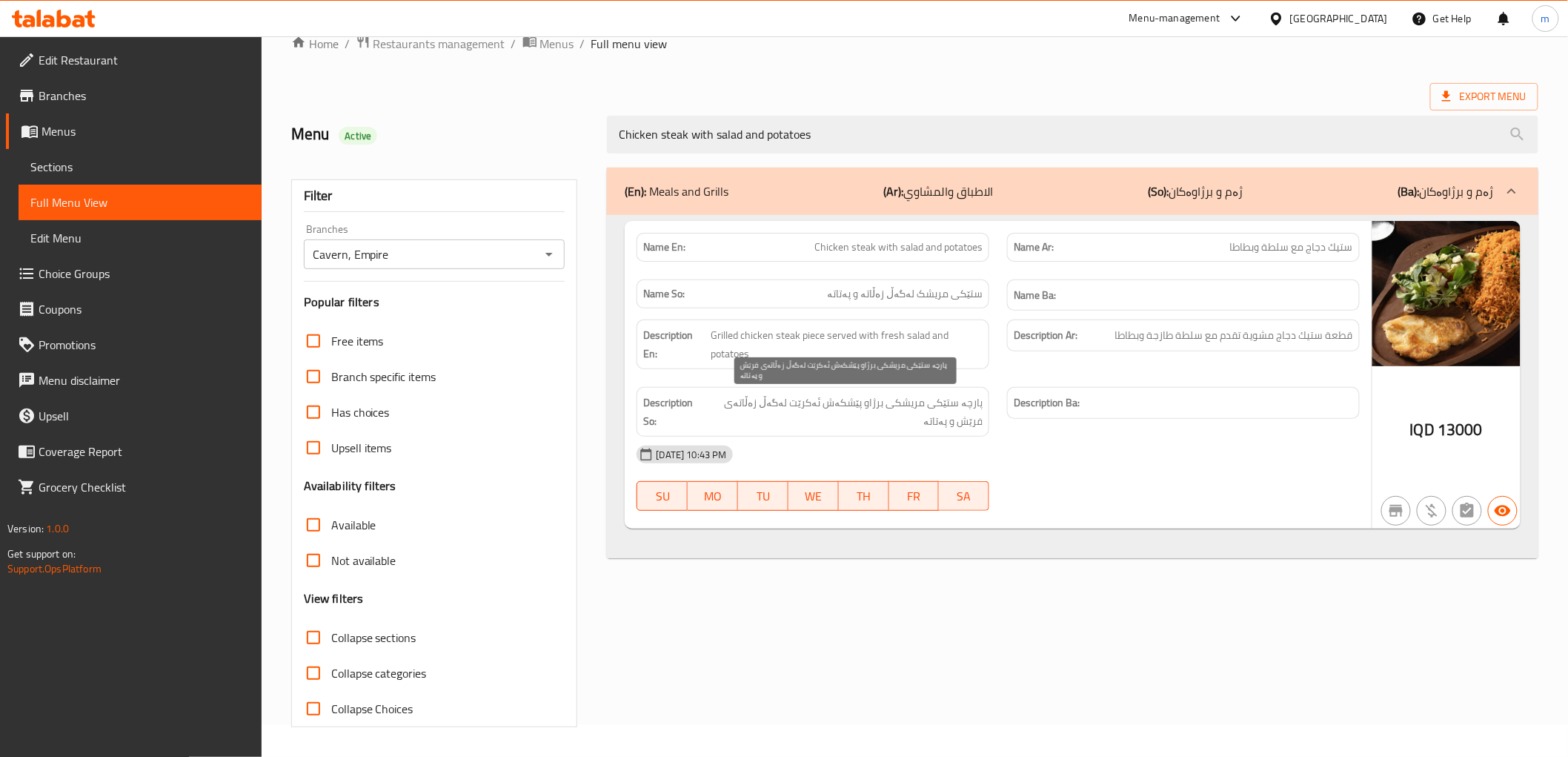
click at [953, 413] on span "پارچە ستێکی مریشکی برژاو پێشکەش ئەکرێت لەگەڵ زەڵاتەی فرێش و پەتاتە" at bounding box center [843, 411] width 279 height 36
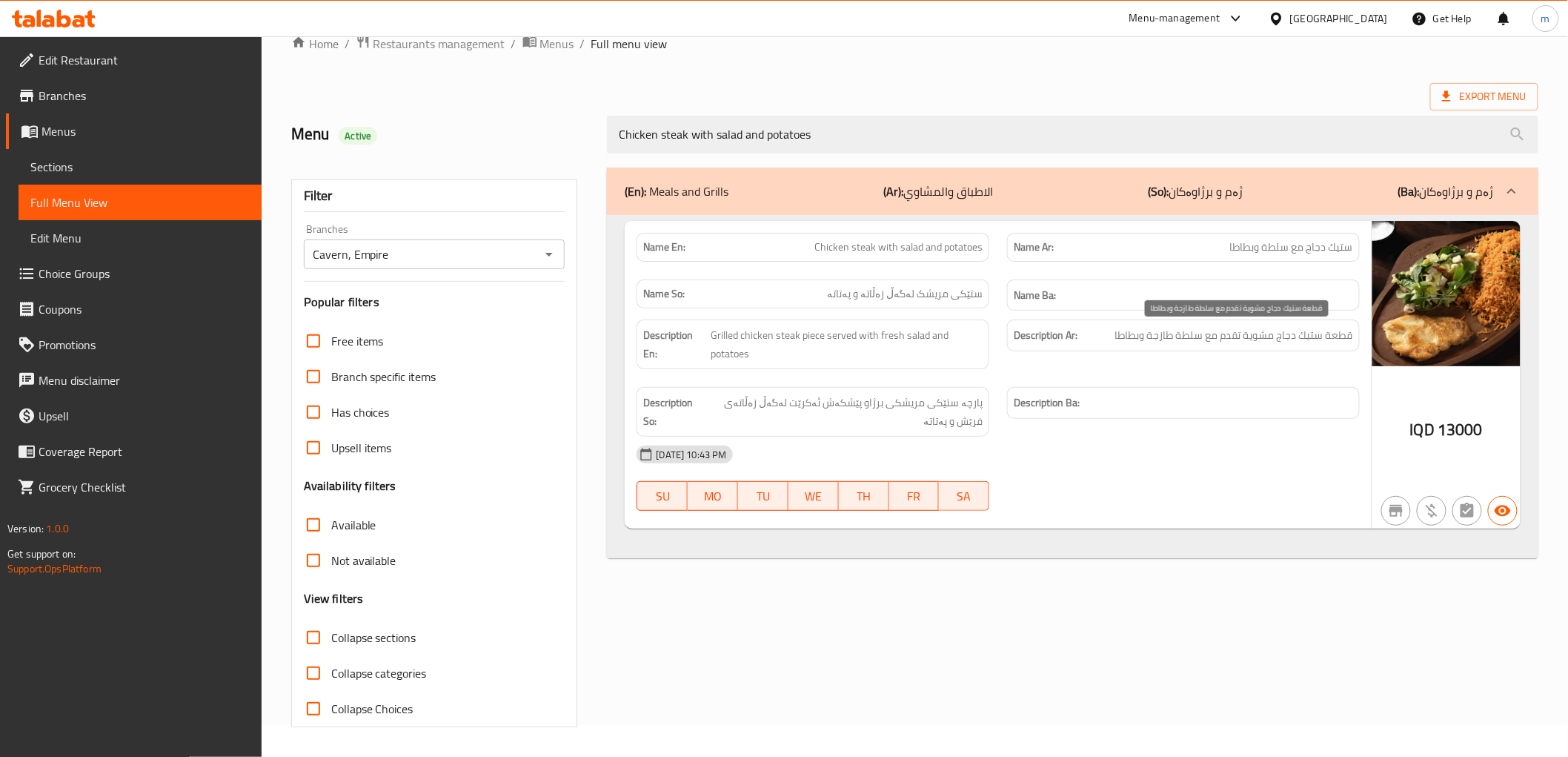
click at [1165, 339] on span "قطعة ستيك دجاج مشوية تقدم مع سلطة طازجة وبطاطا" at bounding box center [1235, 335] width 238 height 19
click at [922, 335] on span "Grilled chicken steak piece served with fresh salad and potatoes" at bounding box center [846, 344] width 272 height 36
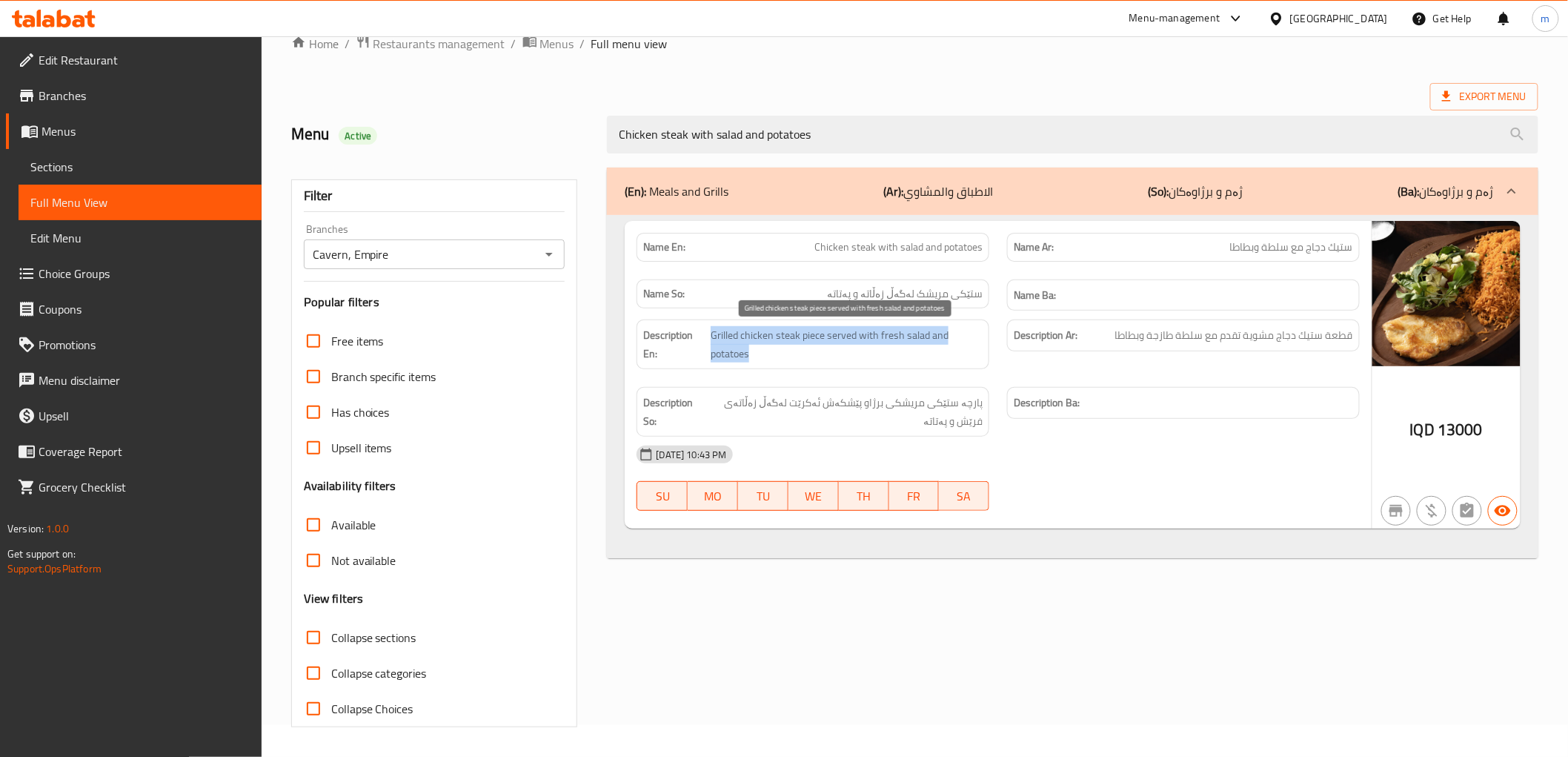
click at [922, 335] on span "Grilled chicken steak piece served with fresh salad and potatoes" at bounding box center [846, 344] width 272 height 36
click at [1461, 427] on span "13000" at bounding box center [1461, 429] width 46 height 28
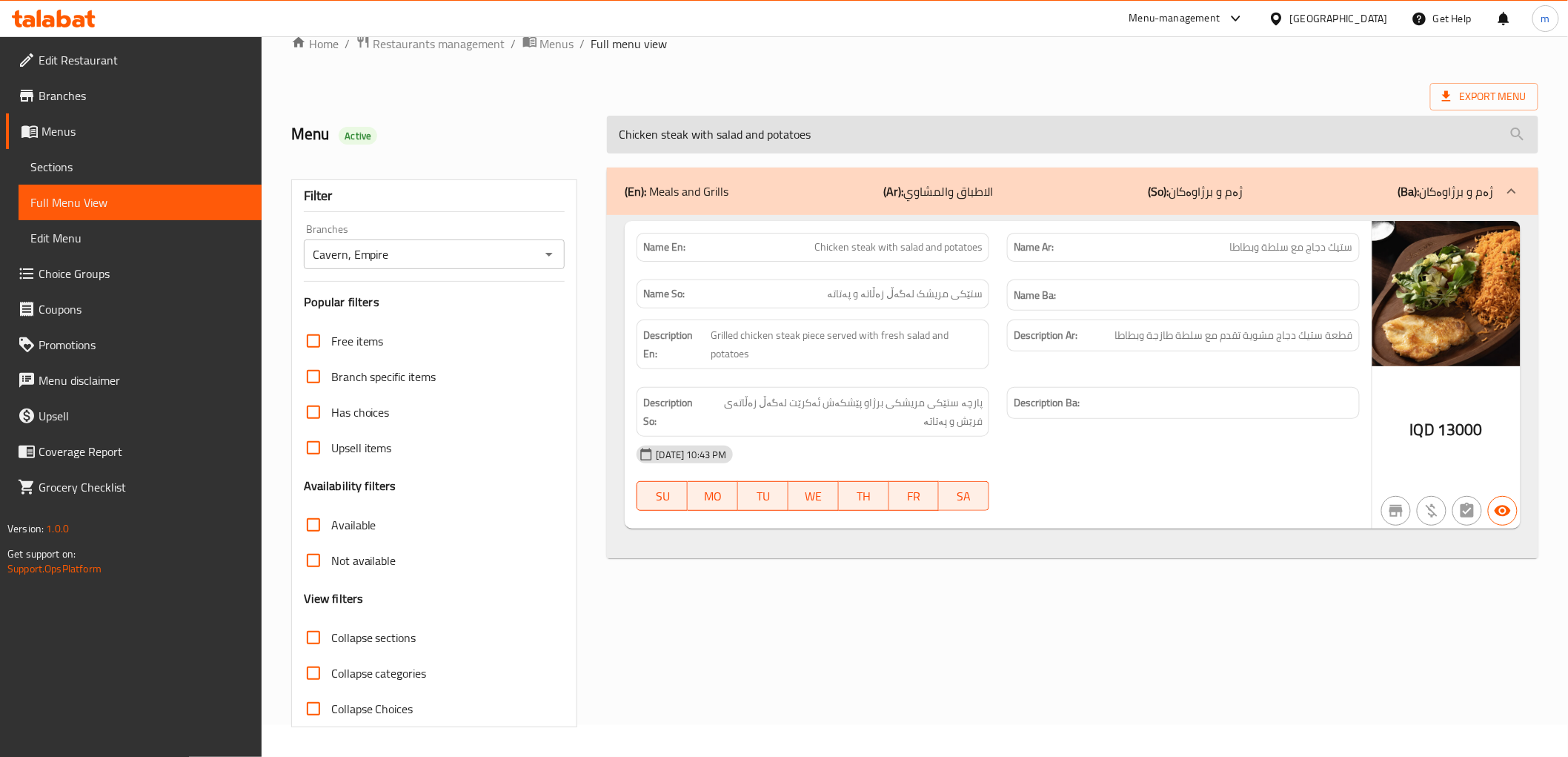
click at [901, 144] on input "Chicken steak with salad and potatoes" at bounding box center [1072, 135] width 931 height 38
paste input "with Tomato Sauce"
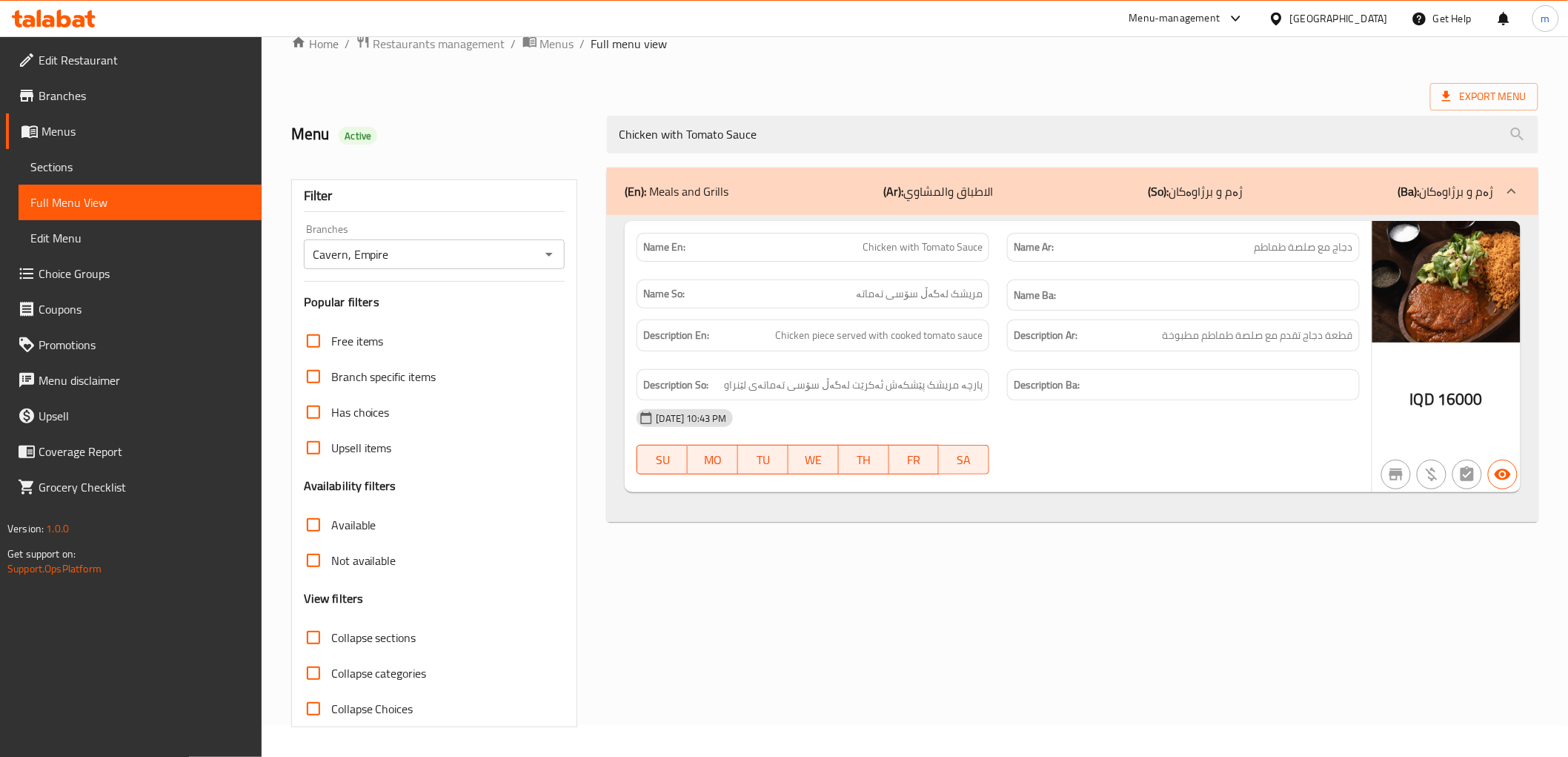
click at [1264, 241] on span "دجاج مع صلصة طماطم" at bounding box center [1304, 247] width 99 height 15
click at [966, 296] on span "مریشک لەگەڵ سۆسی تەماتە" at bounding box center [918, 293] width 126 height 15
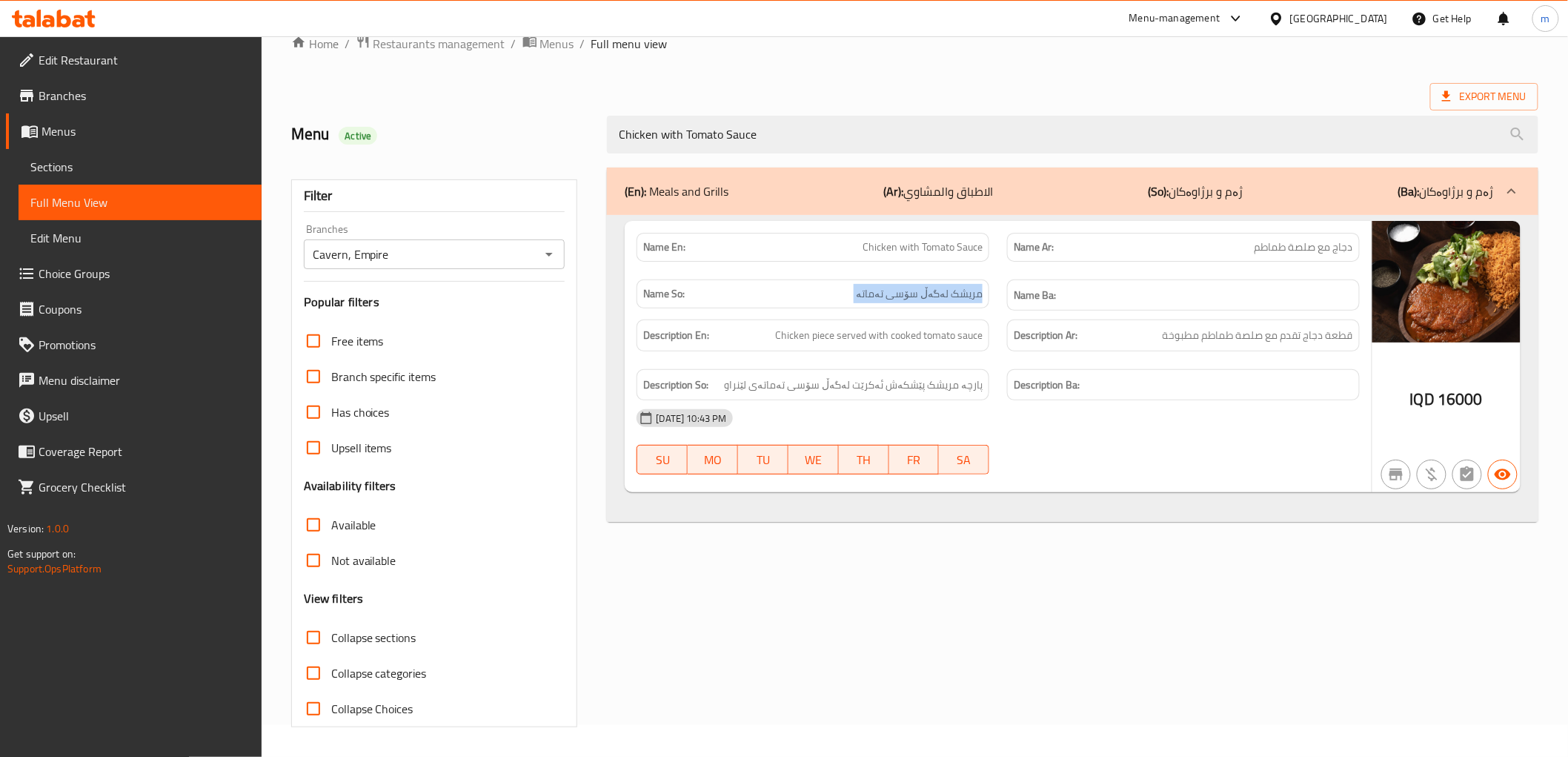
click at [966, 296] on span "مریشک لەگەڵ سۆسی تەماتە" at bounding box center [918, 293] width 126 height 15
click at [1441, 402] on span "16000" at bounding box center [1461, 399] width 46 height 28
click at [950, 376] on span "پارچە مریشک پێشکەش ئەکرێت لەگەڵ سۆسی تەماتەی لێنراو" at bounding box center [853, 386] width 258 height 19
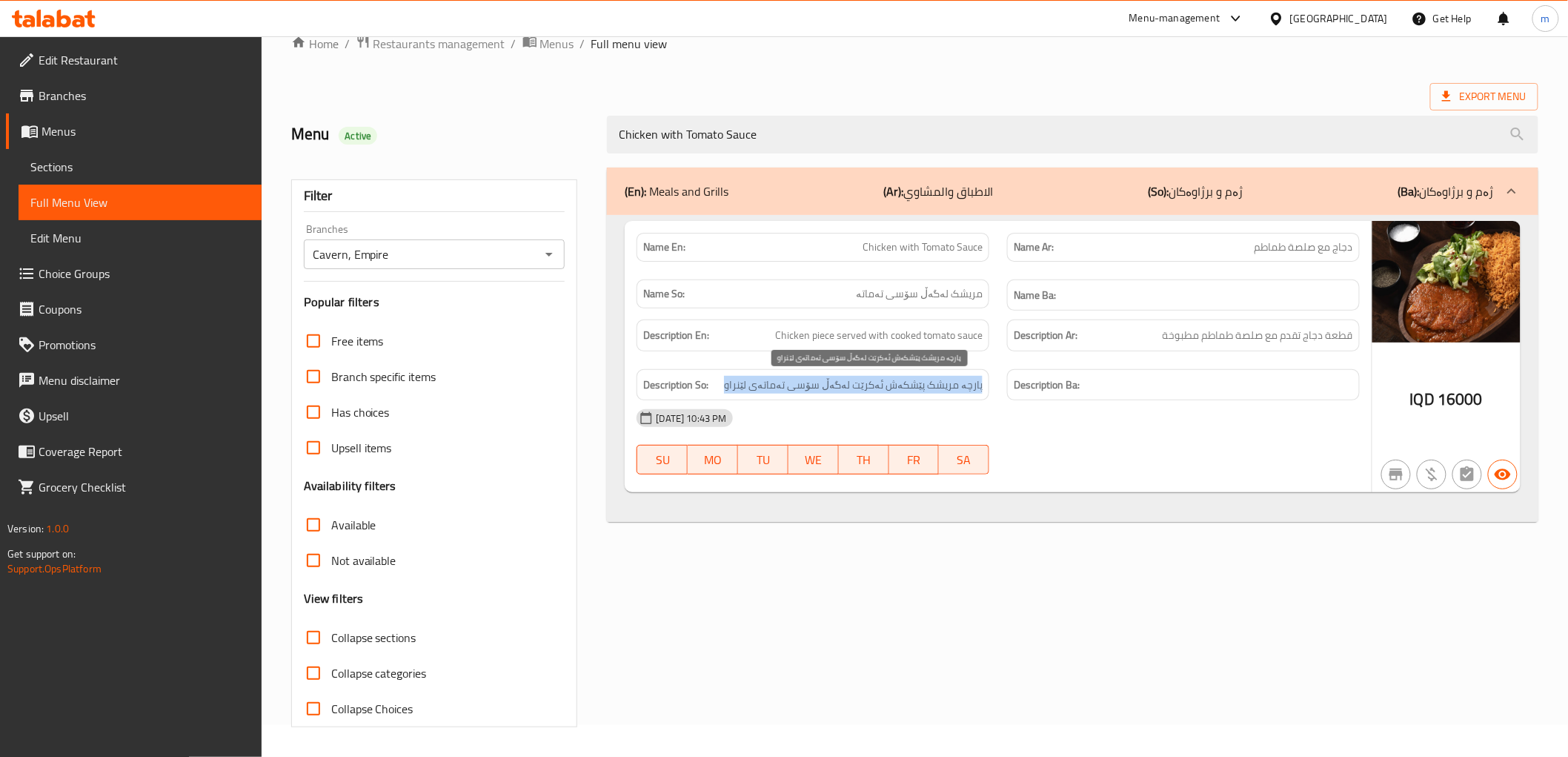
click at [950, 376] on span "پارچە مریشک پێشکەش ئەکرێت لەگەڵ سۆسی تەماتەی لێنراو" at bounding box center [853, 386] width 258 height 19
click at [1220, 342] on span "قطعة دجاج تقدم مع صلصة طماطم مطبوخة" at bounding box center [1258, 335] width 191 height 19
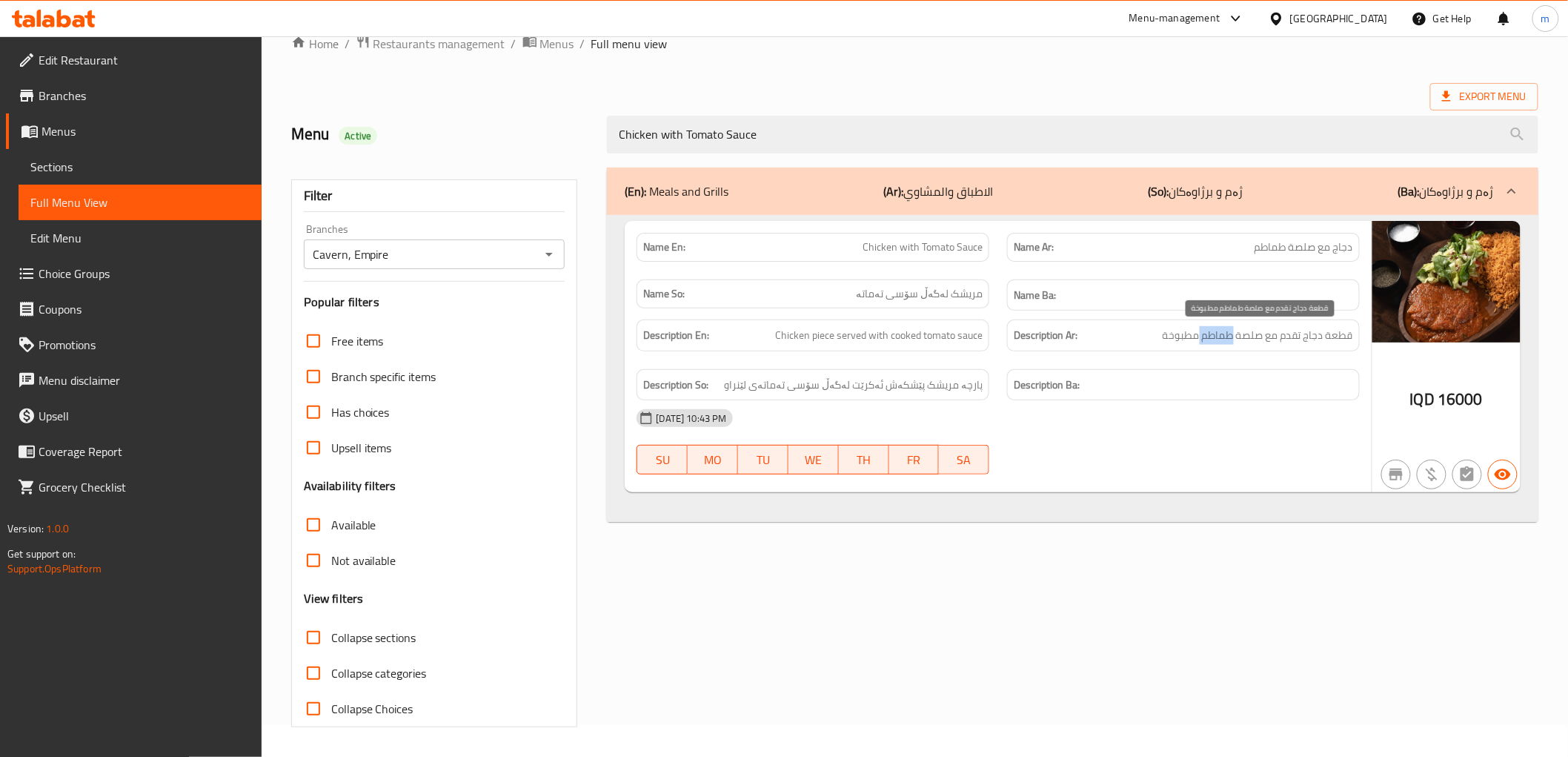
click at [1220, 342] on span "قطعة دجاج تقدم مع صلصة طماطم مطبوخة" at bounding box center [1258, 335] width 191 height 19
click at [956, 342] on span "Chicken piece served with cooked tomato sauce" at bounding box center [878, 335] width 208 height 19
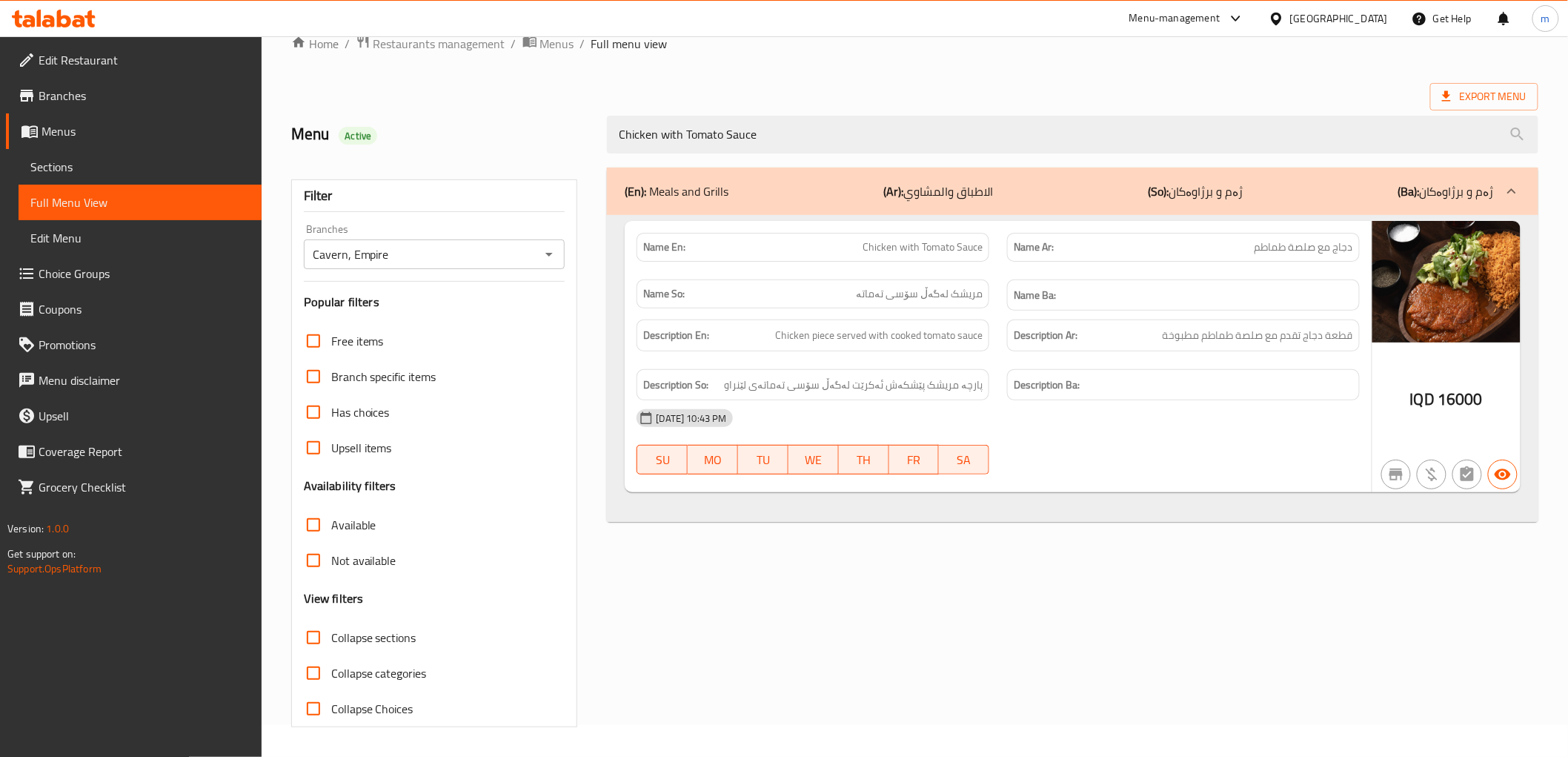
click at [935, 234] on div "Name En: Chicken with Tomato Sauce" at bounding box center [812, 247] width 352 height 28
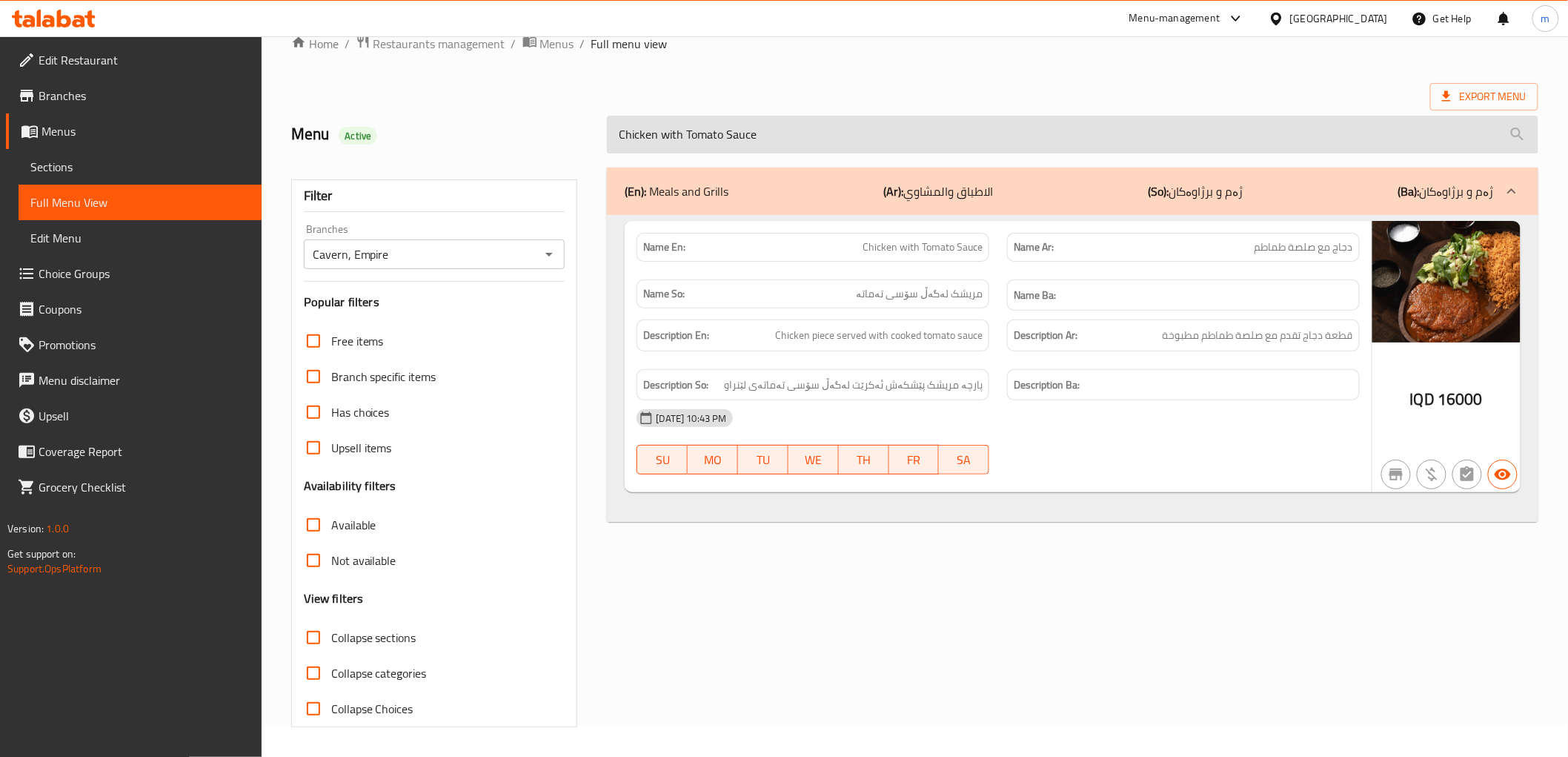
click at [816, 117] on input "Chicken with Tomato Sauce" at bounding box center [1072, 135] width 931 height 38
paste input "Lemon Chicken"
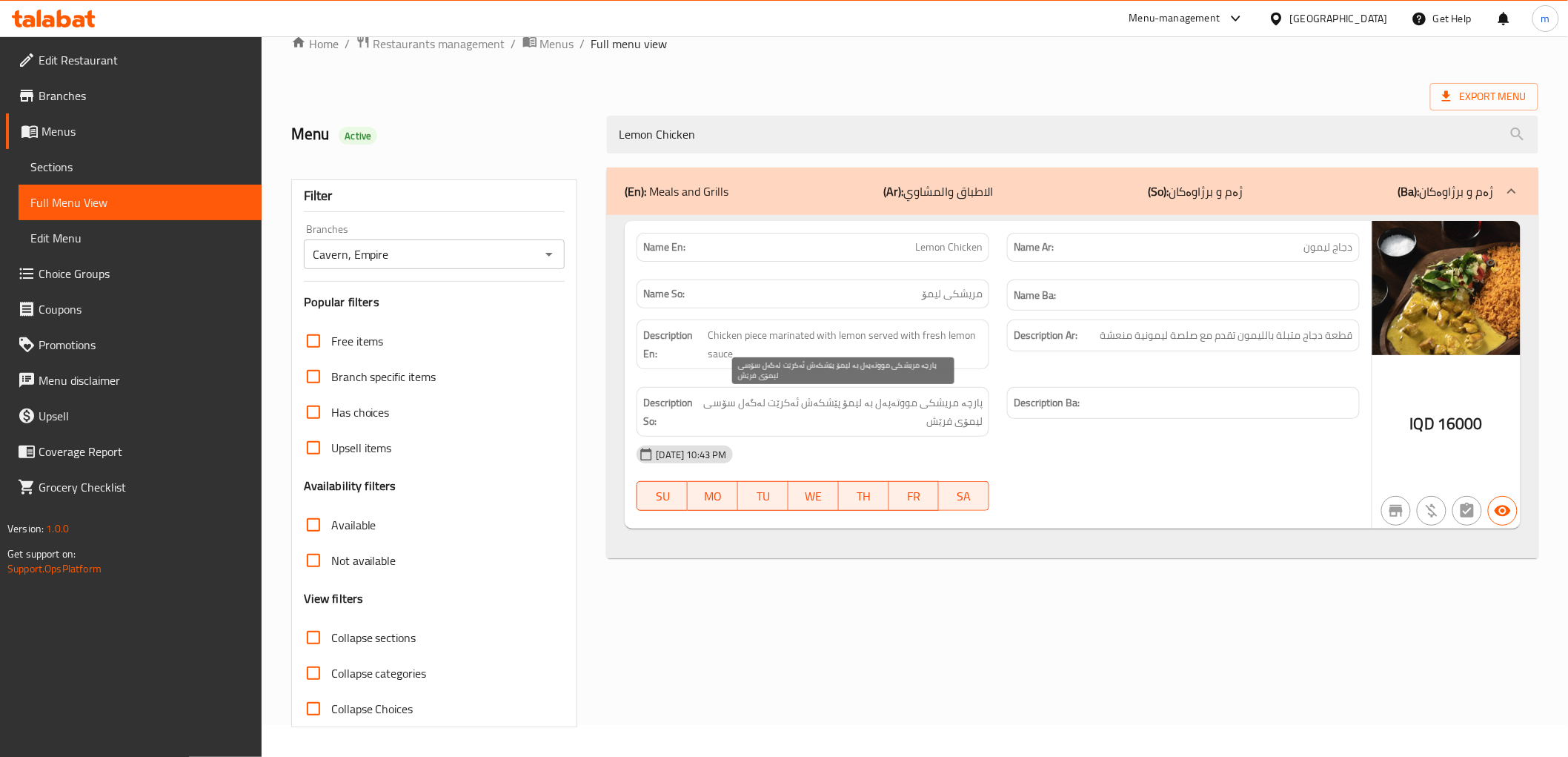
click at [930, 409] on span "پارچە مریشکی مووتەپەل بە لیمۆ پێشکەش ئەکرێت لەگەل سۆسی لیمۆی فرێش" at bounding box center [841, 411] width 282 height 36
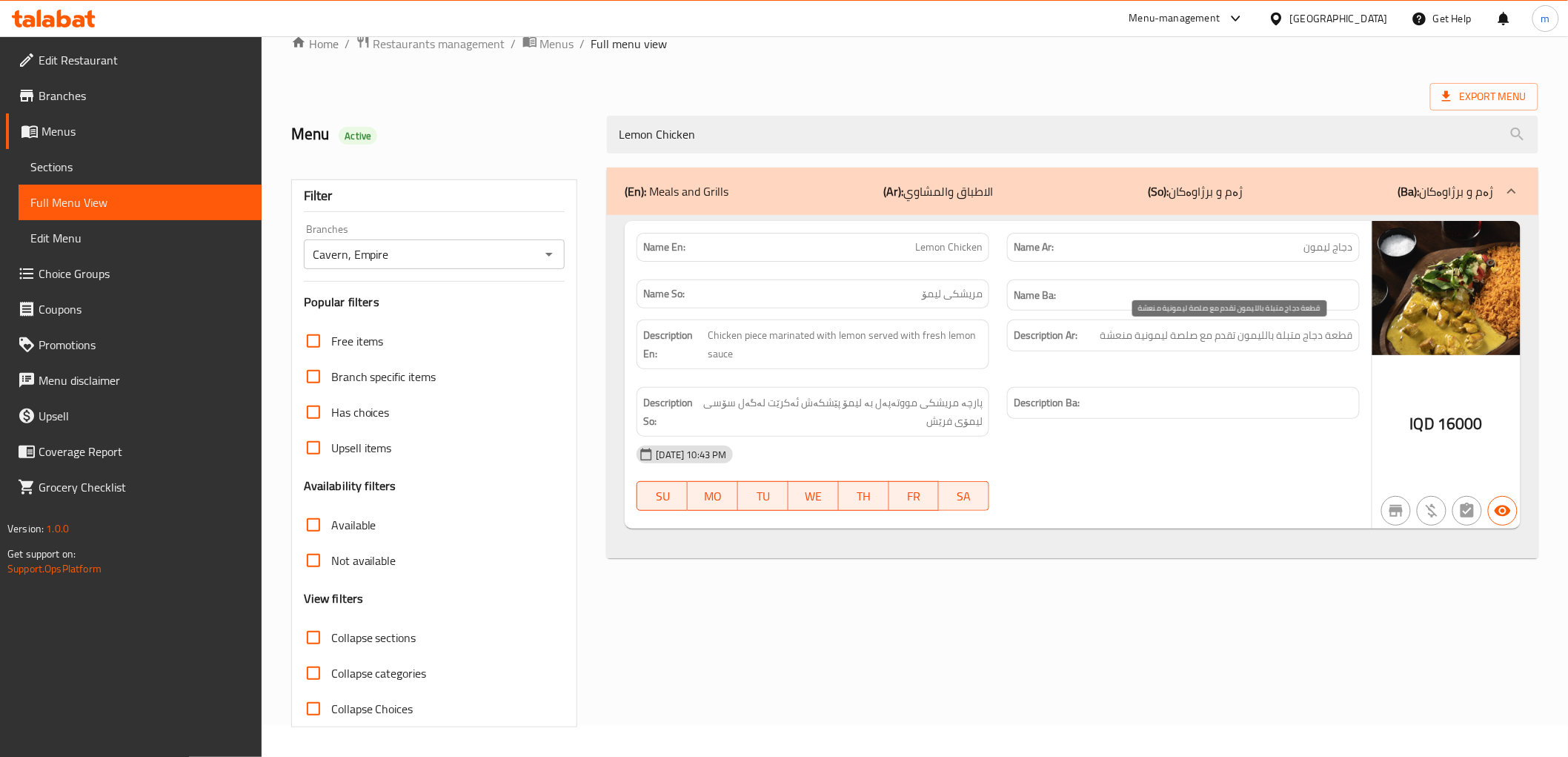
click at [1200, 334] on span "قطعة دجاج متبلة بالليمون تقدم مع صلصة ليمونية منعشة" at bounding box center [1227, 335] width 253 height 19
click at [906, 333] on span "Chicken piece marinated with lemon served with fresh lemon sauce" at bounding box center [845, 344] width 275 height 36
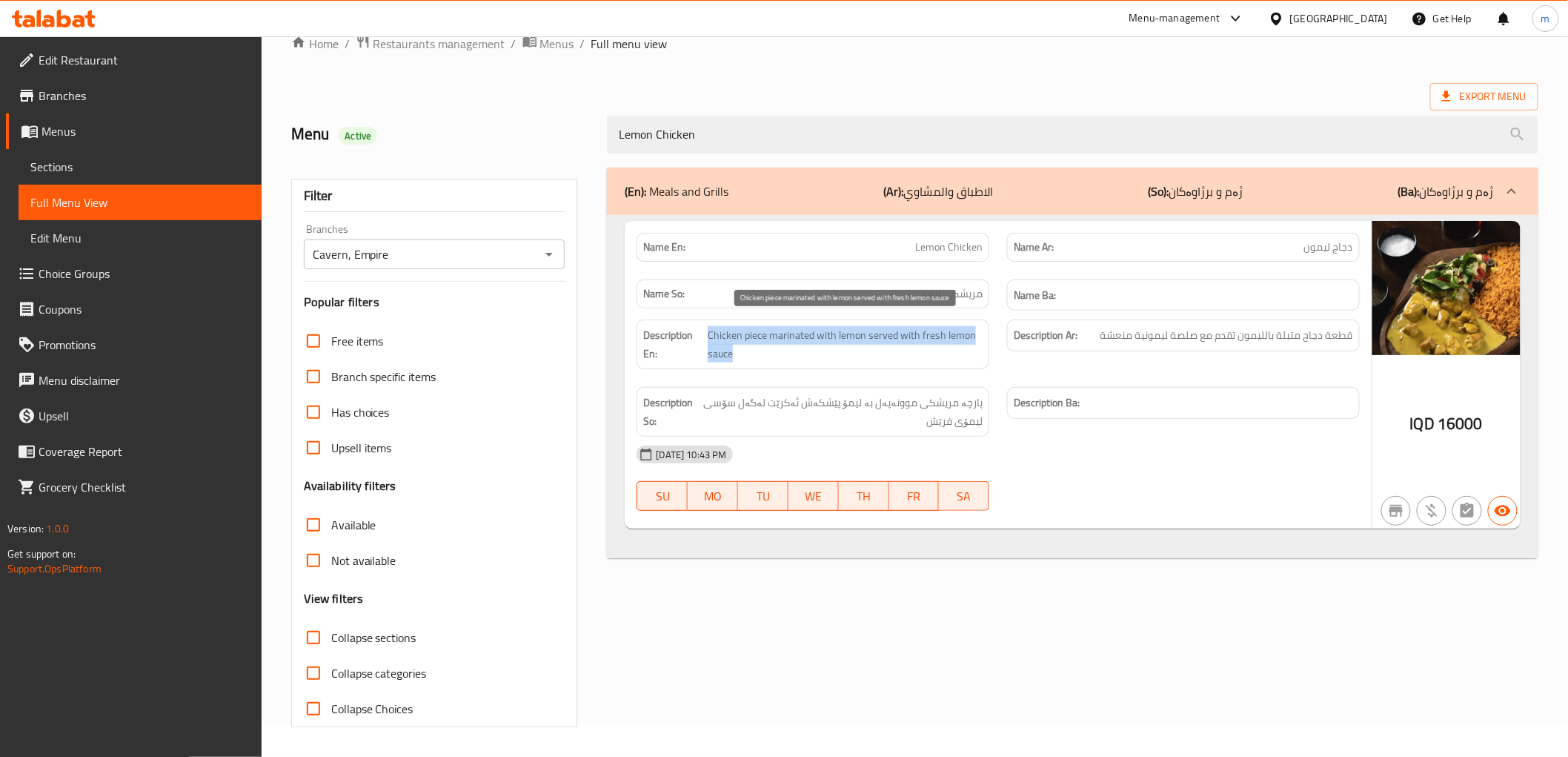
click at [906, 333] on span "Chicken piece marinated with lemon served with fresh lemon sauce" at bounding box center [845, 344] width 275 height 36
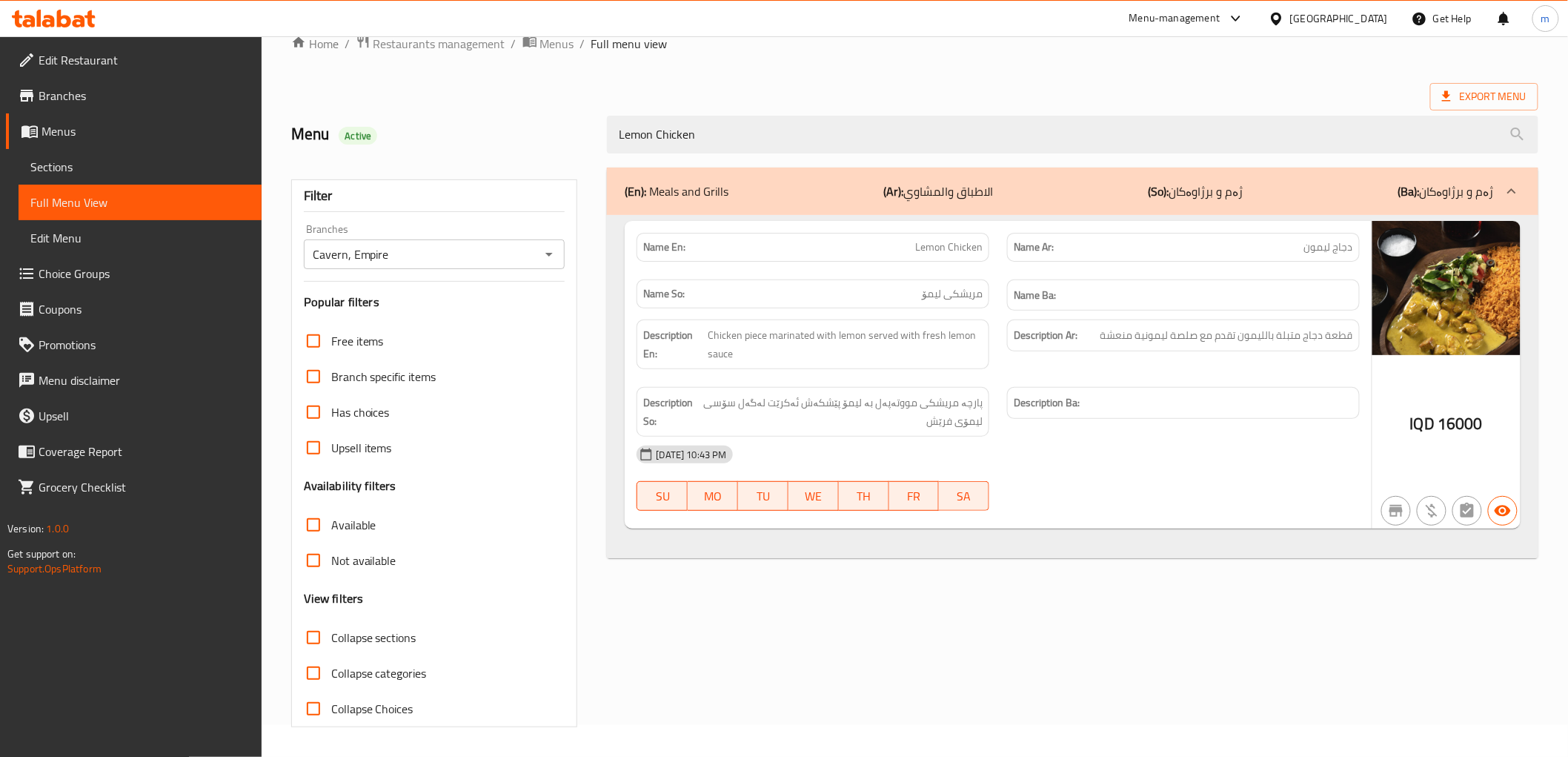
click at [959, 283] on div "Name So: مریشکی لیمۆ" at bounding box center [812, 293] width 352 height 28
click at [1322, 241] on span "دجاج ليمون" at bounding box center [1330, 247] width 49 height 15
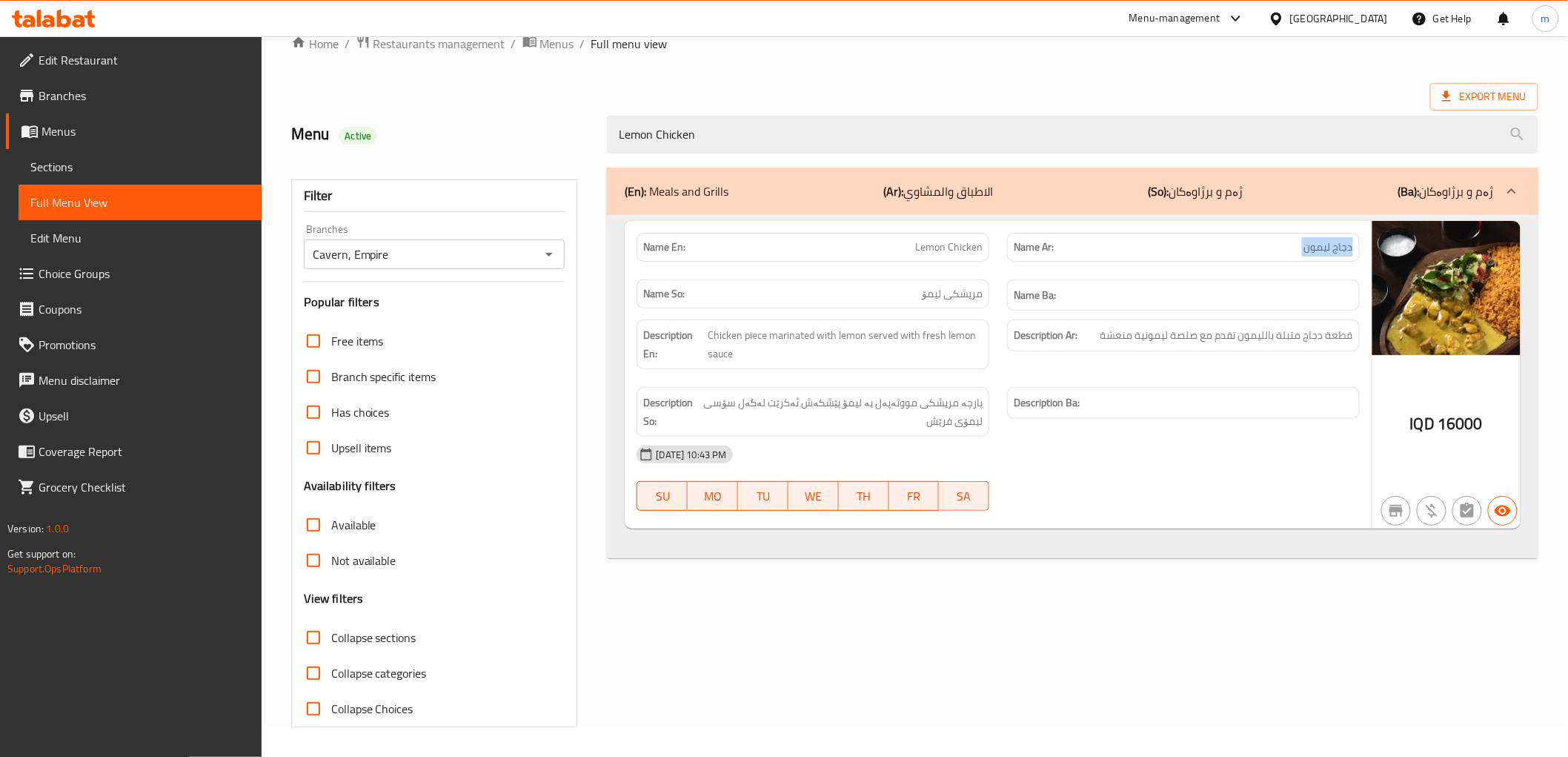
click at [1322, 241] on span "دجاج ليمون" at bounding box center [1330, 247] width 49 height 15
click at [981, 251] on span "Lemon Chicken" at bounding box center [949, 247] width 67 height 15
click at [1449, 425] on span "16000" at bounding box center [1461, 424] width 46 height 28
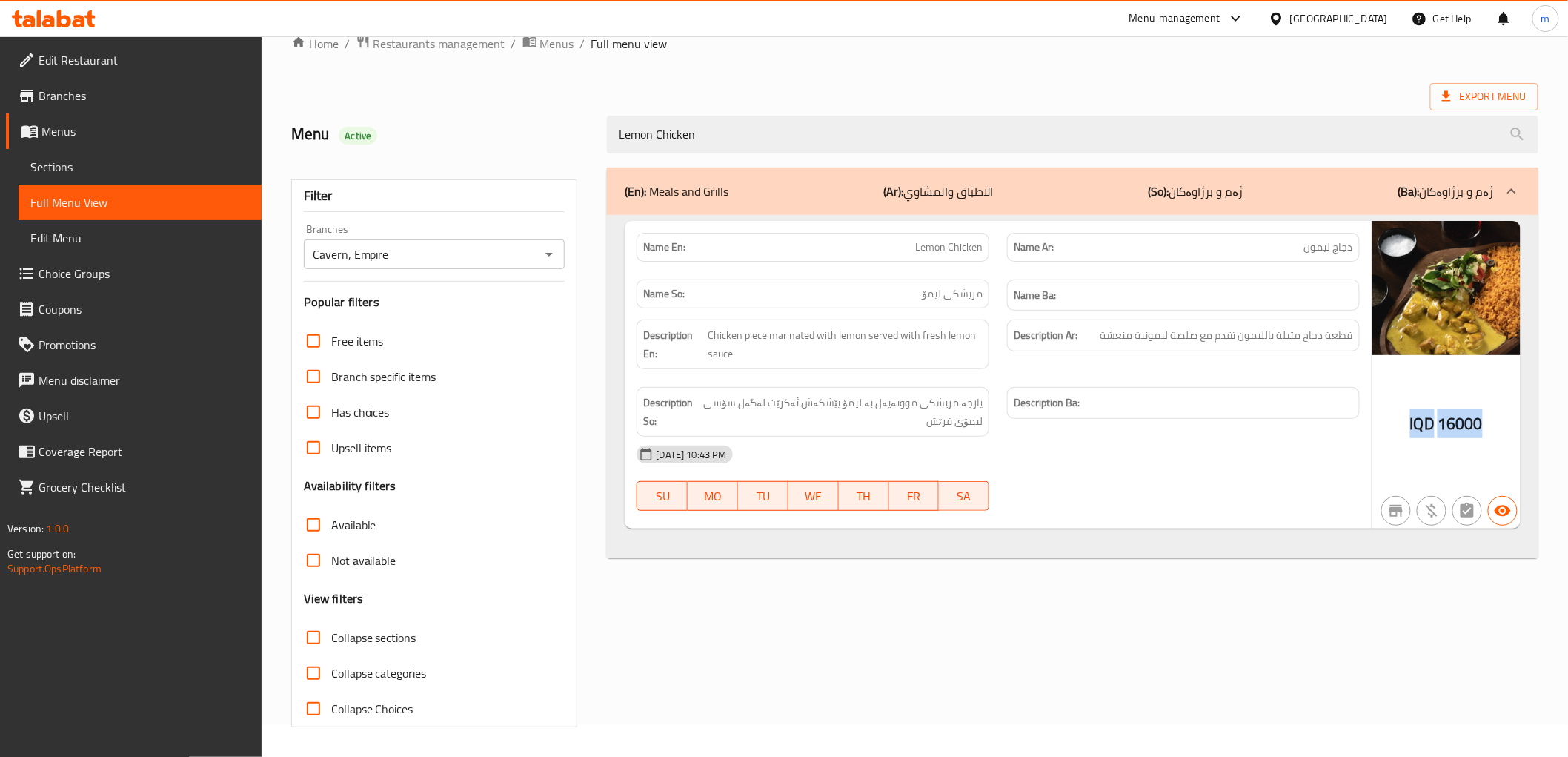
click at [1449, 425] on span "16000" at bounding box center [1461, 424] width 46 height 28
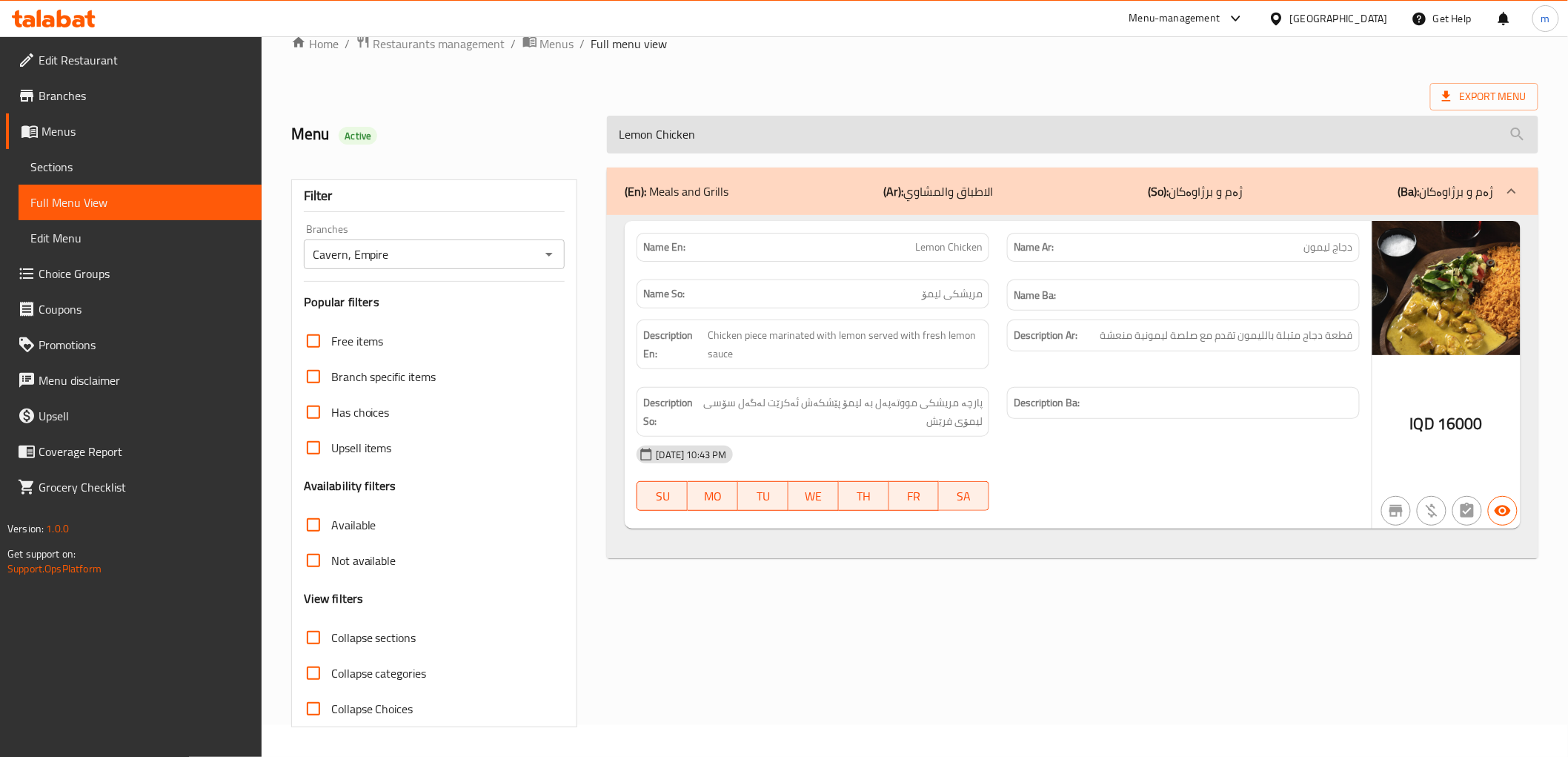
click at [735, 123] on input "Lemon Chicken" at bounding box center [1072, 135] width 931 height 38
click at [732, 123] on input "Lemon Chicken" at bounding box center [1072, 135] width 931 height 38
paste input "Chicken Slices with Curry Sauce"
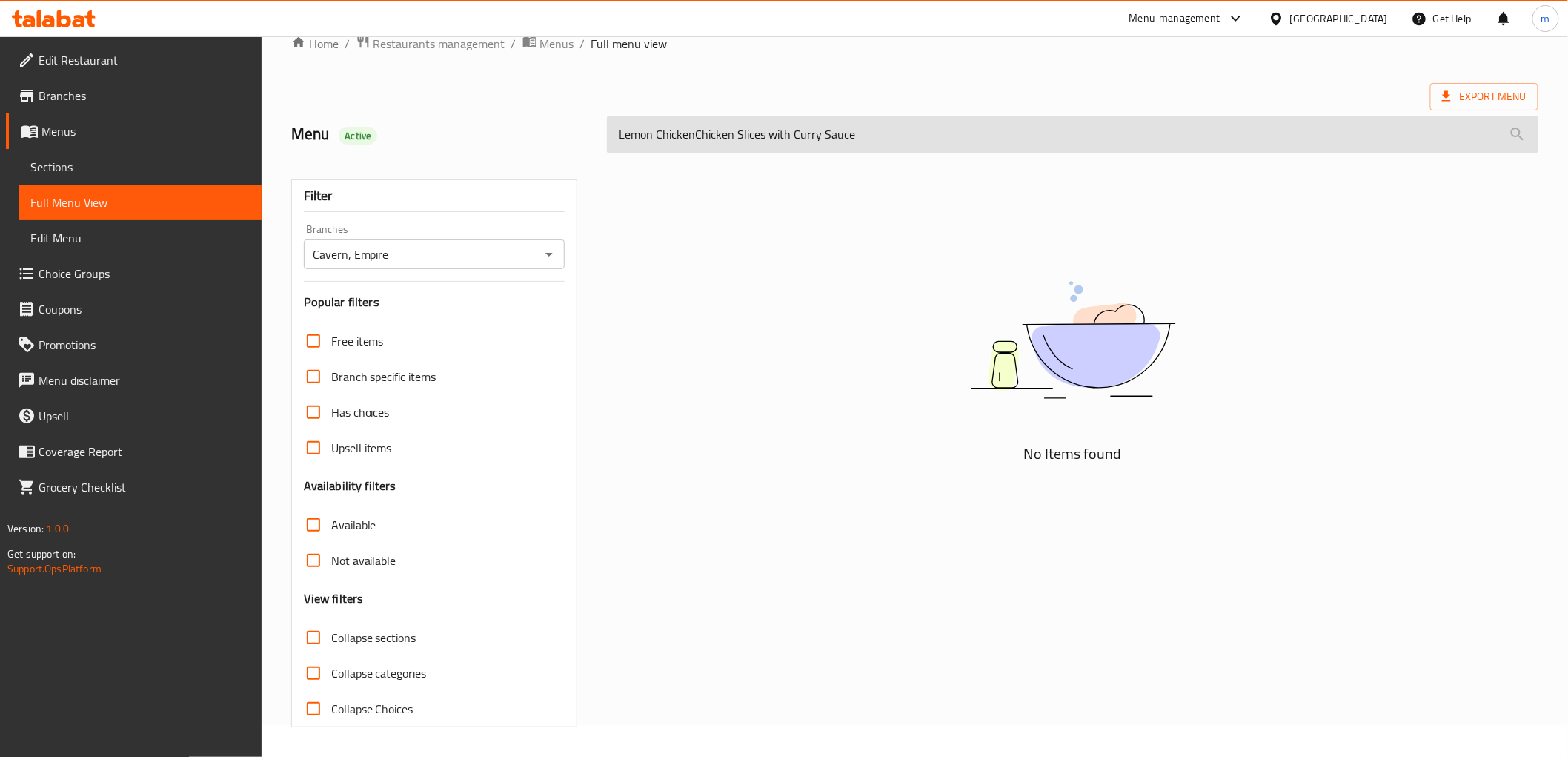
click at [732, 123] on input "Lemon ChickenChicken Slices with Curry Sauce" at bounding box center [1072, 135] width 931 height 38
paste input "search"
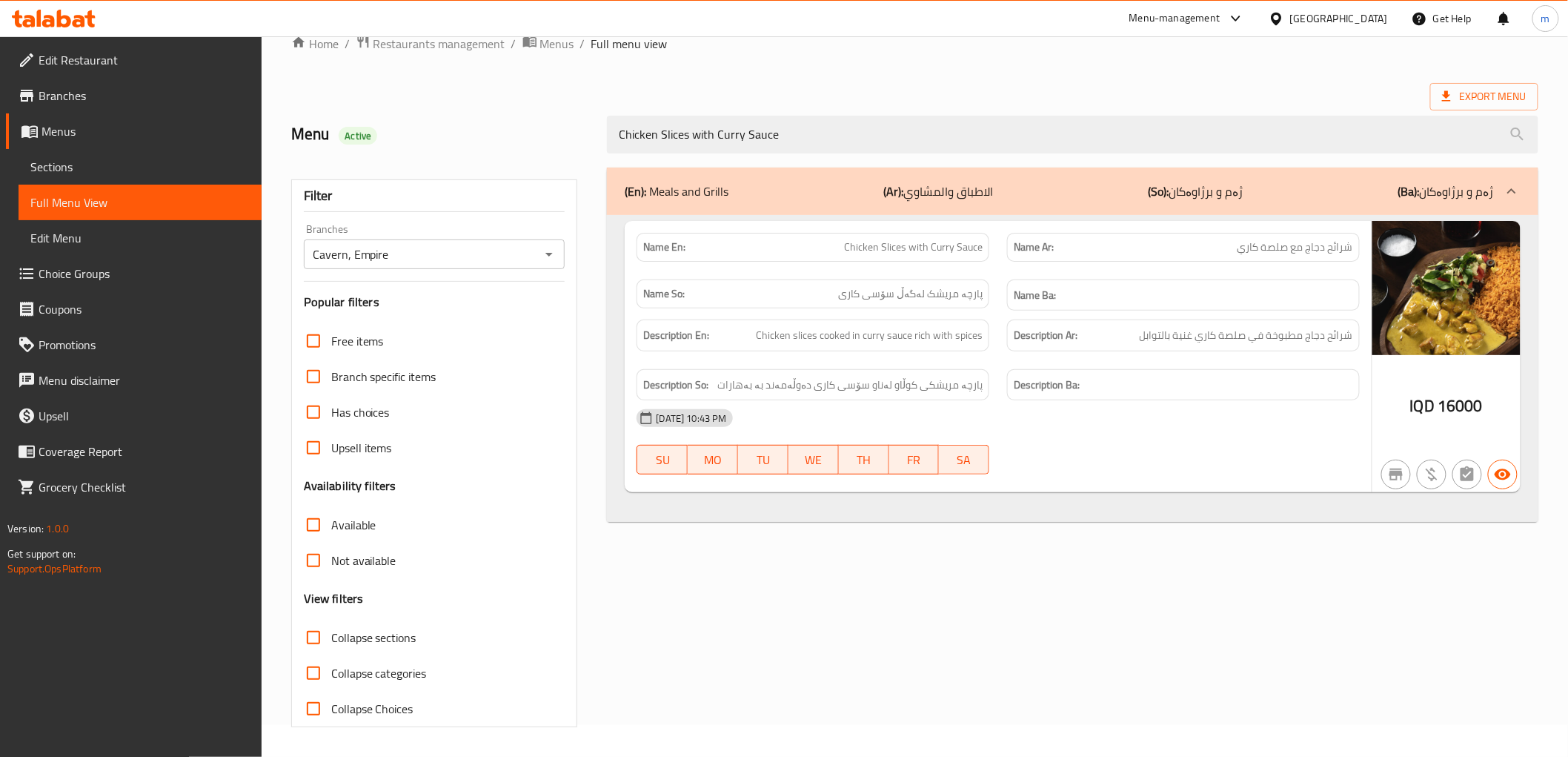
click at [851, 559] on div "(En): Meals and Grills (Ar): الاطباق والمشاوي (So): ژەم و برژاوەکان (Ba): ژەم و…" at bounding box center [1072, 447] width 949 height 577
click at [951, 246] on span "Chicken Slices with Curry Sauce" at bounding box center [914, 247] width 139 height 15
click at [945, 249] on span "Chicken Slices with Curry Sauce" at bounding box center [914, 247] width 139 height 15
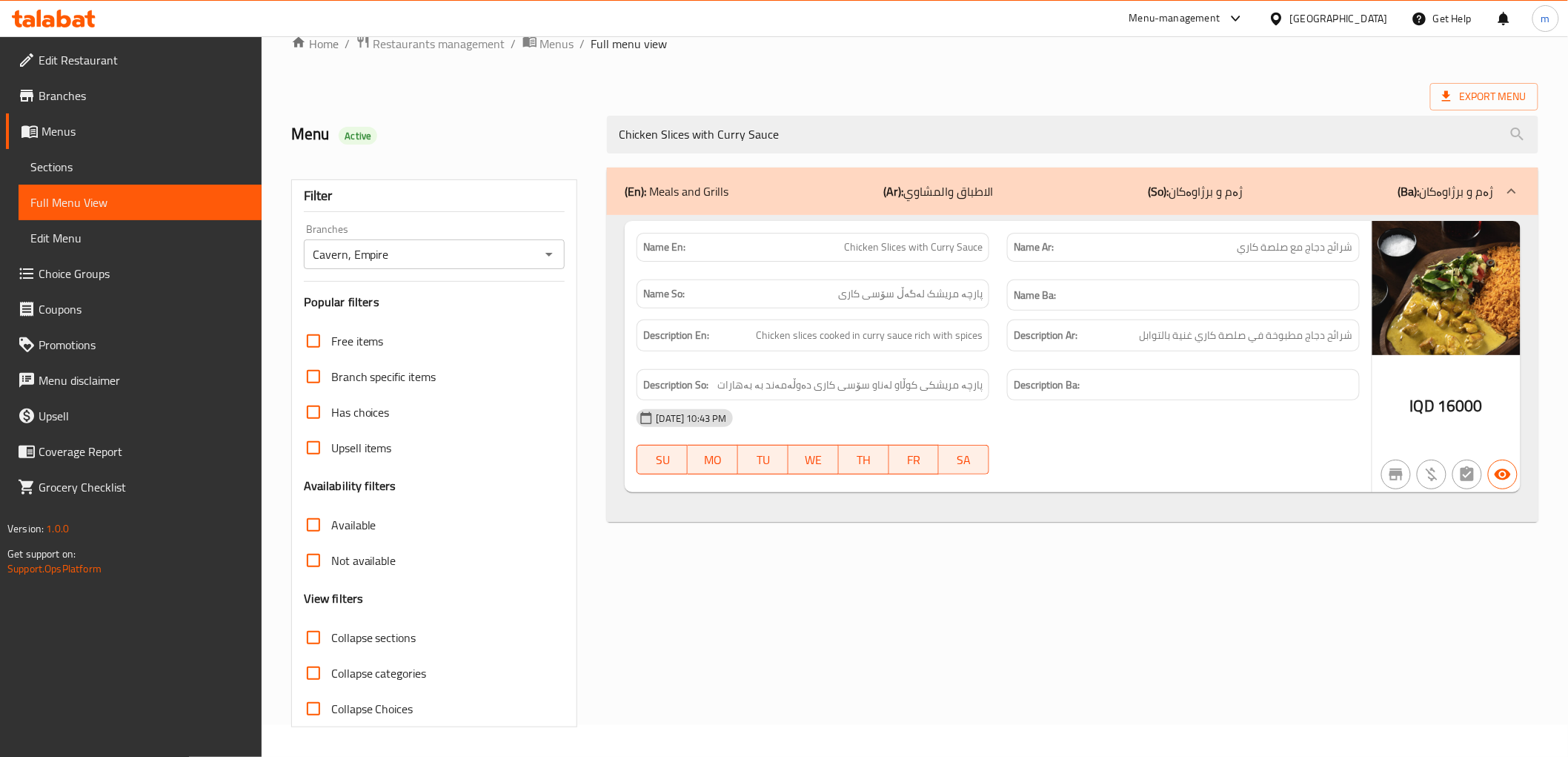
click at [960, 374] on div "Description So: پارچە مریشکی کوڵاو لەناو سۆسی کاری دەوڵەمەند بە بەهارات" at bounding box center [812, 386] width 352 height 32
click at [1294, 339] on span "شرائح دجاج مطبوخة في صلصة كاري غنية بالتوابل" at bounding box center [1246, 335] width 214 height 19
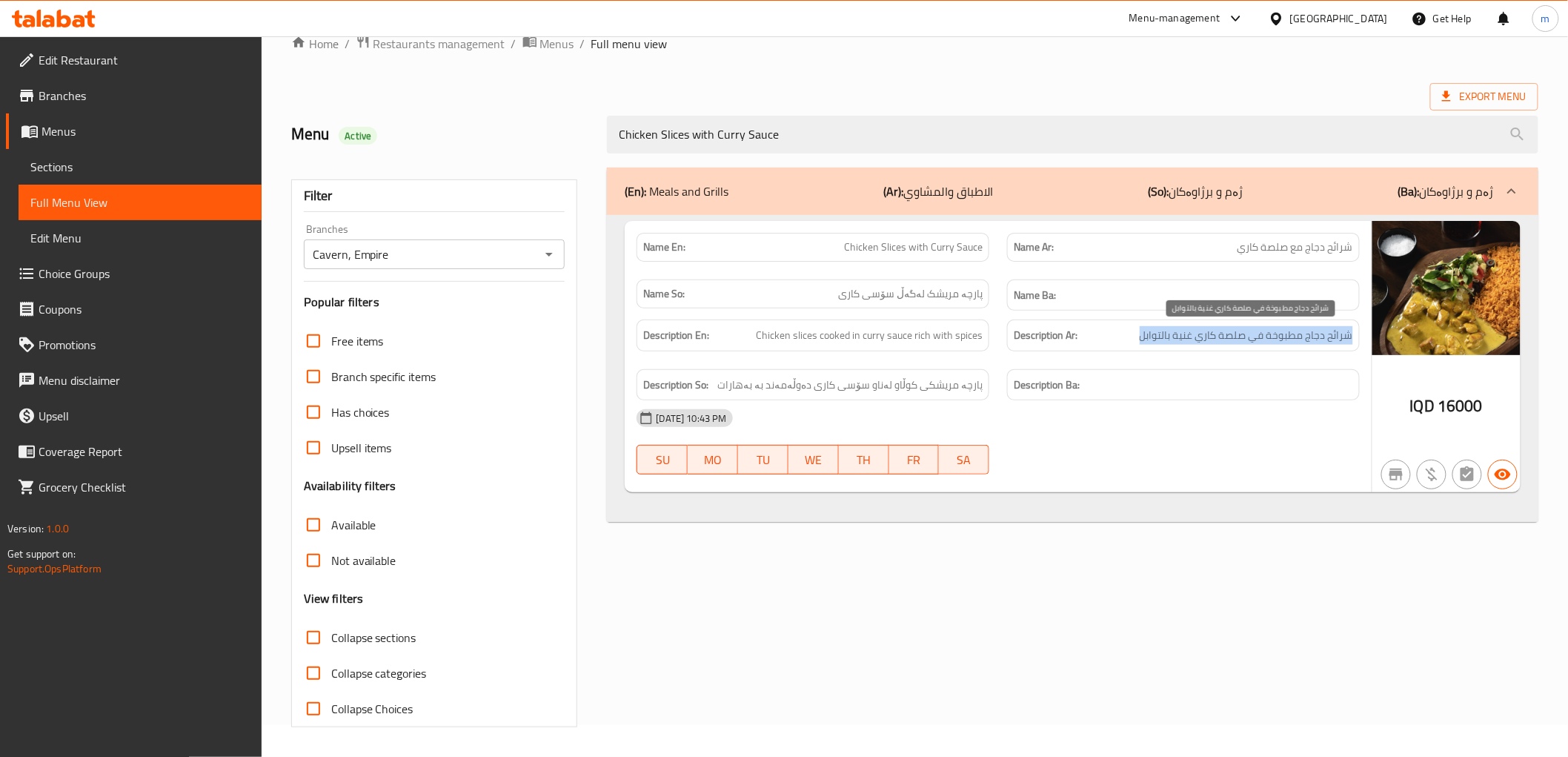
click at [1294, 339] on span "شرائح دجاج مطبوخة في صلصة كاري غنية بالتوابل" at bounding box center [1246, 335] width 214 height 19
click at [946, 331] on span "Chicken slices cooked in curry sauce rich with spices" at bounding box center [869, 335] width 227 height 19
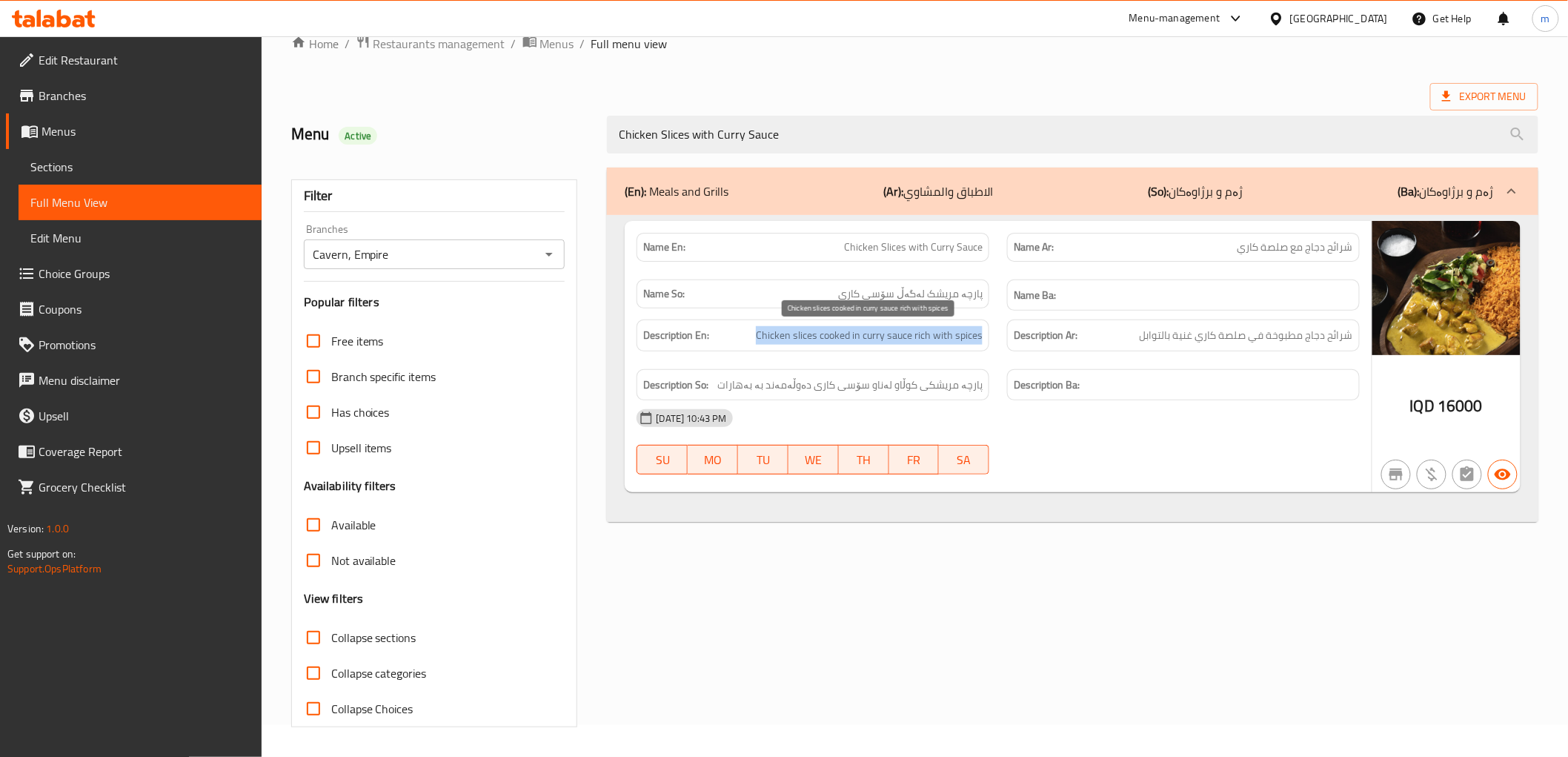
click at [946, 331] on span "Chicken slices cooked in curry sauce rich with spices" at bounding box center [869, 335] width 227 height 19
click at [958, 296] on span "پارچە مریشک لەگەڵ سۆسی کاری" at bounding box center [911, 293] width 144 height 15
click at [1275, 241] on span "شرائح دجاج مع صلصة كاري" at bounding box center [1295, 247] width 116 height 15
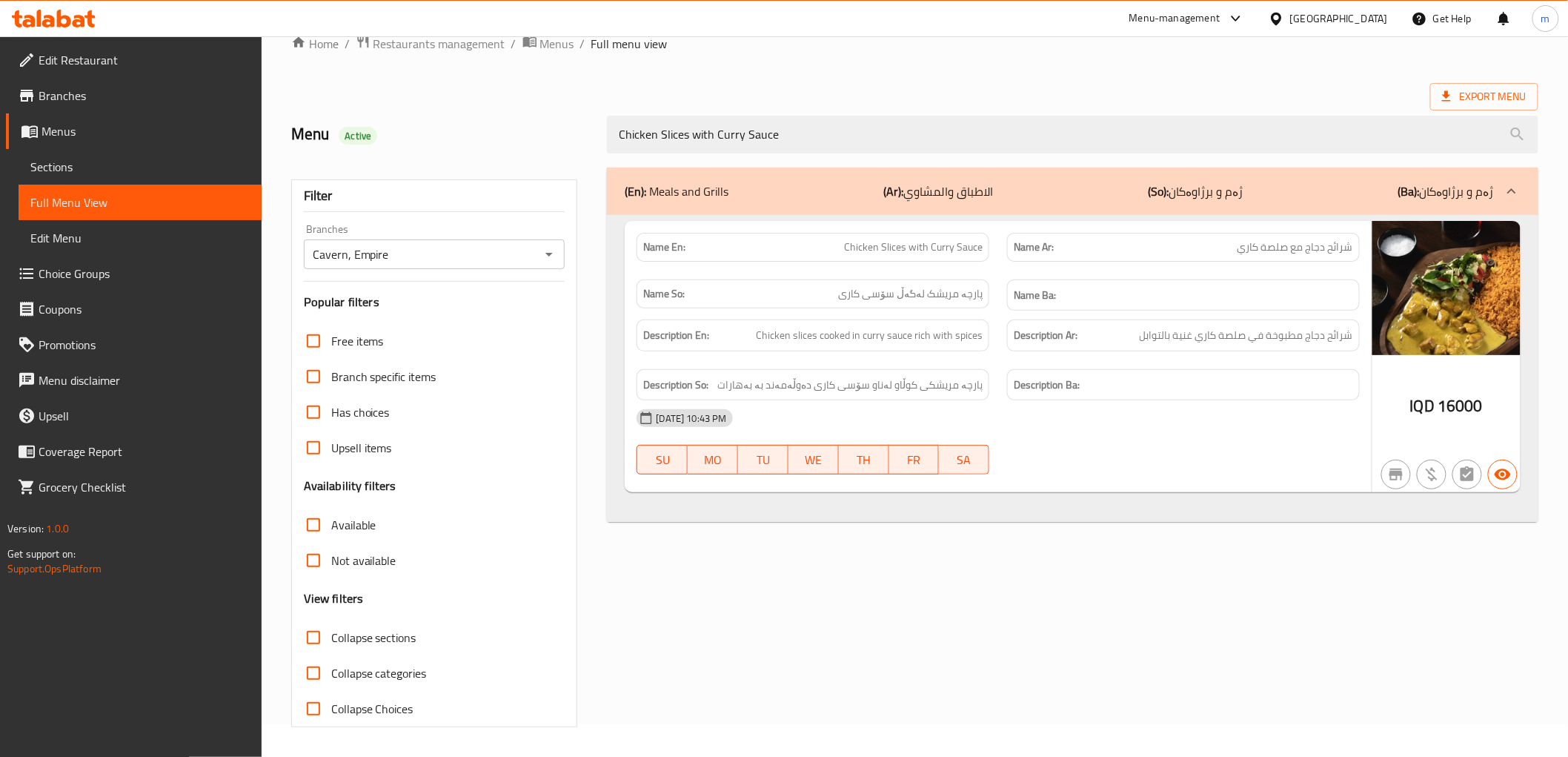
click at [1275, 241] on span "شرائح دجاج مع صلصة كاري" at bounding box center [1295, 247] width 116 height 15
click at [1301, 241] on span "شرائح دجاج مع صلصة كاري" at bounding box center [1295, 247] width 116 height 15
click at [1301, 240] on span "شرائح دجاج مع صلصة كاري" at bounding box center [1295, 247] width 116 height 15
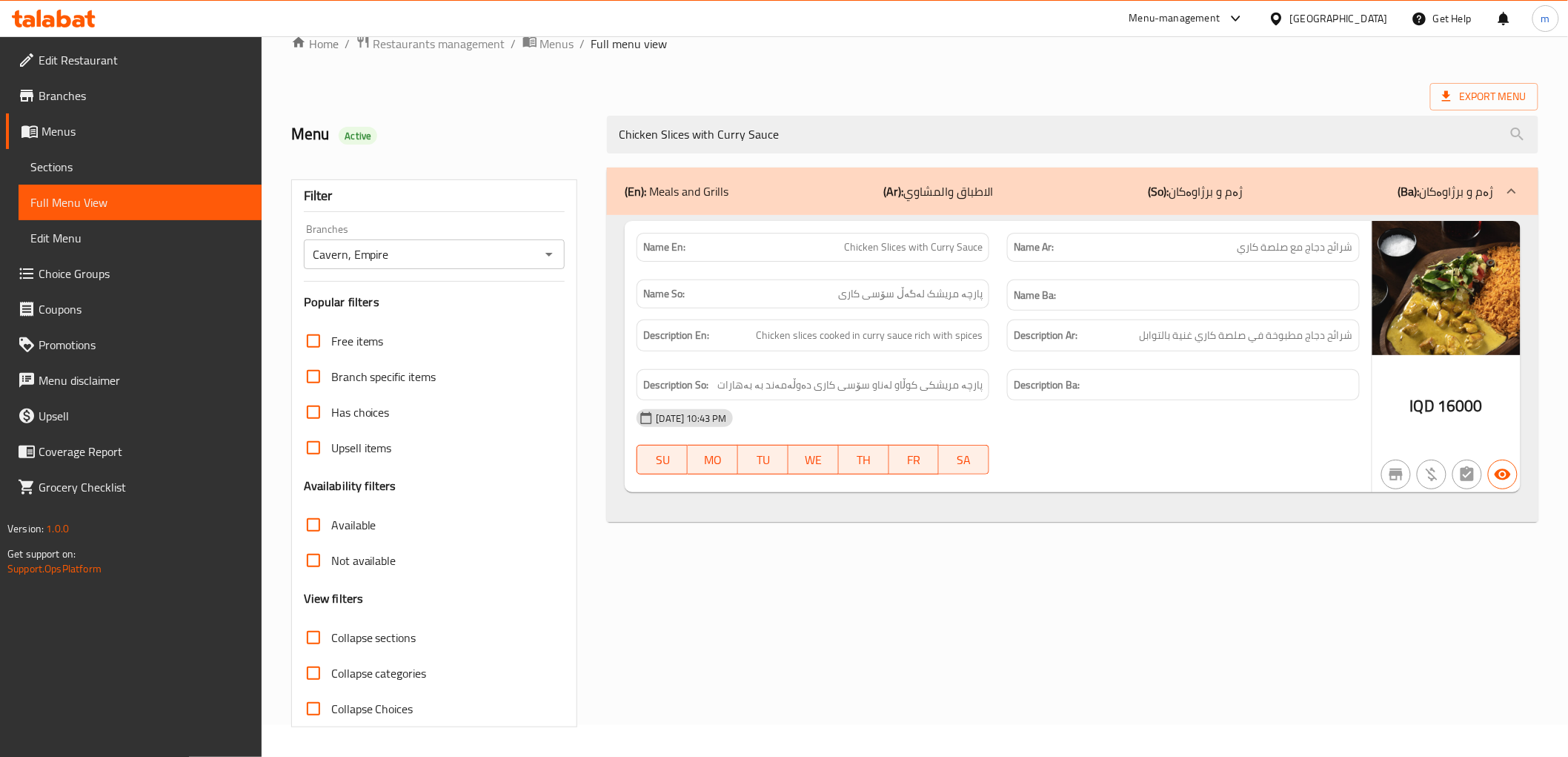
click at [930, 231] on div "Name En: Chicken Slices with Curry Sauce" at bounding box center [813, 247] width 370 height 47
click at [944, 388] on span "پارچە مریشکی کوڵاو لەناو سۆسی کاری دەوڵەمەند بە بەهارات" at bounding box center [849, 386] width 265 height 19
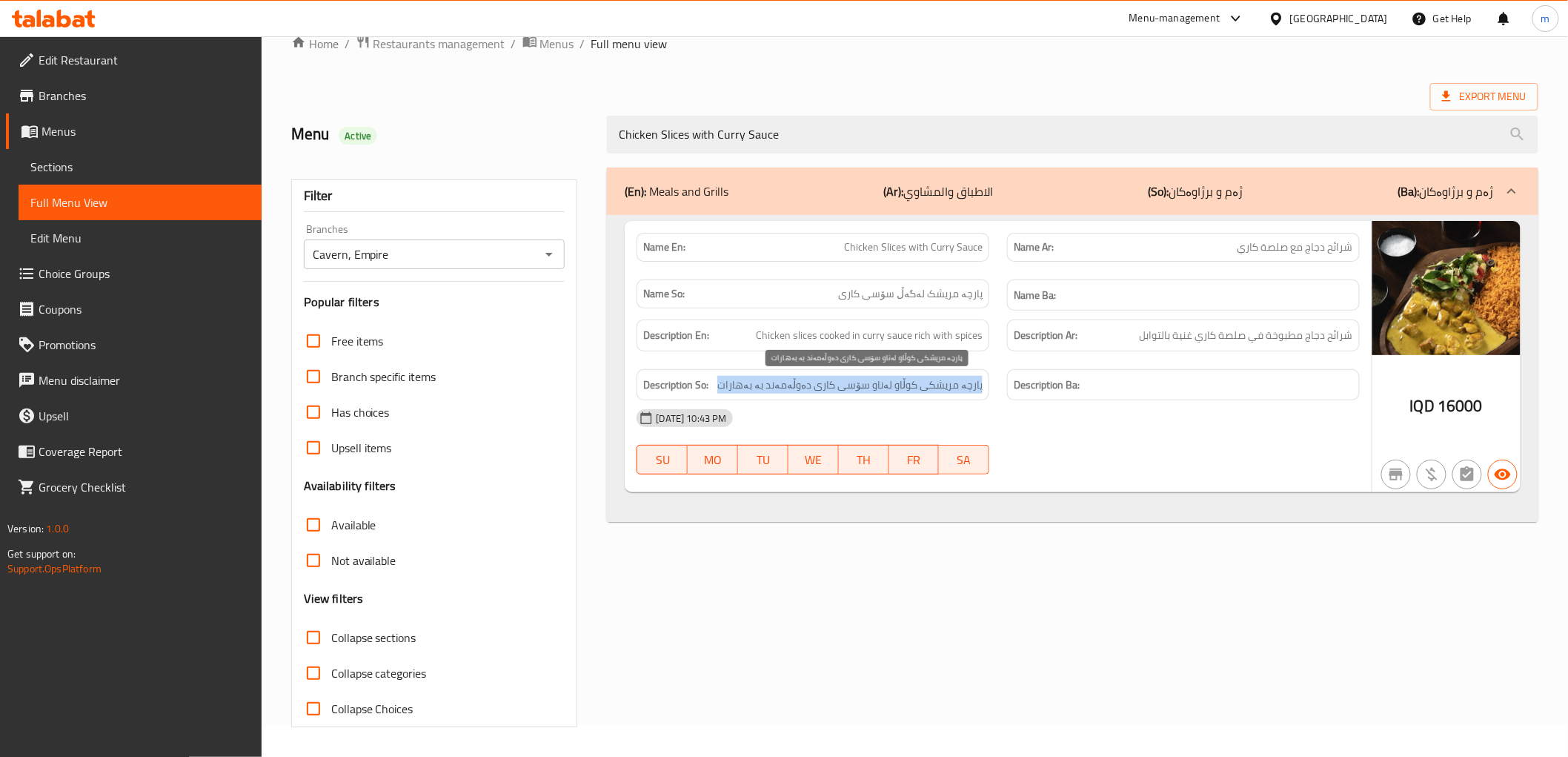
click at [944, 388] on span "پارچە مریشکی کوڵاو لەناو سۆسی کاری دەوڵەمەند بە بەهارات" at bounding box center [849, 386] width 265 height 19
click at [1448, 407] on span "16000" at bounding box center [1461, 406] width 46 height 28
click at [1451, 407] on span "16000" at bounding box center [1461, 406] width 46 height 28
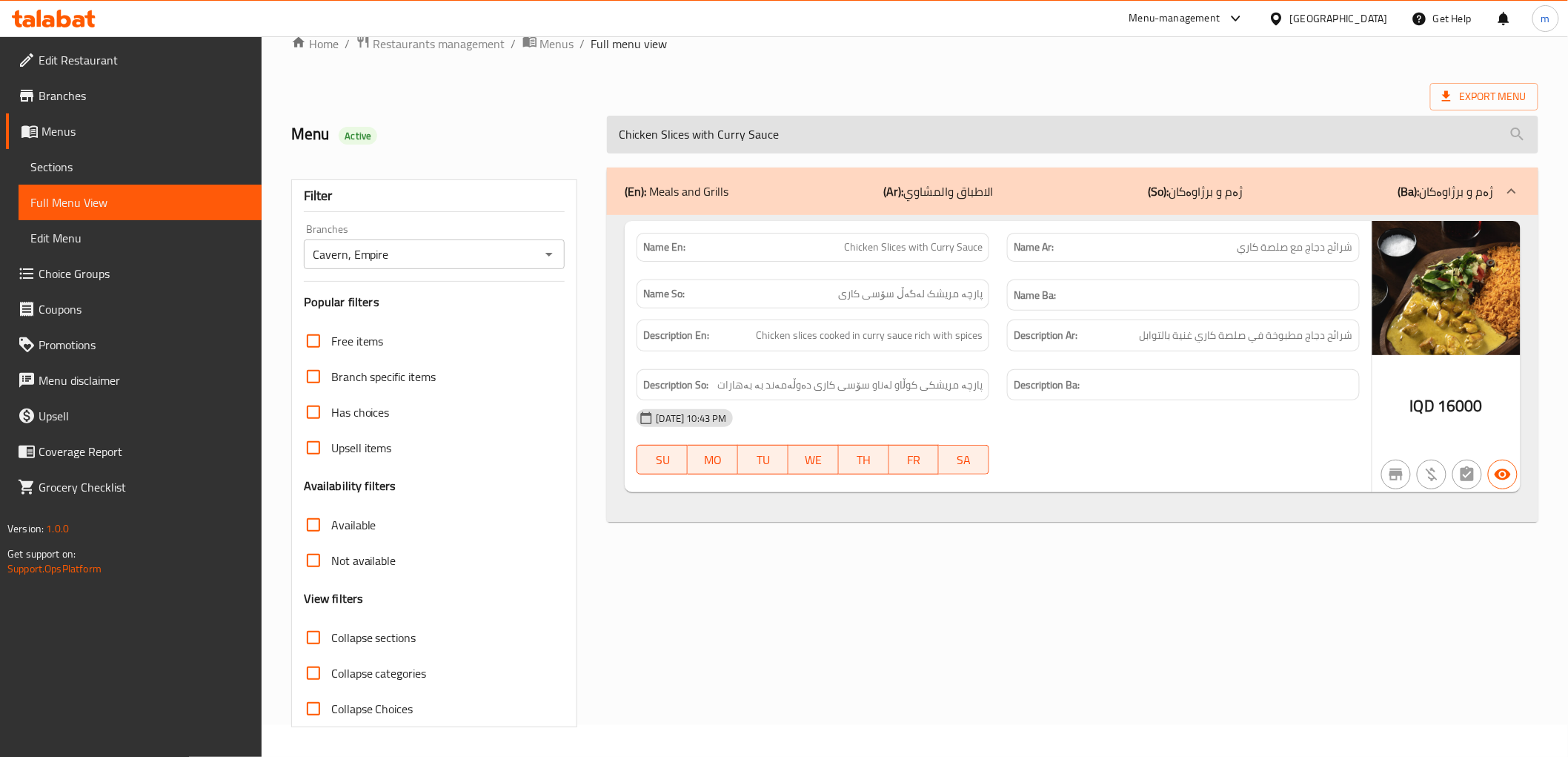
click at [779, 137] on input "Chicken Slices with Curry Sauce" at bounding box center [1072, 135] width 931 height 38
paste input "Grilled Chicken Breast with French Fries"
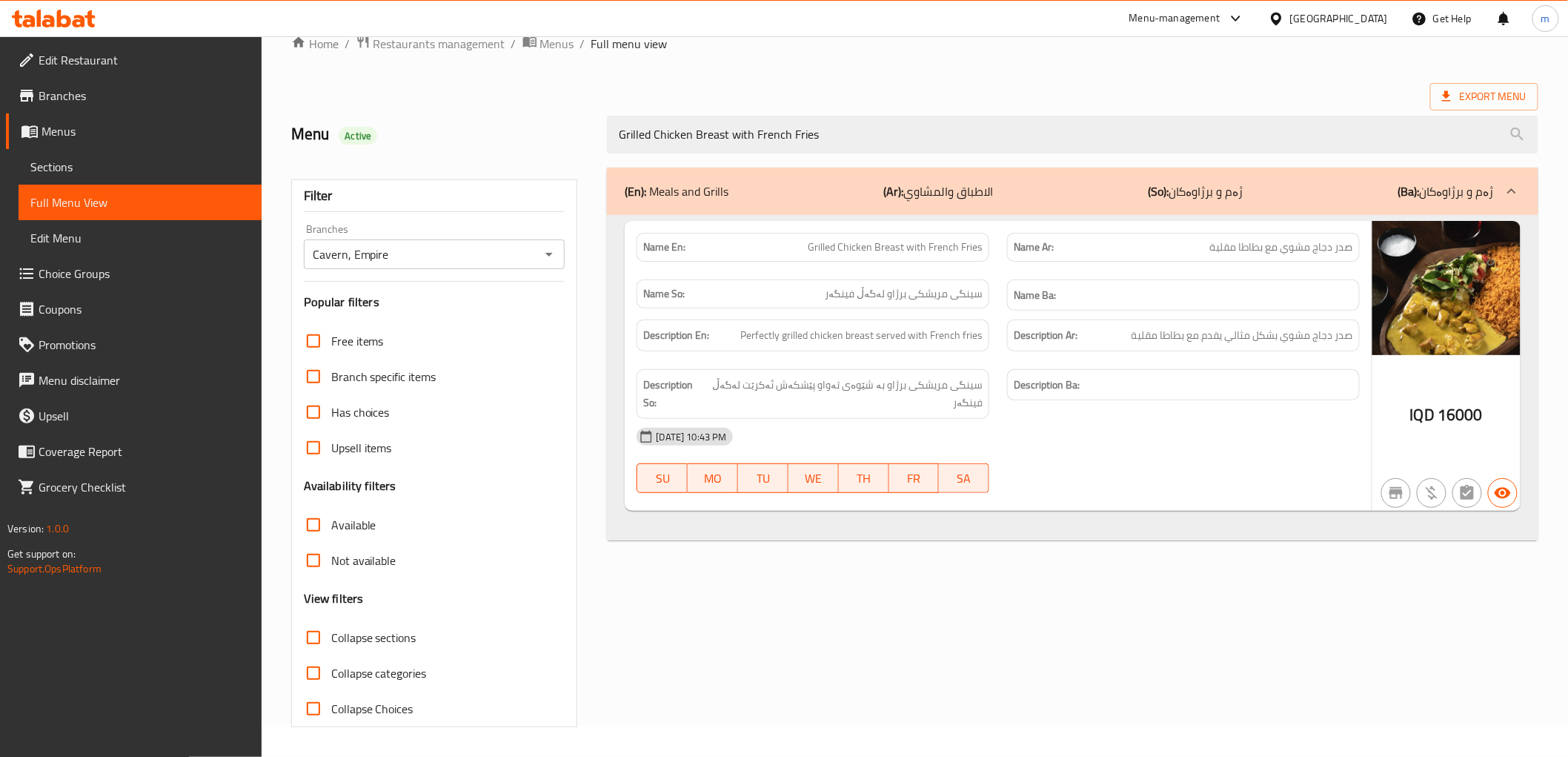
click at [984, 253] on div "Name En: Grilled Chicken Breast with French Fries" at bounding box center [812, 247] width 352 height 28
click at [885, 239] on span "Grilled Chicken Breast with French Fries" at bounding box center [896, 247] width 175 height 15
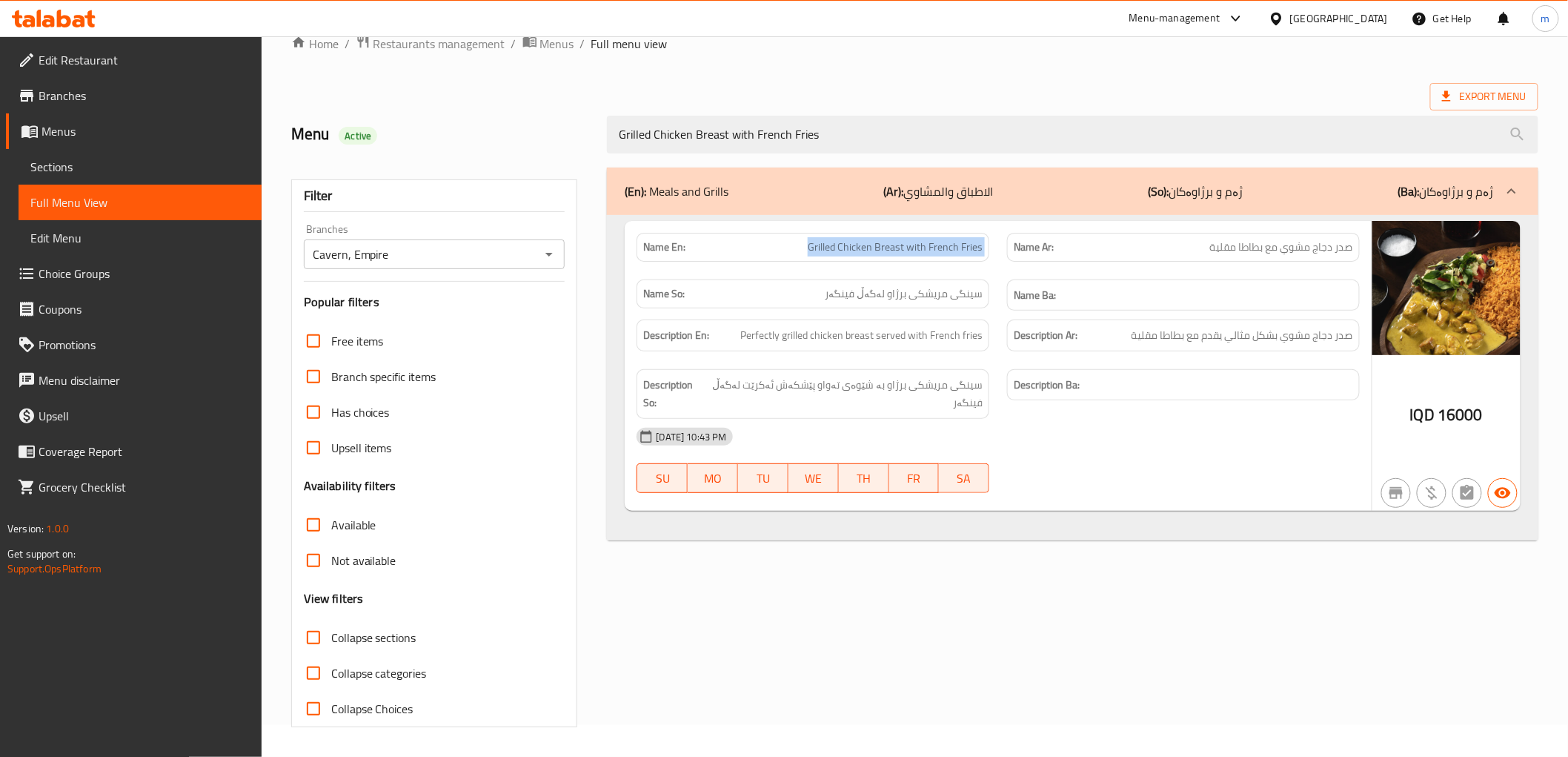
click at [885, 239] on span "Grilled Chicken Breast with French Fries" at bounding box center [896, 247] width 175 height 15
click at [1456, 423] on span "16000" at bounding box center [1461, 414] width 46 height 28
drag, startPoint x: 1456, startPoint y: 423, endPoint x: 1130, endPoint y: 265, distance: 362.3
click at [1456, 421] on span "16000" at bounding box center [1461, 414] width 46 height 28
click at [943, 390] on span "سینگی مریشکی برژاو بە شێوەی تەواو پێشکەش ئەکرێت لەگەڵ فینگەر" at bounding box center [844, 394] width 276 height 36
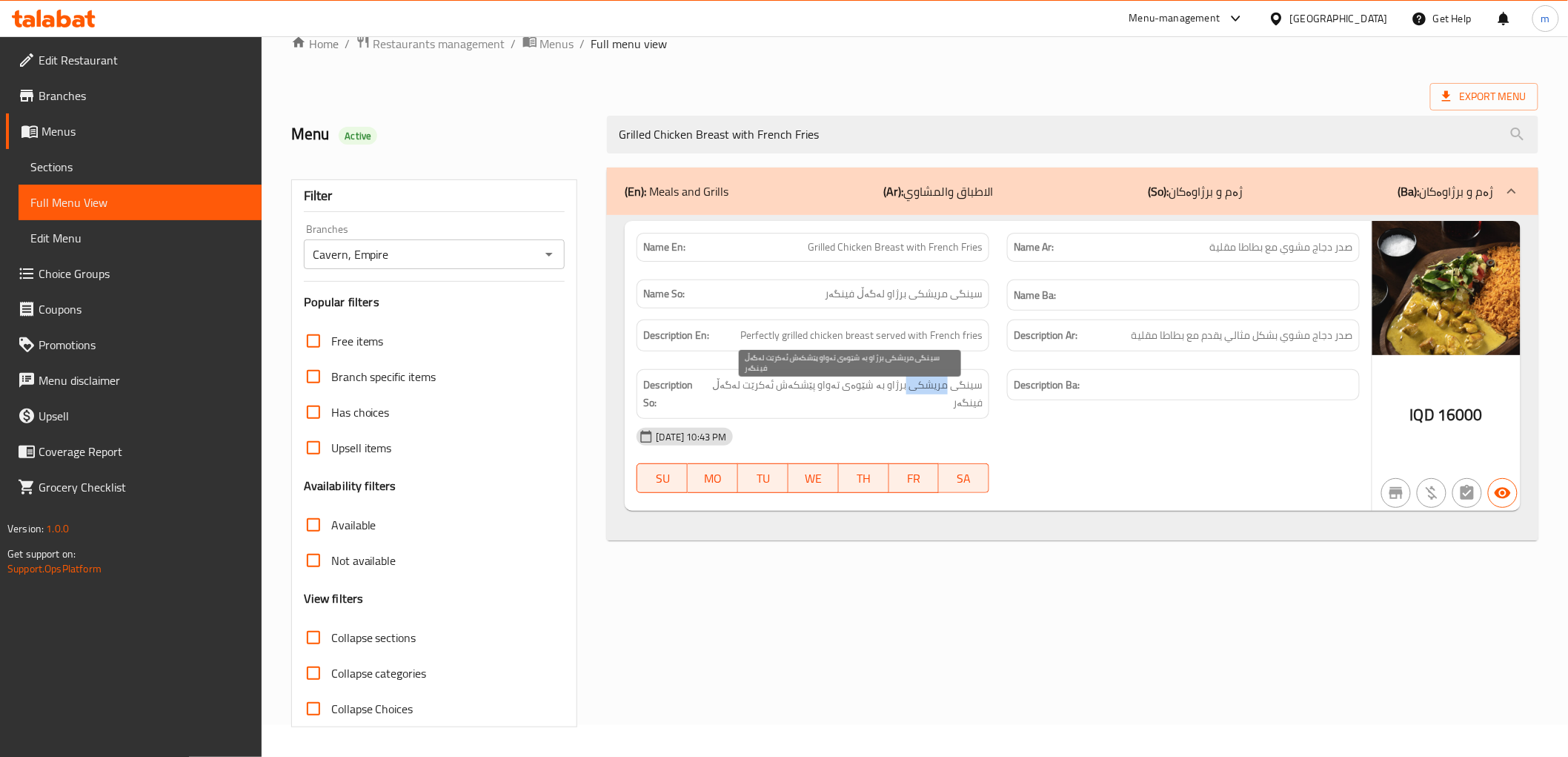
click at [943, 390] on span "سینگی مریشکی برژاو بە شێوەی تەواو پێشکەش ئەکرێت لەگەڵ فینگەر" at bounding box center [844, 394] width 276 height 36
click at [1184, 336] on span "صدر دجاج مشوي بشكل مثالي يقدم مع بطاطا مقلية" at bounding box center [1242, 335] width 221 height 19
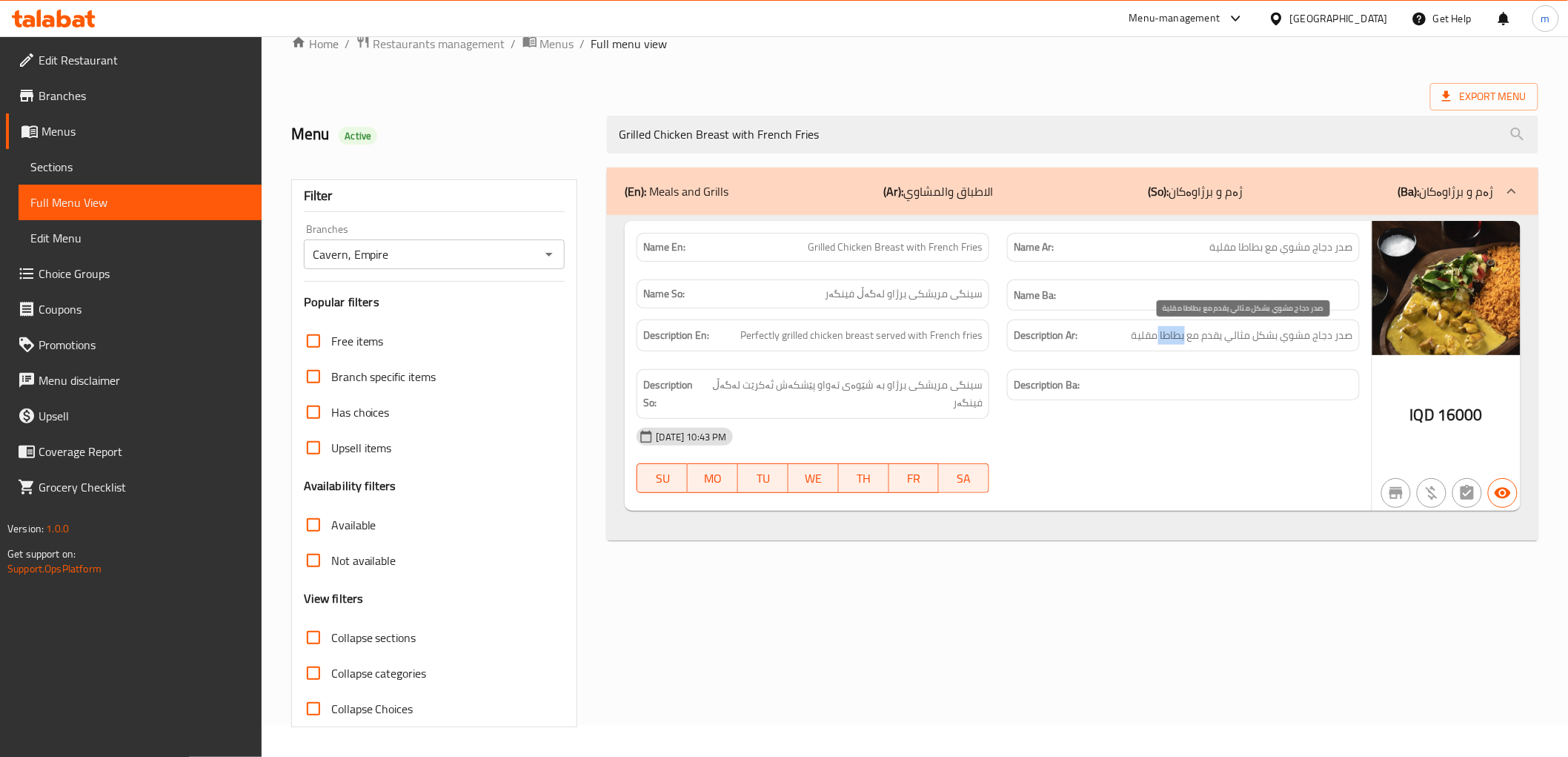
click at [1184, 336] on span "صدر دجاج مشوي بشكل مثالي يقدم مع بطاطا مقلية" at bounding box center [1242, 335] width 221 height 19
click at [969, 325] on div "Description En: Perfectly grilled chicken breast served with French fries" at bounding box center [812, 335] width 352 height 32
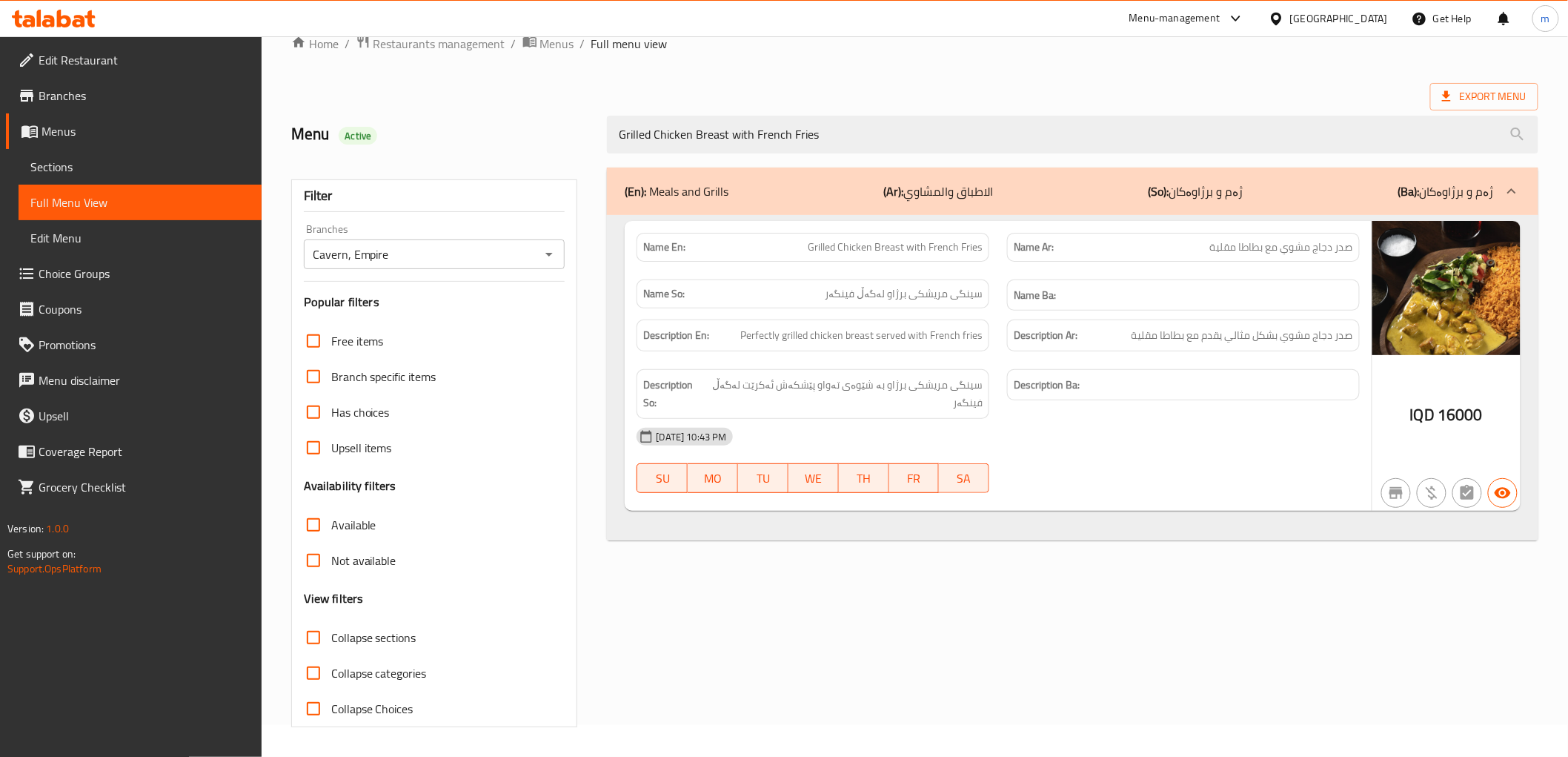
click at [967, 301] on span "سینگی مریشکی برژاو لەگەڵ فینگەر" at bounding box center [904, 293] width 158 height 15
click at [1216, 239] on span "صدر دجاج مشوي مع بطاطا مقلية" at bounding box center [1281, 247] width 143 height 15
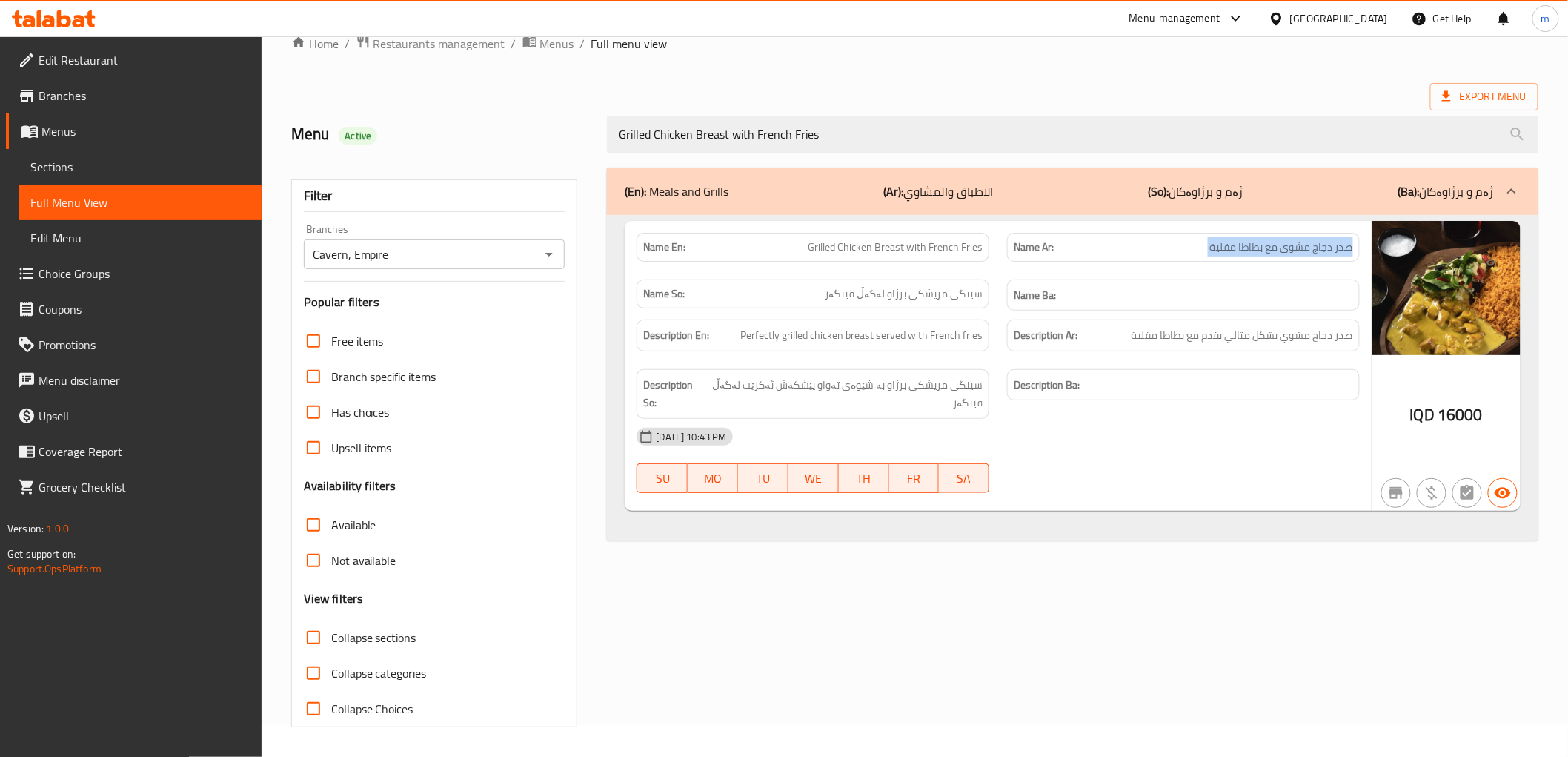
click at [1216, 239] on span "صدر دجاج مشوي مع بطاطا مقلية" at bounding box center [1281, 247] width 143 height 15
click at [937, 255] on div "Name En: Grilled Chicken Breast with French Fries" at bounding box center [812, 247] width 352 height 28
click at [845, 333] on span "Perfectly grilled chicken breast served with French fries" at bounding box center [861, 335] width 242 height 19
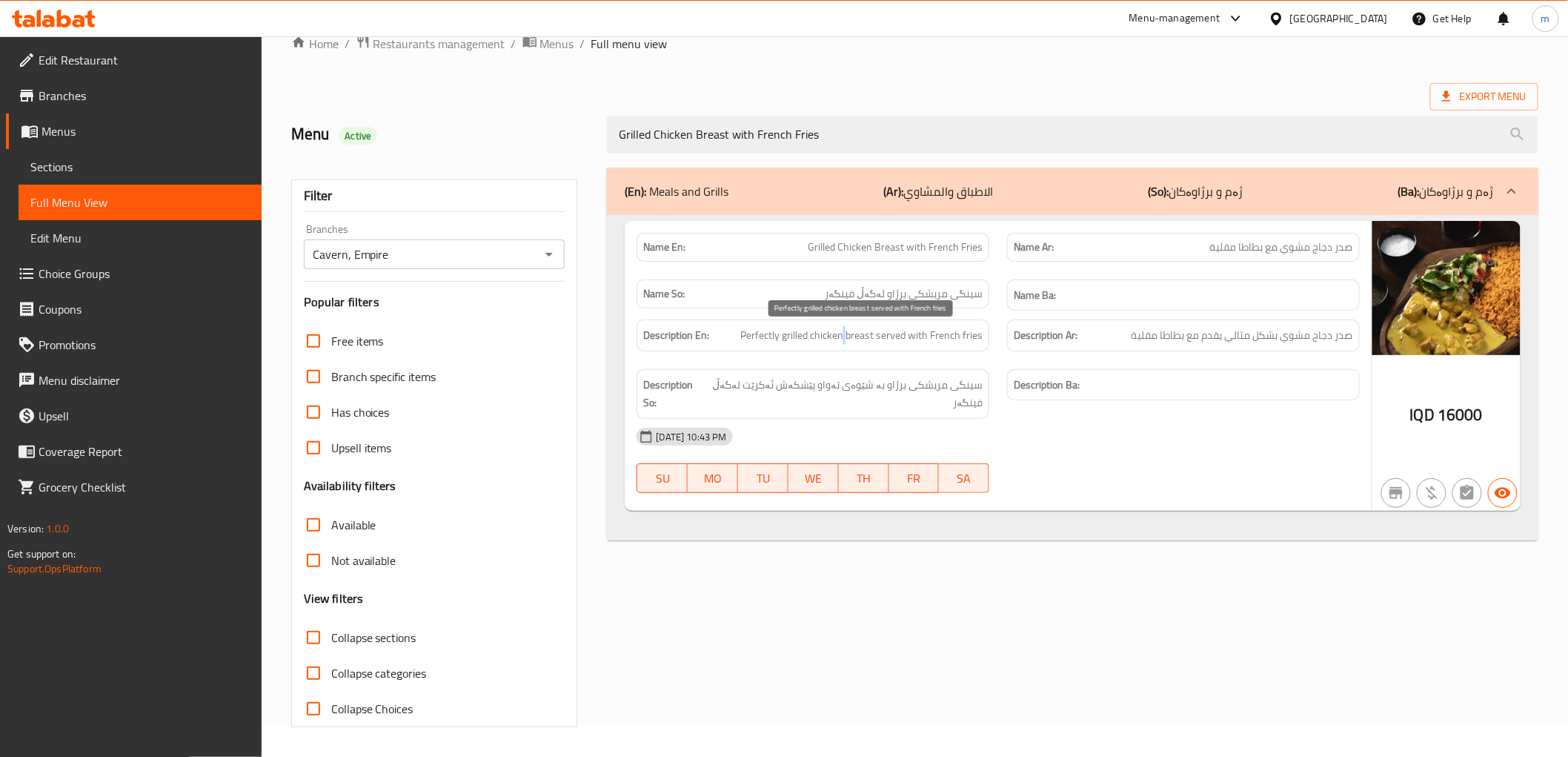
click at [845, 333] on span "Perfectly grilled chicken breast served with French fries" at bounding box center [861, 335] width 242 height 19
click at [1146, 326] on span "صدر دجاج مشوي بشكل مثالي يقدم مع بطاطا مقلية" at bounding box center [1242, 335] width 221 height 19
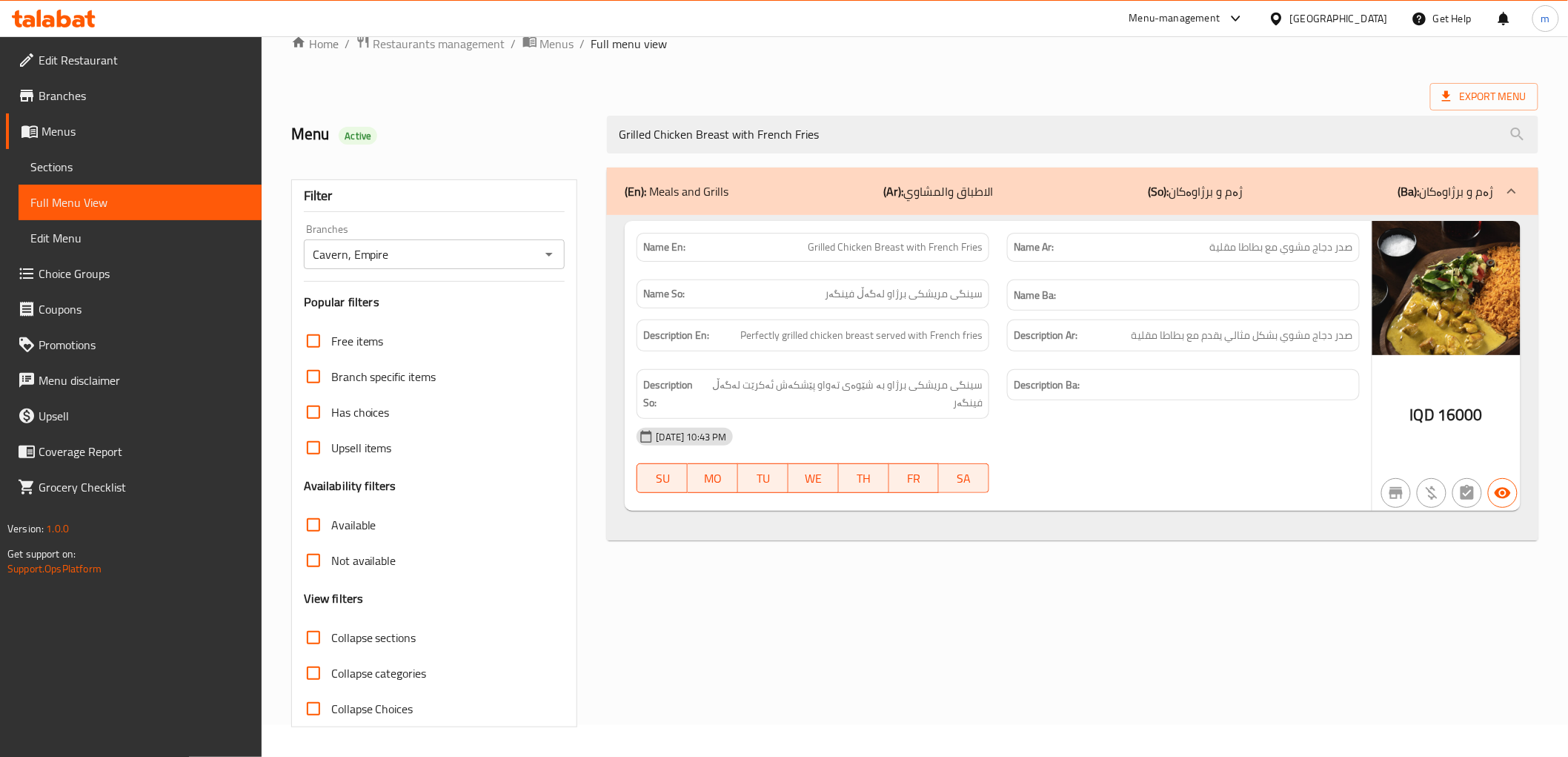
click at [933, 370] on div "Description So: سینگی مریشکی برژاو بە شێوەی تەواو پێشکەش ئەکرێت لەگەڵ فینگەر" at bounding box center [812, 394] width 352 height 49
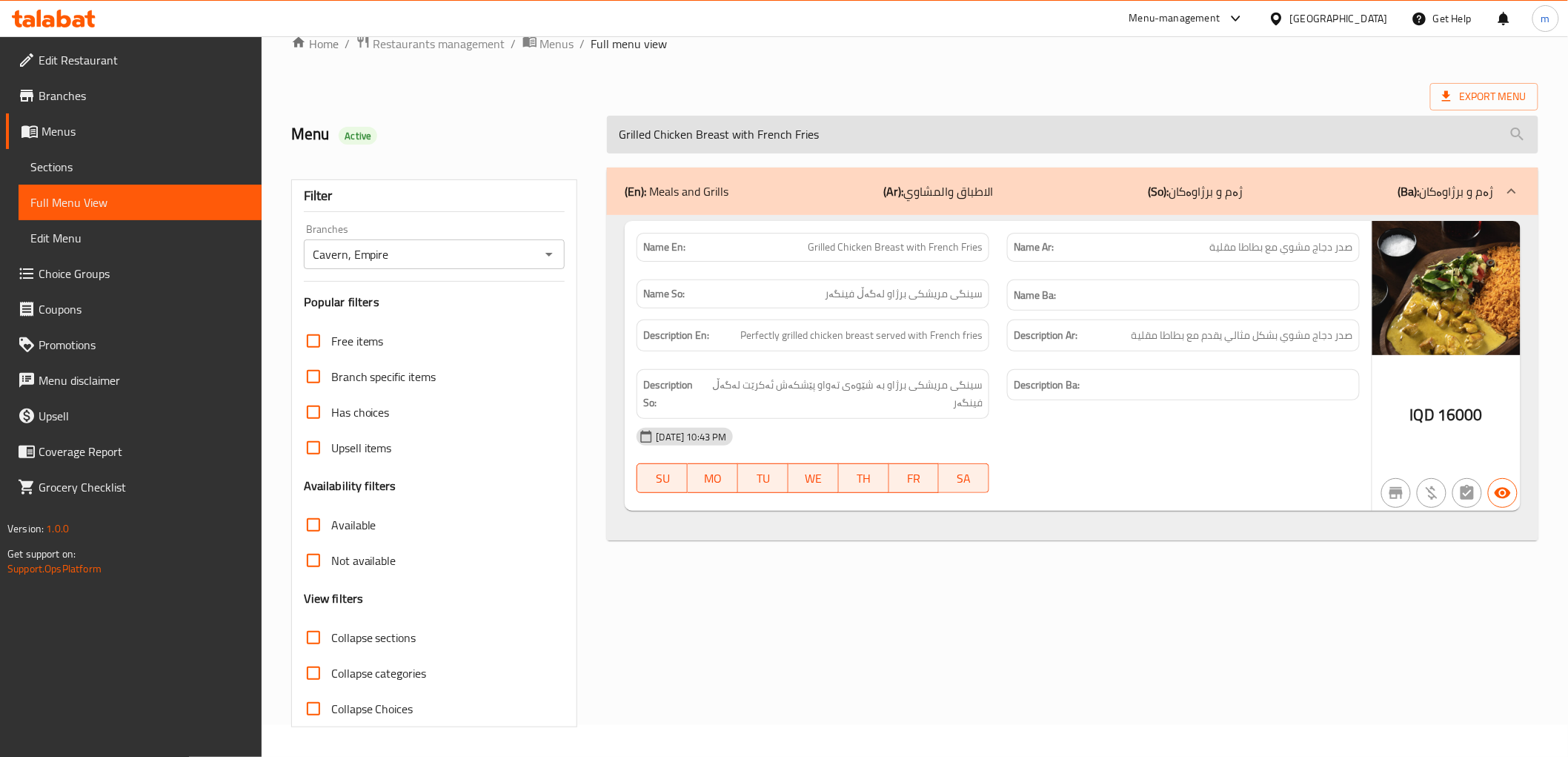
click at [799, 126] on input "Grilled Chicken Breast with French Fries" at bounding box center [1072, 135] width 931 height 38
paste input "Chicken With Mushroom Sauce"
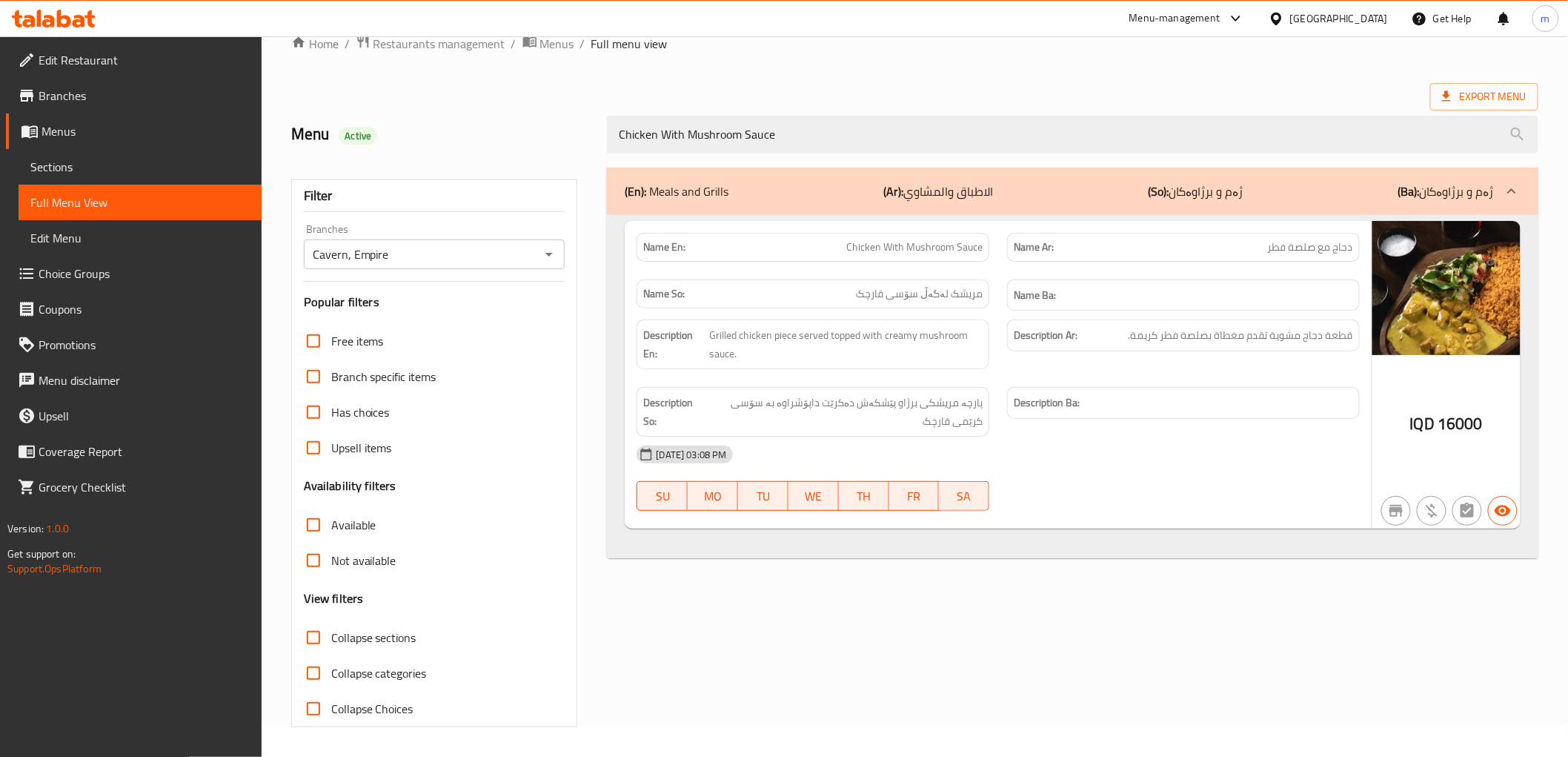
click at [958, 246] on span "Chicken With Mushroom Sauce" at bounding box center [915, 247] width 137 height 15
drag, startPoint x: 958, startPoint y: 246, endPoint x: 945, endPoint y: 292, distance: 47.8
click at [958, 246] on span "Chicken With Mushroom Sauce" at bounding box center [915, 247] width 137 height 15
click at [944, 406] on span "پارچە مریشکی برژاو پێشکەش دەکرێت داپۆشراوە بە سۆسی کرێمی قارچک" at bounding box center [842, 411] width 278 height 36
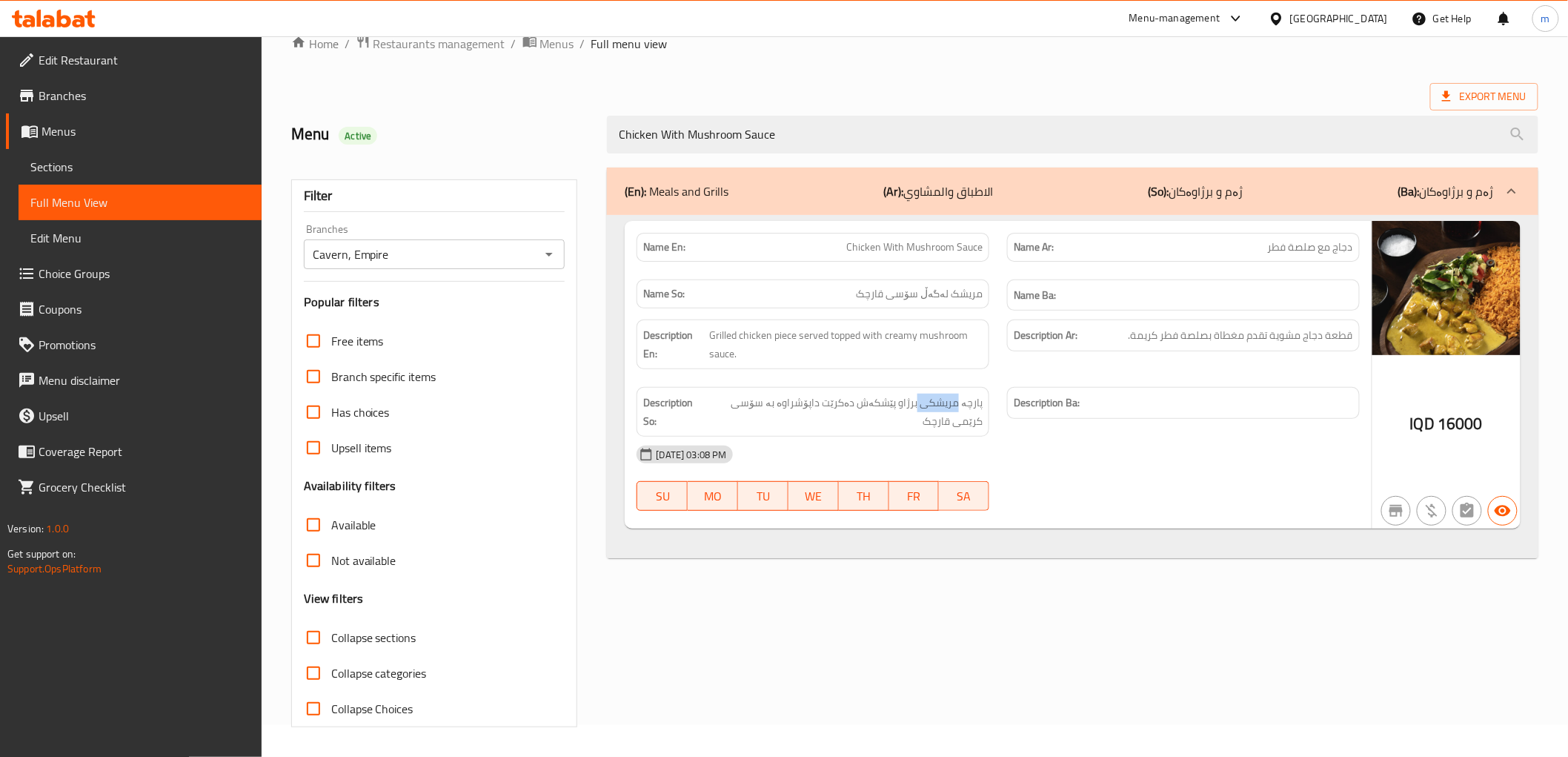
click at [944, 406] on span "پارچە مریشکی برژاو پێشکەش دەکرێت داپۆشراوە بە سۆسی کرێمی قارچک" at bounding box center [842, 411] width 278 height 36
click at [1469, 419] on span "16000" at bounding box center [1461, 424] width 46 height 28
click at [970, 401] on span "پارچە مریشکی برژاو پێشکەش دەکرێت داپۆشراوە بە سۆسی کرێمی قارچک" at bounding box center [842, 411] width 278 height 36
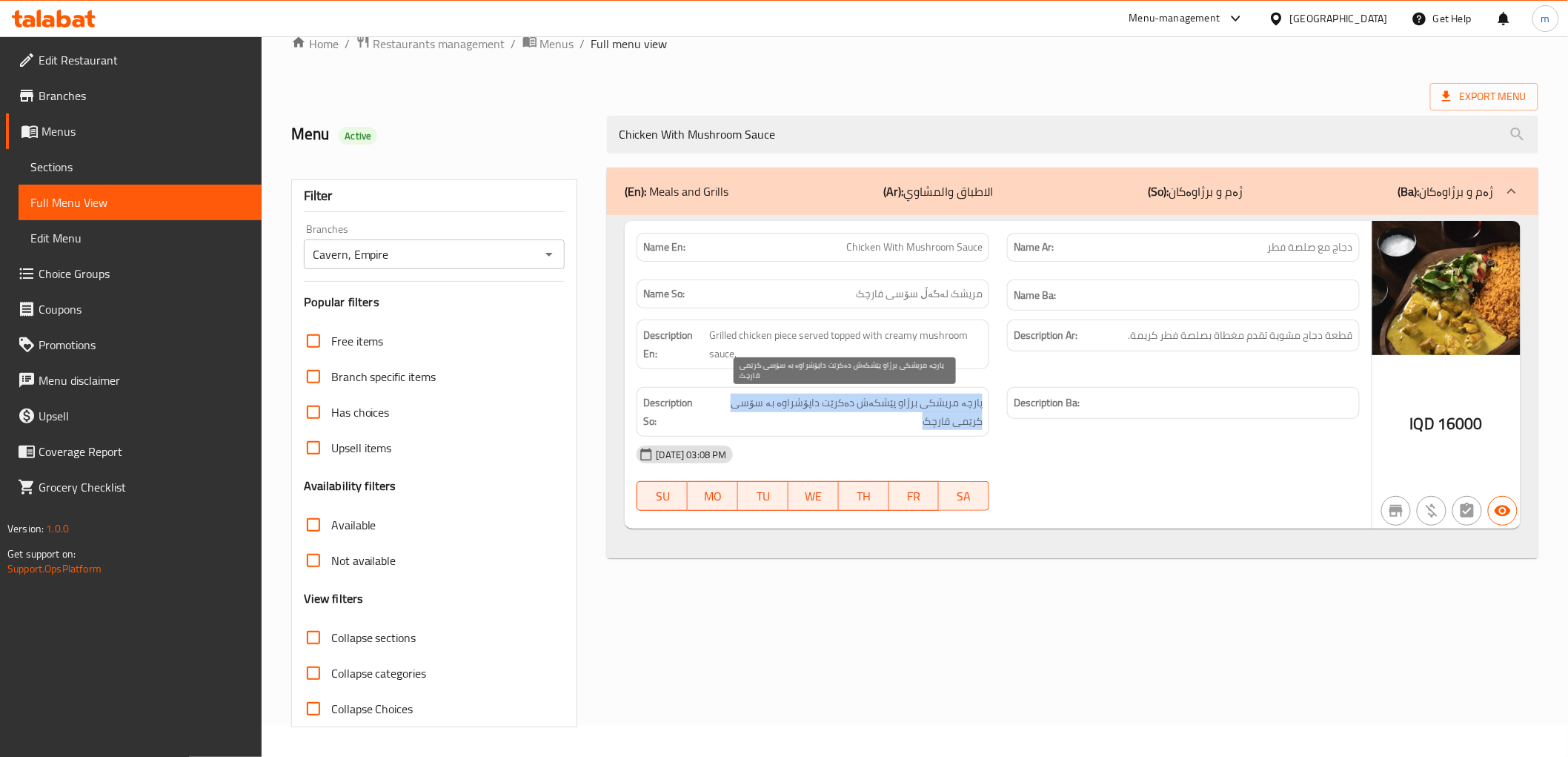
click at [970, 401] on span "پارچە مریشکی برژاو پێشکەش دەکرێت داپۆشراوە بە سۆسی کرێمی قارچک" at bounding box center [842, 411] width 278 height 36
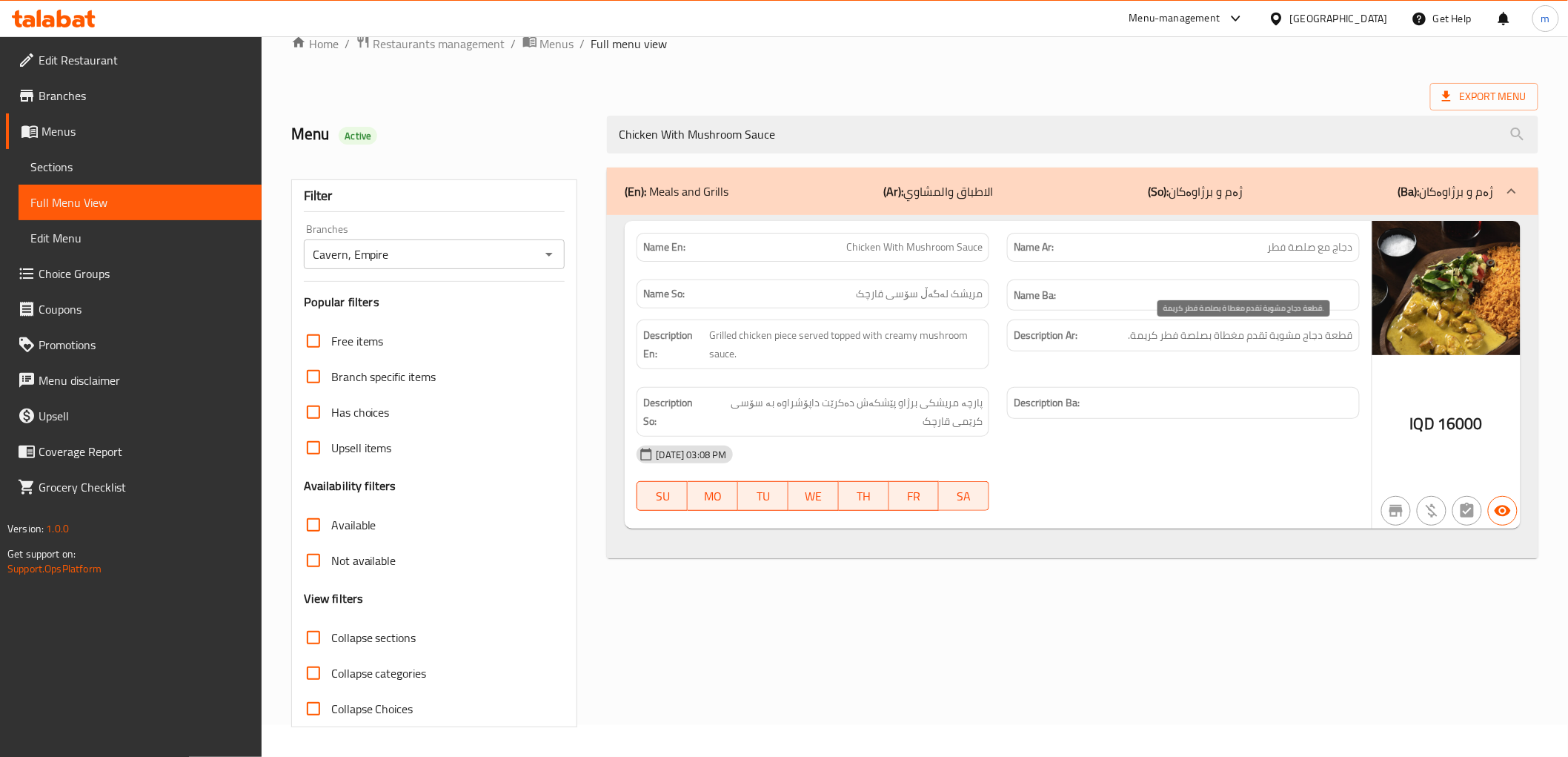
click at [1175, 336] on span "قطعة دجاج مشوية تقدم مغطاة بصلصة فطر كريمة." at bounding box center [1241, 335] width 224 height 19
click at [942, 342] on span "Grilled chicken piece served topped with creamy mushroom sauce." at bounding box center [846, 344] width 274 height 36
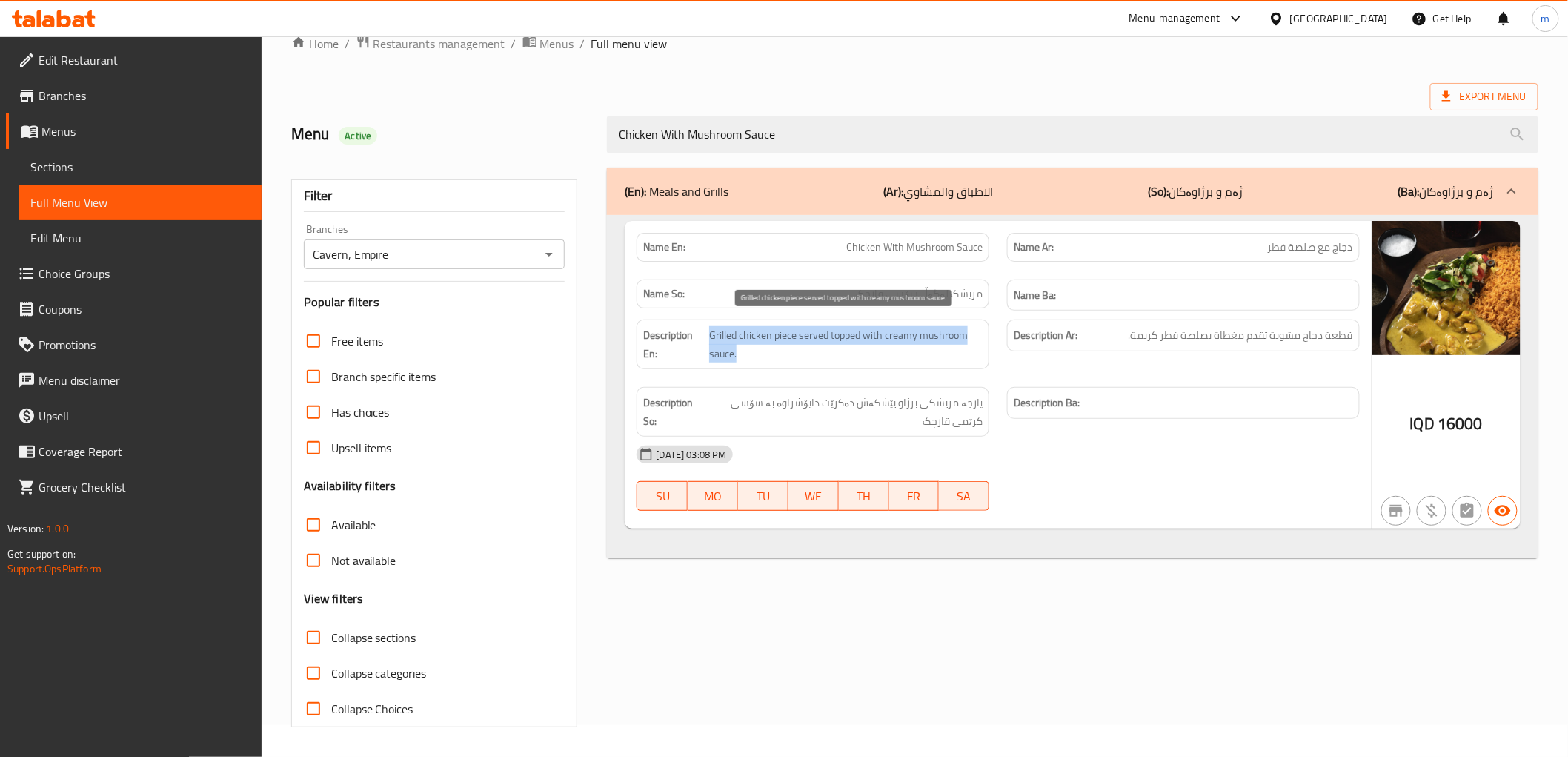
click at [942, 342] on span "Grilled chicken piece served topped with creamy mushroom sauce." at bounding box center [846, 344] width 274 height 36
click at [954, 297] on span "مریشک لەگەڵ سۆسی قارچک" at bounding box center [918, 293] width 126 height 15
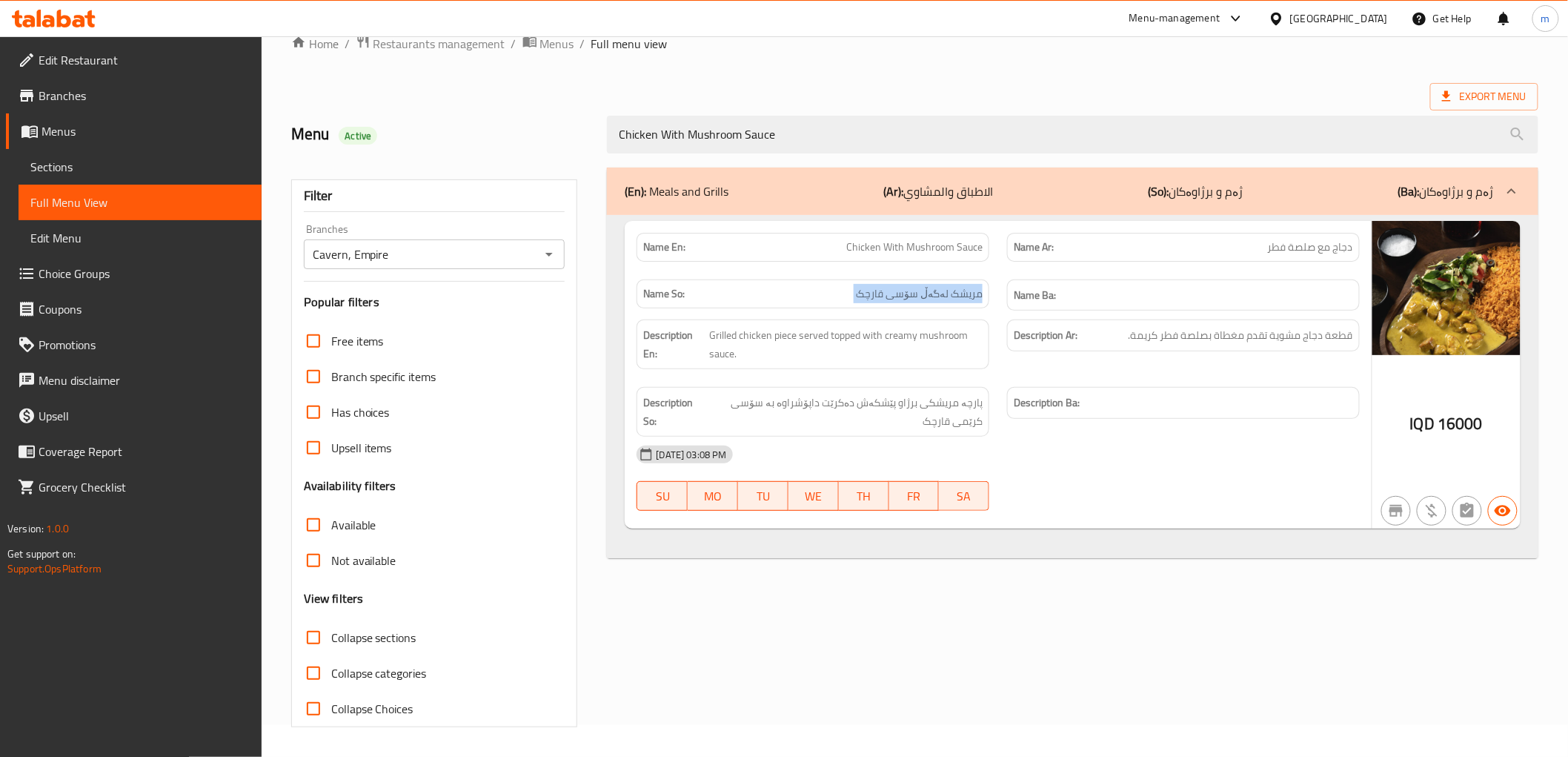
click at [954, 297] on span "مریشک لەگەڵ سۆسی قارچک" at bounding box center [918, 293] width 126 height 15
click at [1325, 248] on span "دجاج مع صلصة فطر" at bounding box center [1311, 247] width 85 height 15
click at [932, 246] on span "Chicken With Mushroom Sauce" at bounding box center [915, 247] width 137 height 15
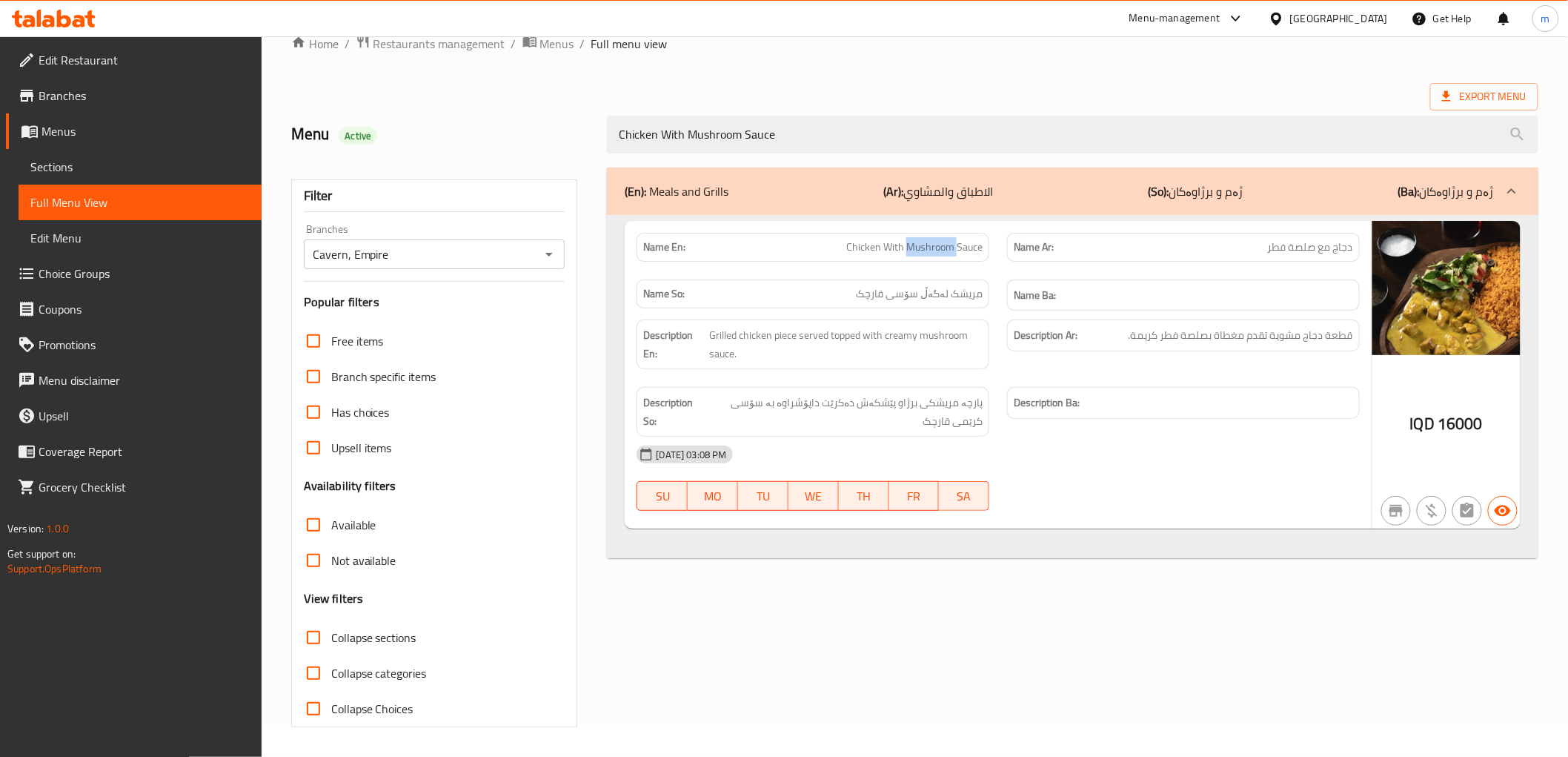
click at [932, 246] on span "Chicken With Mushroom Sauce" at bounding box center [915, 247] width 137 height 15
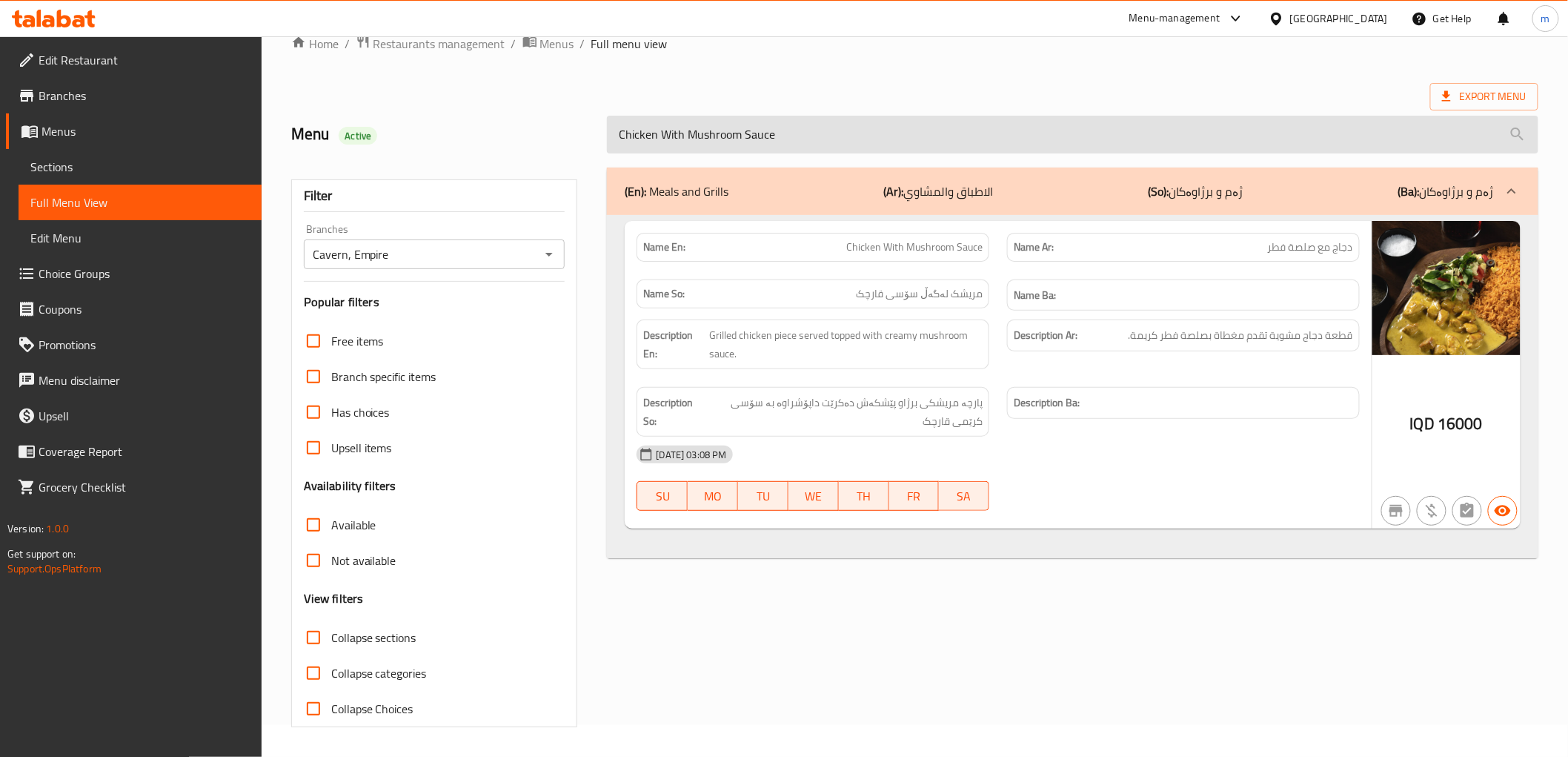
click at [916, 140] on input "Chicken With Mushroom Sauce" at bounding box center [1072, 135] width 931 height 38
paste input "Rice With Grilled Vegetables And Chicken"
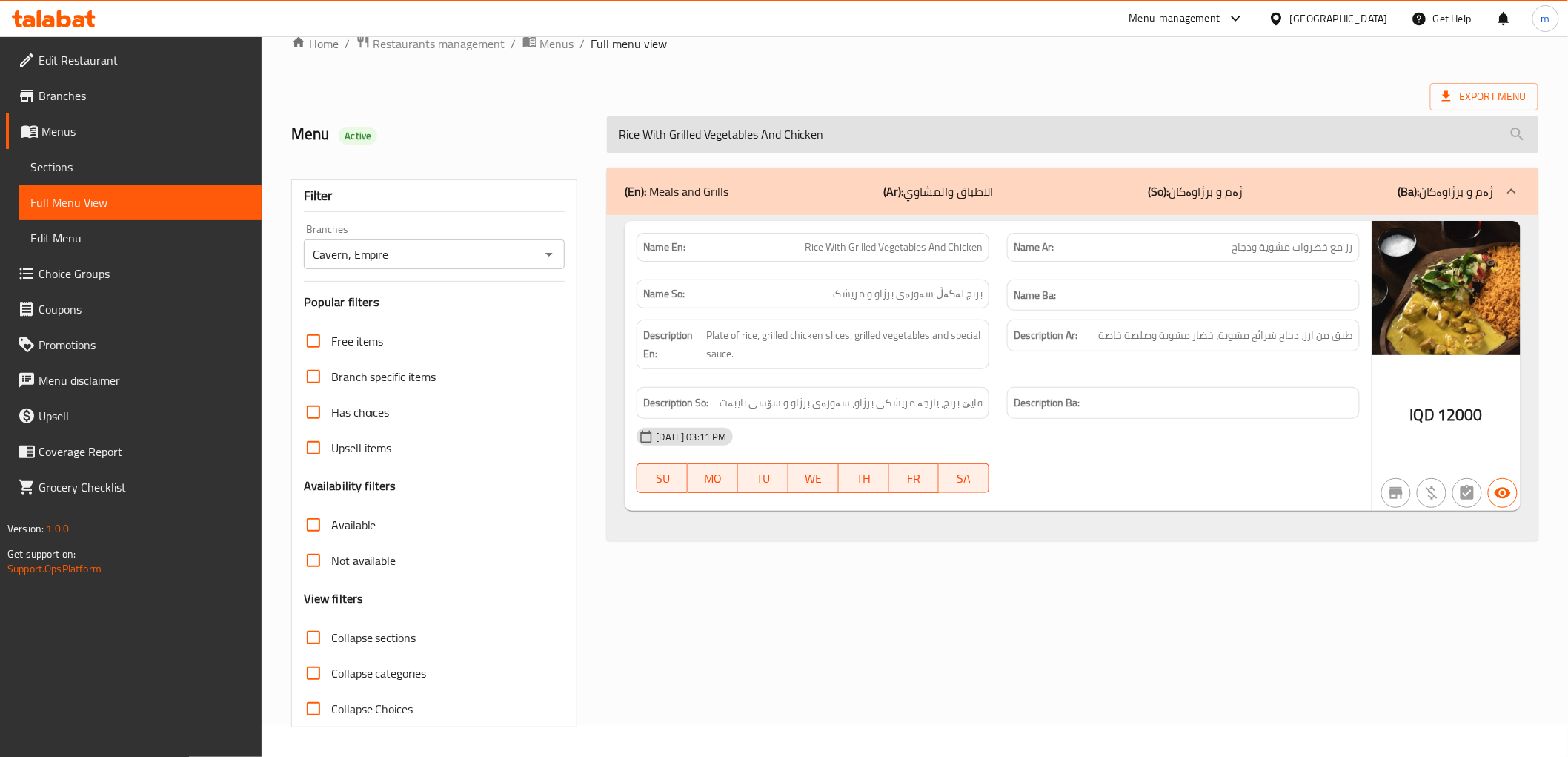
click at [758, 120] on input "Rice With Grilled Vegetables And Chicken" at bounding box center [1072, 135] width 931 height 38
paste input "Chicken With Mushroom Sauce"
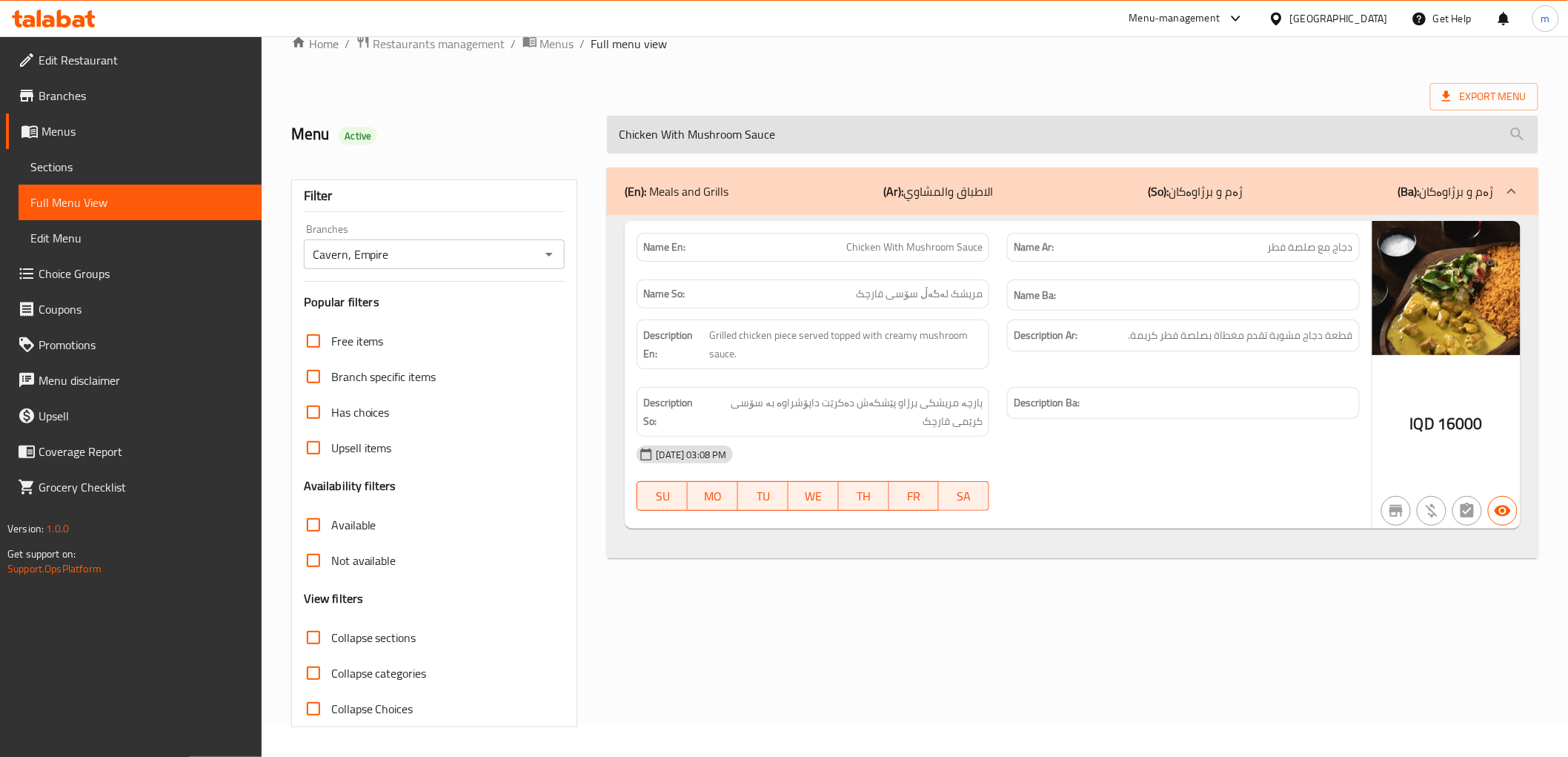
click at [724, 137] on input "Chicken With Mushroom Sauce" at bounding box center [1072, 135] width 931 height 38
paste input "Rice With Grilled Vegetables And Chicken"
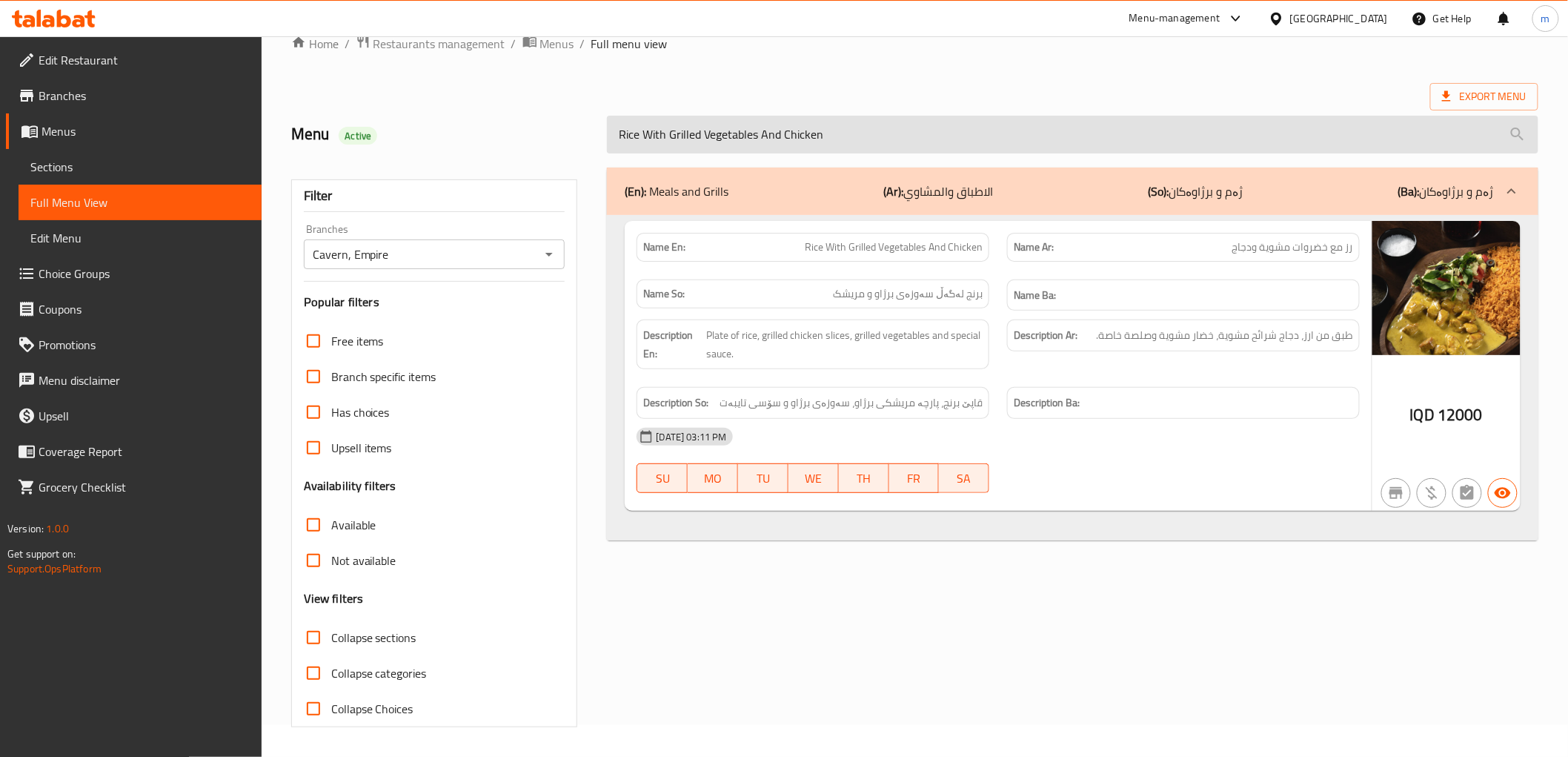
click at [744, 147] on input "Rice With Grilled Vegetables And Chicken" at bounding box center [1072, 135] width 931 height 38
paste input "French Fries"
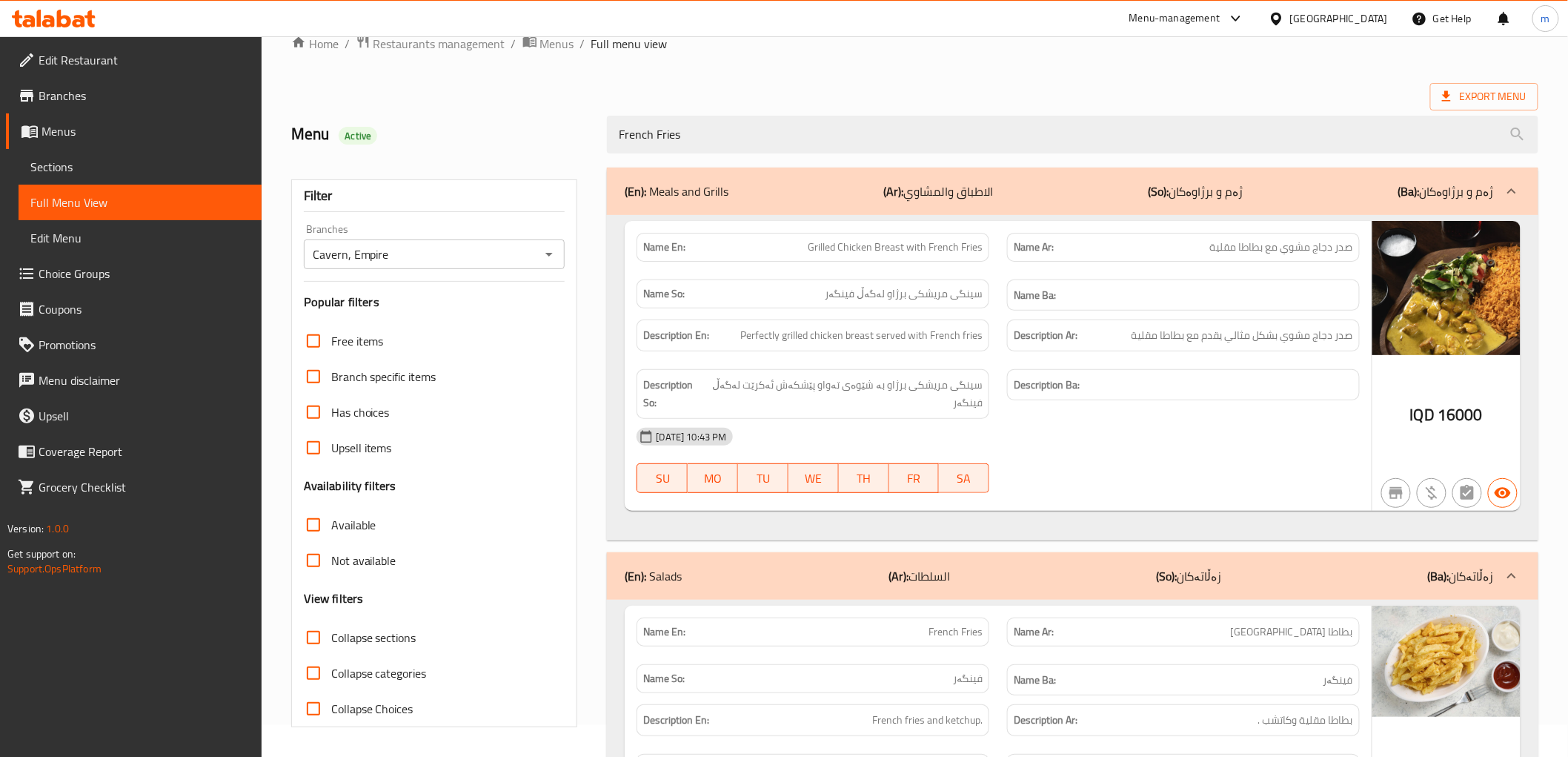
scroll to position [212, 0]
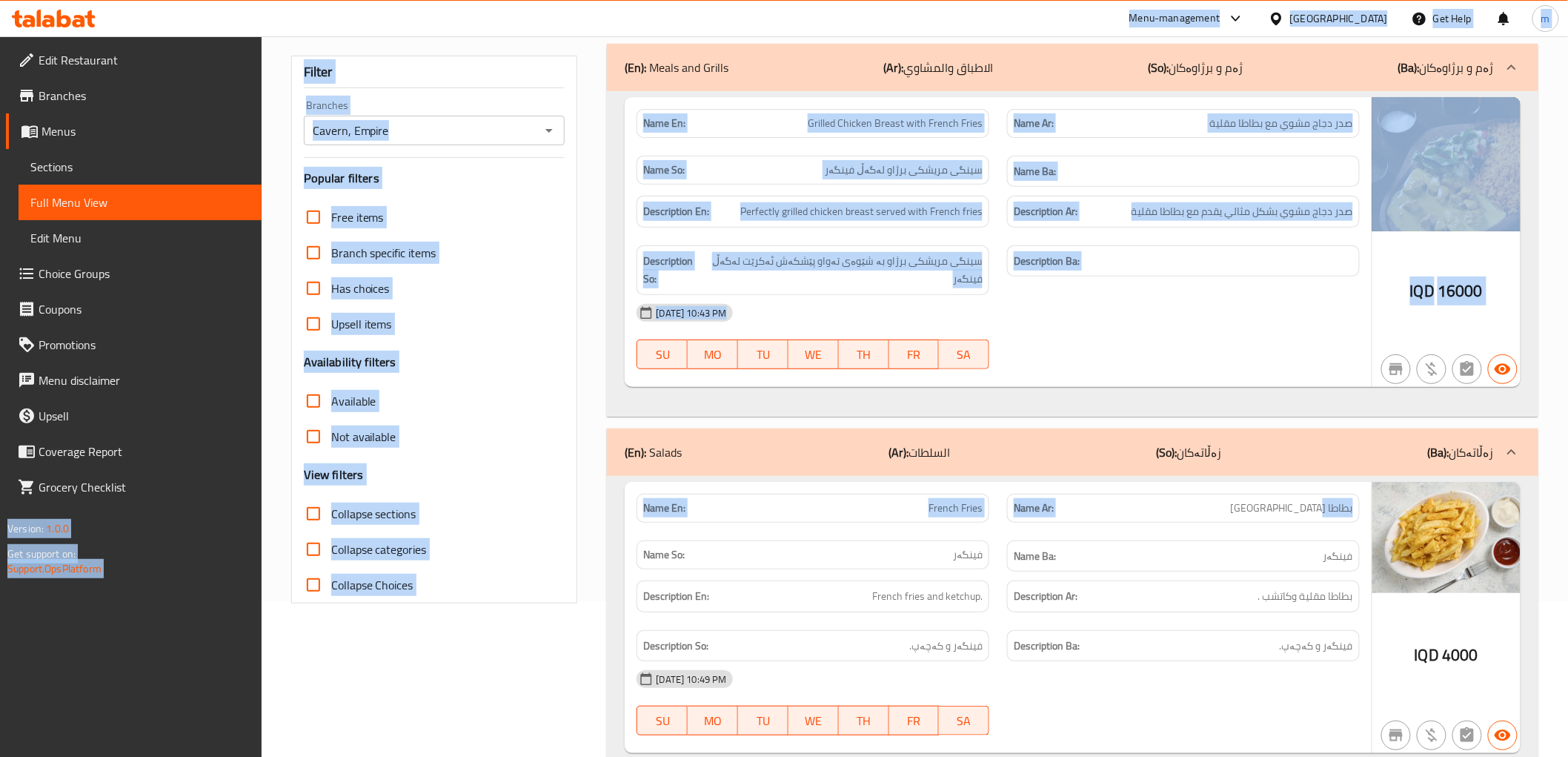
drag, startPoint x: 899, startPoint y: 203, endPoint x: 832, endPoint y: 228, distance: 71.5
click at [535, 11] on div "​ Menu-management Iraq Get Help m Edit Restaurant Branches Menus Sections Full …" at bounding box center [784, 240] width 1568 height 721
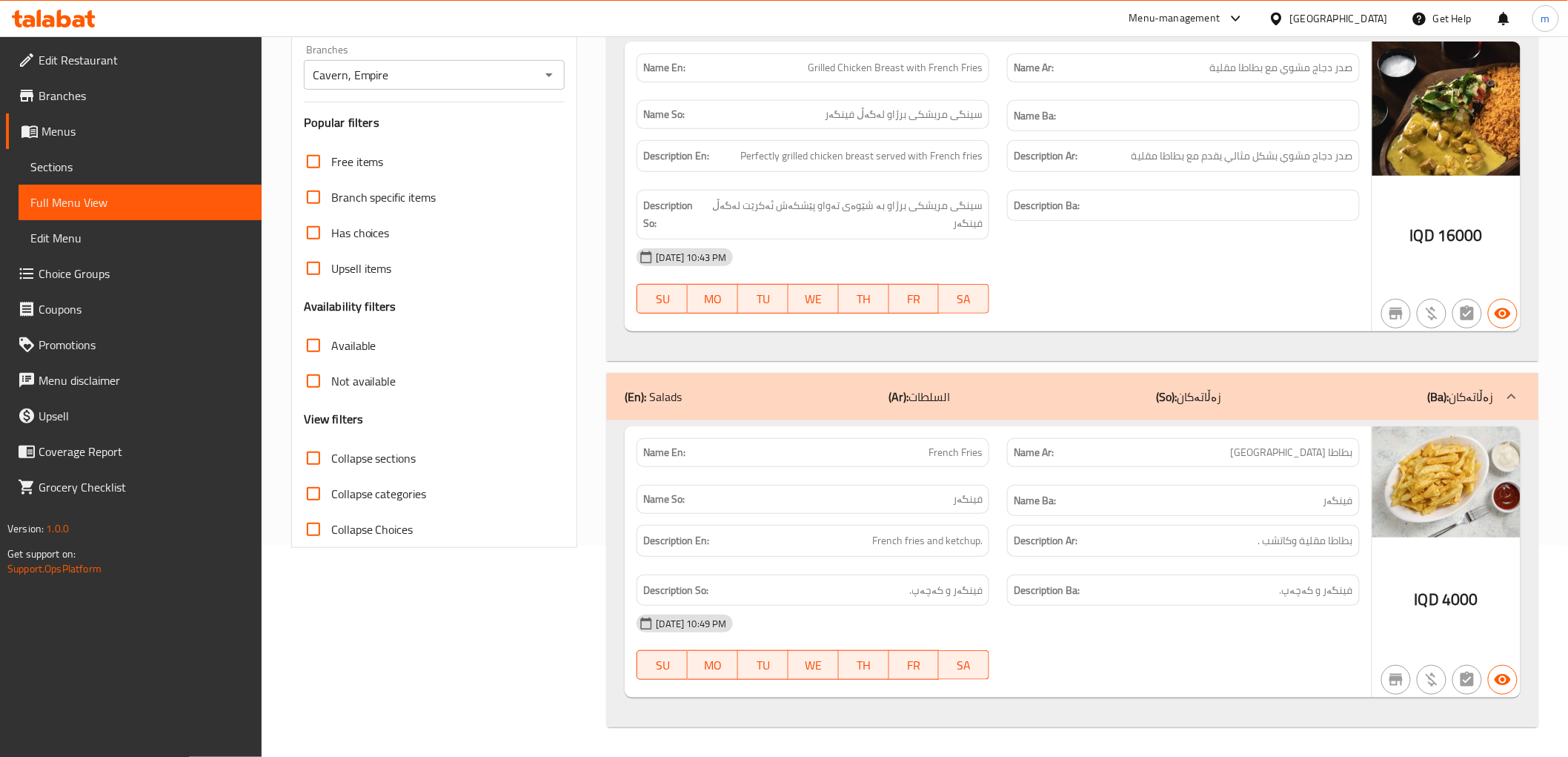
click at [1327, 516] on div "Description Ar: بطاطا مقلية وكاتشب ." at bounding box center [1183, 540] width 370 height 49
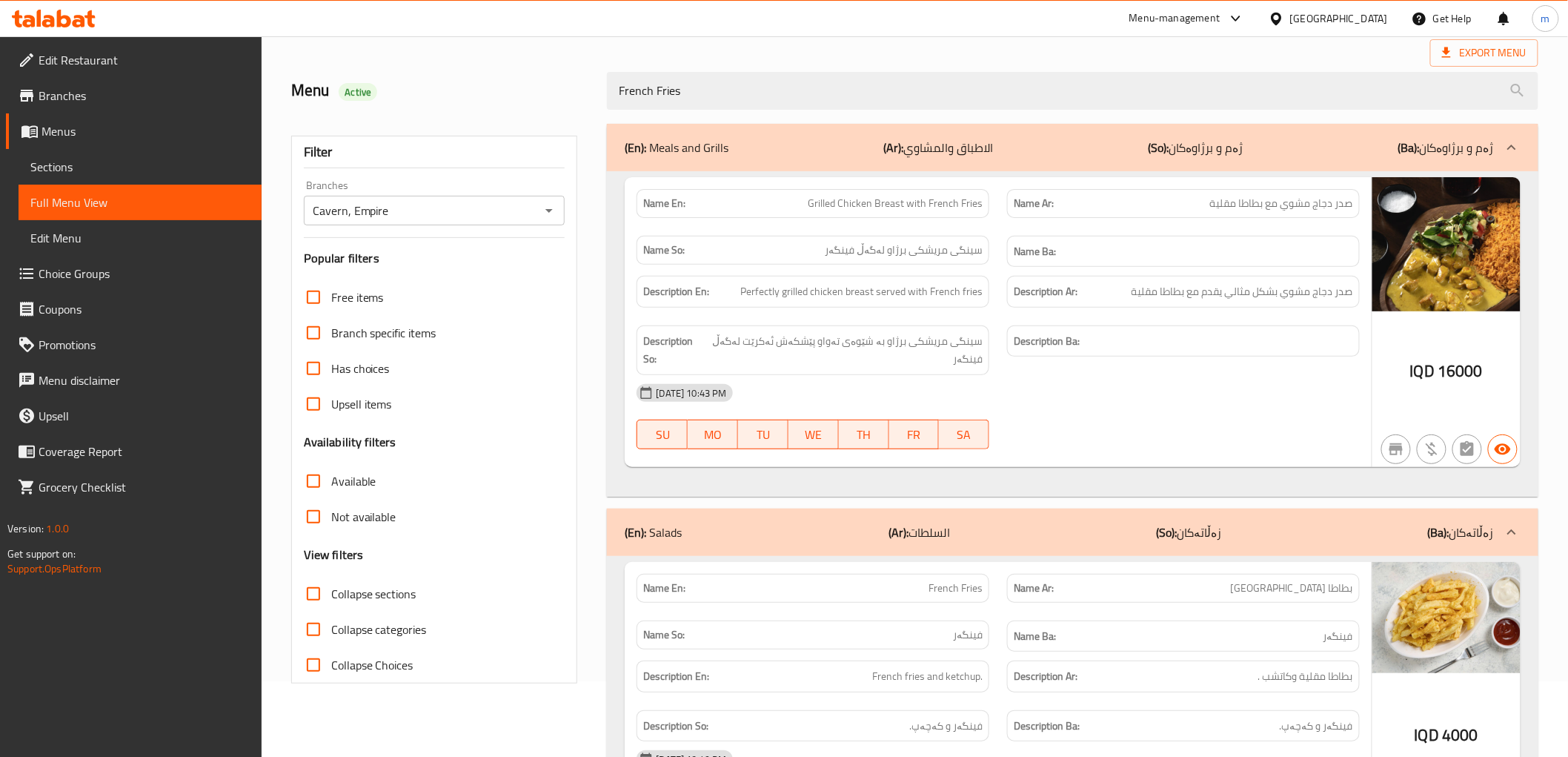
scroll to position [0, 0]
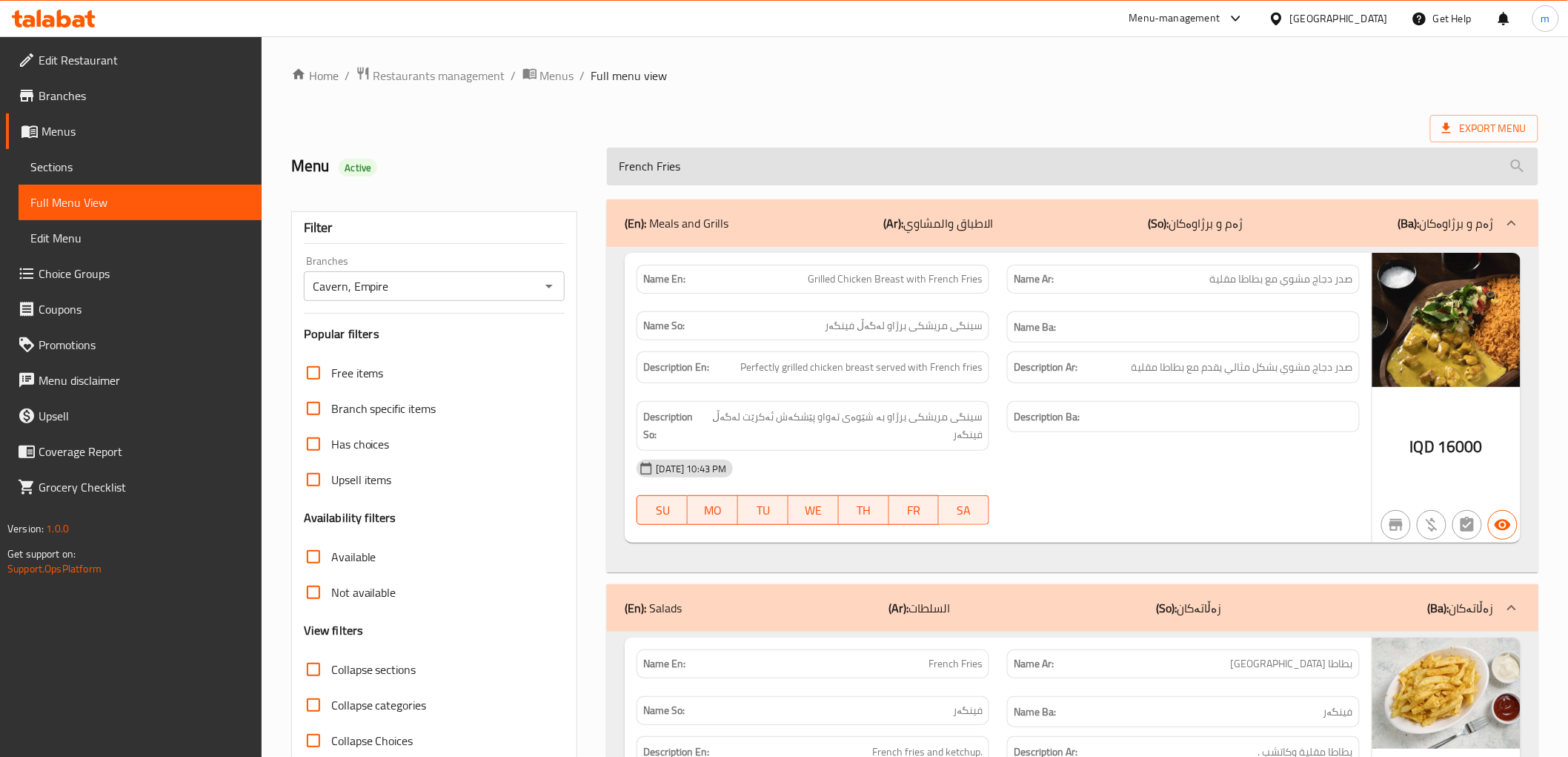
click at [760, 172] on input "French Fries" at bounding box center [1072, 166] width 931 height 38
click at [758, 172] on input "French Fries" at bounding box center [1072, 166] width 931 height 38
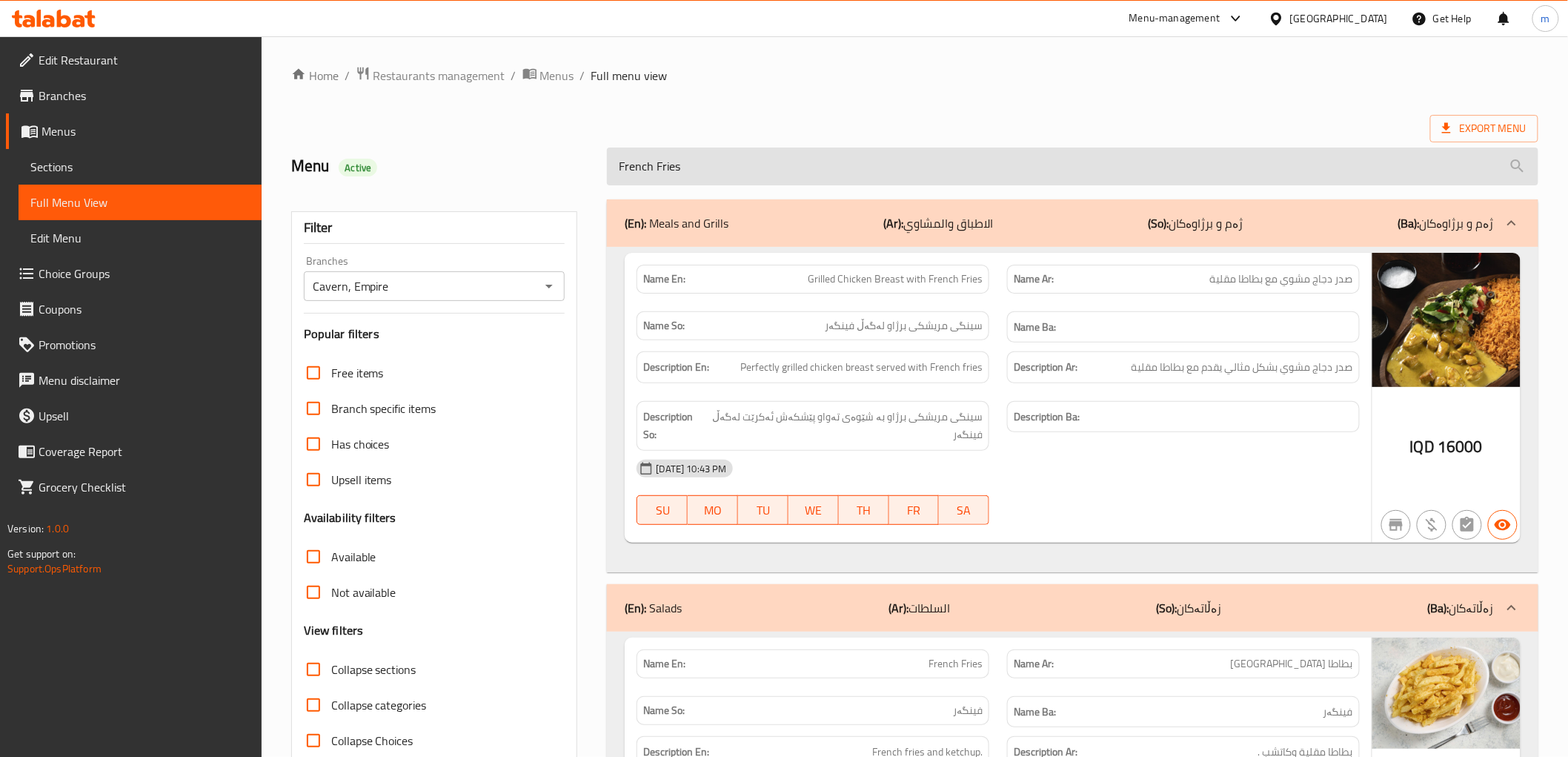
click at [758, 172] on input "French Fries" at bounding box center [1072, 166] width 931 height 38
paste input "Mushroom Sauce"
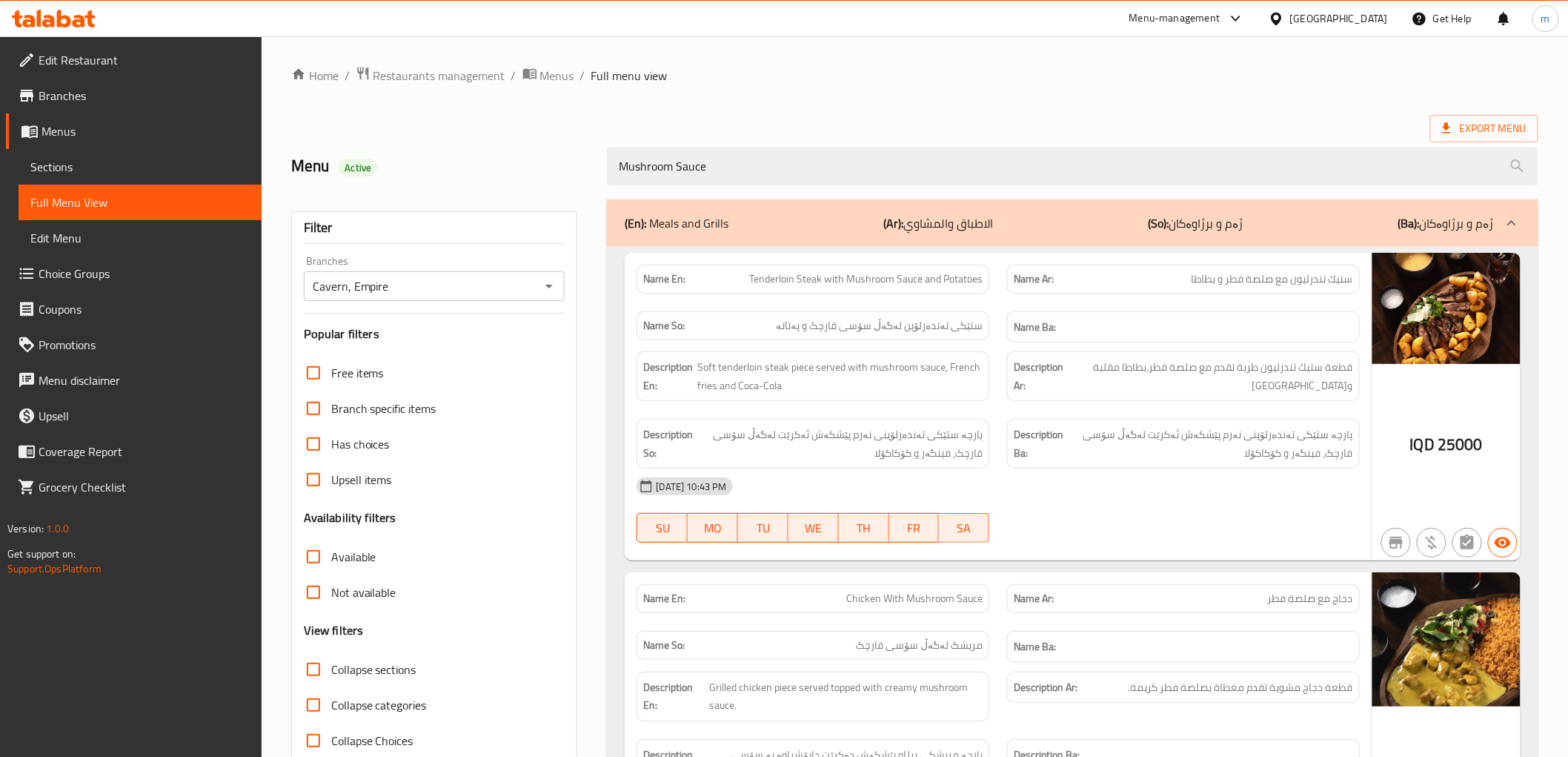
click at [1101, 545] on div at bounding box center [1183, 542] width 370 height 18
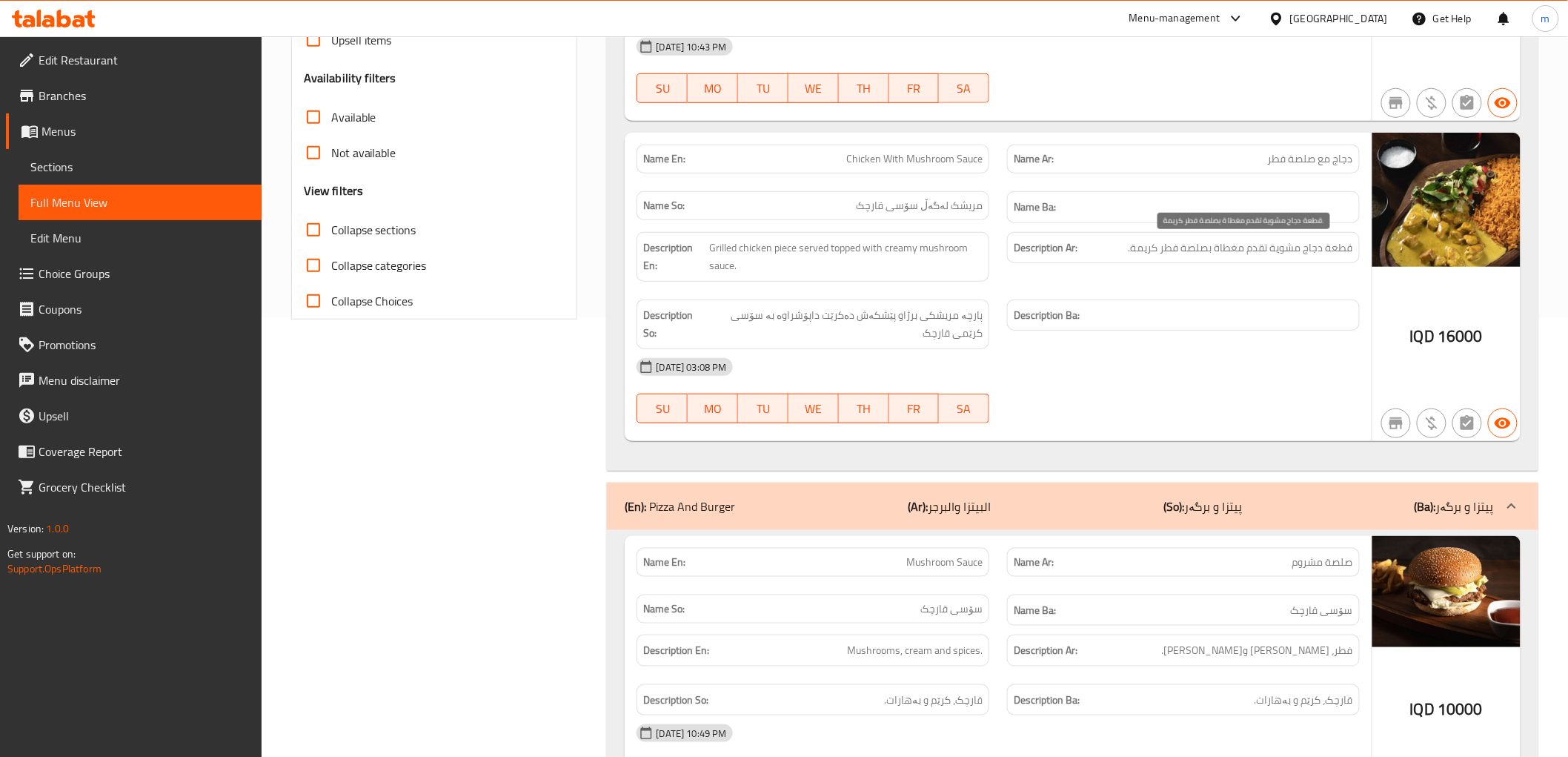
scroll to position [551, 0]
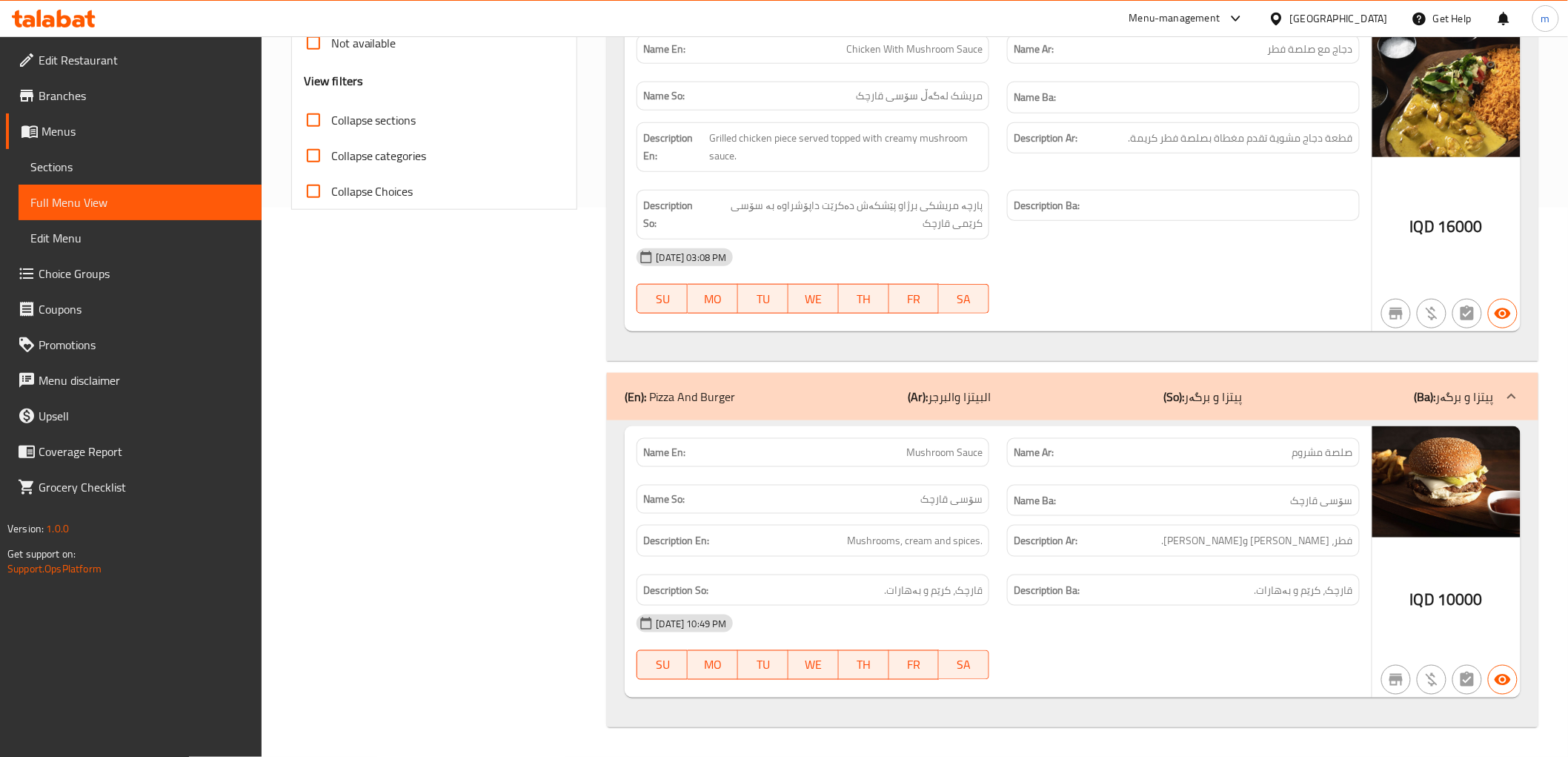
click at [949, 446] on span "Mushroom Sauce" at bounding box center [944, 452] width 76 height 15
click at [965, 586] on span "قارچک، کرێم و بەهارات." at bounding box center [934, 591] width 99 height 19
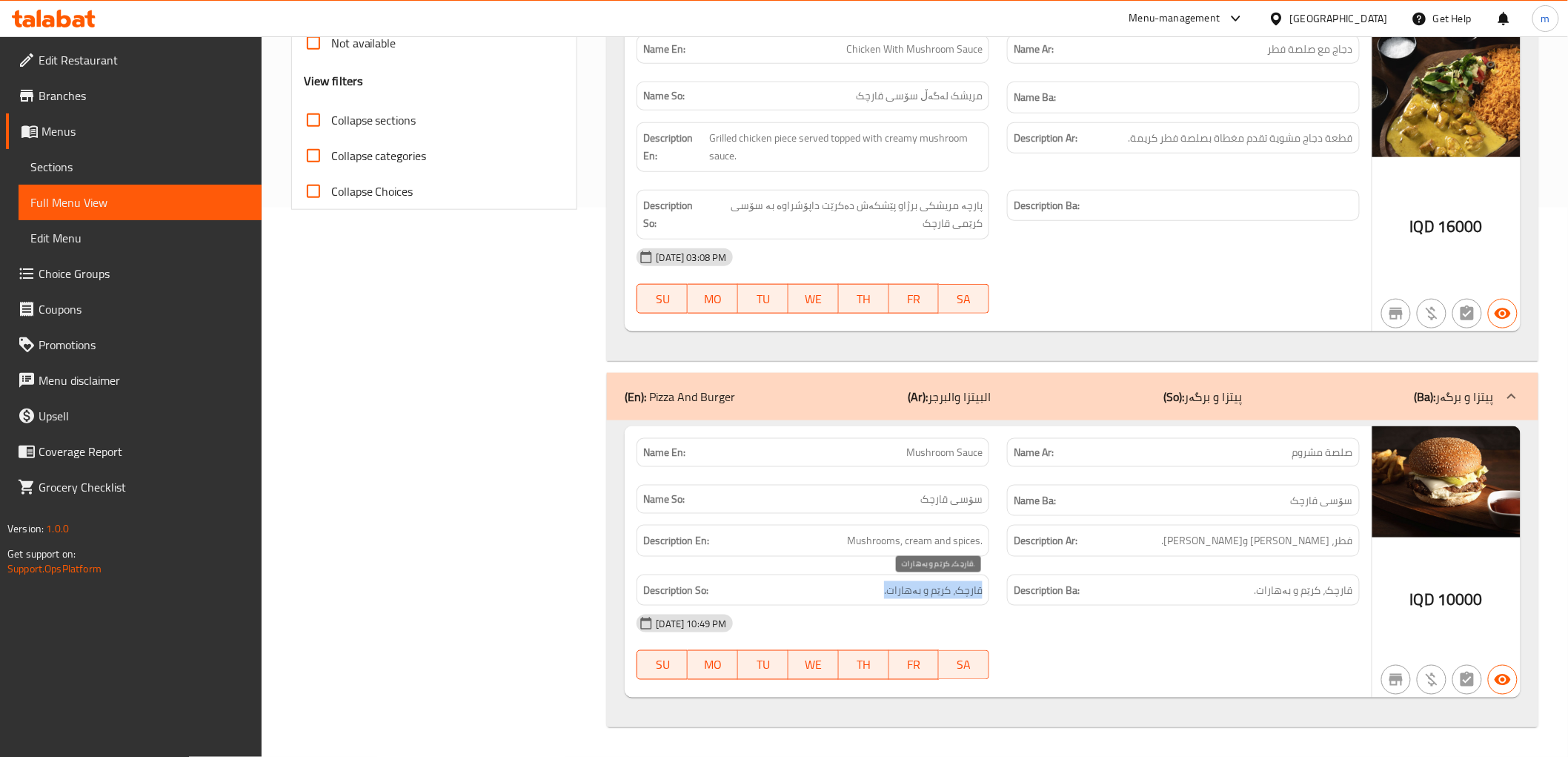
click at [965, 586] on span "قارچک، کرێم و بەهارات." at bounding box center [934, 591] width 99 height 19
click at [1306, 535] on span "فطر، كريمة وتوابل." at bounding box center [1257, 541] width 191 height 19
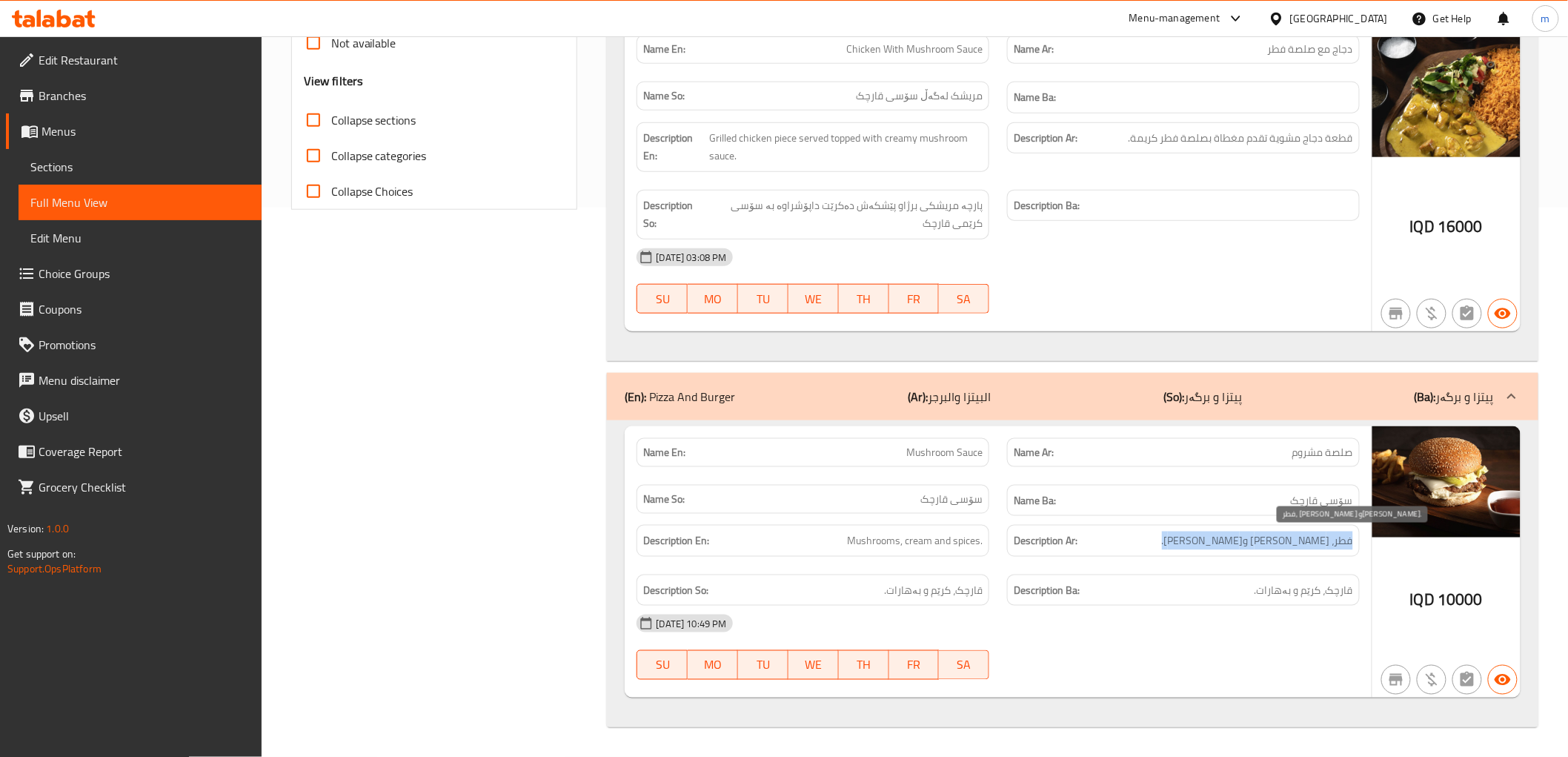
click at [1306, 535] on span "فطر، كريمة وتوابل." at bounding box center [1257, 541] width 191 height 19
click at [973, 530] on div "Description En: Mushrooms, cream and spices." at bounding box center [812, 541] width 352 height 32
click at [966, 502] on span "سۆسی قارچک" at bounding box center [952, 499] width 63 height 15
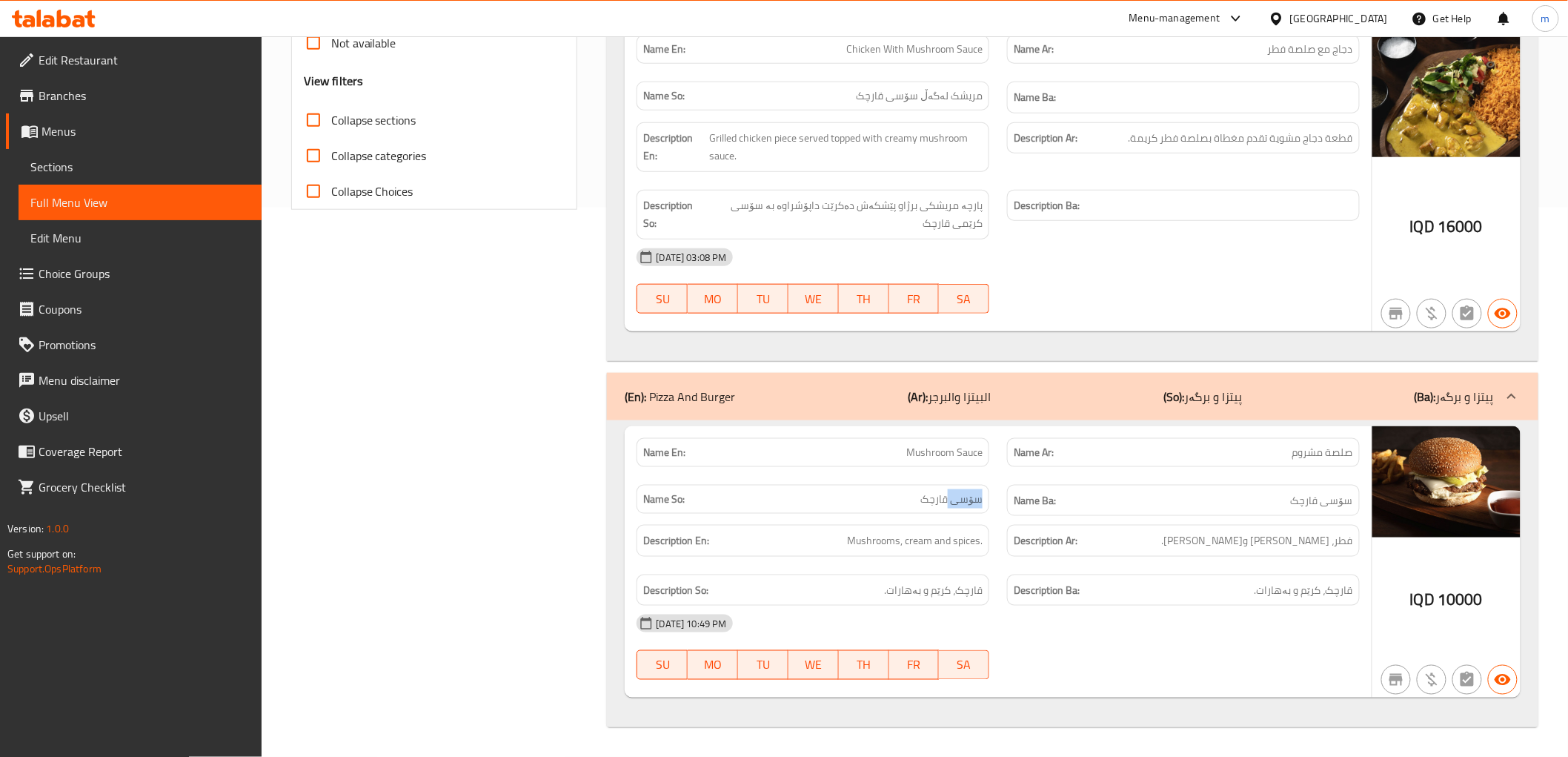
click at [966, 502] on span "سۆسی قارچک" at bounding box center [952, 499] width 63 height 15
click at [1335, 445] on span "صلصة مشروم" at bounding box center [1323, 452] width 61 height 15
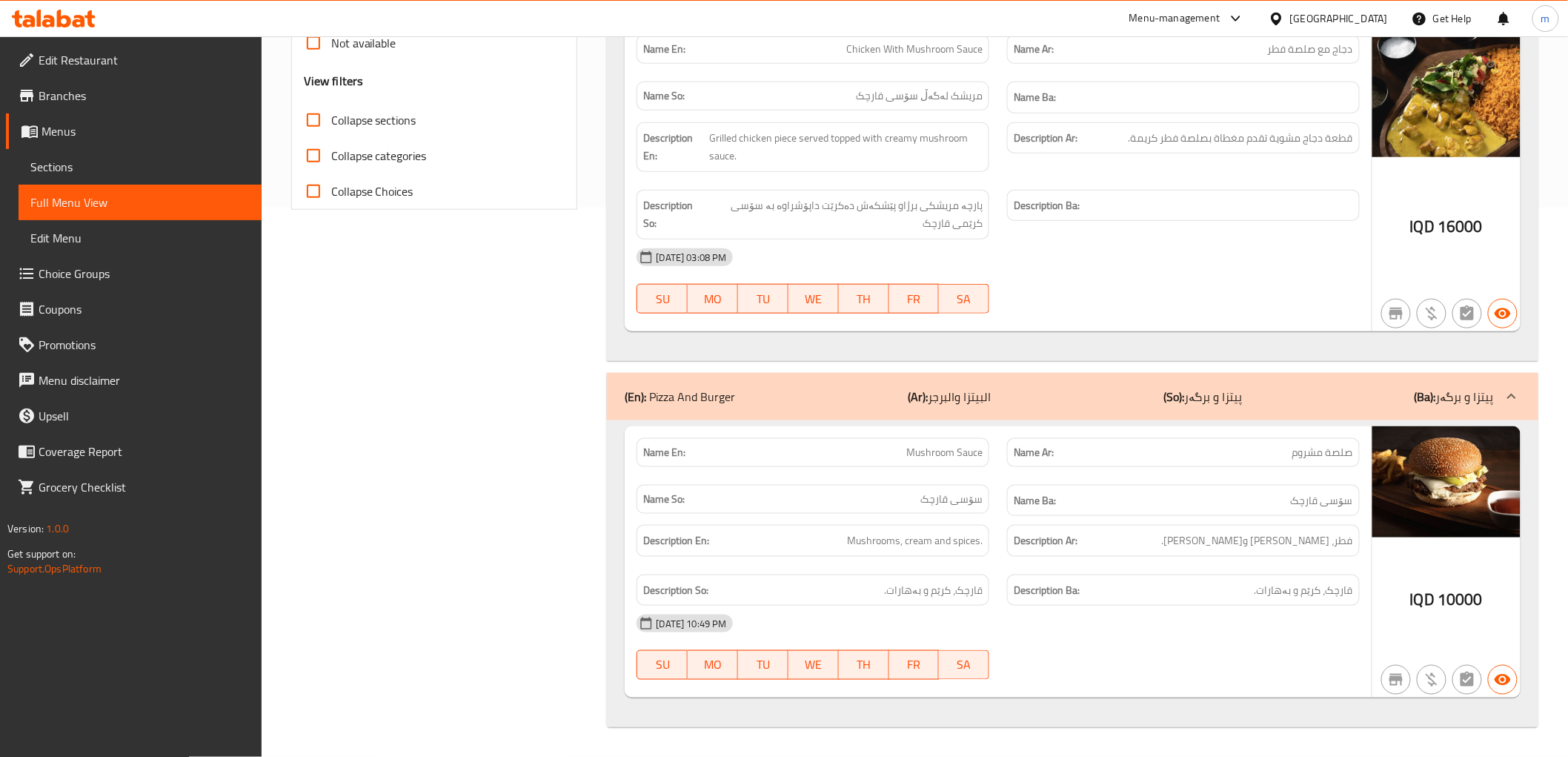
click at [951, 440] on div "Name En: Mushroom Sauce" at bounding box center [812, 452] width 352 height 28
click at [1455, 603] on span "10000" at bounding box center [1461, 599] width 46 height 28
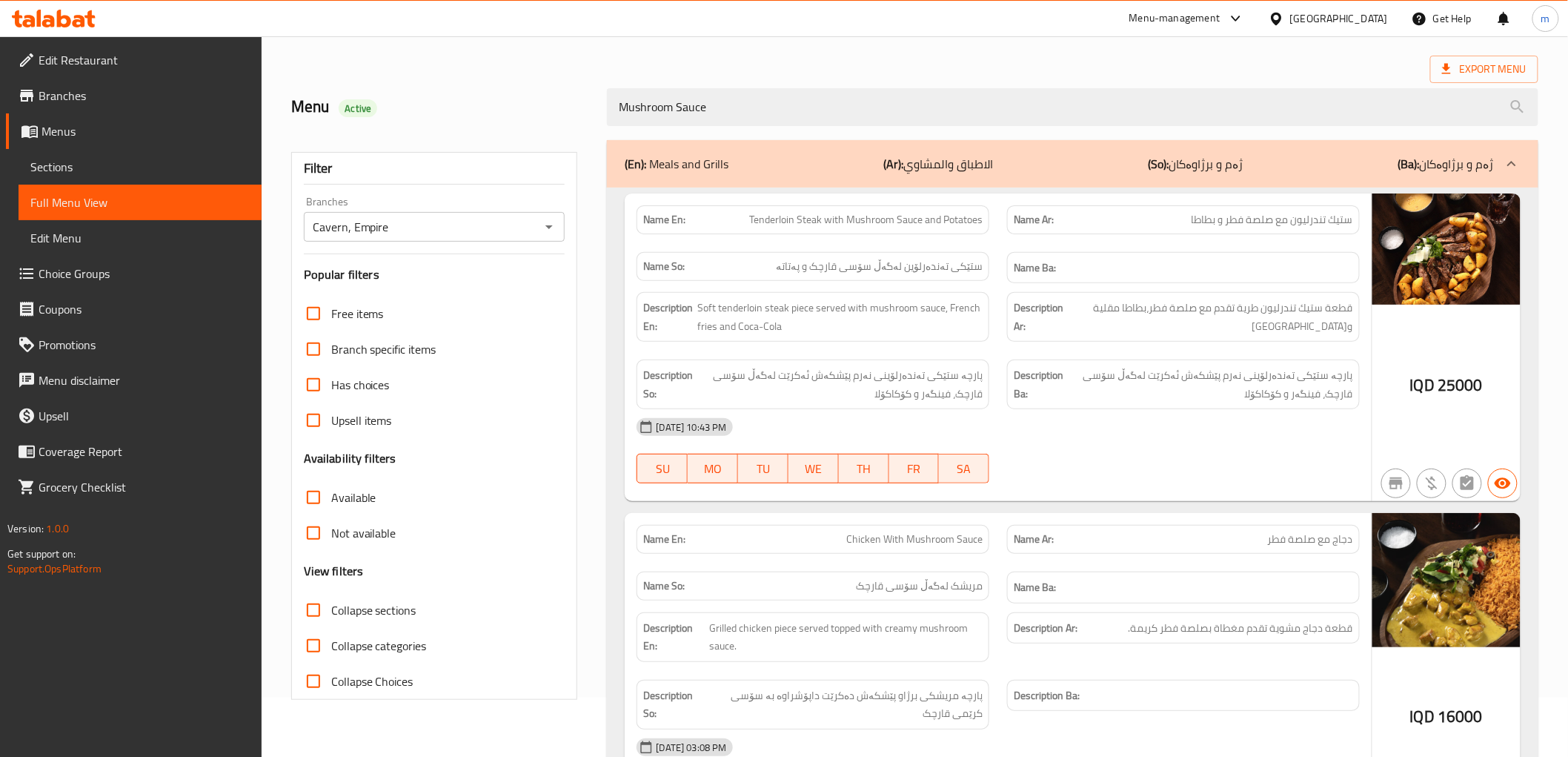
scroll to position [0, 0]
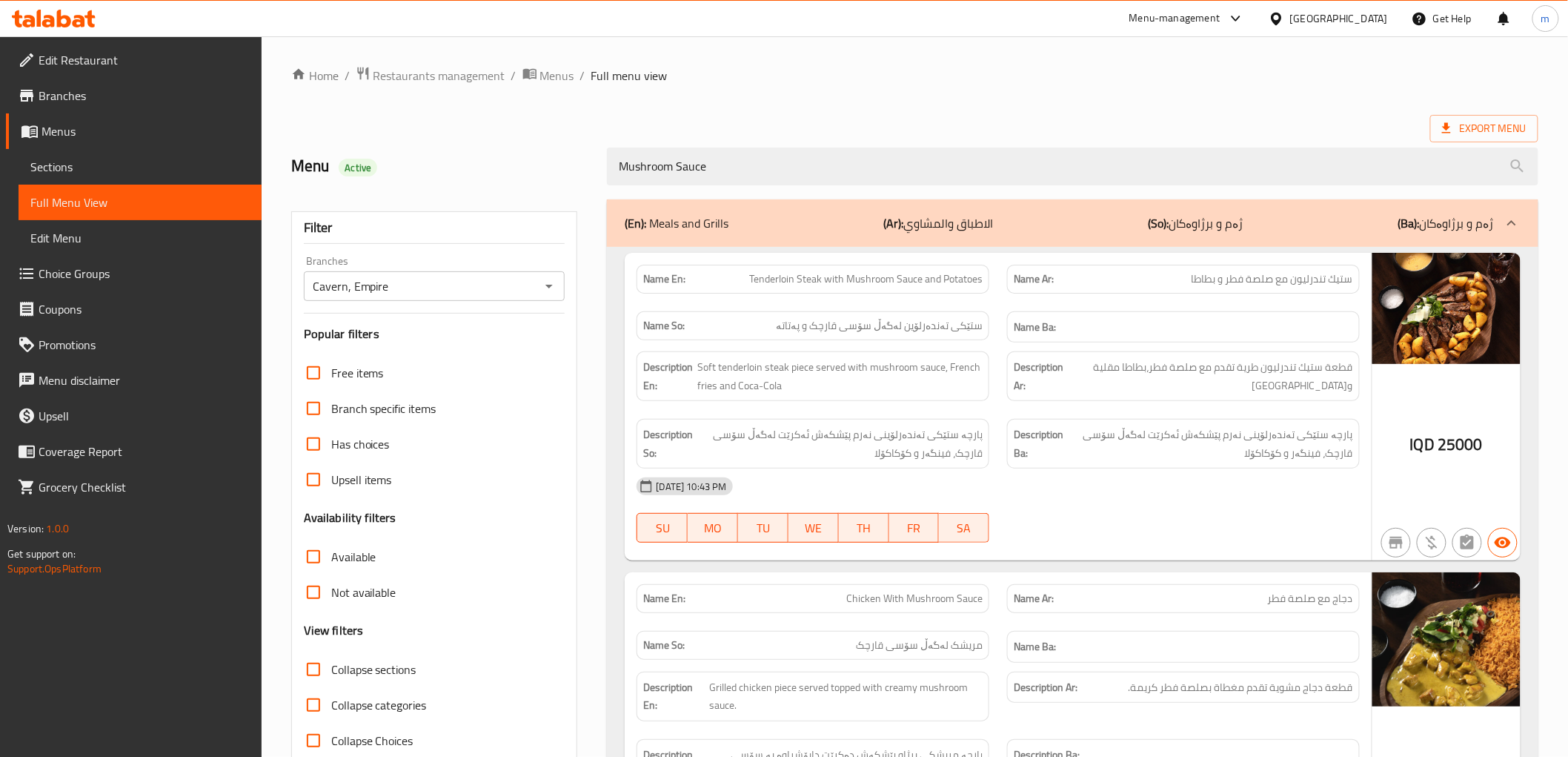
click at [708, 141] on div "Mushroom Sauce" at bounding box center [1072, 166] width 949 height 56
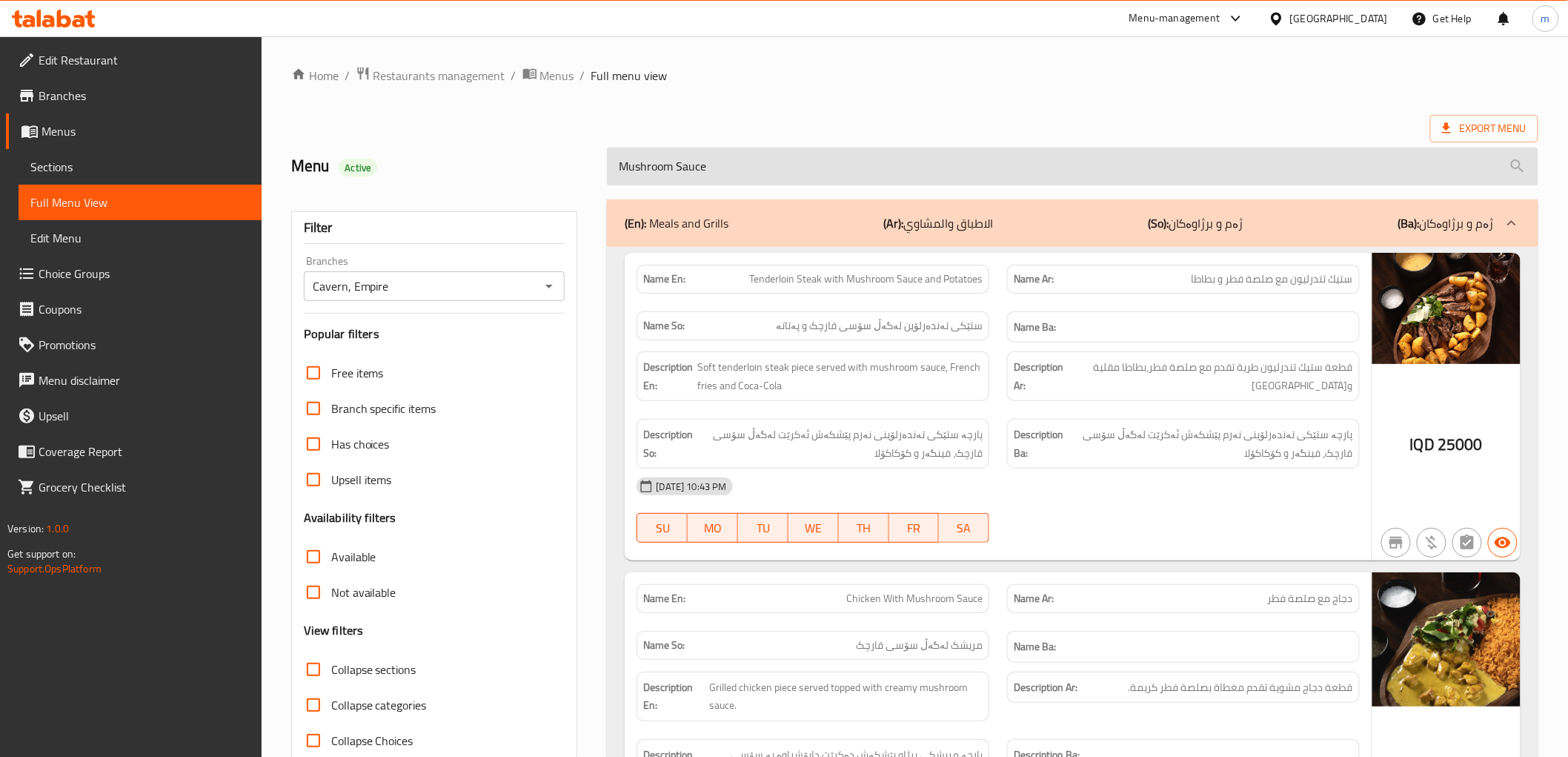
click at [727, 172] on input "Mushroom Sauce" at bounding box center [1072, 166] width 931 height 38
paste input "ixed Pizza"
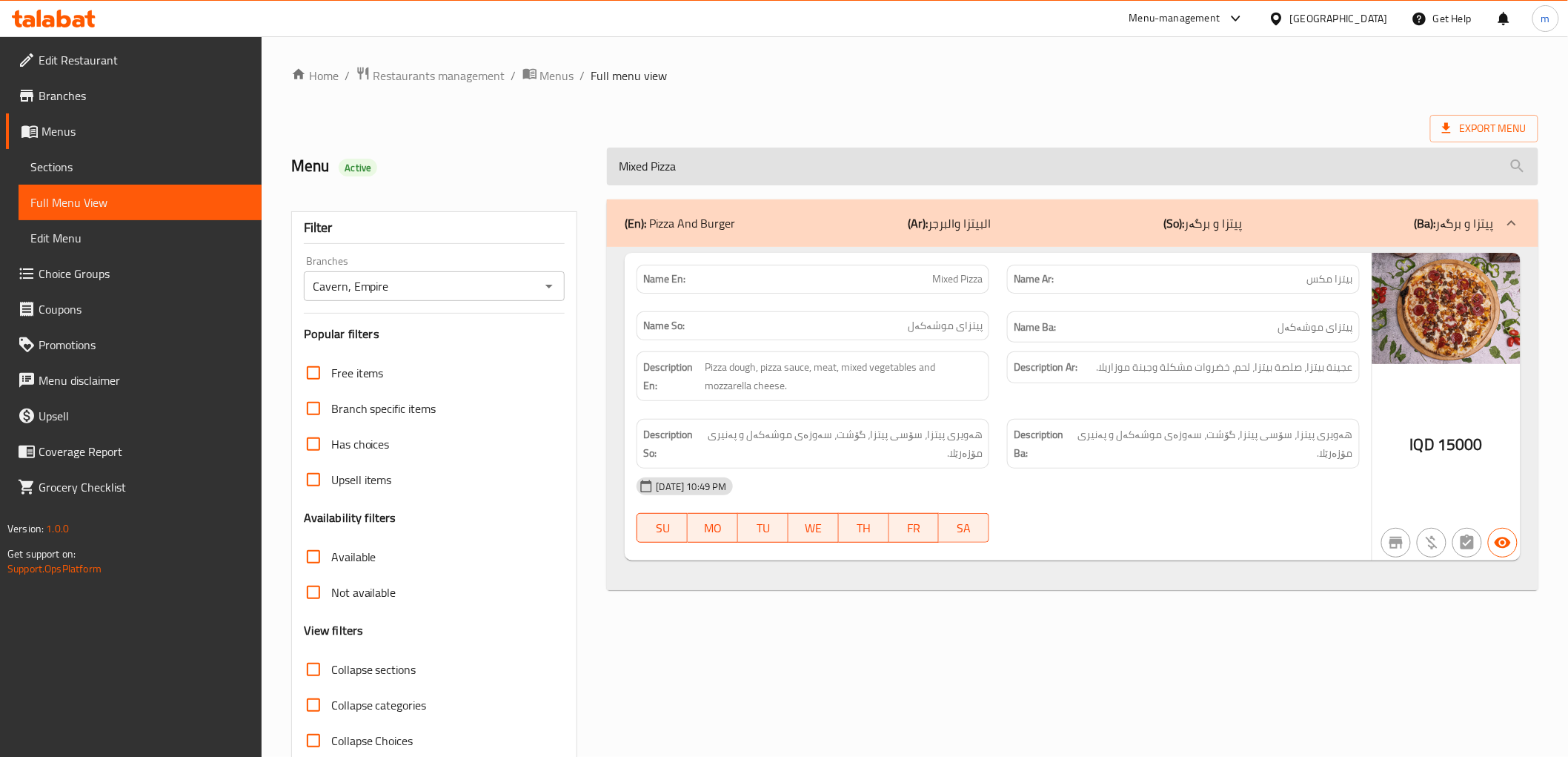
click at [707, 159] on input "Mixed Pizza" at bounding box center [1072, 166] width 931 height 38
paste input "Passion Pizza"
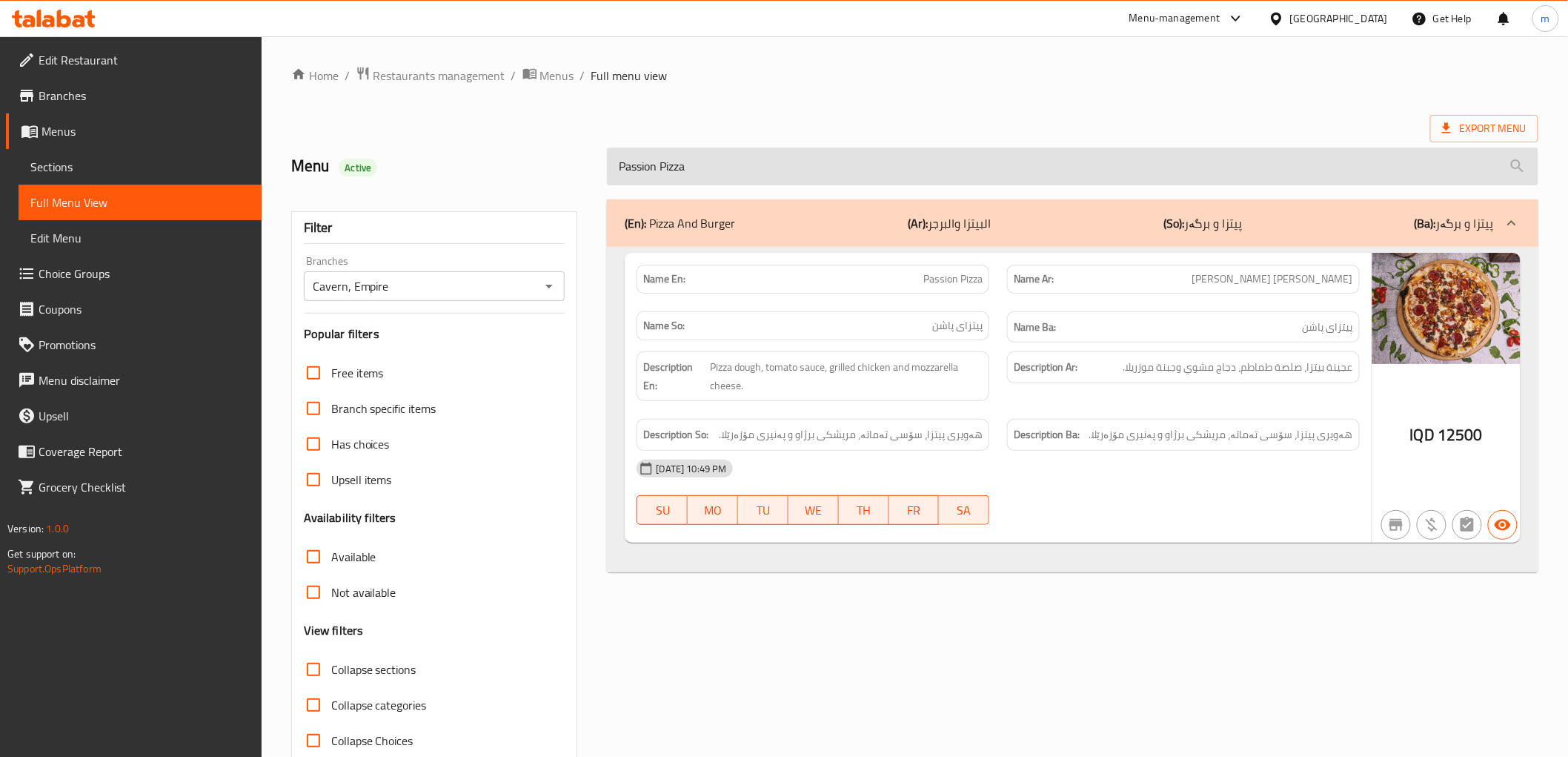
click at [707, 163] on input "Passion Pizza" at bounding box center [1072, 166] width 931 height 38
paste input "Linguine With Meat"
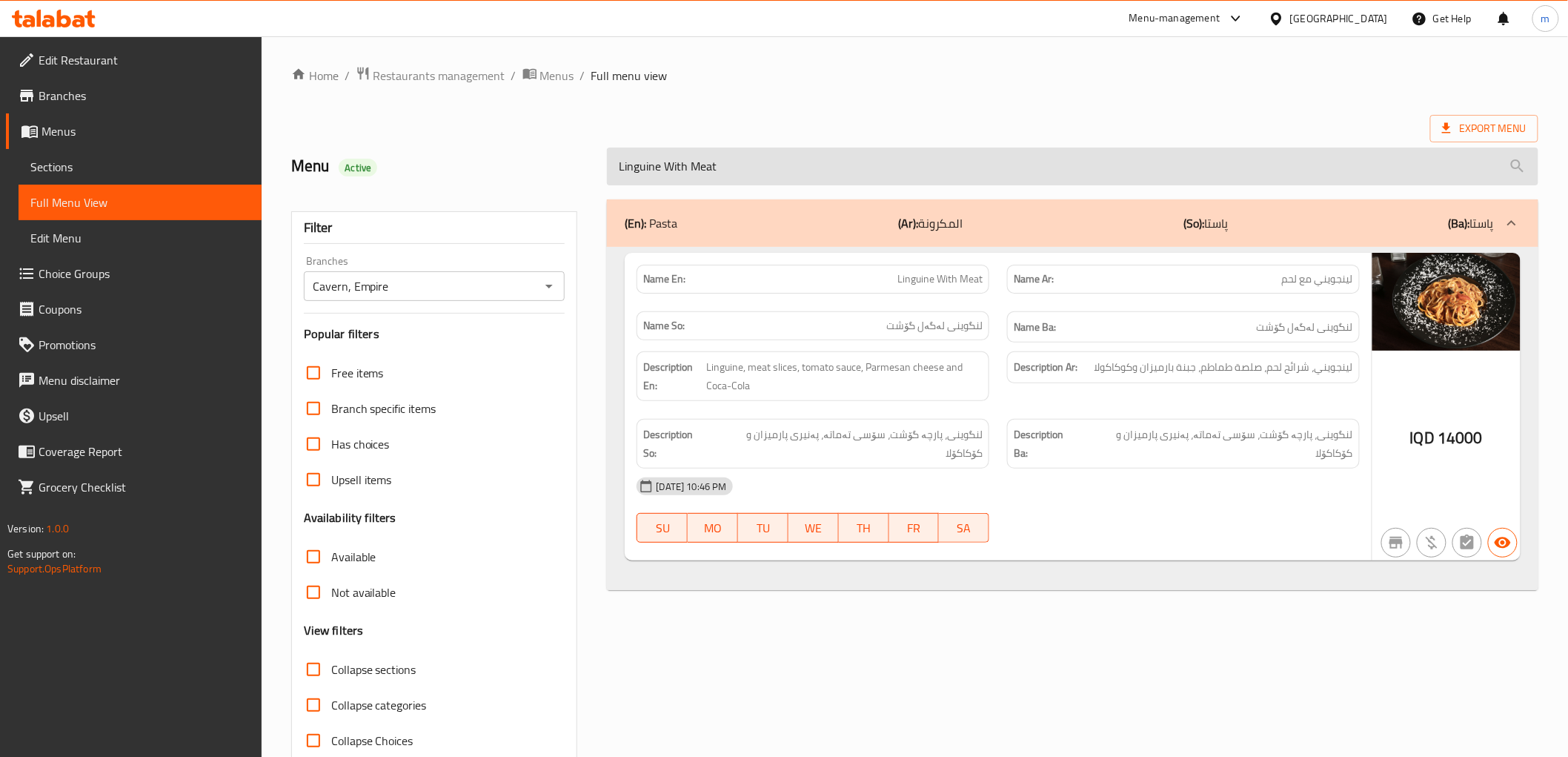
click at [731, 161] on input "Linguine With Meat" at bounding box center [1072, 166] width 931 height 38
paste input "Forest Kessed"
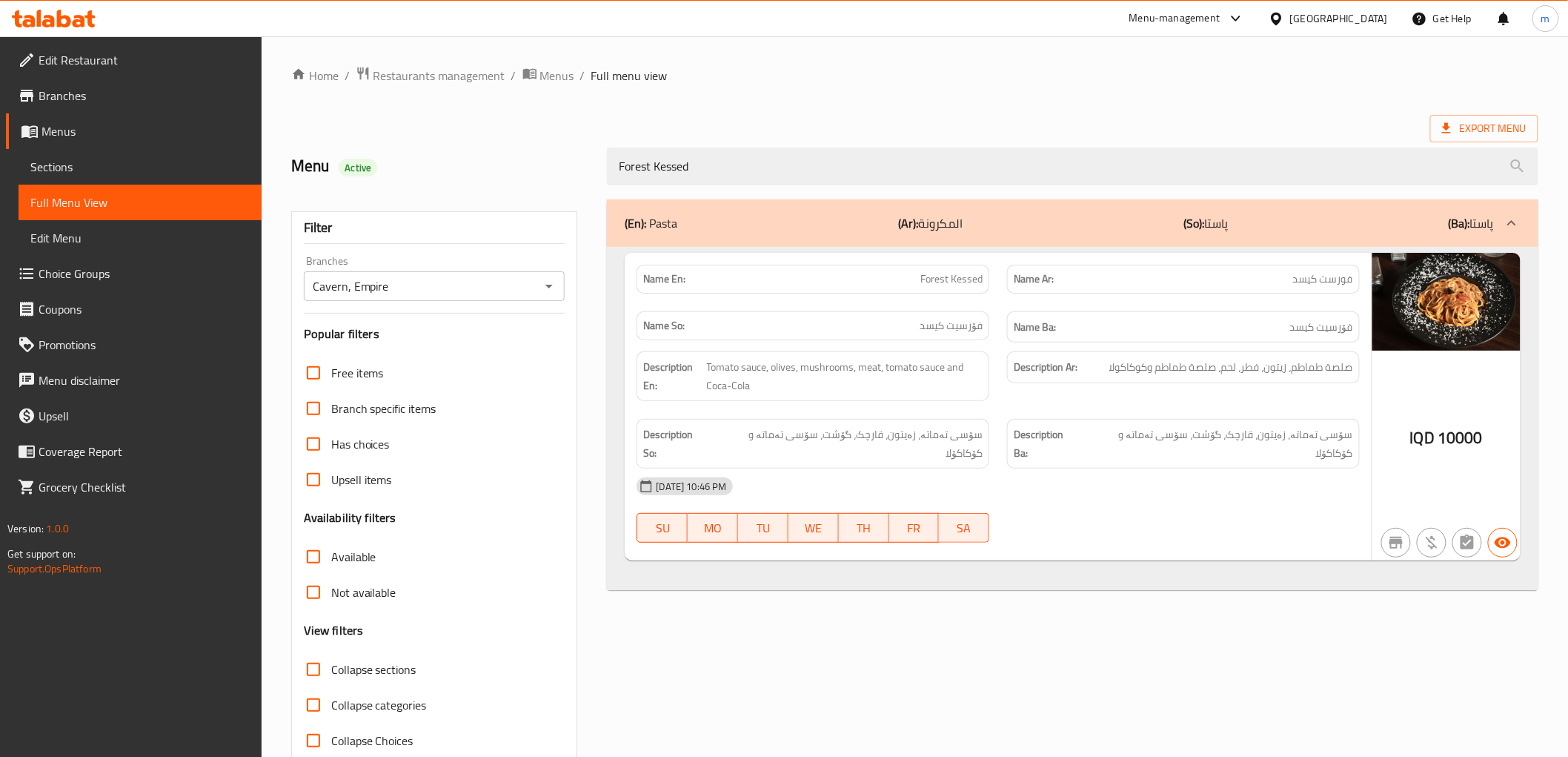
click at [741, 143] on div "Forest Kessed" at bounding box center [1072, 166] width 949 height 56
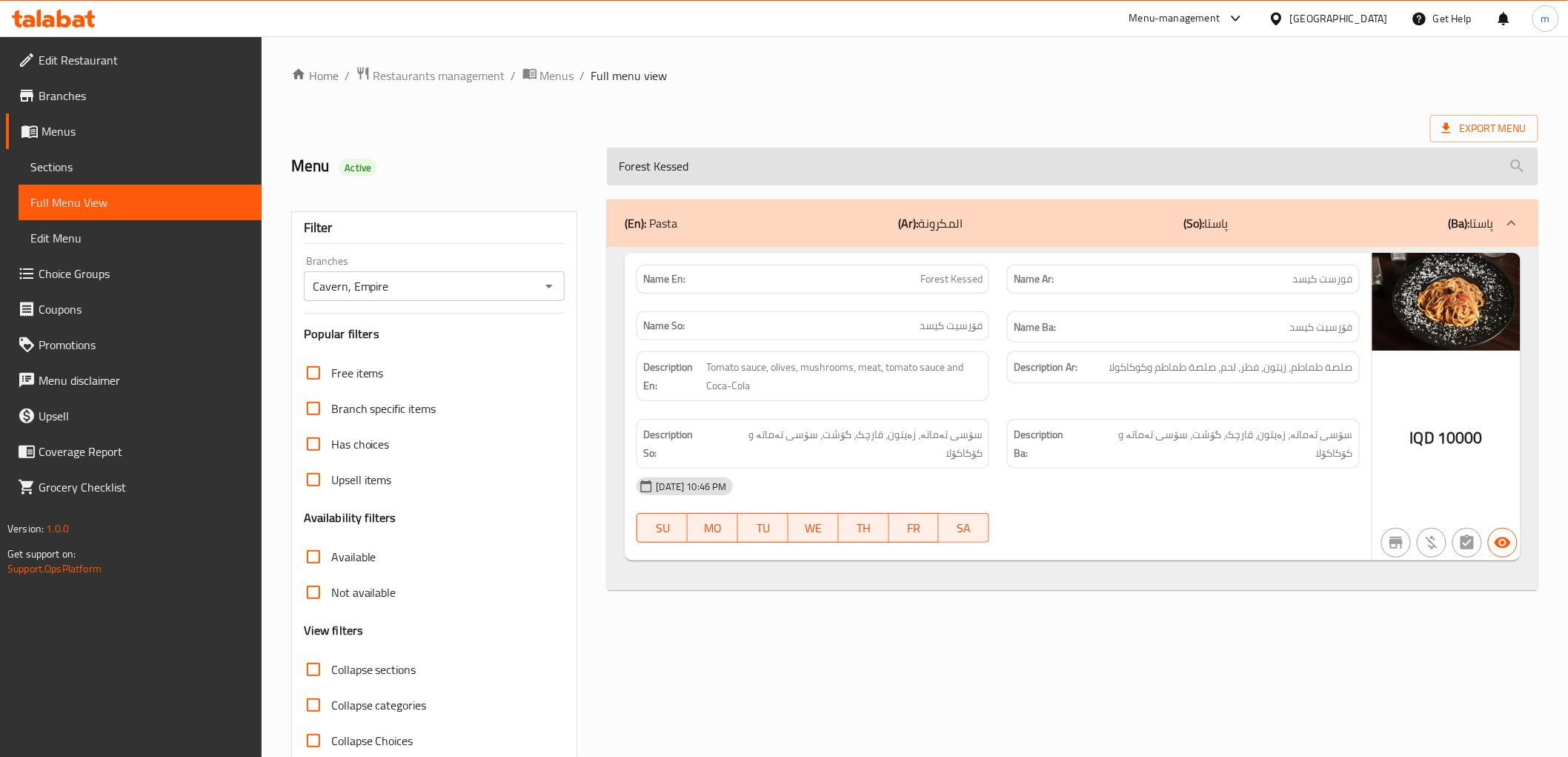
click at [738, 161] on input "Forest Kessed" at bounding box center [1072, 166] width 931 height 38
paste input "lamenco Fire Pasta"
click at [751, 166] on input "Flamenco Fire Pasta" at bounding box center [1072, 166] width 931 height 38
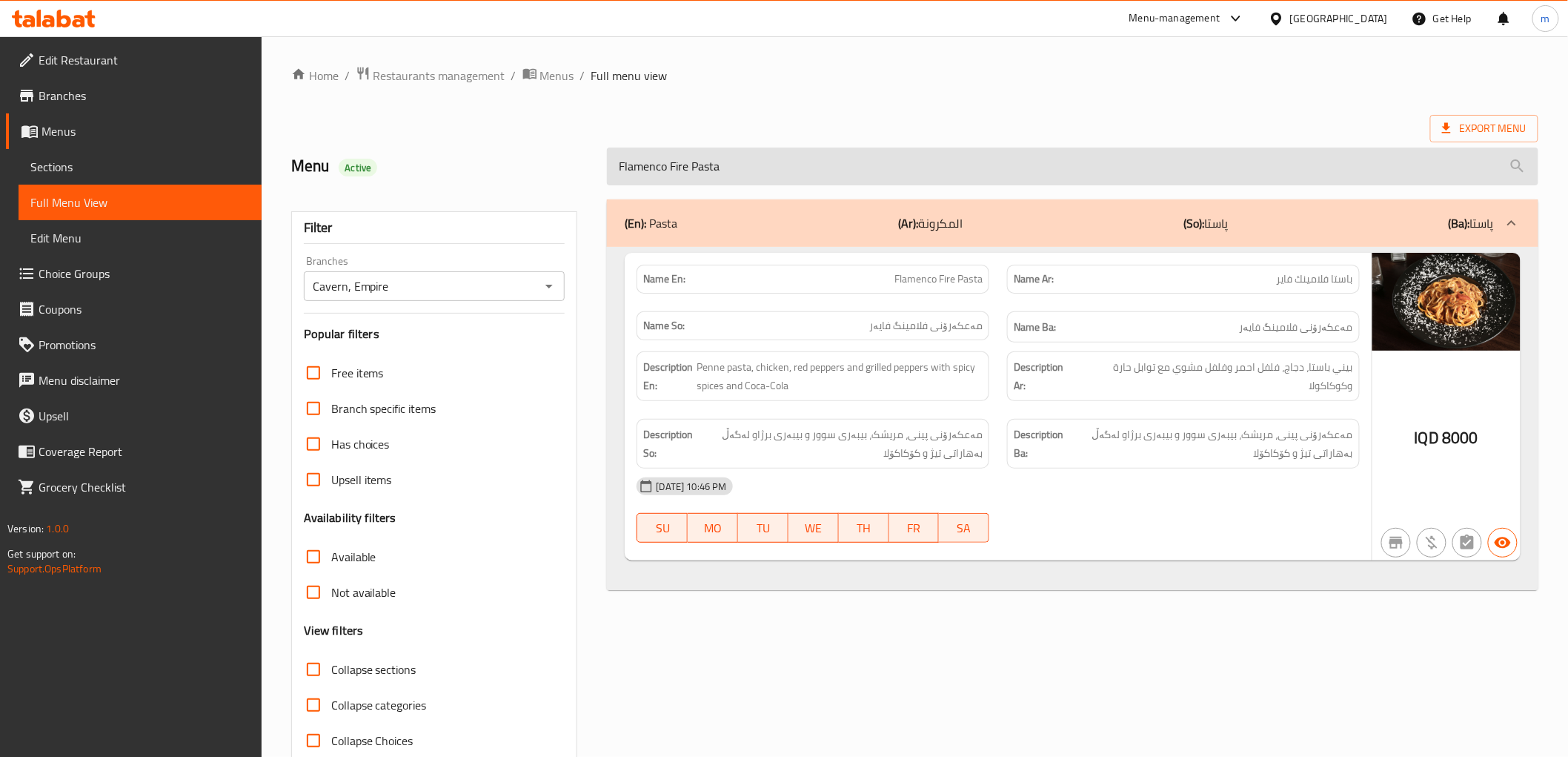
click at [751, 166] on input "Flamenco Fire Pasta" at bounding box center [1072, 166] width 931 height 38
paste input "Jabali Sandwich"
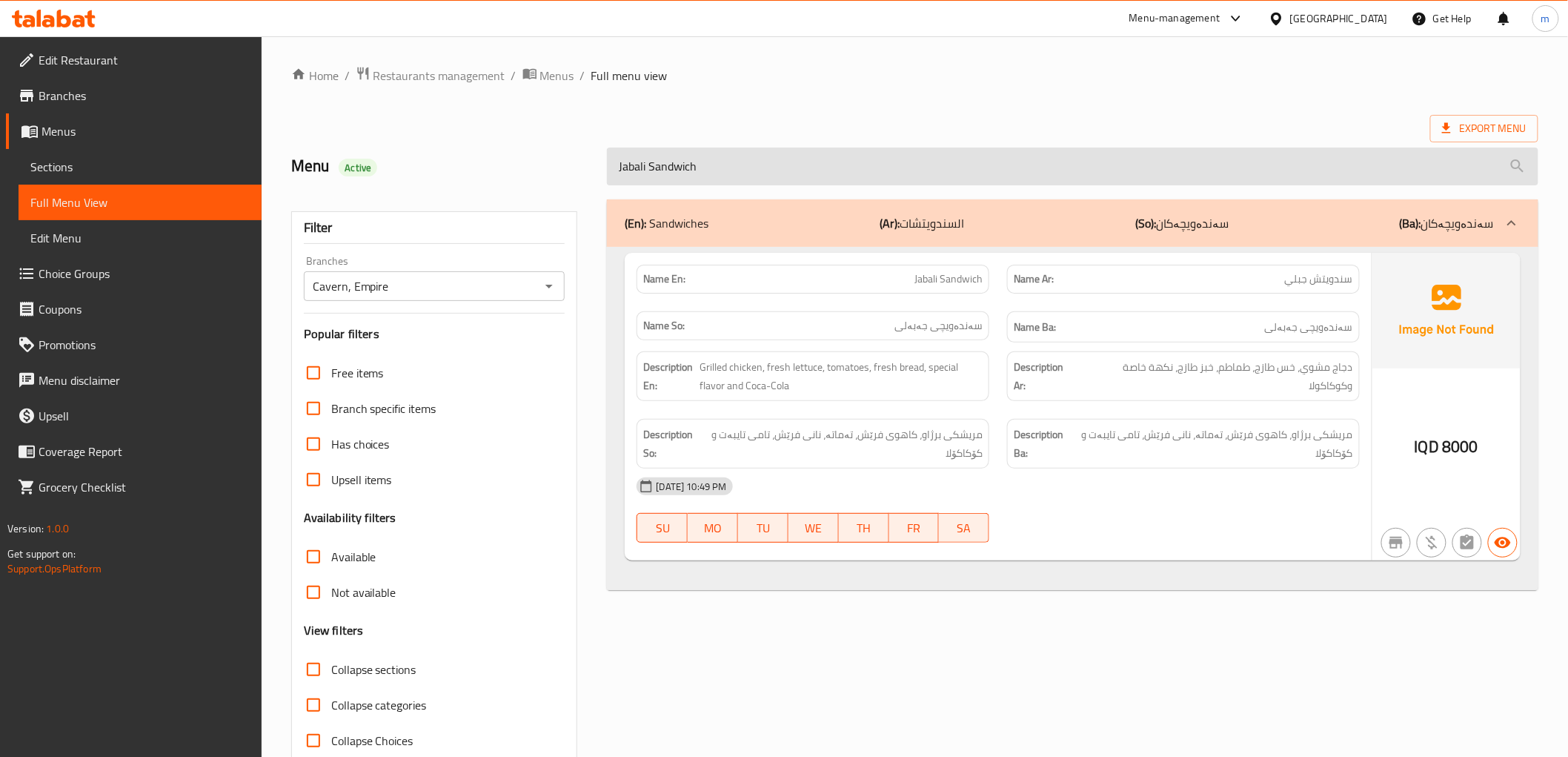
click at [687, 163] on input "Jabali Sandwich" at bounding box center [1072, 166] width 931 height 38
paste input "Meat"
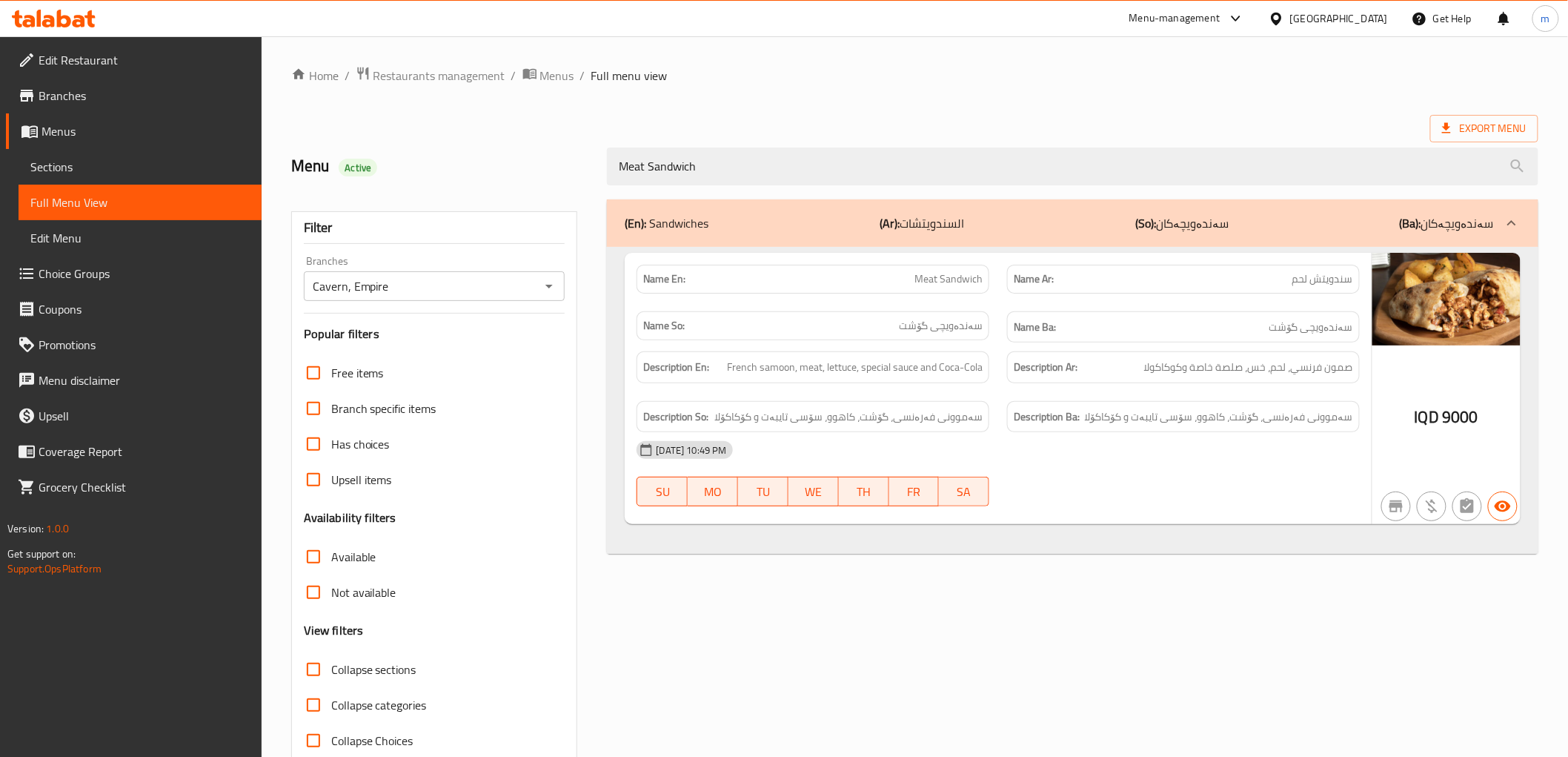
click at [944, 284] on span "Meat Sandwich" at bounding box center [949, 279] width 68 height 15
click at [758, 141] on div "Meat Sandwich" at bounding box center [1072, 166] width 949 height 56
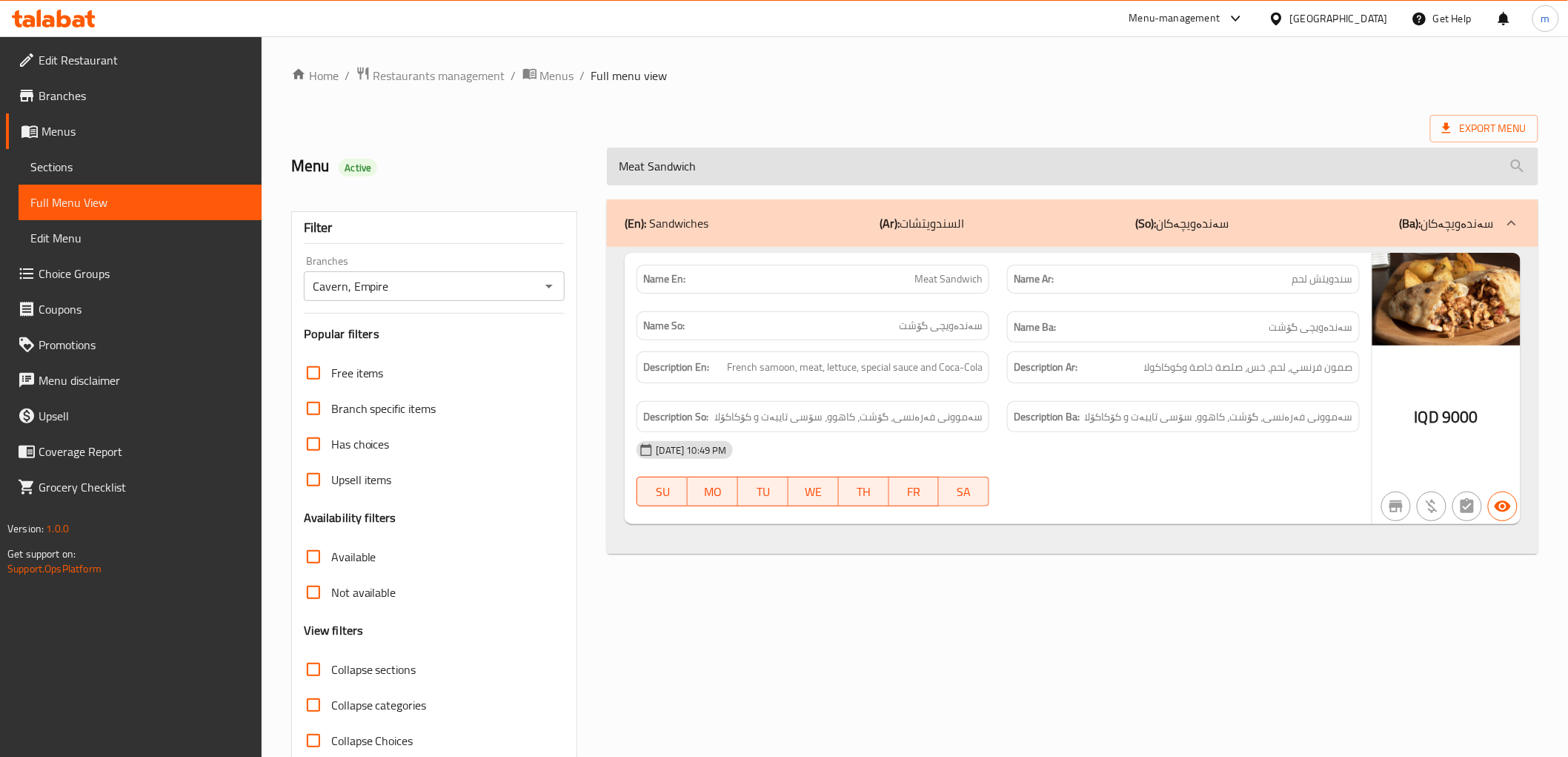
click at [762, 160] on input "Meat Sandwich" at bounding box center [1072, 166] width 931 height 38
click at [762, 161] on input "Meat Sandwich" at bounding box center [1072, 166] width 931 height 38
paste input "Chicken Sandwich"
type input "Chicken Sandwich"
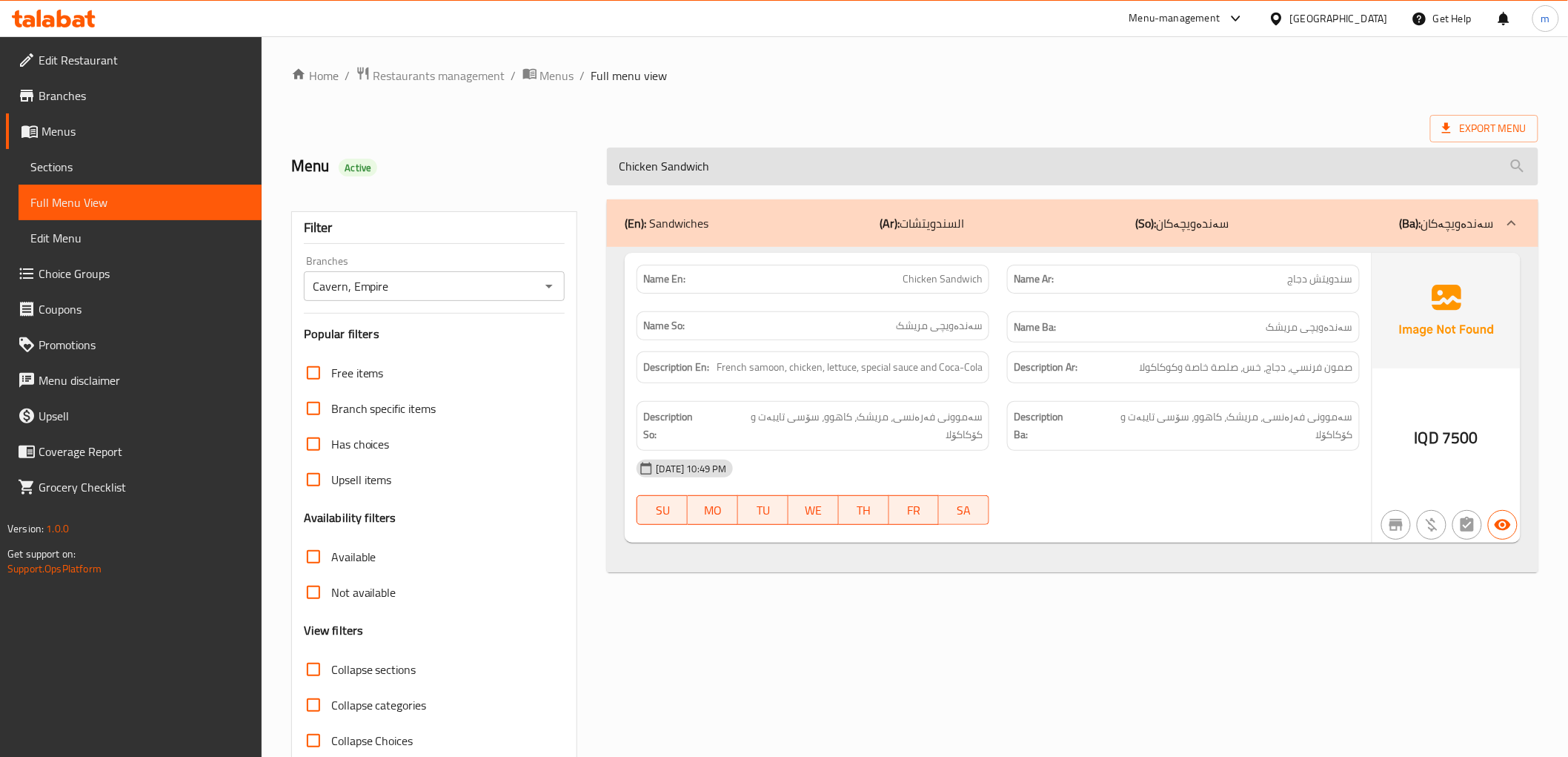
click at [739, 161] on input "Chicken Sandwich" at bounding box center [1072, 166] width 931 height 38
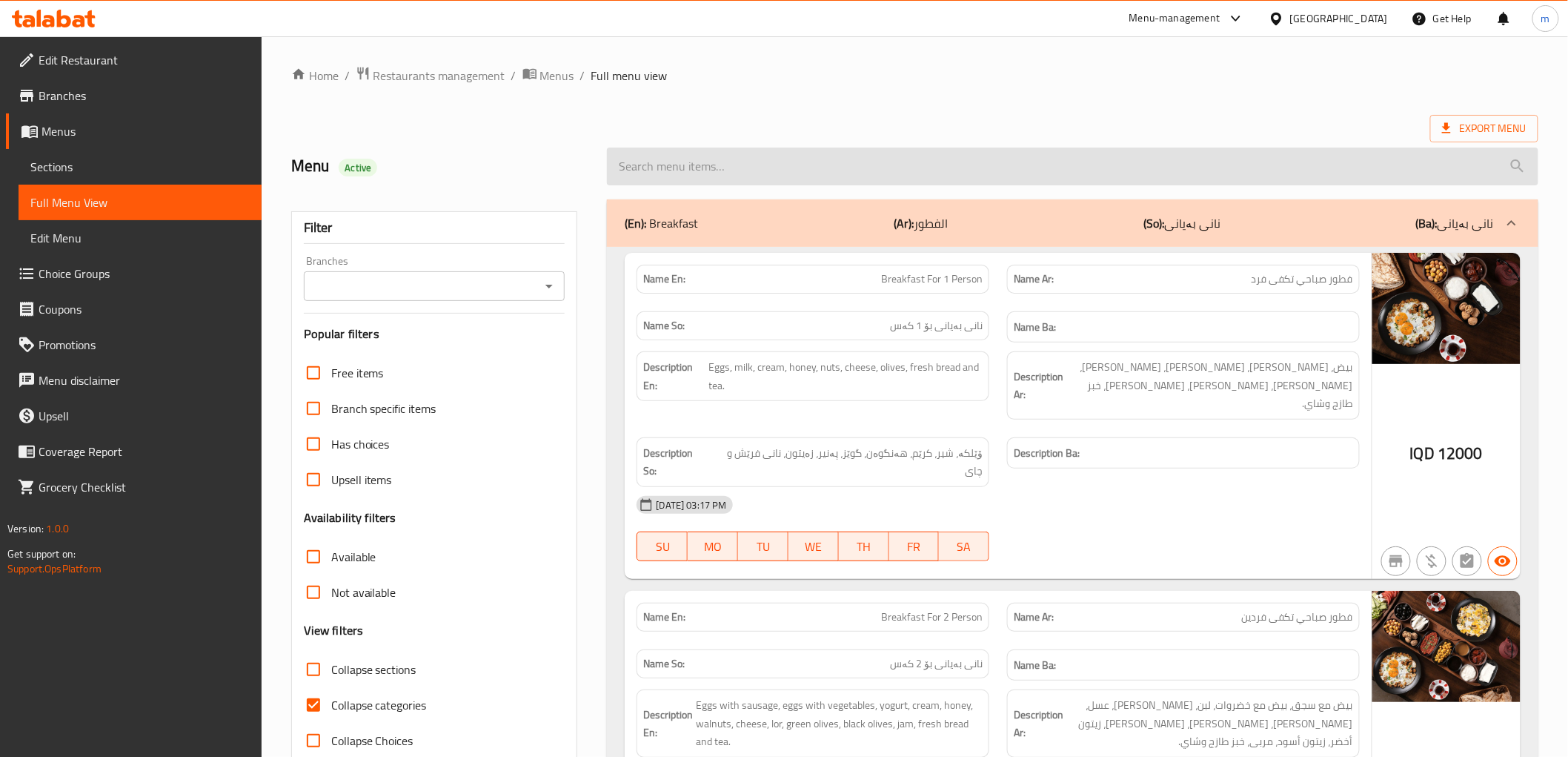
click at [666, 172] on input "search" at bounding box center [1072, 166] width 931 height 38
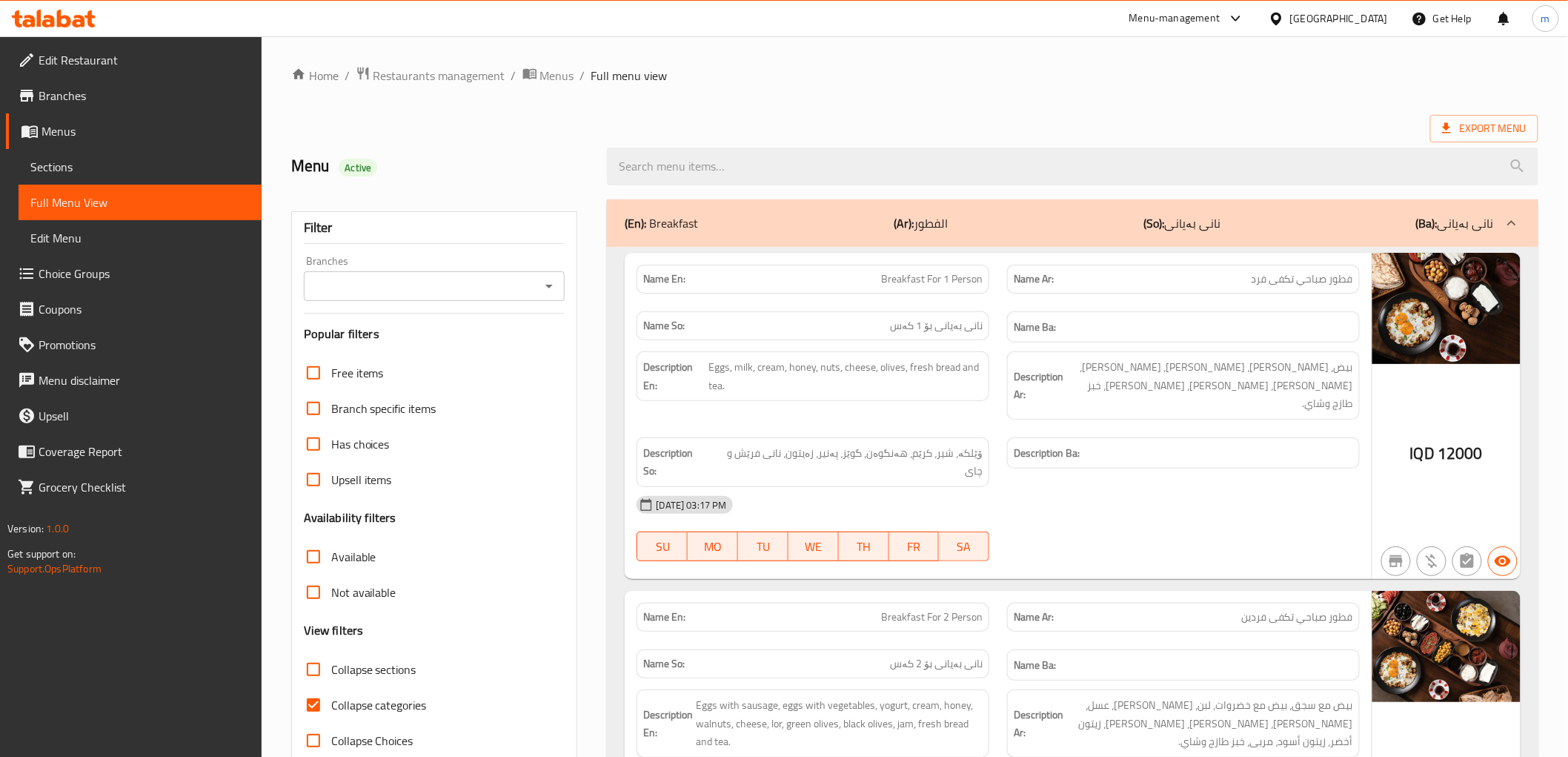
paste input "Meat Fajita"
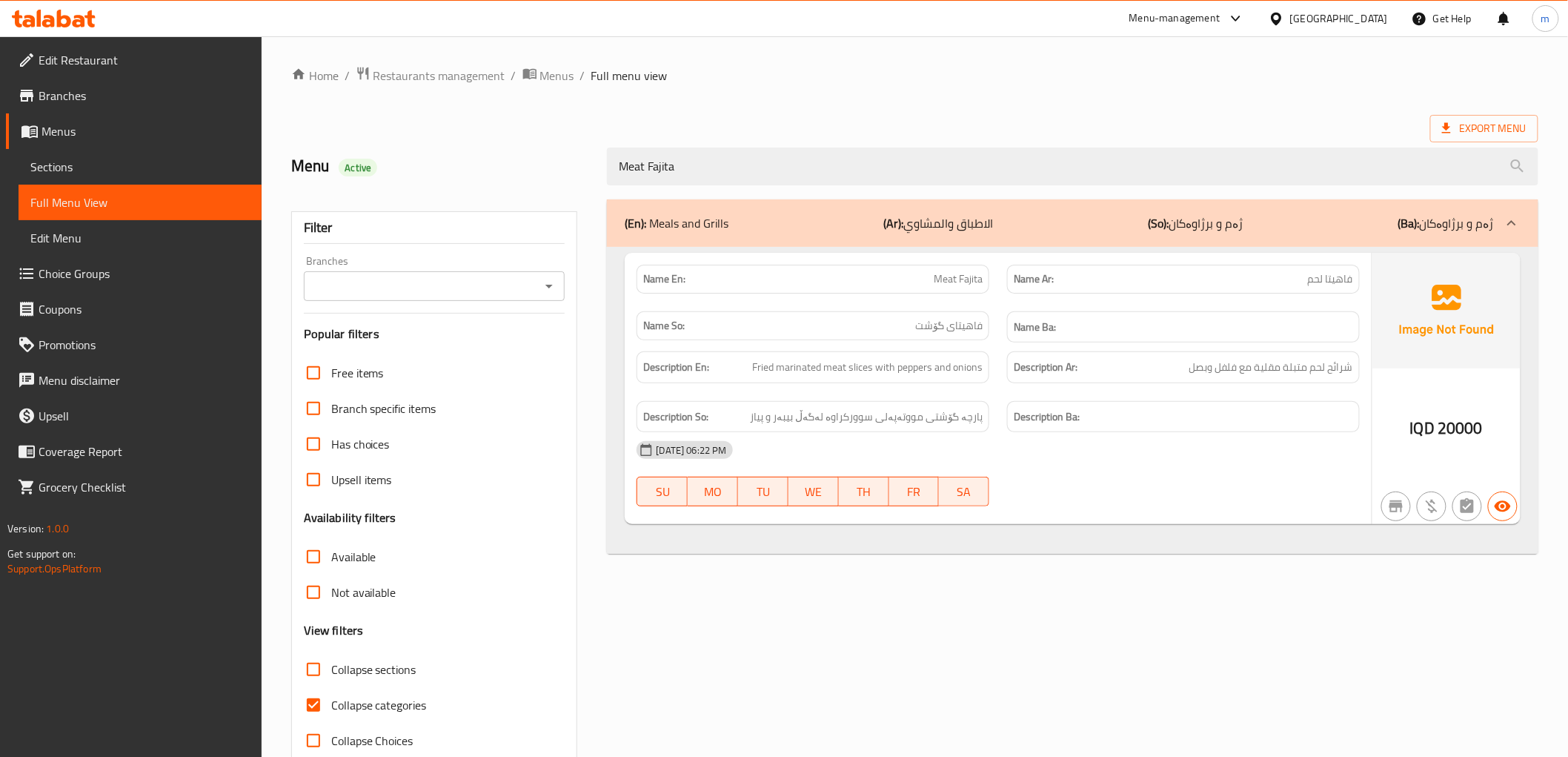
click at [551, 283] on icon "Open" at bounding box center [549, 286] width 18 height 18
type input "Meat Fajita"
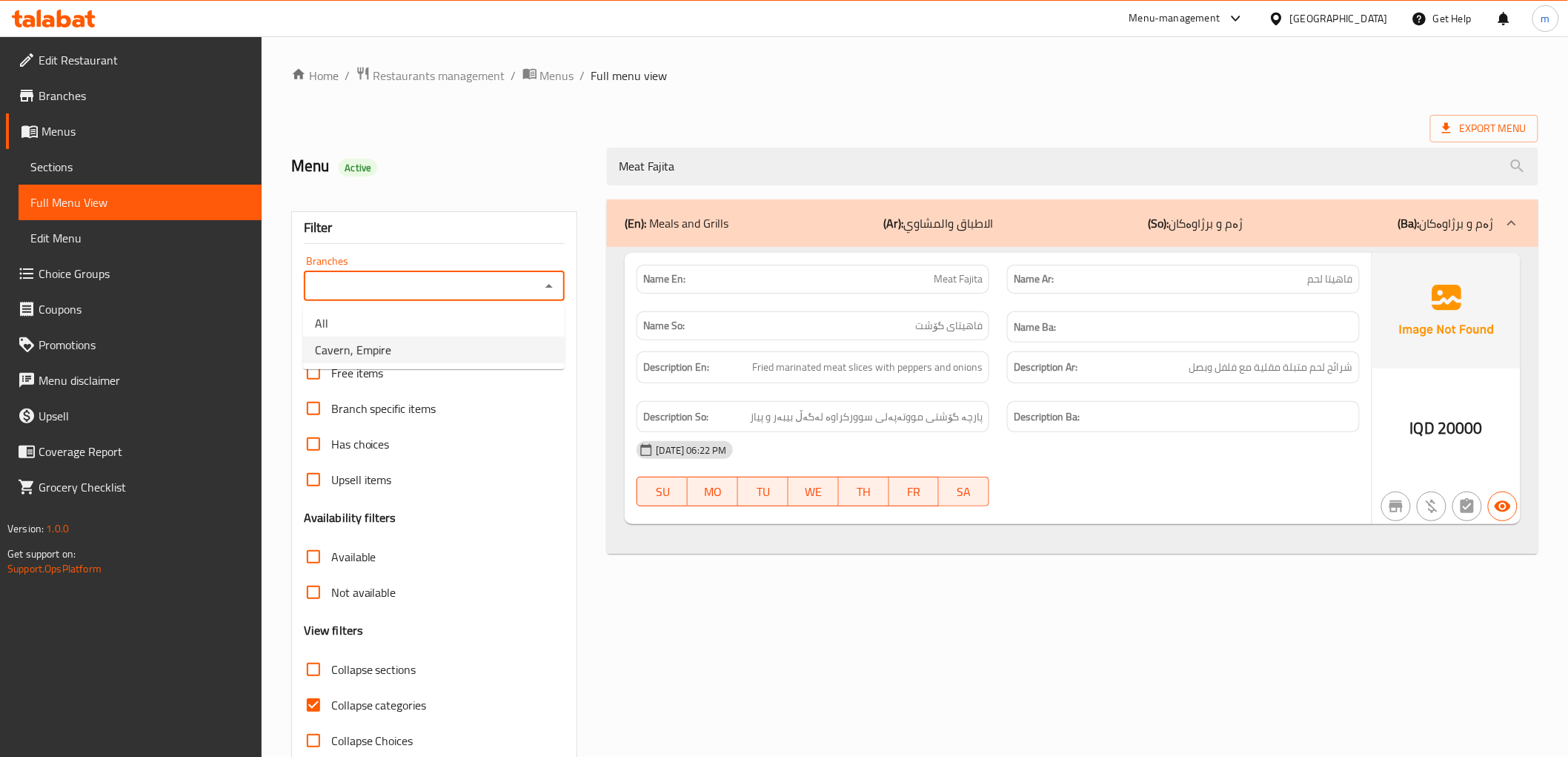
click at [460, 356] on li "Cavern, Empire" at bounding box center [433, 350] width 261 height 27
type input "Cavern, Empire"
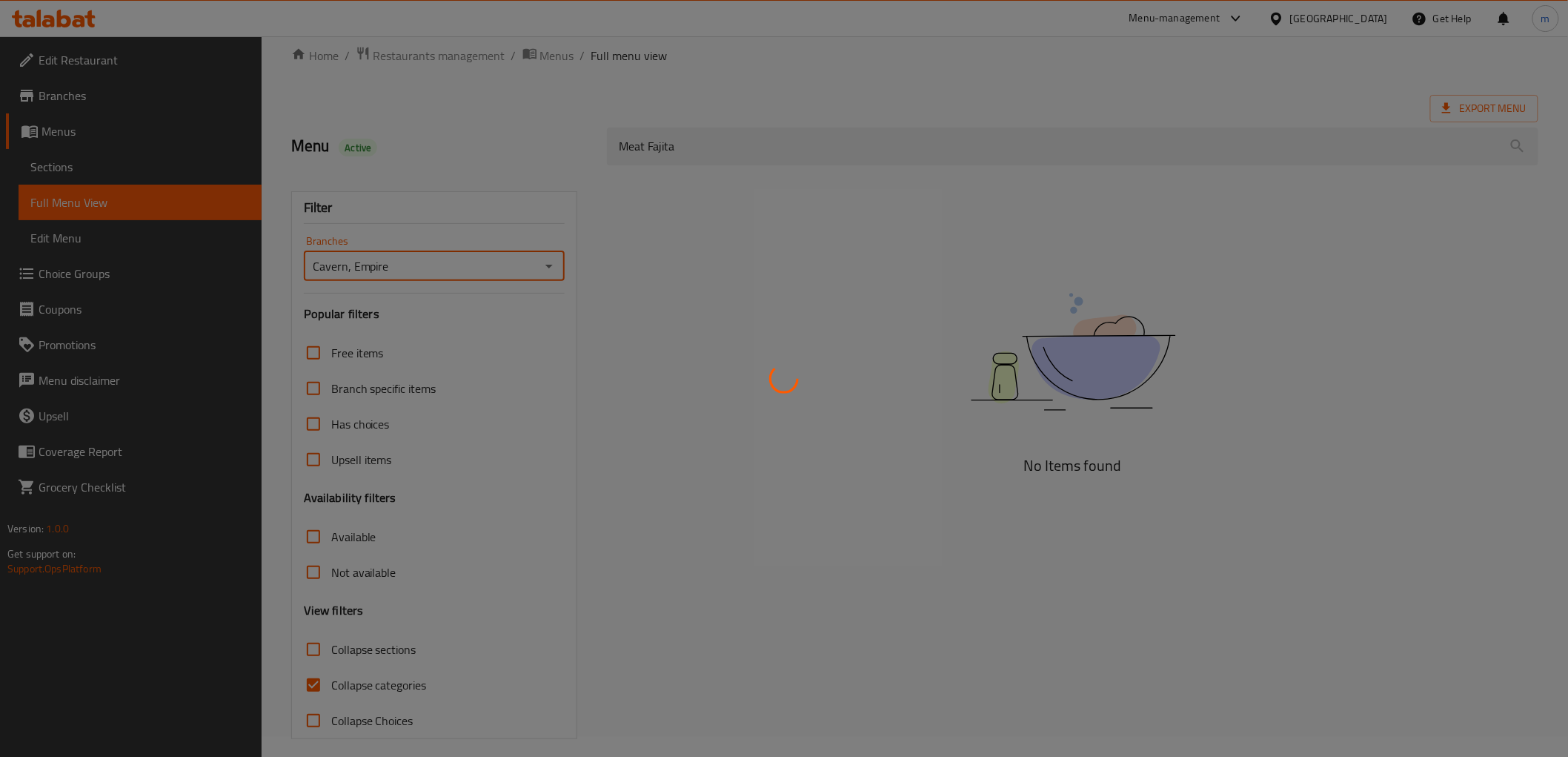
scroll to position [32, 0]
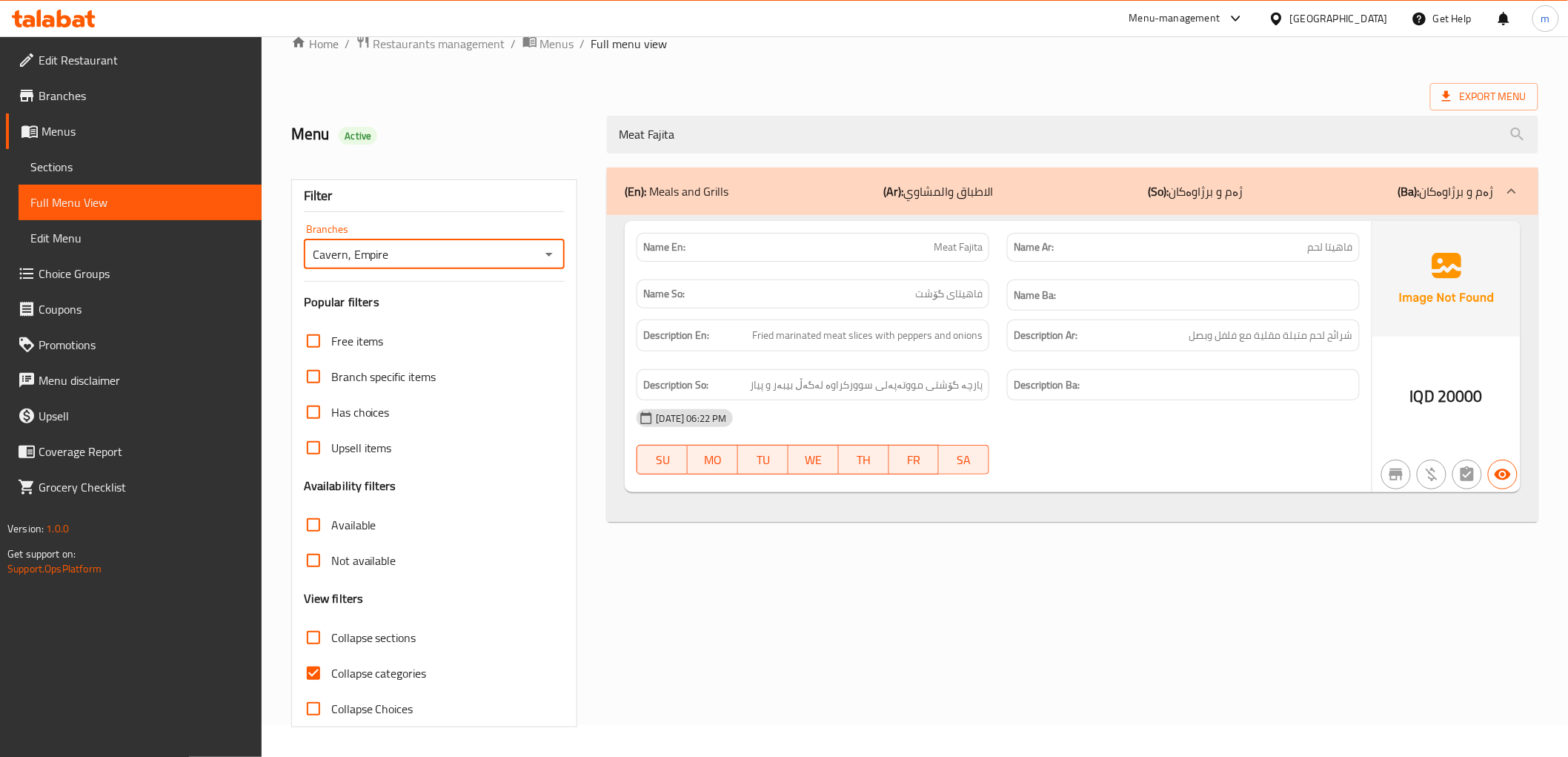
click at [312, 672] on input "Collapse categories" at bounding box center [312, 672] width 35 height 35
checkbox input "false"
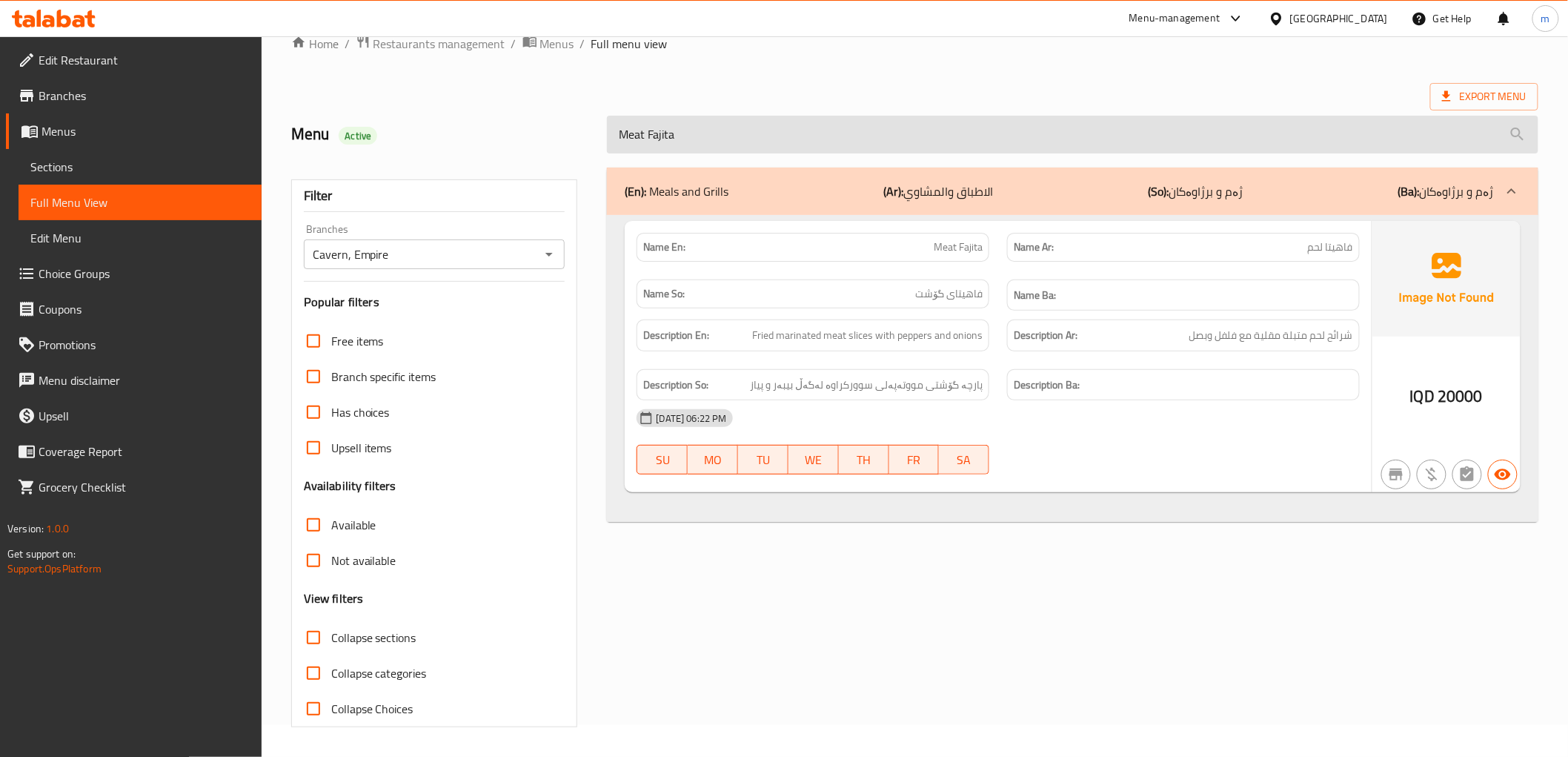
click at [775, 149] on input "Meat Fajita" at bounding box center [1072, 135] width 931 height 38
paste input "ushroom Sauc"
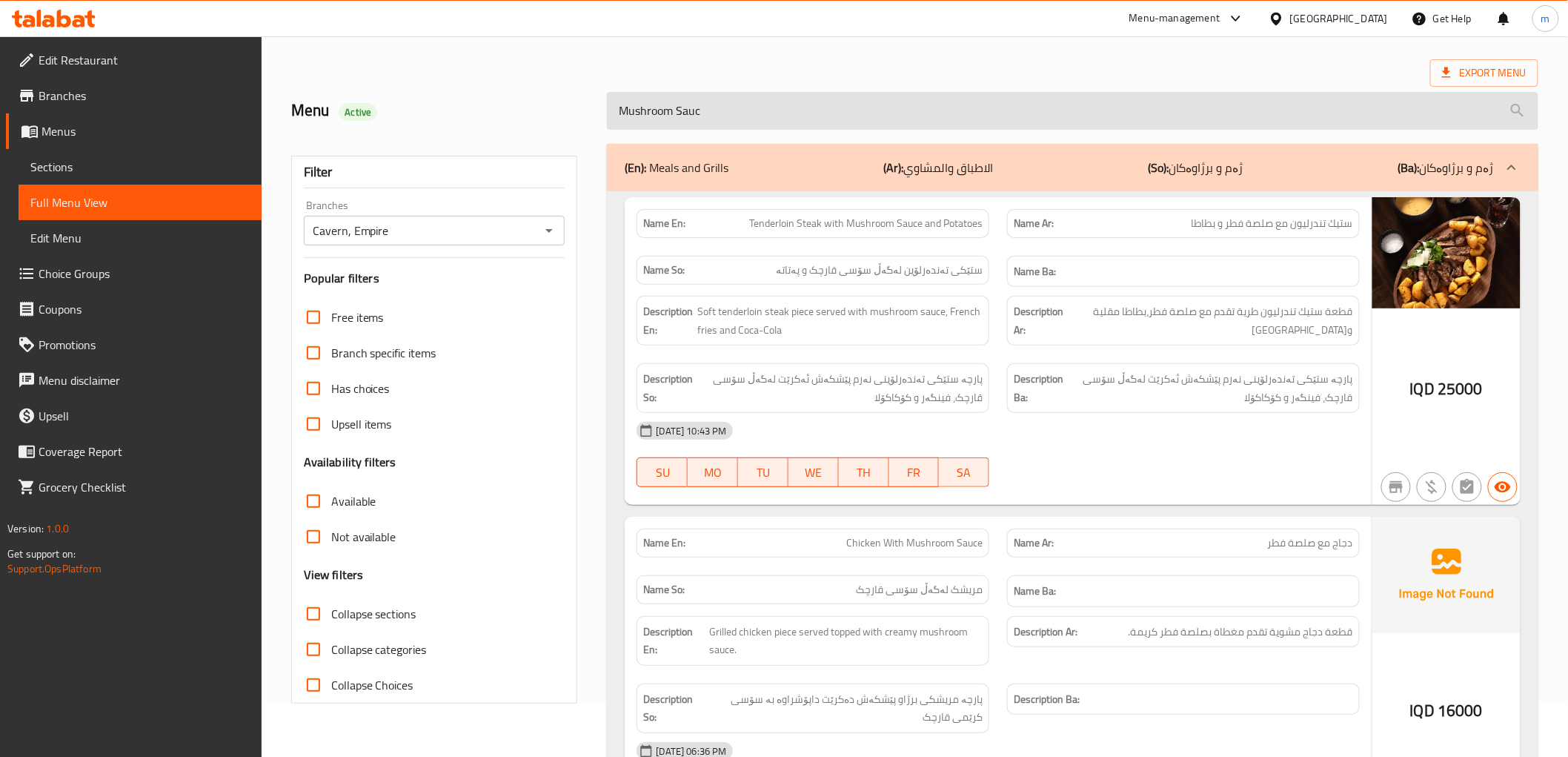
scroll to position [0, 0]
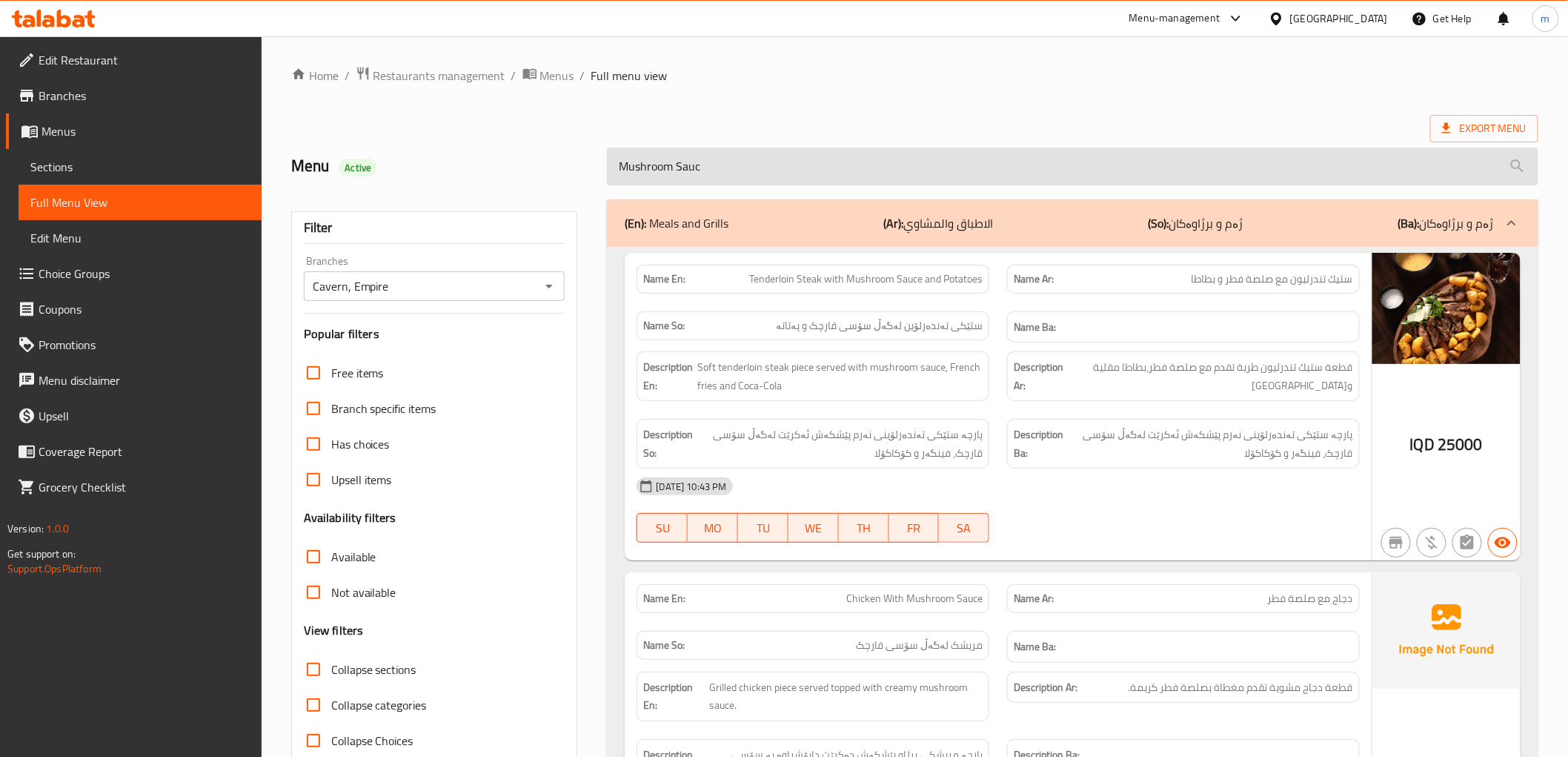
click at [703, 159] on input "Mushroom Sauc" at bounding box center [1072, 166] width 931 height 38
paste input "eat Sandwich"
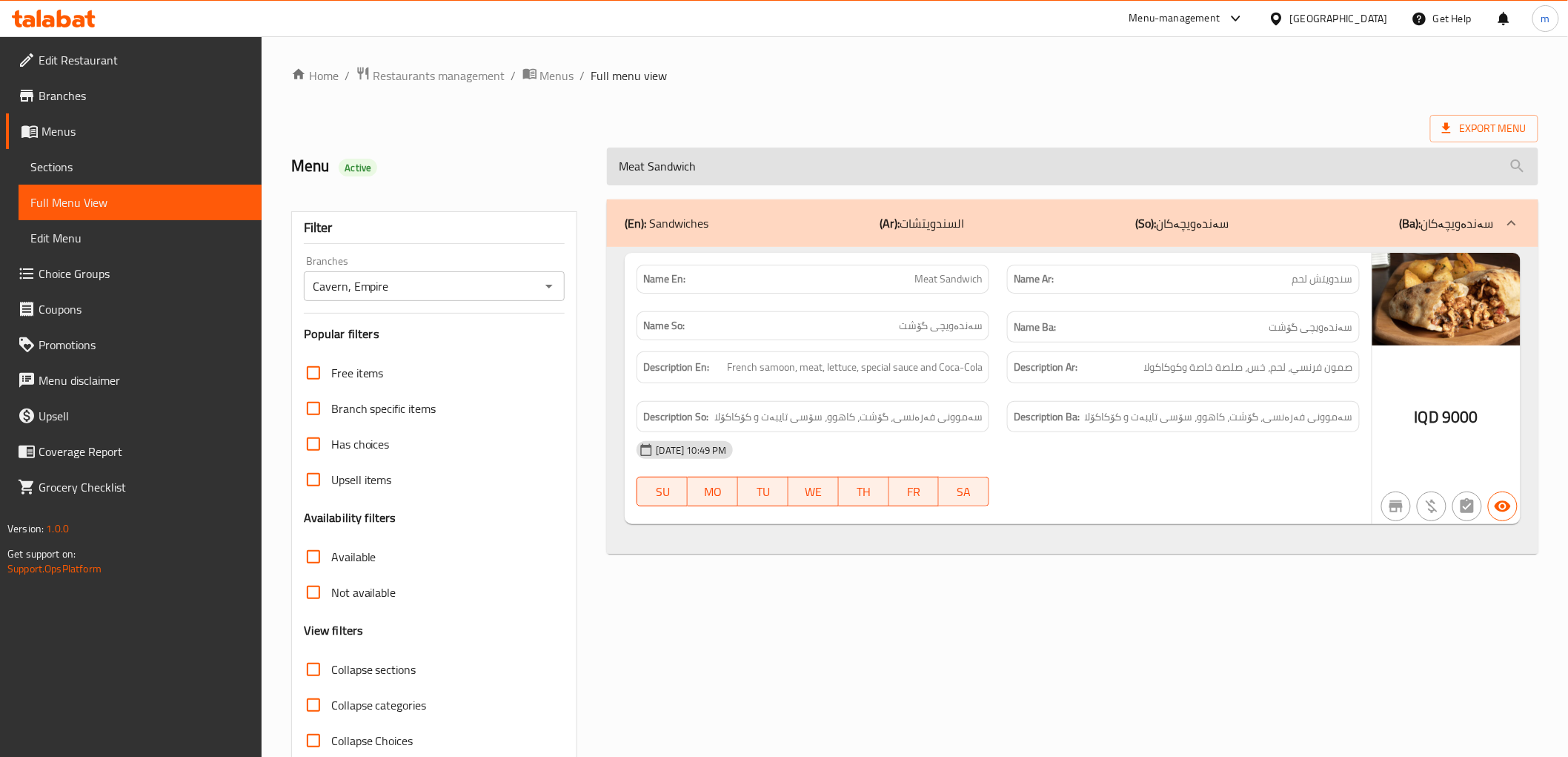
click at [758, 153] on input "Meat Sandwich" at bounding box center [1072, 166] width 931 height 38
click at [757, 153] on input "Meat Sandwich" at bounding box center [1072, 166] width 931 height 38
paste input "Chicken steak with salad and potatoes"
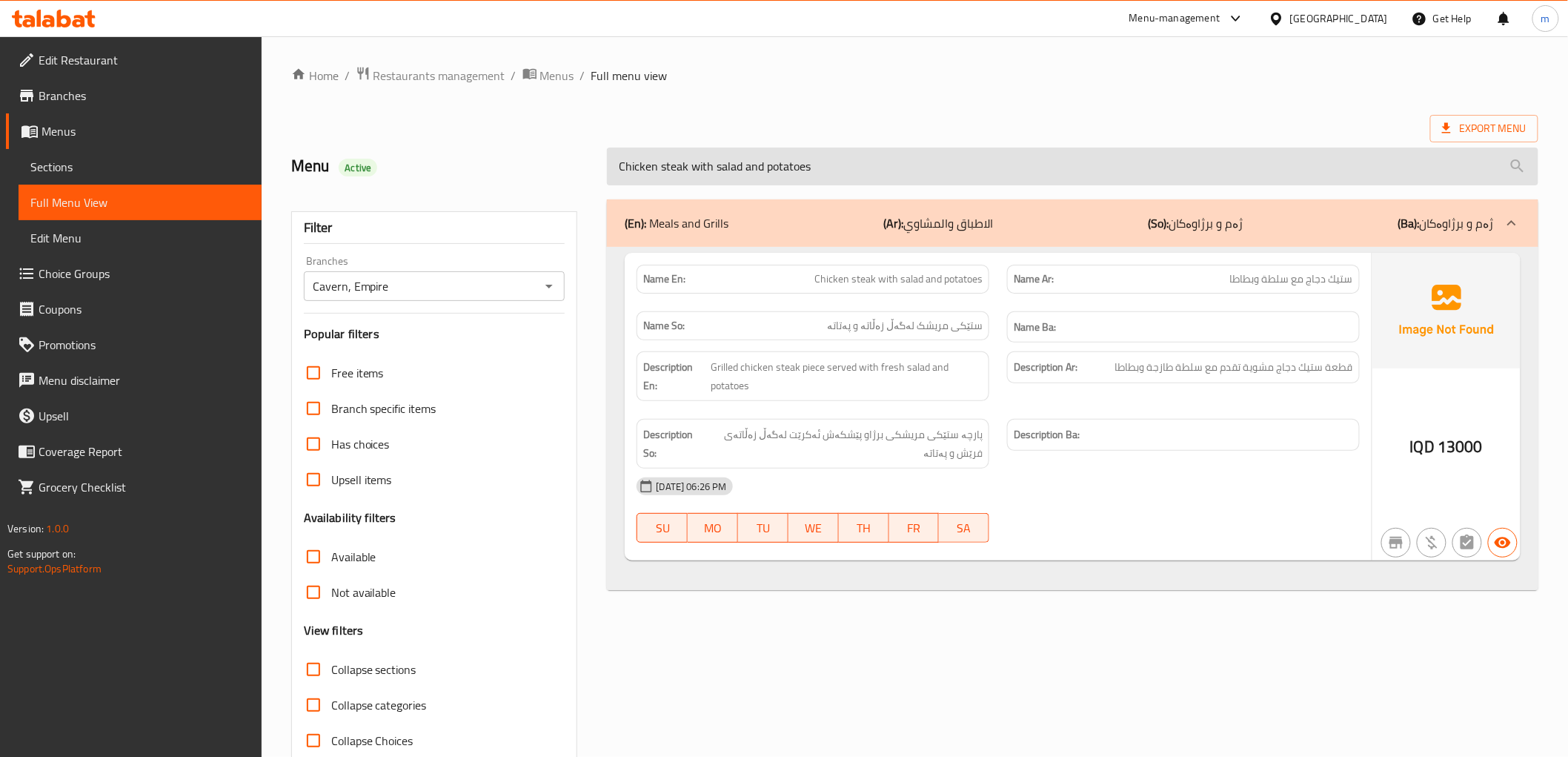
click at [776, 168] on input "Chicken steak with salad and potatoes" at bounding box center [1072, 166] width 931 height 38
paste input "with Tomato Sauce"
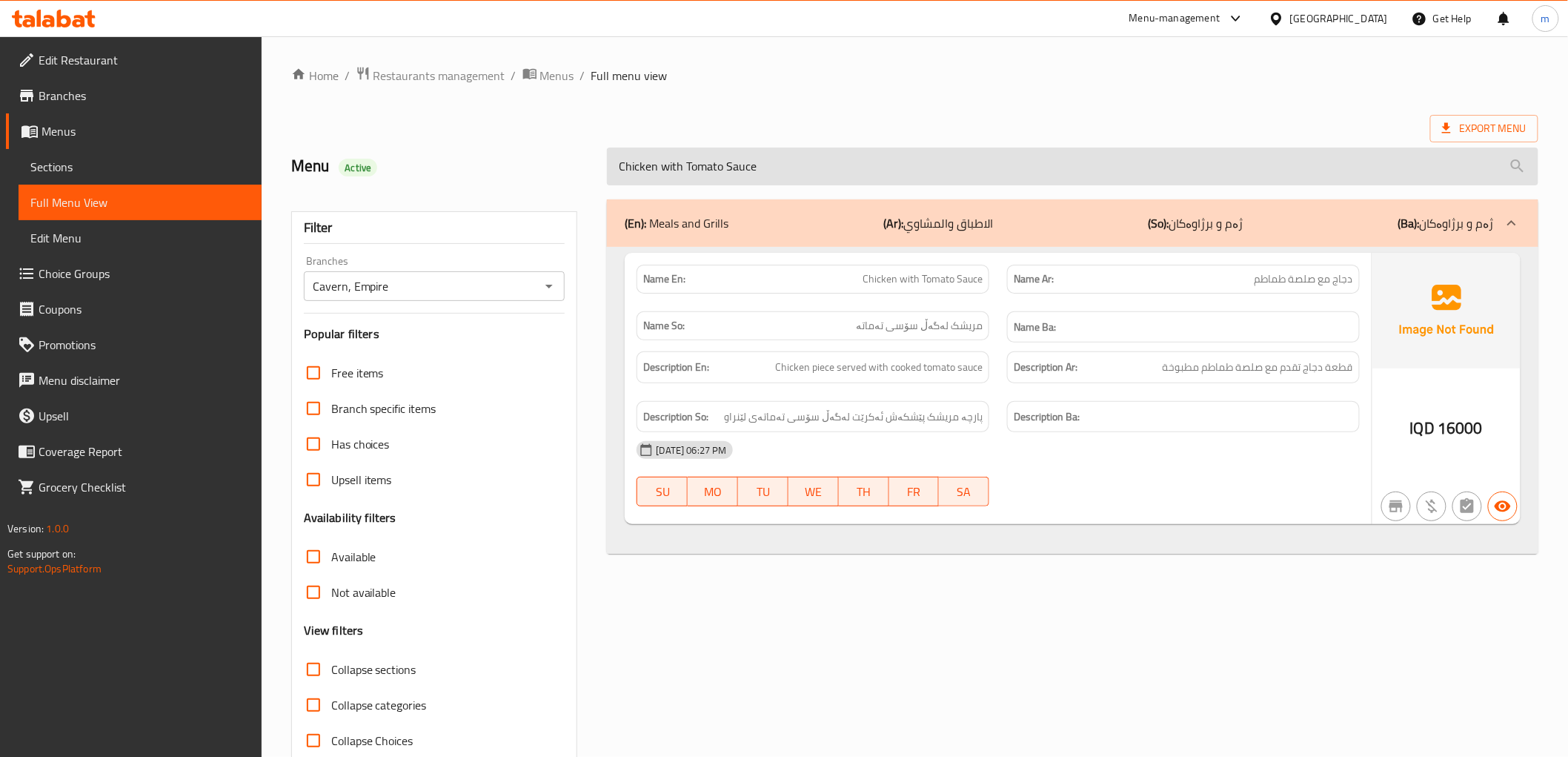
click at [701, 171] on input "Chicken with Tomato Sauce" at bounding box center [1072, 166] width 931 height 38
paste input "Lemon Chicken"
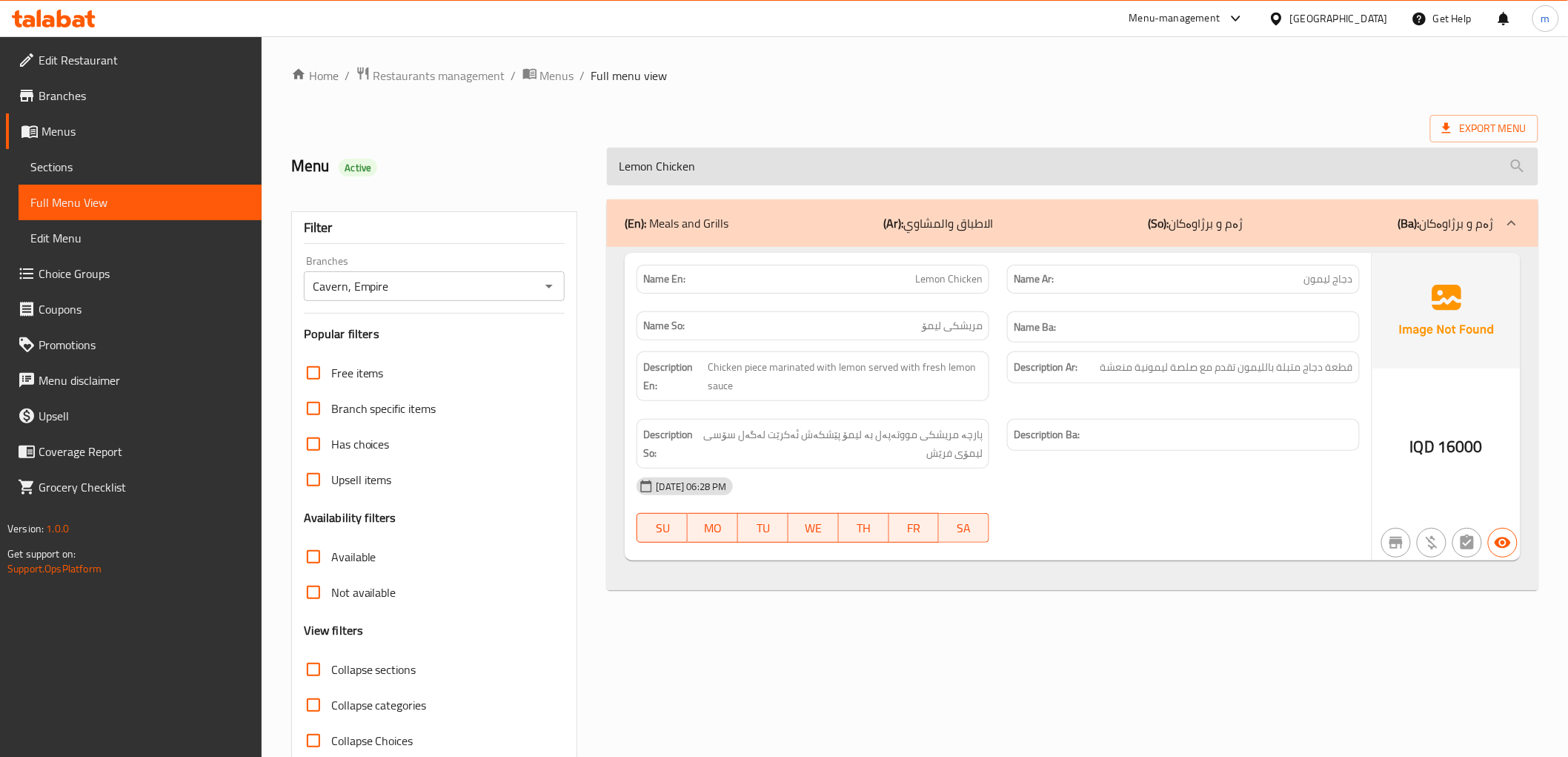
click at [695, 163] on input "Lemon Chicken" at bounding box center [1072, 166] width 931 height 38
paste input "Chicken Slices with Curry Sauce"
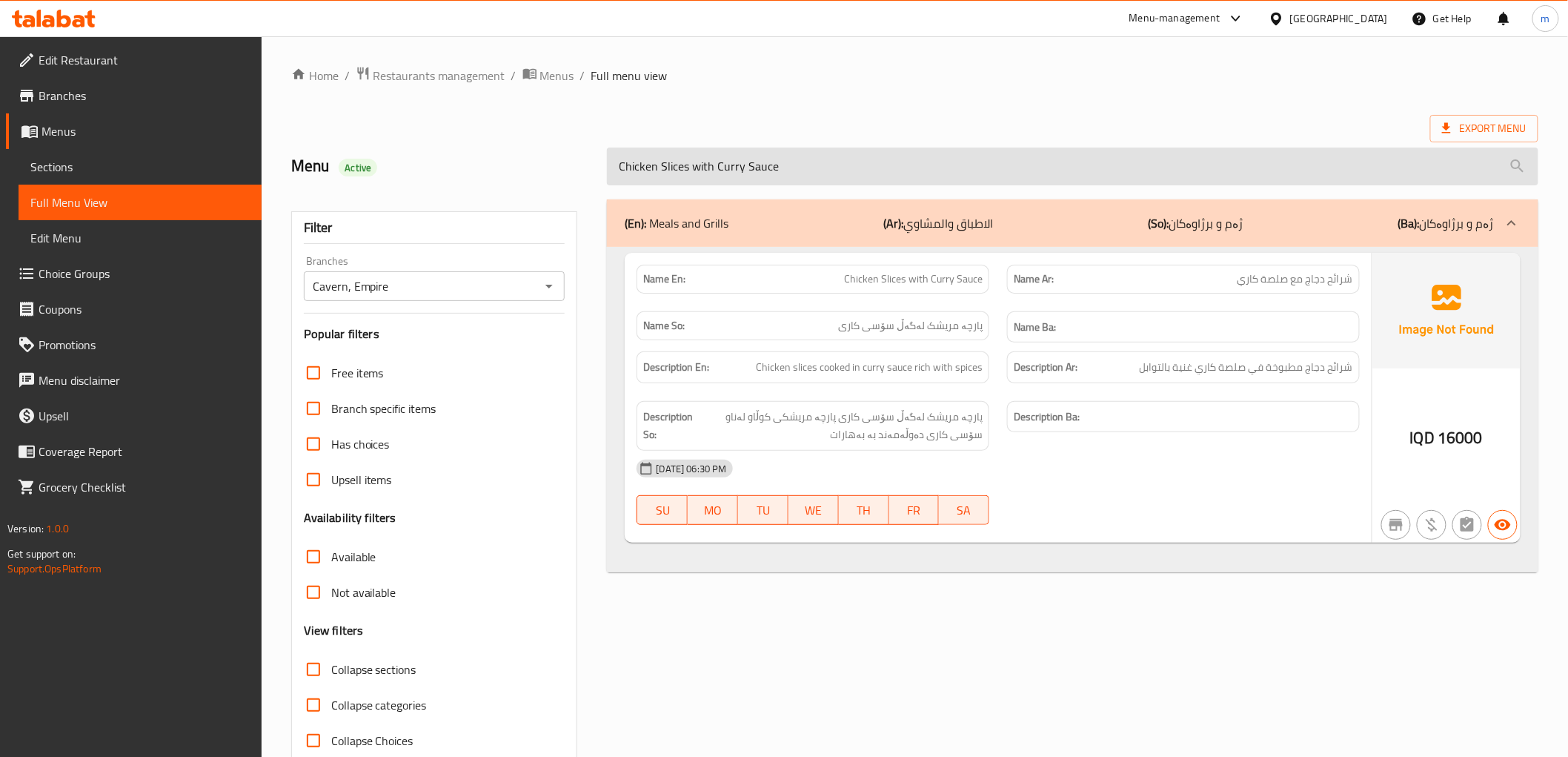
click at [765, 180] on input "Chicken Slices with Curry Sauce" at bounding box center [1072, 166] width 931 height 38
paste input "Grilled Chicken Breast with French Fries"
click at [773, 166] on input "Grilled Chicken Breast with French Fries" at bounding box center [1072, 166] width 931 height 38
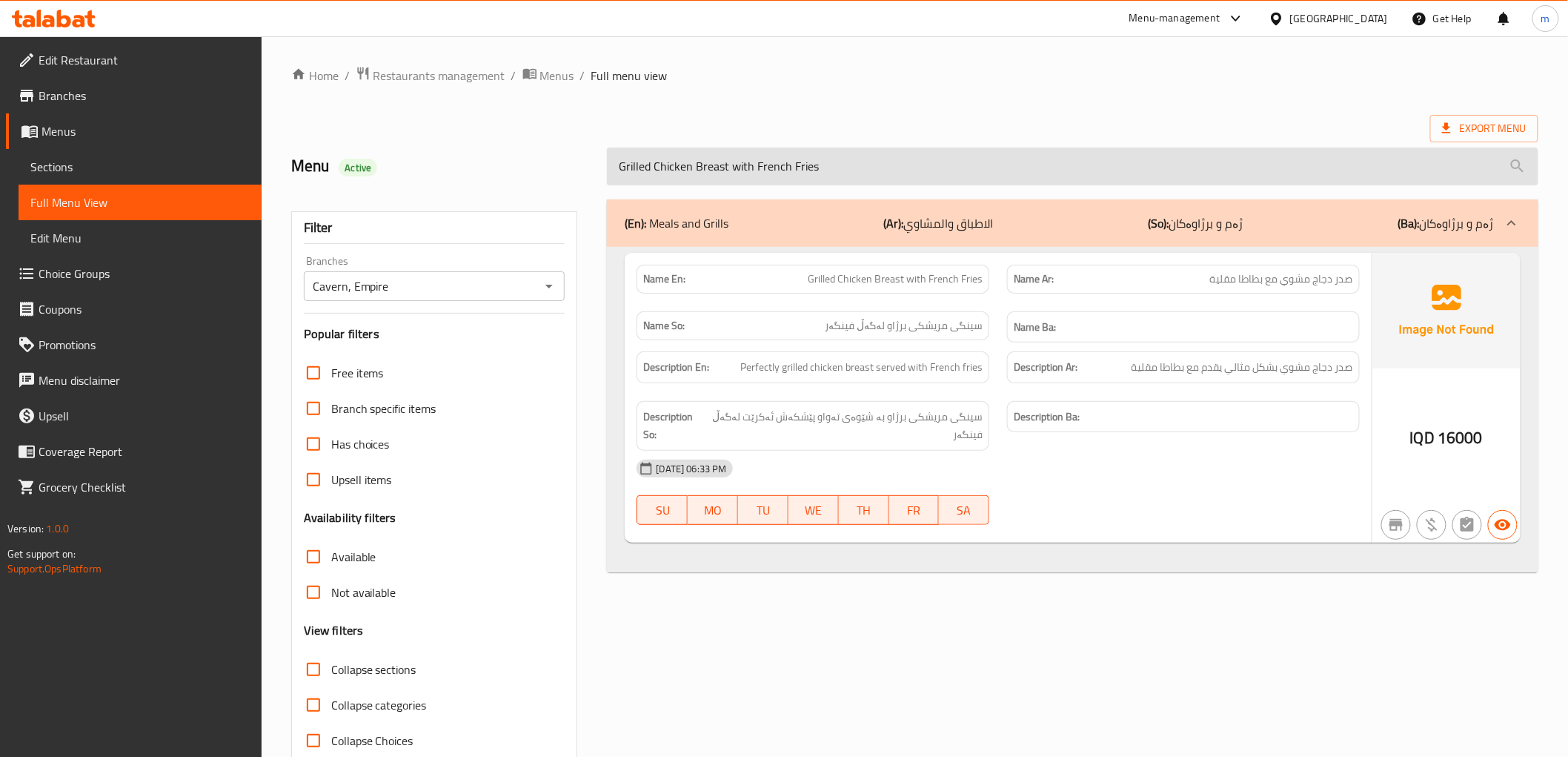
click at [773, 166] on input "Grilled Chicken Breast with French Fries" at bounding box center [1072, 166] width 931 height 38
paste input "Chicken With Mushroom Sauce"
type input "Chicken With Mushroom Sauce"
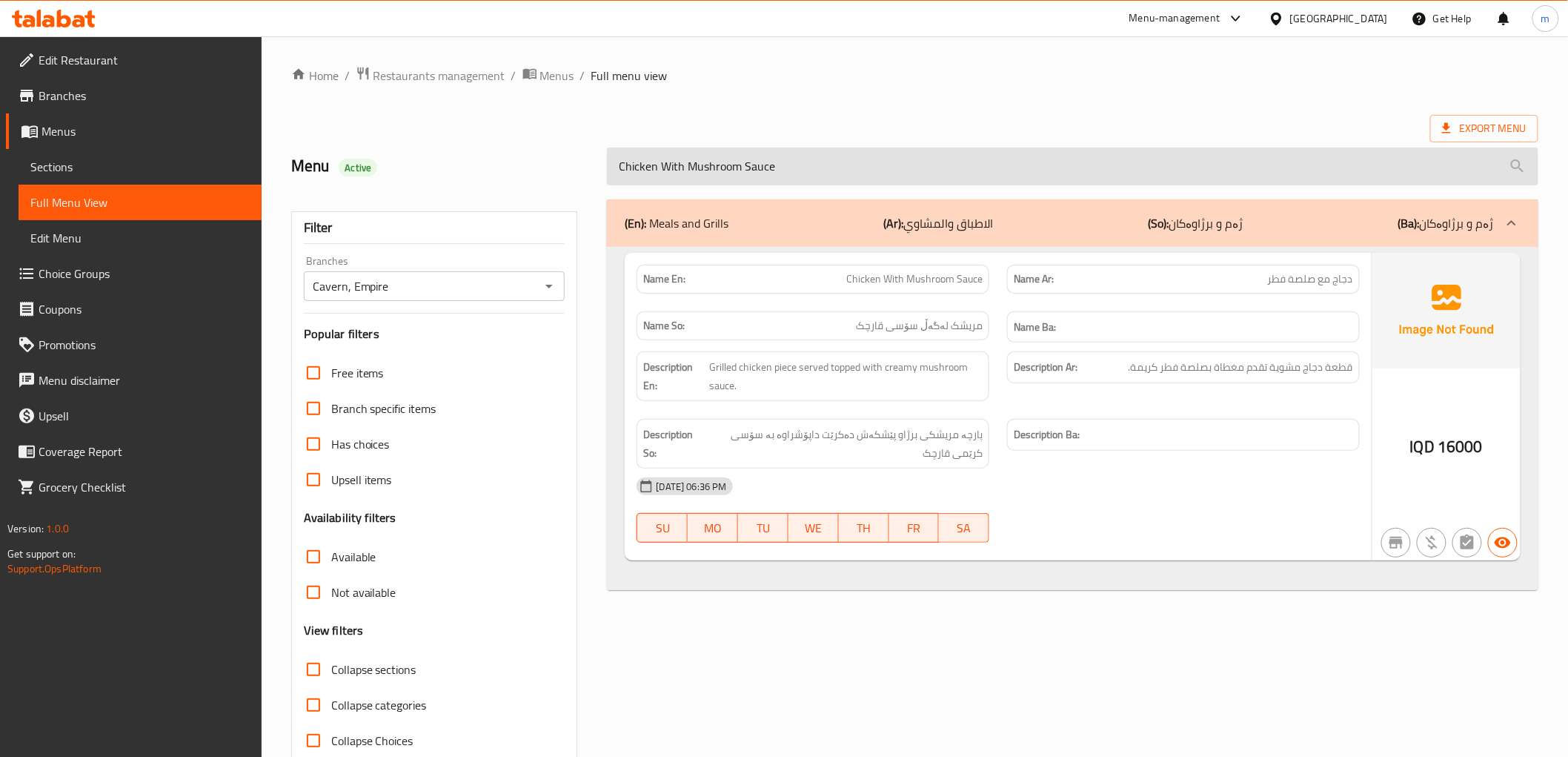
click at [773, 166] on input "Chicken With Mushroom Sauce" at bounding box center [1072, 166] width 931 height 38
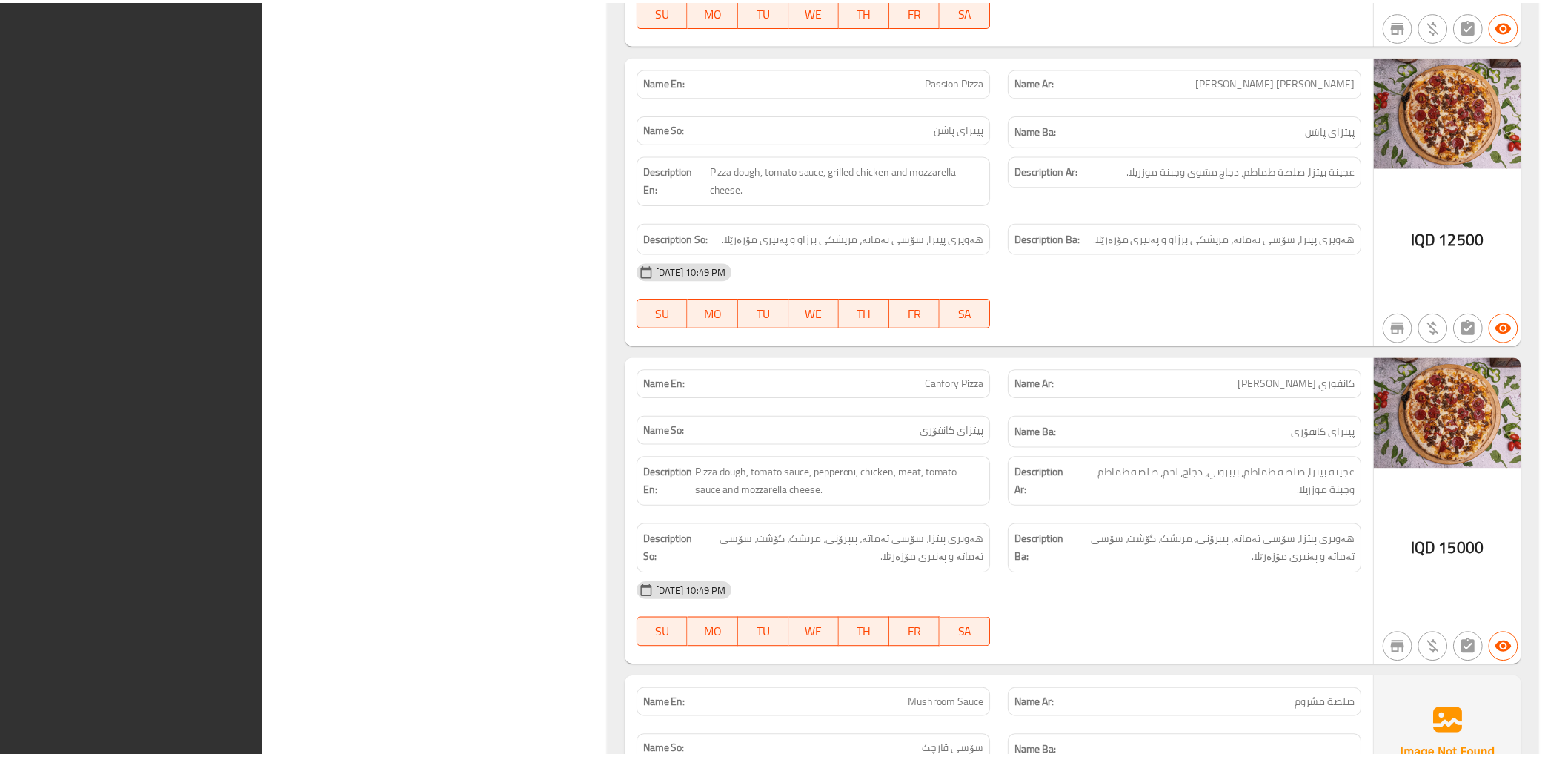
scroll to position [14697, 0]
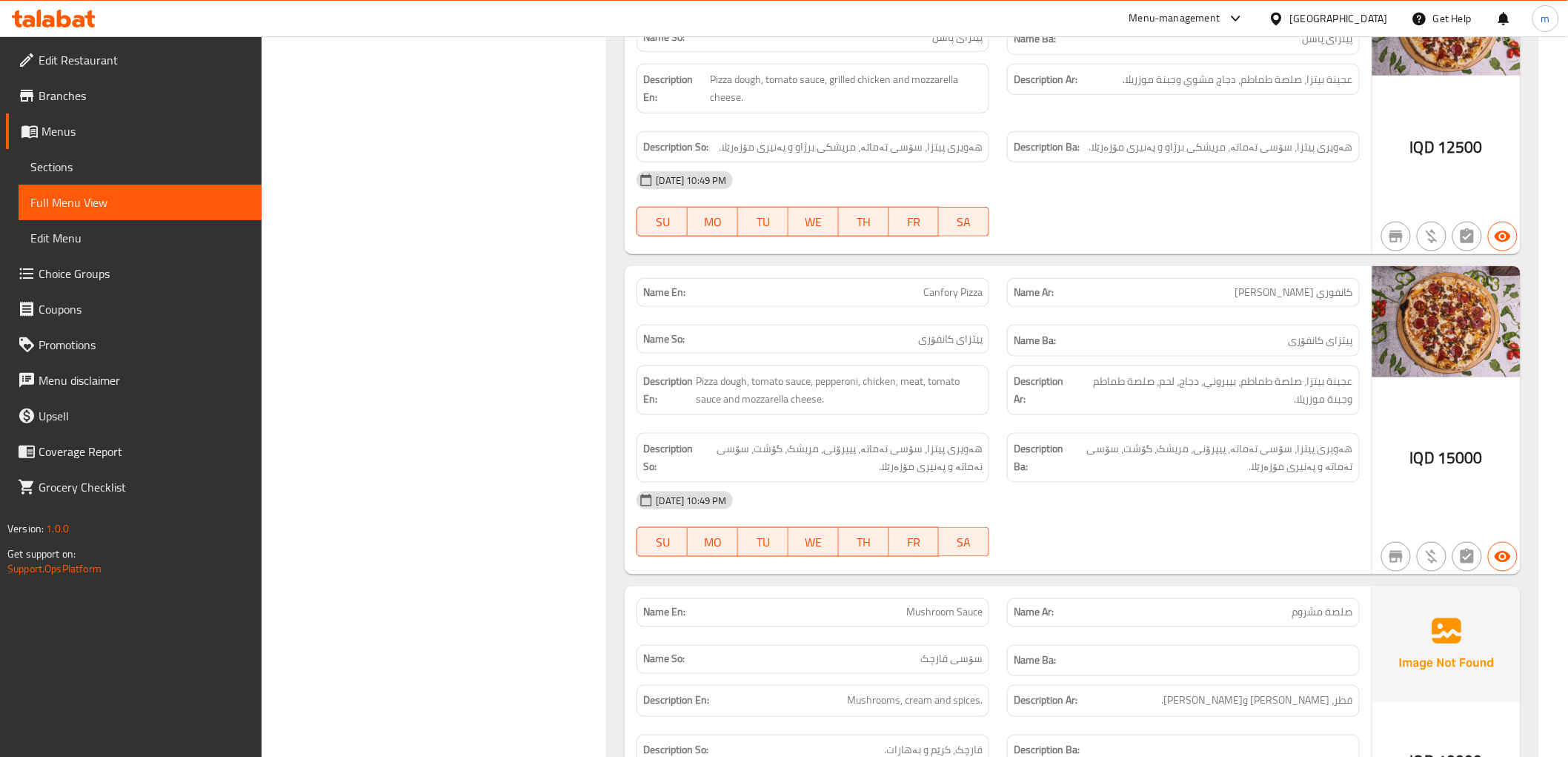
click at [63, 20] on icon at bounding box center [53, 18] width 84 height 18
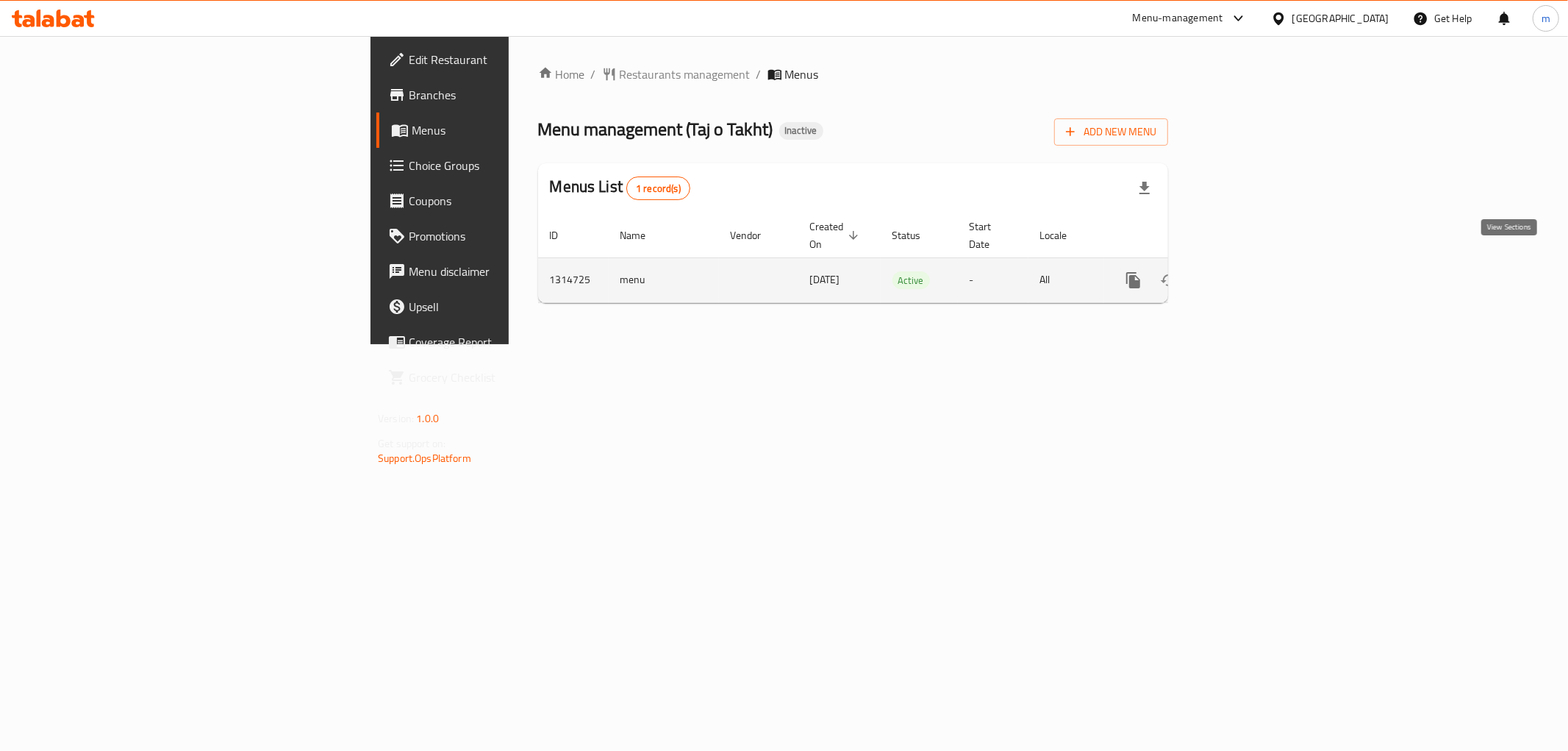
click at [1248, 271] on icon "enhanced table" at bounding box center [1238, 280] width 18 height 18
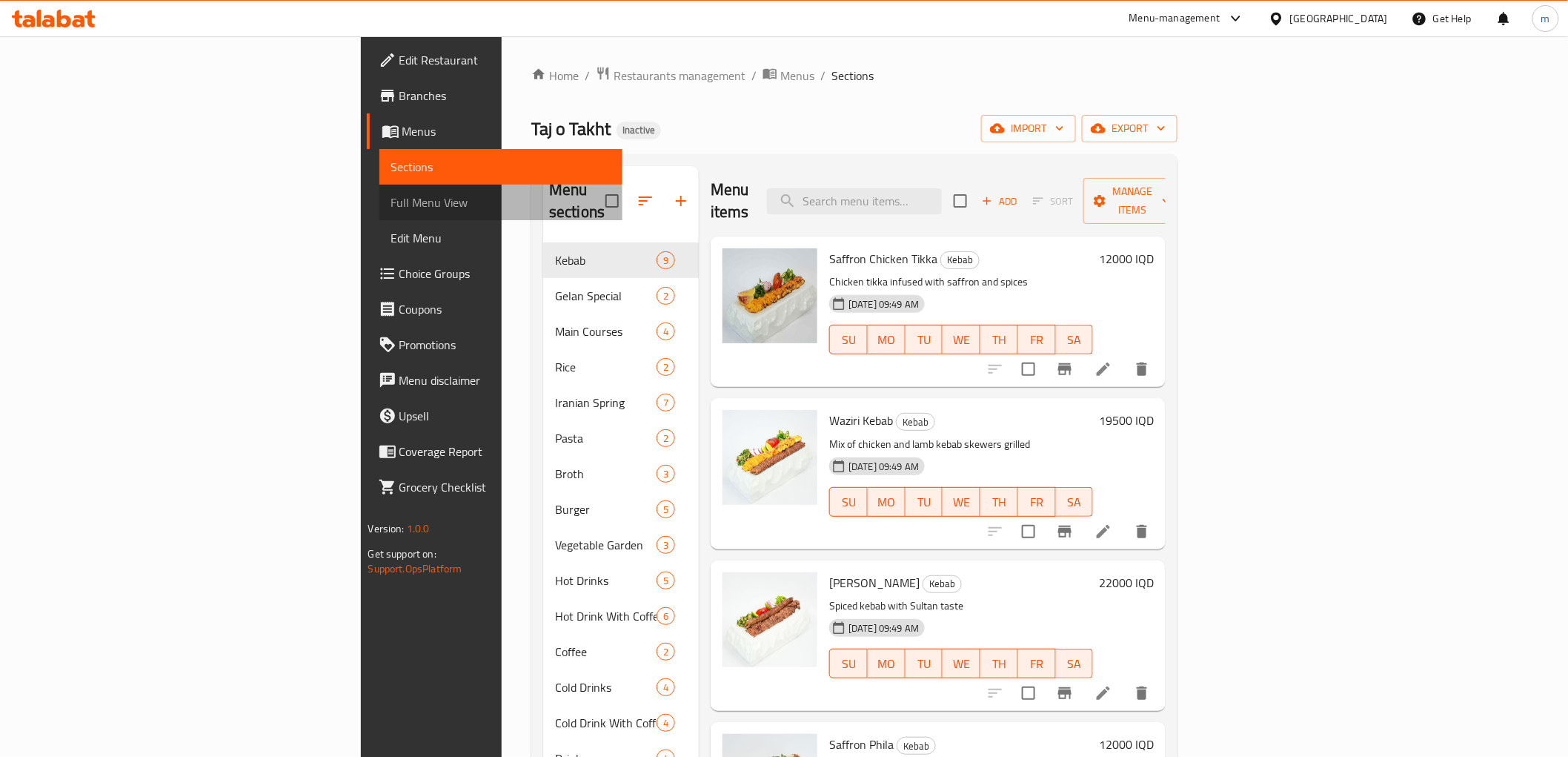
click at [391, 210] on span "Full Menu View" at bounding box center [501, 202] width 219 height 18
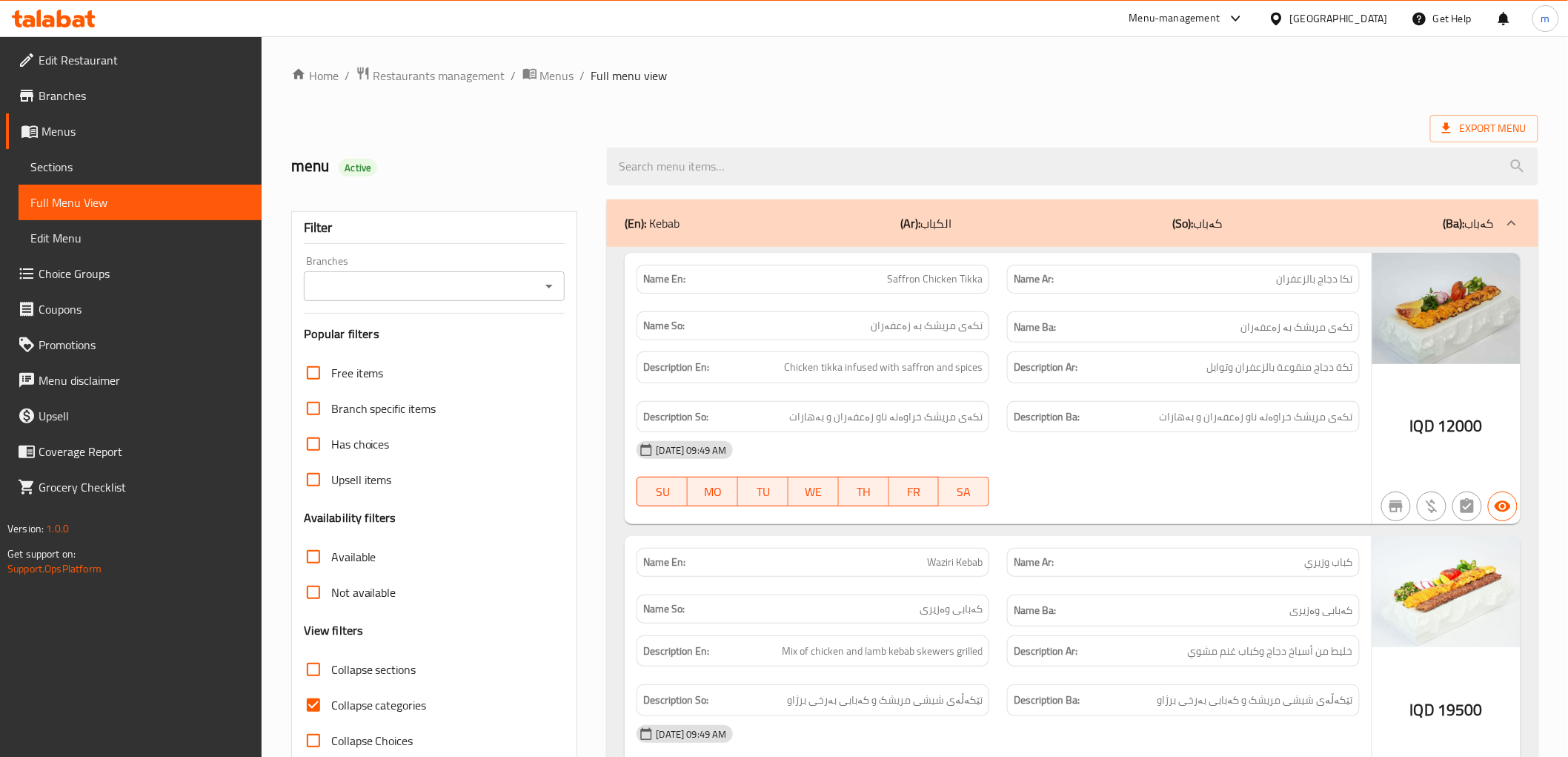
click at [547, 288] on icon "Open" at bounding box center [549, 286] width 18 height 18
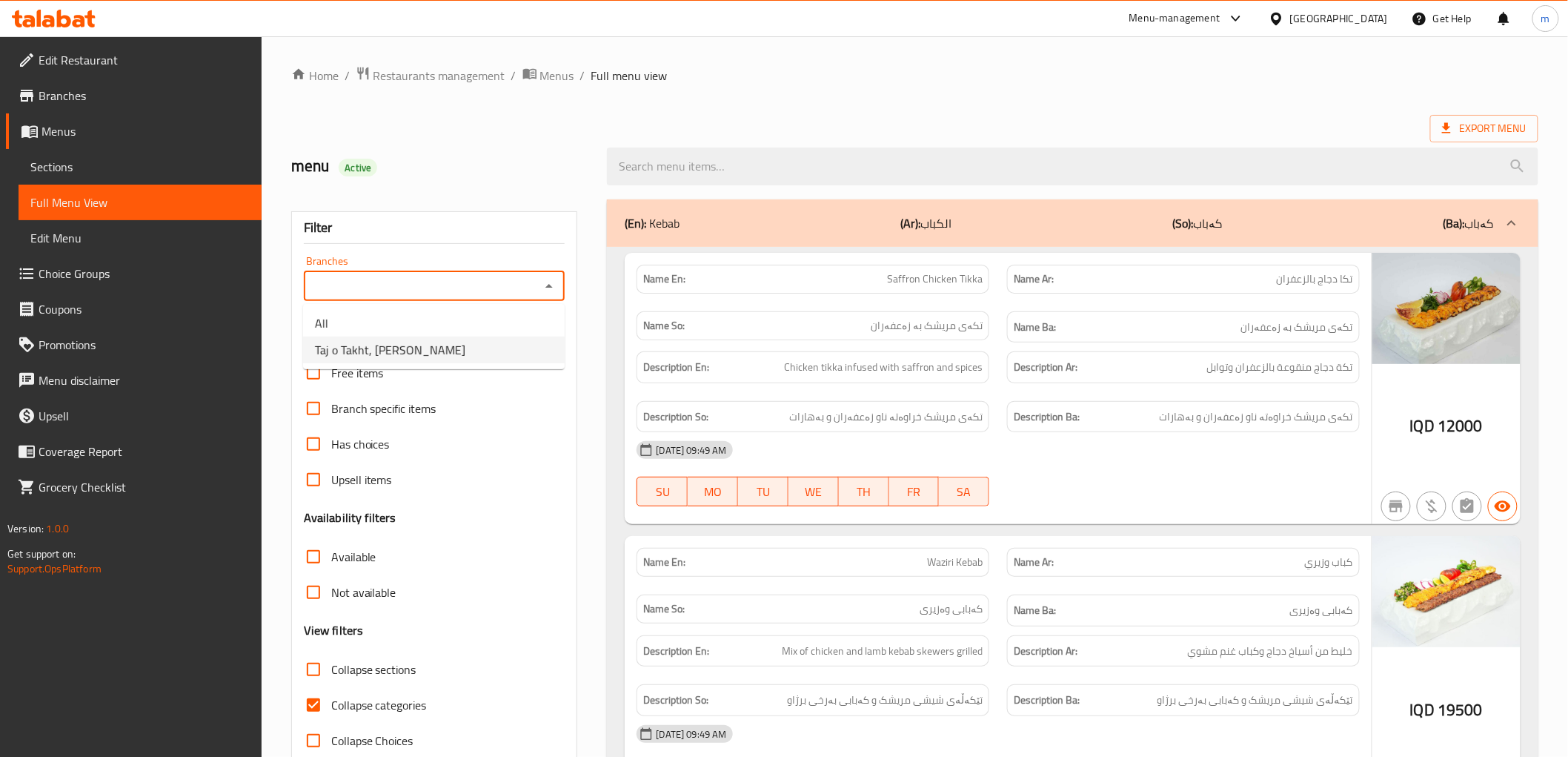
click at [452, 346] on li "Taj o Takht, Ali Naji" at bounding box center [433, 350] width 261 height 27
type input "Taj o Takht, Ali Naji"
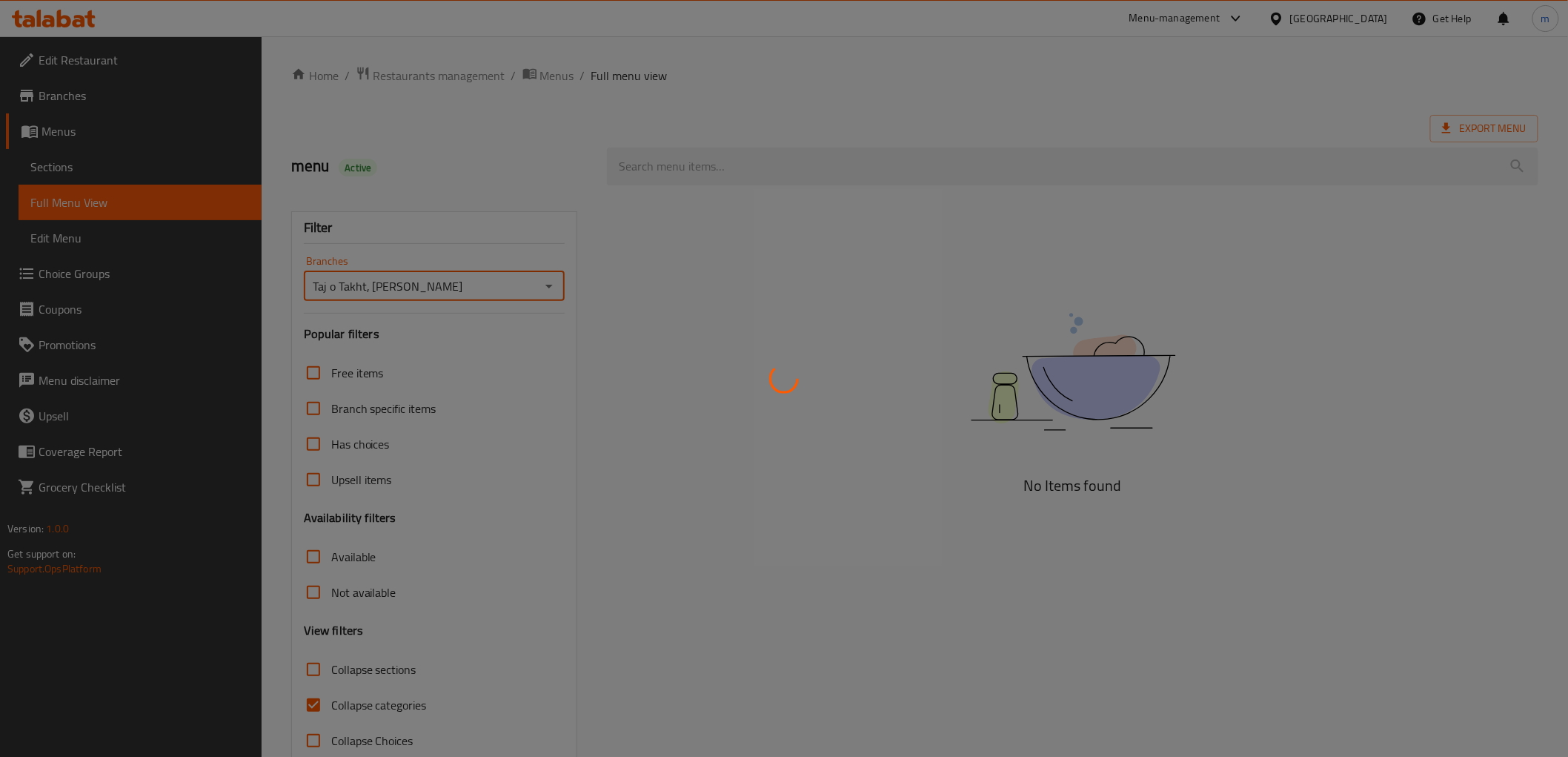
scroll to position [32, 0]
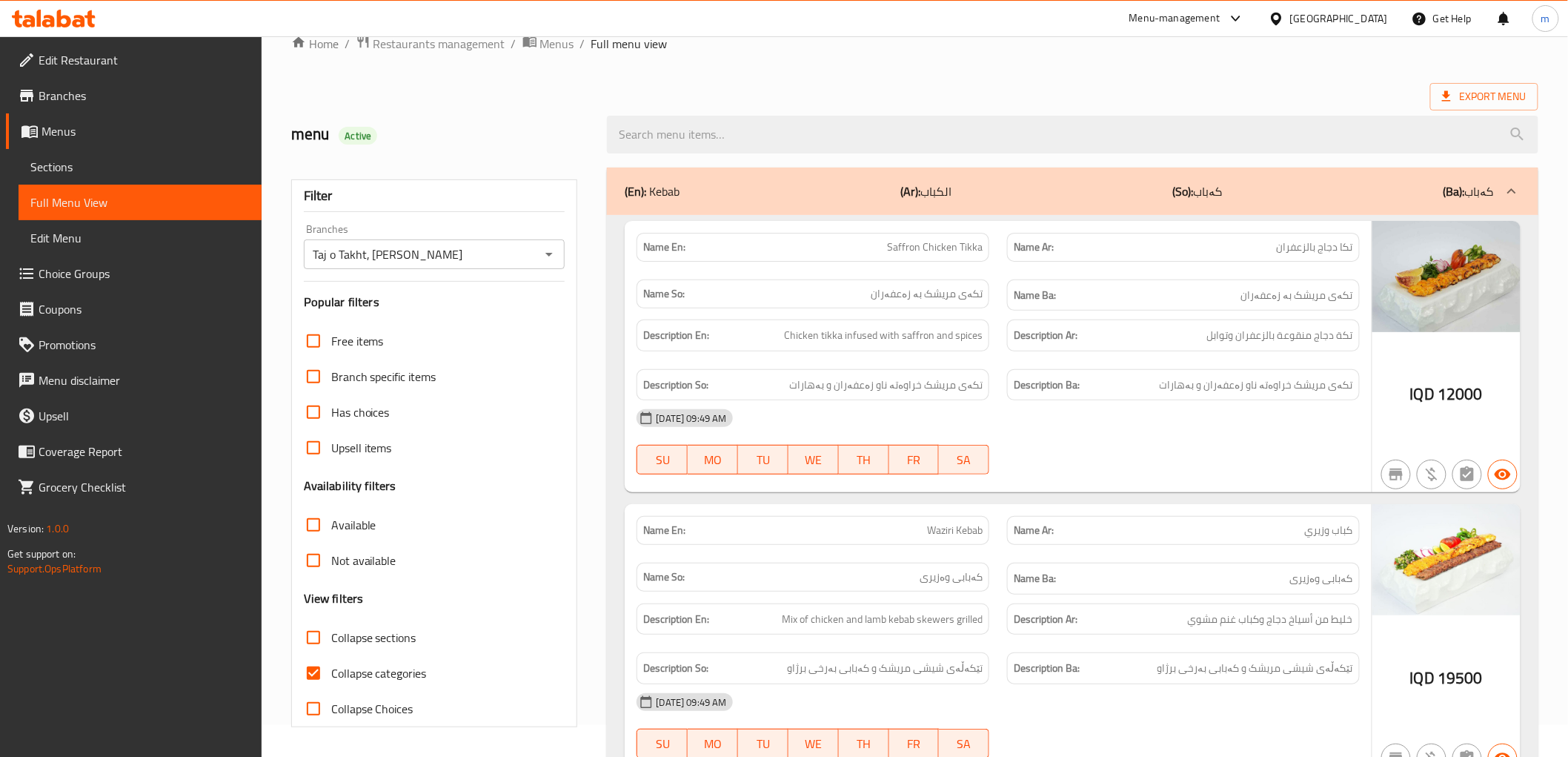
click at [315, 664] on input "Collapse categories" at bounding box center [312, 672] width 35 height 35
checkbox input "false"
click at [708, 86] on div "Export Menu" at bounding box center [915, 96] width 1247 height 28
drag, startPoint x: 957, startPoint y: 402, endPoint x: 880, endPoint y: 469, distance: 102.1
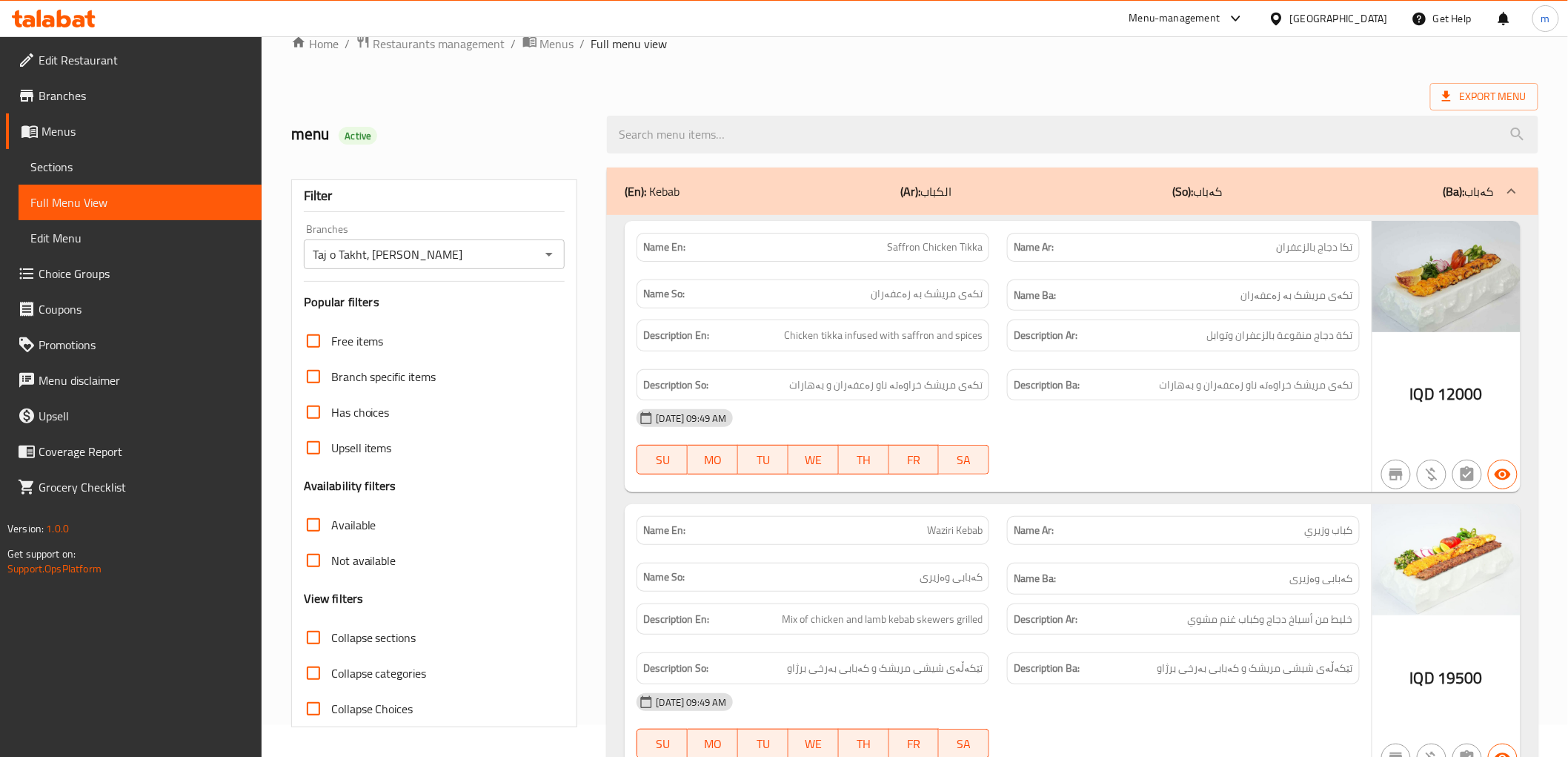
click at [957, 402] on div "28-09-2025 09:49 AM" at bounding box center [998, 417] width 741 height 35
drag, startPoint x: 336, startPoint y: 631, endPoint x: 896, endPoint y: 756, distance: 573.8
click at [336, 631] on span "Collapse sections" at bounding box center [374, 637] width 85 height 18
click at [331, 631] on input "Collapse sections" at bounding box center [312, 636] width 35 height 35
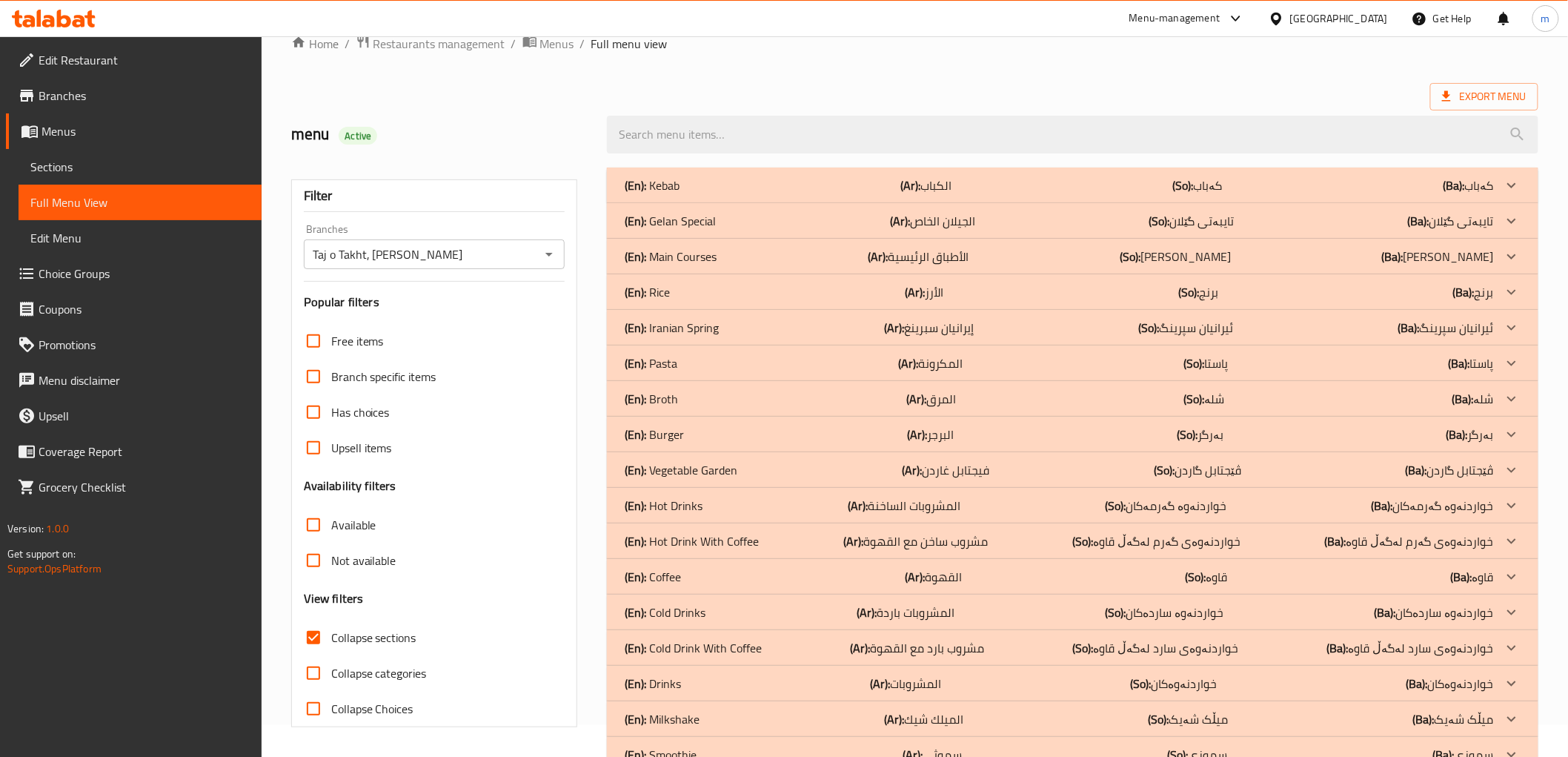
click at [871, 55] on div "Home / Restaurants management / Menus / Full menu view Export Menu menu Active …" at bounding box center [915, 421] width 1247 height 774
click at [720, 252] on div "(En): Main Courses (Ar): الأطباق الرئيسية (So): ژەمە سەرەکییەکان (Ba): ژەمە سەر…" at bounding box center [1059, 256] width 869 height 18
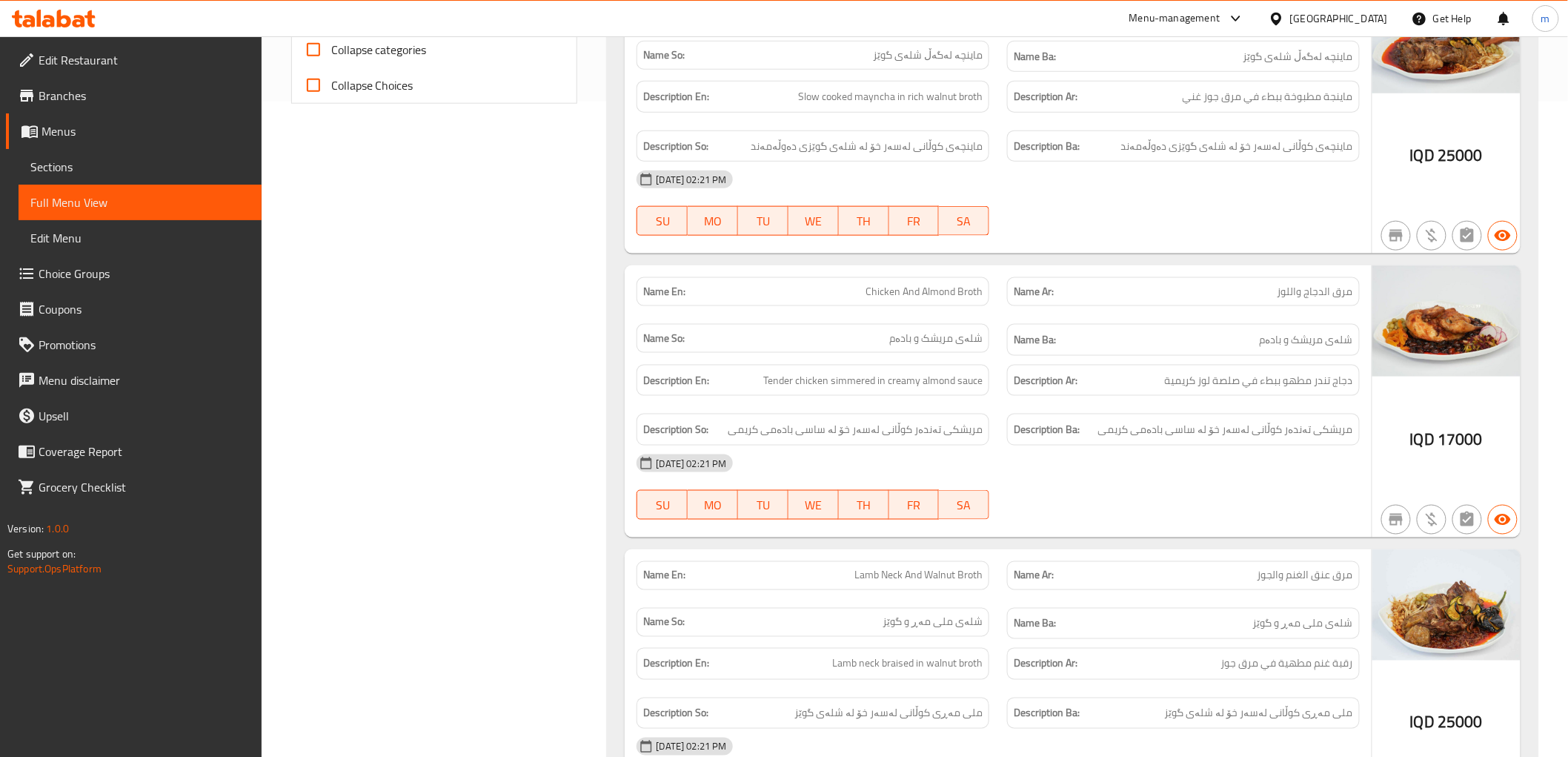
scroll to position [823, 0]
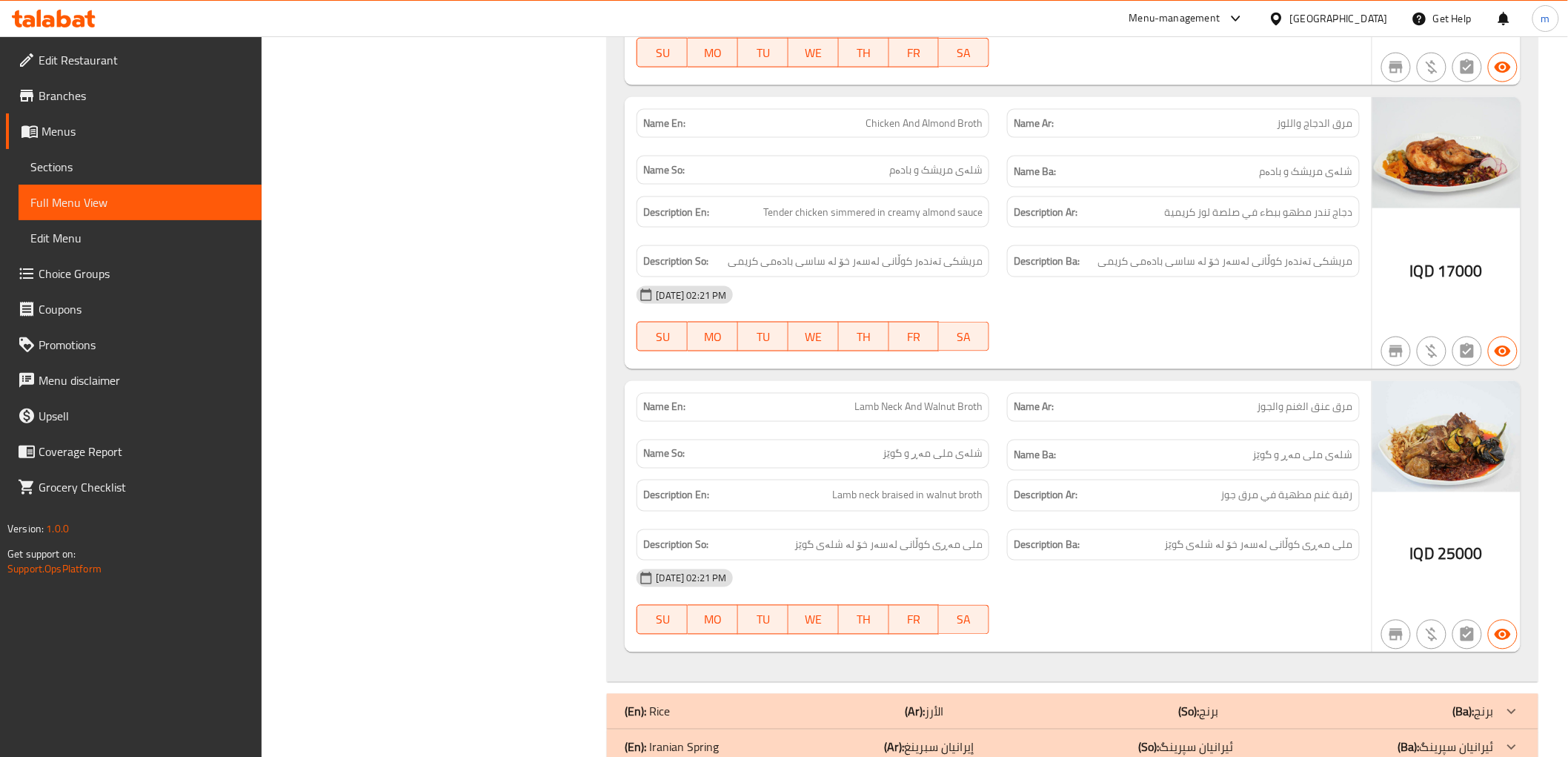
click at [893, 402] on span "Lamb Neck And Walnut Broth" at bounding box center [918, 407] width 128 height 15
copy span "Lamb Neck And Walnut Broth"
click at [937, 433] on div "Name So: شلەی ملی مەڕ و گوێز" at bounding box center [813, 455] width 370 height 49
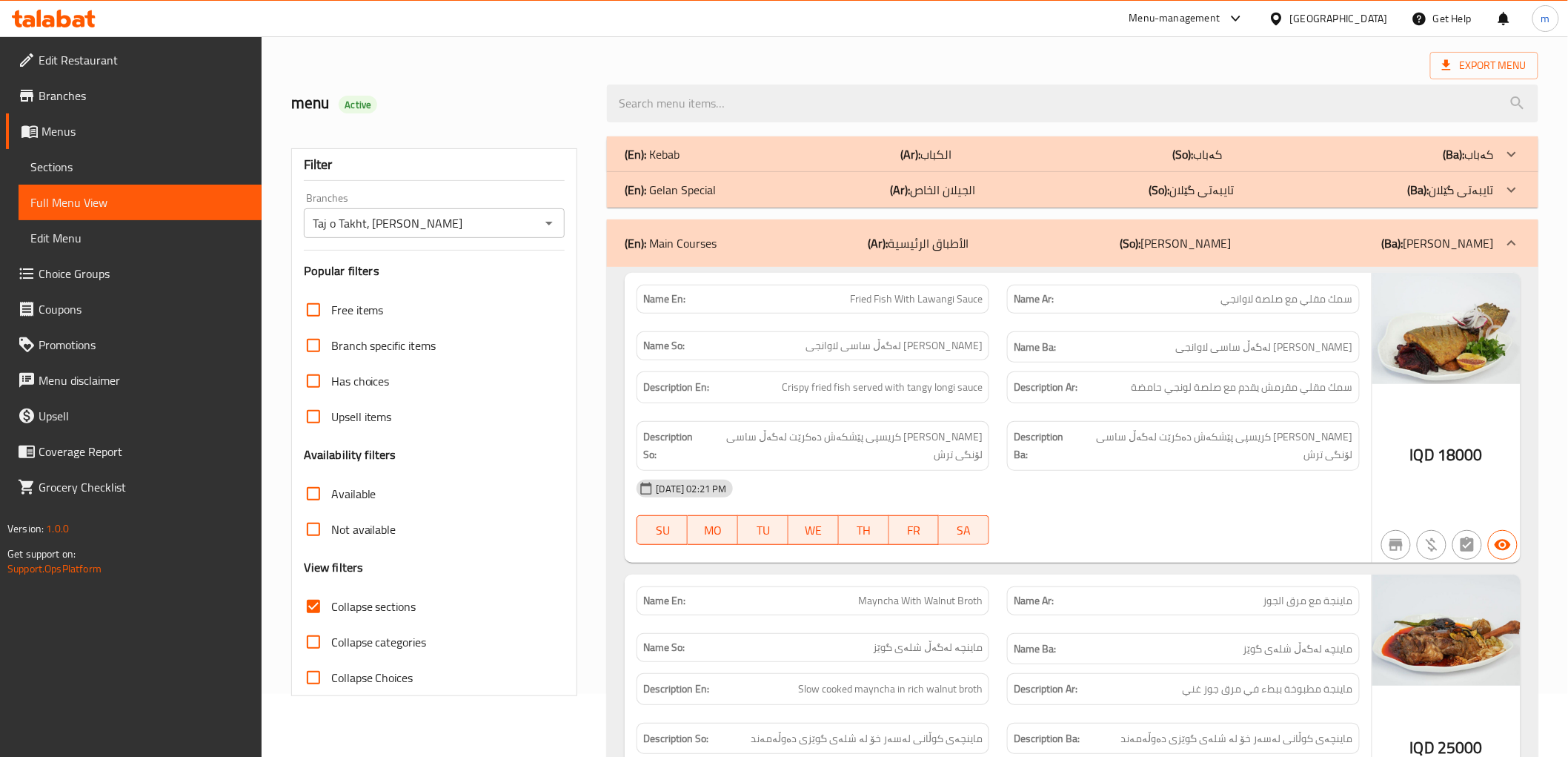
scroll to position [0, 0]
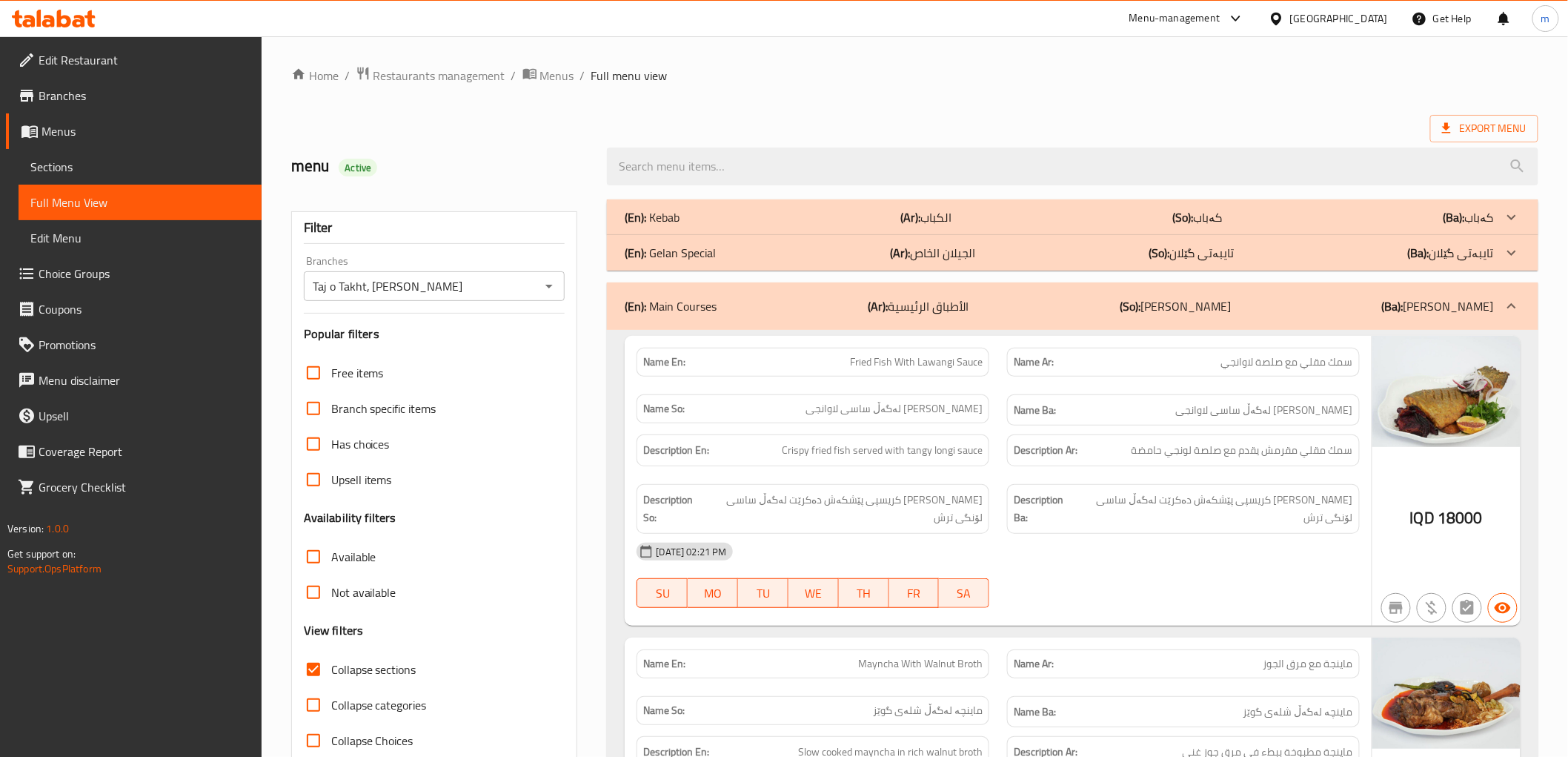
click at [705, 209] on div "(En): Kebab (Ar): الكباب (So): کەباب (Ba): کەباب" at bounding box center [1059, 217] width 869 height 18
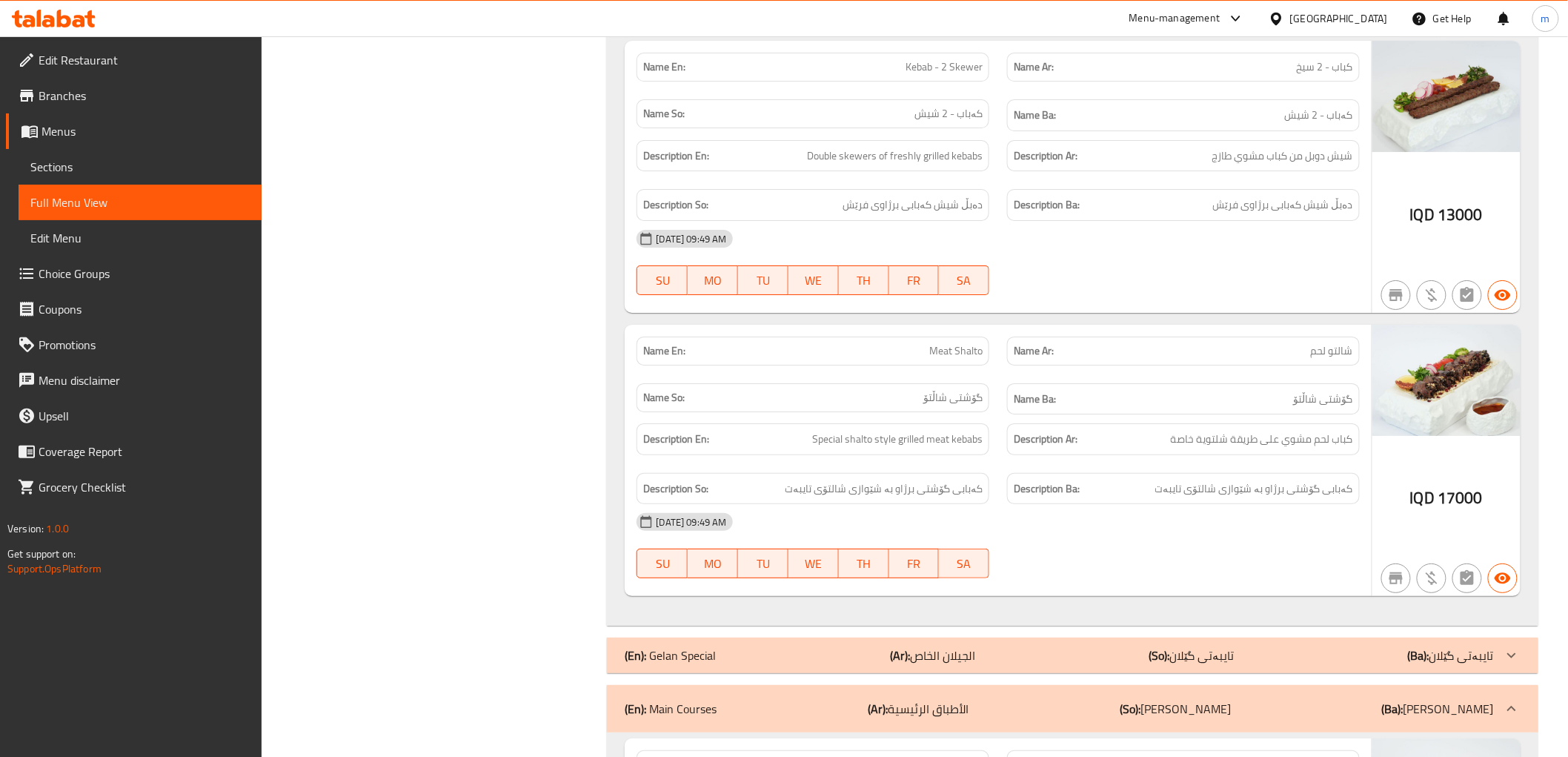
scroll to position [2608, 0]
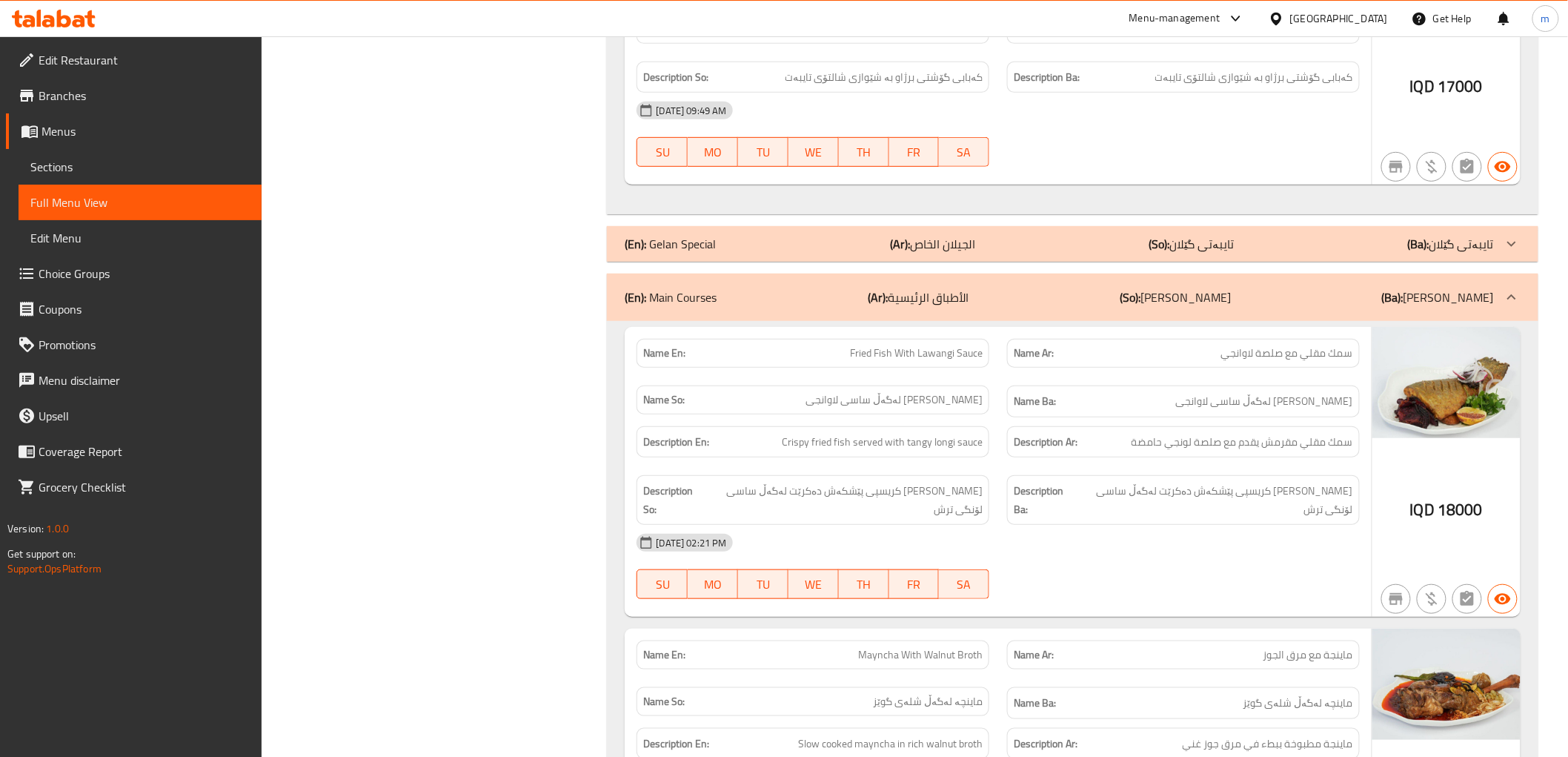
click at [937, 391] on div "Name So: ماسی سوورکراوە لەگەڵ ساسی لاوانجی" at bounding box center [812, 400] width 352 height 28
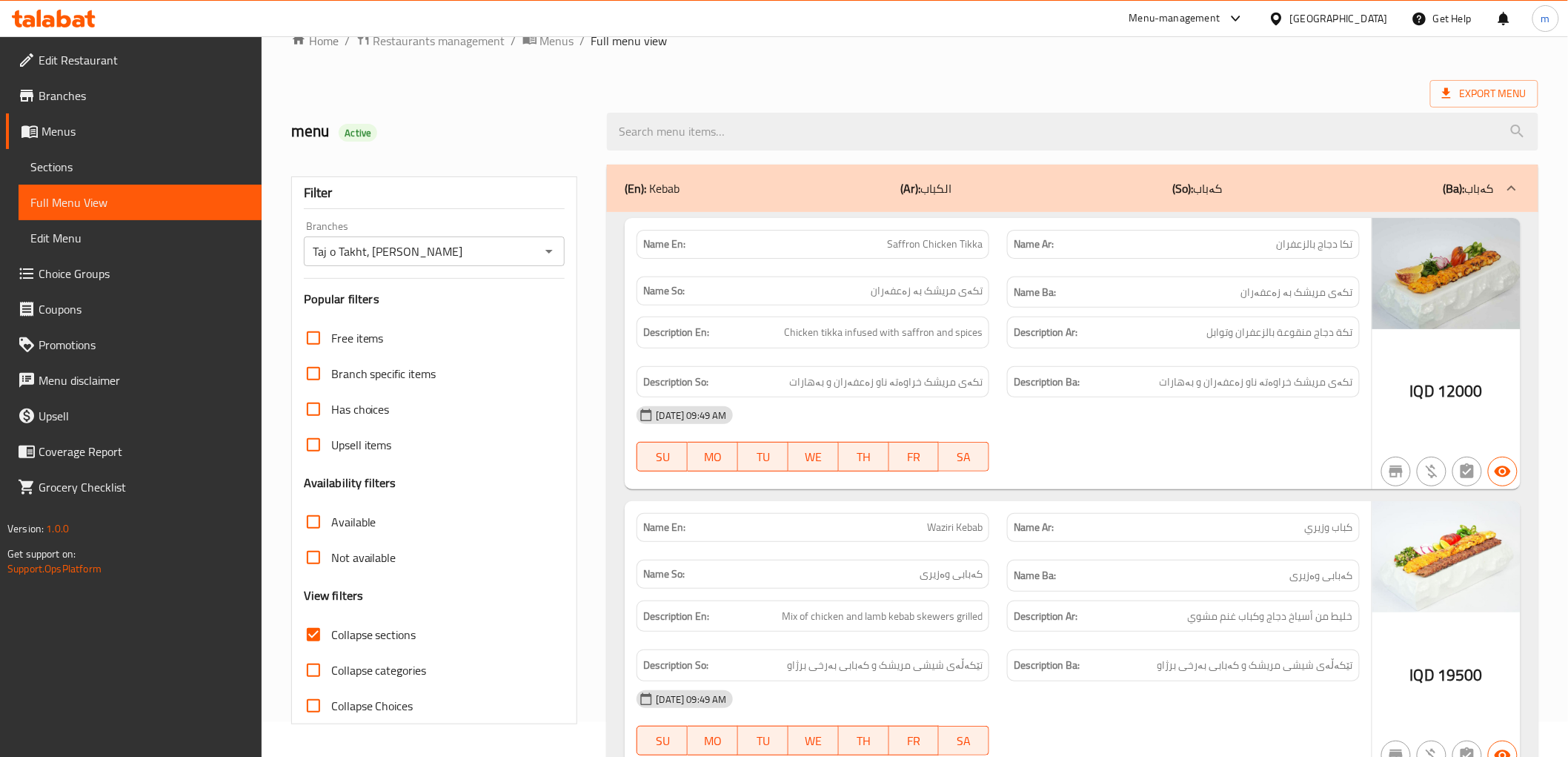
scroll to position [0, 0]
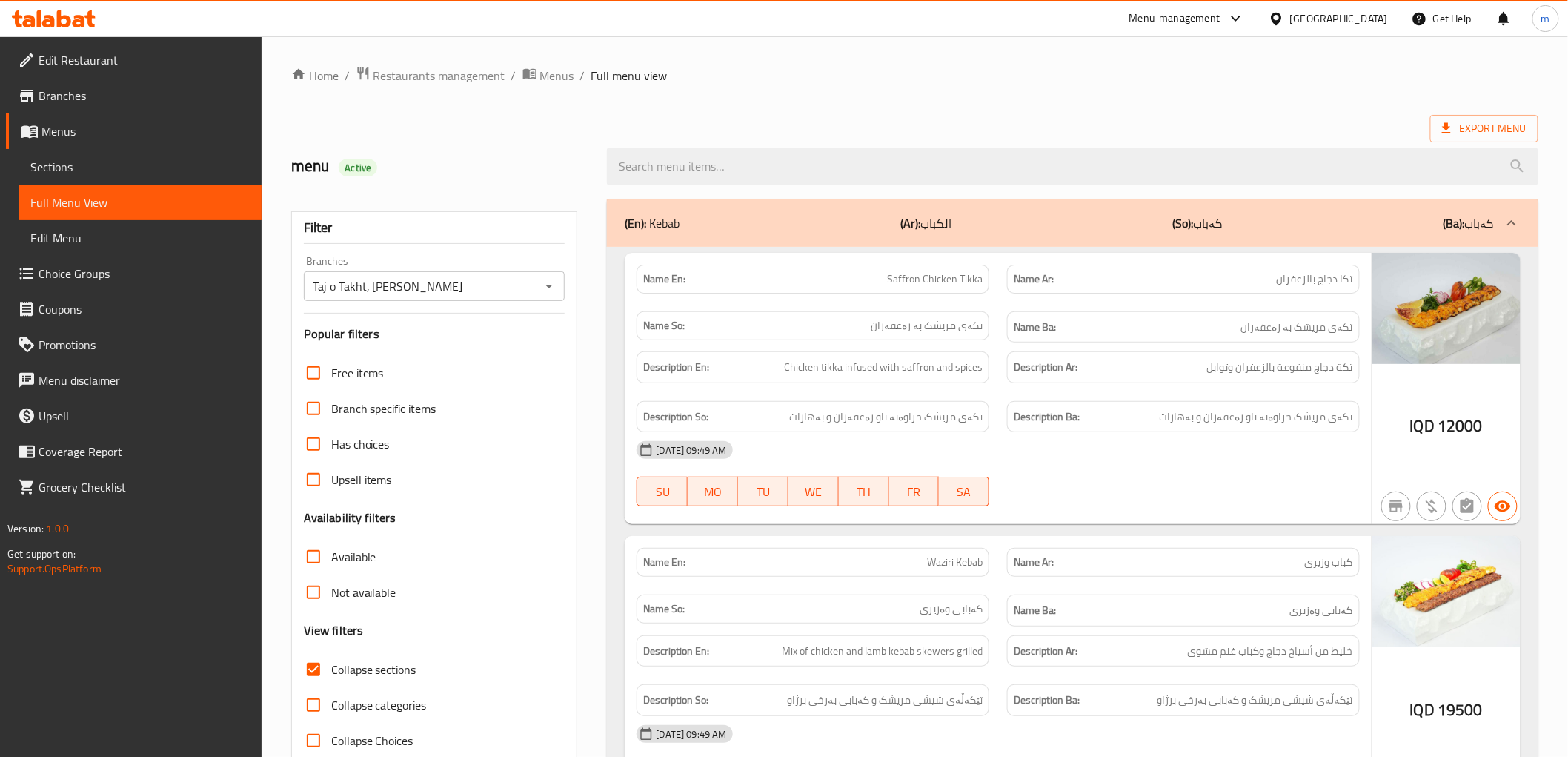
click at [356, 660] on span "Collapse sections" at bounding box center [374, 669] width 85 height 18
click at [331, 660] on input "Collapse sections" at bounding box center [312, 669] width 35 height 35
click at [366, 672] on span "Collapse sections" at bounding box center [374, 669] width 85 height 18
click at [331, 672] on input "Collapse sections" at bounding box center [312, 669] width 35 height 35
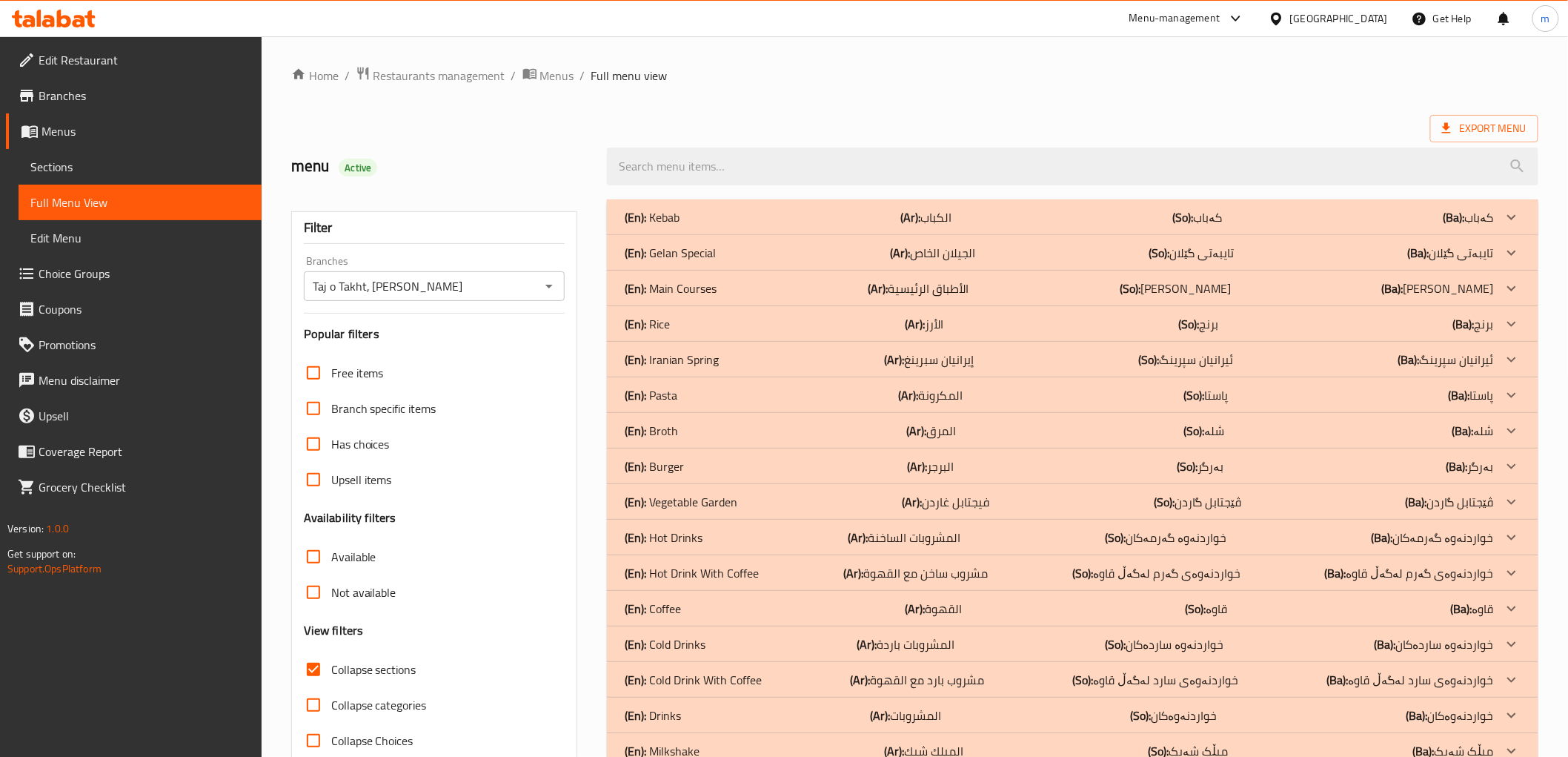
click at [710, 358] on p "(En): Iranian Spring" at bounding box center [671, 359] width 94 height 18
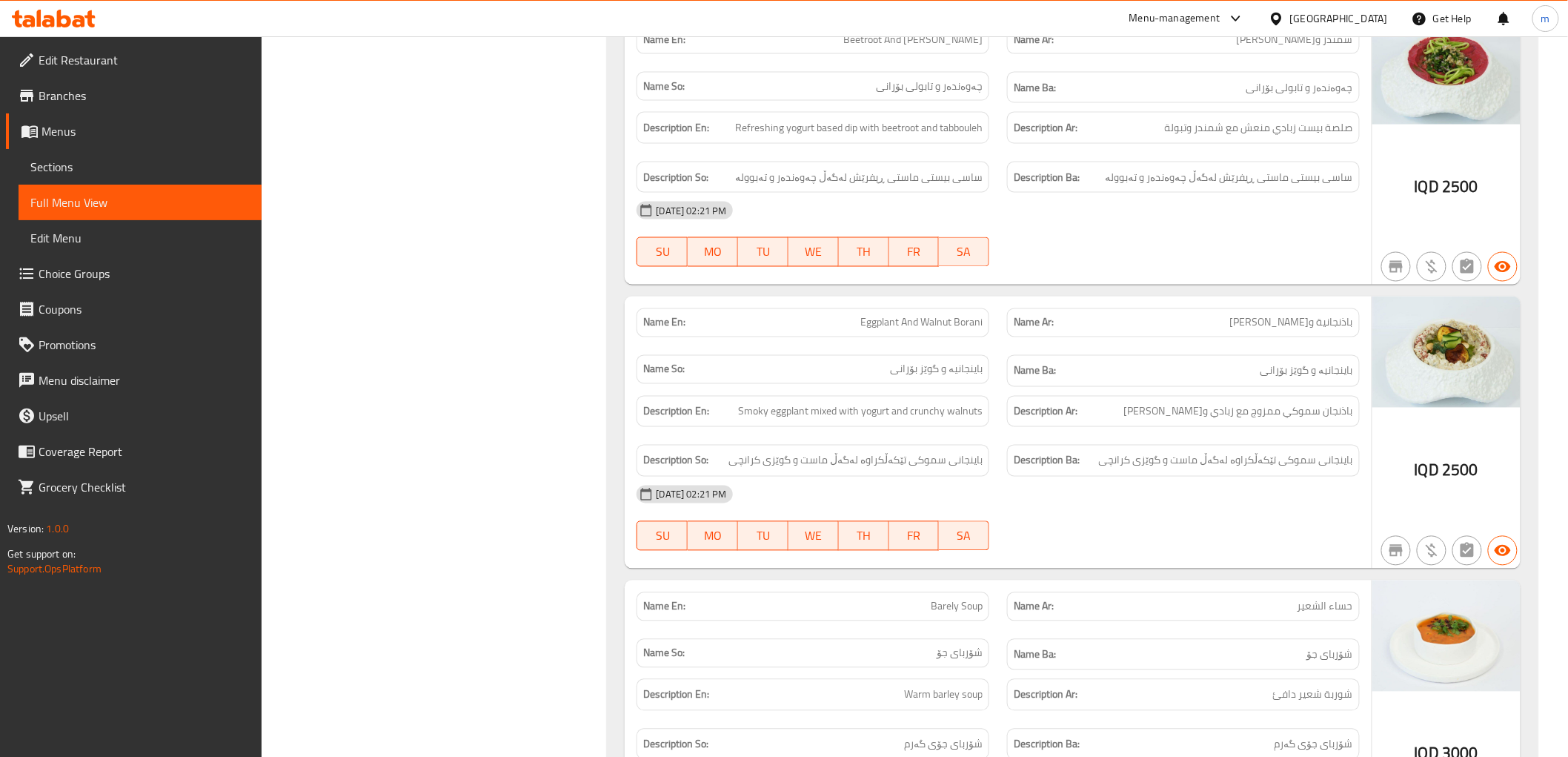
scroll to position [823, 0]
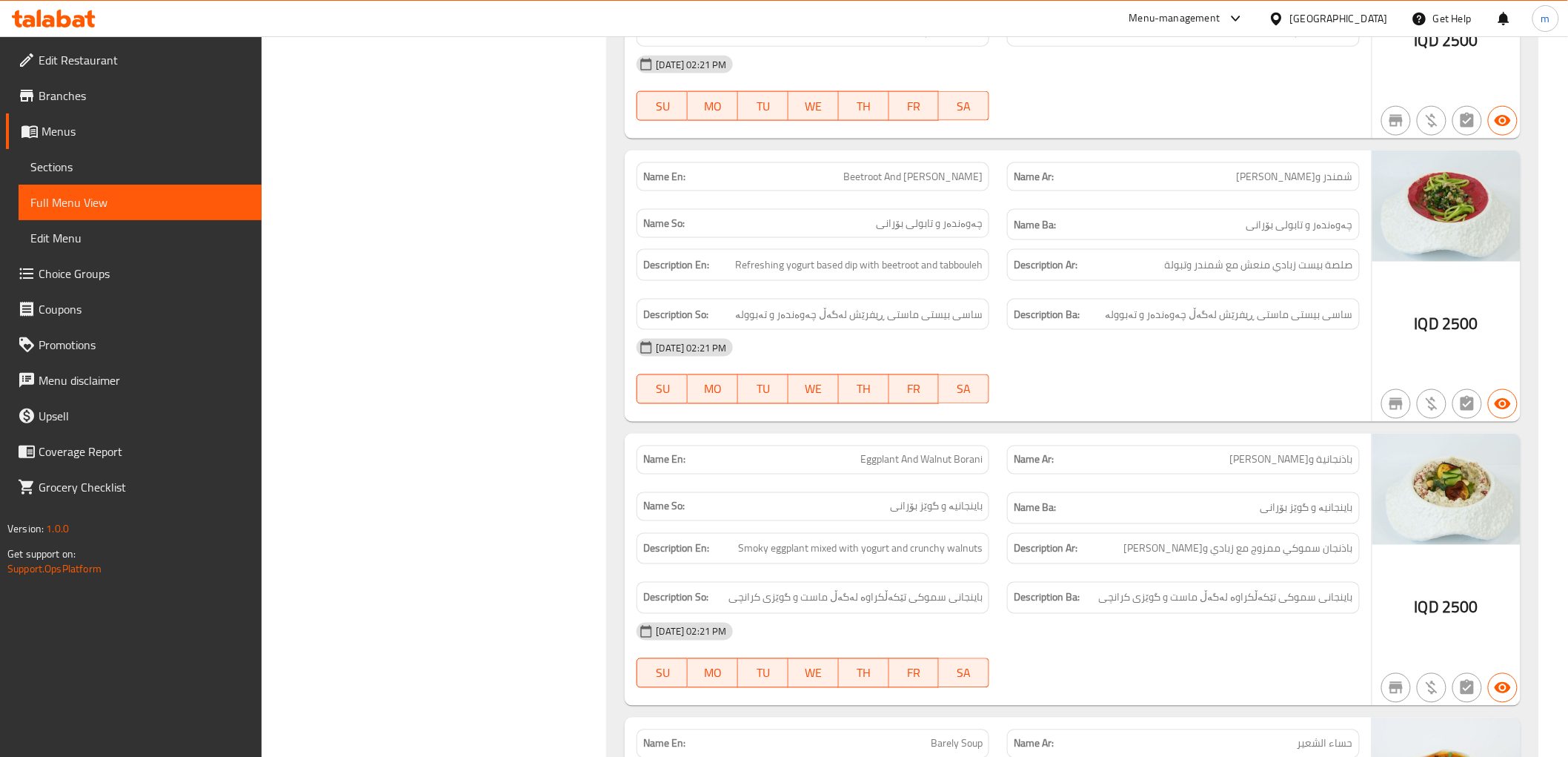
click at [866, 292] on div "Description So: ساسى بيستى ماستی ڕیفرێش لەگەڵ چەوەندەر و تەبوولە" at bounding box center [813, 314] width 370 height 49
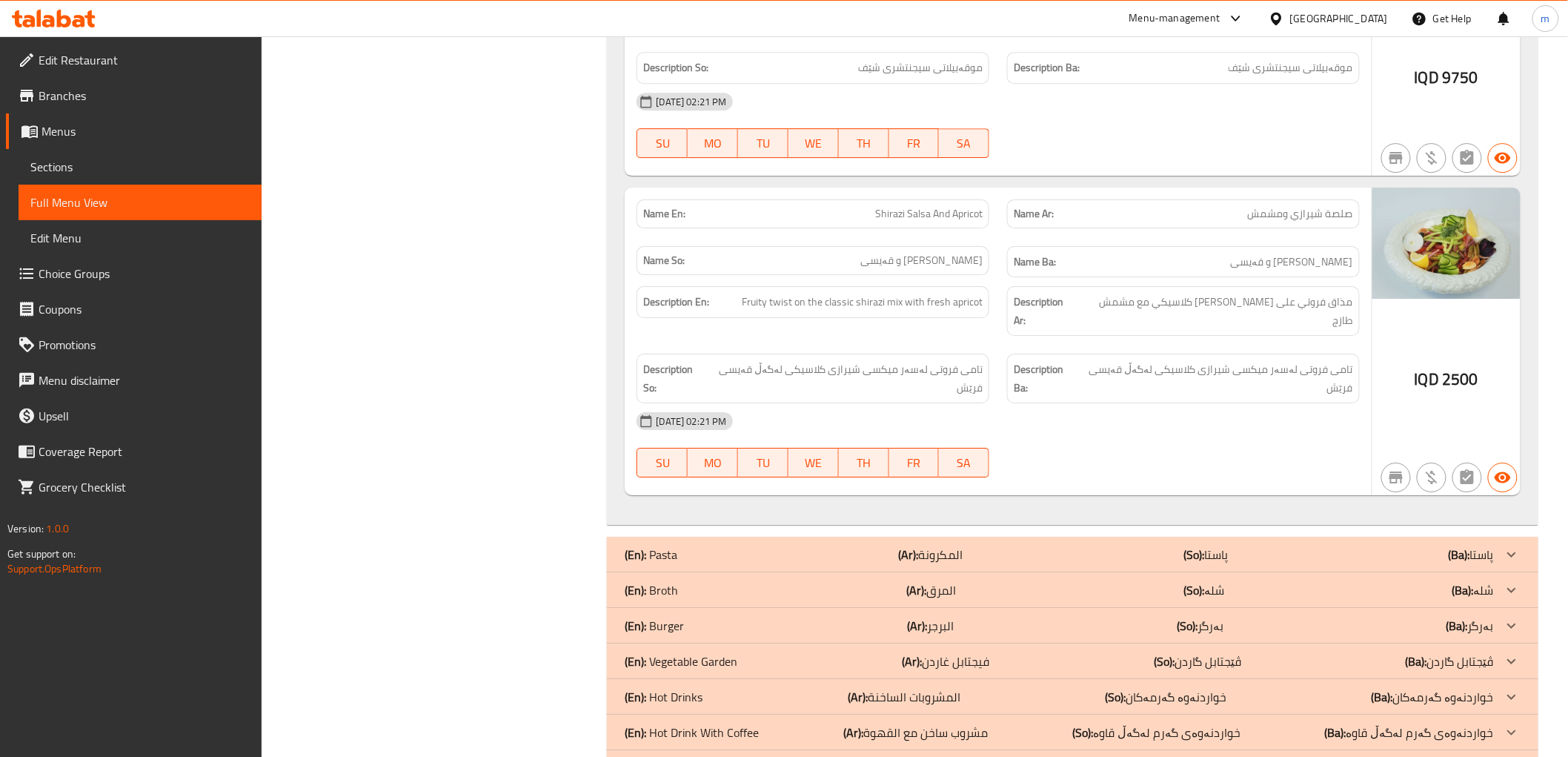
scroll to position [1921, 0]
click at [1040, 360] on strong "Description Ba:" at bounding box center [1046, 378] width 63 height 36
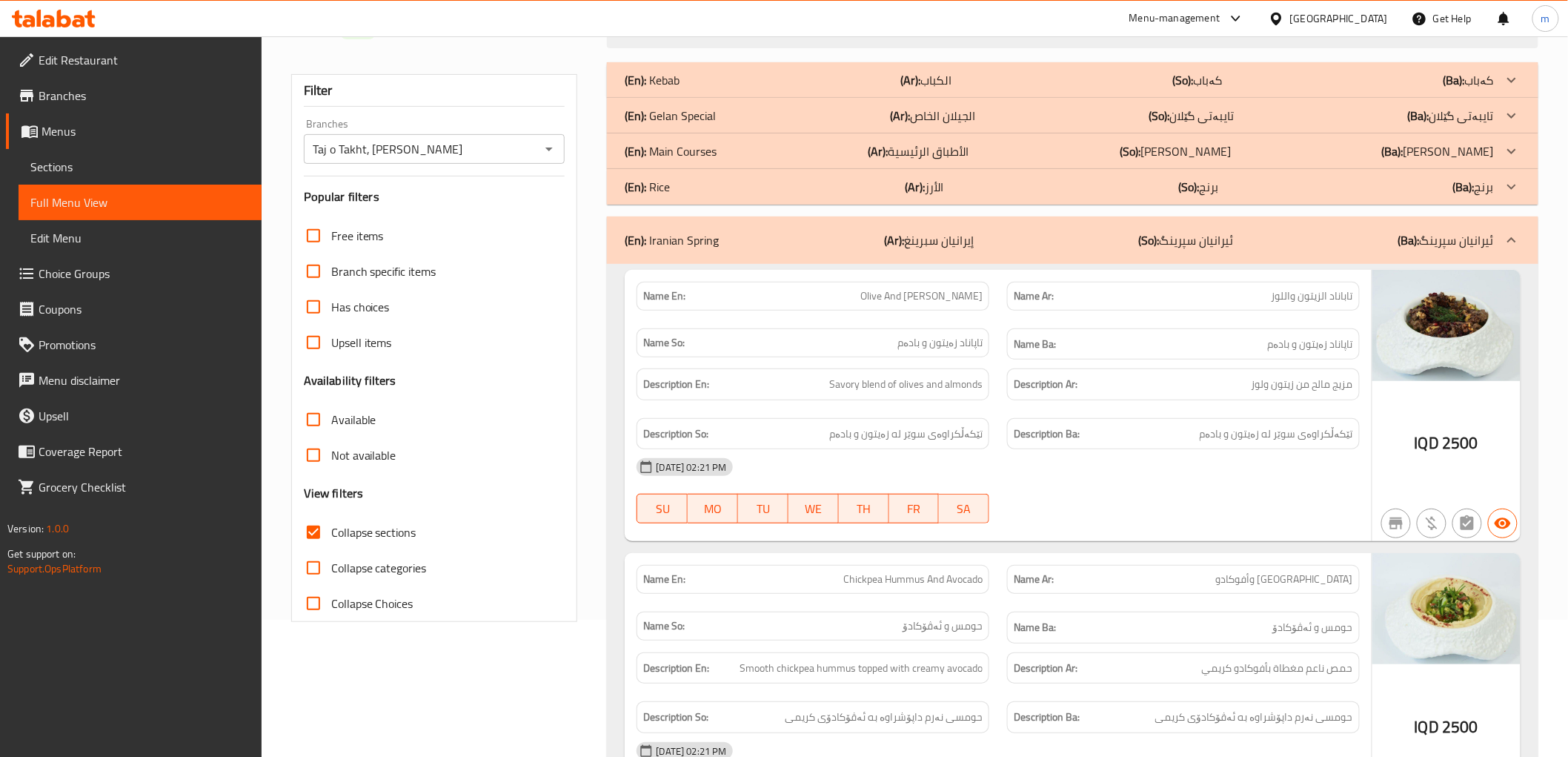
scroll to position [0, 0]
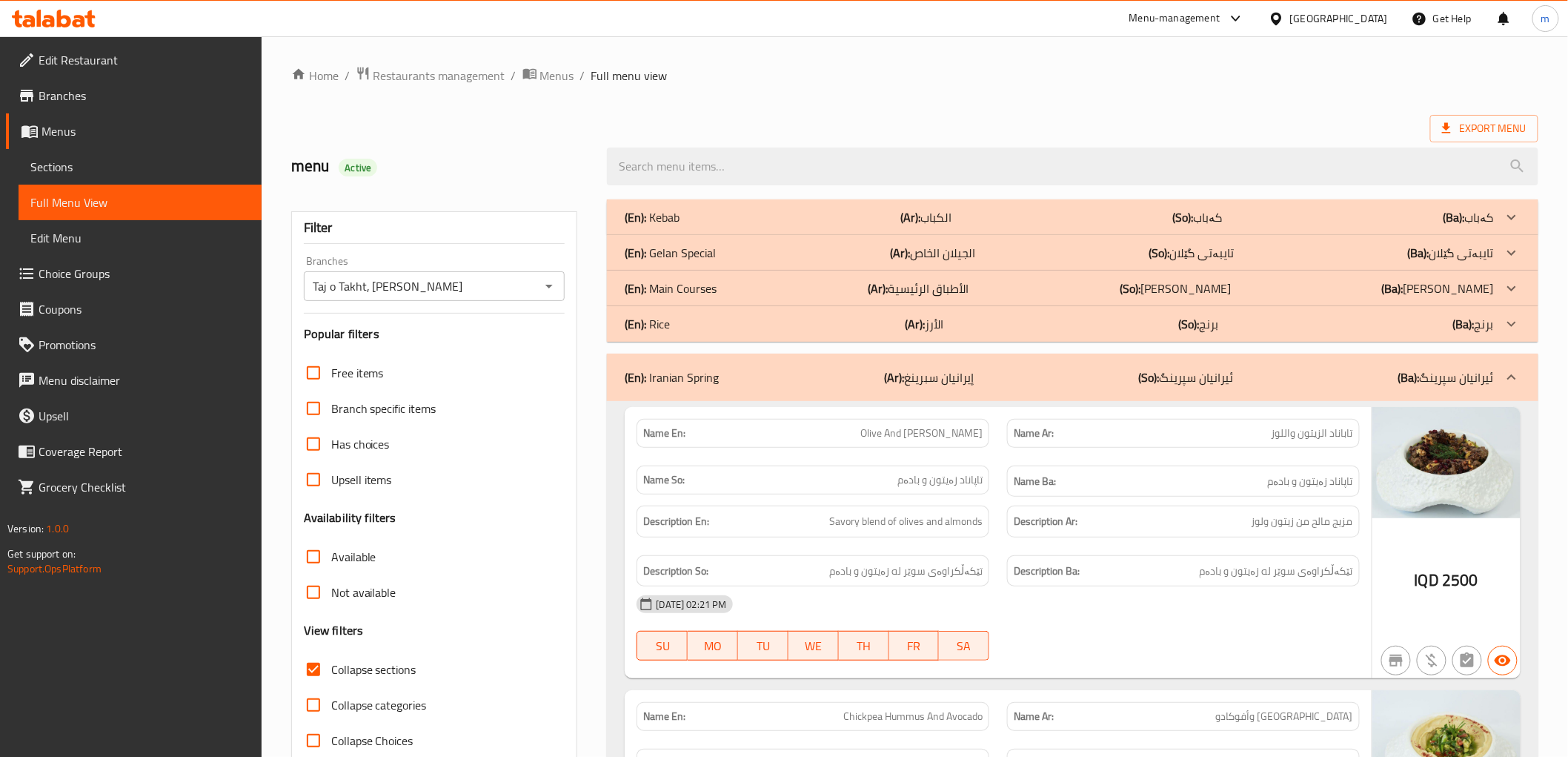
click at [759, 366] on div "(En): Iranian Spring (Ar): إيرانيان سبرينغ (So): ئیرانیان سپرینگ (Ba): ئیرانیان…" at bounding box center [1072, 377] width 931 height 47
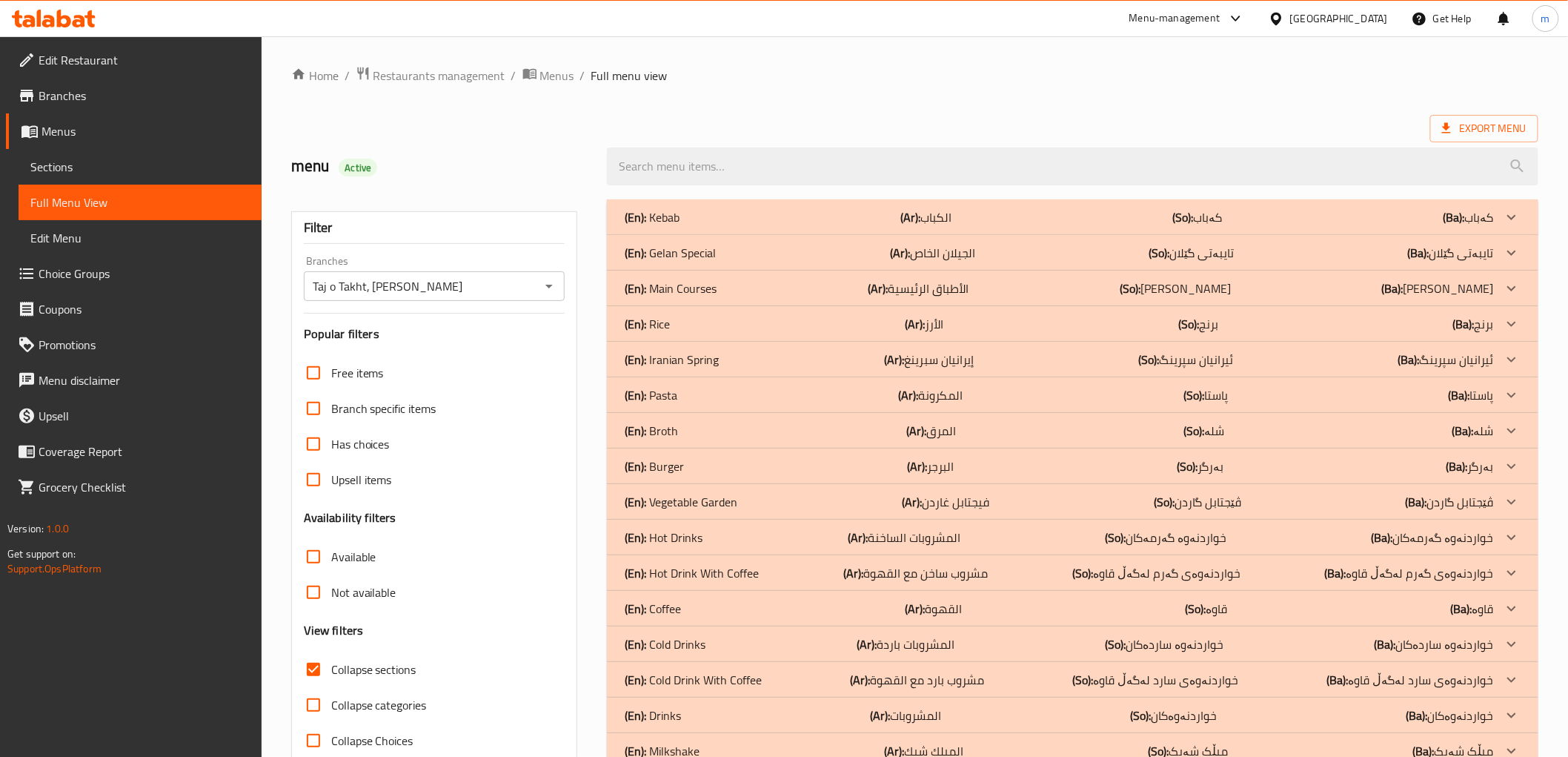
click at [824, 137] on div "menu Active" at bounding box center [915, 165] width 1265 height 66
click at [744, 249] on div "(En): Gelan Special (Ar): الجيلان الخاص (So): تایبەتی گێلان (Ba): تایبەتی گێلان" at bounding box center [1059, 253] width 869 height 18
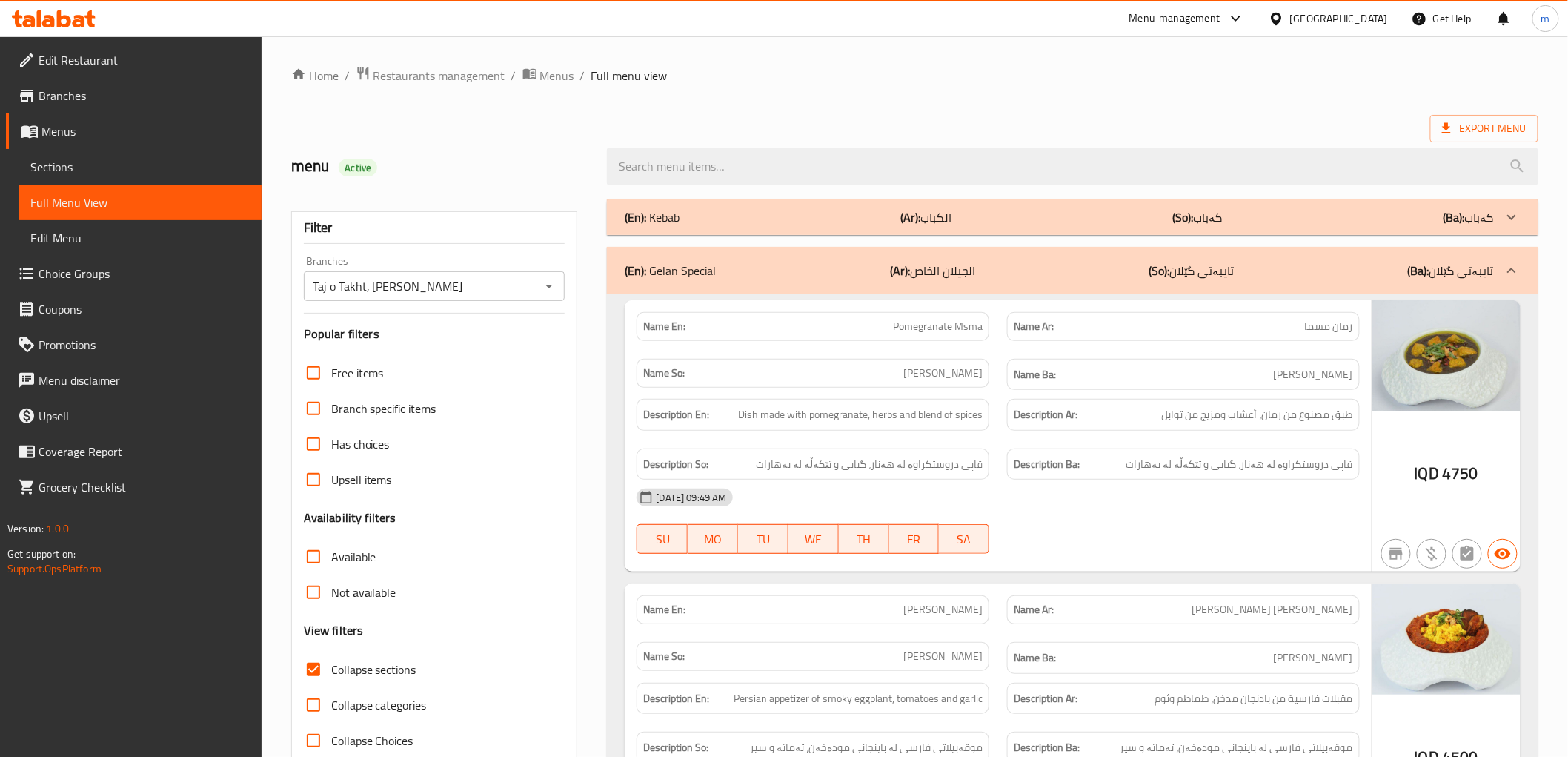
click at [1144, 539] on div "28-09-2025 09:49 AM SU MO TU WE TH FR SA" at bounding box center [998, 520] width 741 height 83
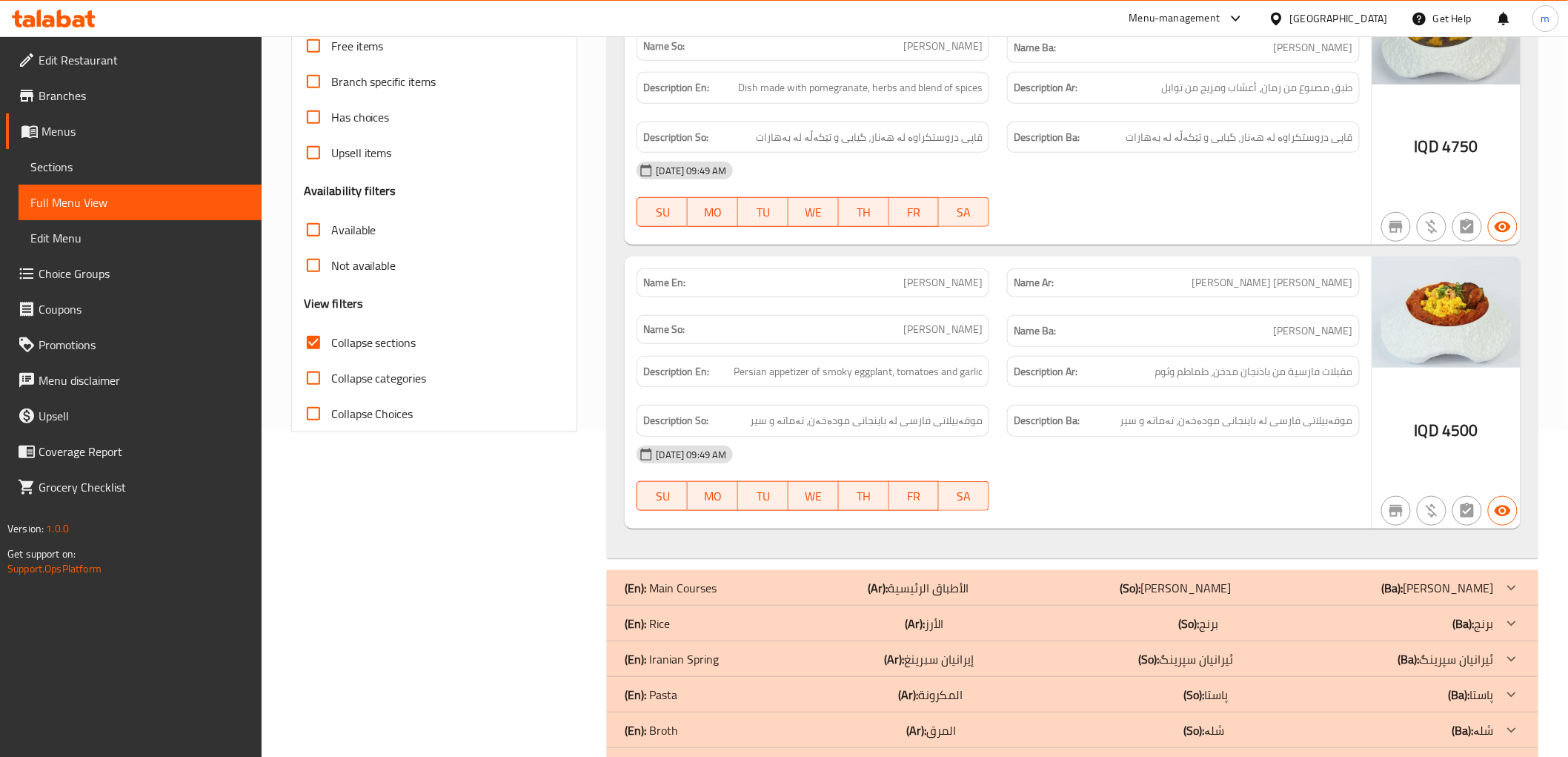
scroll to position [411, 0]
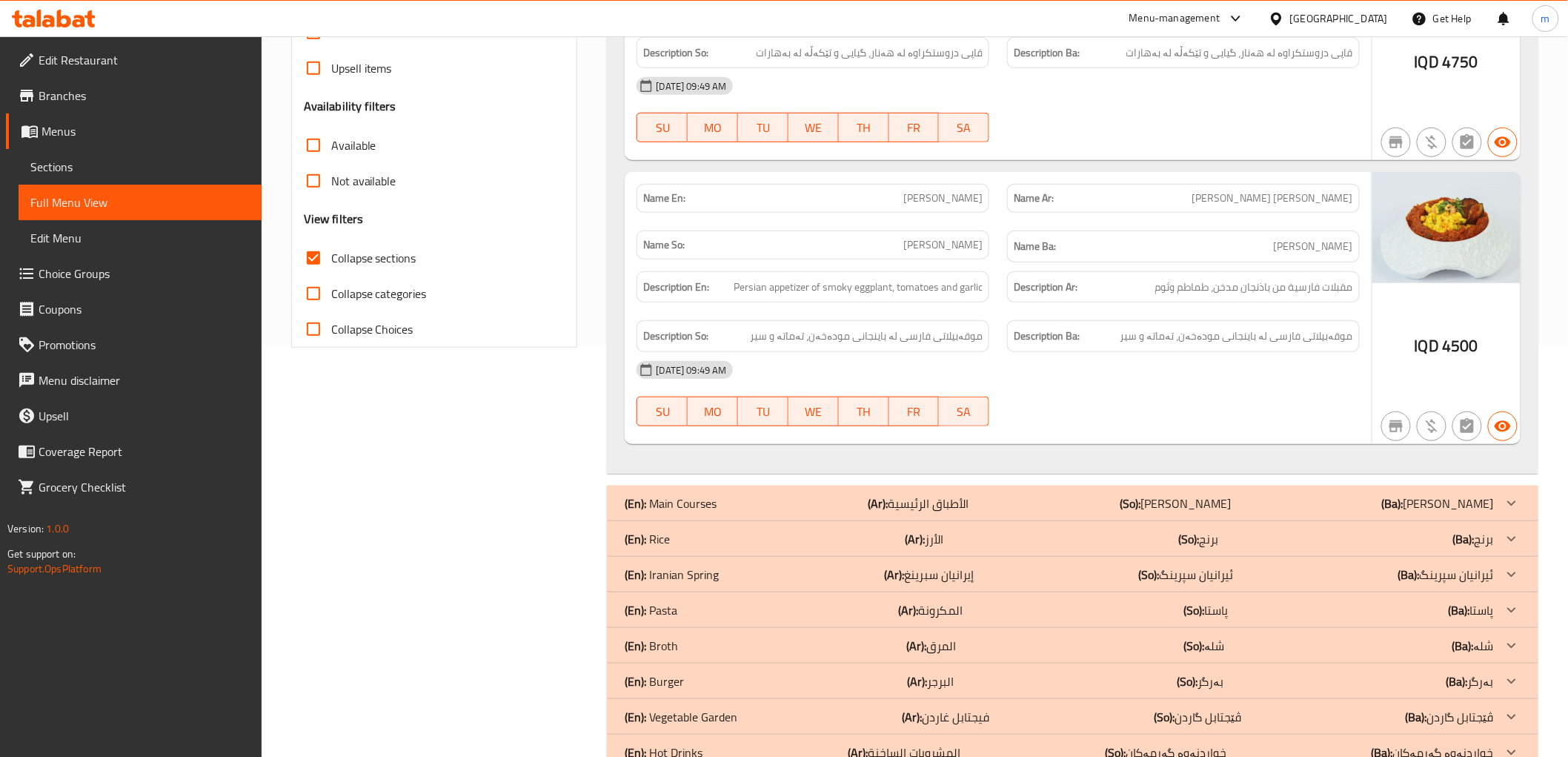
drag, startPoint x: 887, startPoint y: 336, endPoint x: 893, endPoint y: 386, distance: 50.4
click at [887, 336] on span "موقەبیلاتی فارسی لە باینجانی مودەخەن، تەماتە و سیر" at bounding box center [866, 336] width 233 height 19
click at [814, 541] on div "(En): Rice (Ar): الأرز (So): برنج (Ba): برنج" at bounding box center [1059, 539] width 869 height 18
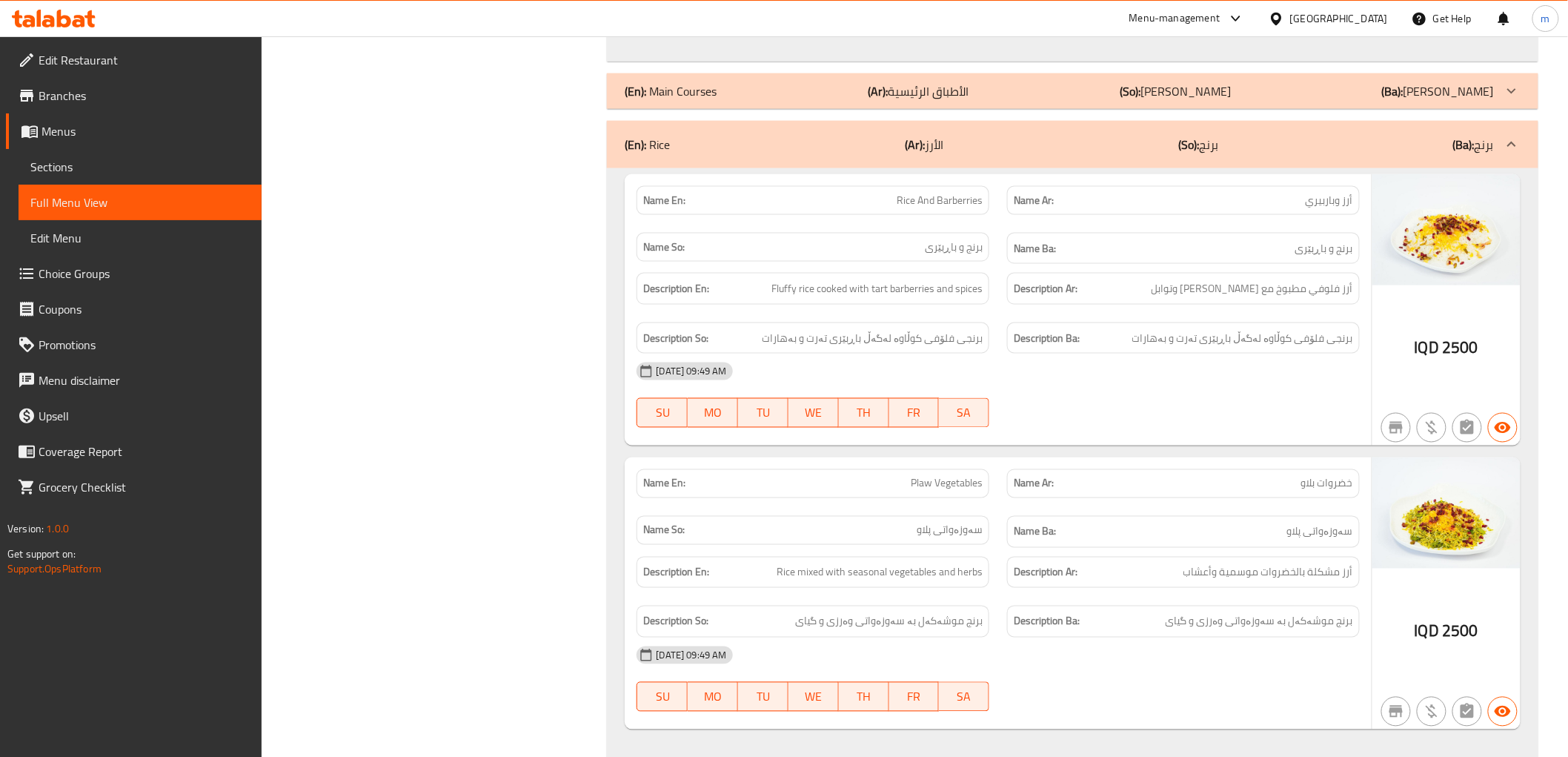
scroll to position [960, 0]
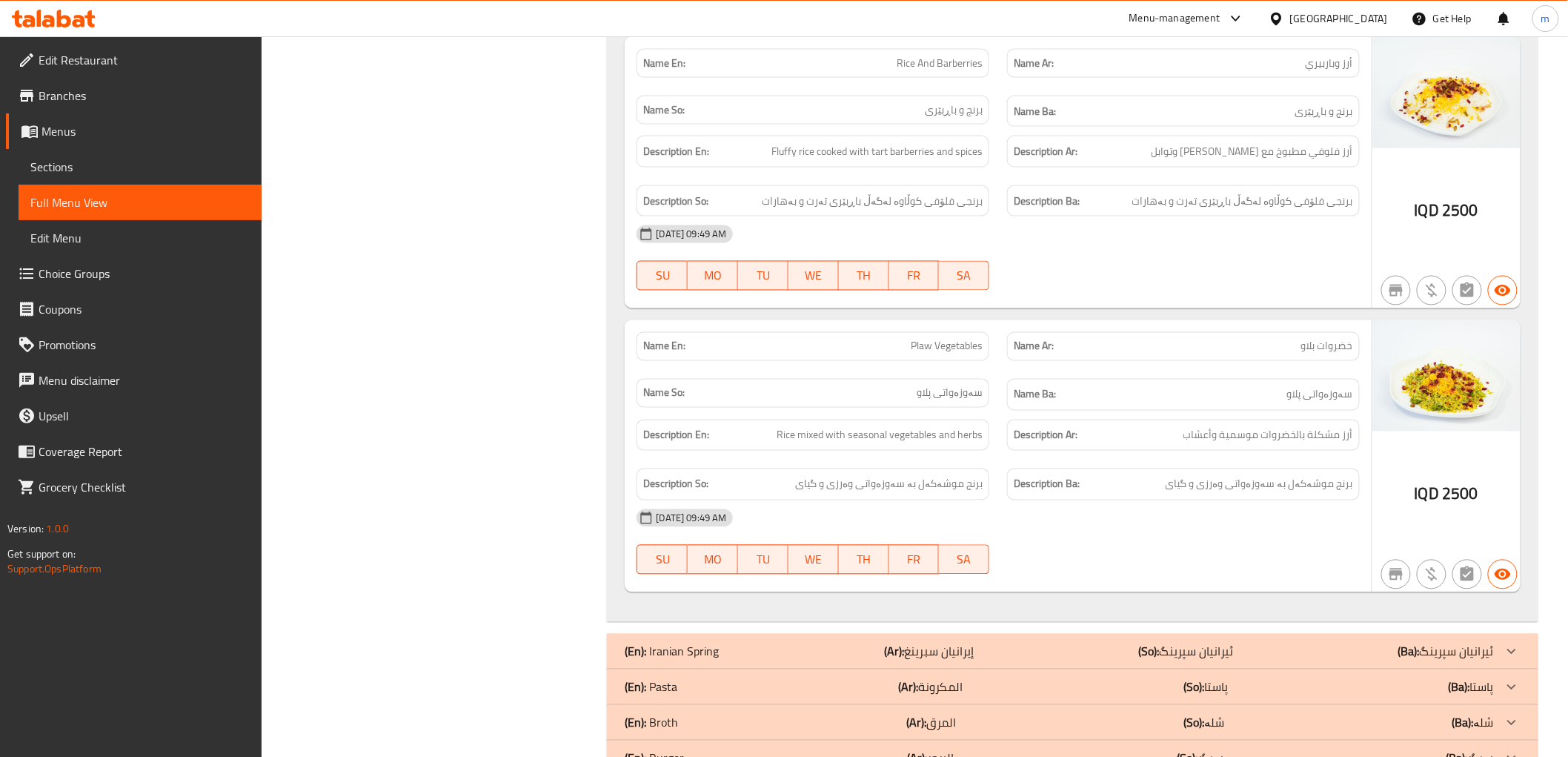
click at [936, 457] on div "Description En: Rice mixed with seasonal vegetables and herbs" at bounding box center [813, 435] width 370 height 49
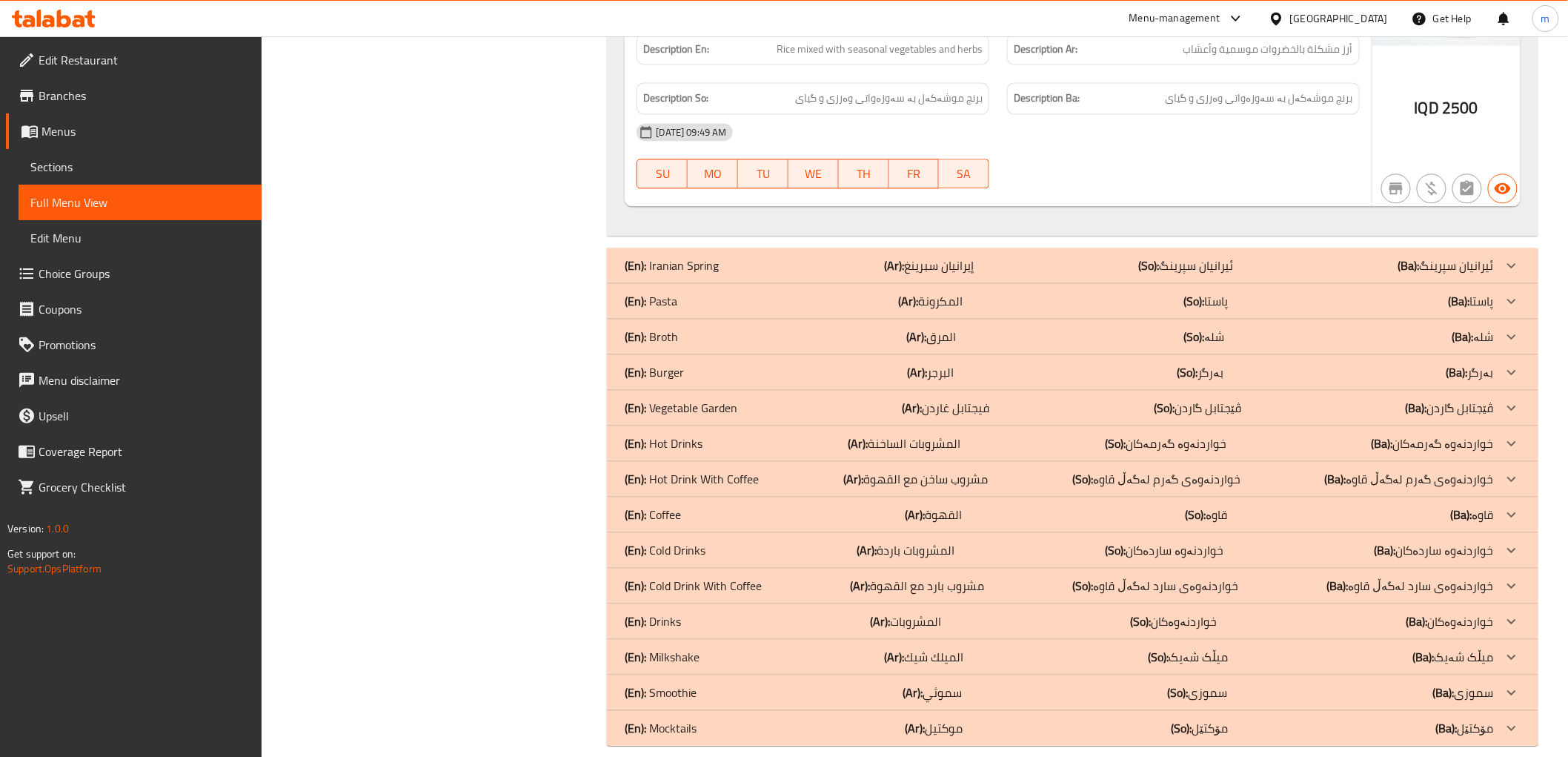
scroll to position [1367, 0]
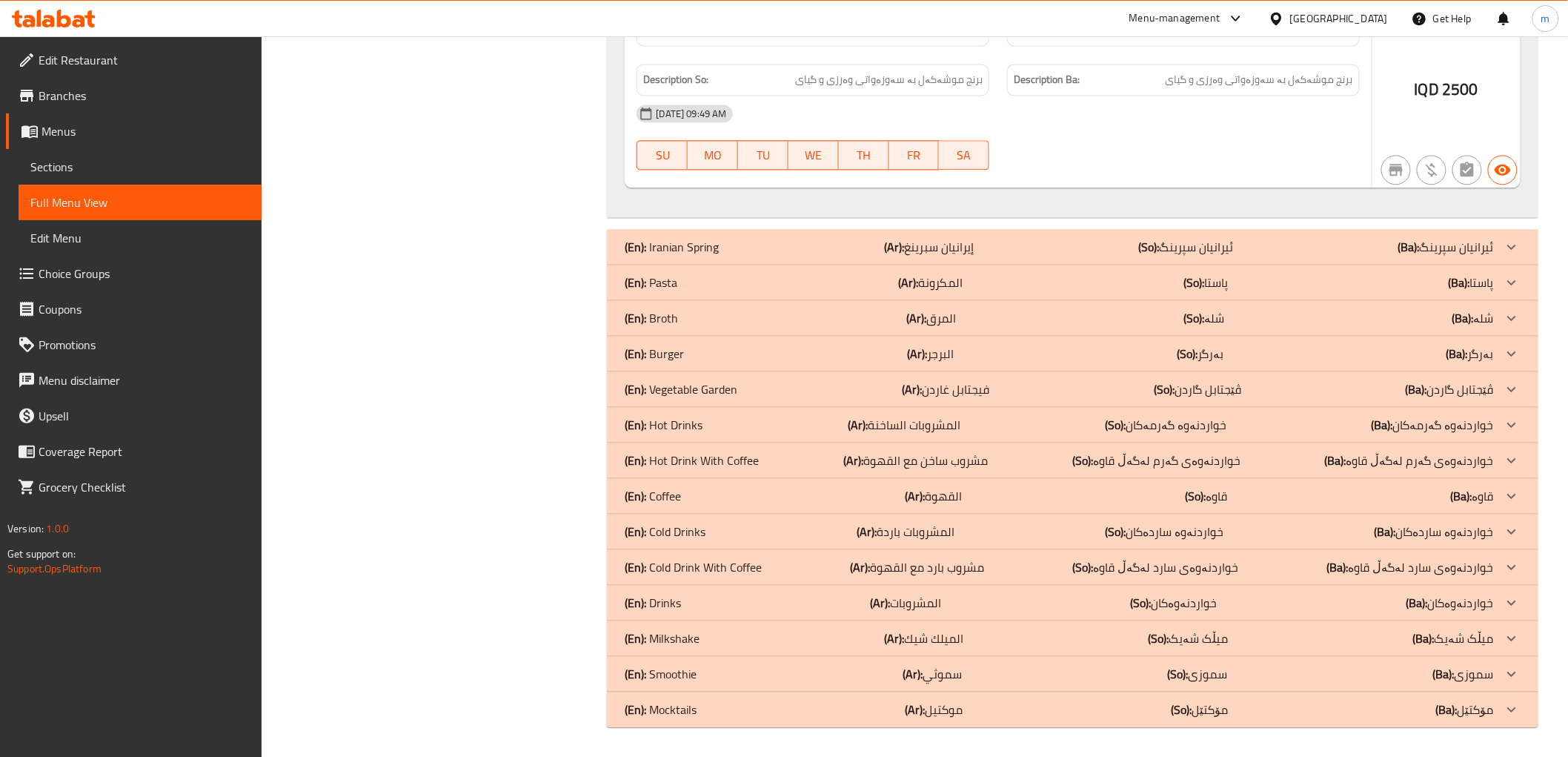
click at [680, 323] on div "(En): Broth (Ar): المرق (So): شلە (Ba): شلە" at bounding box center [1059, 317] width 869 height 18
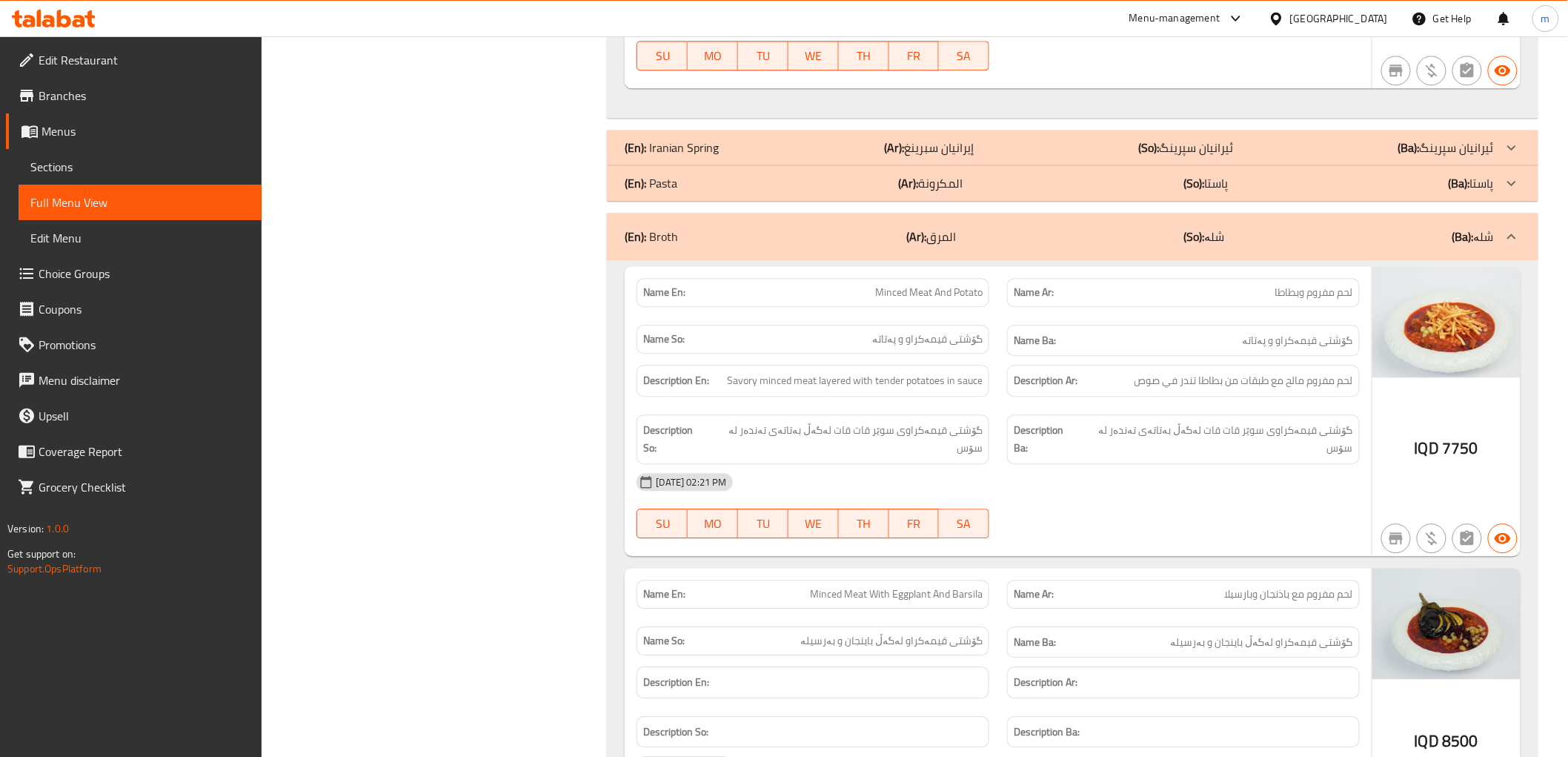
scroll to position [1505, 0]
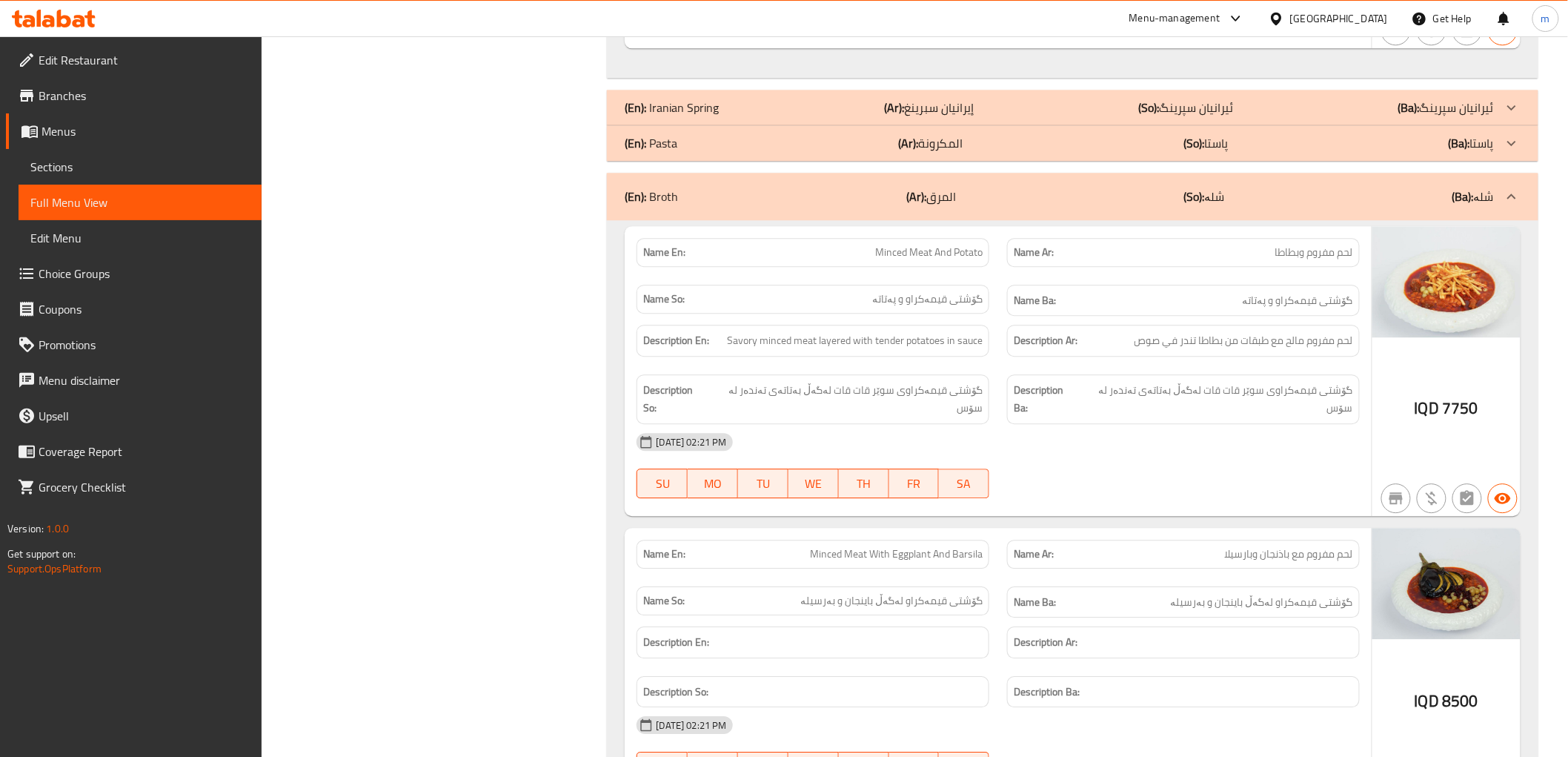
click at [1056, 754] on div "28-09-2025 02:21 PM SU MO TU WE TH FR SA" at bounding box center [998, 748] width 741 height 83
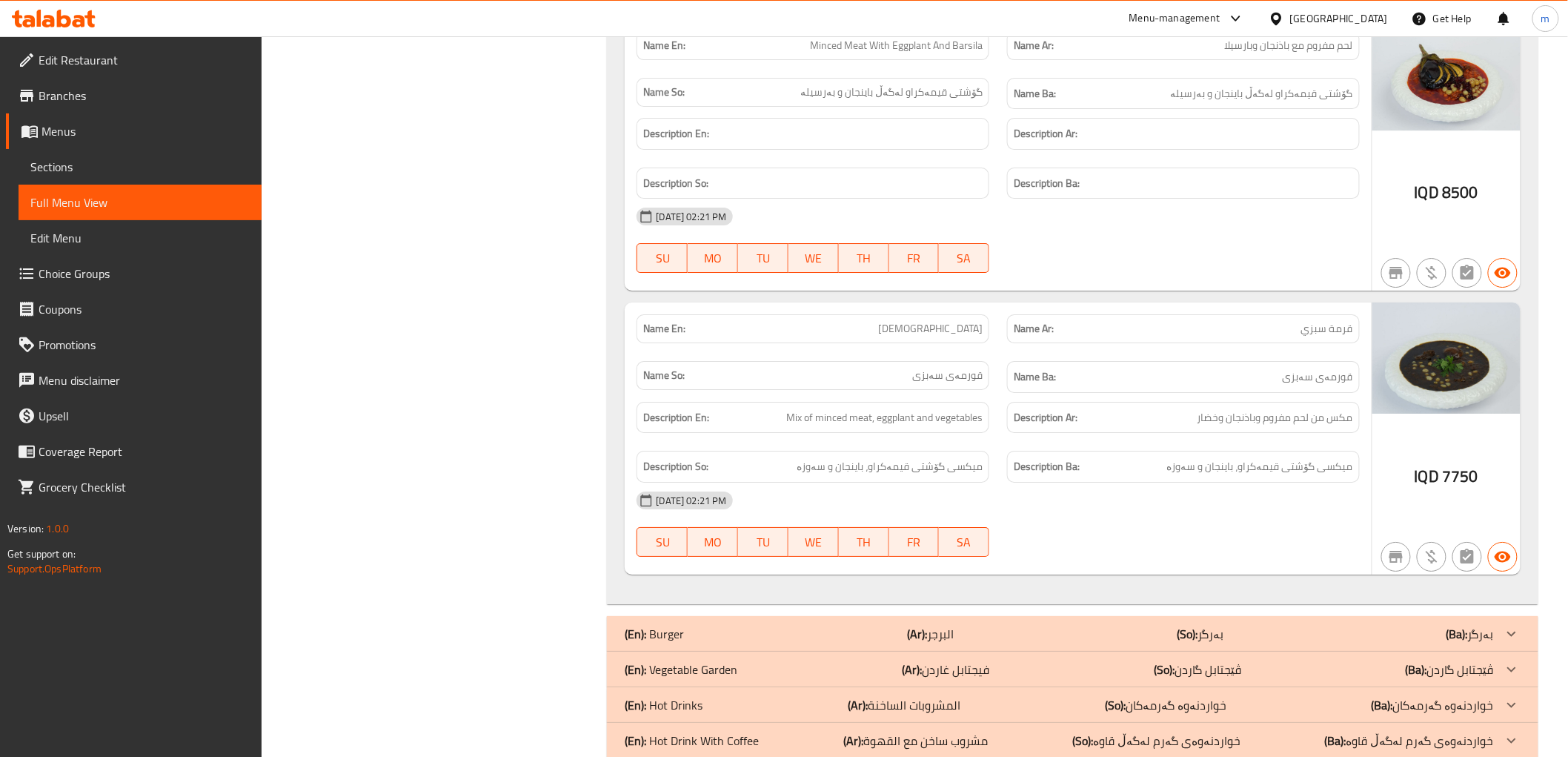
scroll to position [2053, 0]
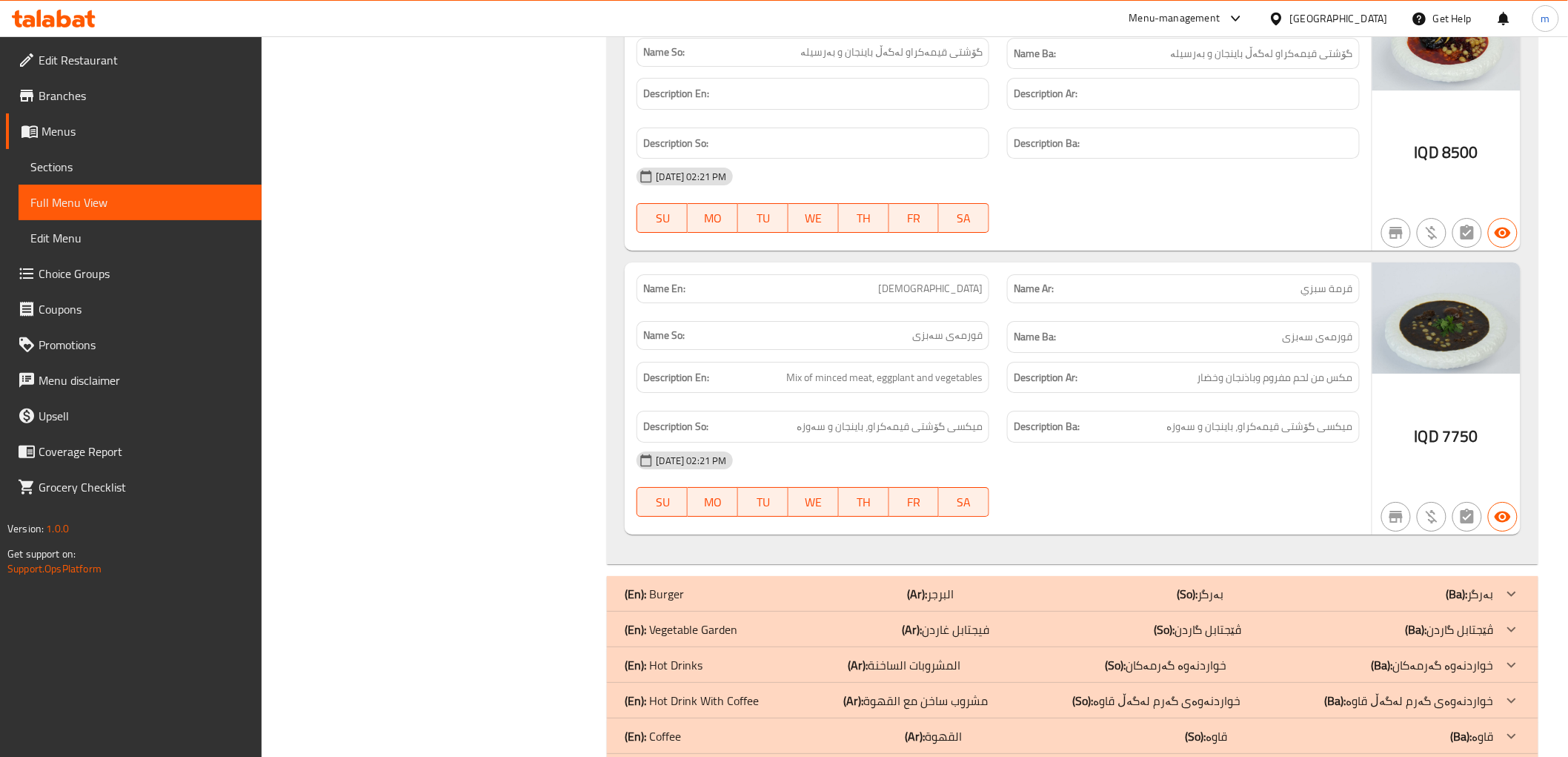
click at [1031, 410] on div "Description Ba: میکسی گۆشتی قیمەکراو، باینجان و سەوزە" at bounding box center [1183, 426] width 352 height 32
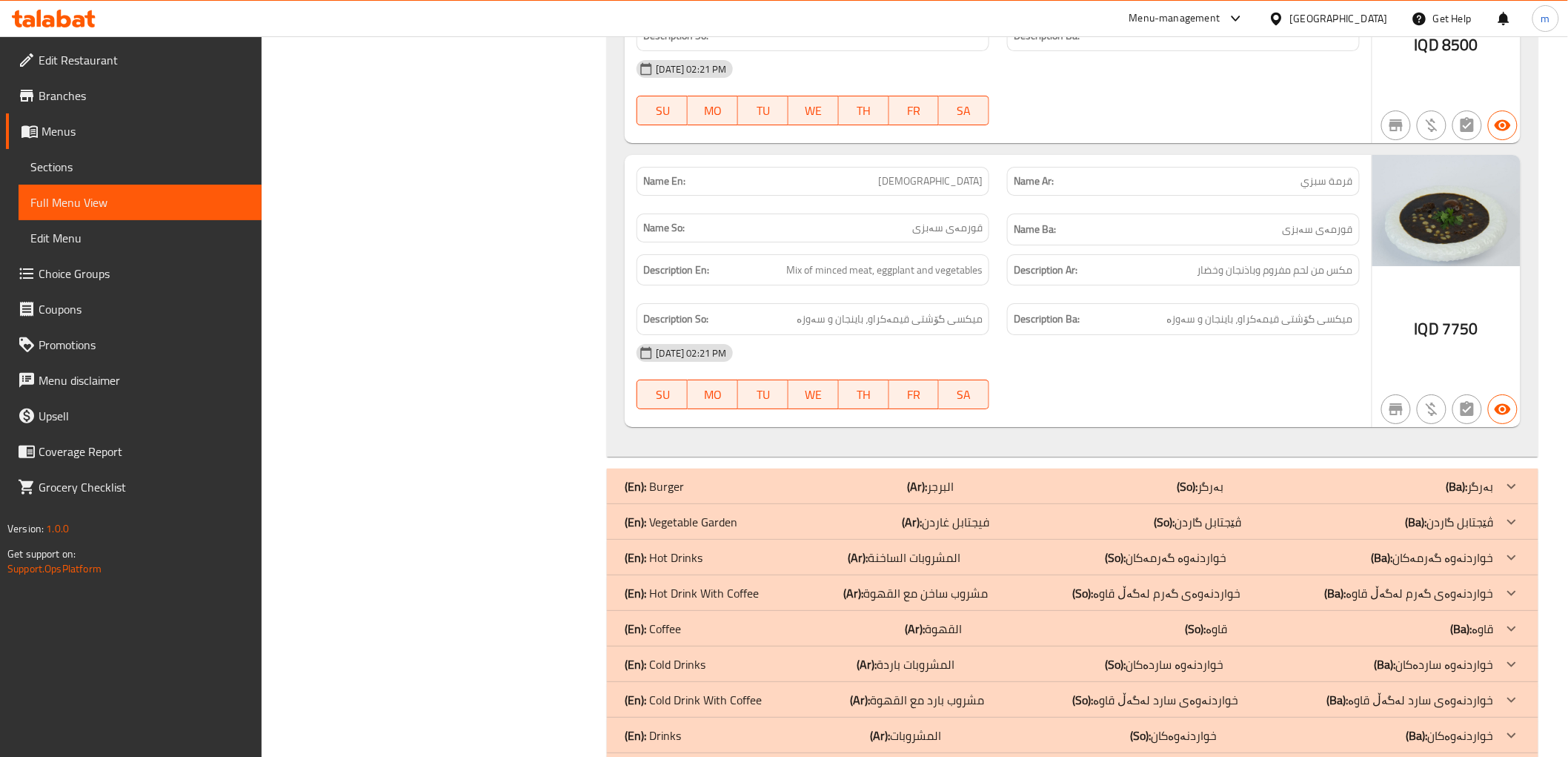
scroll to position [2279, 0]
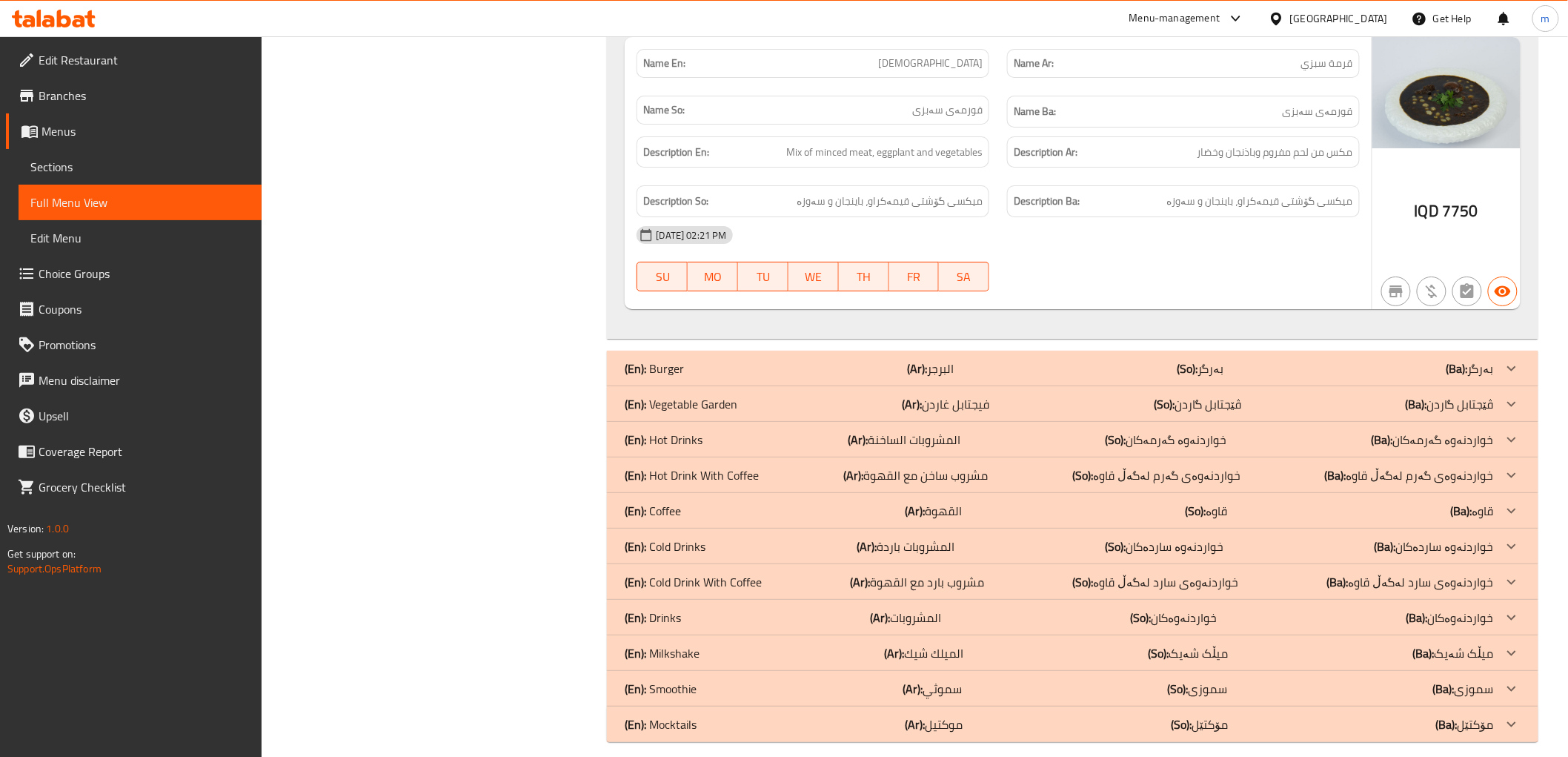
click at [738, 395] on div "(En): Vegetable Garden (Ar): فيجتابل غاردن (So): ڤێجتابل گاردن (Ba): ڤێجتابل گا…" at bounding box center [1059, 404] width 869 height 18
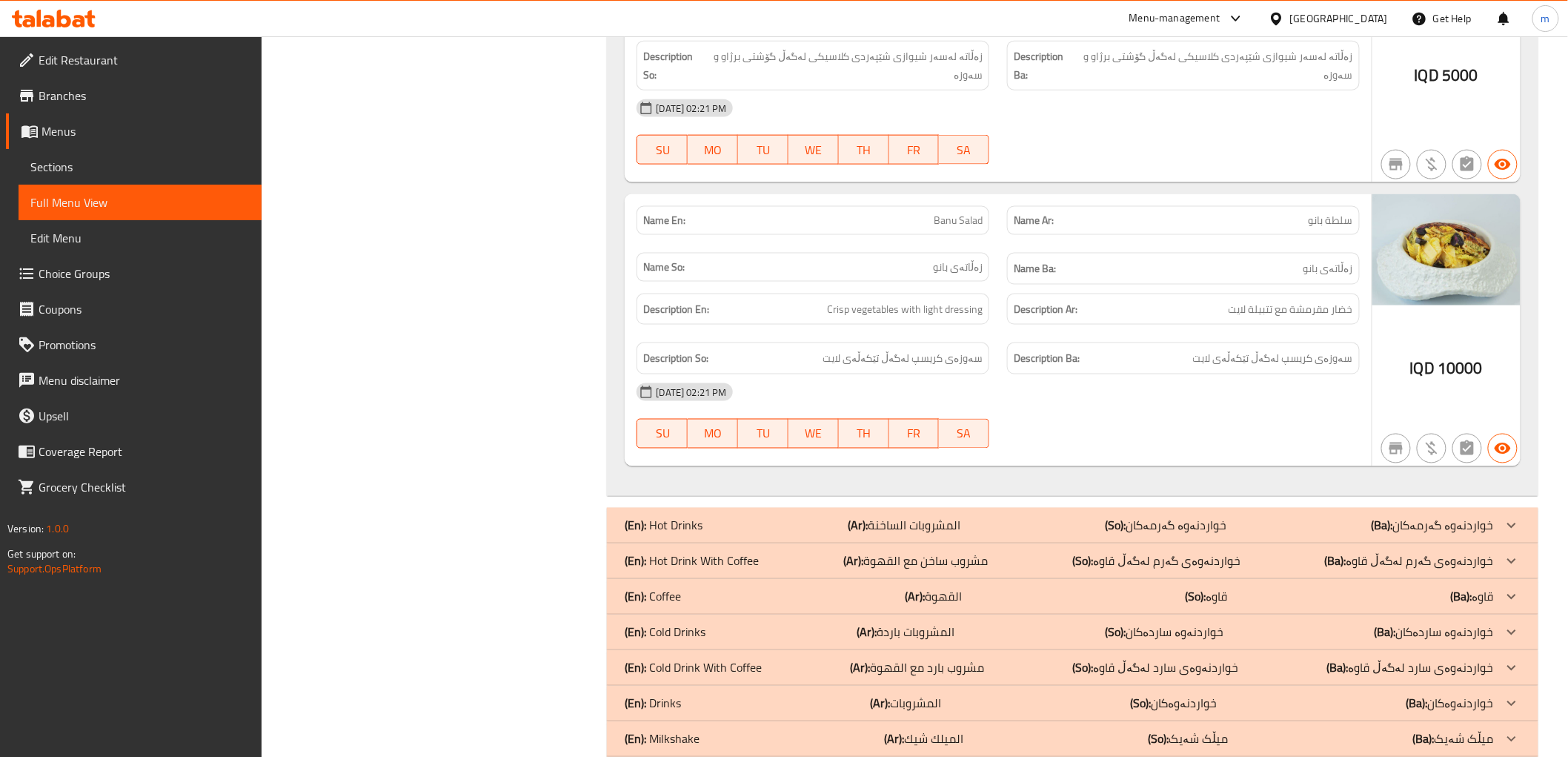
scroll to position [3208, 0]
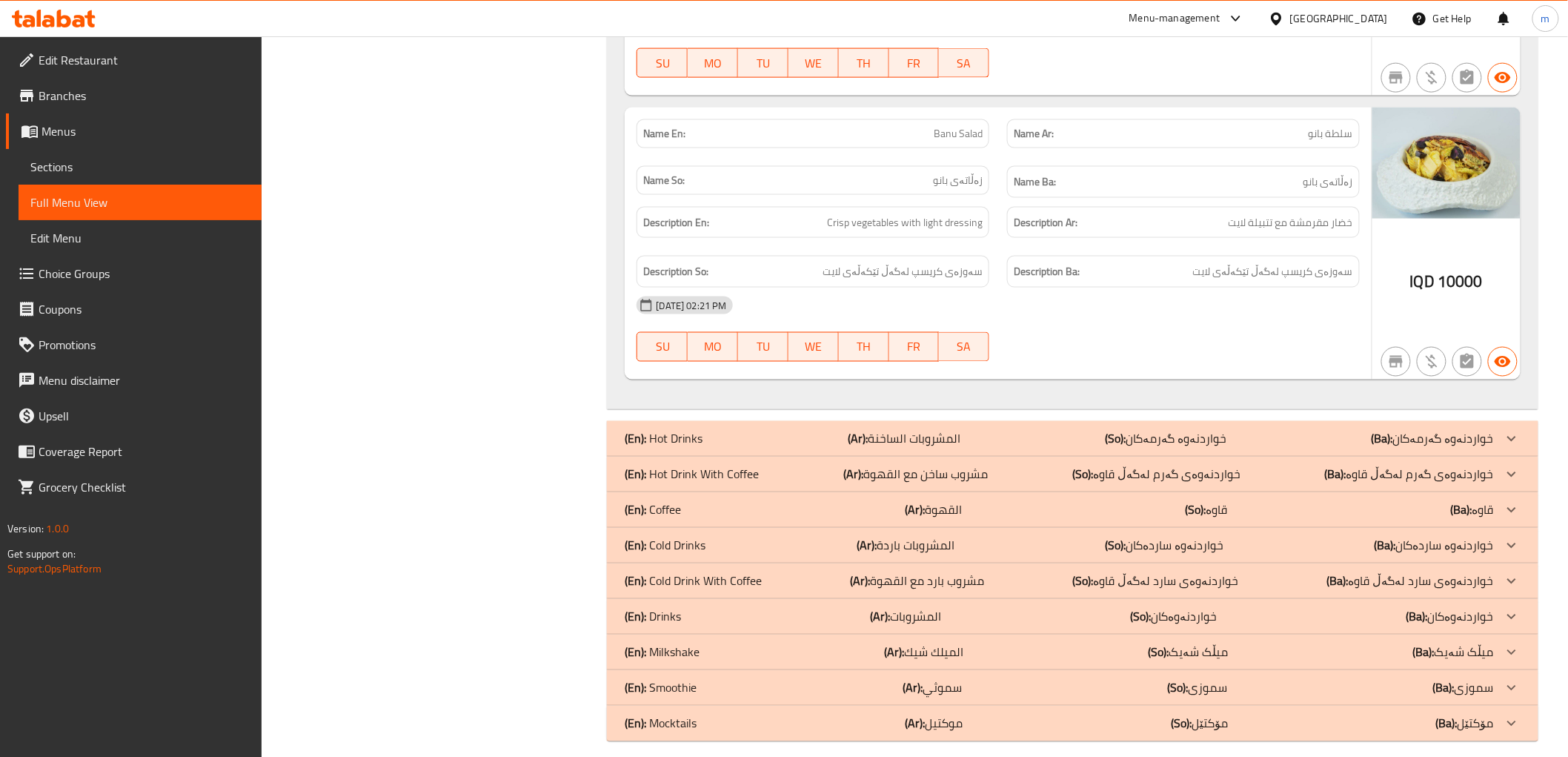
click at [878, 362] on div "Name En: Banu Salad Name Ar: سلطة بانو Name So: زەڵاتەی بانو Name Ba: زەڵاتەی ب…" at bounding box center [998, 243] width 746 height 272
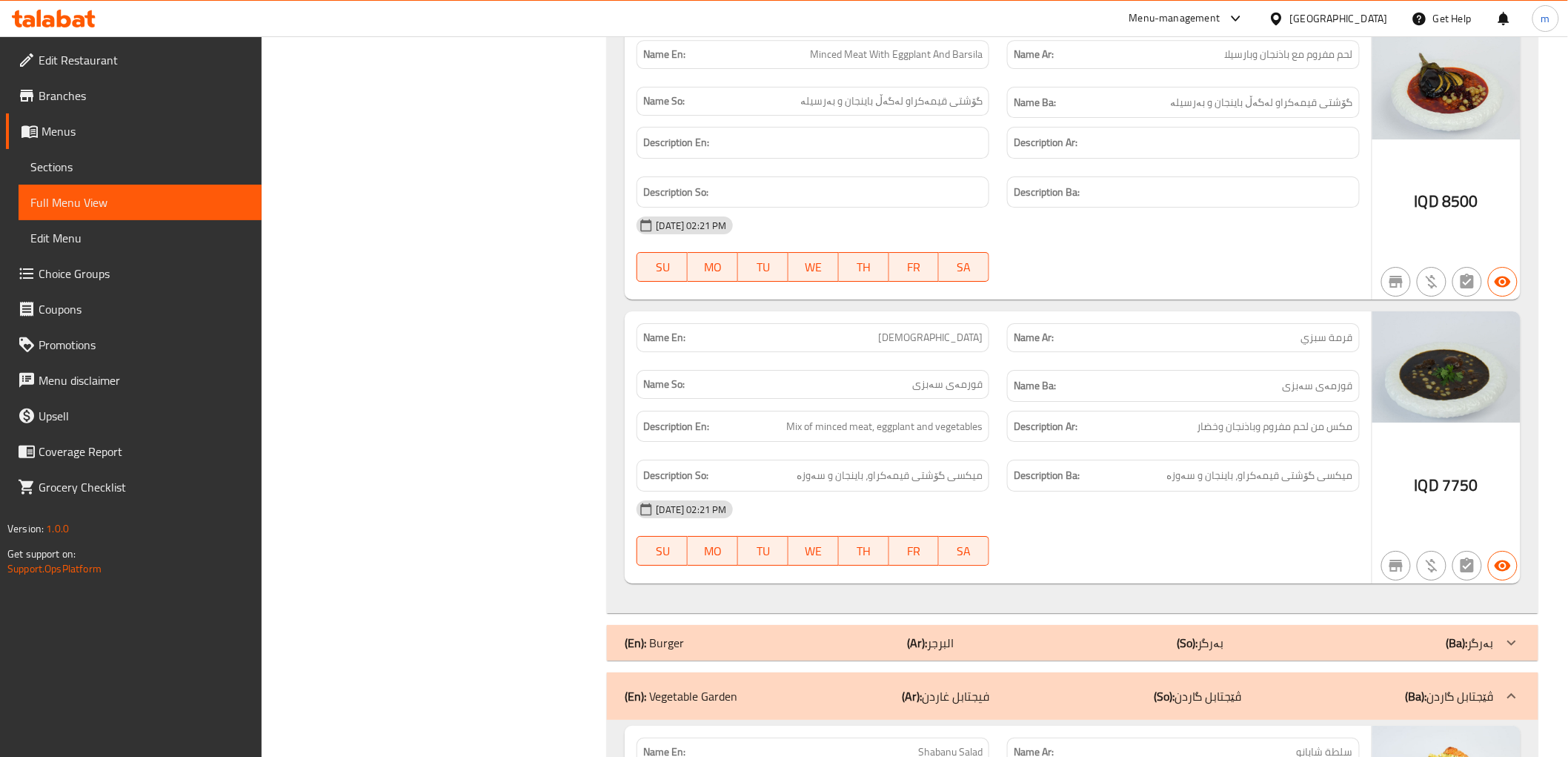
scroll to position [2247, 0]
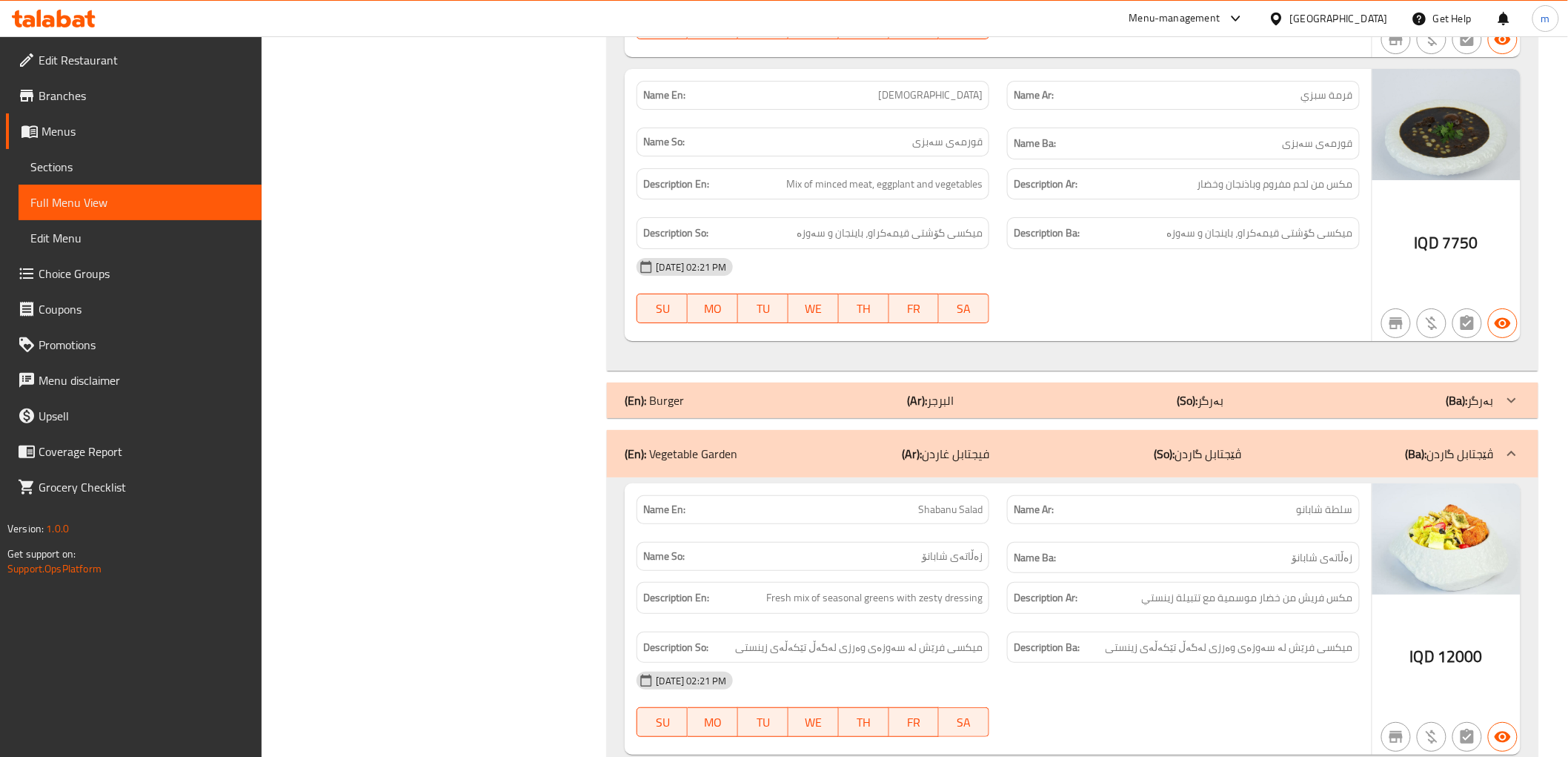
click at [884, 391] on div "(En): Burger (Ar): البرجر (So): بەرگر (Ba): بەرگر" at bounding box center [1059, 400] width 869 height 18
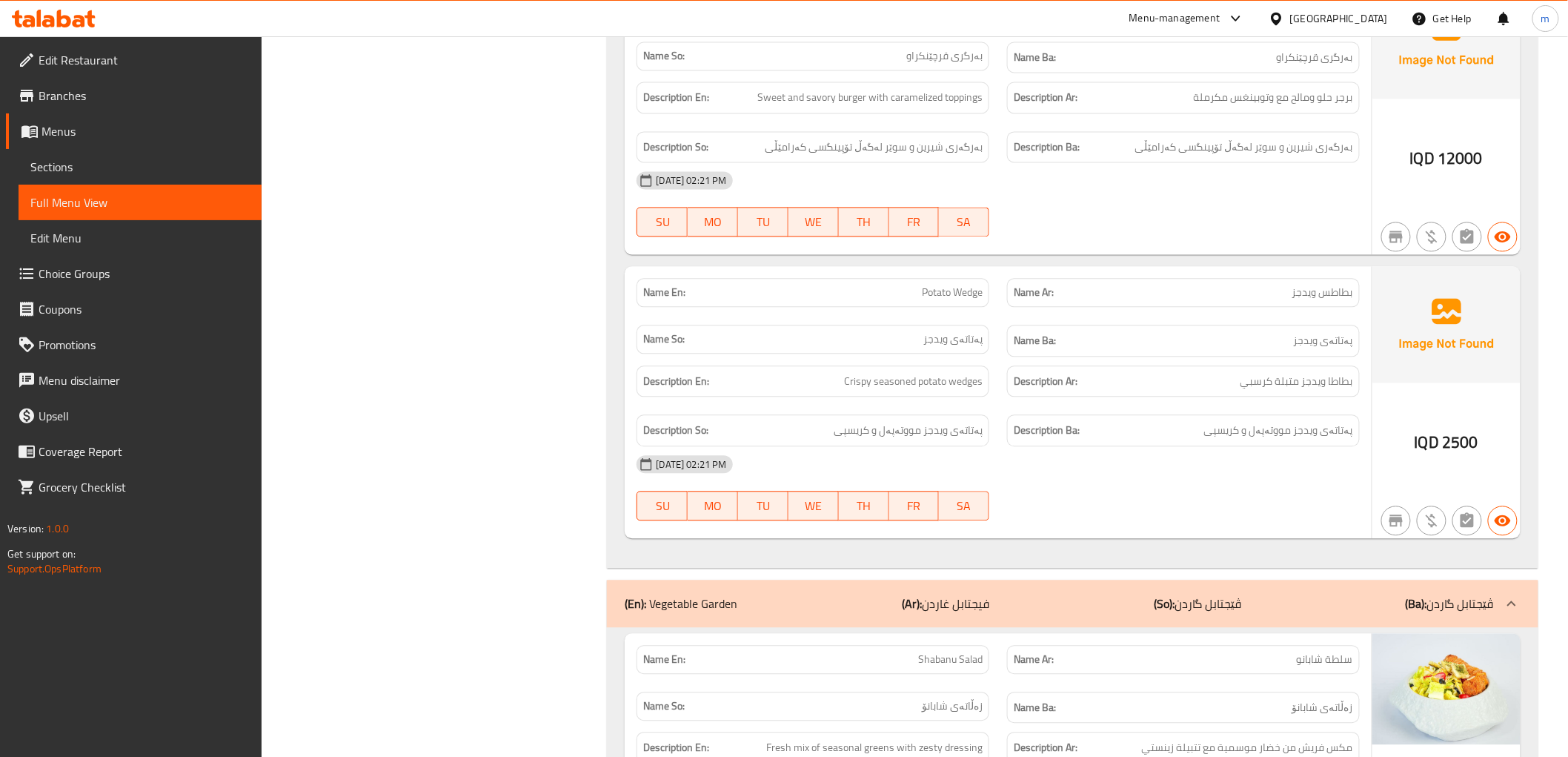
scroll to position [3620, 0]
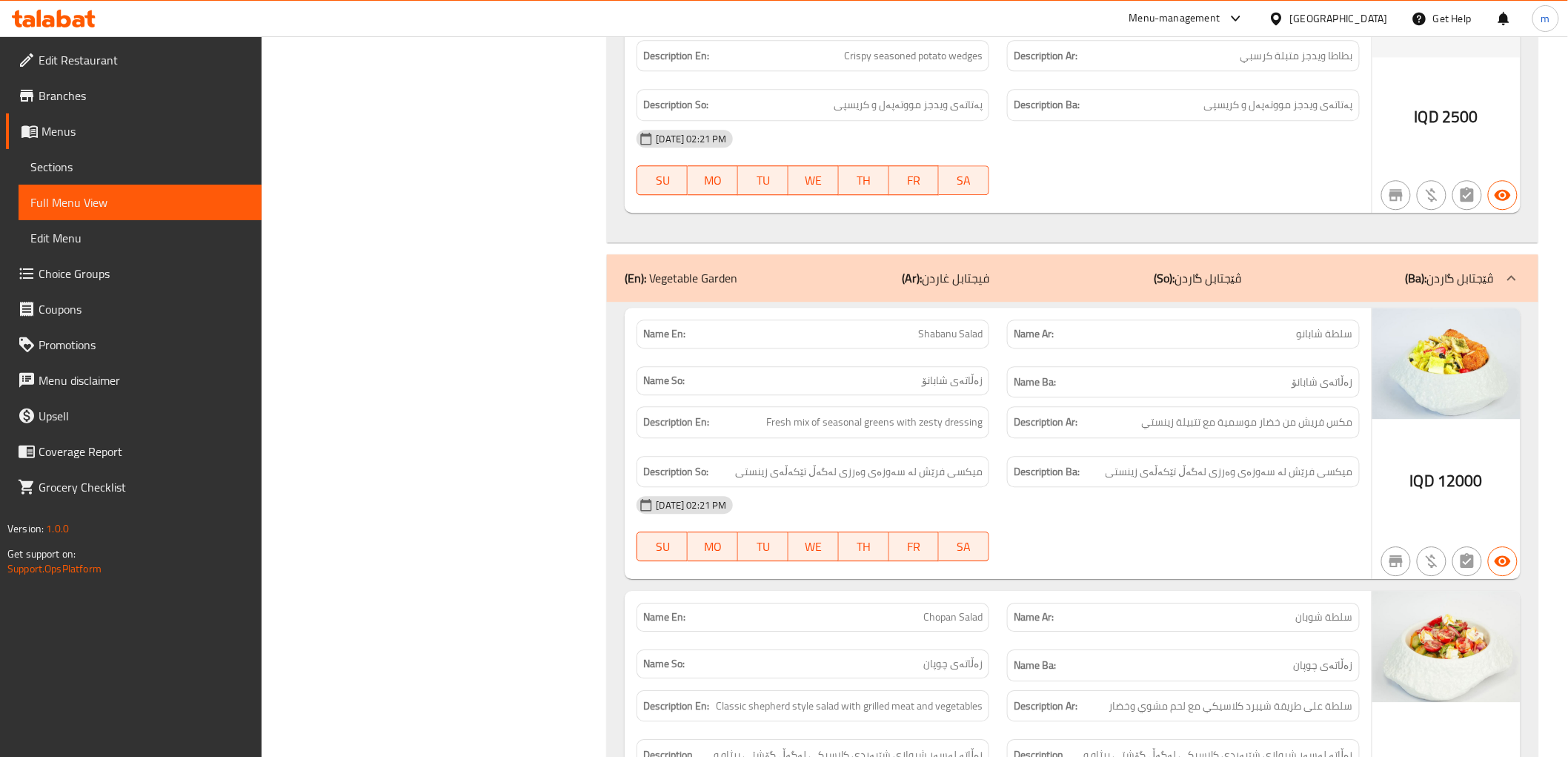
drag, startPoint x: 1038, startPoint y: 409, endPoint x: 1026, endPoint y: 417, distance: 14.4
click at [1038, 413] on strong "Description Ar:" at bounding box center [1046, 423] width 64 height 19
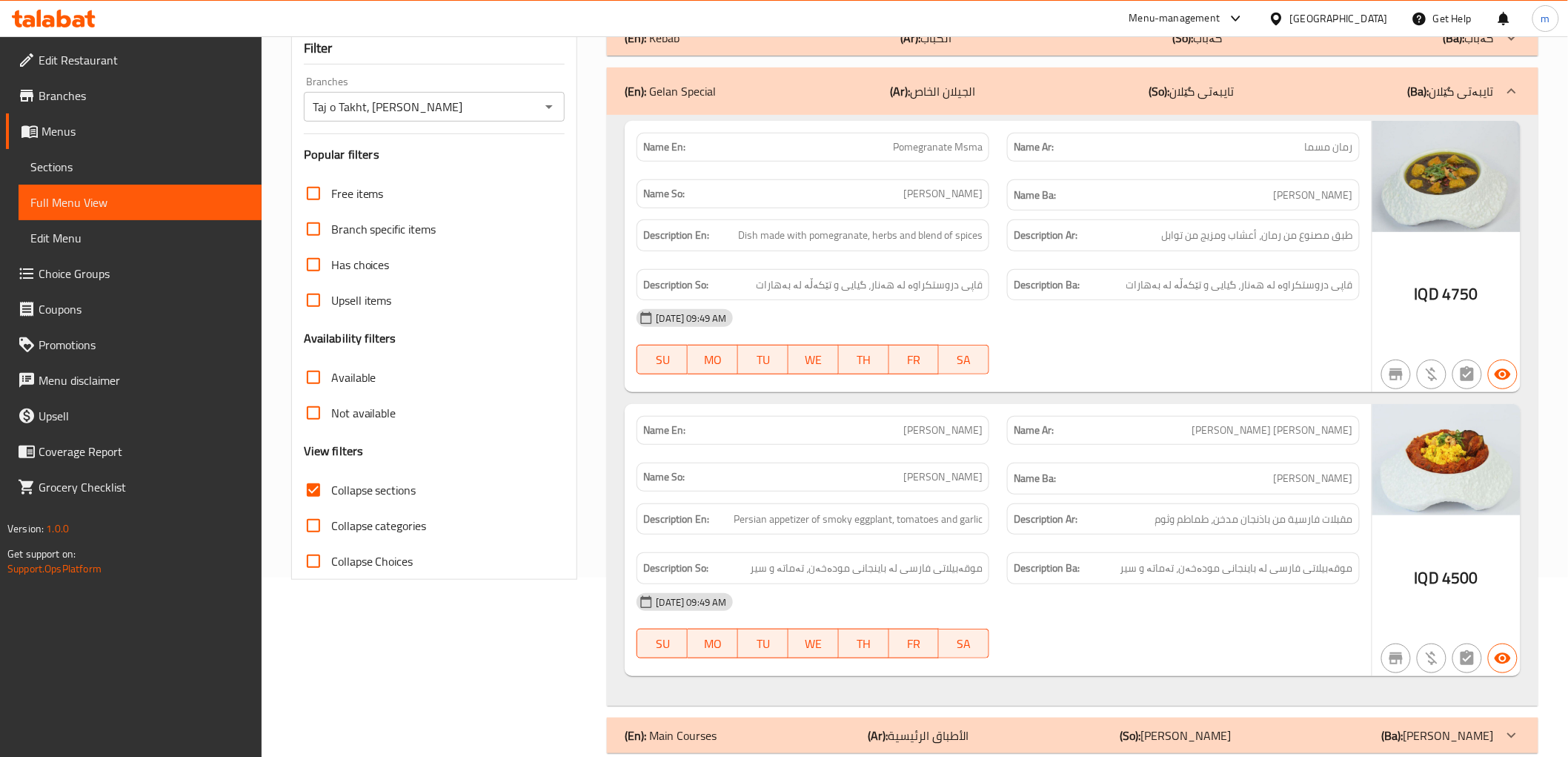
scroll to position [549, 0]
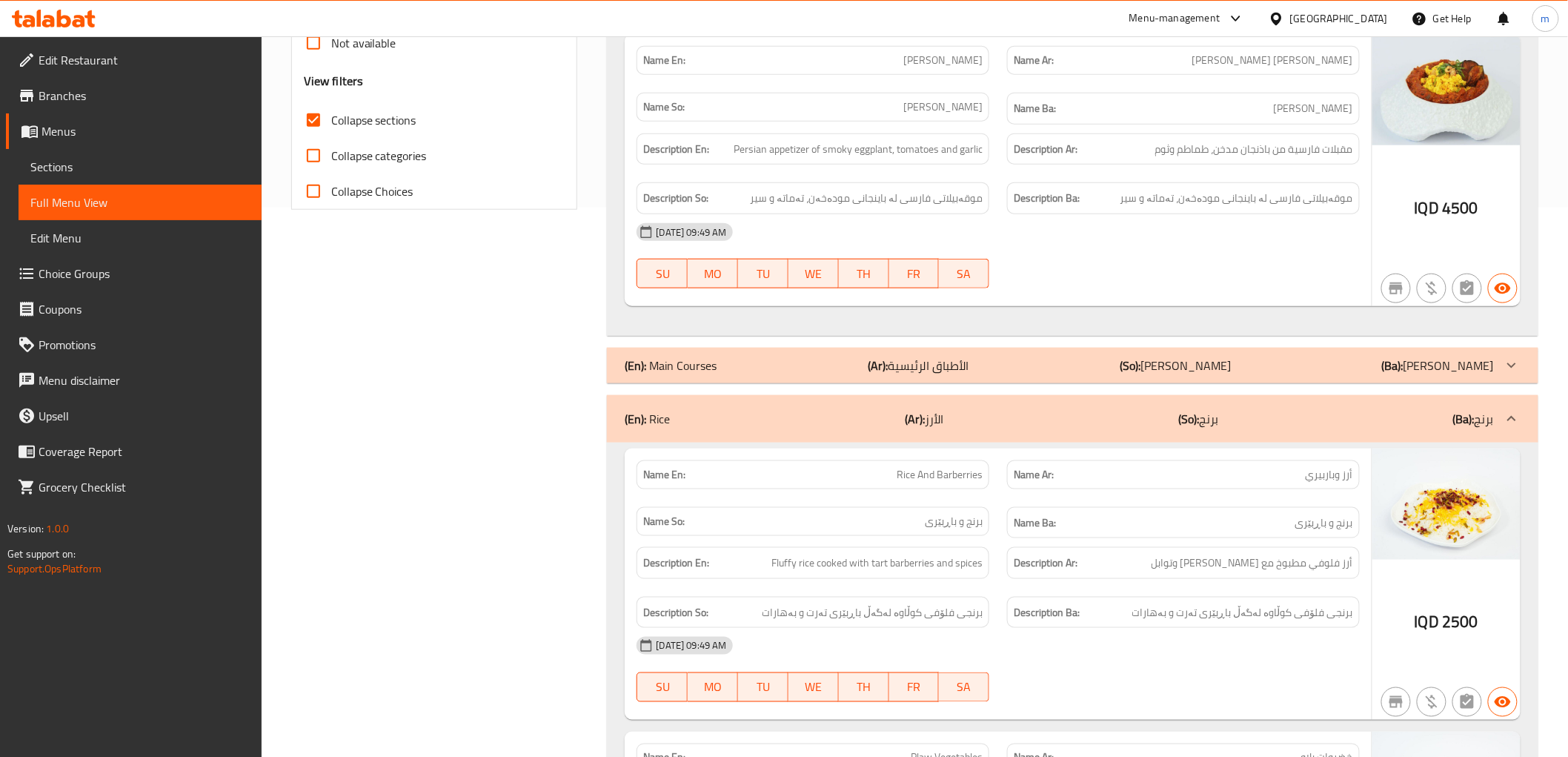
click at [411, 124] on span "Collapse sections" at bounding box center [374, 120] width 85 height 18
click at [331, 124] on input "Collapse sections" at bounding box center [312, 120] width 35 height 35
click at [410, 124] on span "Collapse sections" at bounding box center [374, 120] width 85 height 18
click at [331, 124] on input "Collapse sections" at bounding box center [312, 120] width 35 height 35
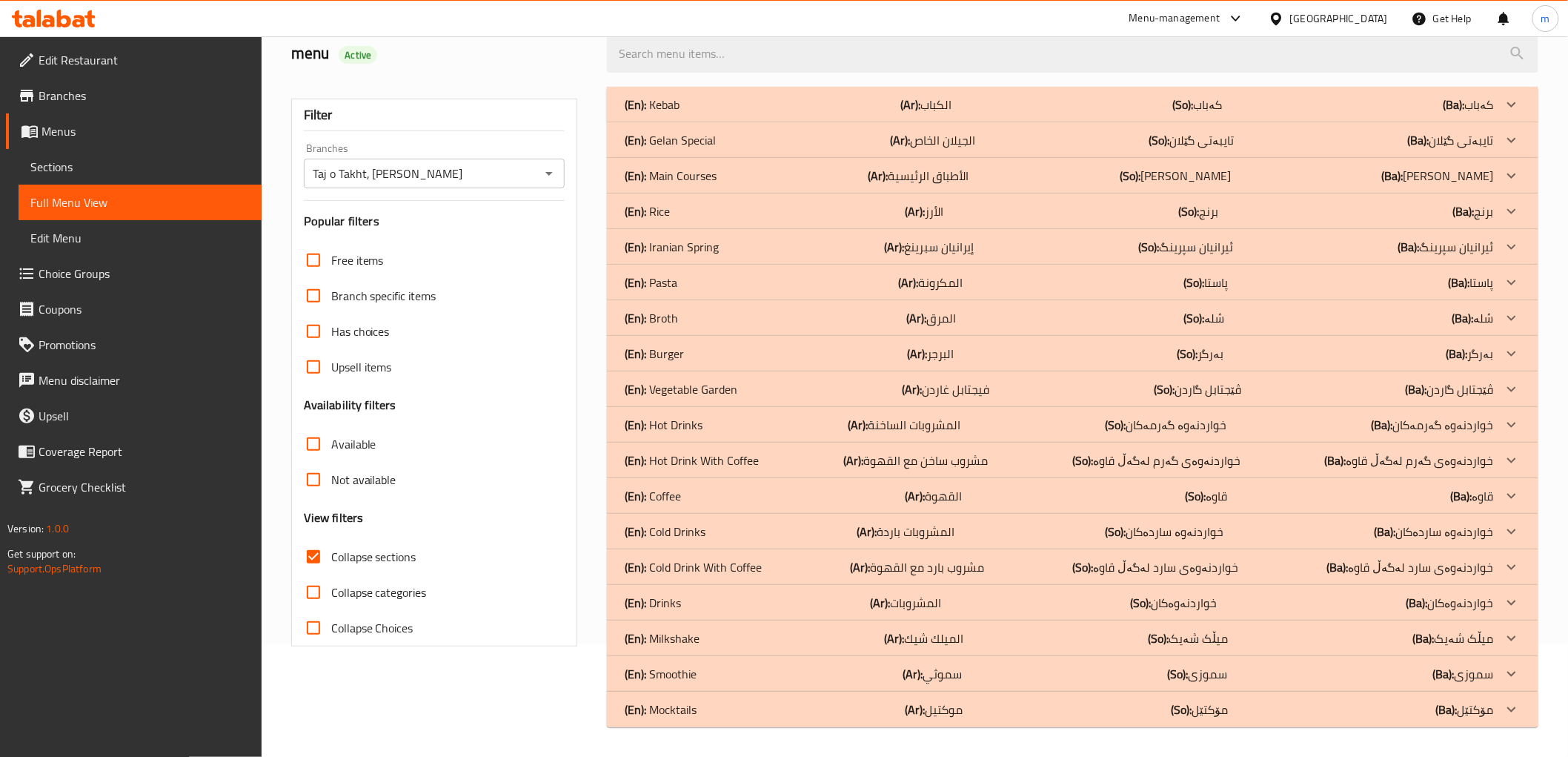
scroll to position [113, 0]
click at [694, 278] on div "(En): Pasta (Ar): المكرونة (So): پاستا (Ba): پاستا" at bounding box center [1059, 282] width 869 height 18
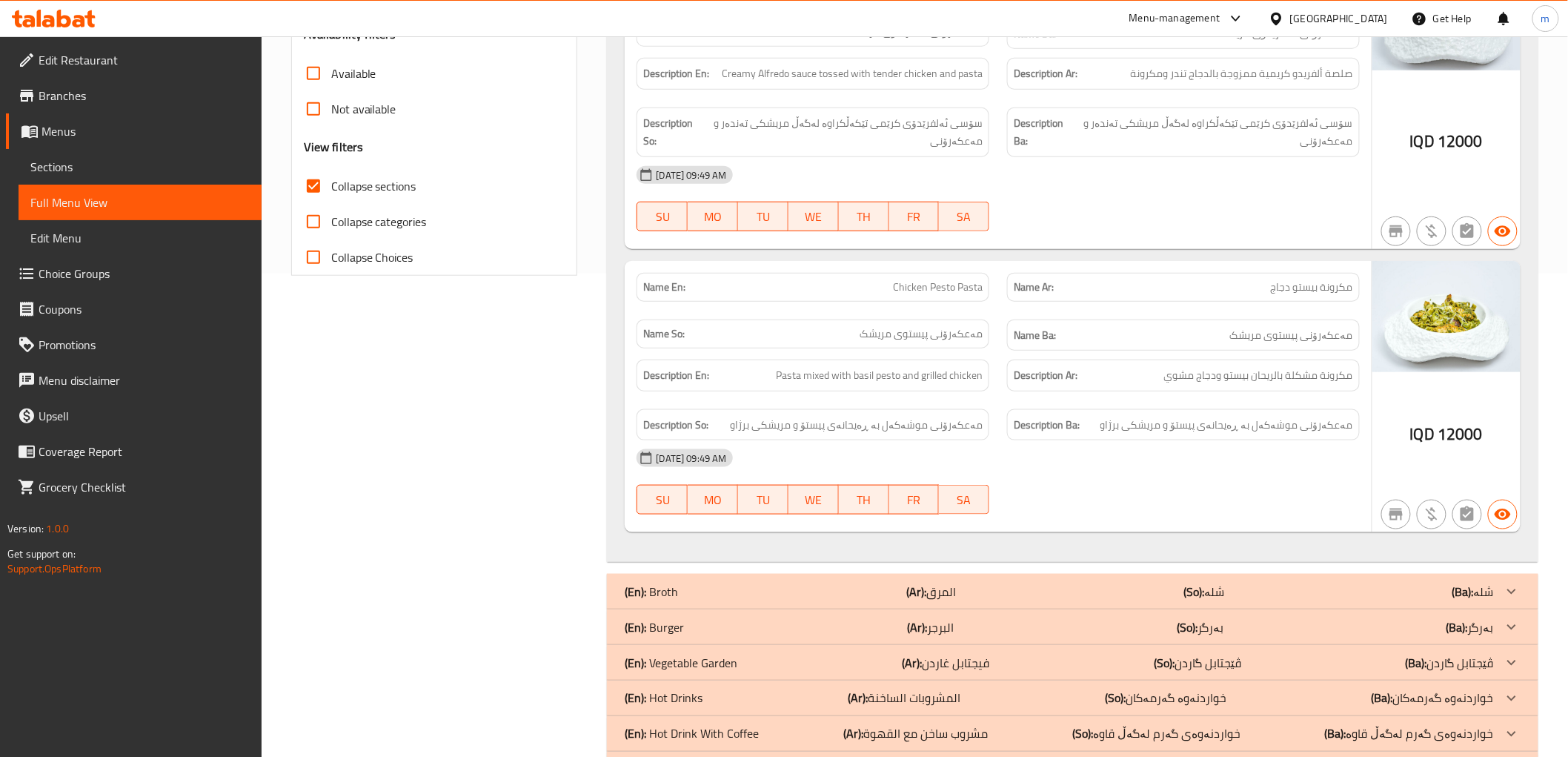
scroll to position [524, 0]
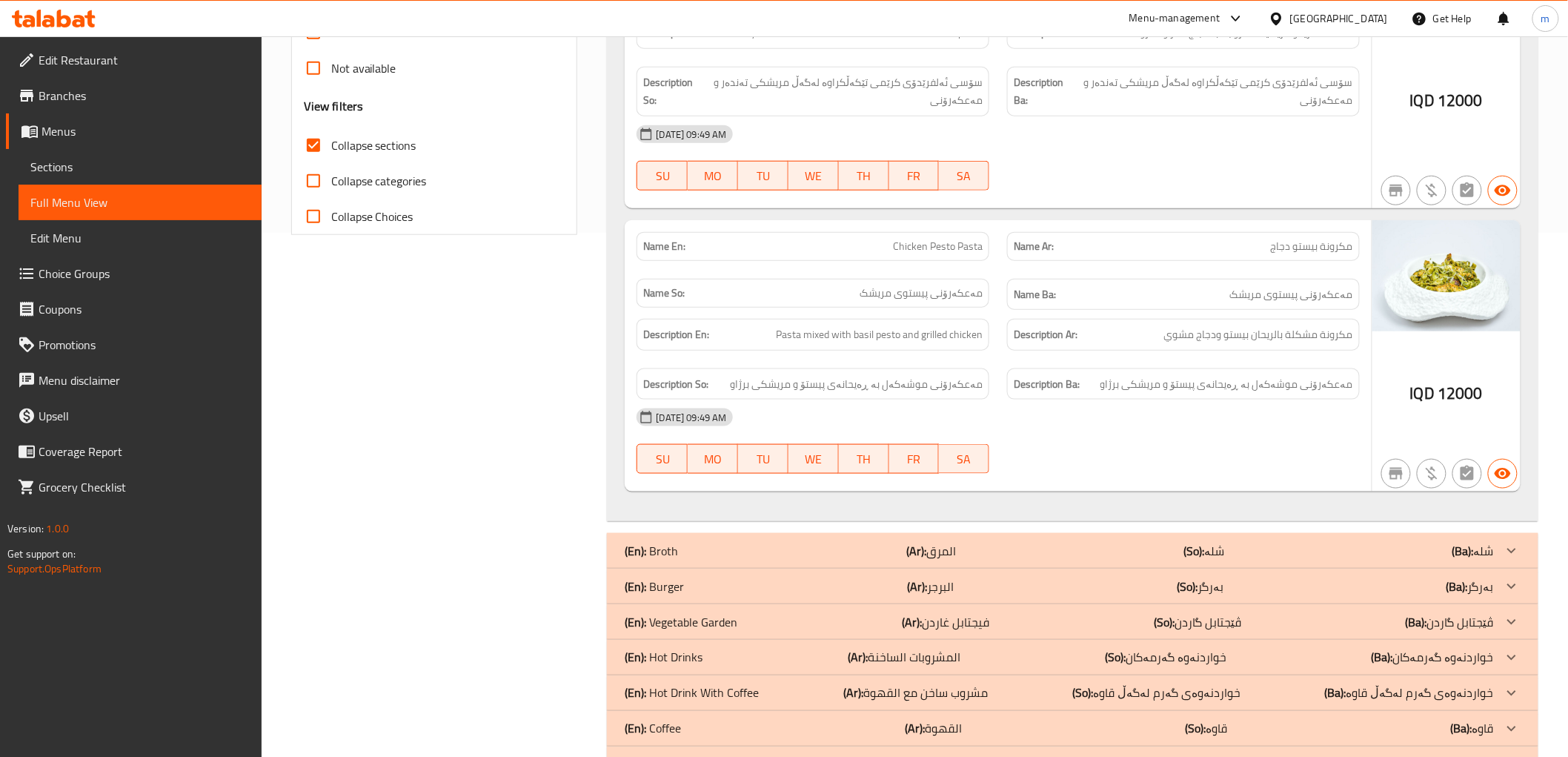
click at [919, 457] on span "FR" at bounding box center [915, 459] width 39 height 22
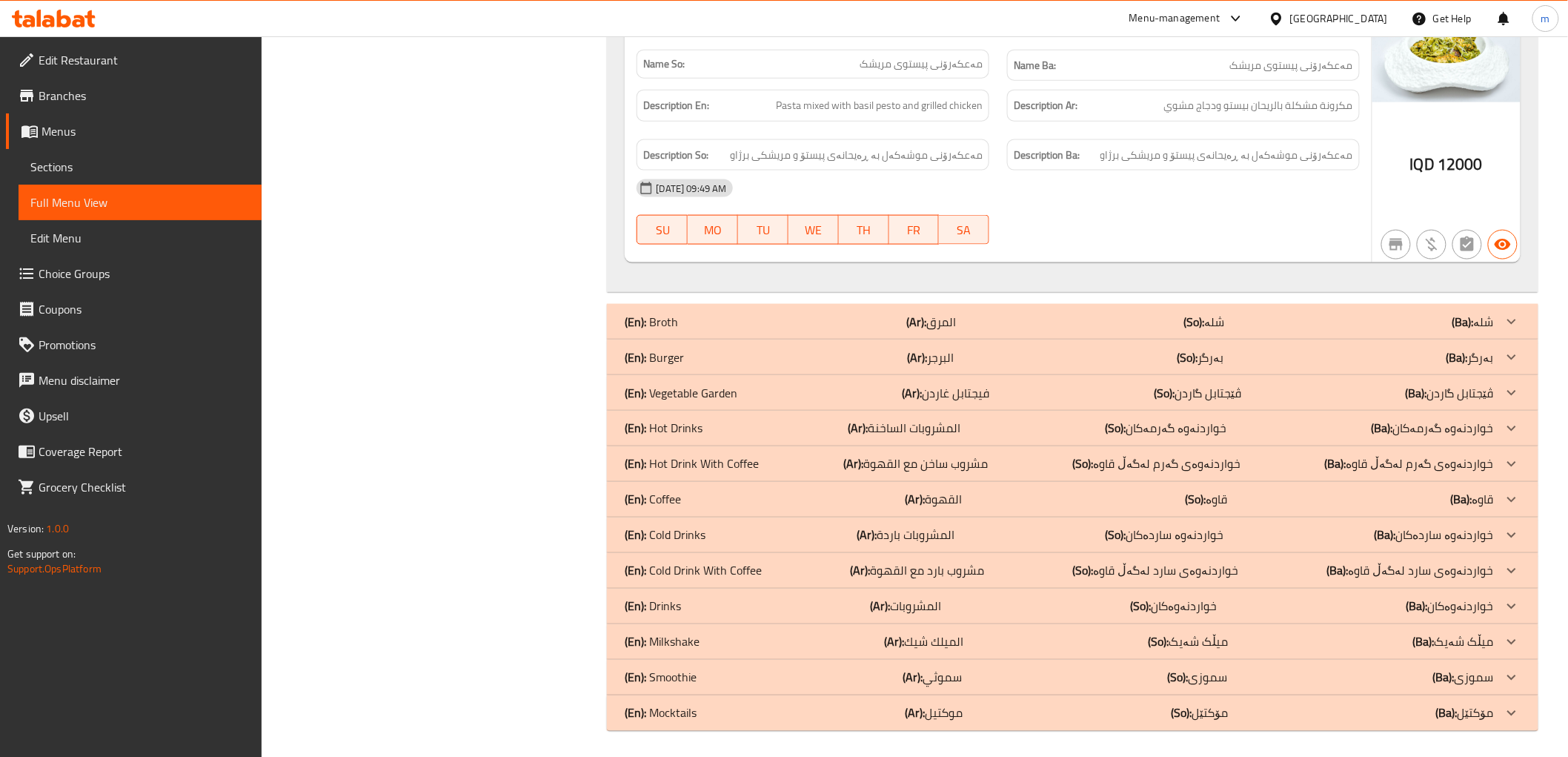
scroll to position [758, 0]
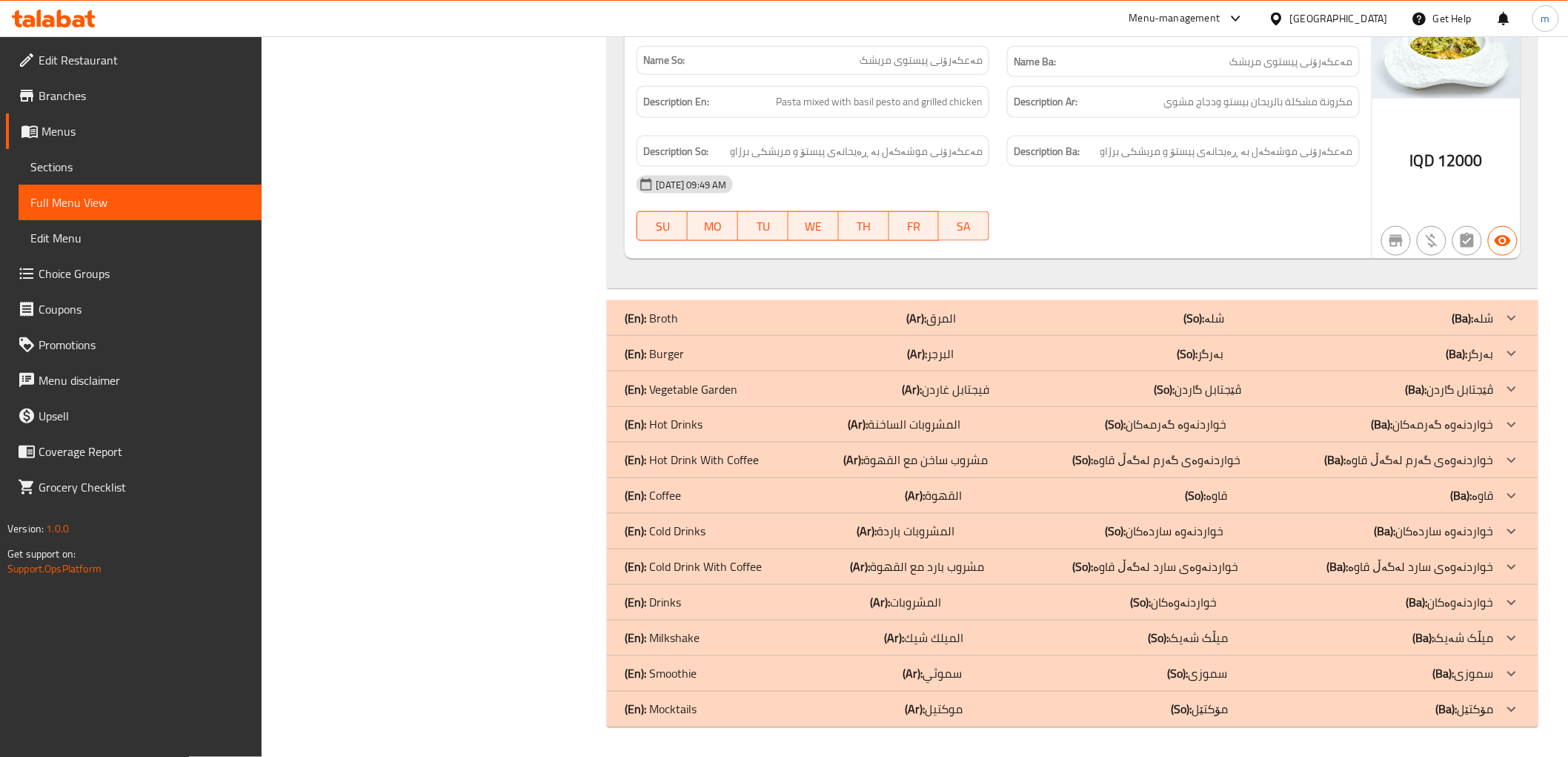
click at [697, 708] on p "(En): Mocktails" at bounding box center [661, 710] width 72 height 18
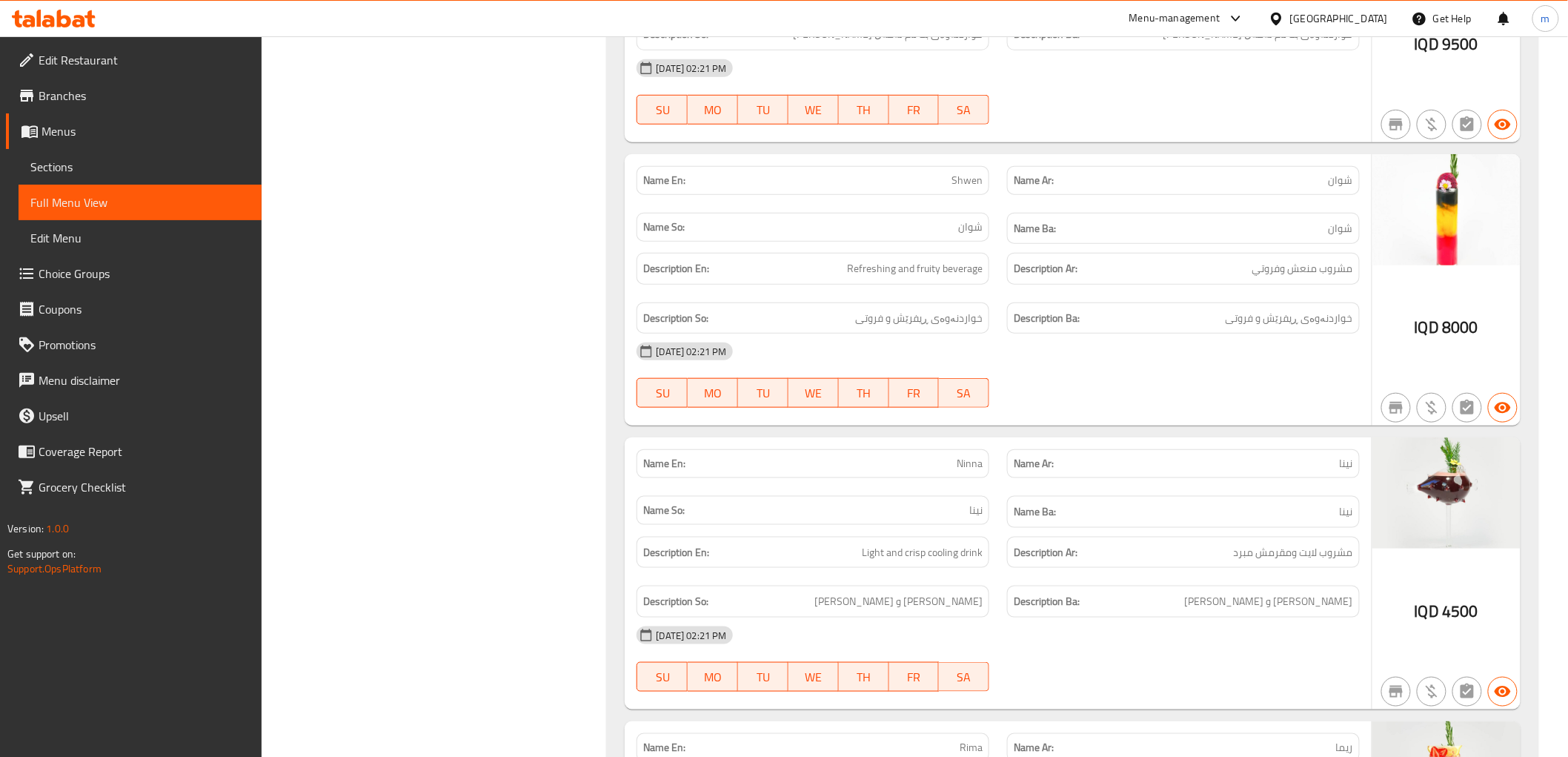
scroll to position [2817, 0]
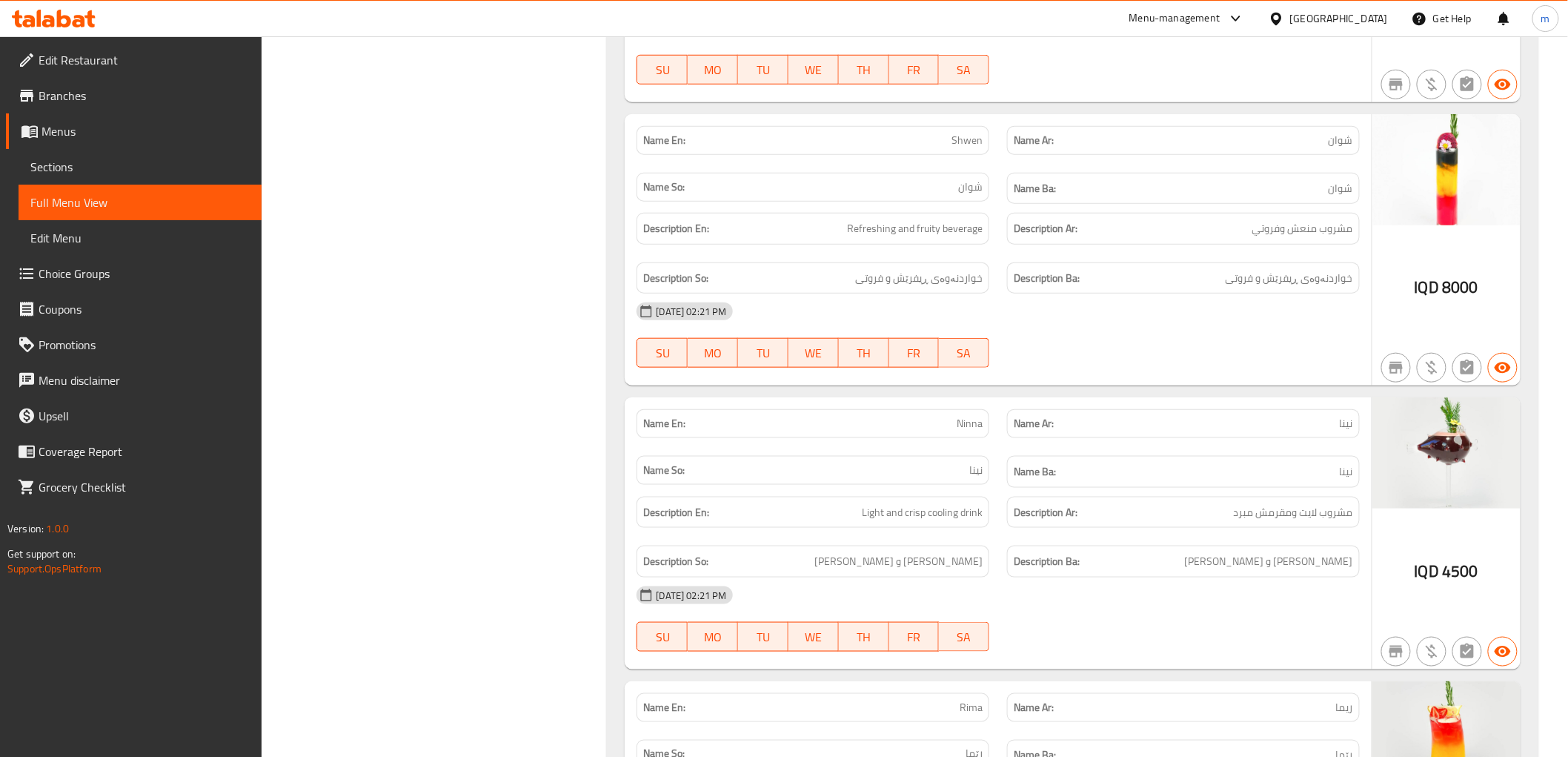
click at [972, 508] on span "Light and crisp cooling drink" at bounding box center [922, 513] width 121 height 19
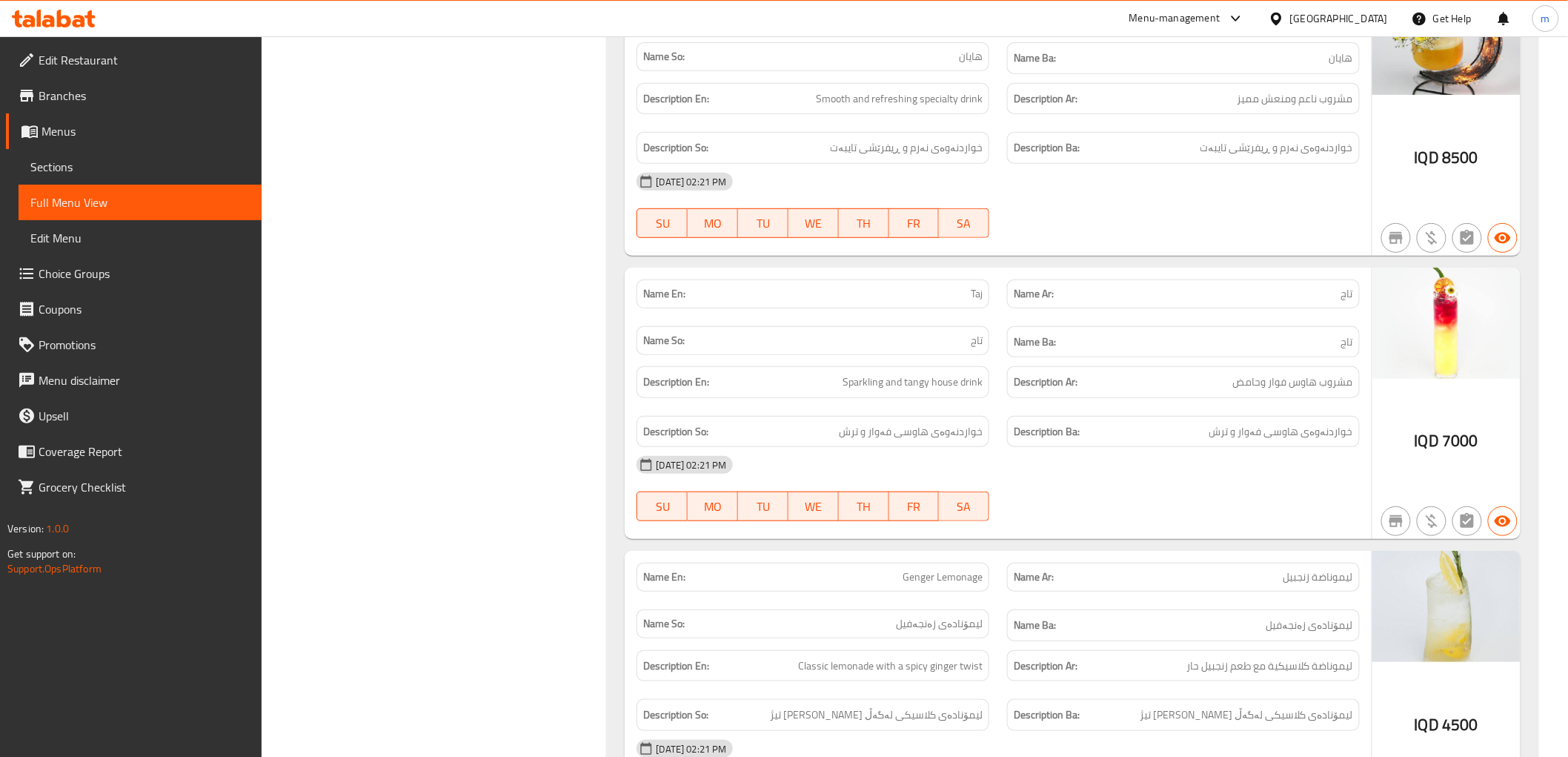
scroll to position [4792, 0]
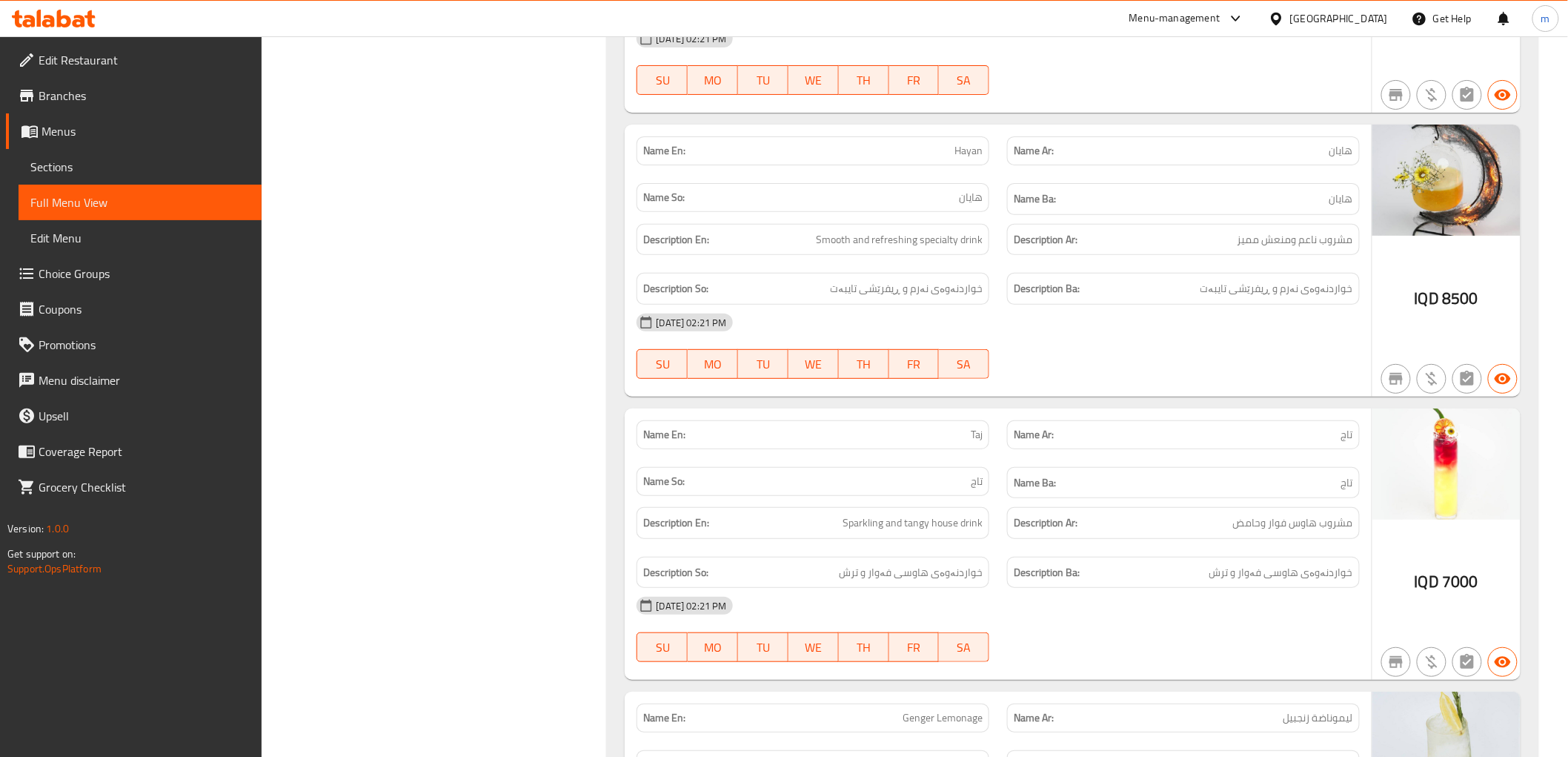
click at [1063, 443] on p "Name Ar: تاج" at bounding box center [1183, 435] width 339 height 15
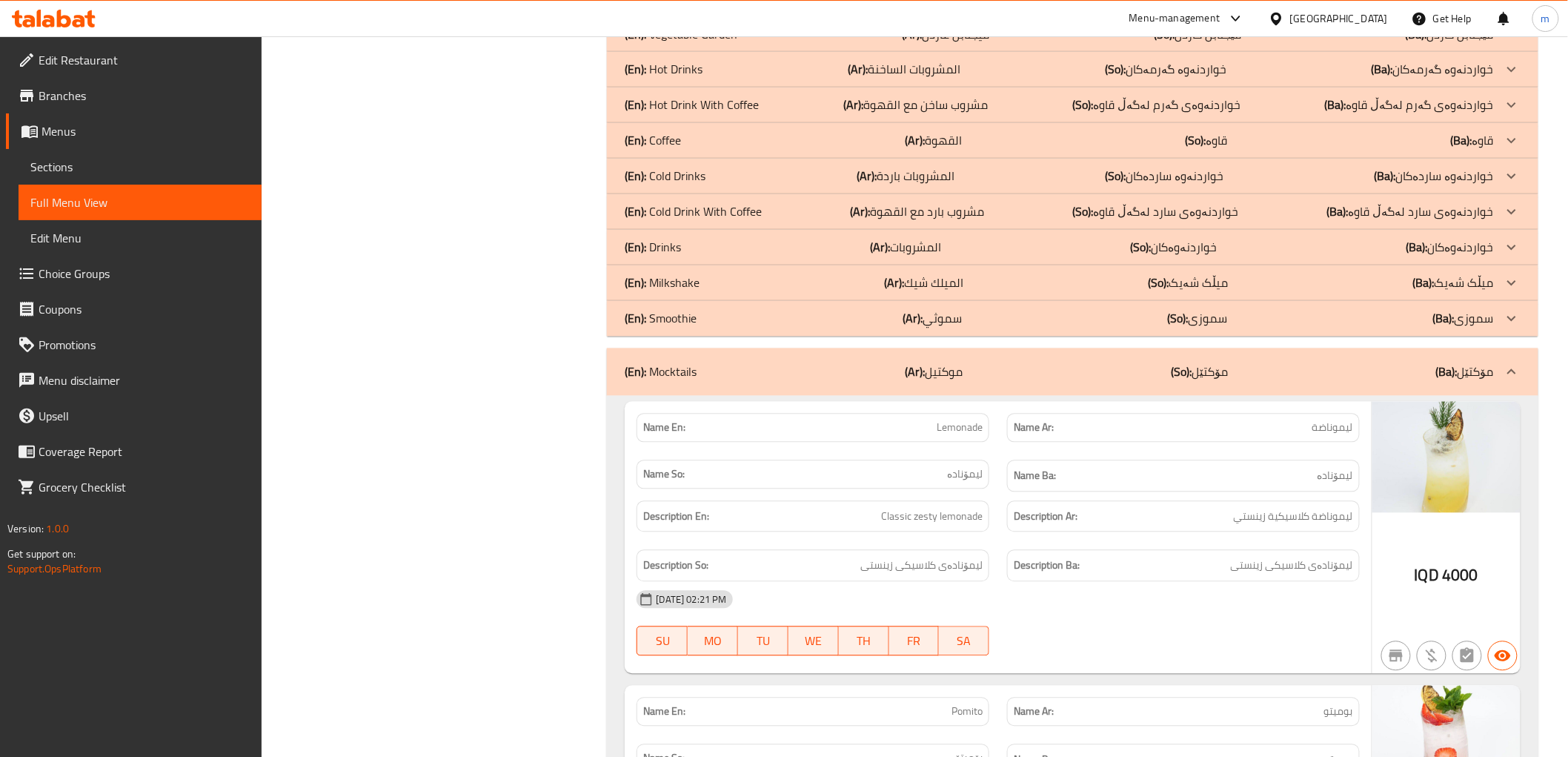
scroll to position [947, 0]
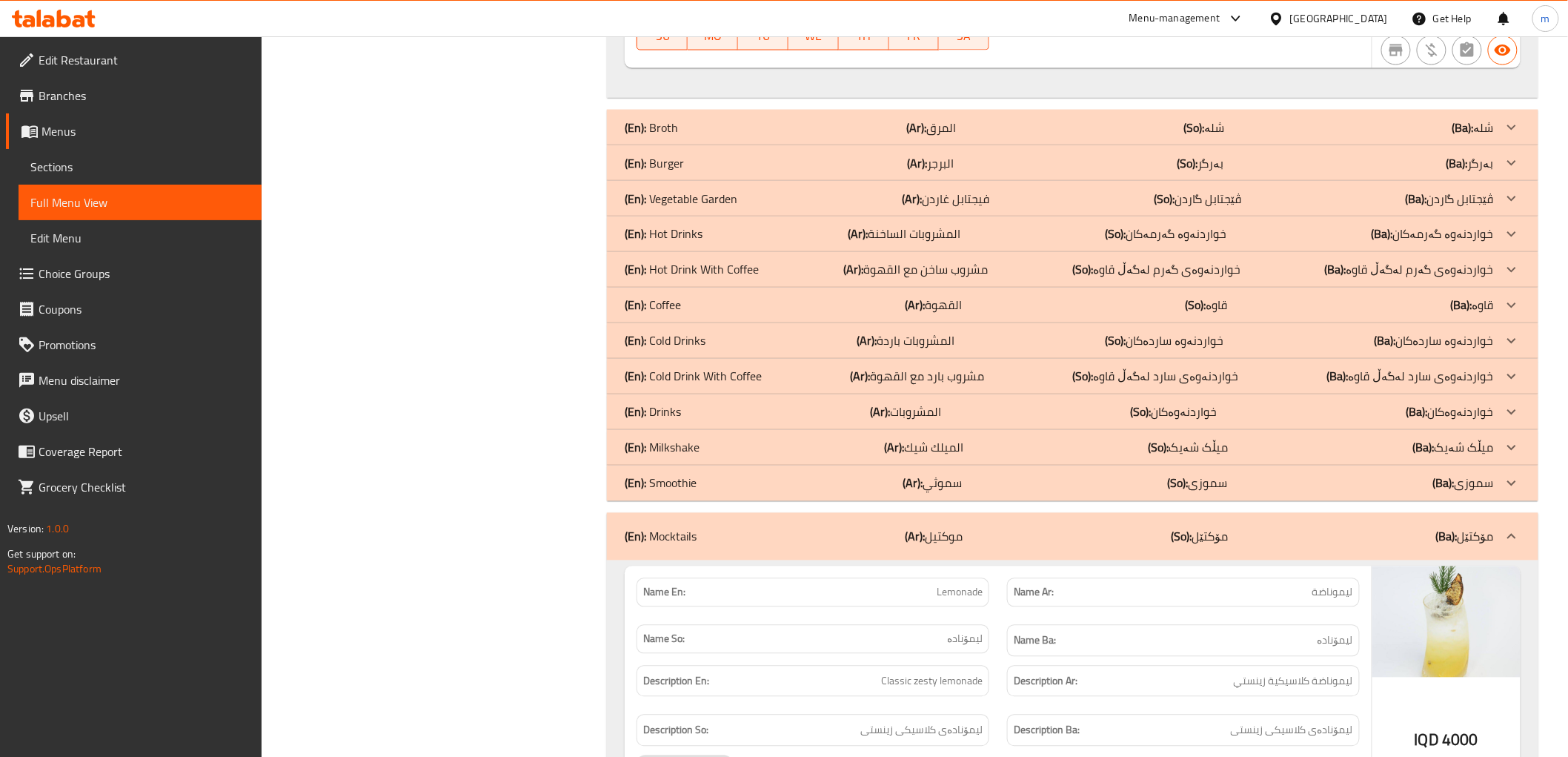
click at [693, 450] on p "(En): Milkshake" at bounding box center [662, 447] width 75 height 18
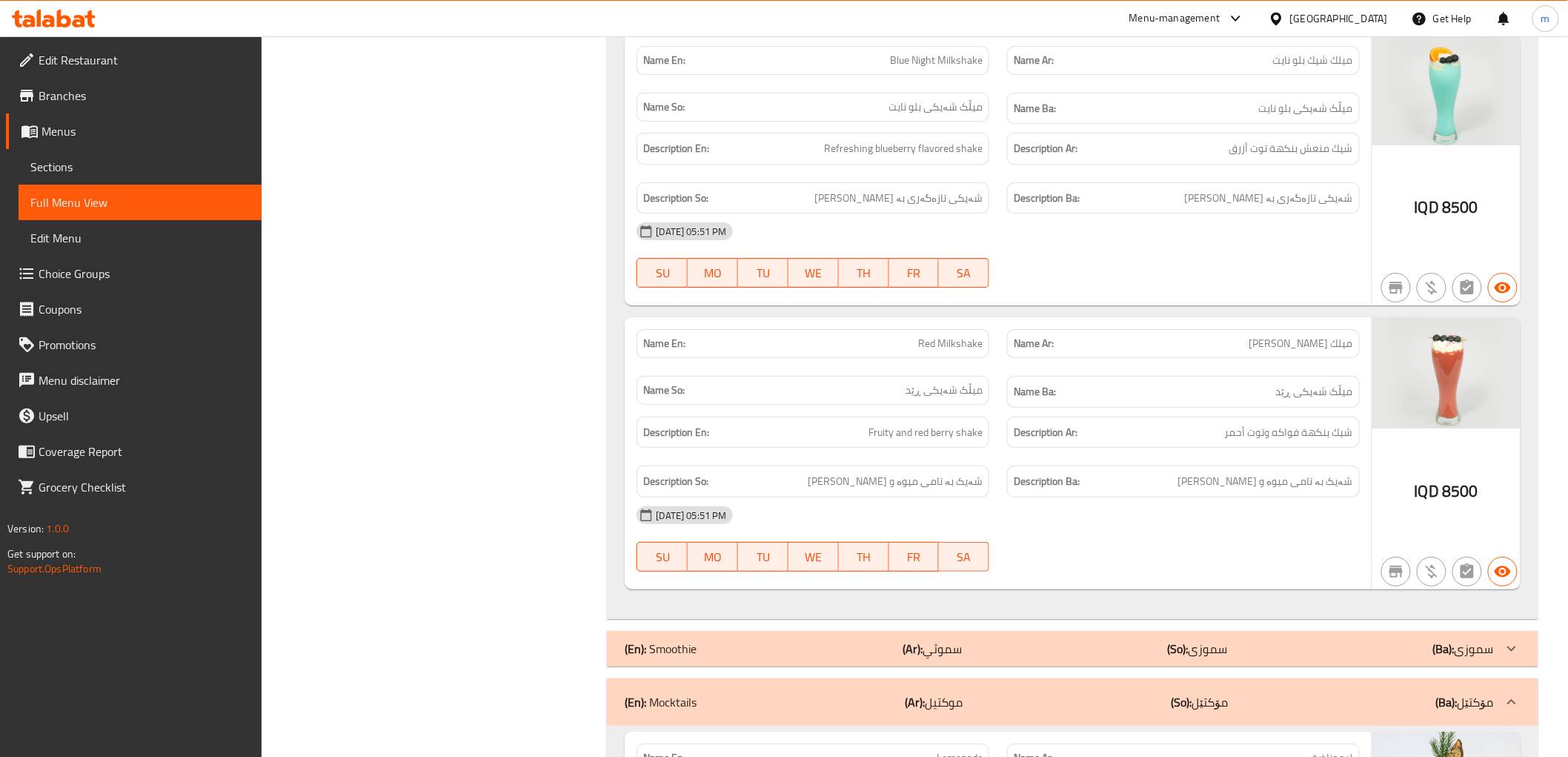
scroll to position [0, 0]
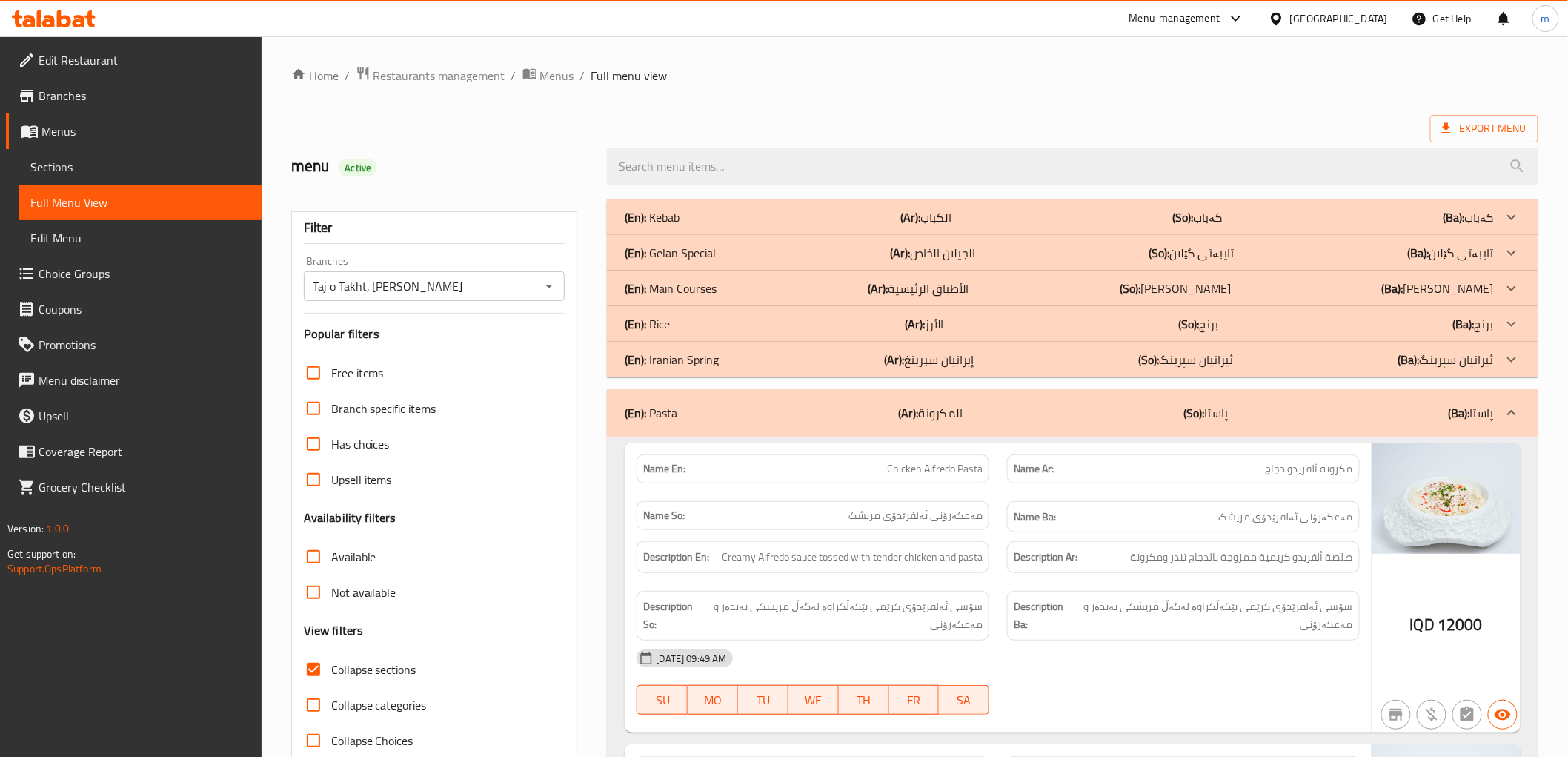
click at [345, 665] on span "Collapse sections" at bounding box center [374, 669] width 85 height 18
click at [331, 665] on input "Collapse sections" at bounding box center [312, 669] width 35 height 35
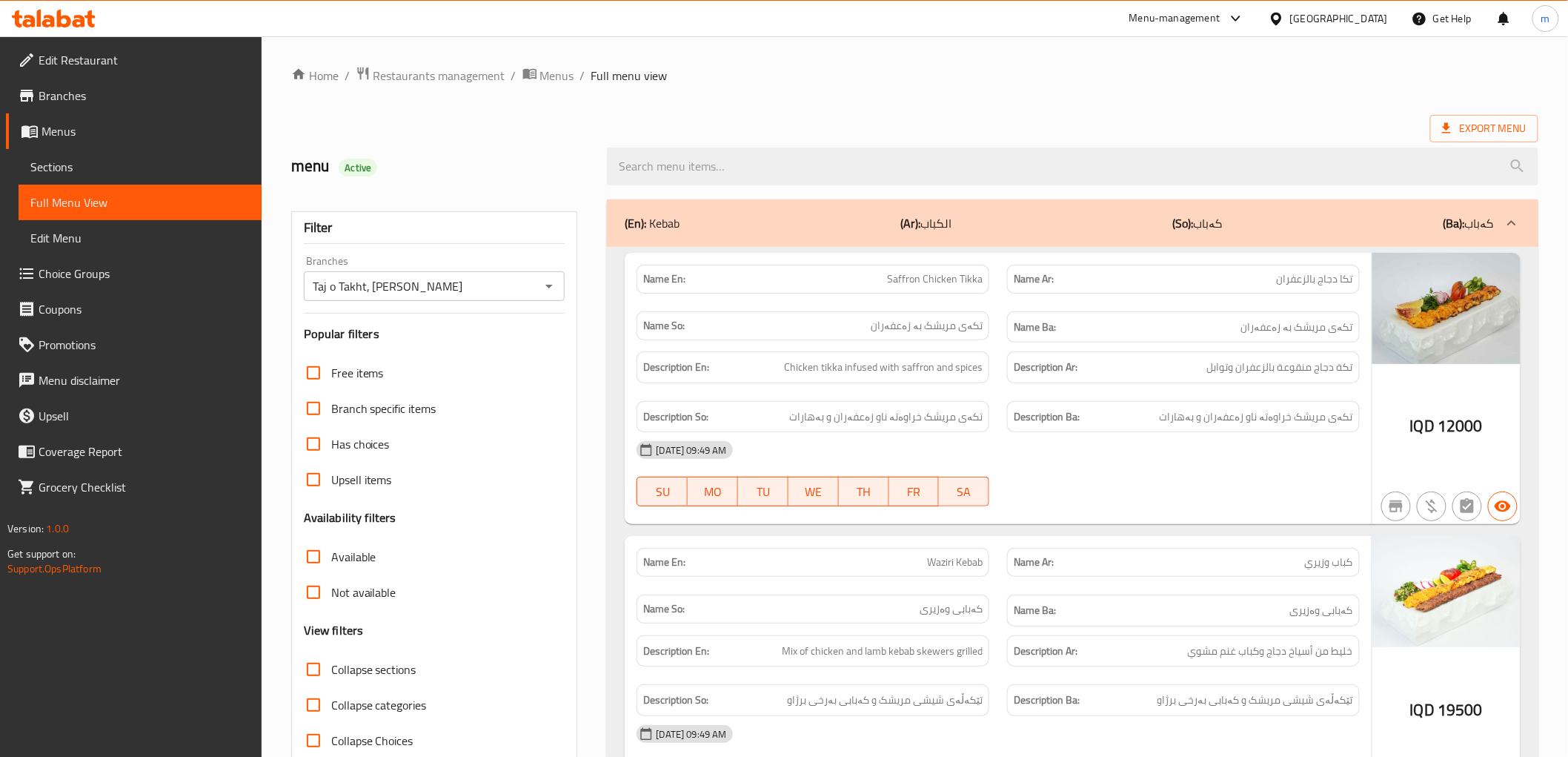
drag, startPoint x: 350, startPoint y: 667, endPoint x: 380, endPoint y: 674, distance: 30.8
click at [351, 667] on span "Collapse sections" at bounding box center [374, 669] width 85 height 18
click at [331, 667] on input "Collapse sections" at bounding box center [312, 669] width 35 height 35
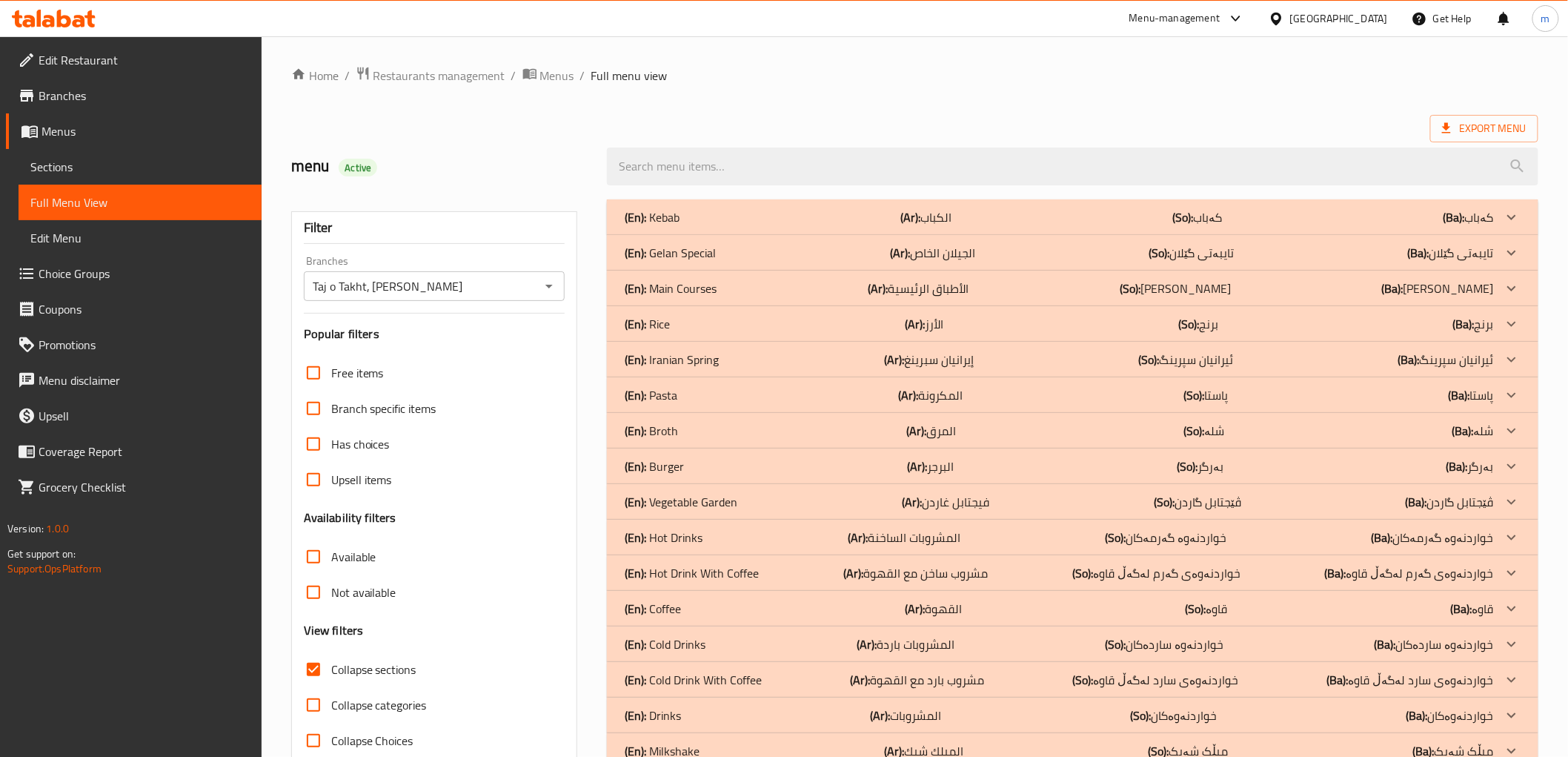
click at [882, 95] on div "Home / Restaurants management / Menus / Full menu view Export Menu menu Active …" at bounding box center [915, 452] width 1247 height 774
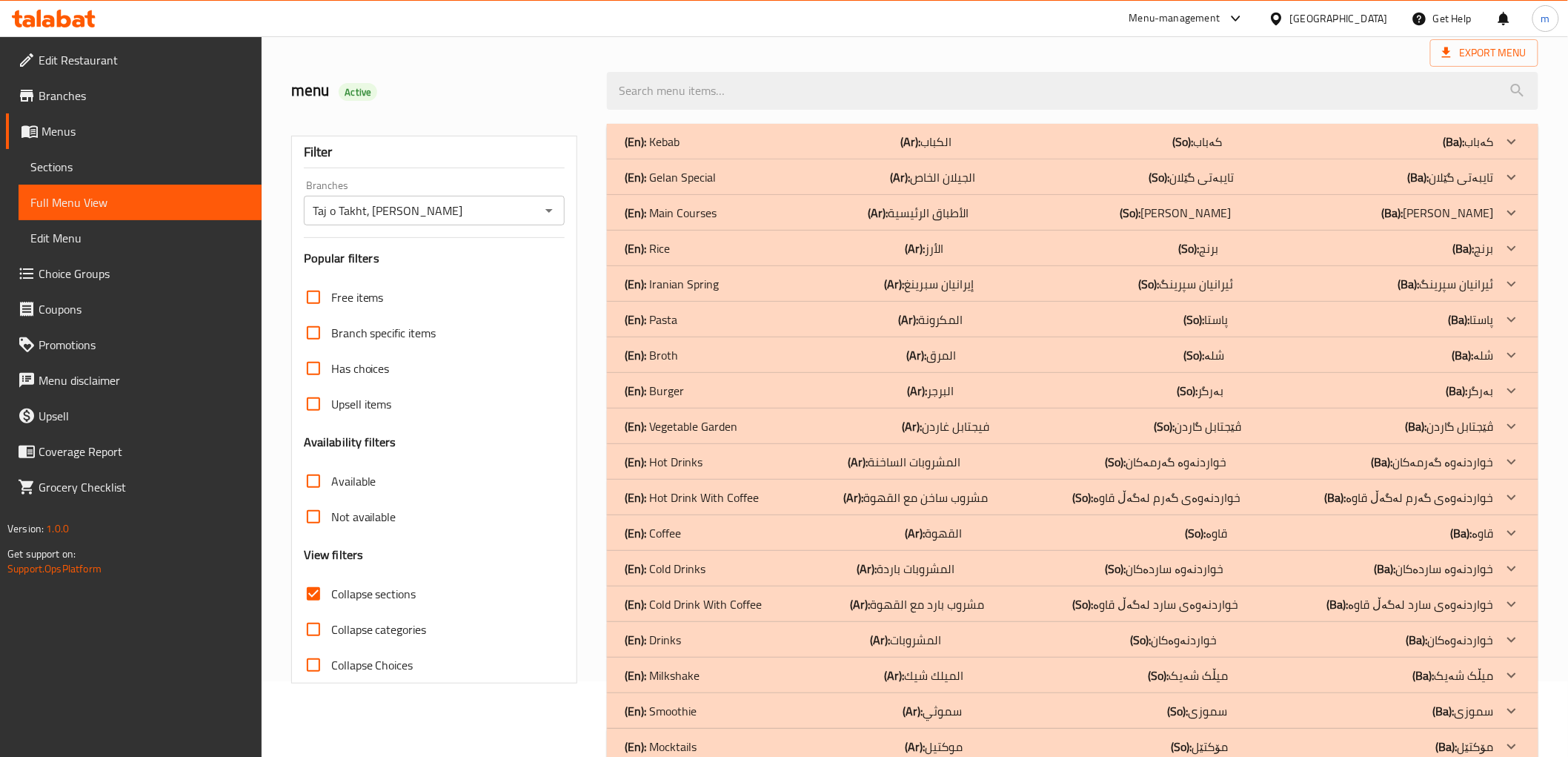
scroll to position [113, 0]
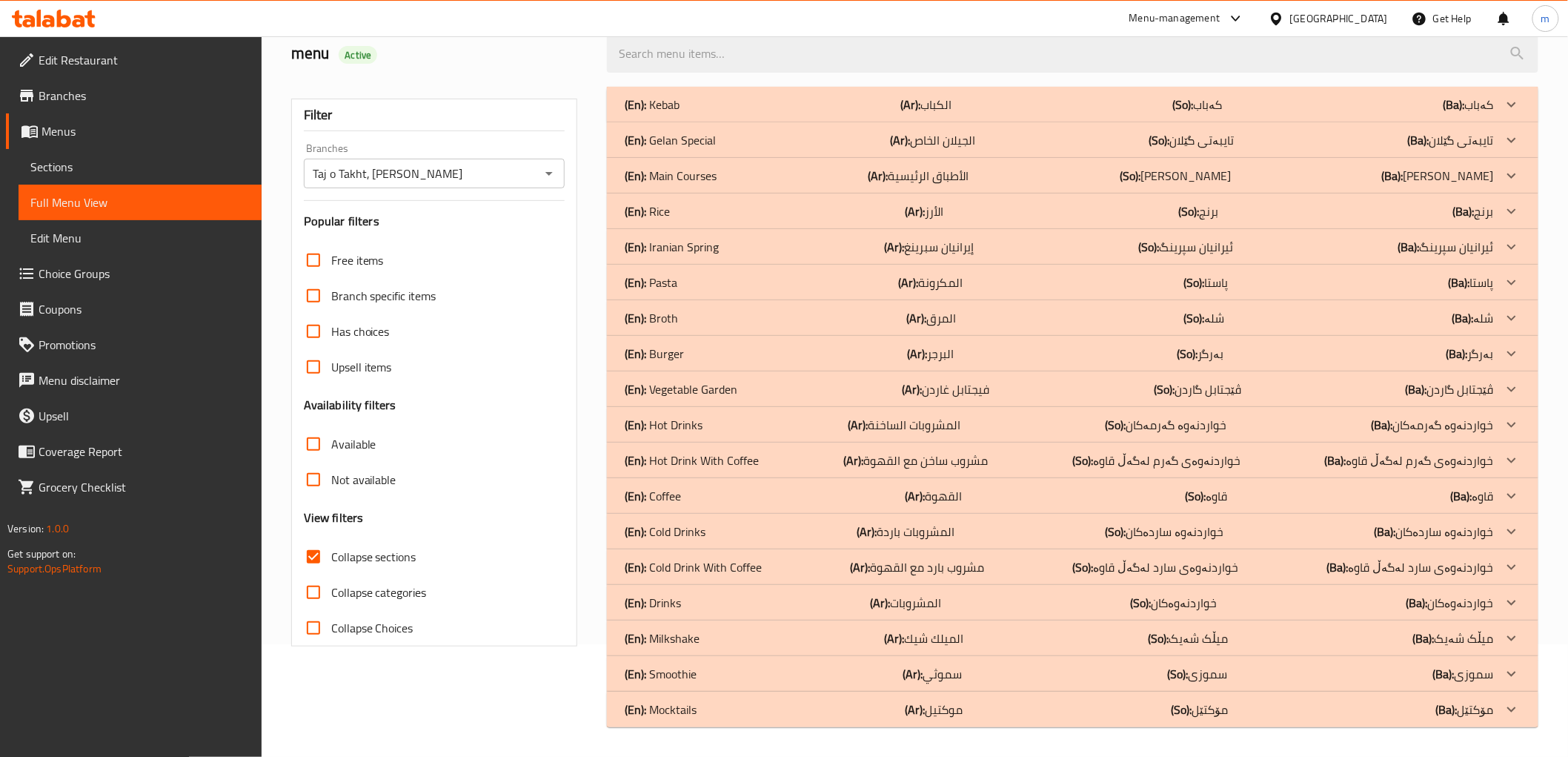
click at [917, 744] on div "Home / Restaurants management / Menus / Full menu view Export Menu menu Active …" at bounding box center [915, 340] width 1307 height 833
click at [707, 536] on div "(En): Cold Drinks (Ar): المشروبات باردة (So): خواردنەوە ساردەکان (Ba): خواردنەو…" at bounding box center [1059, 531] width 869 height 18
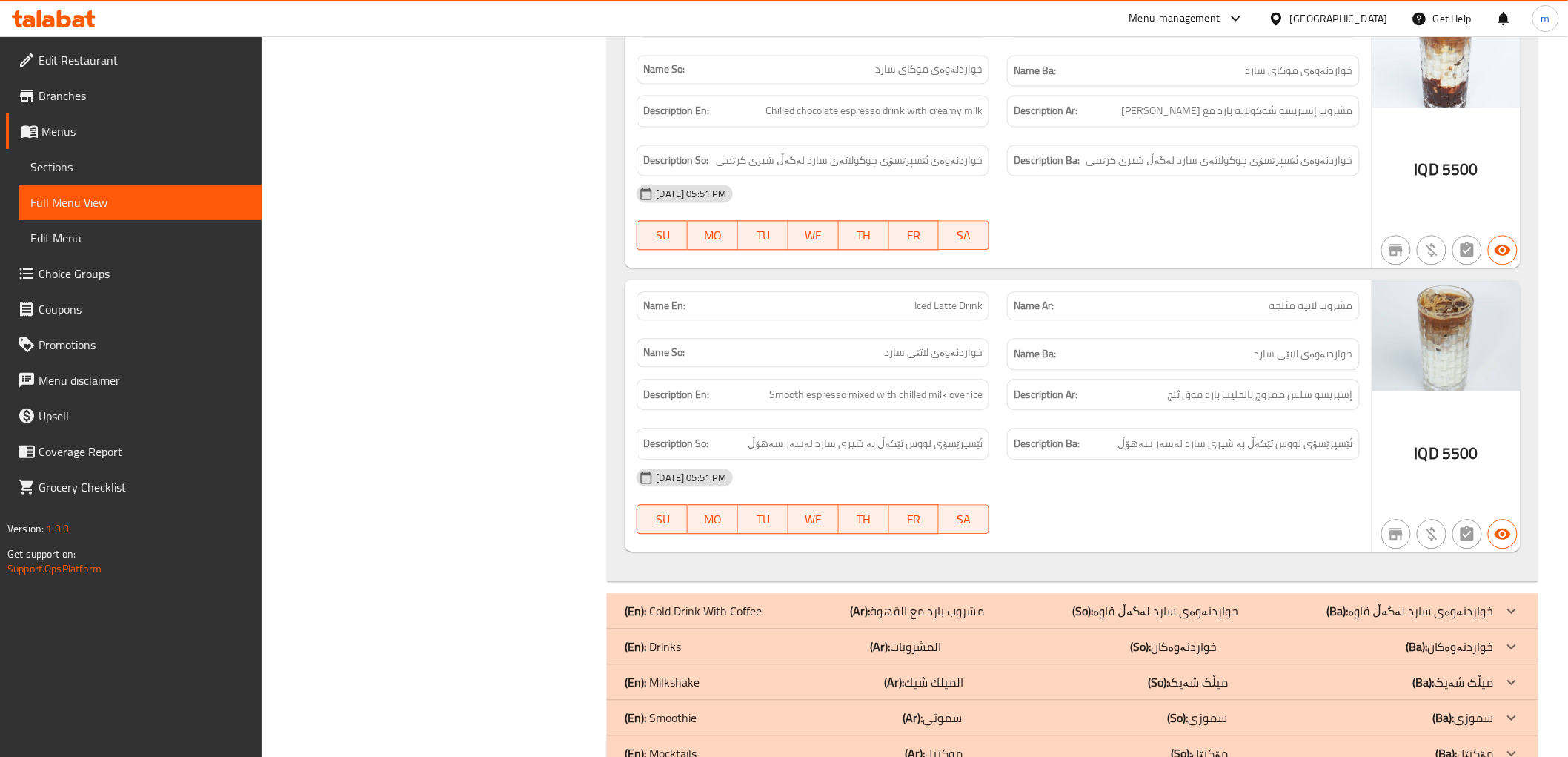
scroll to position [1308, 0]
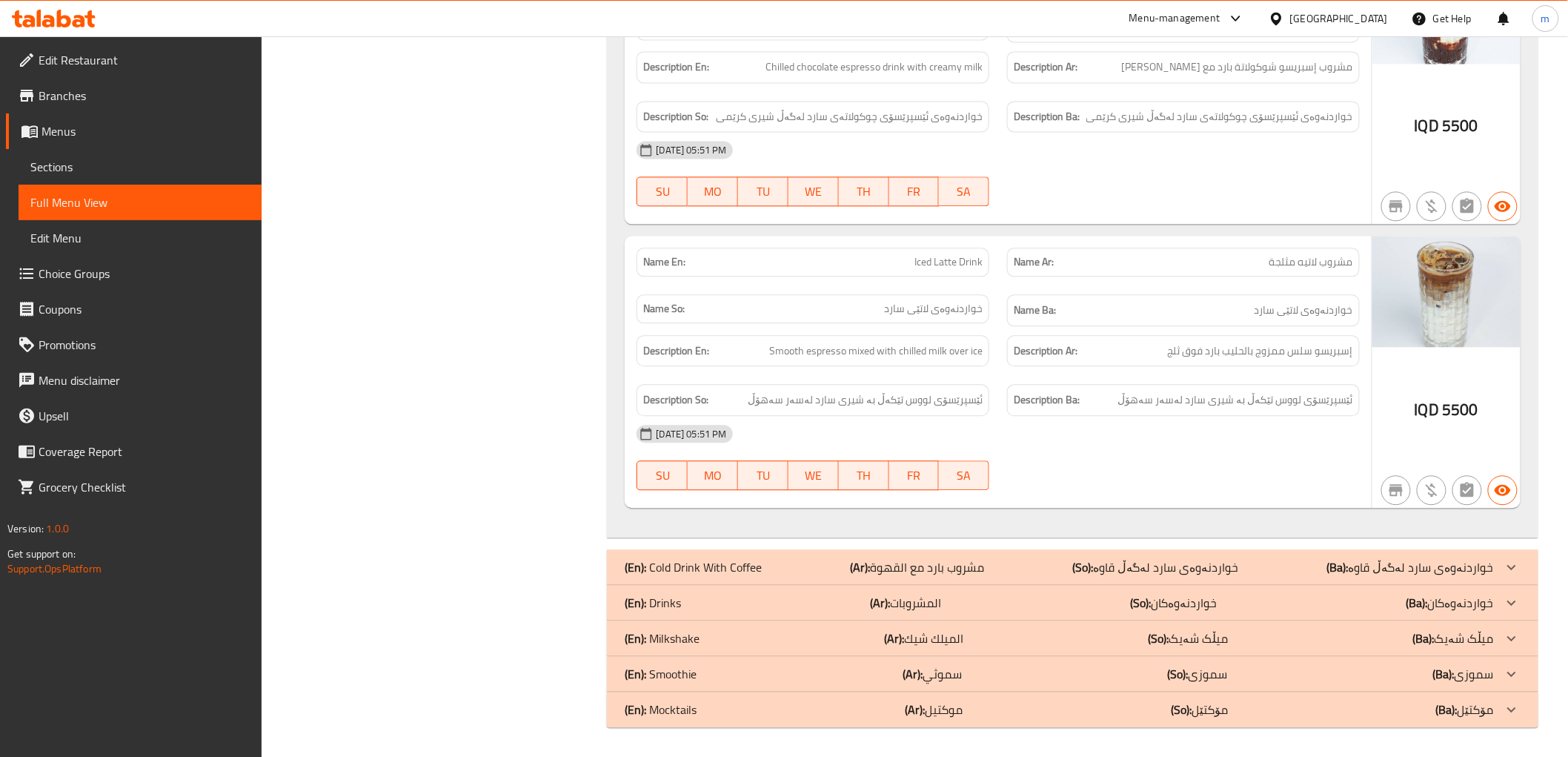
click at [884, 440] on div "[DATE] 05:51 PM" at bounding box center [998, 433] width 741 height 35
click at [729, 603] on div "(En): Drinks (Ar): المشروبات (So): خواردنەوەکان (Ba): خواردنەوەکان" at bounding box center [1059, 602] width 869 height 18
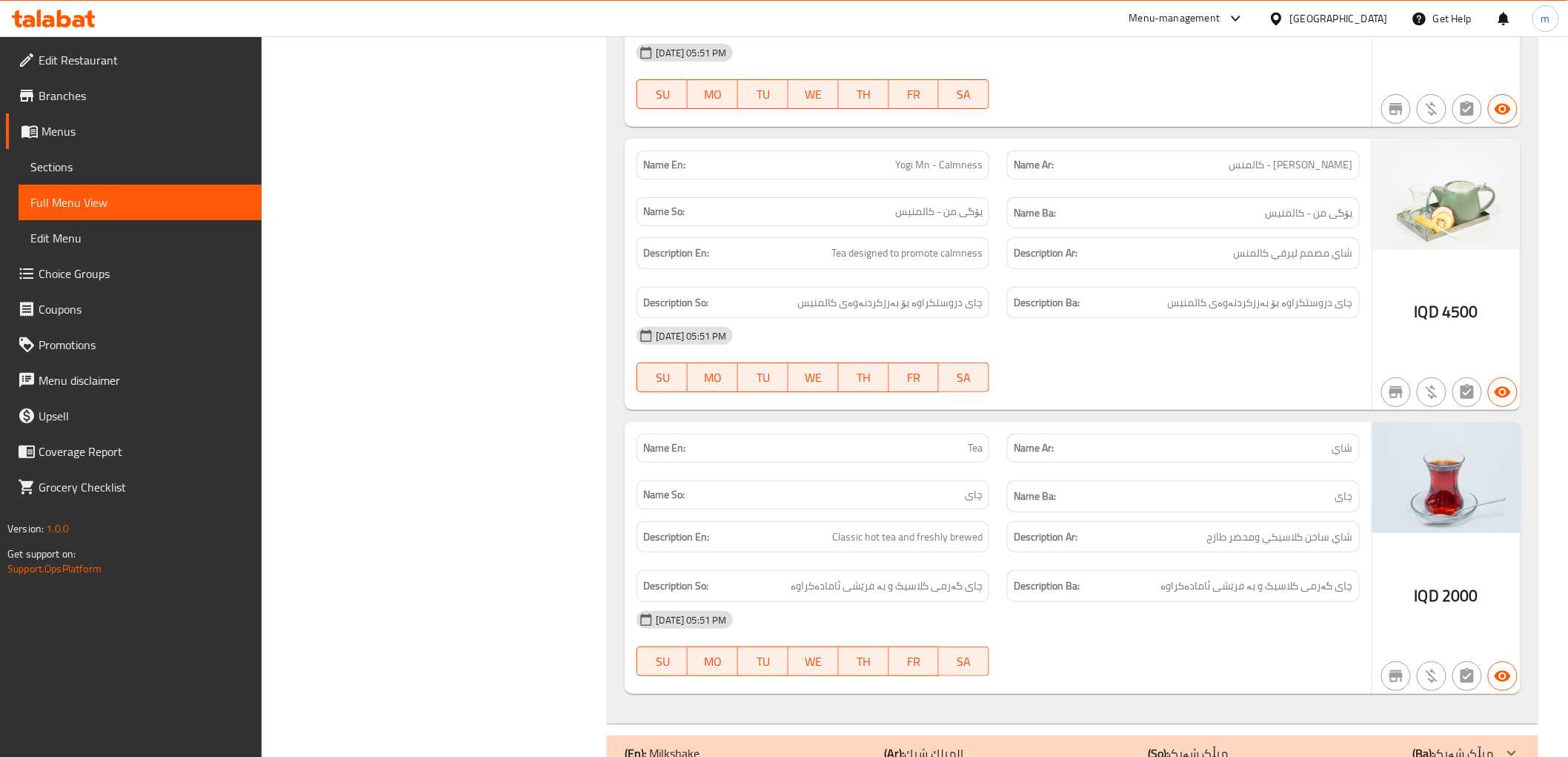
scroll to position [2504, 0]
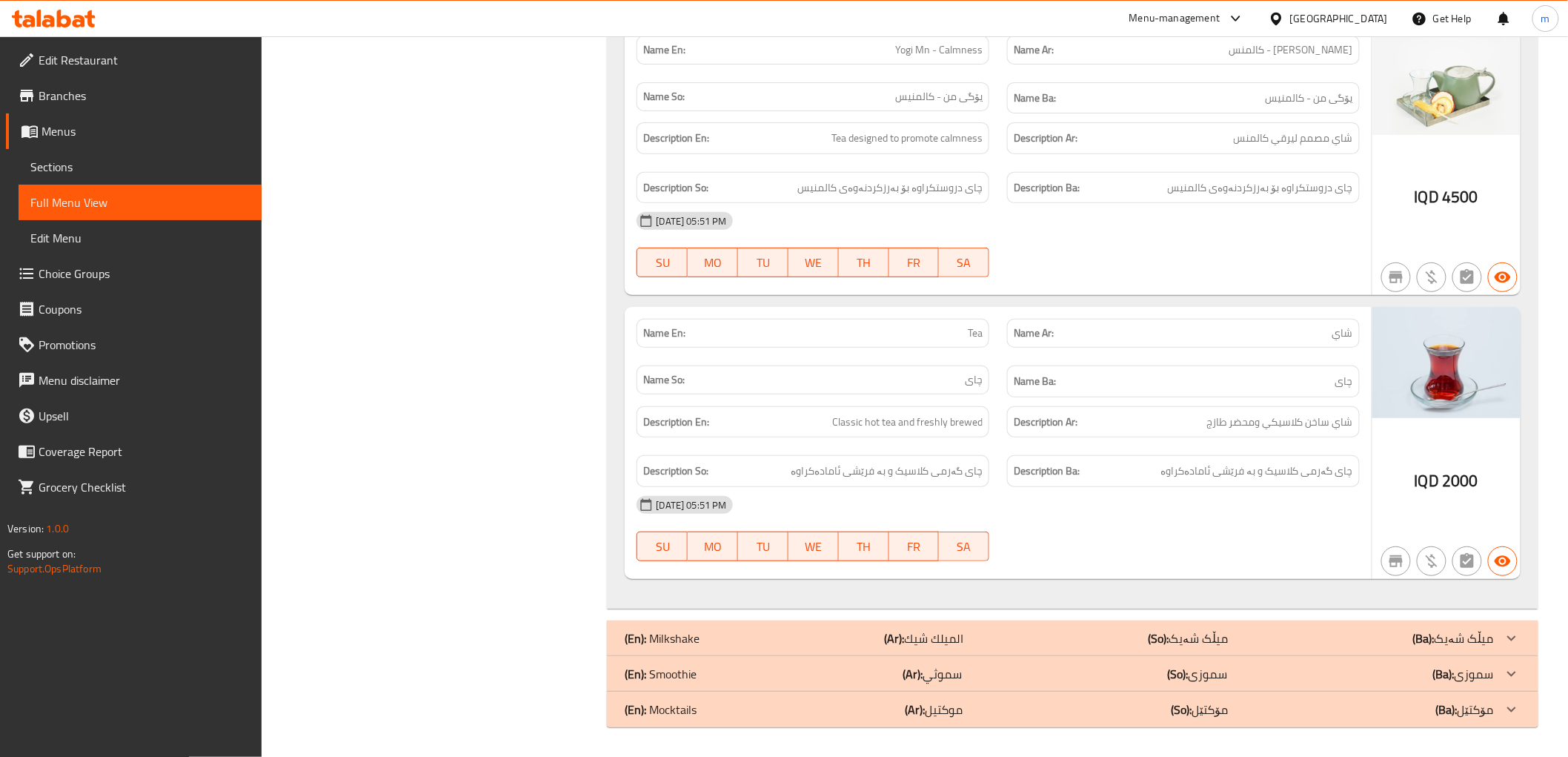
click at [995, 407] on div "Description En: Classic hot tea and freshly brewed" at bounding box center [813, 422] width 370 height 49
click at [981, 387] on span "چای" at bounding box center [973, 380] width 18 height 15
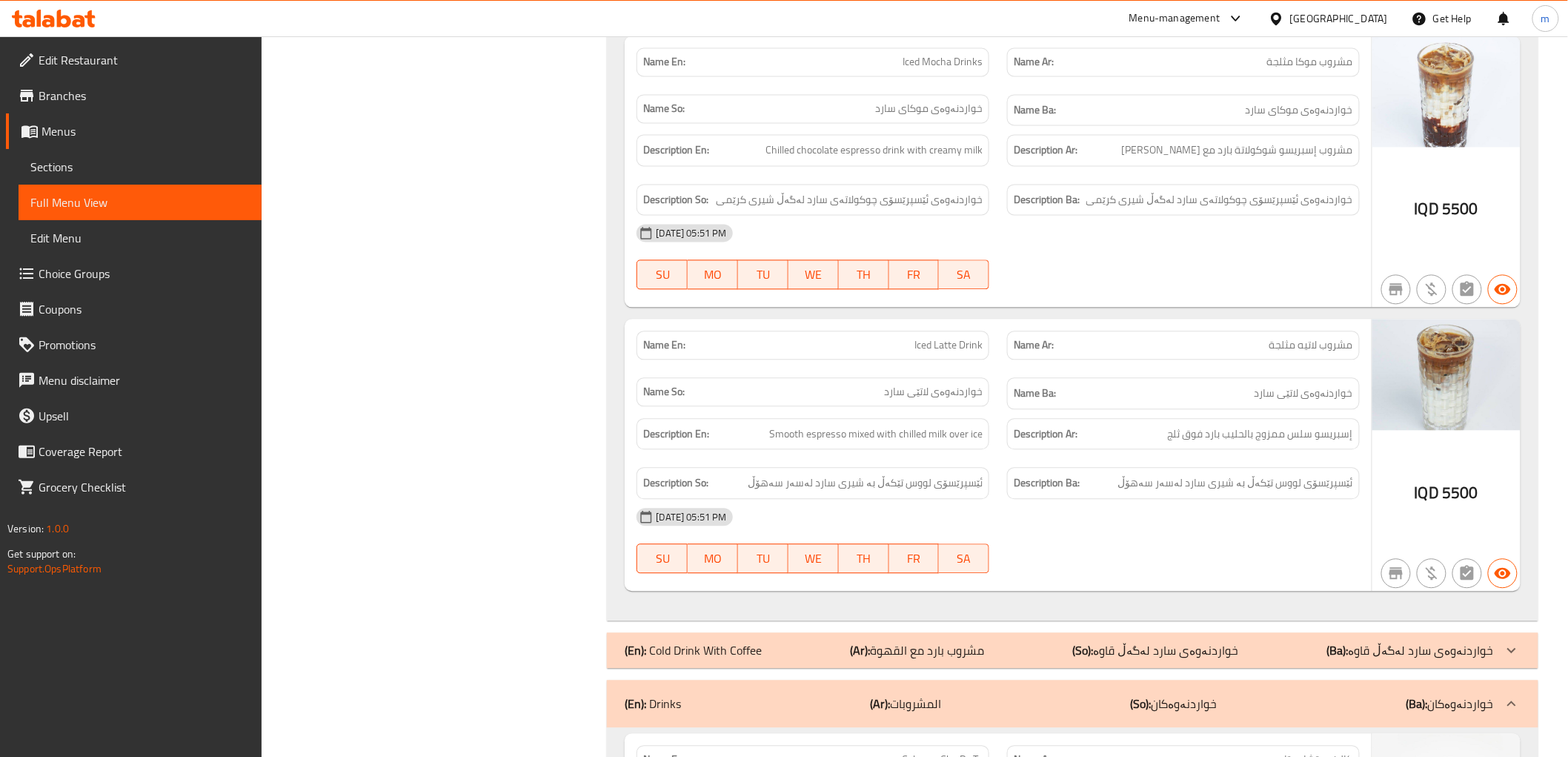
scroll to position [1268, 0]
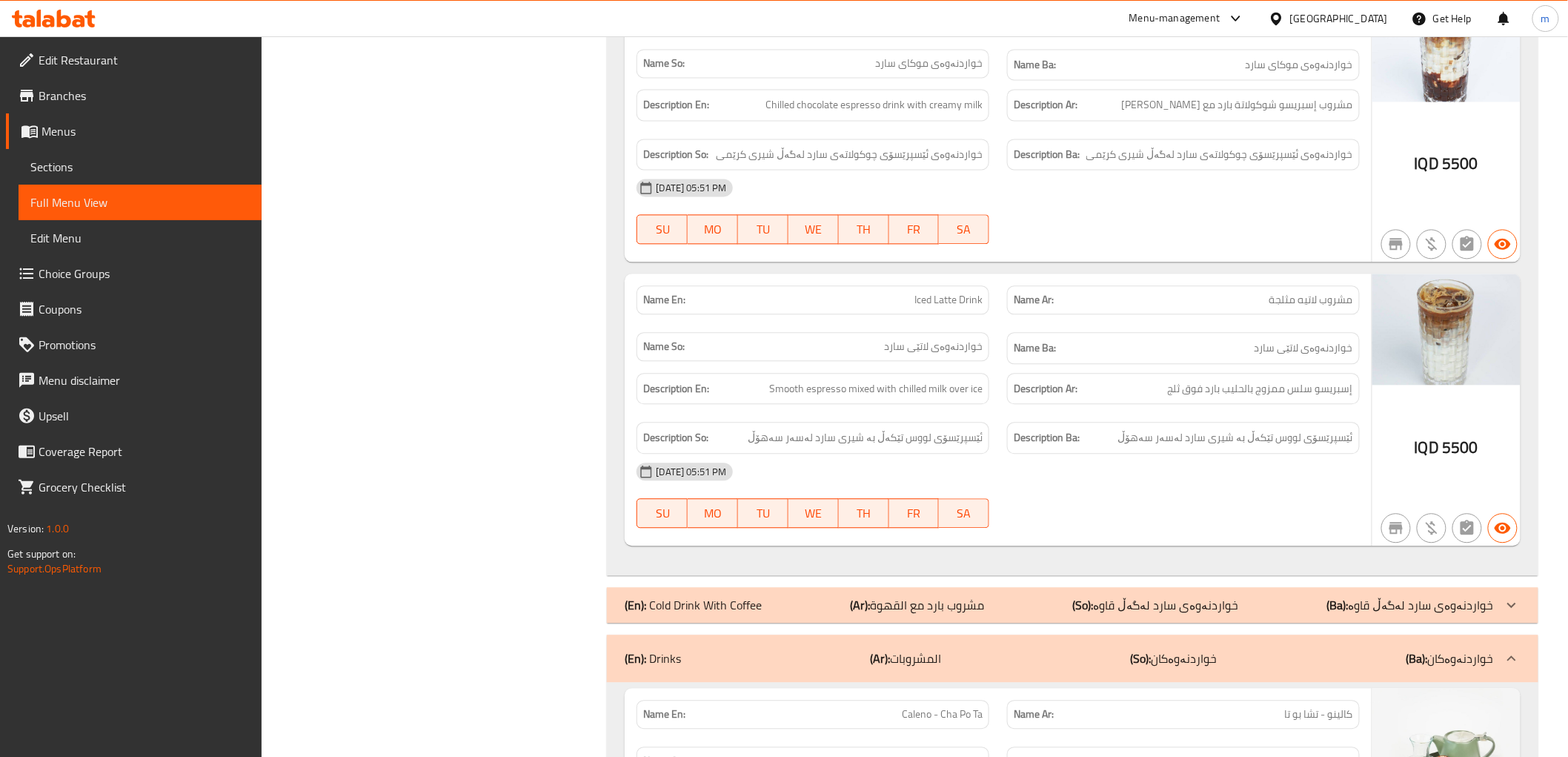
click at [891, 672] on div "(En): Drinks (Ar): المشروبات (So): خواردنەوەکان (Ba): خواردنەوەکان" at bounding box center [1072, 658] width 931 height 47
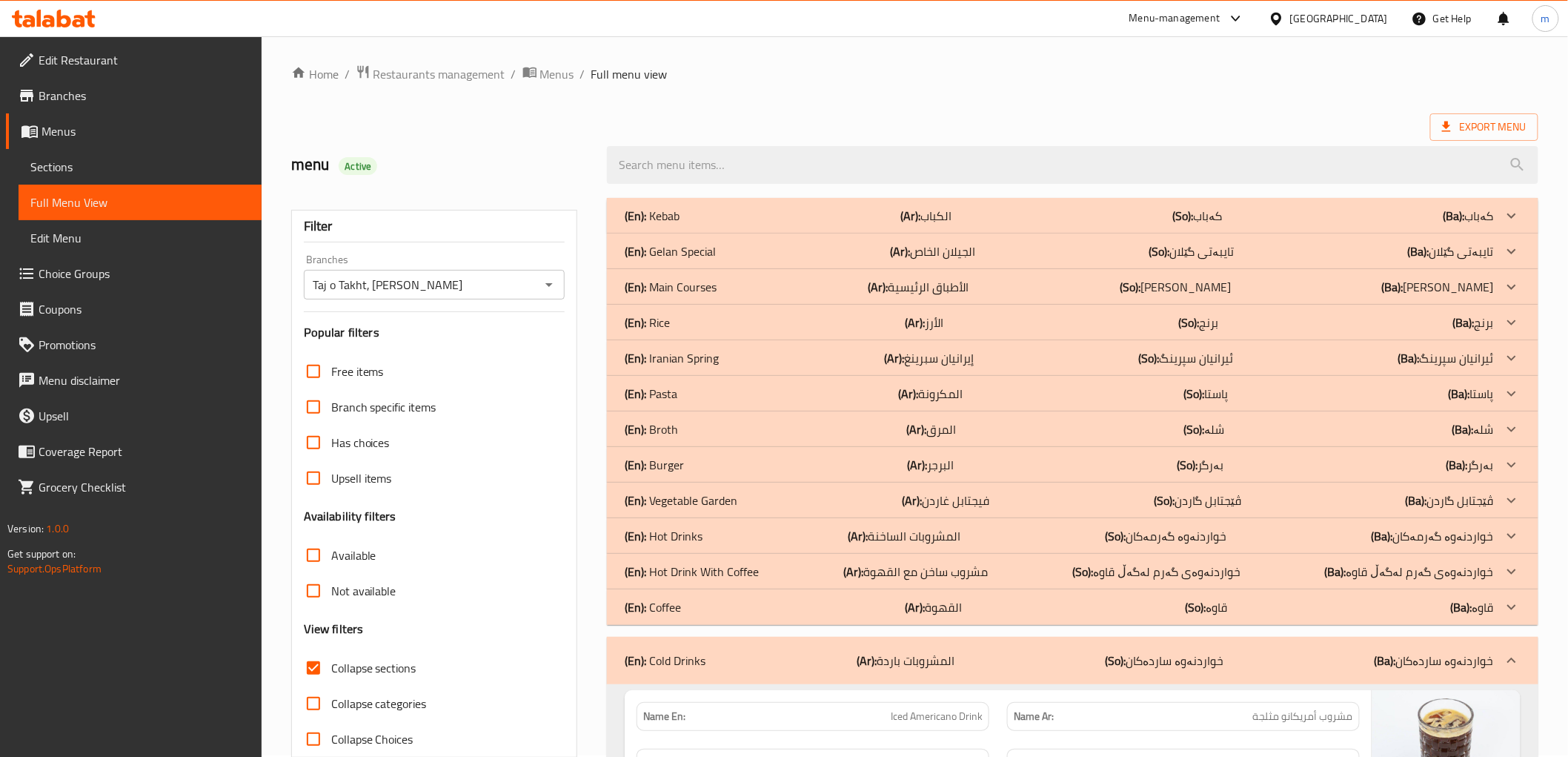
scroll to position [0, 0]
click at [896, 669] on p "(Ar): المشروبات باردة" at bounding box center [905, 662] width 98 height 18
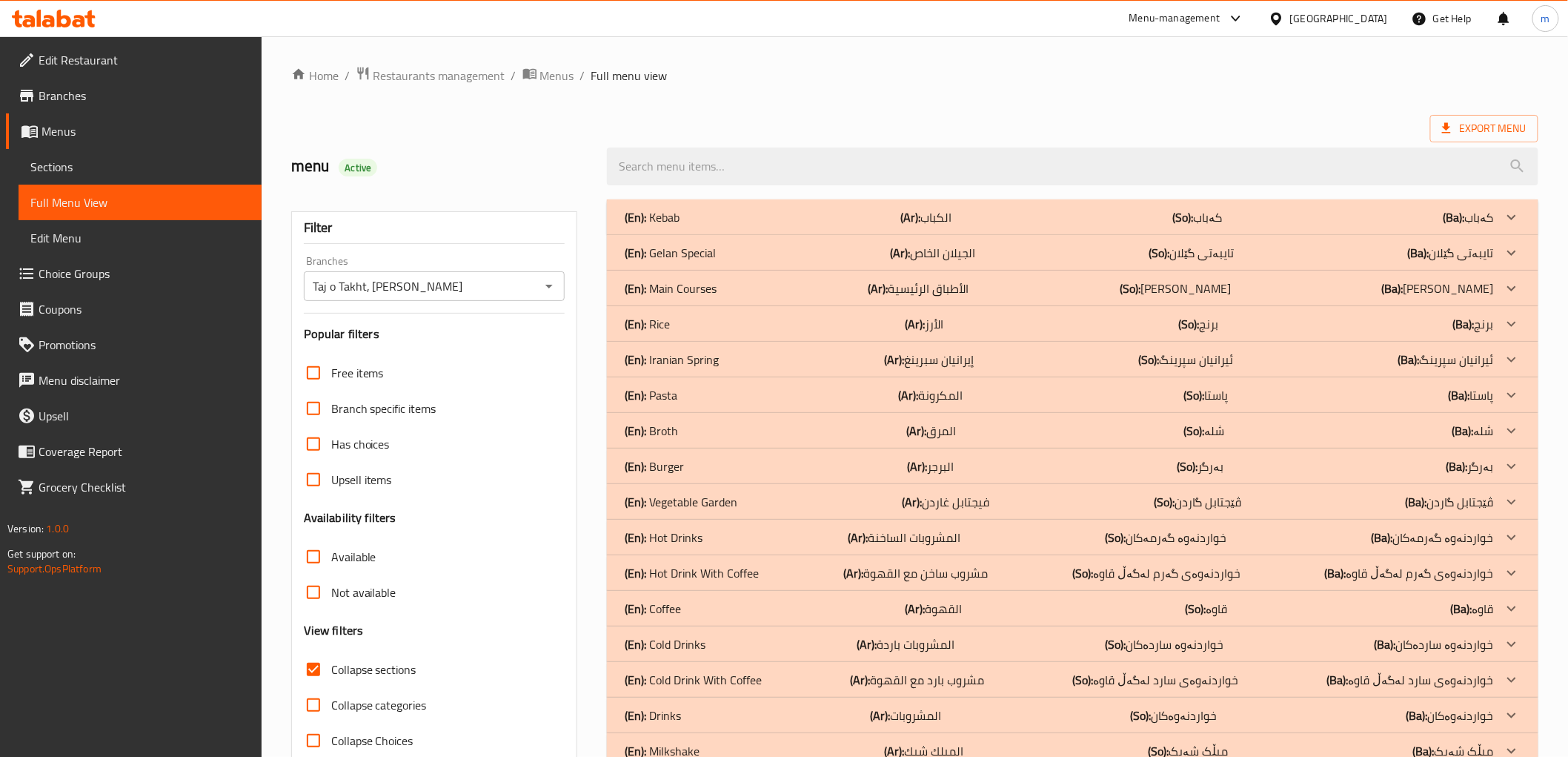
click at [719, 518] on div "(En): Vegetable Garden (Ar): فيجتابل غاردن (So): ڤێجتابل گاردن (Ba): ڤێجتابل گا…" at bounding box center [1072, 502] width 931 height 35
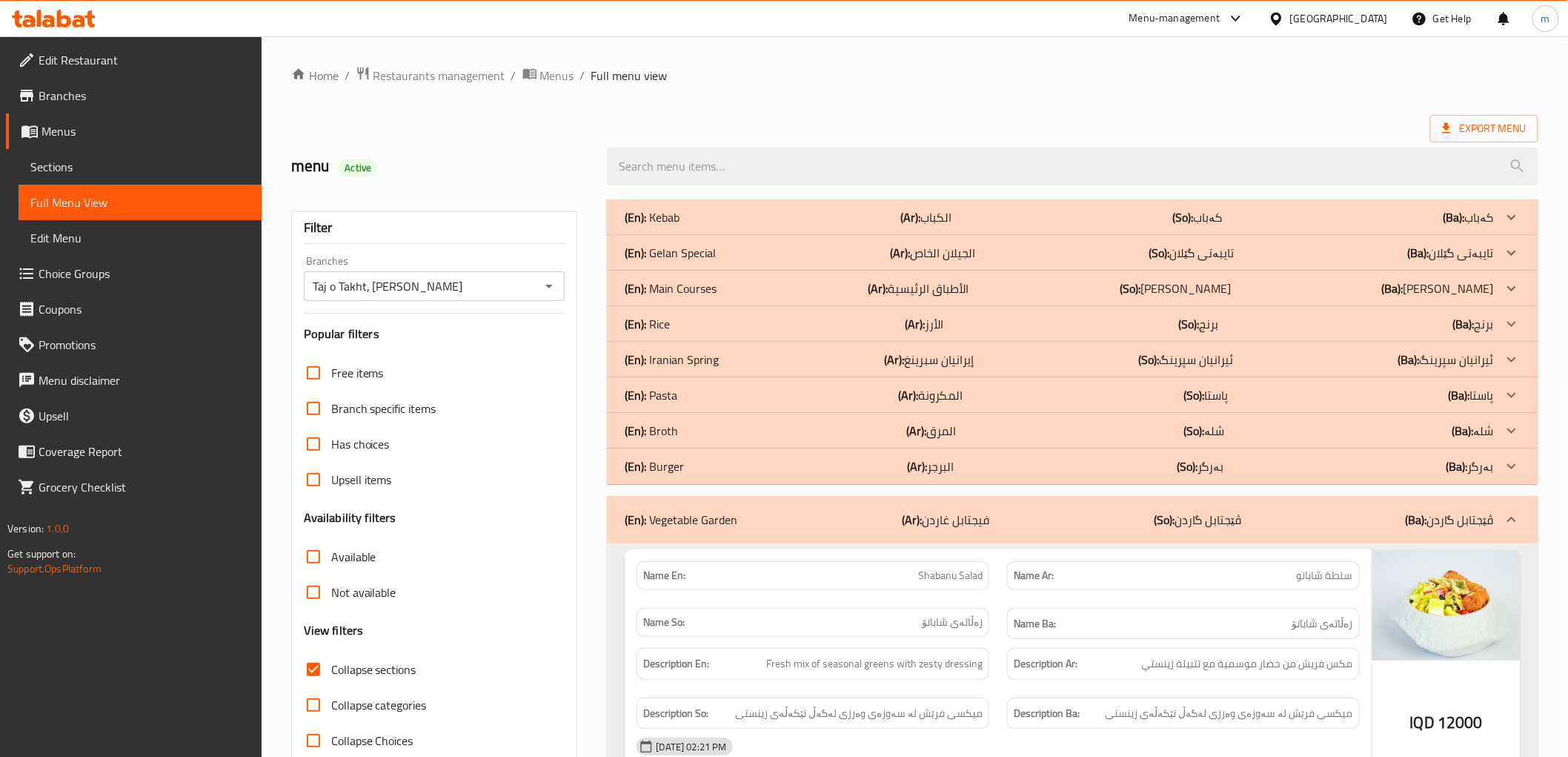
drag, startPoint x: 724, startPoint y: 515, endPoint x: 731, endPoint y: 510, distance: 8.6
click at [725, 516] on p "(En): Vegetable Garden" at bounding box center [681, 520] width 113 height 18
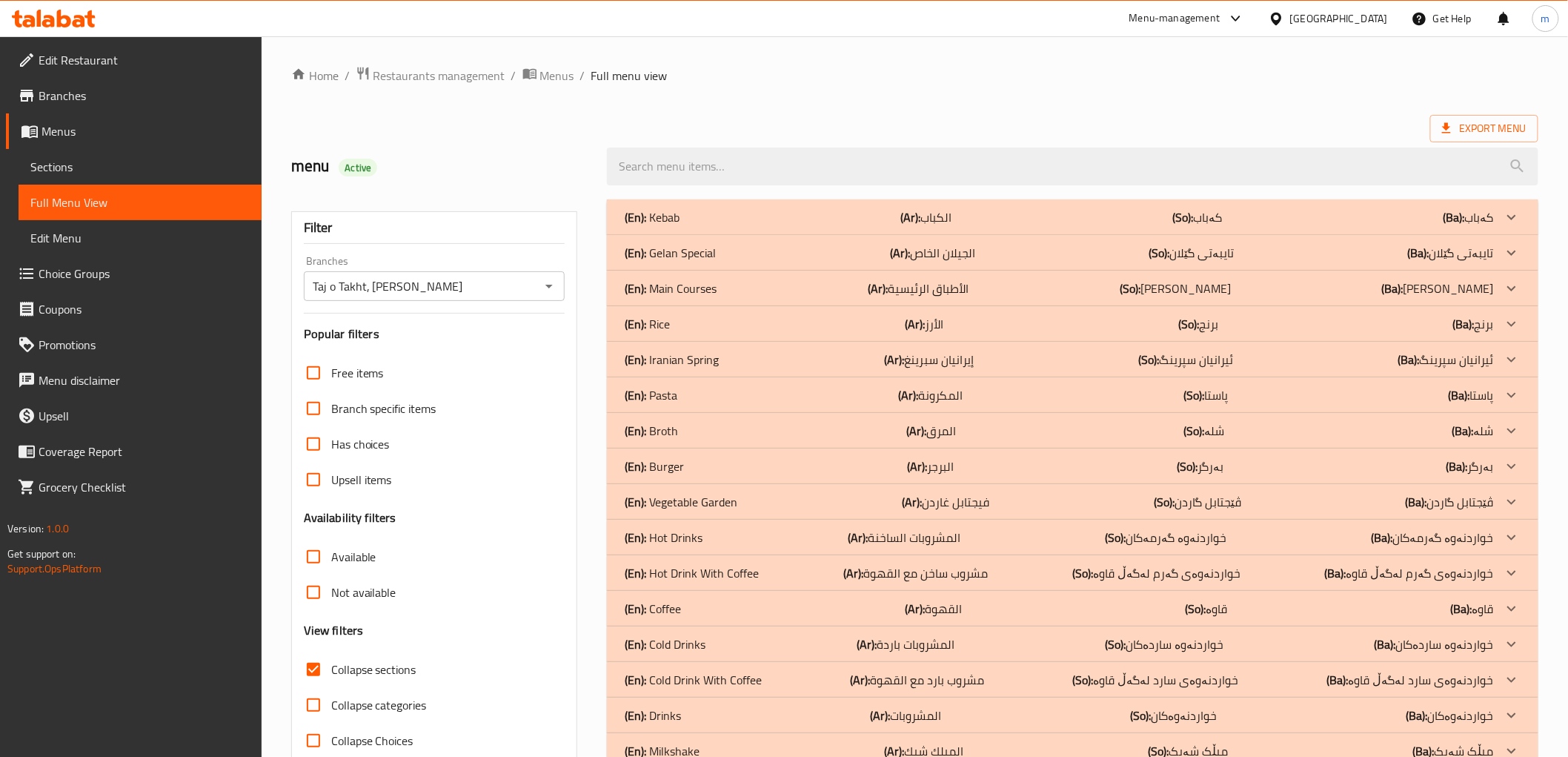
click at [719, 544] on div "(En): Hot Drinks (Ar): المشروبات الساخنة (So): خواردنەوە گەرمەکان (Ba): خواردنە…" at bounding box center [1059, 537] width 869 height 18
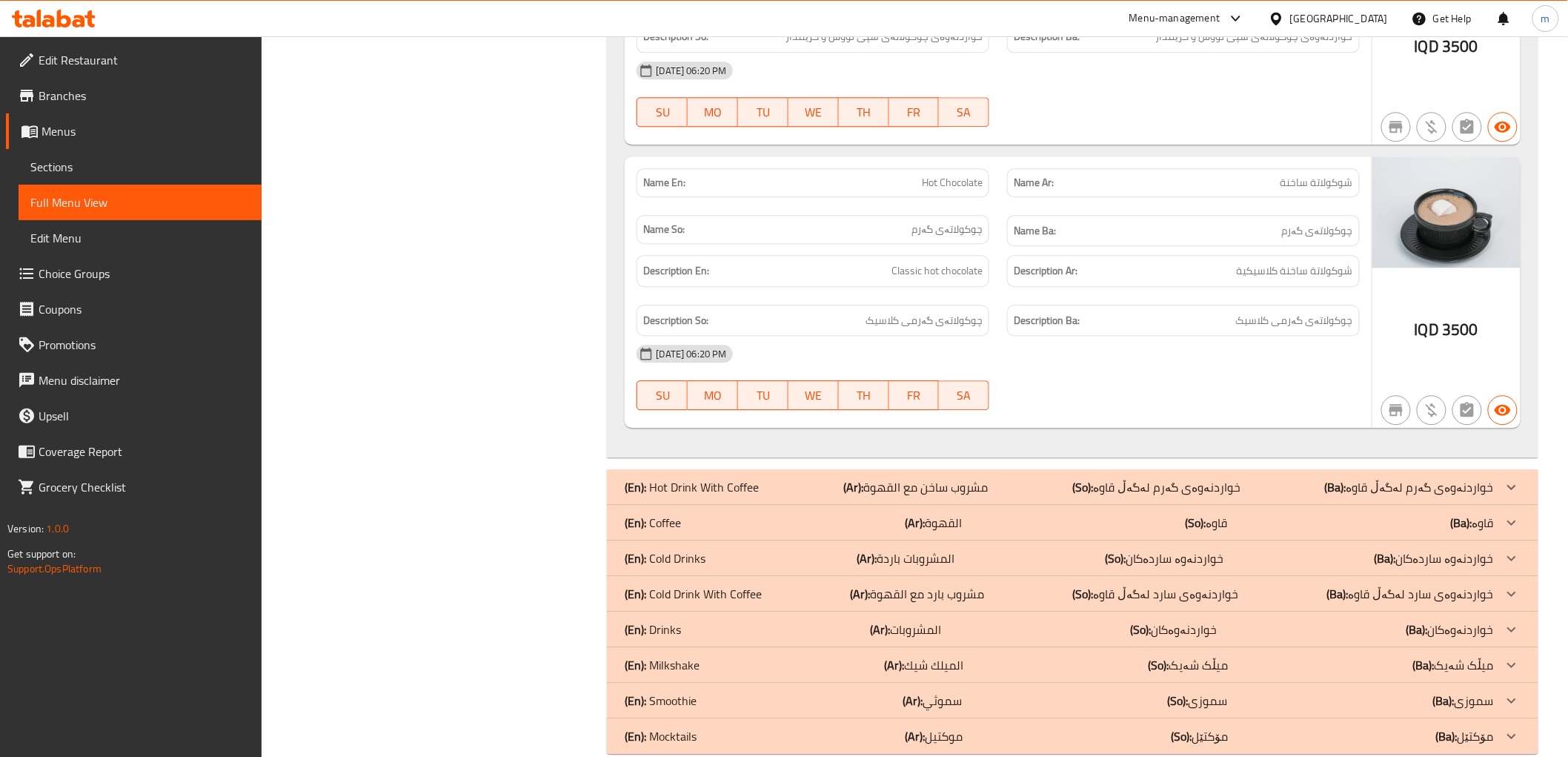
scroll to position [1592, 0]
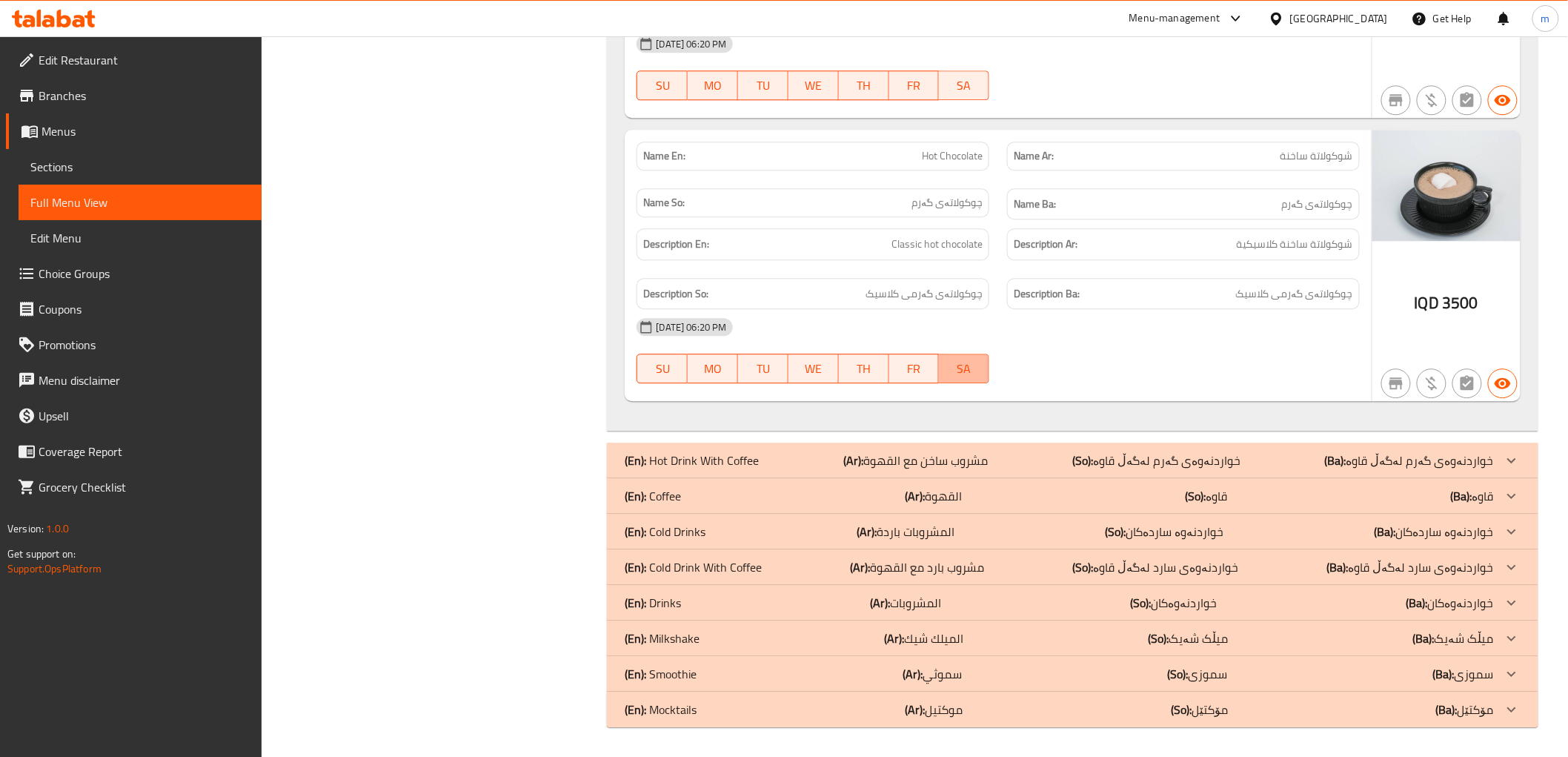
click at [943, 367] on button "SA" at bounding box center [964, 368] width 50 height 29
click at [734, 686] on div "(En): Smoothie (Ar): سموثي (So): سموزی (Ba): سموزی" at bounding box center [1072, 673] width 931 height 35
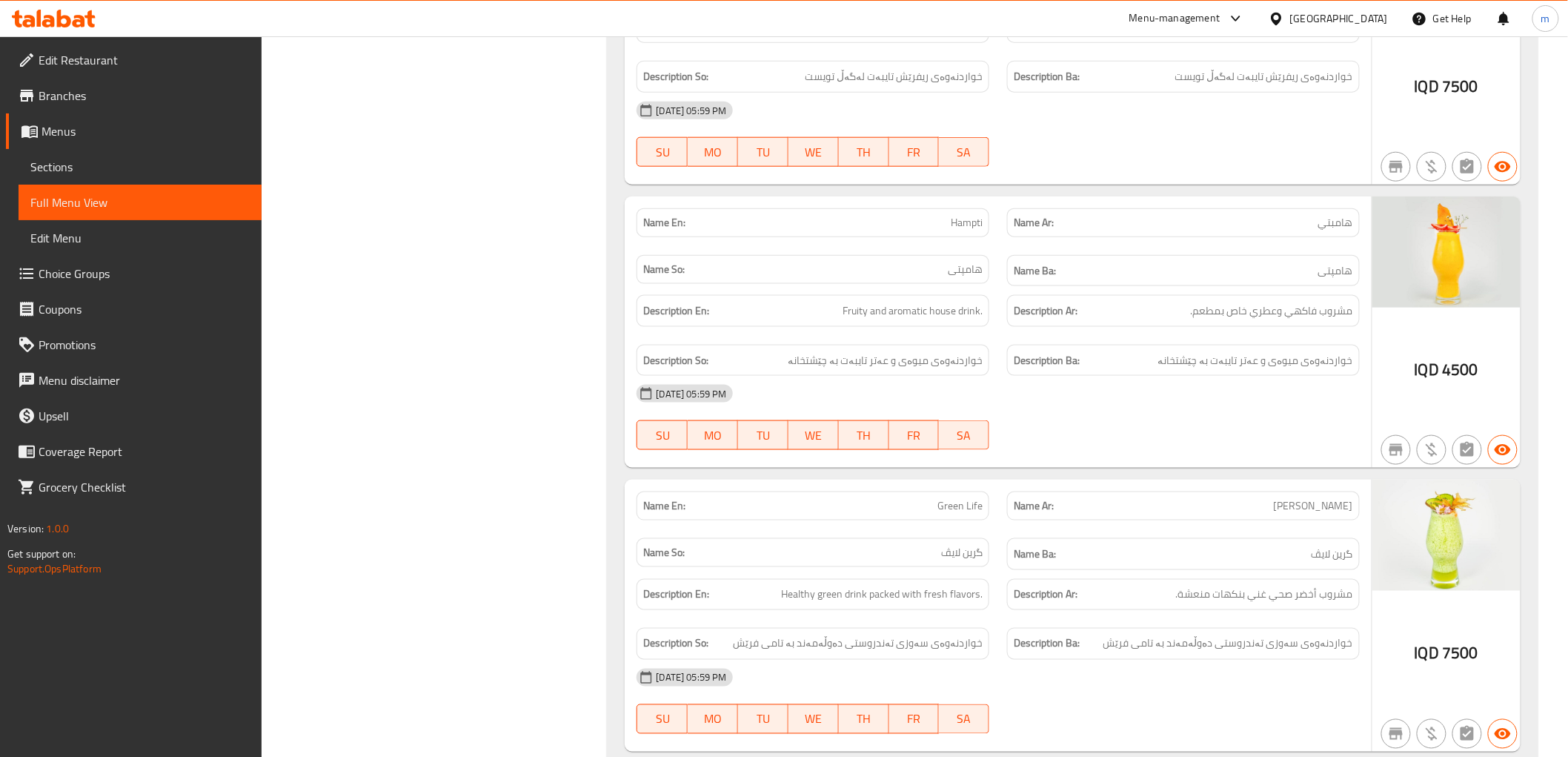
scroll to position [3071, 0]
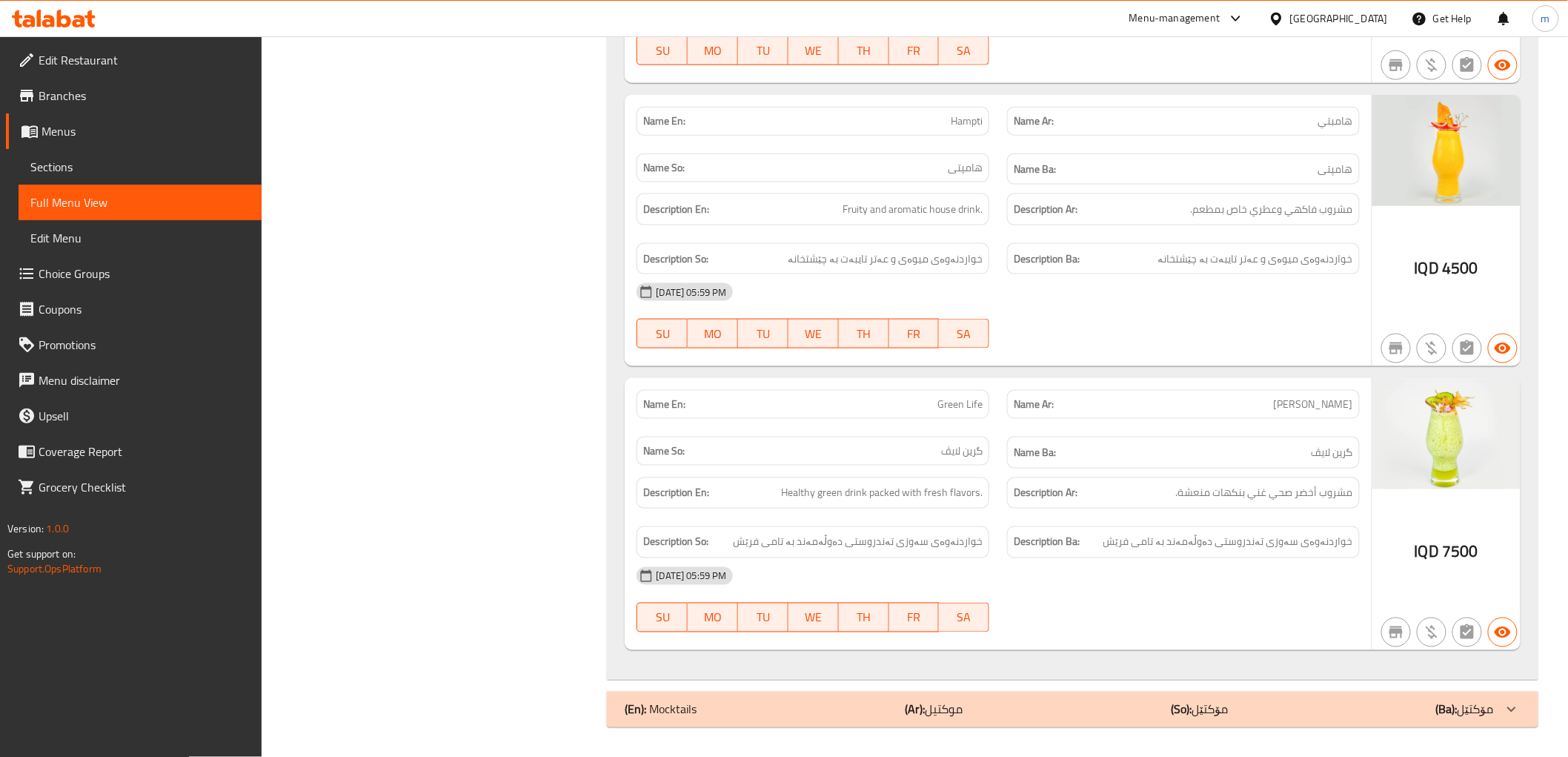
click at [1028, 426] on div "Name Ar: جرين لايف" at bounding box center [1183, 404] width 370 height 47
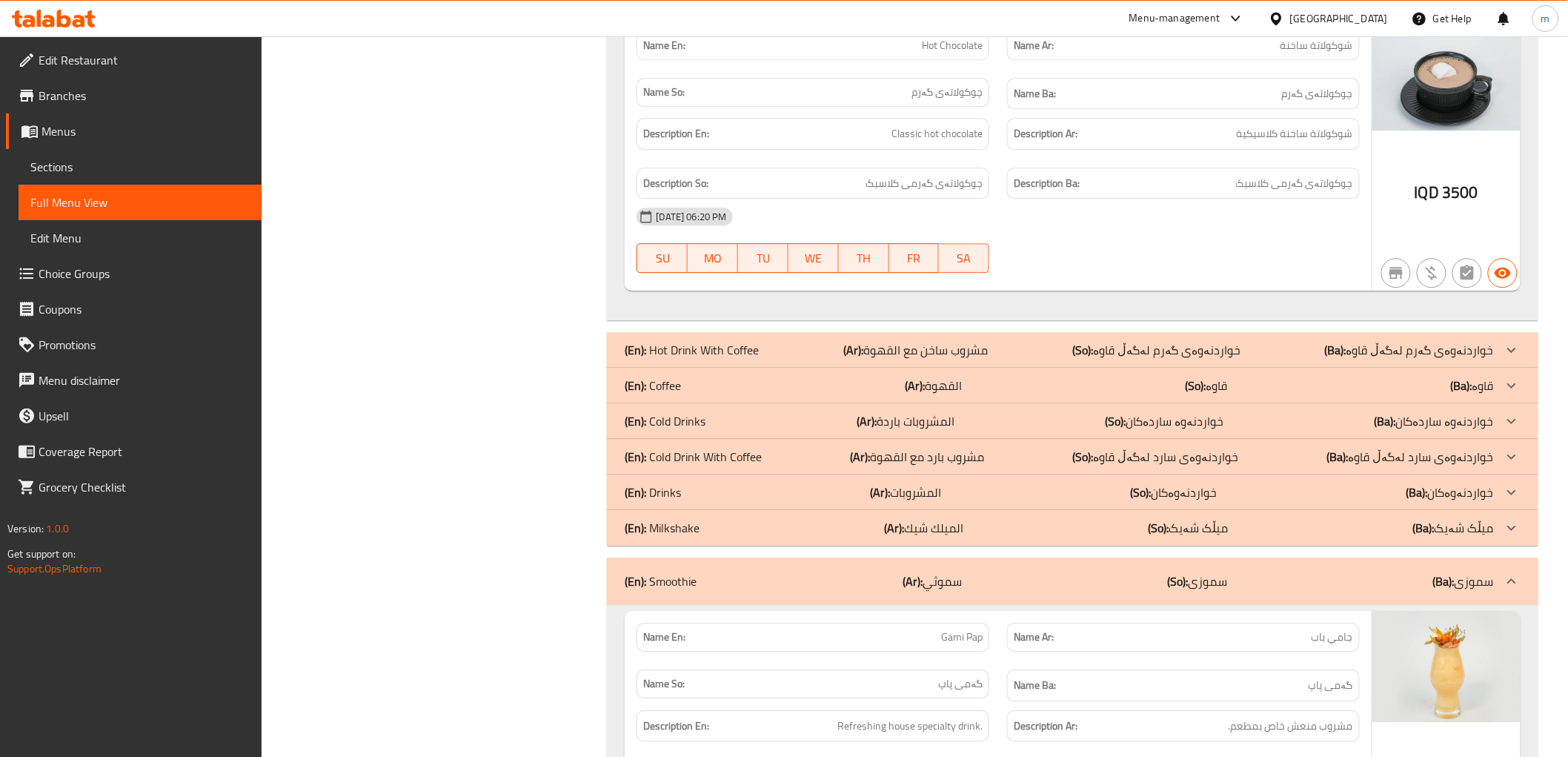
scroll to position [1698, 0]
click at [832, 575] on div "(En): Smoothie (Ar): سموثي (So): سموزی (Ba): سموزی" at bounding box center [1072, 582] width 931 height 47
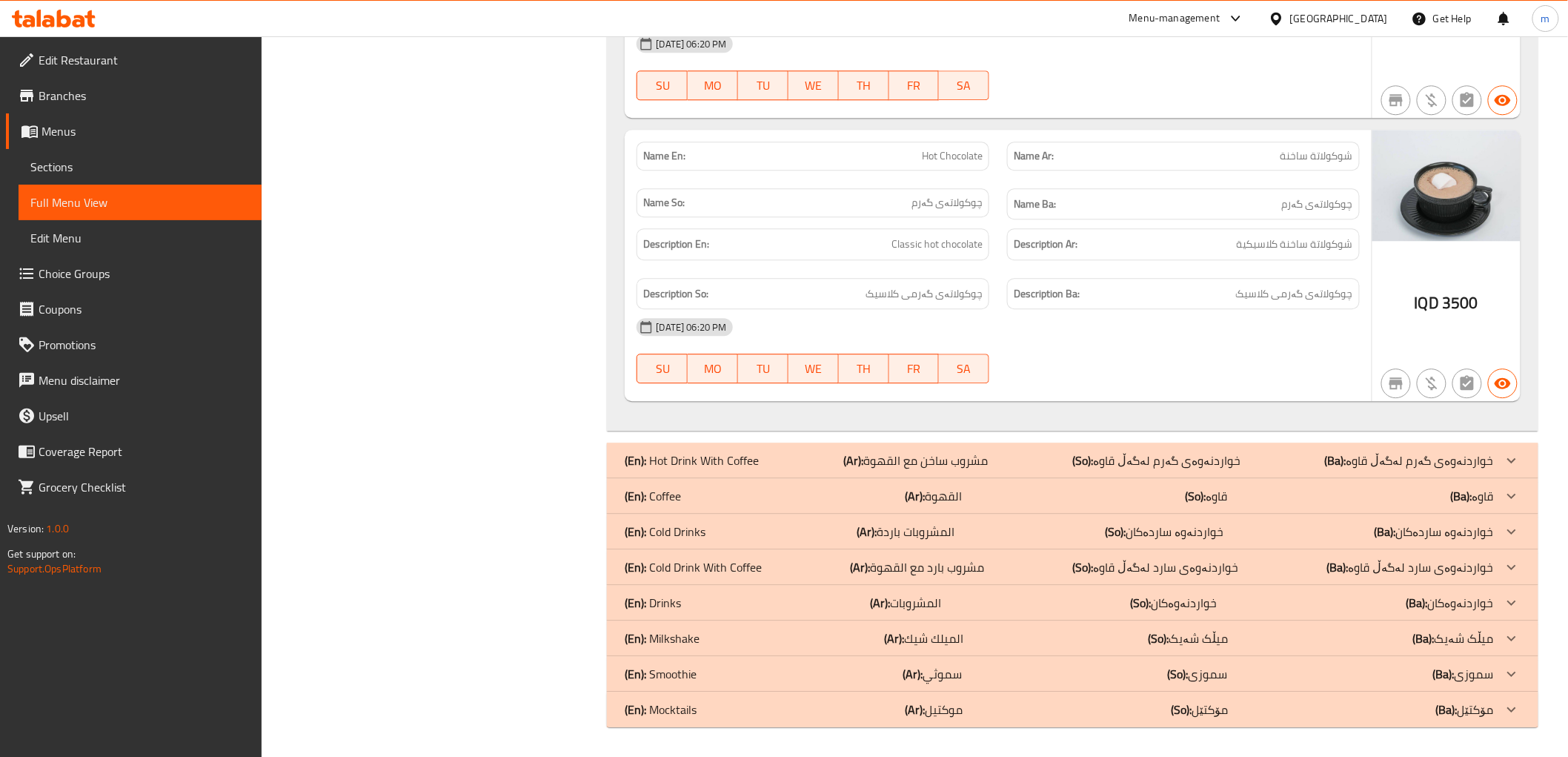
scroll to position [1592, 0]
click at [708, 490] on div "(En): Coffee (Ar): القهوة (So): قاوە (Ba): قاوە" at bounding box center [1059, 496] width 869 height 18
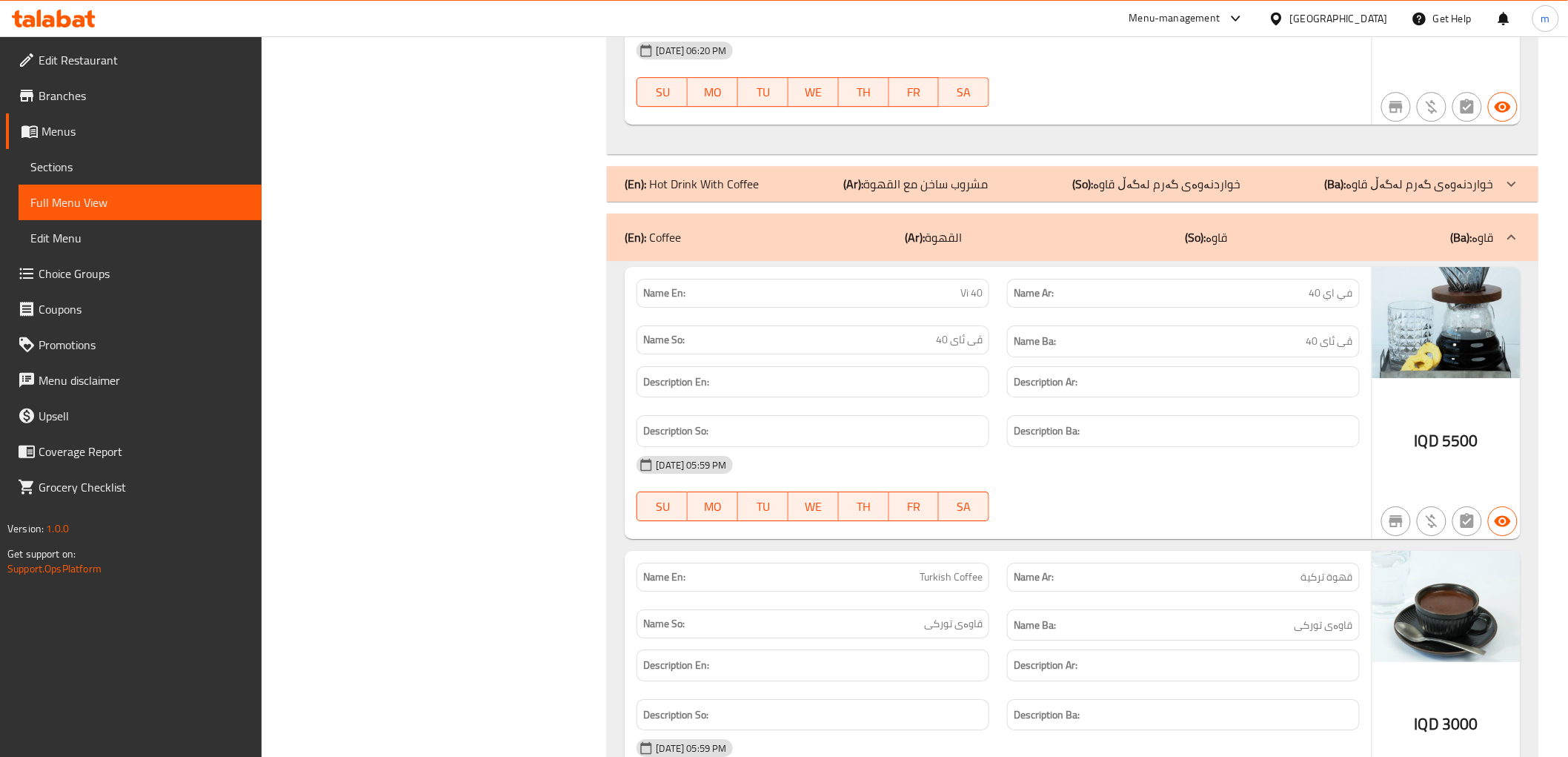
scroll to position [2004, 0]
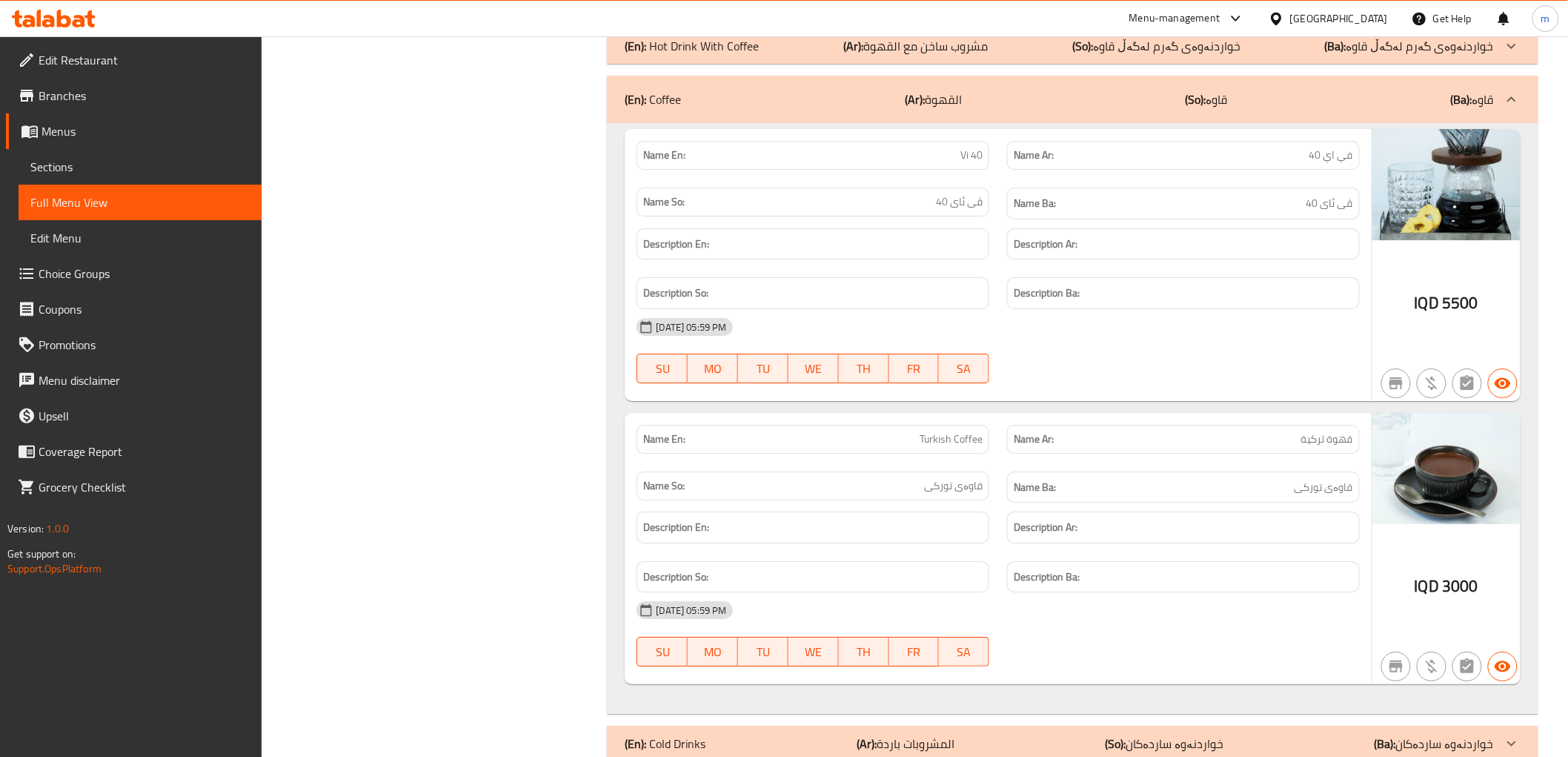
click at [1062, 443] on p "Name Ar: قهوة تركية" at bounding box center [1183, 439] width 339 height 15
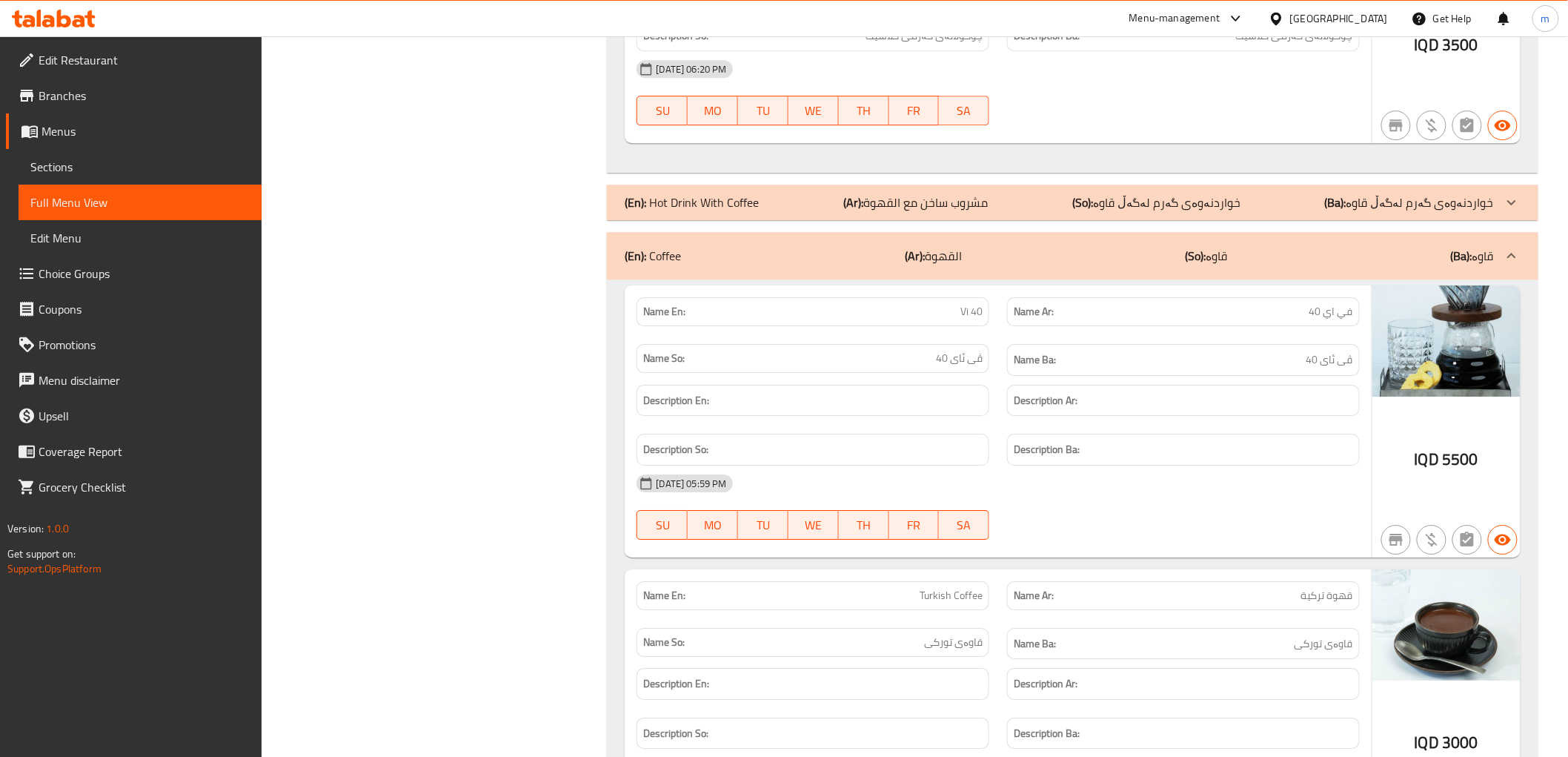
scroll to position [1730, 0]
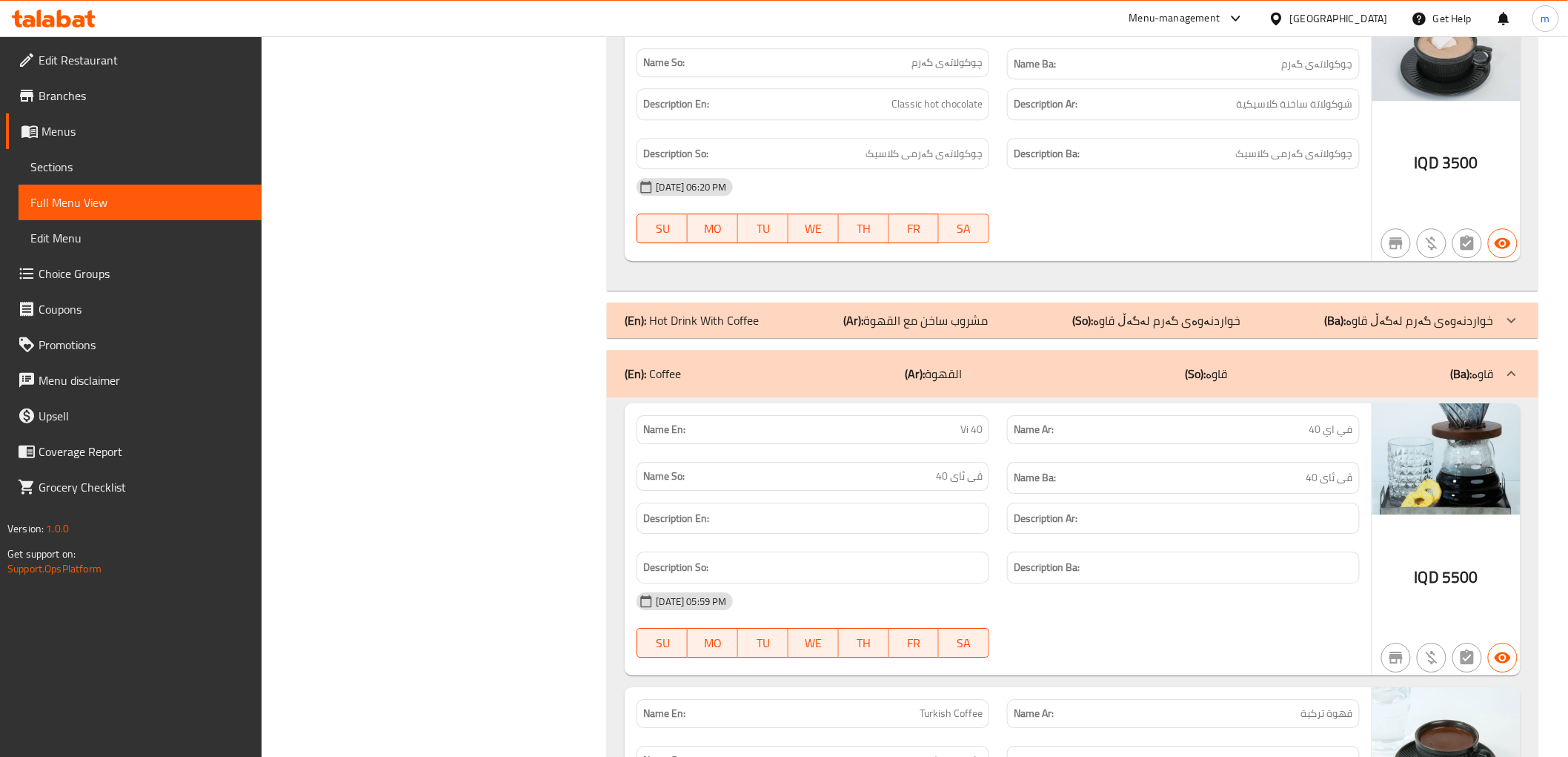
click at [786, 382] on div "(En): Coffee (Ar): القهوة (So): قاوە (Ba): قاوە" at bounding box center [1059, 373] width 869 height 18
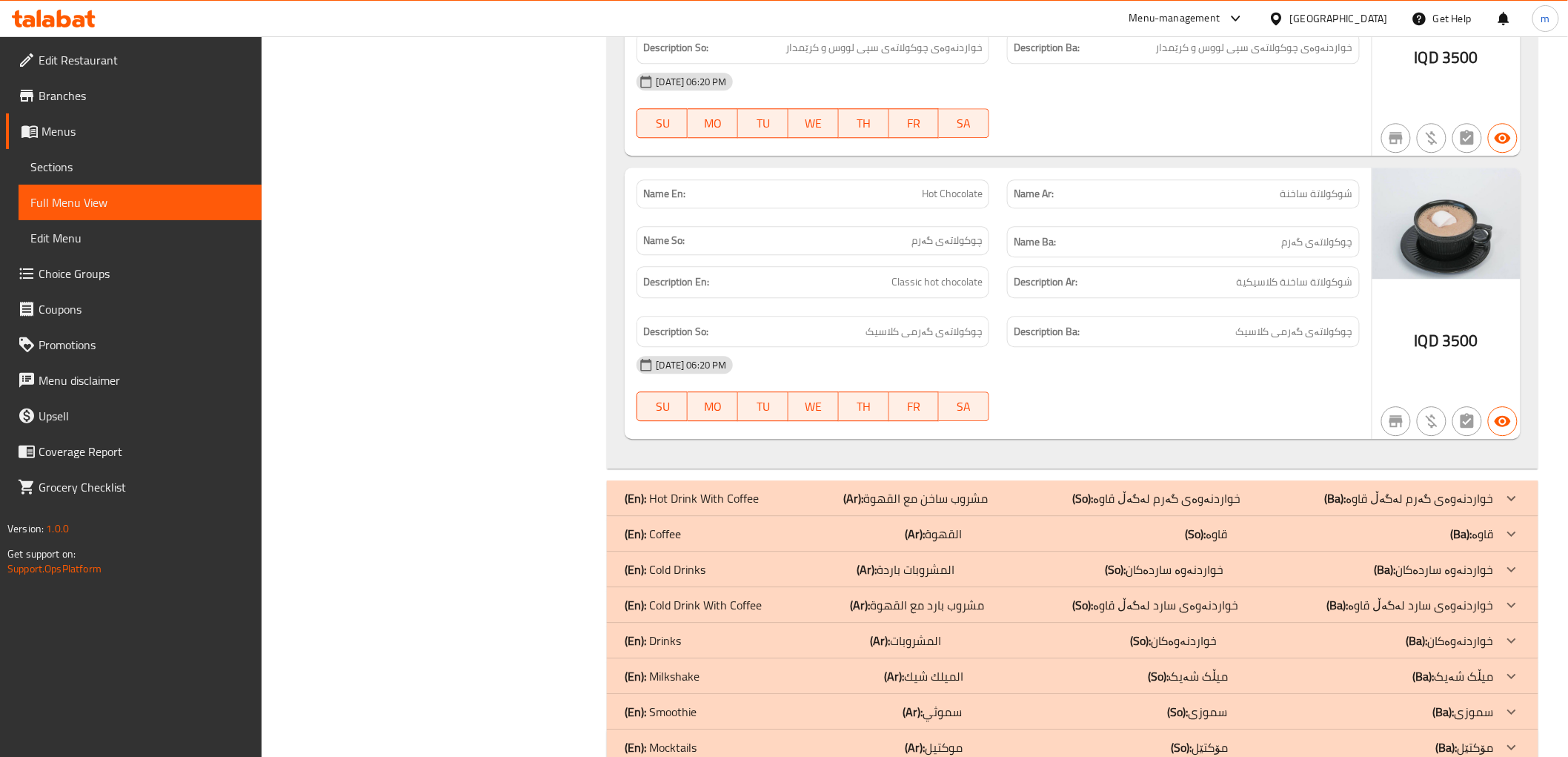
scroll to position [1592, 0]
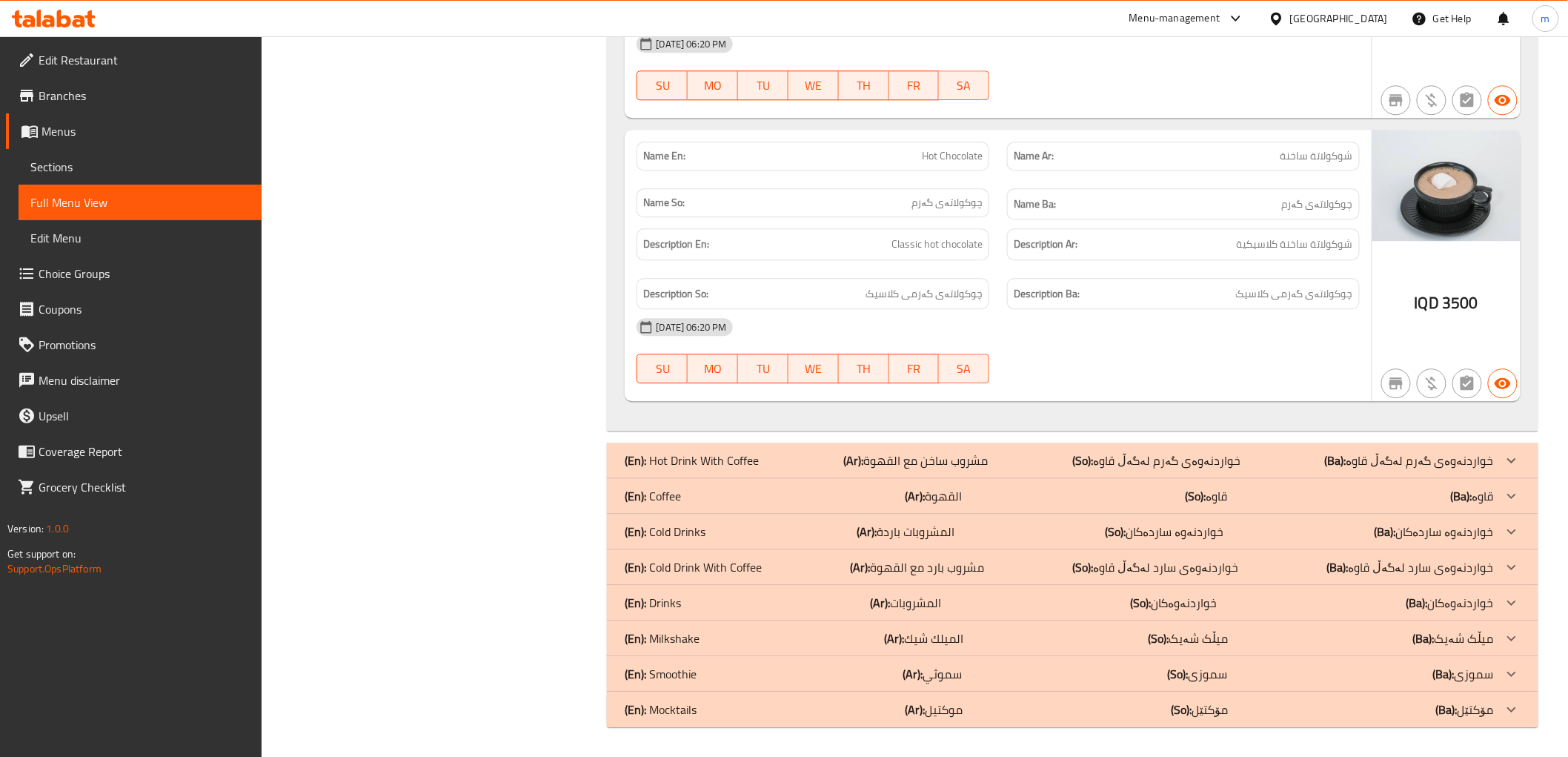
drag, startPoint x: 935, startPoint y: 462, endPoint x: 939, endPoint y: 455, distance: 8.1
click at [935, 462] on p "(Ar): مشروب ساخن مع القهوة" at bounding box center [916, 460] width 144 height 18
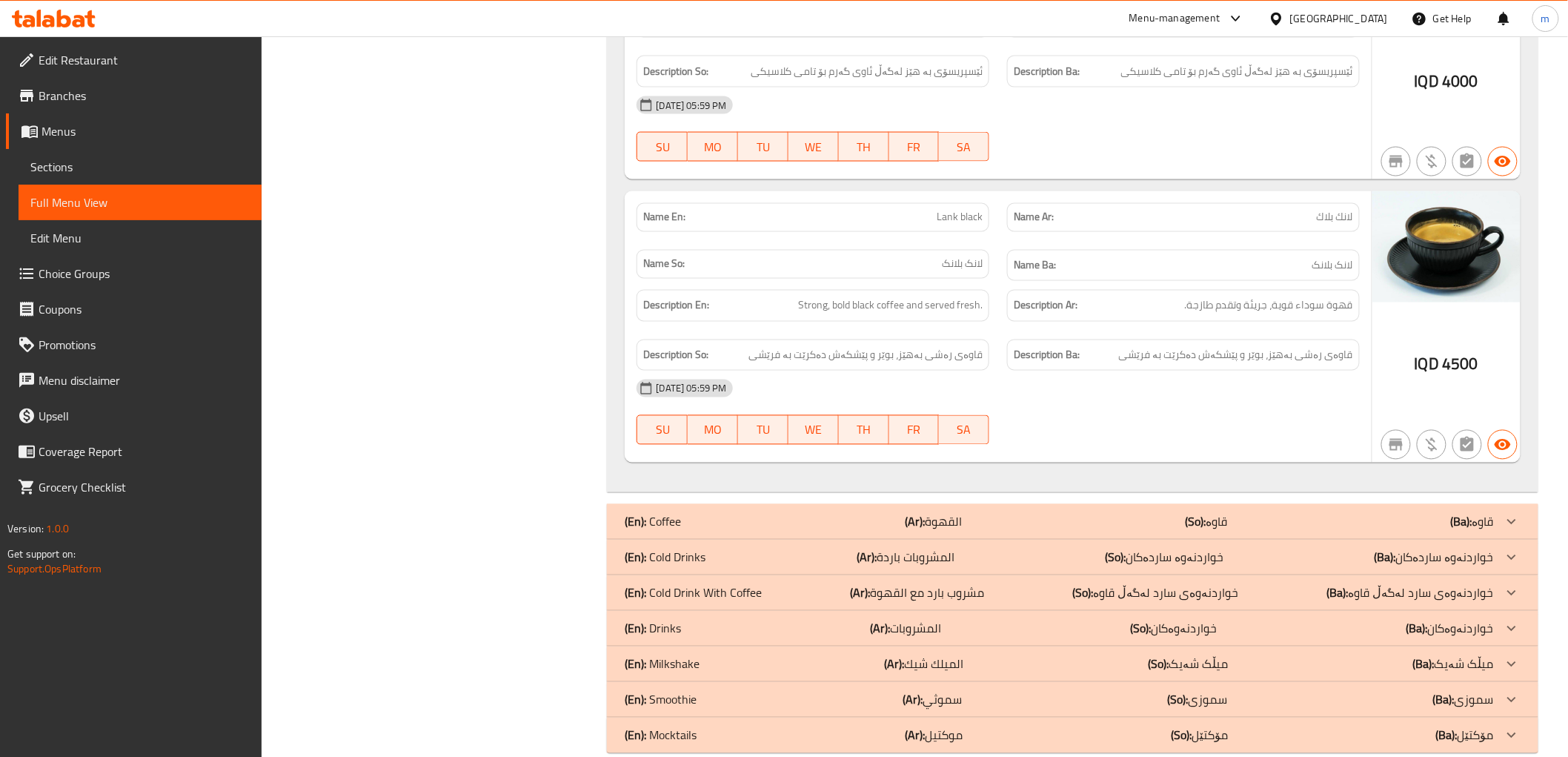
scroll to position [3344, 0]
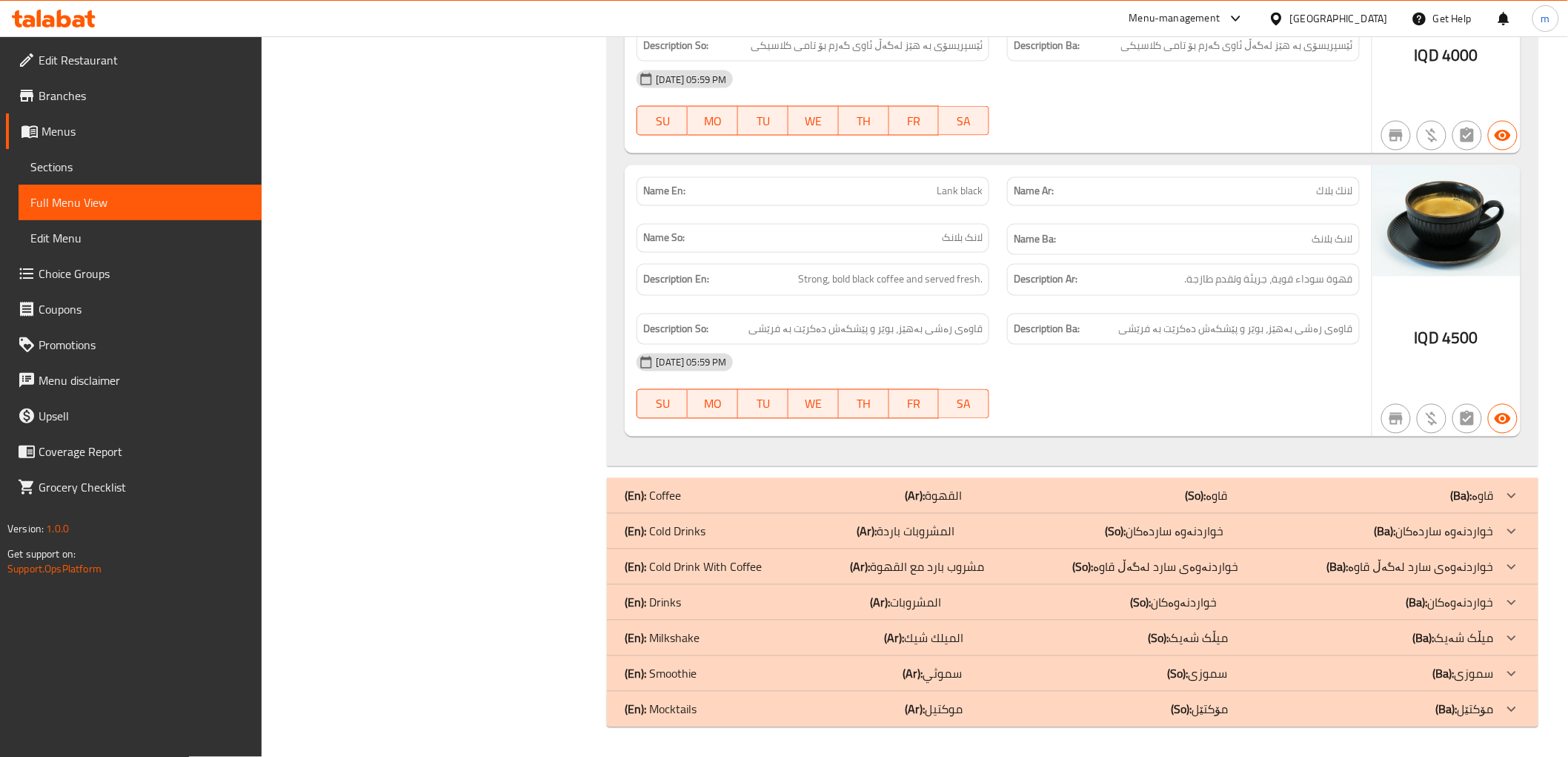
click at [944, 373] on div "[DATE] 05:59 PM" at bounding box center [998, 362] width 741 height 35
click at [725, 565] on p "(En): Cold Drink With Coffee" at bounding box center [693, 567] width 137 height 18
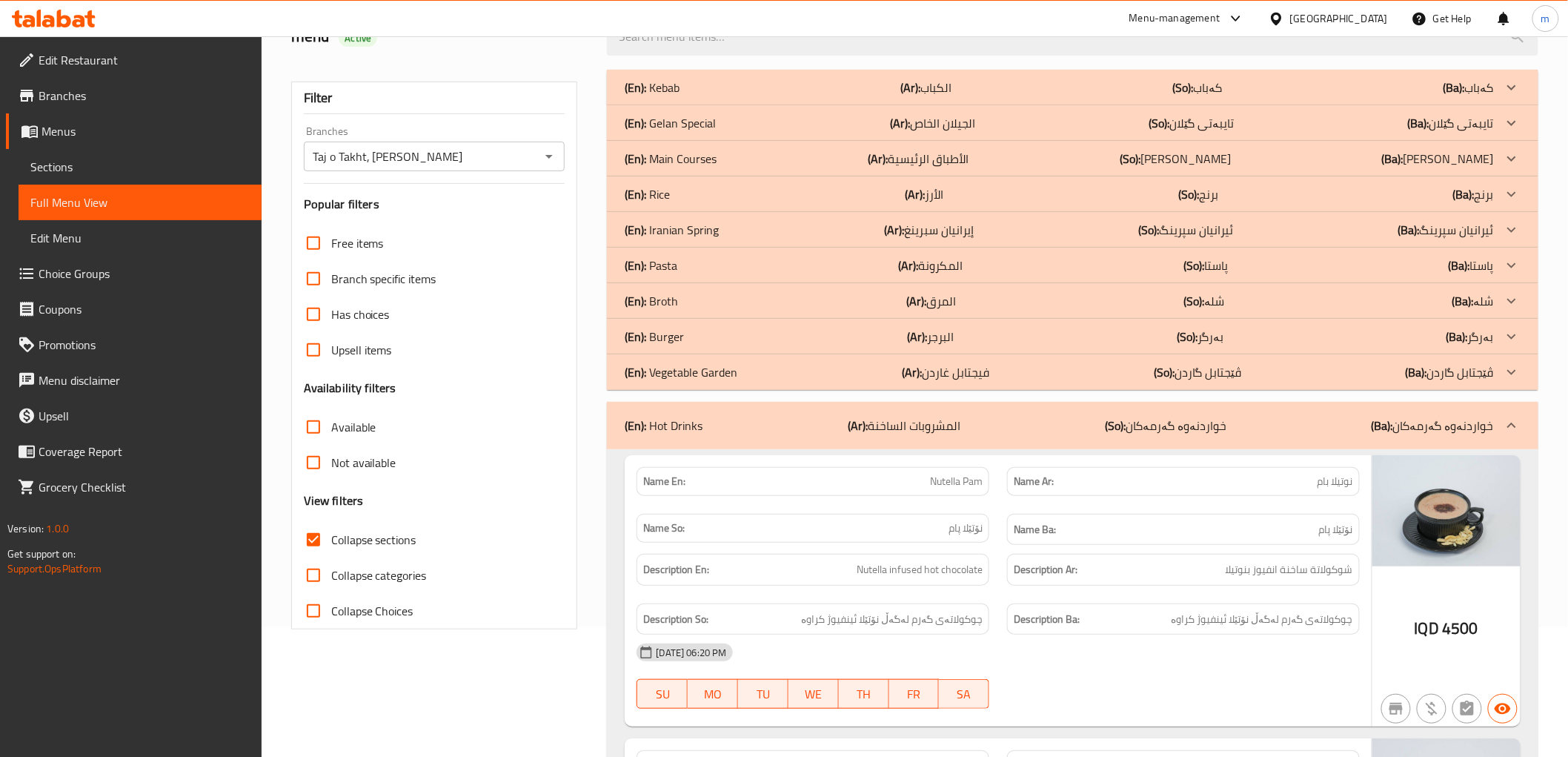
scroll to position [9, 0]
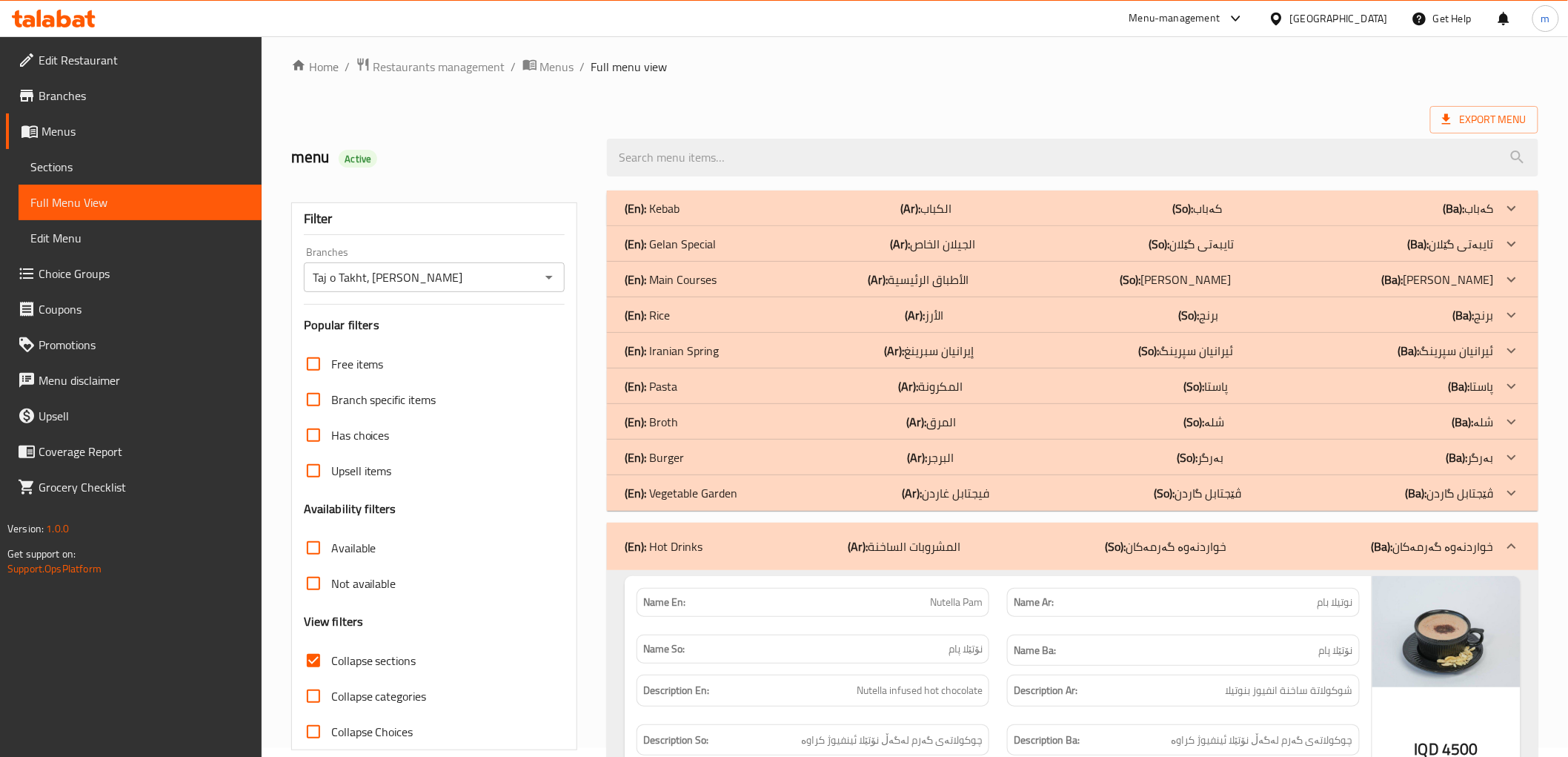
click at [383, 665] on span "Collapse sections" at bounding box center [374, 660] width 85 height 18
click at [331, 665] on input "Collapse sections" at bounding box center [312, 660] width 35 height 35
checkbox input "false"
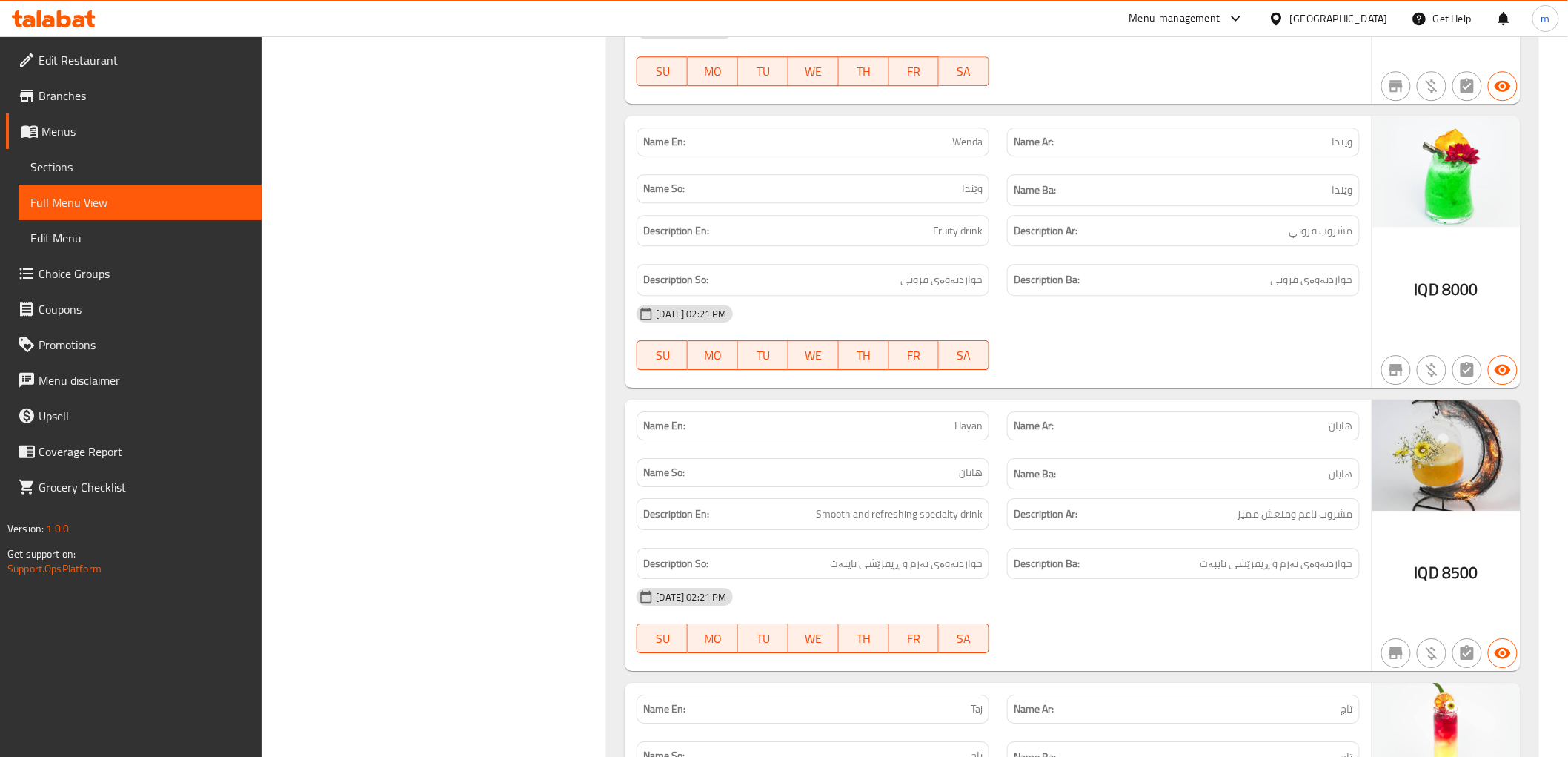
scroll to position [25222, 0]
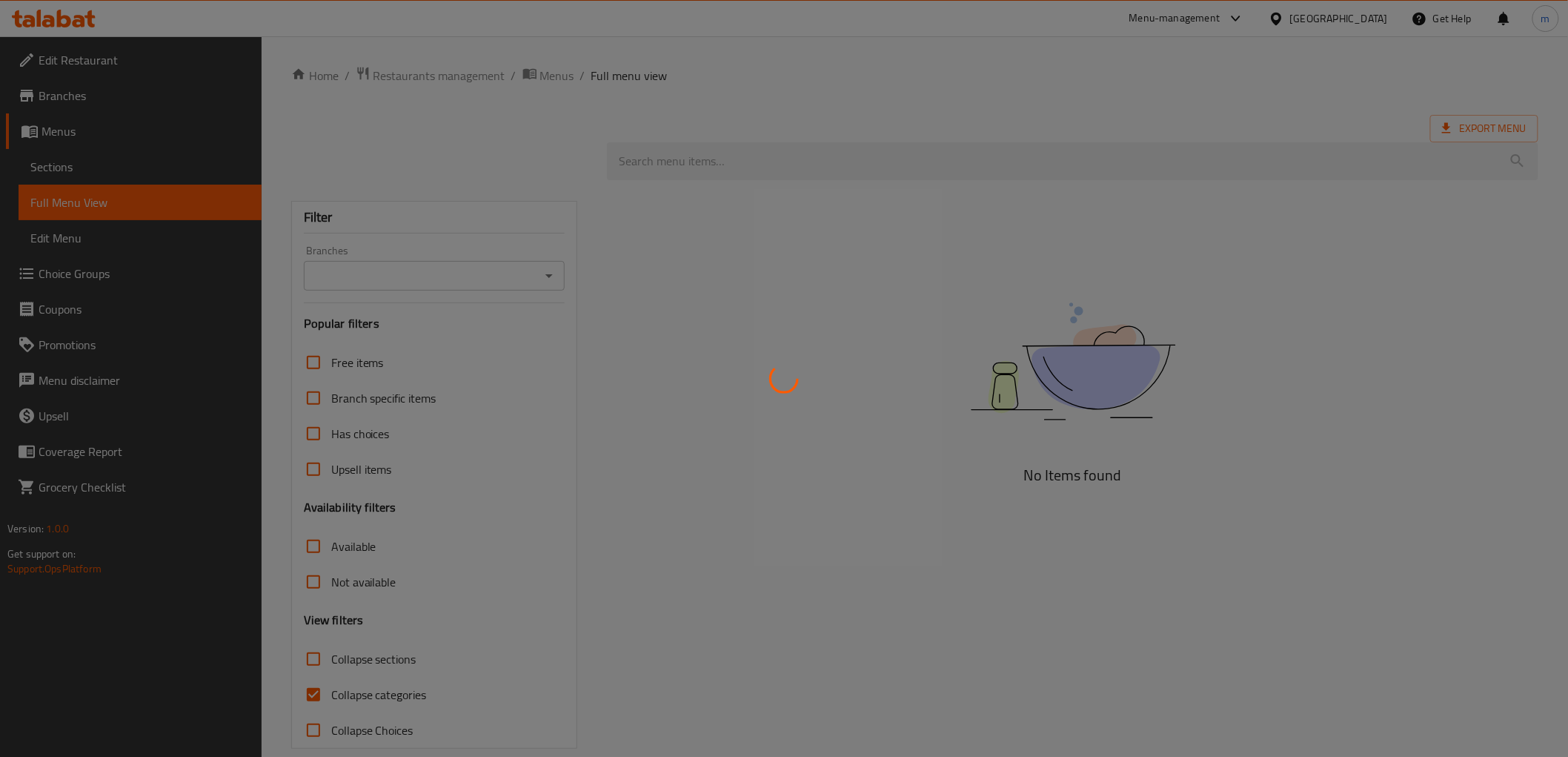
click at [110, 167] on div at bounding box center [784, 378] width 1568 height 757
click at [112, 178] on div at bounding box center [784, 378] width 1568 height 757
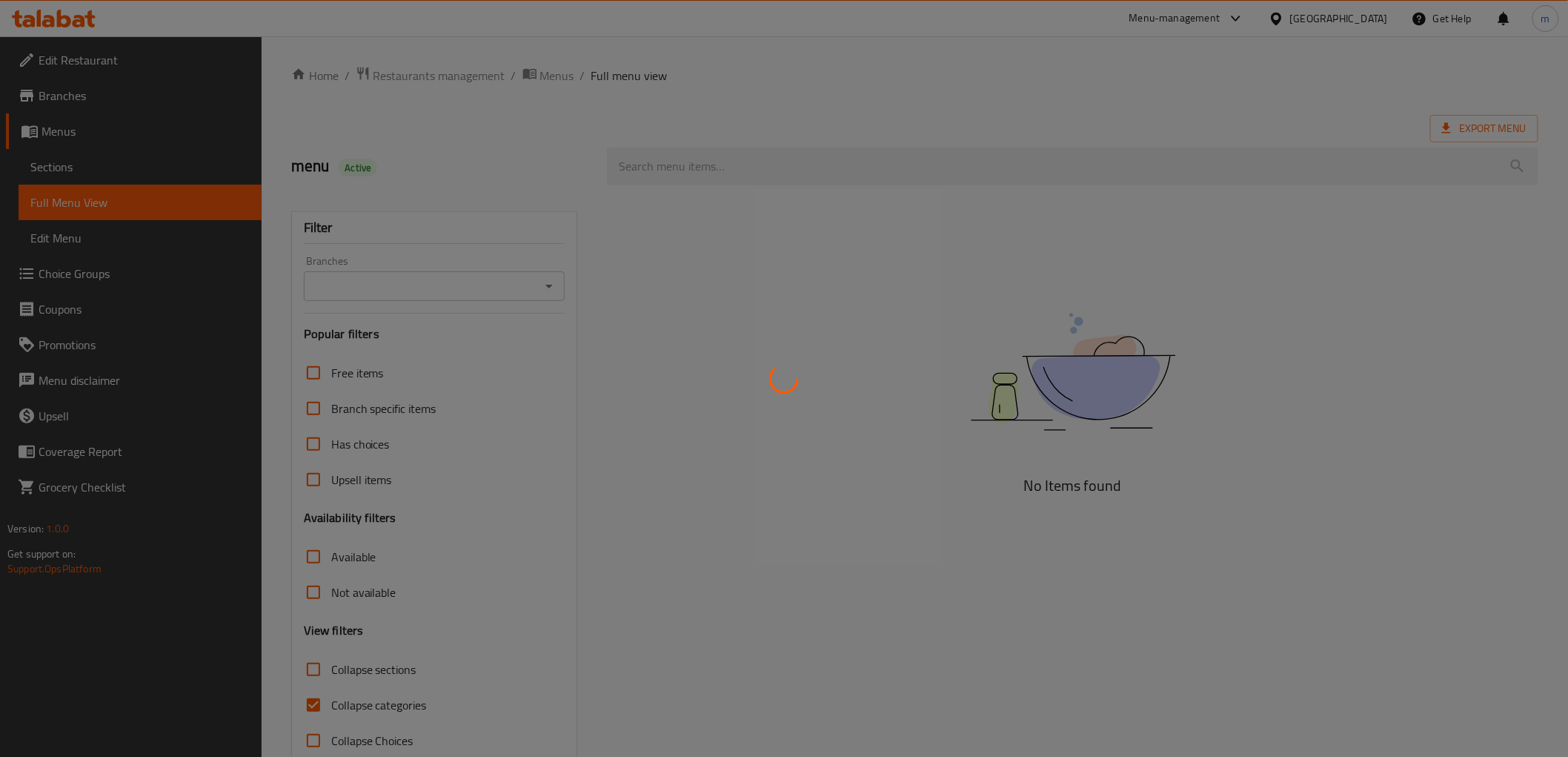
click at [112, 178] on div at bounding box center [784, 378] width 1568 height 757
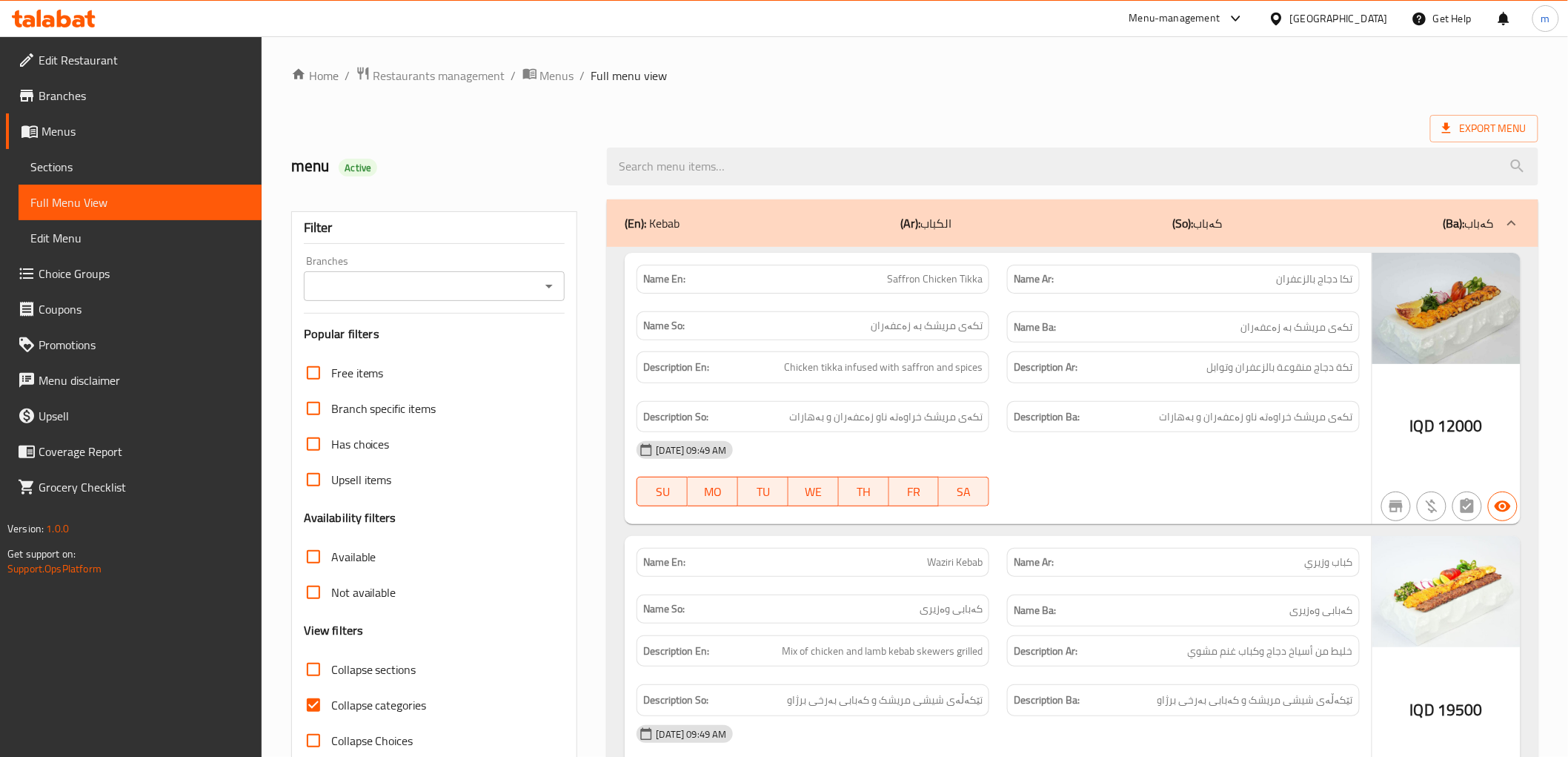
click at [198, 158] on span "Sections" at bounding box center [140, 166] width 219 height 18
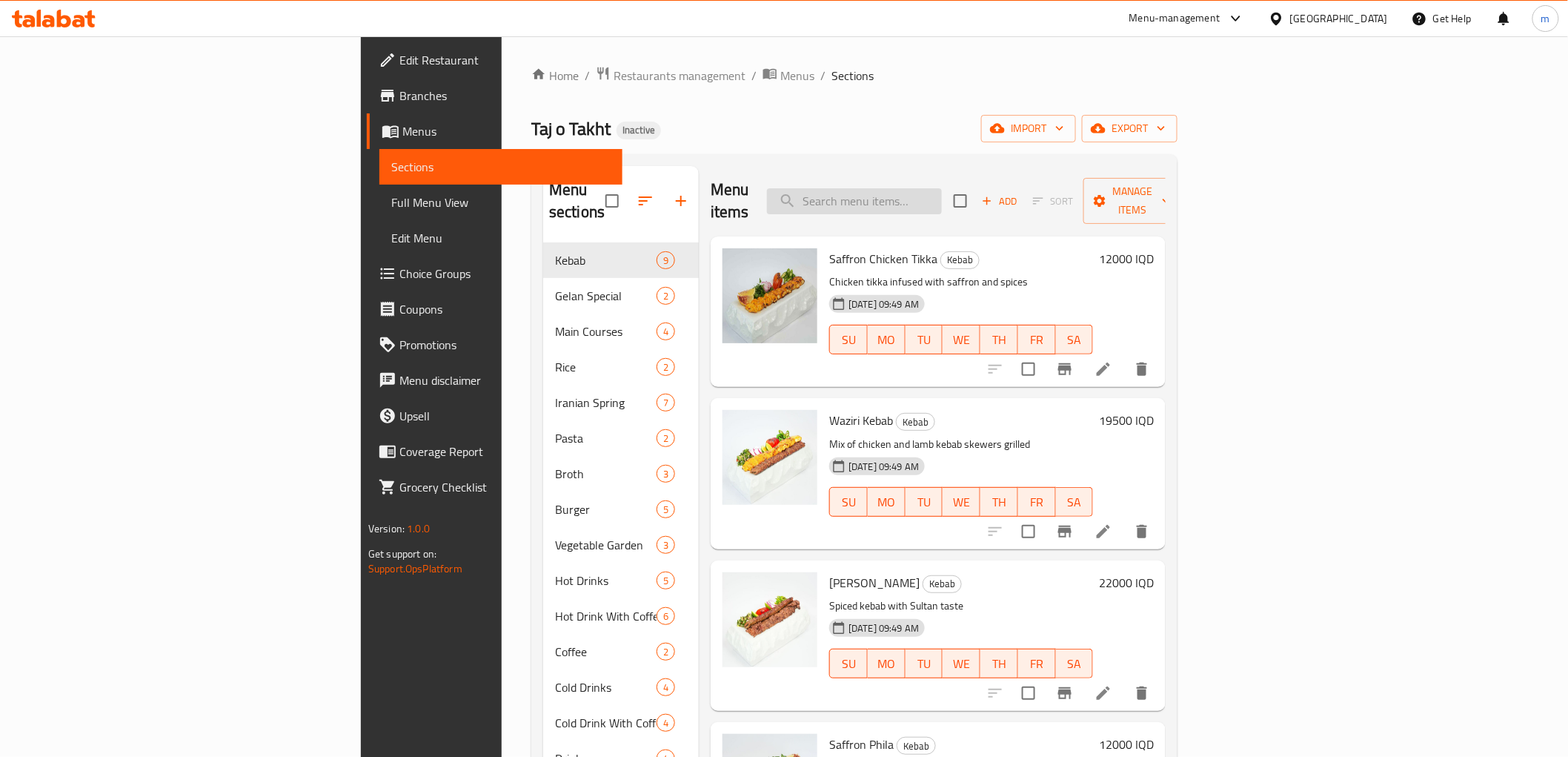
click at [942, 200] on input "search" at bounding box center [855, 200] width 175 height 26
paste input "Lamb Neck And Walnut Broth"
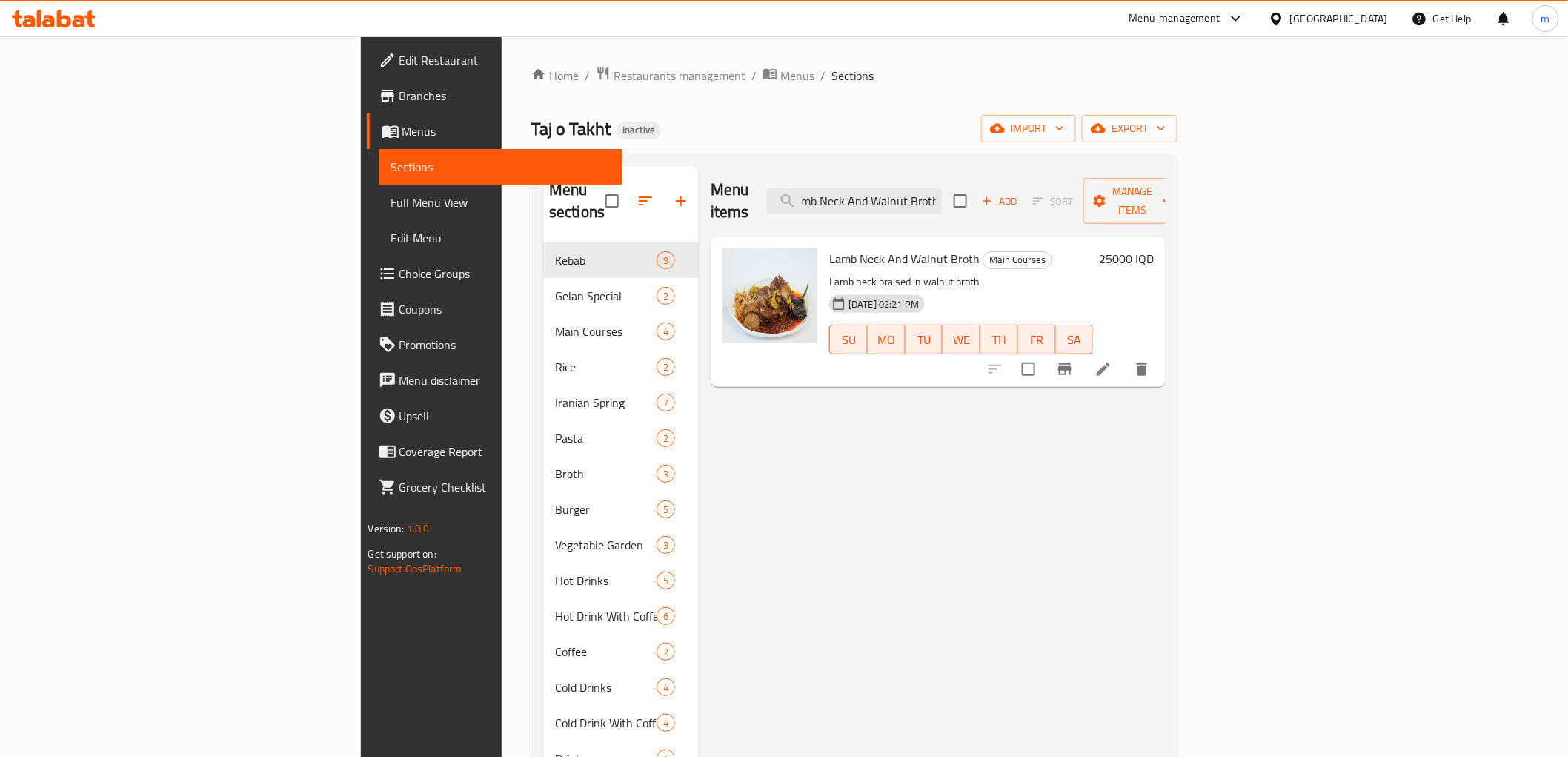
type input "Lamb Neck And Walnut Broth"
click at [1124, 356] on li at bounding box center [1104, 369] width 42 height 27
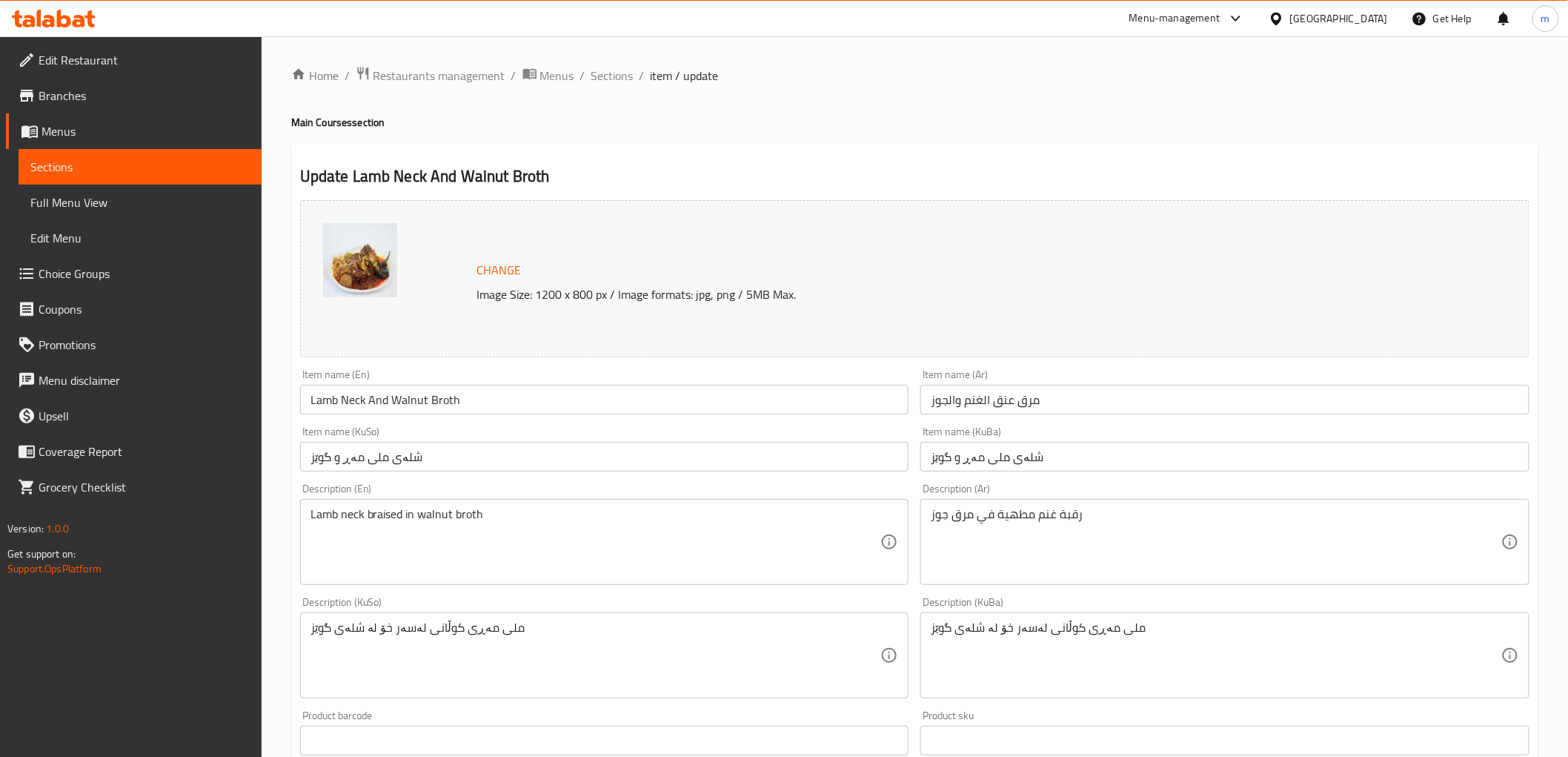
click at [1133, 416] on div "Item name (Ar) مرق عنق الغنم والجوز Item name (Ar)" at bounding box center [1225, 391] width 621 height 57
click at [1124, 387] on input "مرق عنق الغنم والجوز" at bounding box center [1225, 399] width 610 height 29
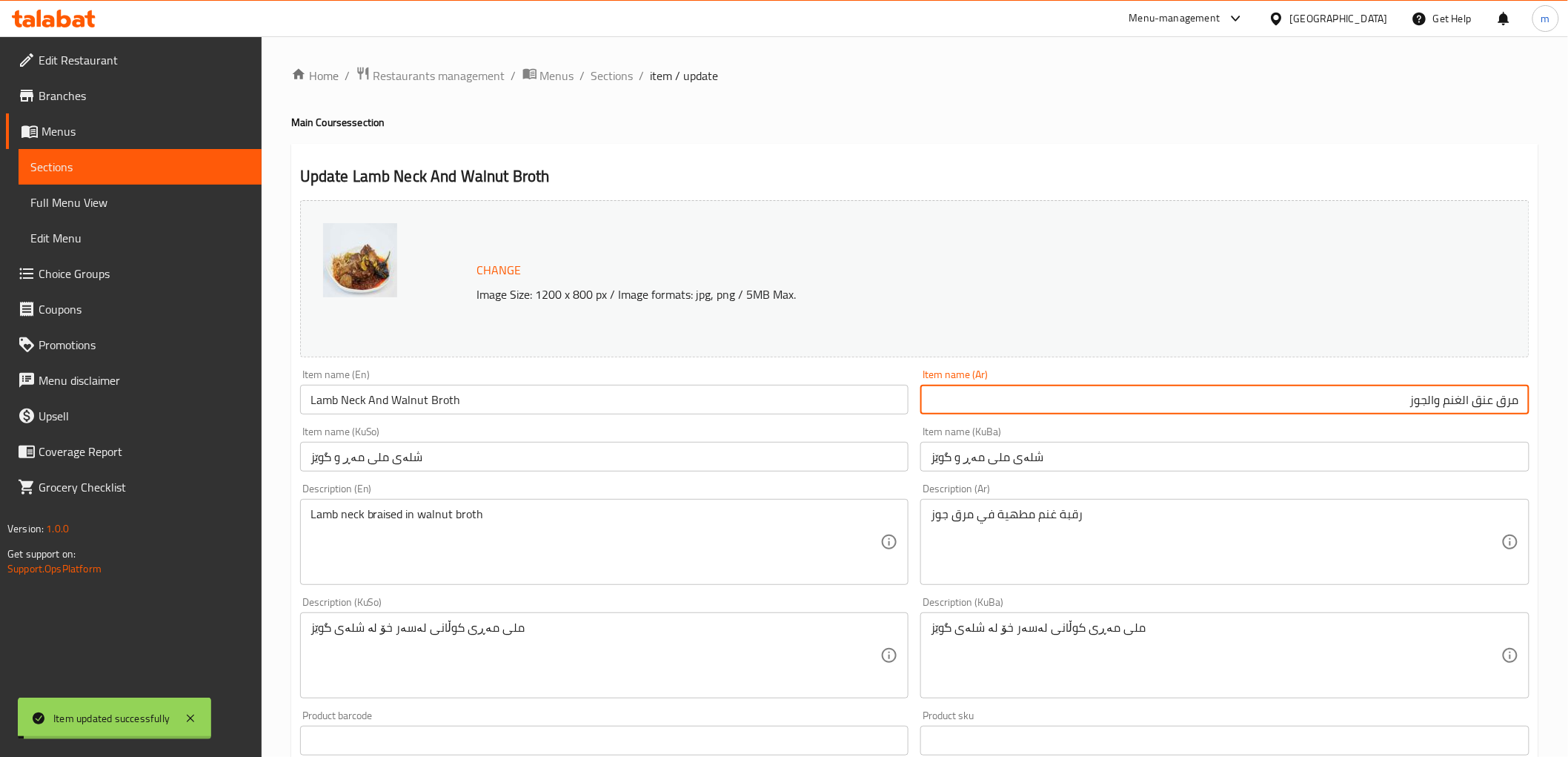
click at [1516, 407] on input "مرق عنق الغنم والجوز" at bounding box center [1225, 399] width 610 height 29
click at [1464, 395] on input "عنق الغنم والجوز" at bounding box center [1225, 399] width 610 height 29
click at [1462, 400] on input "عنق الغنم والجوز" at bounding box center [1225, 399] width 610 height 29
paste input "مرق"
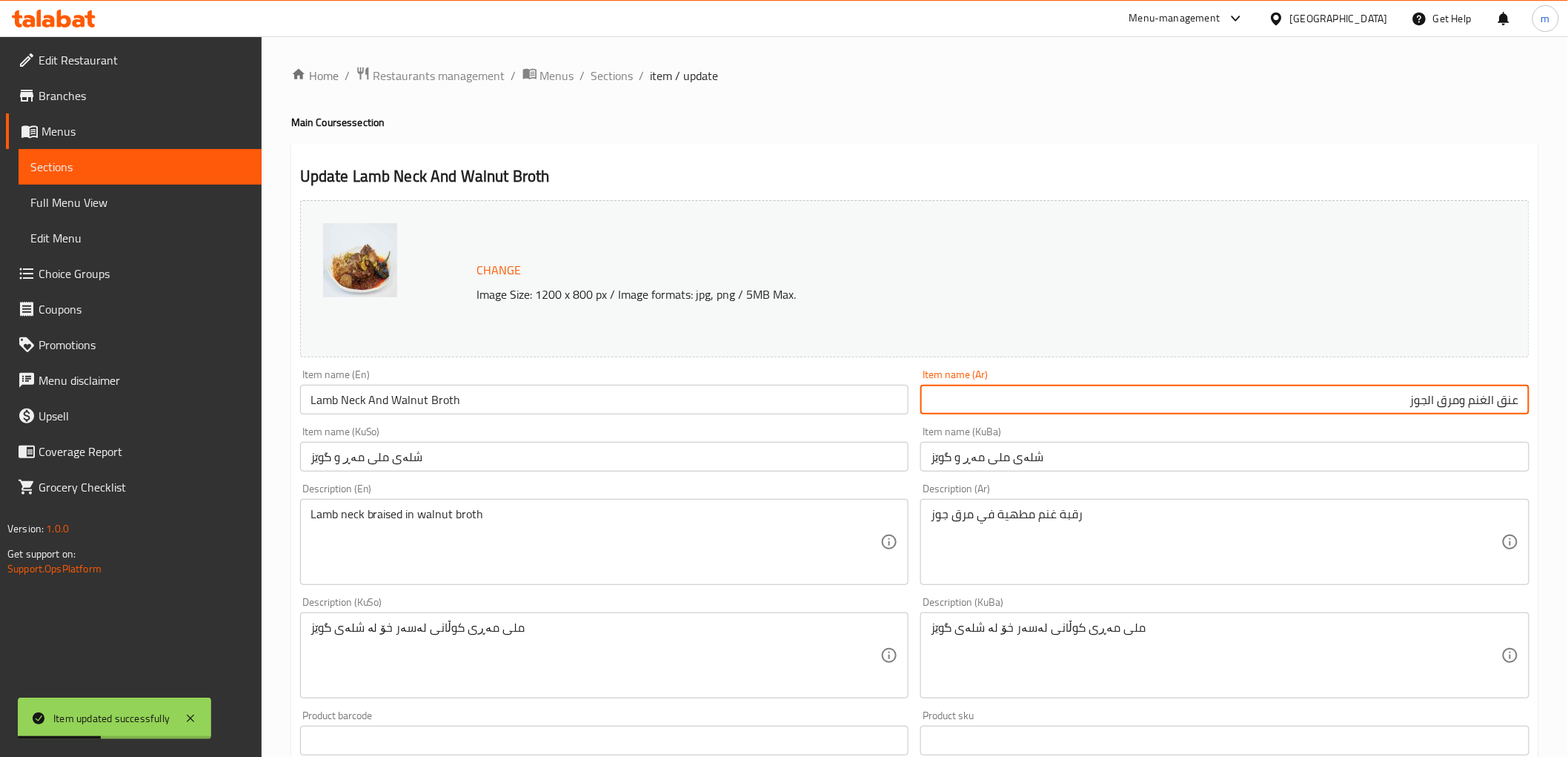
type input "عنق الغنم ومرق الجوز"
click at [1334, 453] on input "شلەی ملی مەڕ و گوێز" at bounding box center [1225, 456] width 610 height 29
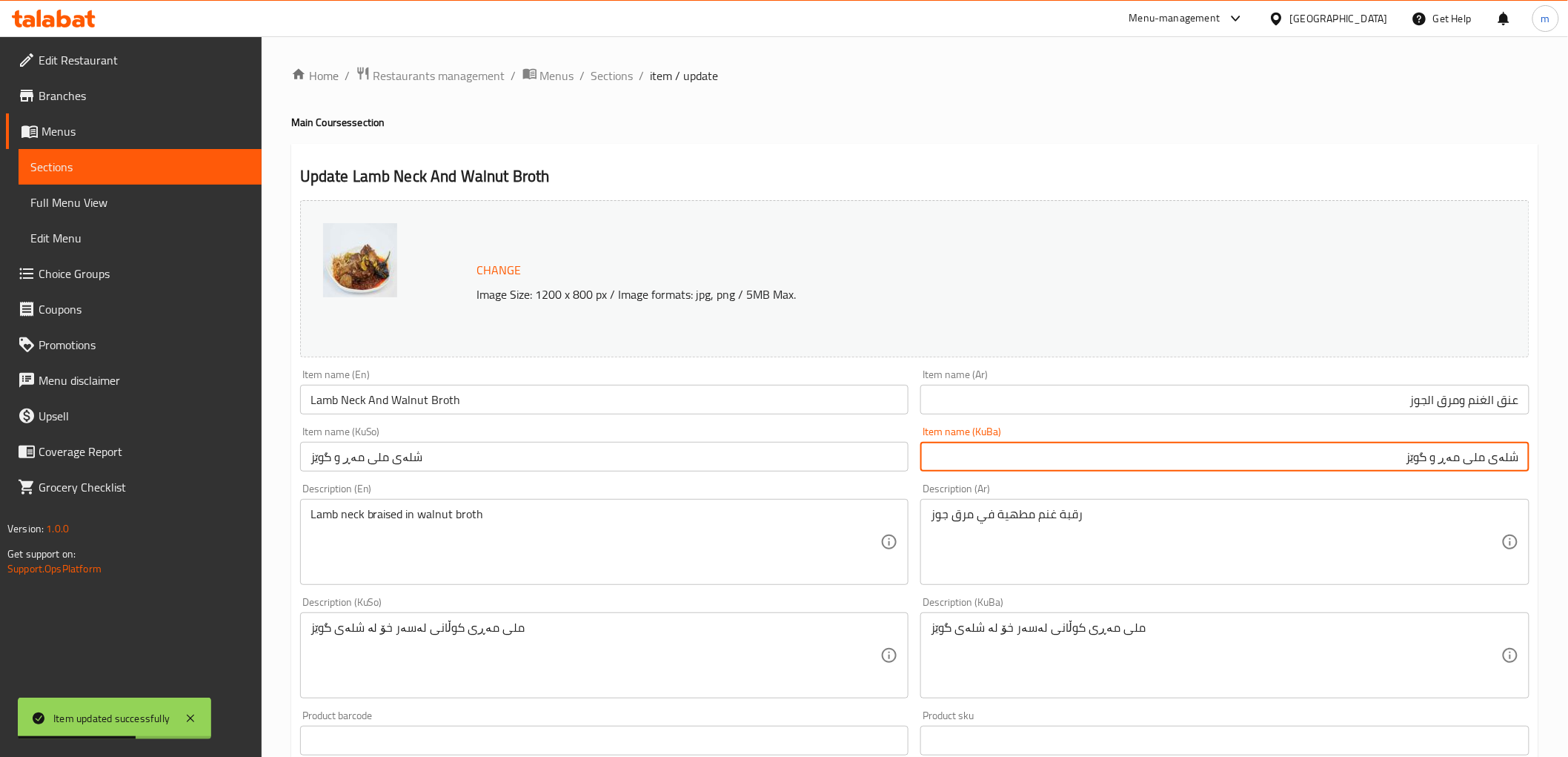
click at [1499, 460] on input "شلەی ملی مەڕ و گوێز" at bounding box center [1225, 456] width 610 height 29
click at [1501, 460] on input "شلەی ملی مەڕ و گوێز" at bounding box center [1225, 456] width 610 height 29
click at [1463, 461] on input "ملی مەڕ و گوێز" at bounding box center [1225, 456] width 610 height 29
paste input "شلەی"
click at [1380, 461] on input "ملی مەڕ و شلەی گوێز" at bounding box center [1225, 456] width 610 height 29
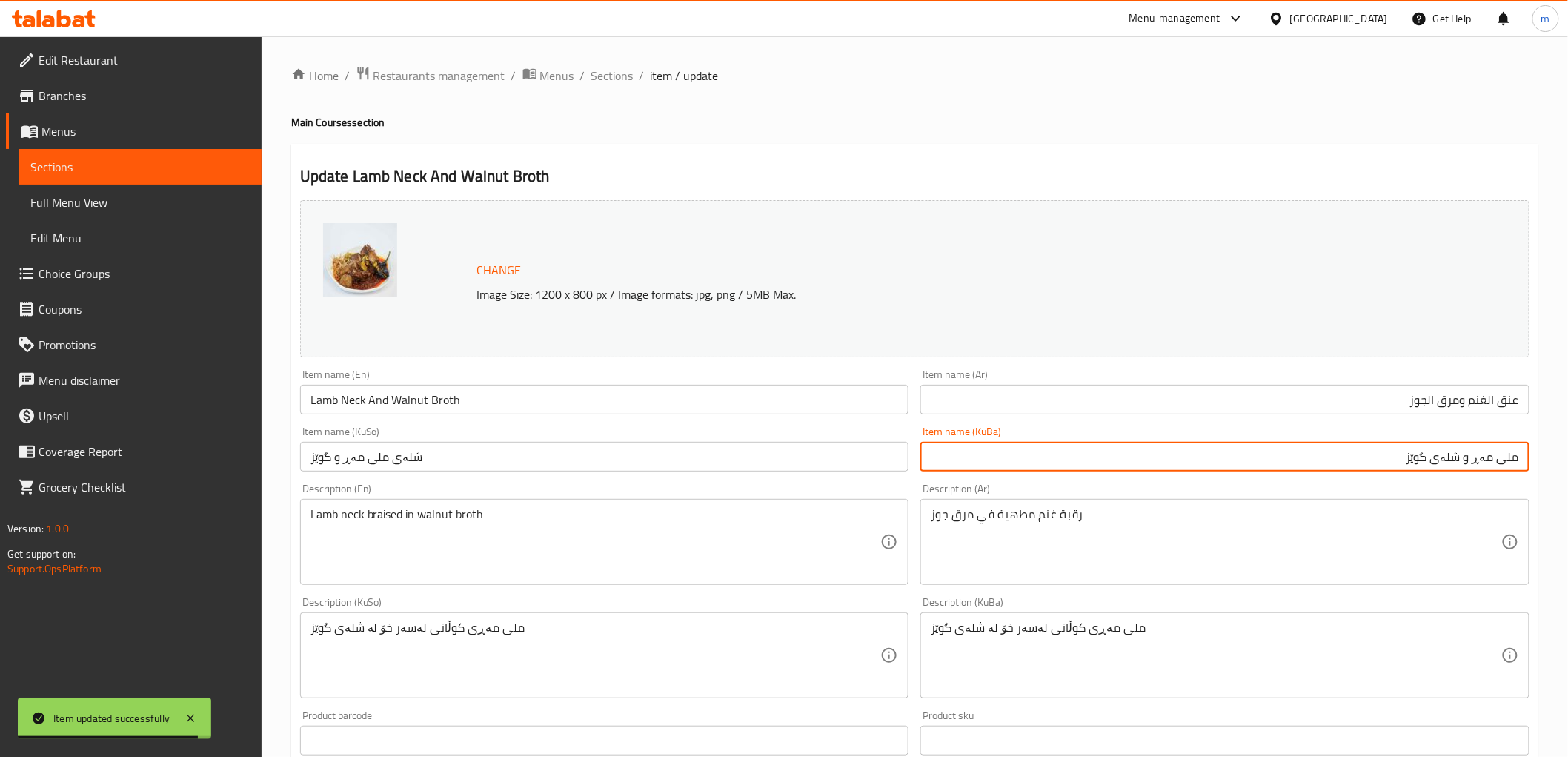
click at [1380, 461] on input "ملی مەڕ و شلەی گوێز" at bounding box center [1225, 456] width 610 height 29
type input "ملی مەڕ و شلەی گوێز"
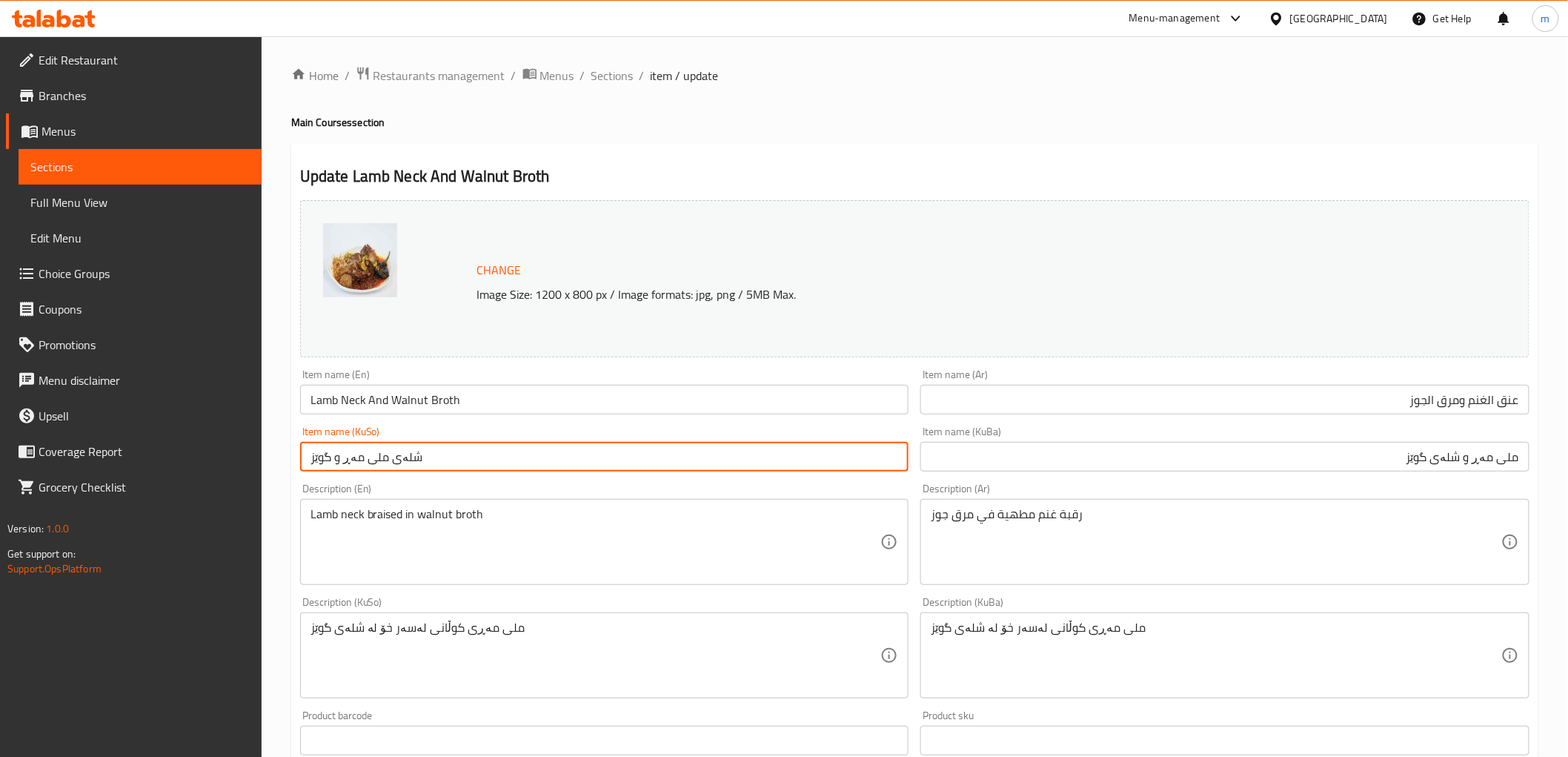
click at [798, 453] on input "شلەی ملی مەڕ و گوێز" at bounding box center [605, 456] width 610 height 29
paste input "ملی مەڕ و شلەی"
type input "ملی مەڕ و شلەی گوێز"
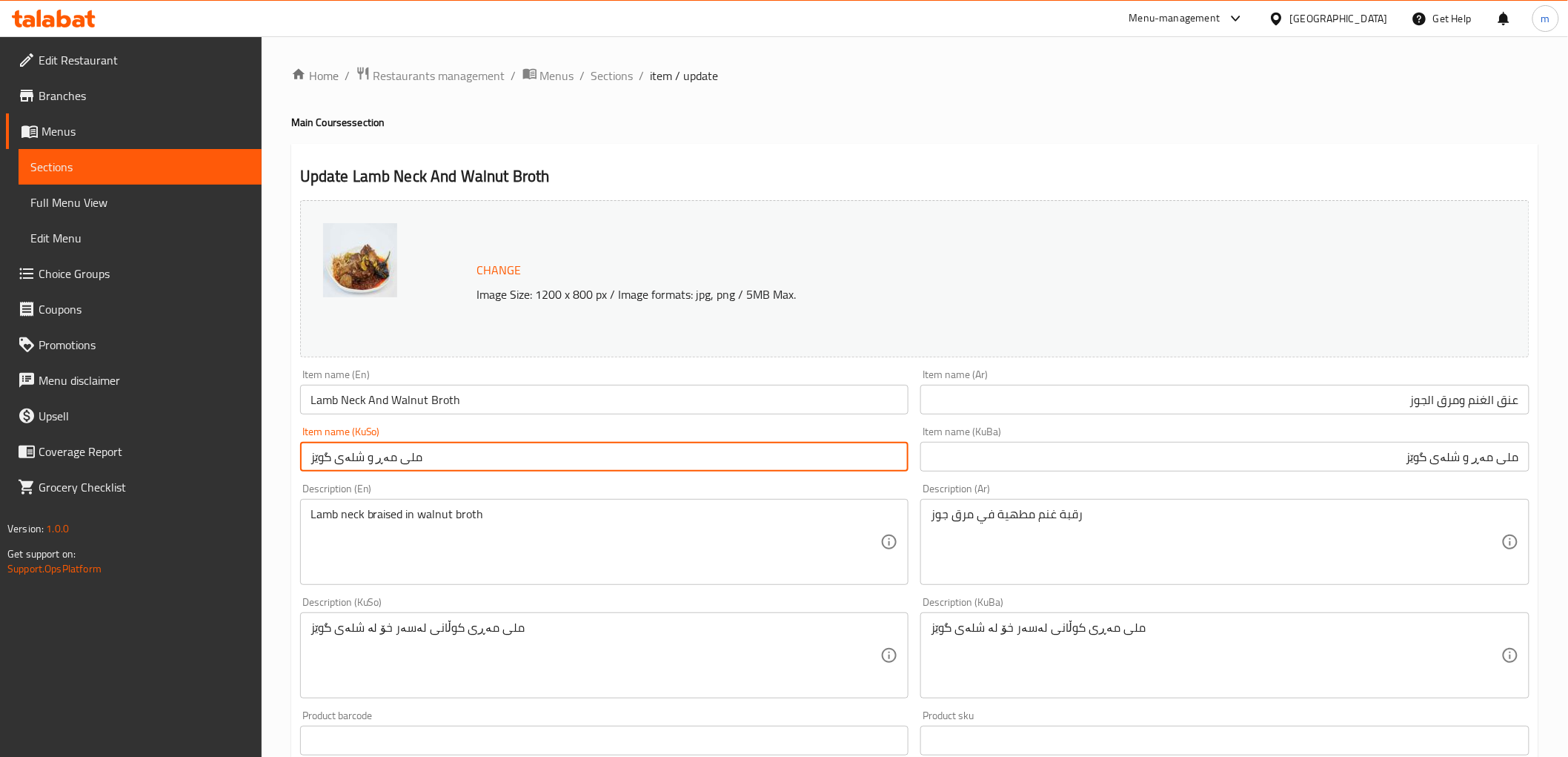
click at [72, 19] on icon at bounding box center [53, 18] width 84 height 18
